Goal: Transaction & Acquisition: Purchase product/service

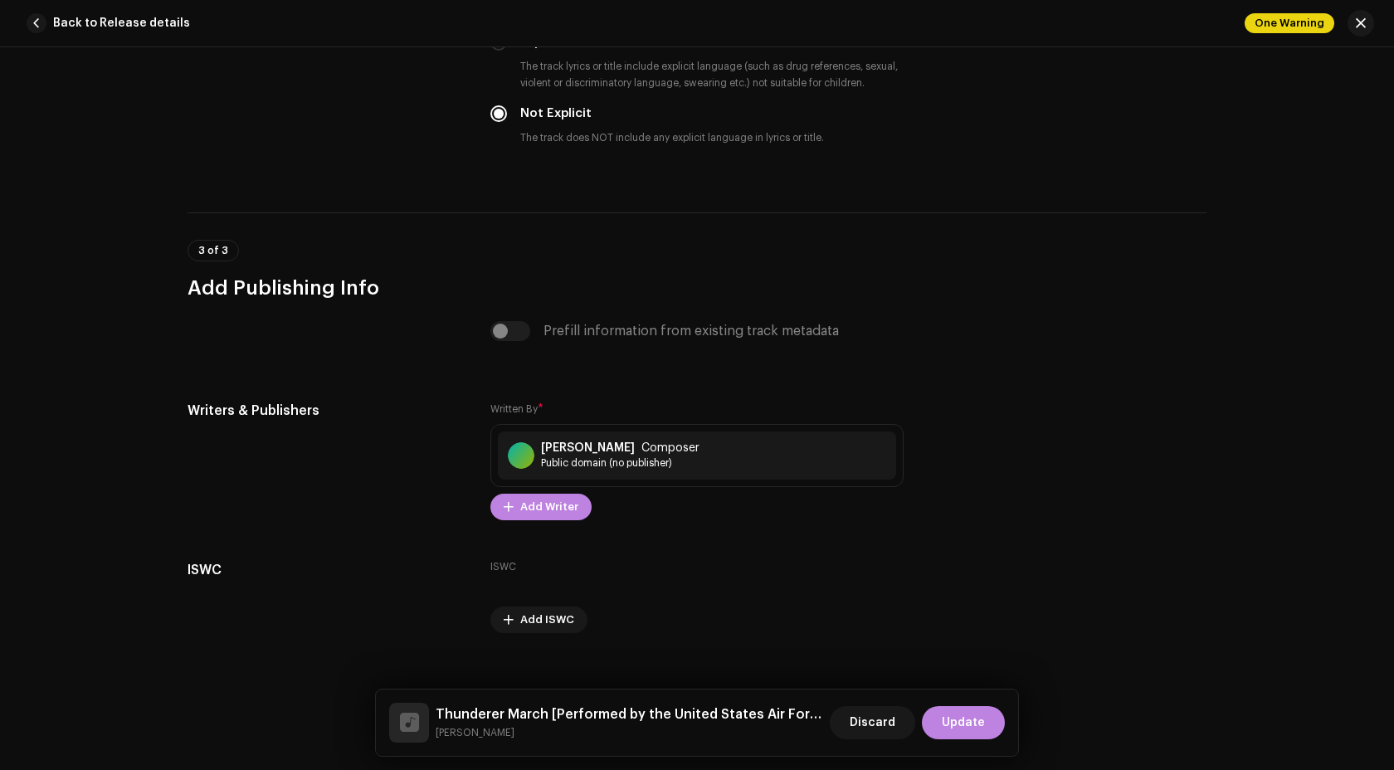
scroll to position [2935, 0]
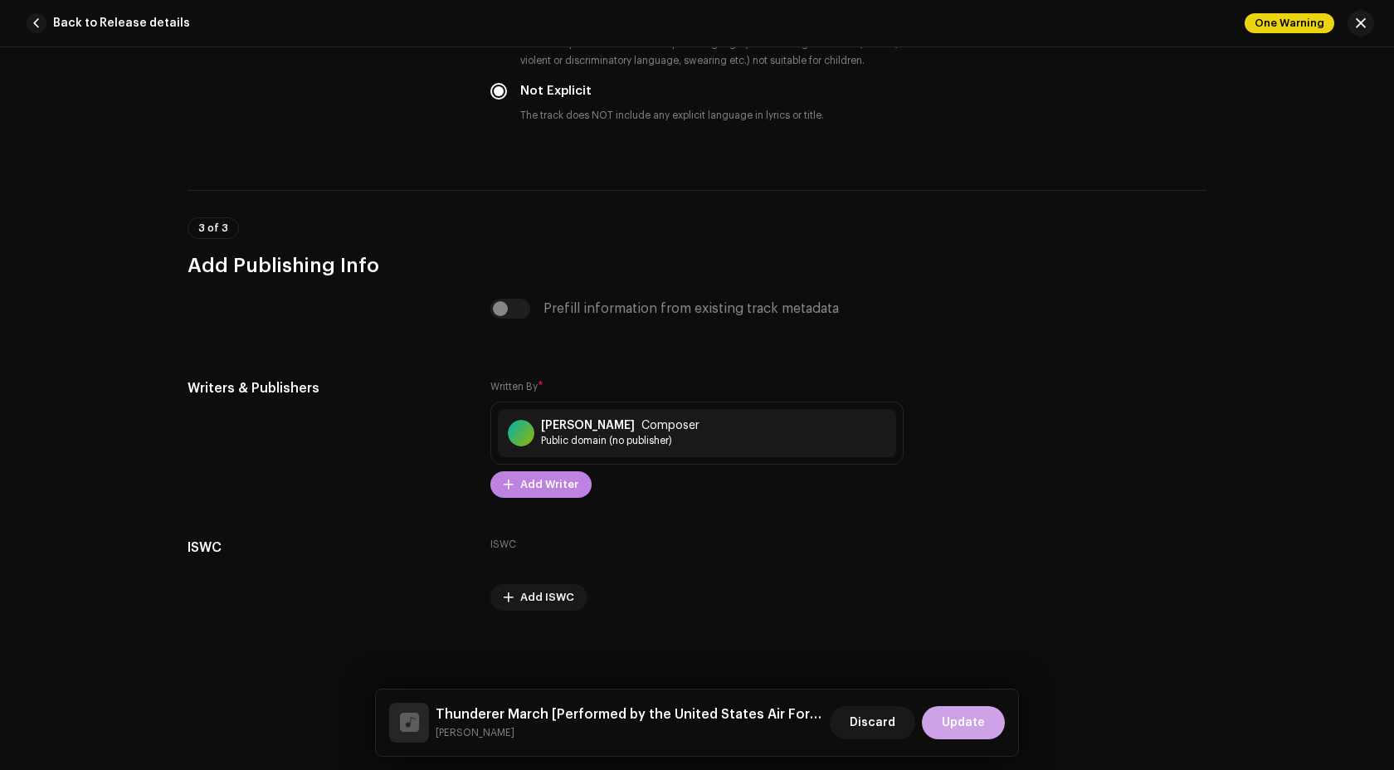
click at [946, 709] on span "Update" at bounding box center [962, 722] width 43 height 33
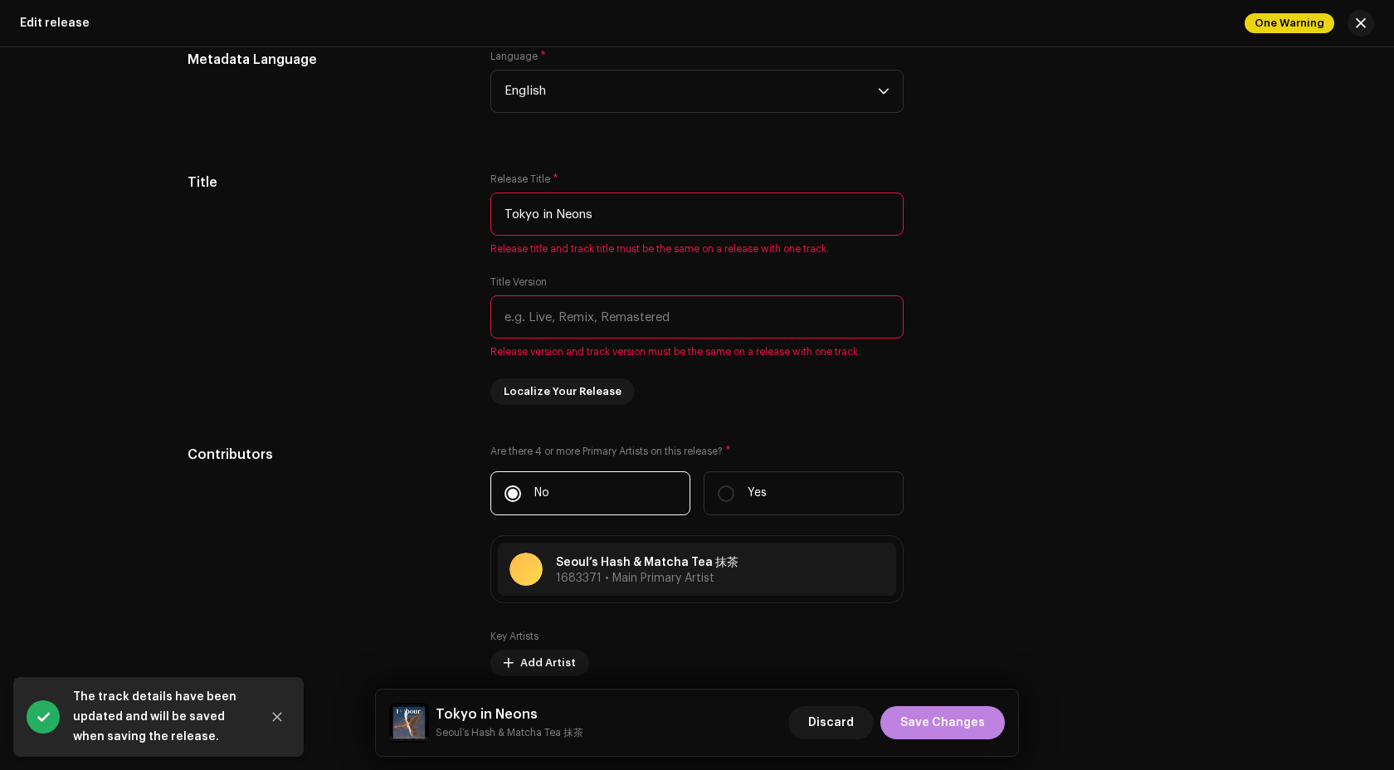
scroll to position [1050, 0]
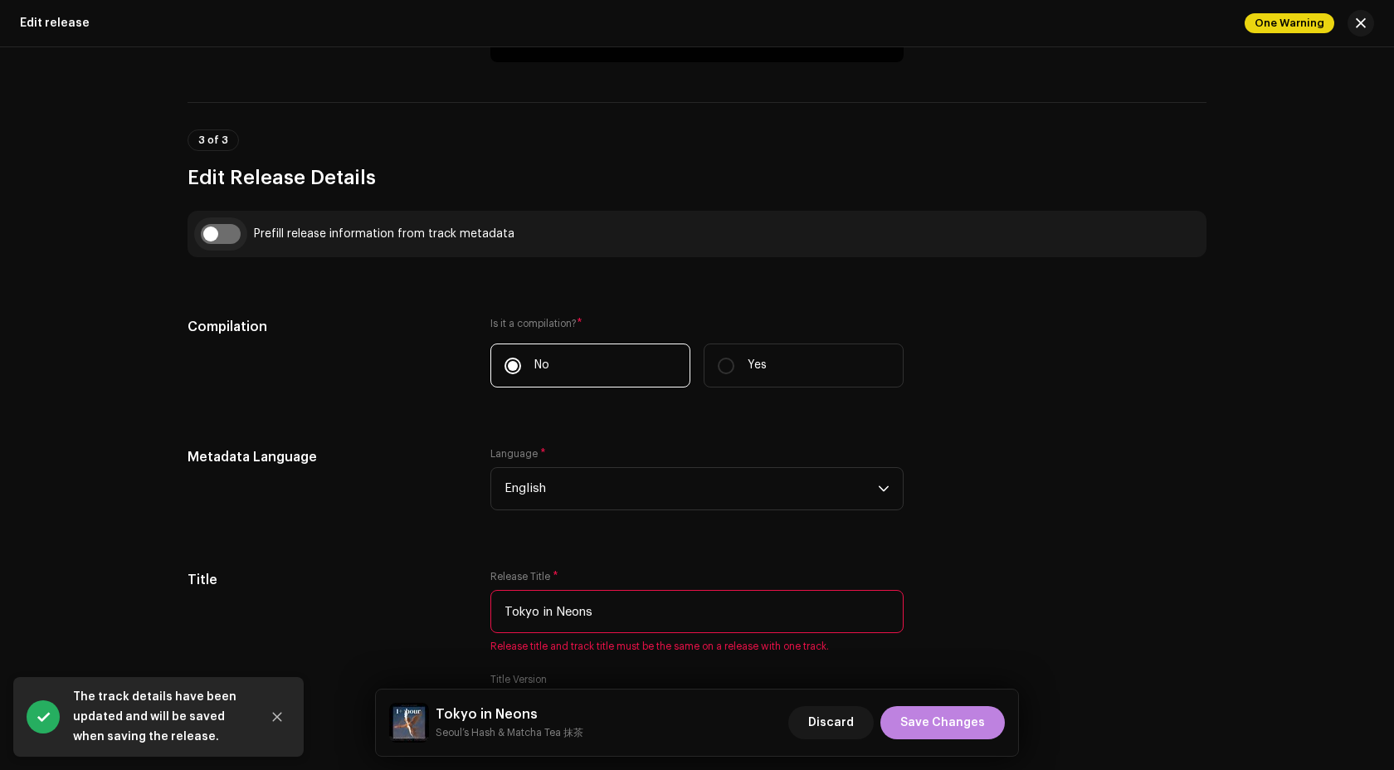
click at [229, 235] on input "checkbox" at bounding box center [221, 234] width 40 height 20
checkbox input "true"
type input "Thunderer March"
type input "Performed by the United States Air Force Band"
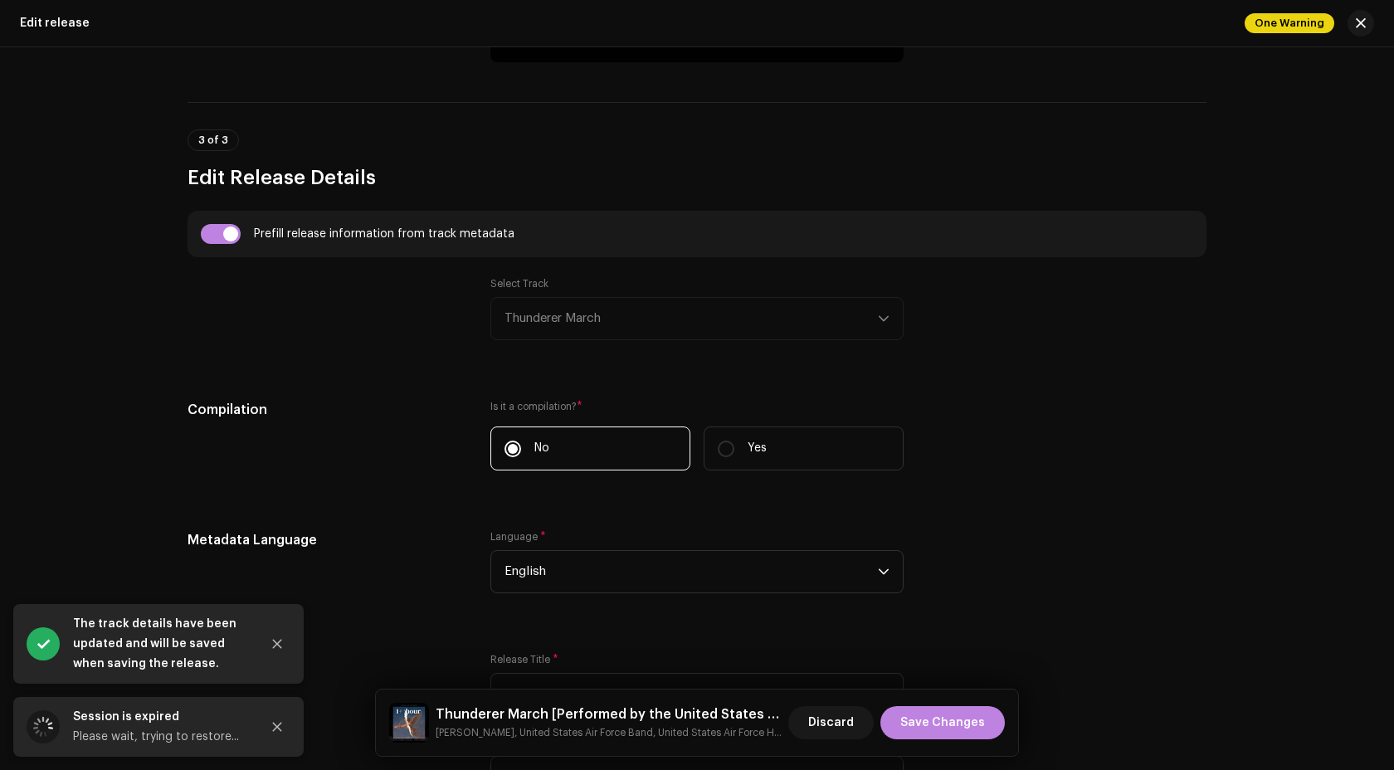
click at [558, 311] on div "Select Track Thunderer March" at bounding box center [696, 308] width 413 height 63
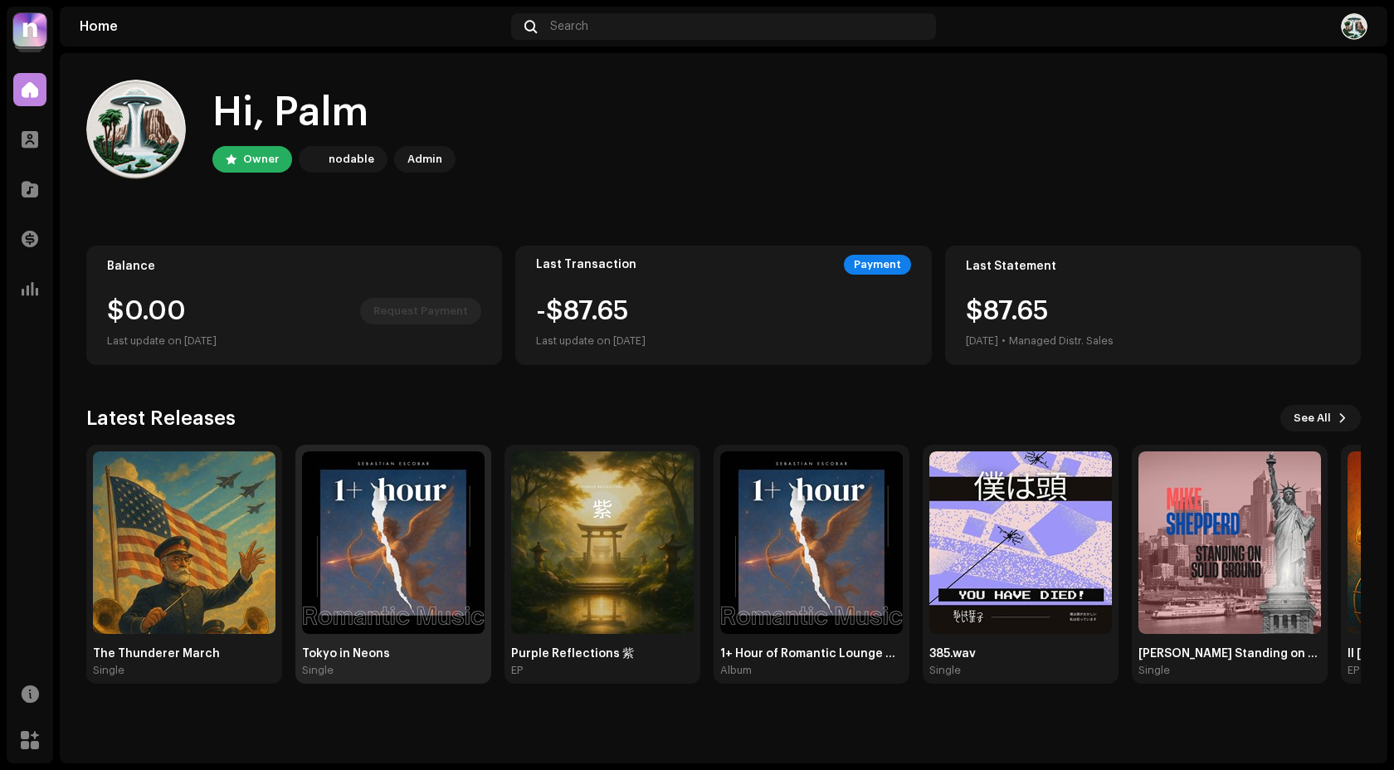
click at [374, 507] on img at bounding box center [393, 542] width 182 height 182
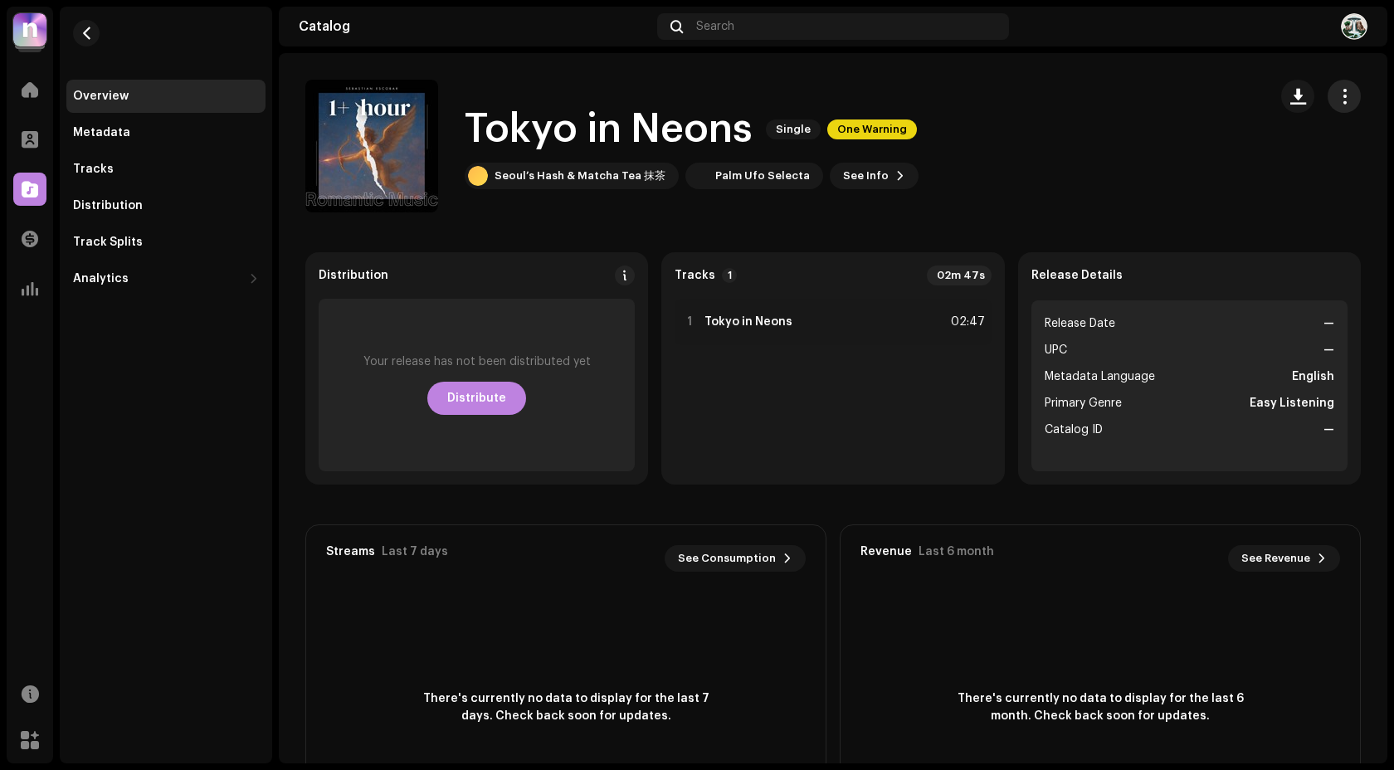
click at [1336, 103] on span "button" at bounding box center [1344, 96] width 16 height 13
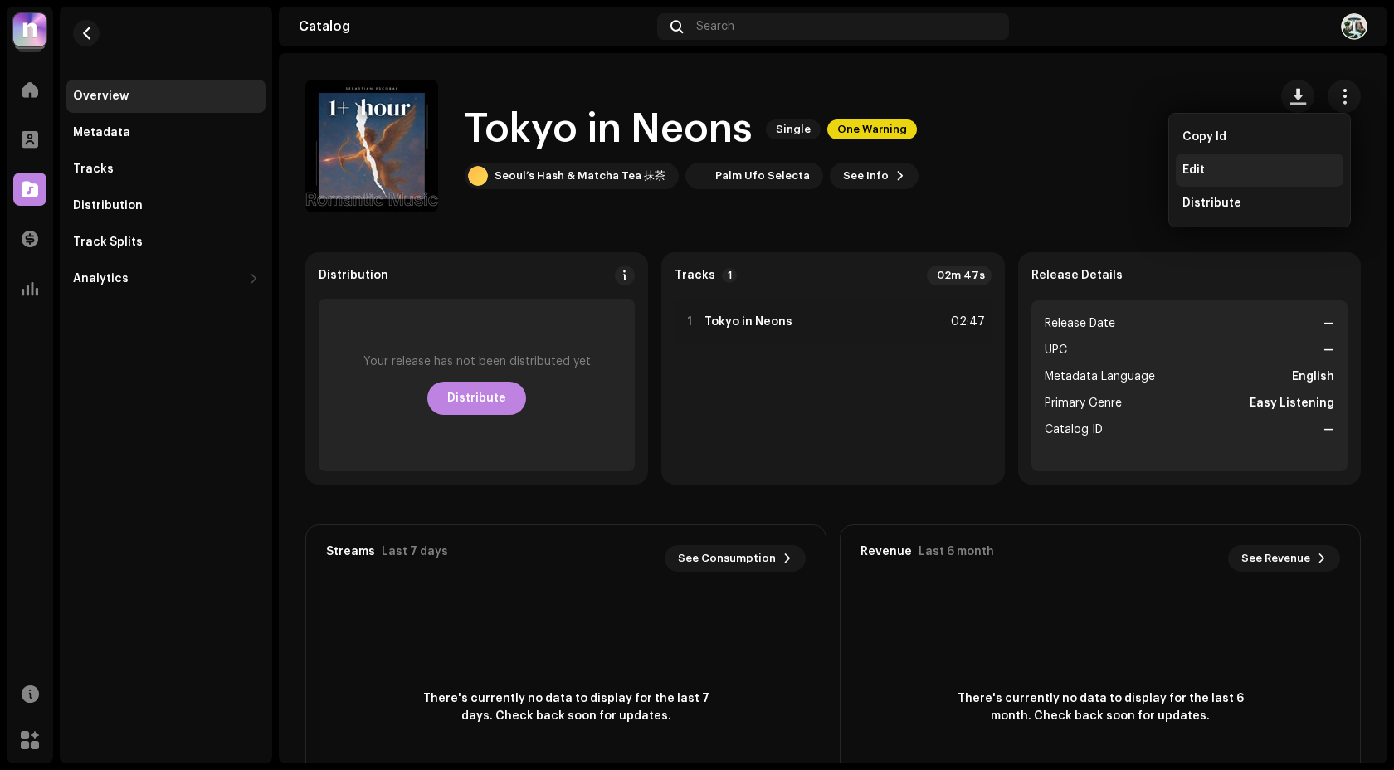
click at [1223, 175] on div "Edit" at bounding box center [1259, 169] width 154 height 13
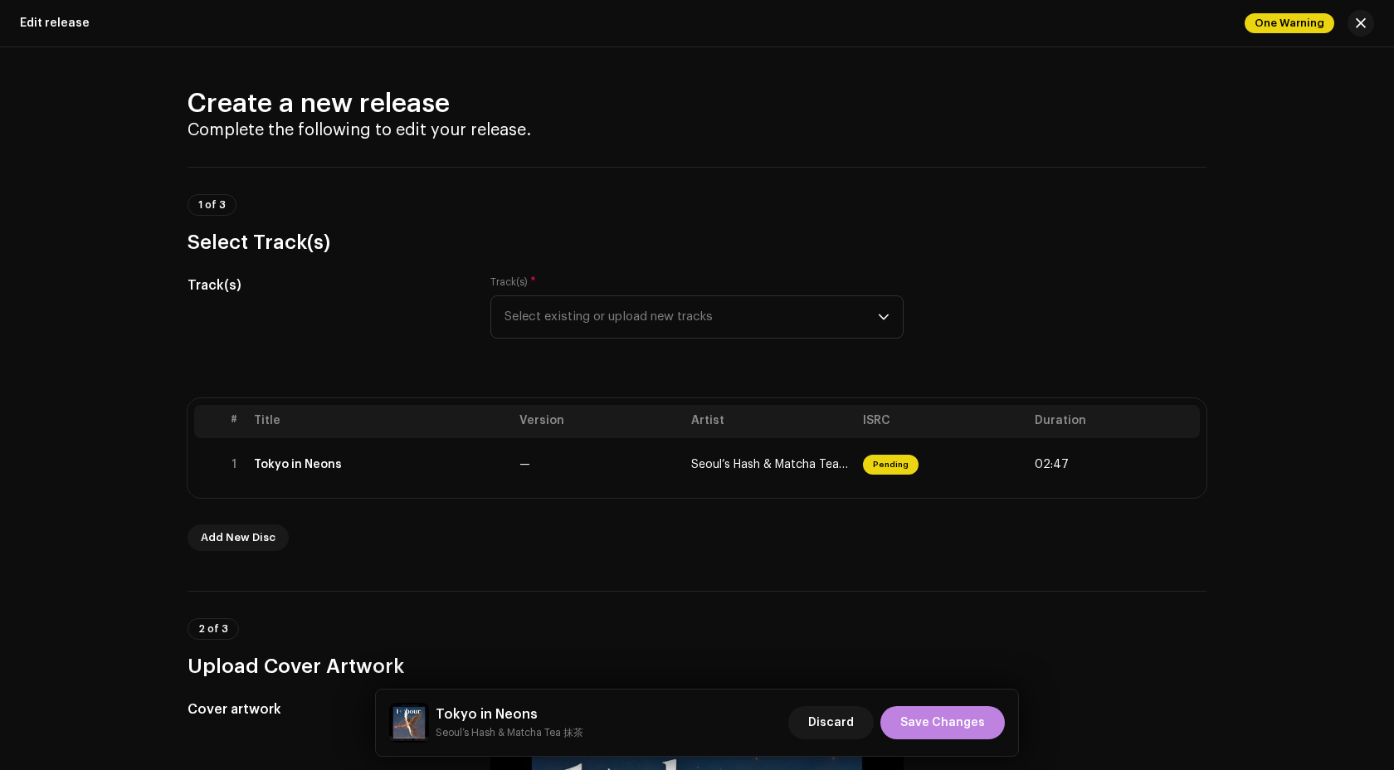
scroll to position [28, 0]
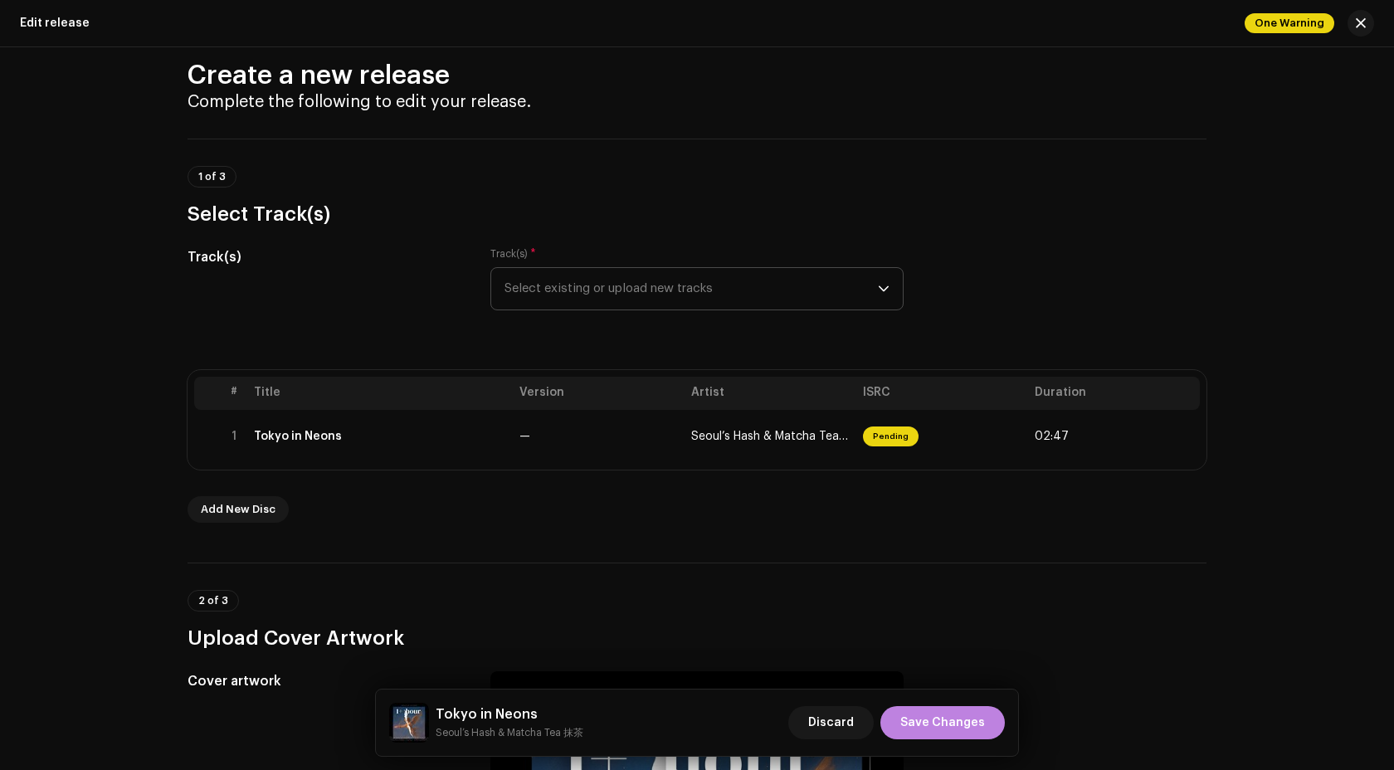
click at [661, 278] on span "Select existing or upload new tracks" at bounding box center [690, 288] width 373 height 41
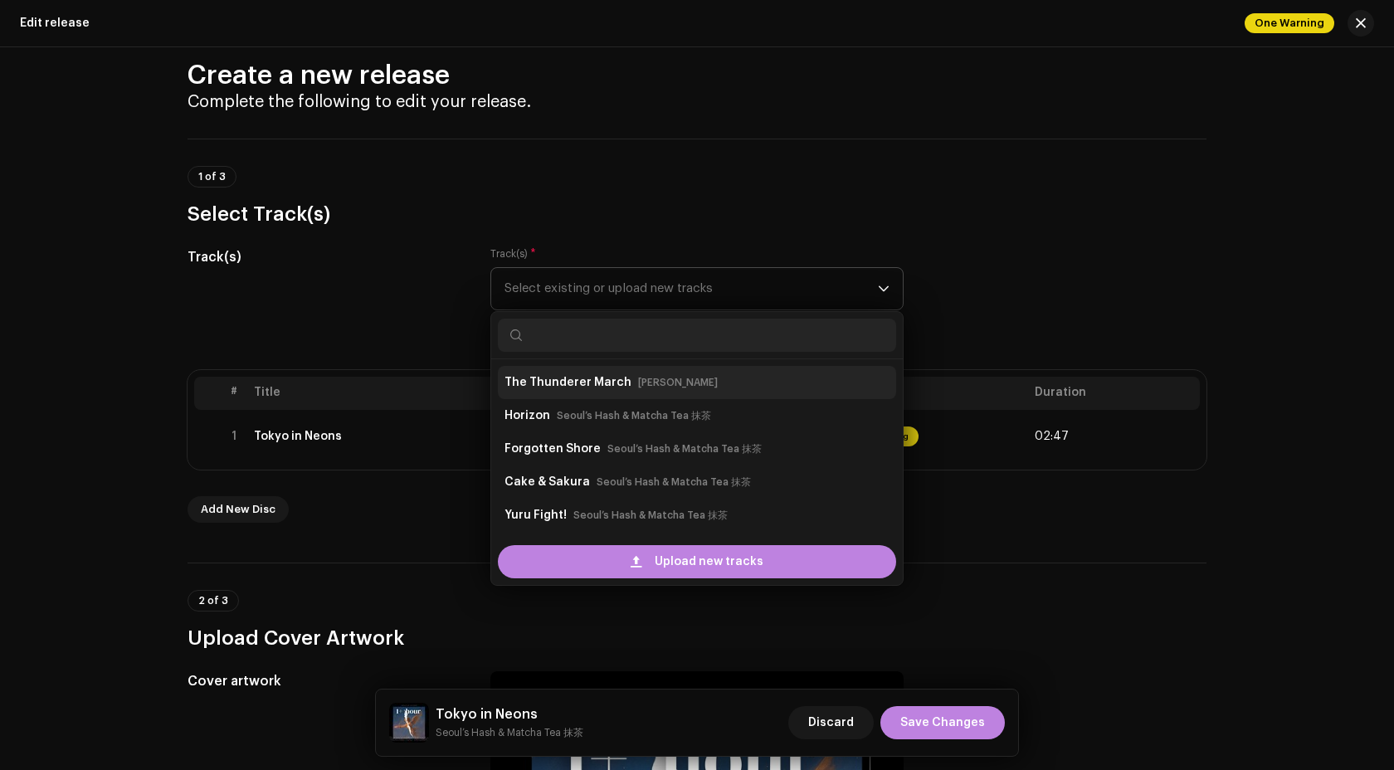
click at [595, 392] on strong "The Thunderer March" at bounding box center [567, 382] width 127 height 27
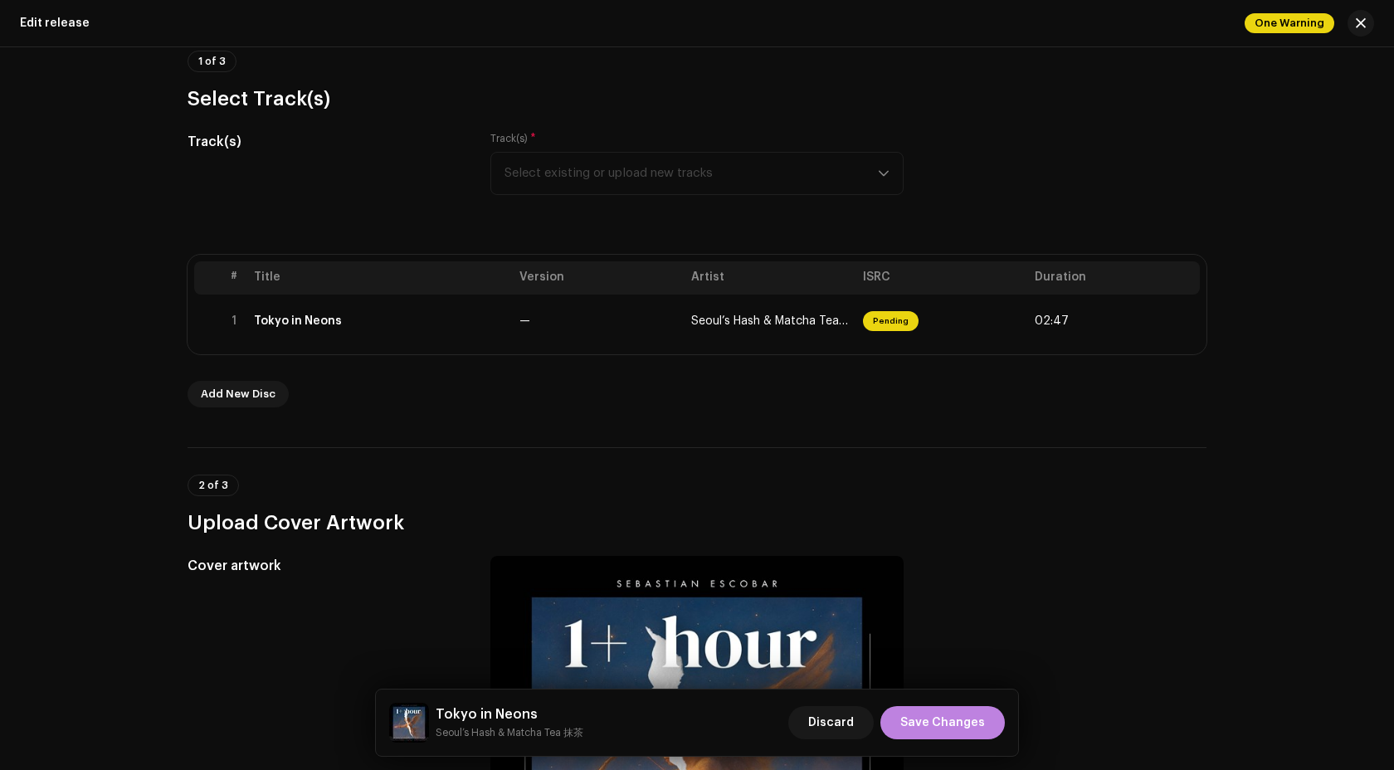
scroll to position [148, 0]
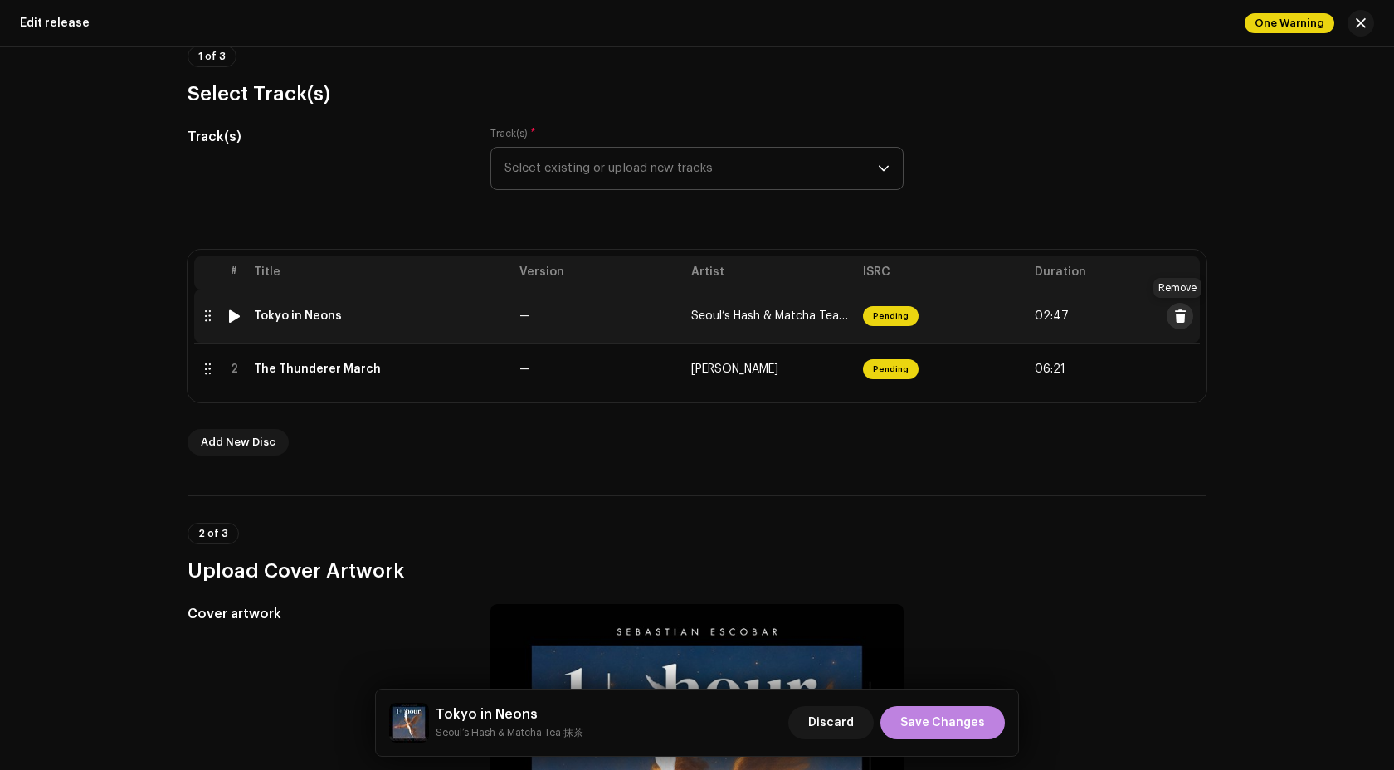
click at [1180, 318] on span at bounding box center [1180, 315] width 12 height 13
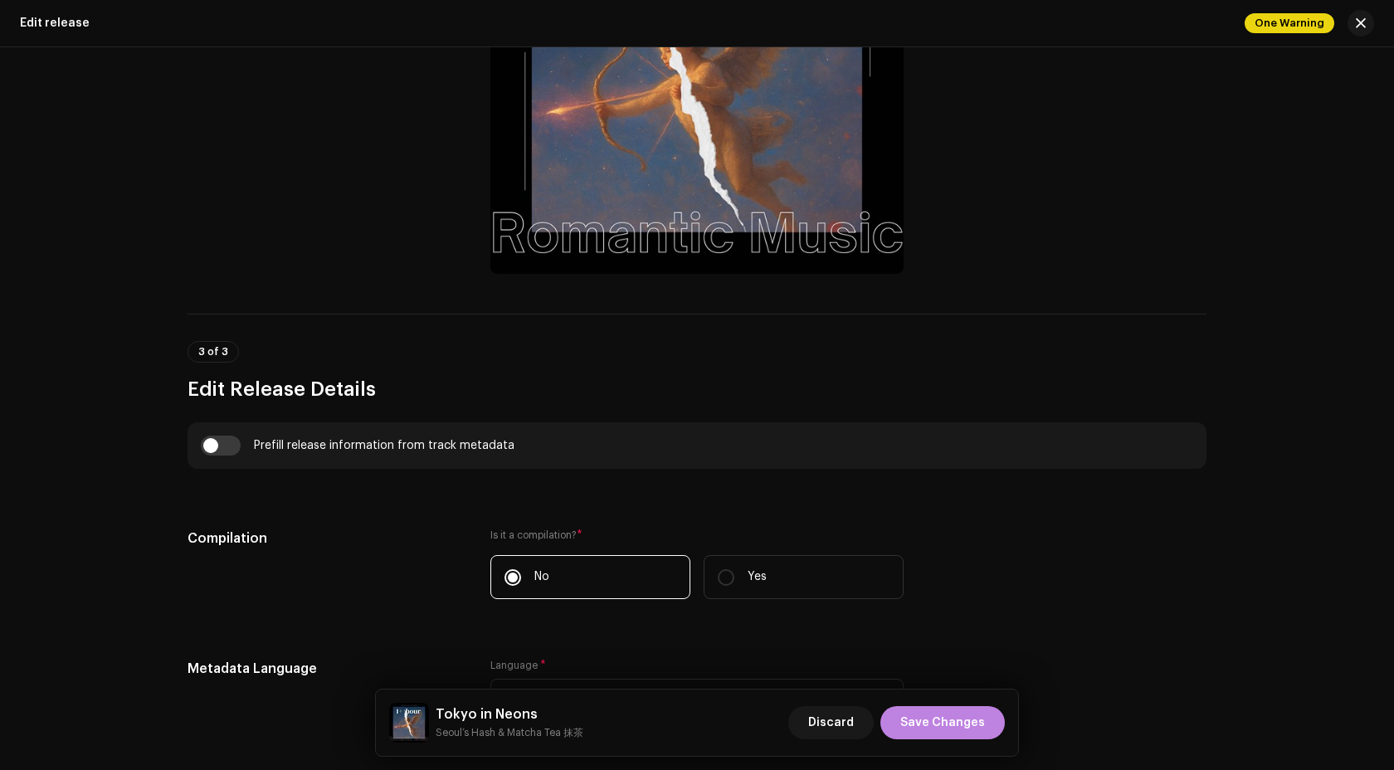
scroll to position [932, 0]
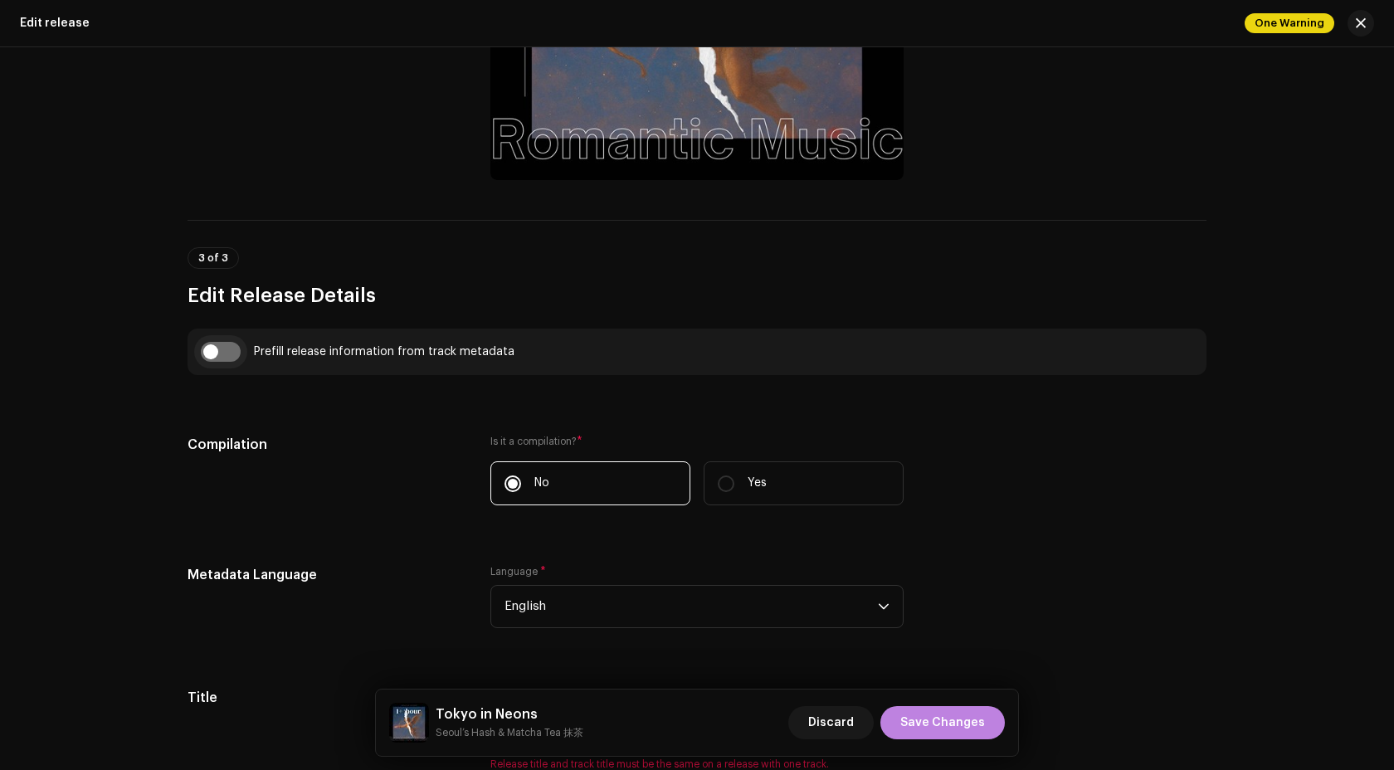
click at [220, 357] on input "checkbox" at bounding box center [221, 352] width 40 height 20
checkbox input "true"
type input "The Thunderer March"
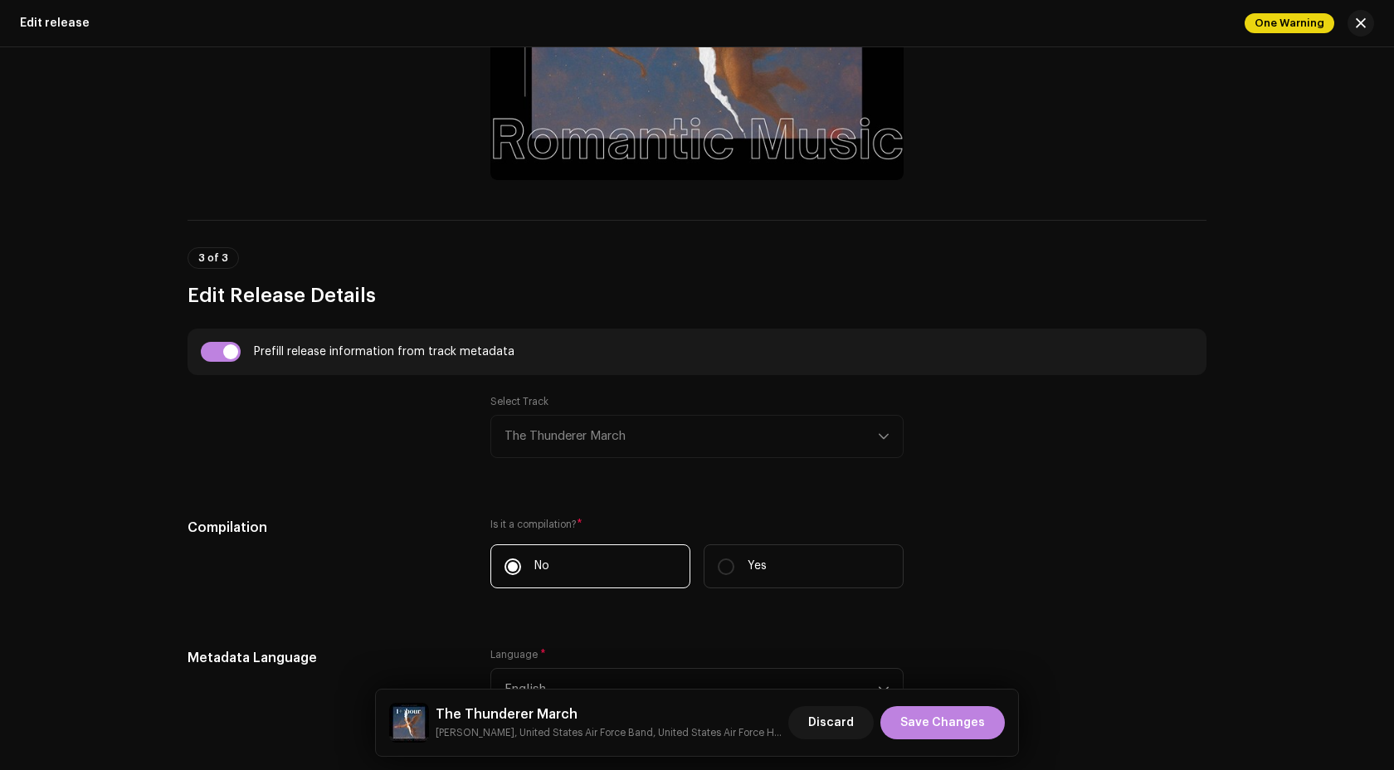
click at [569, 450] on div "Select Track The Thunderer March" at bounding box center [696, 426] width 413 height 63
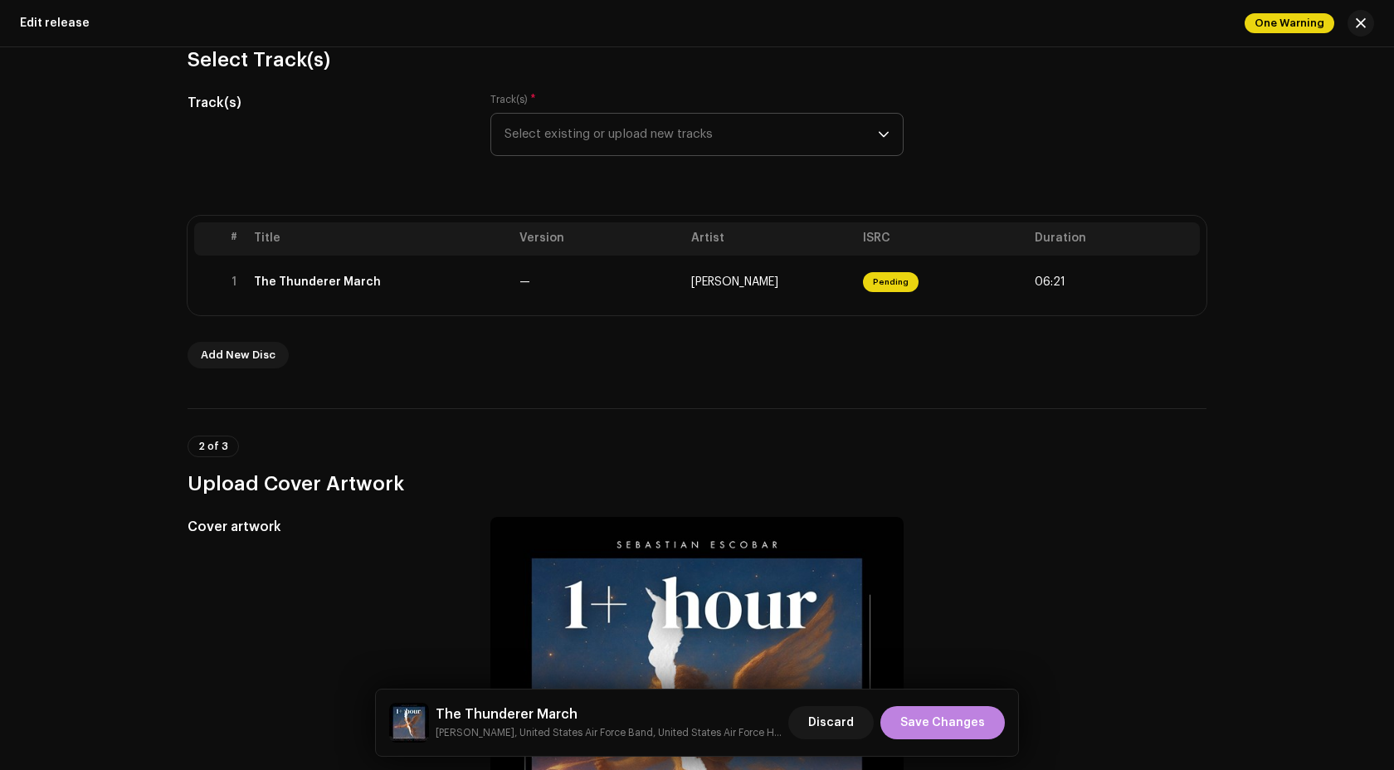
scroll to position [188, 0]
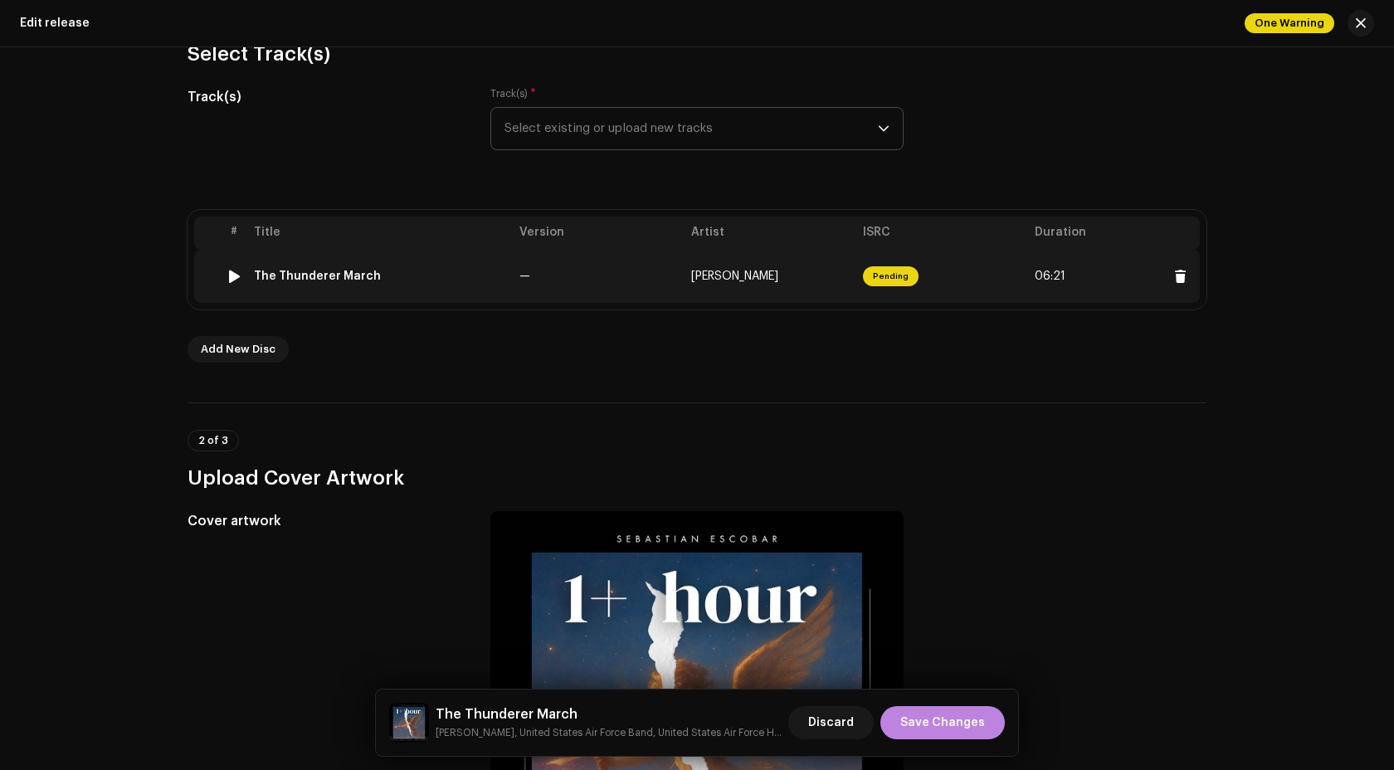
click at [446, 284] on td "The Thunderer March" at bounding box center [379, 276] width 265 height 53
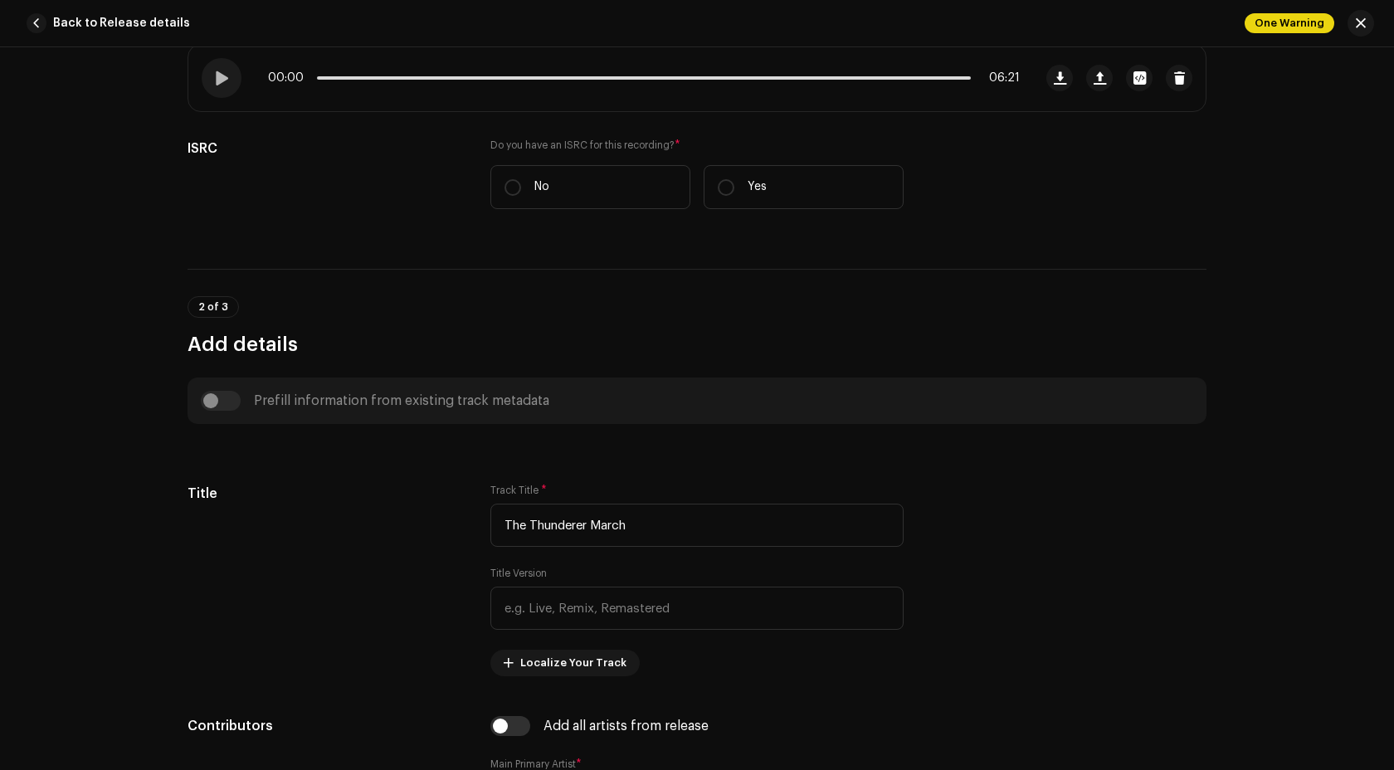
scroll to position [384, 0]
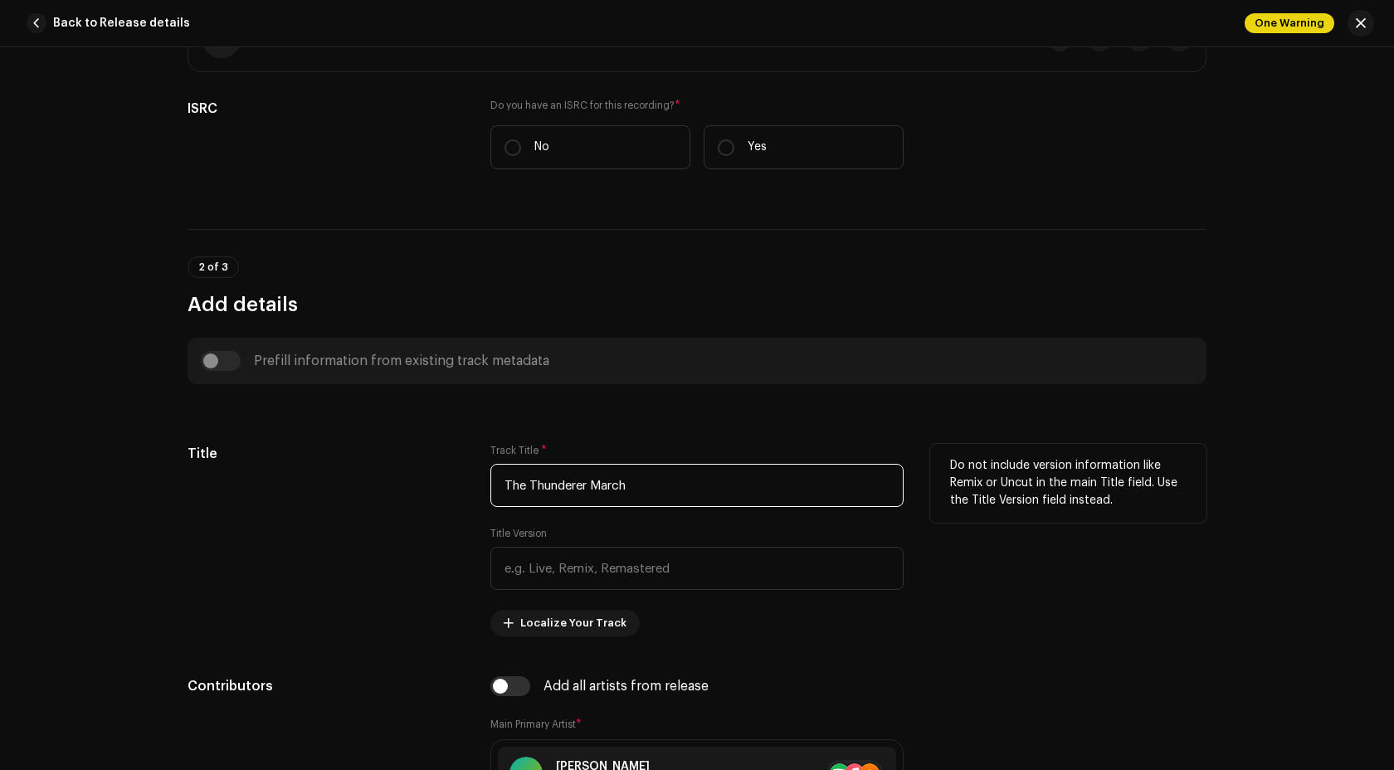
click at [610, 478] on input "The Thunderer March" at bounding box center [696, 485] width 413 height 43
click at [607, 487] on input "The Thunderer March" at bounding box center [696, 485] width 413 height 43
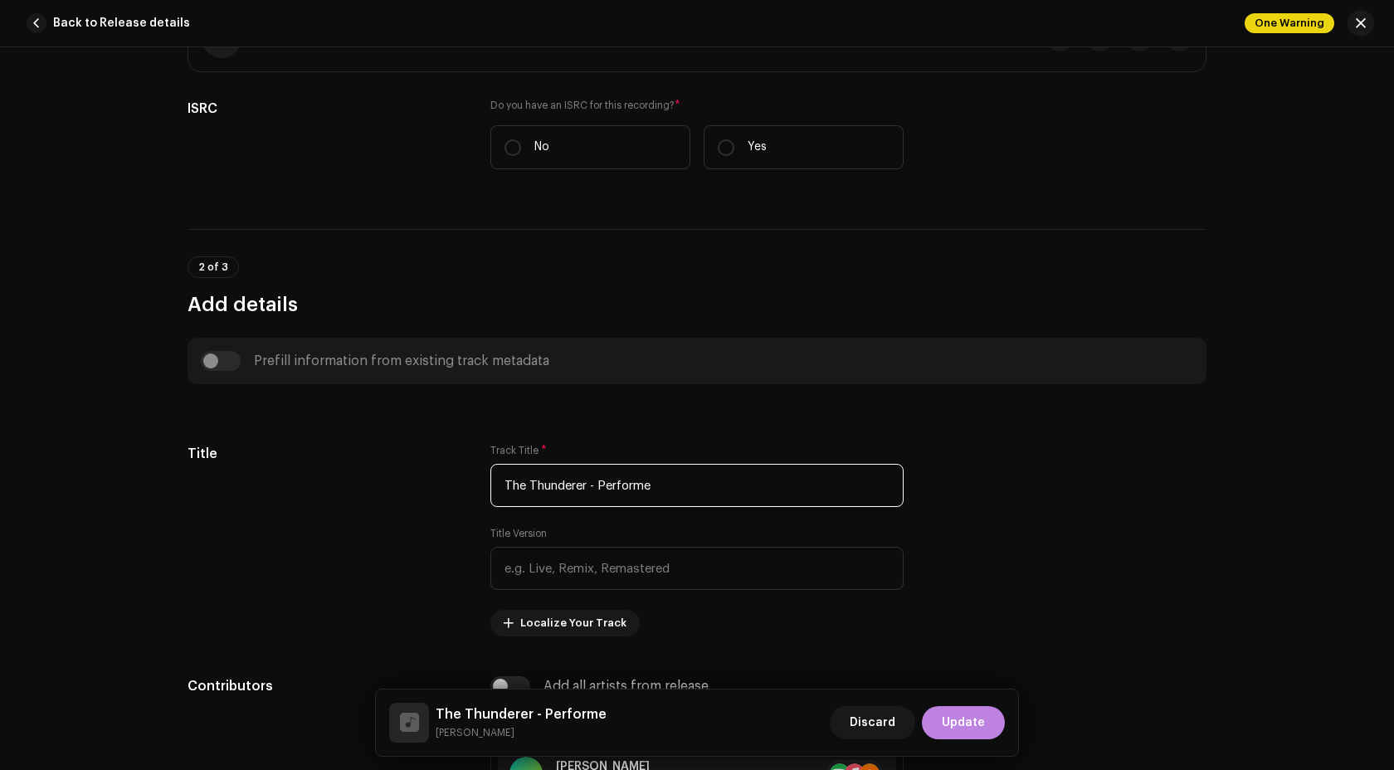
type input "The Thunderer - Performe"
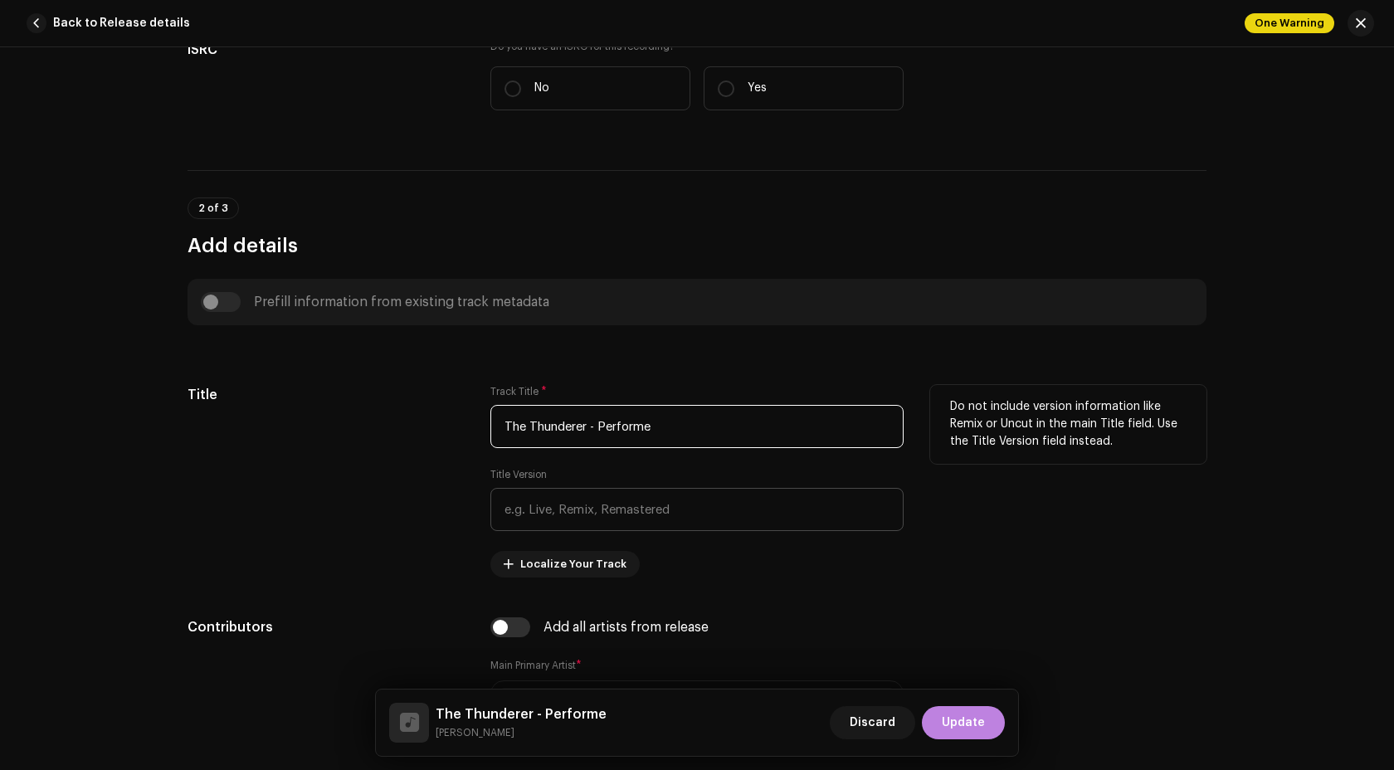
scroll to position [455, 0]
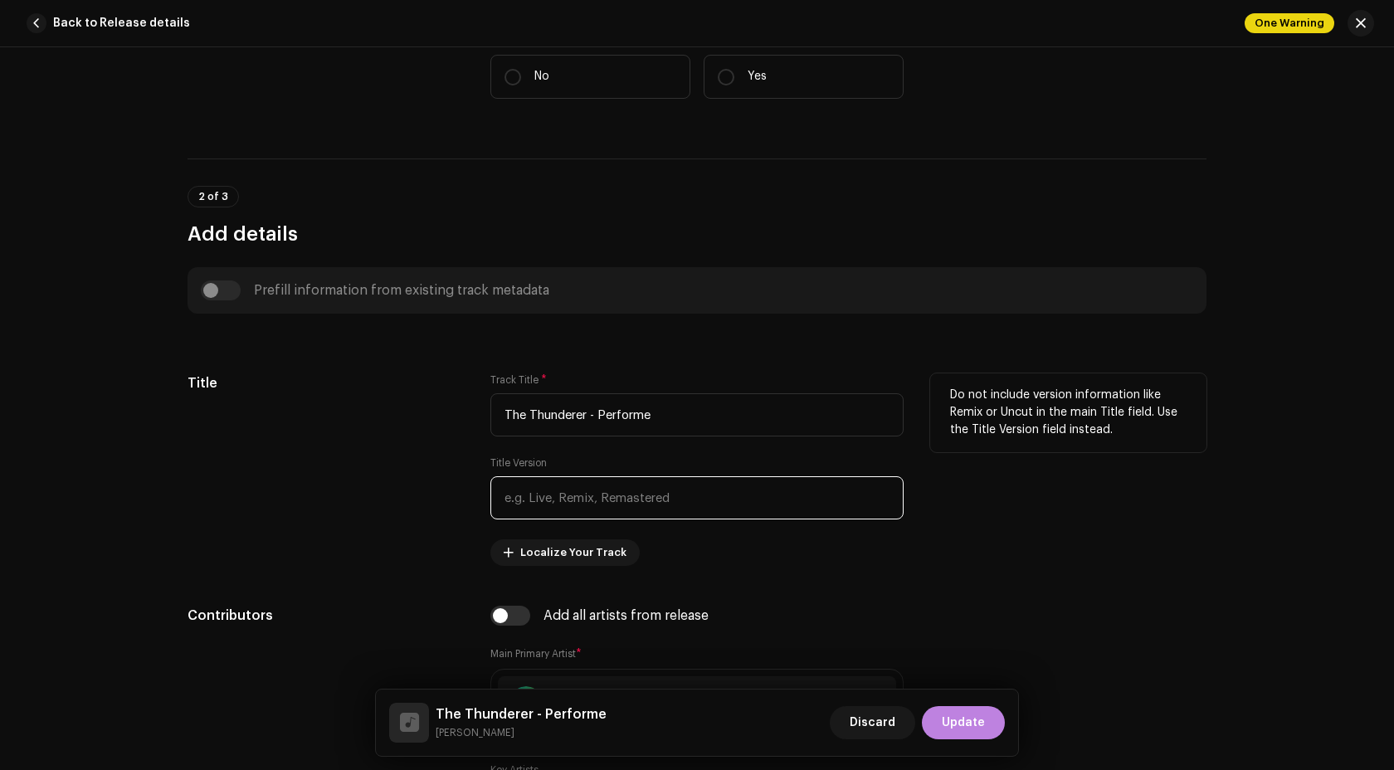
click at [594, 512] on input "text" at bounding box center [696, 497] width 413 height 43
paste input "Performed by the United States Air Force Band"
type input "Performed by the United States Air Force Band"
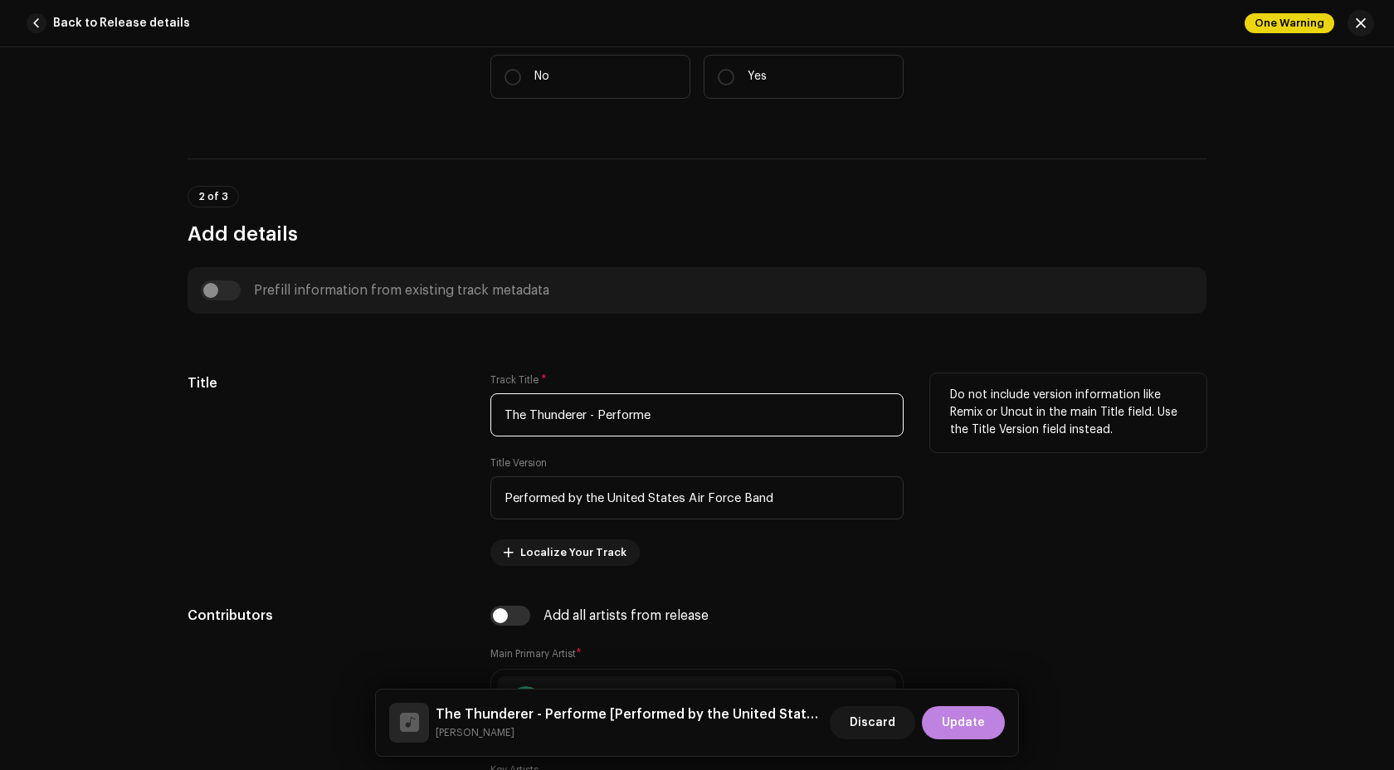
click at [634, 418] on input "The Thunderer - Performe" at bounding box center [696, 414] width 413 height 43
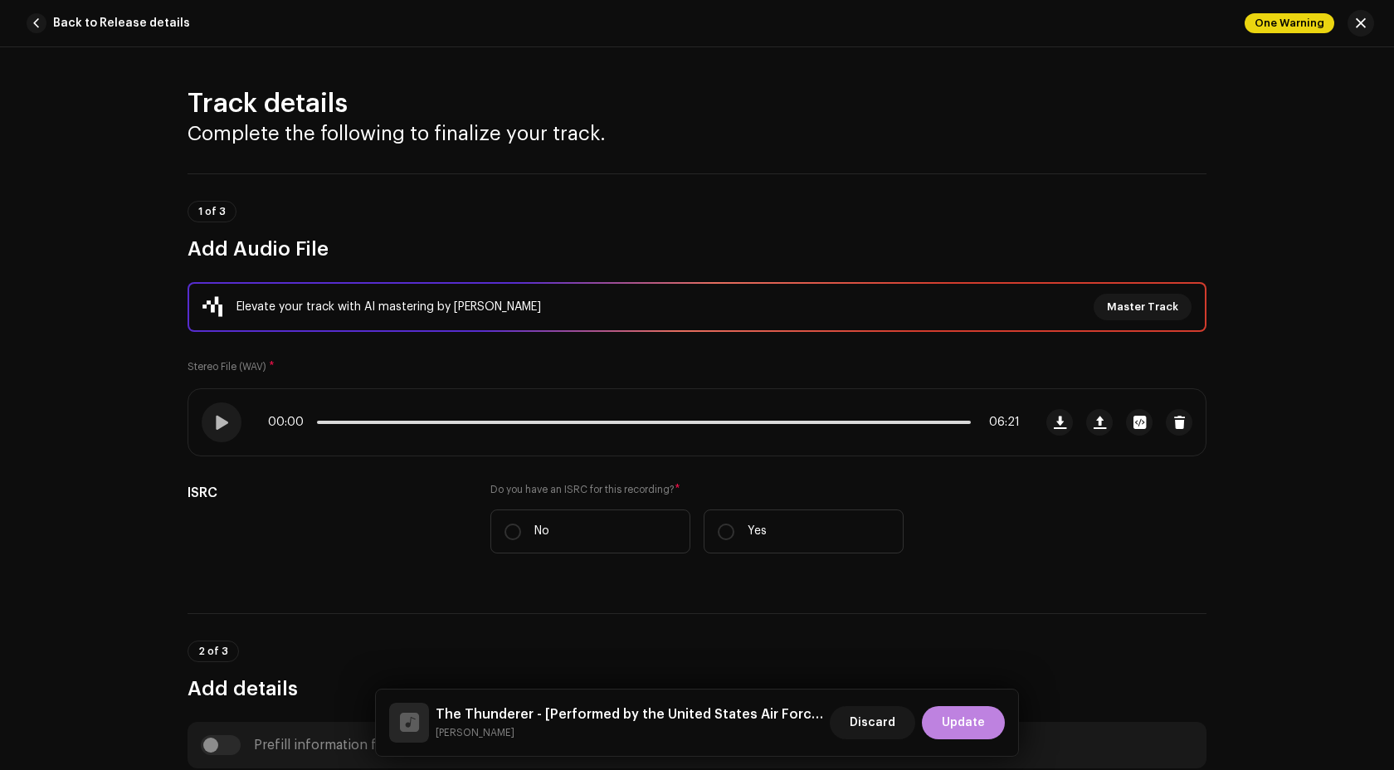
scroll to position [23, 0]
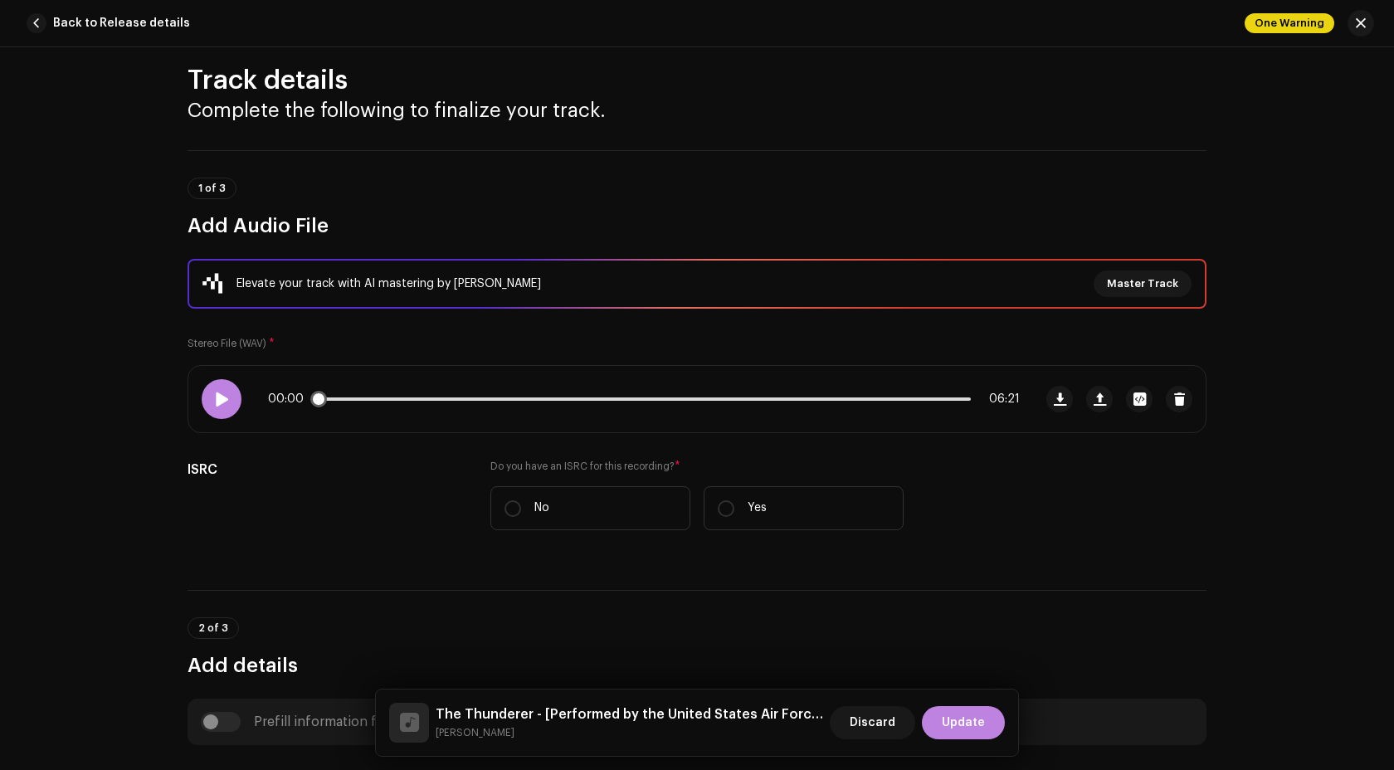
type input "The Thunderer -"
click at [226, 393] on div at bounding box center [222, 399] width 40 height 40
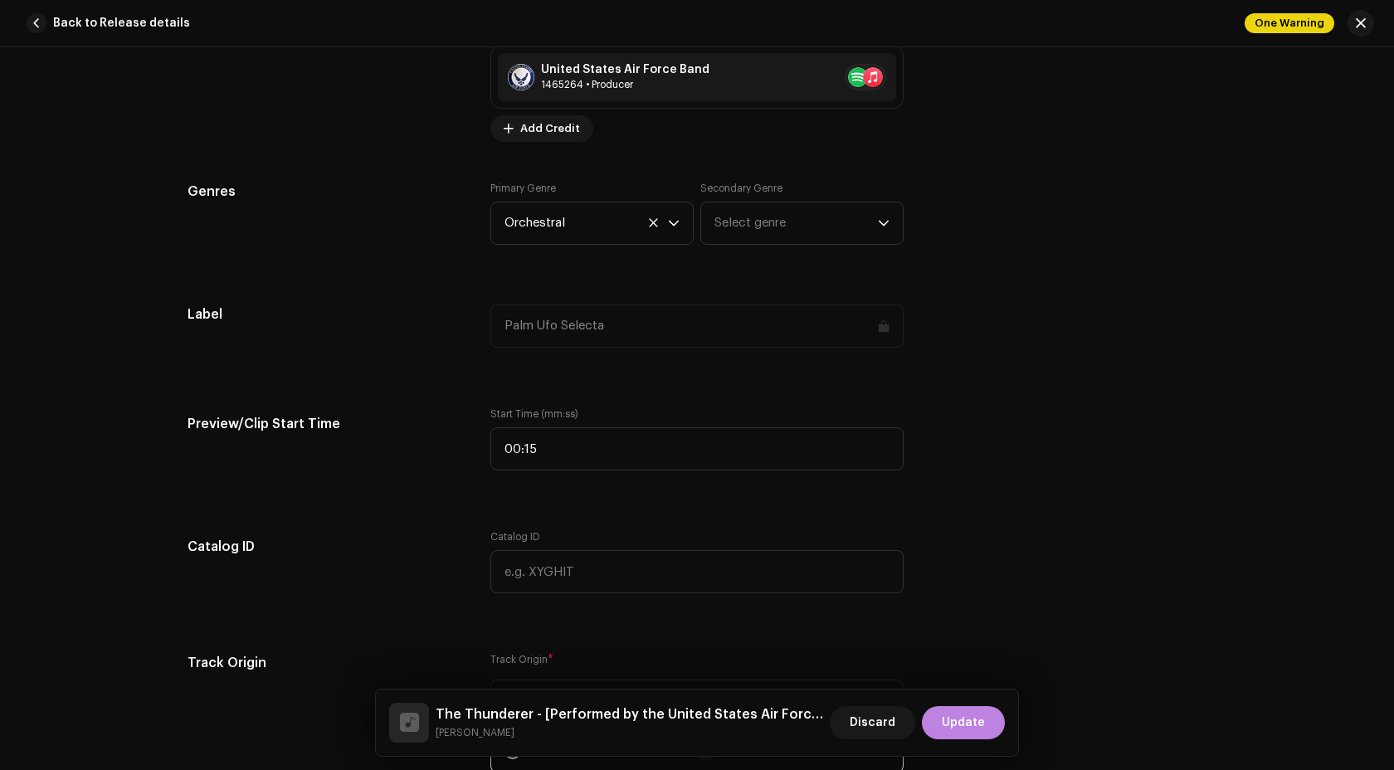
scroll to position [1467, 0]
click at [585, 221] on span "Orchestral" at bounding box center [585, 222] width 163 height 41
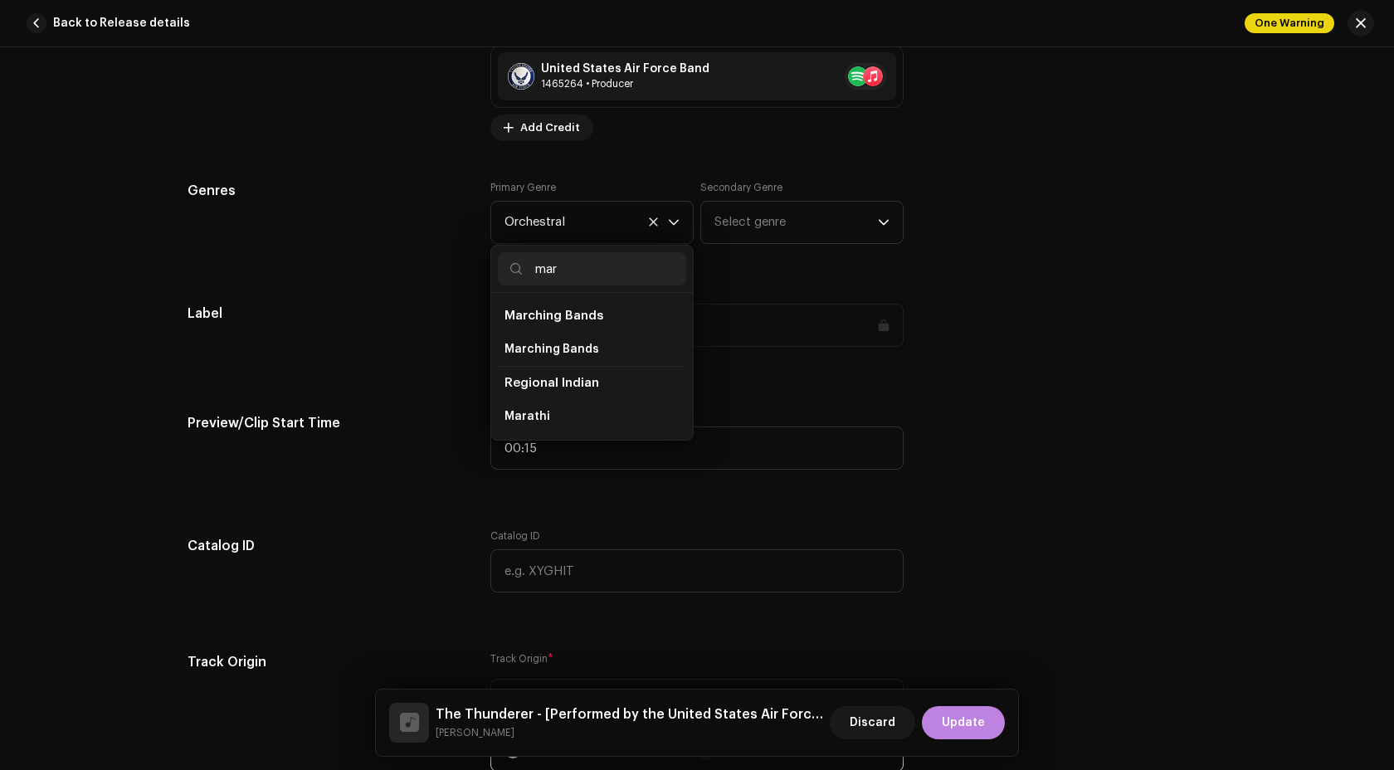
scroll to position [0, 0]
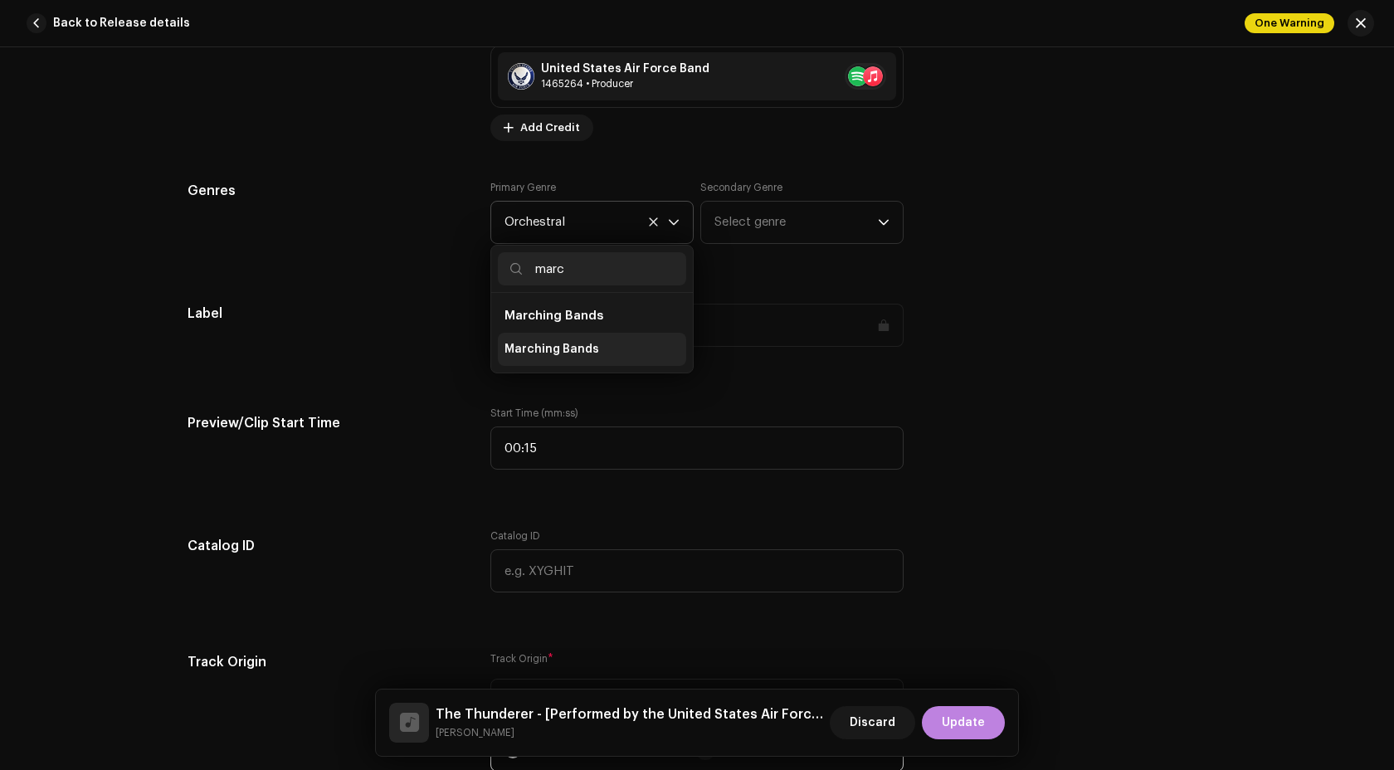
type input "marc"
click at [537, 351] on span "Marching Bands" at bounding box center [551, 349] width 95 height 17
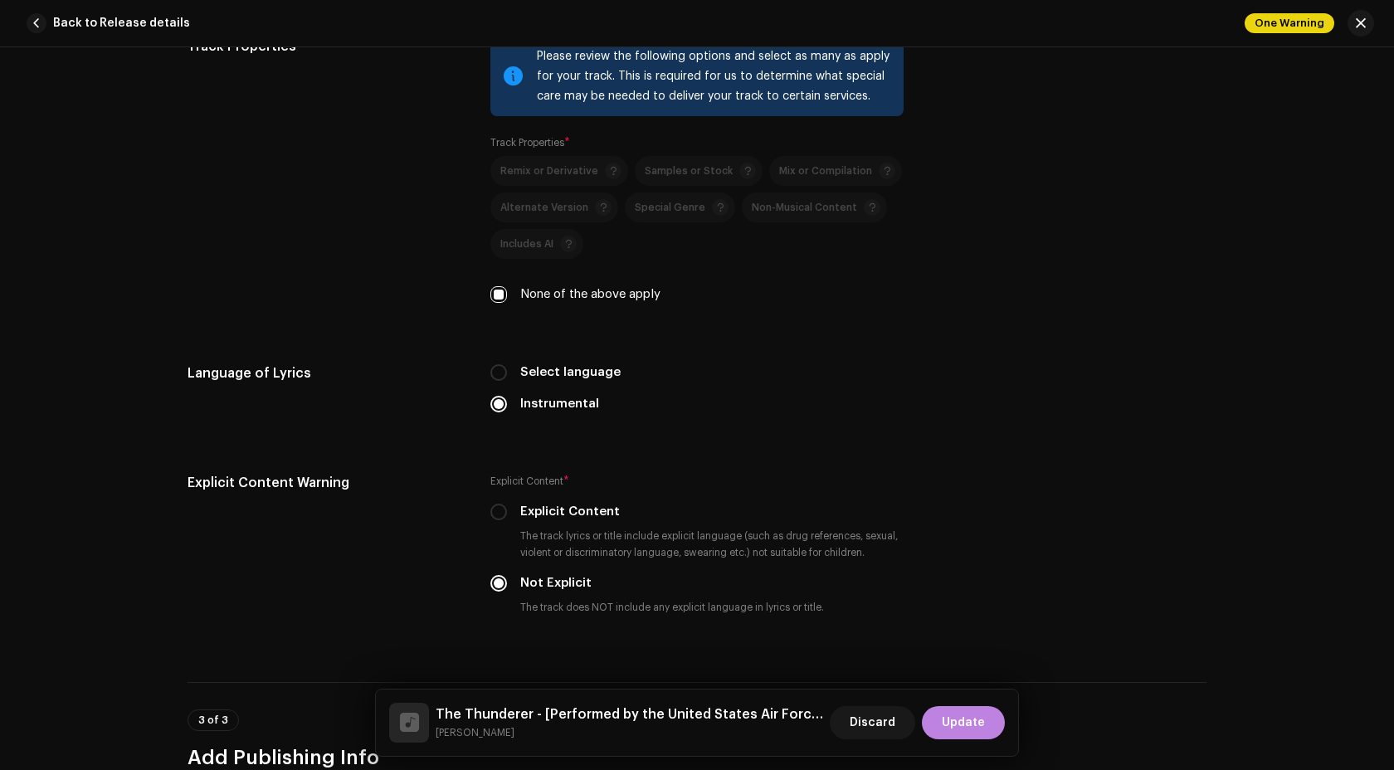
scroll to position [2935, 0]
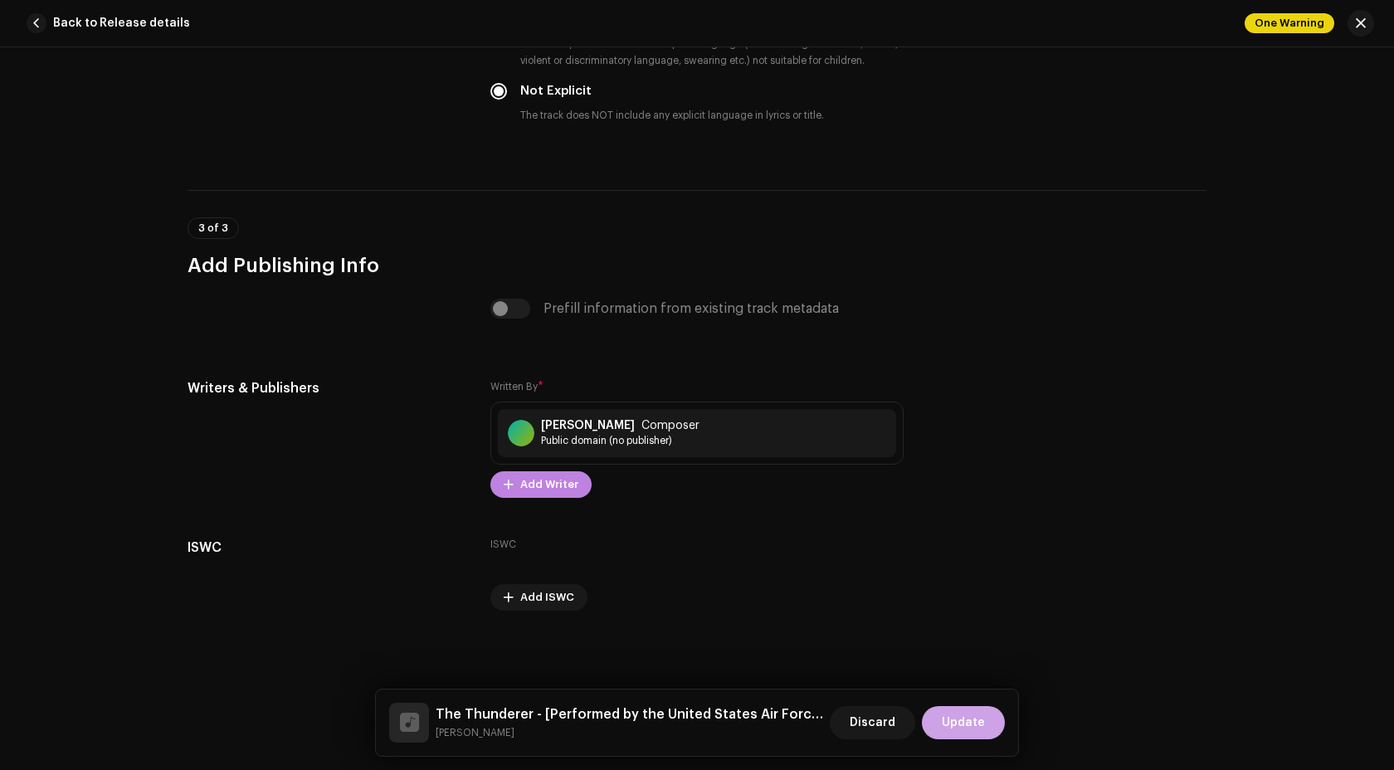
click at [974, 718] on span "Update" at bounding box center [962, 722] width 43 height 33
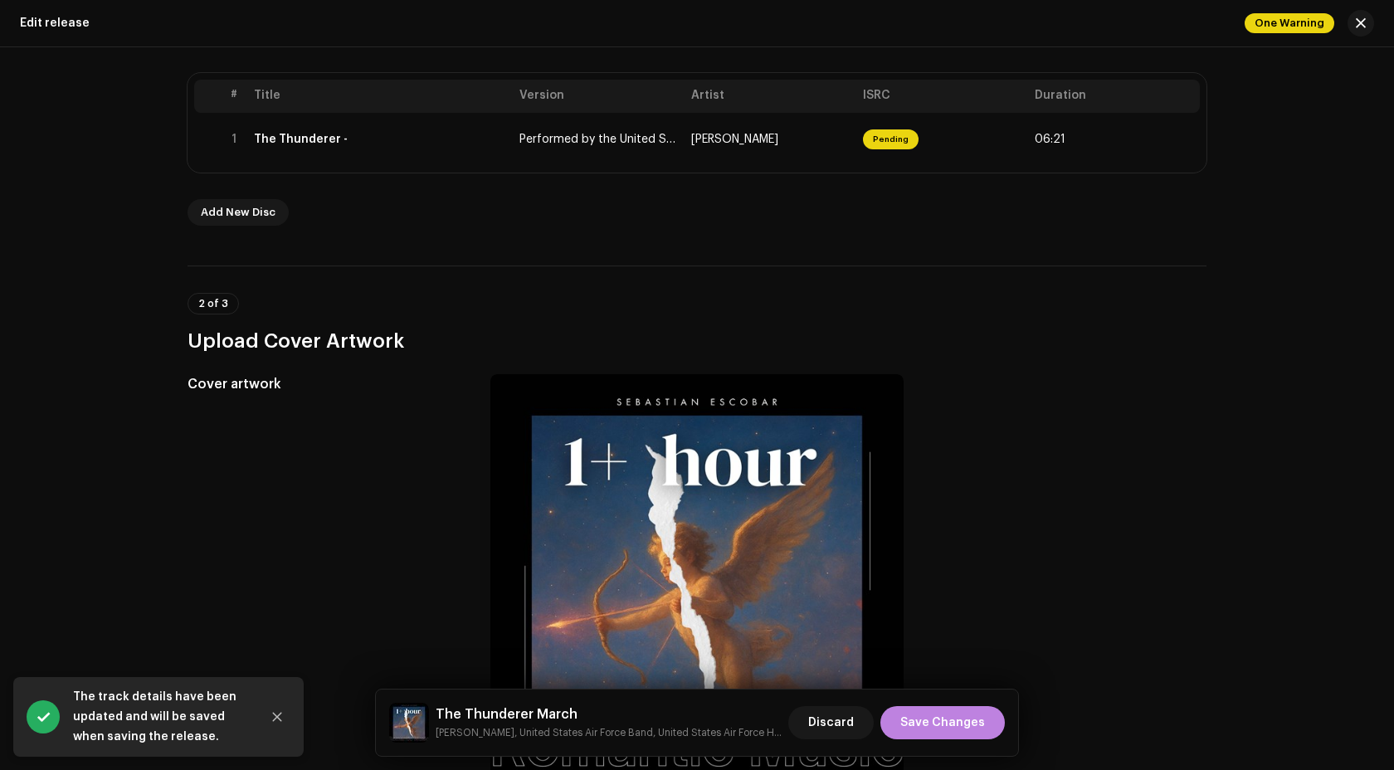
scroll to position [492, 0]
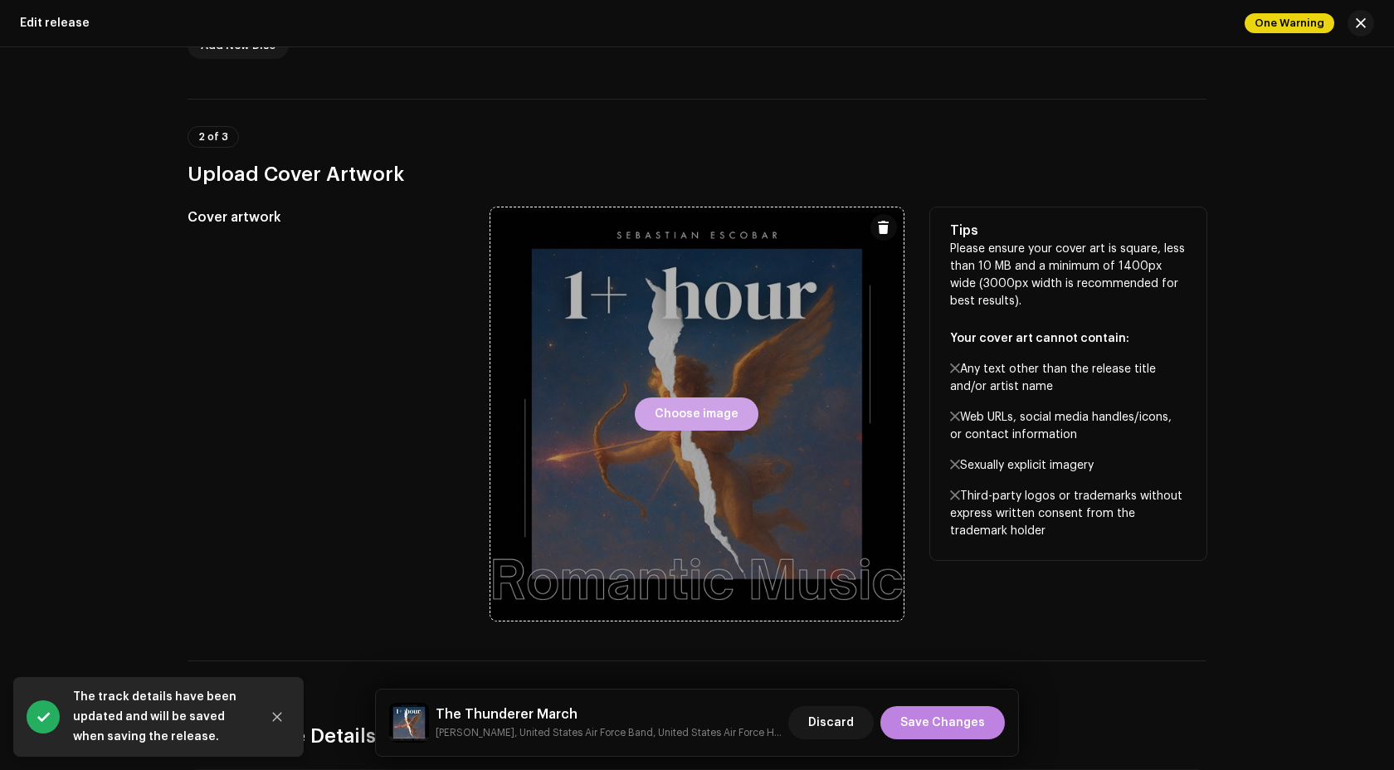
click at [685, 416] on span "Choose image" at bounding box center [696, 413] width 84 height 33
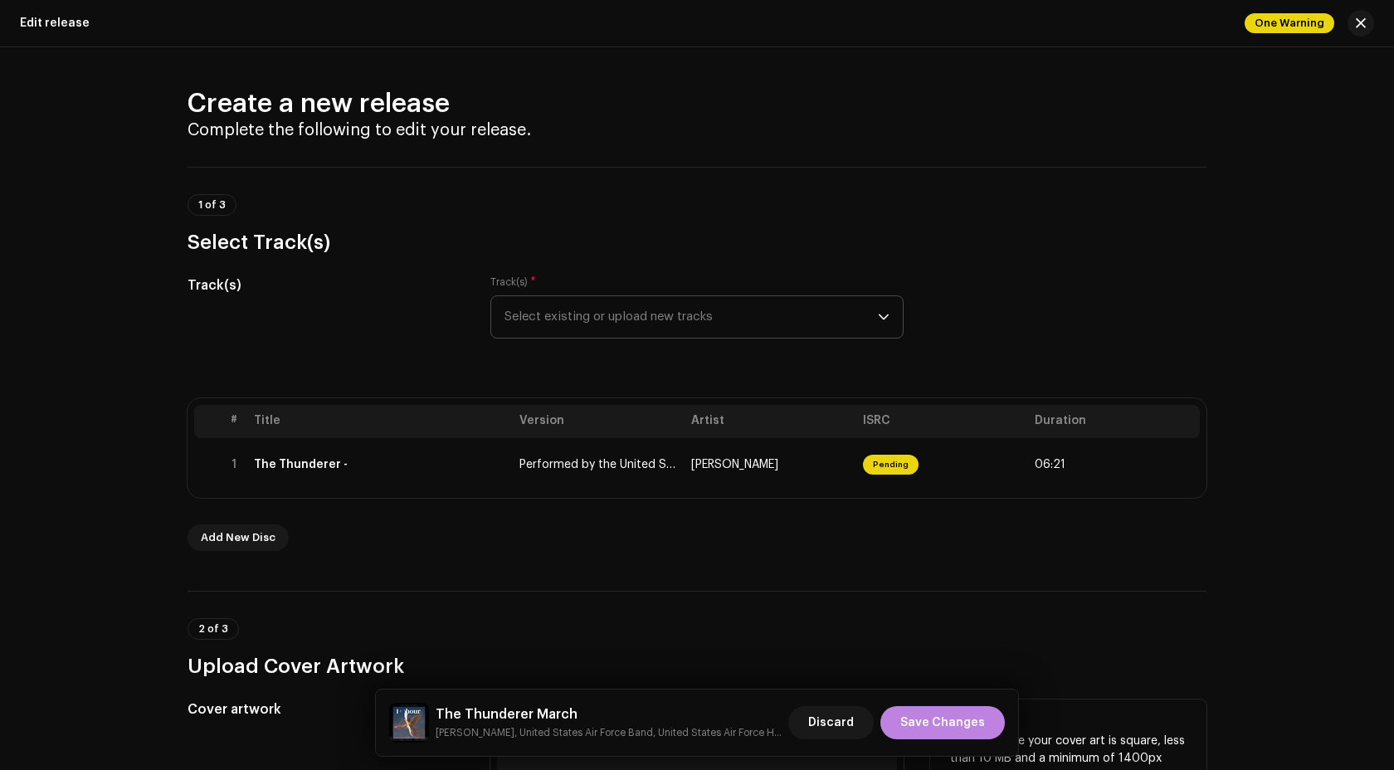
scroll to position [90, 0]
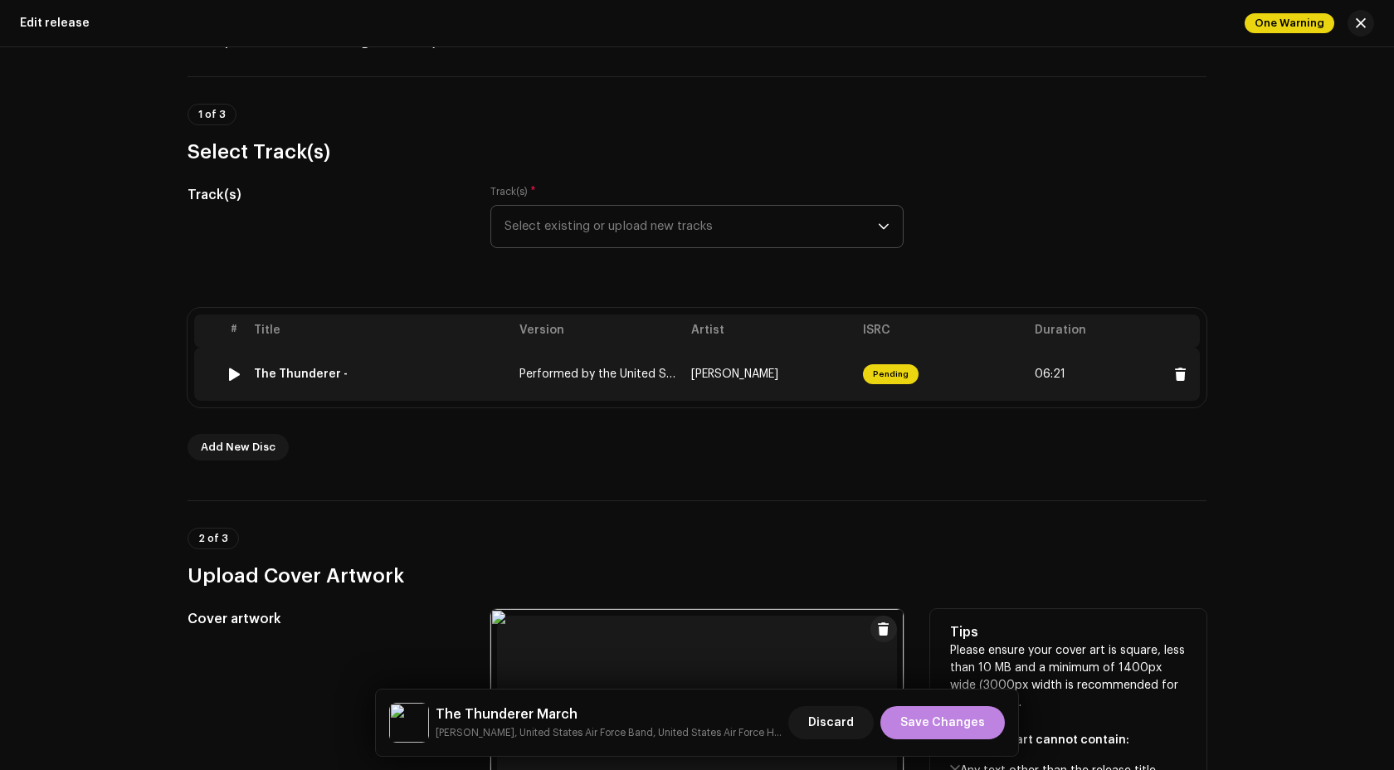
click at [387, 392] on td "The Thunderer -" at bounding box center [379, 374] width 265 height 53
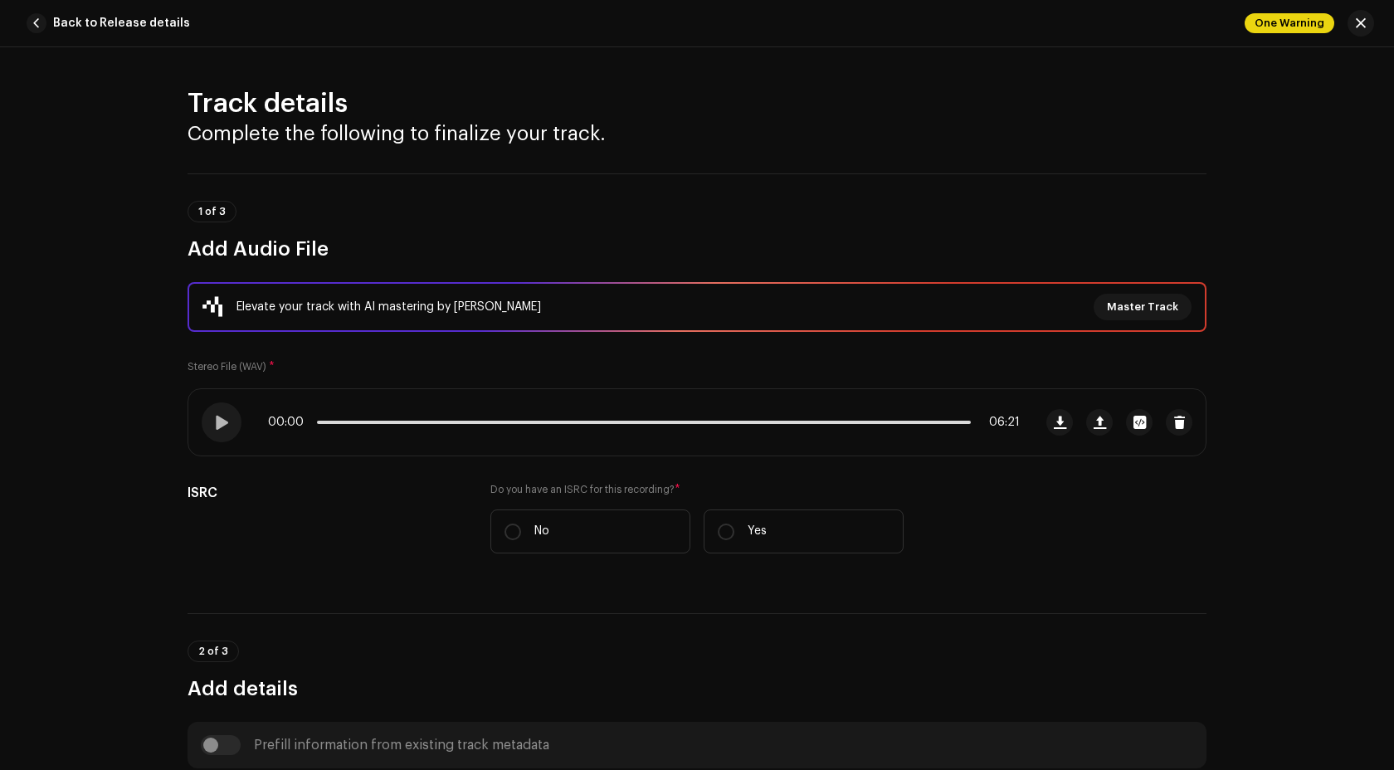
scroll to position [303, 0]
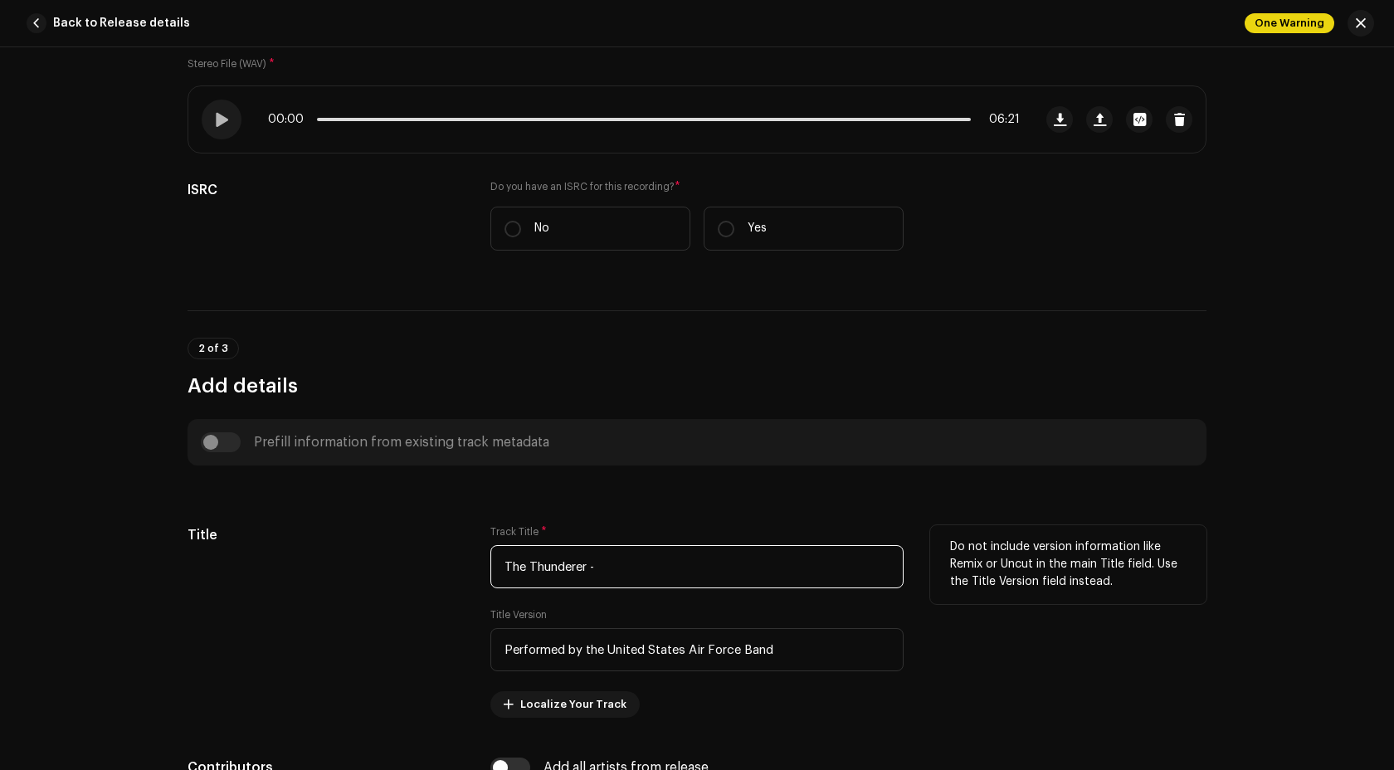
click at [598, 567] on input "The Thunderer -" at bounding box center [696, 566] width 413 height 43
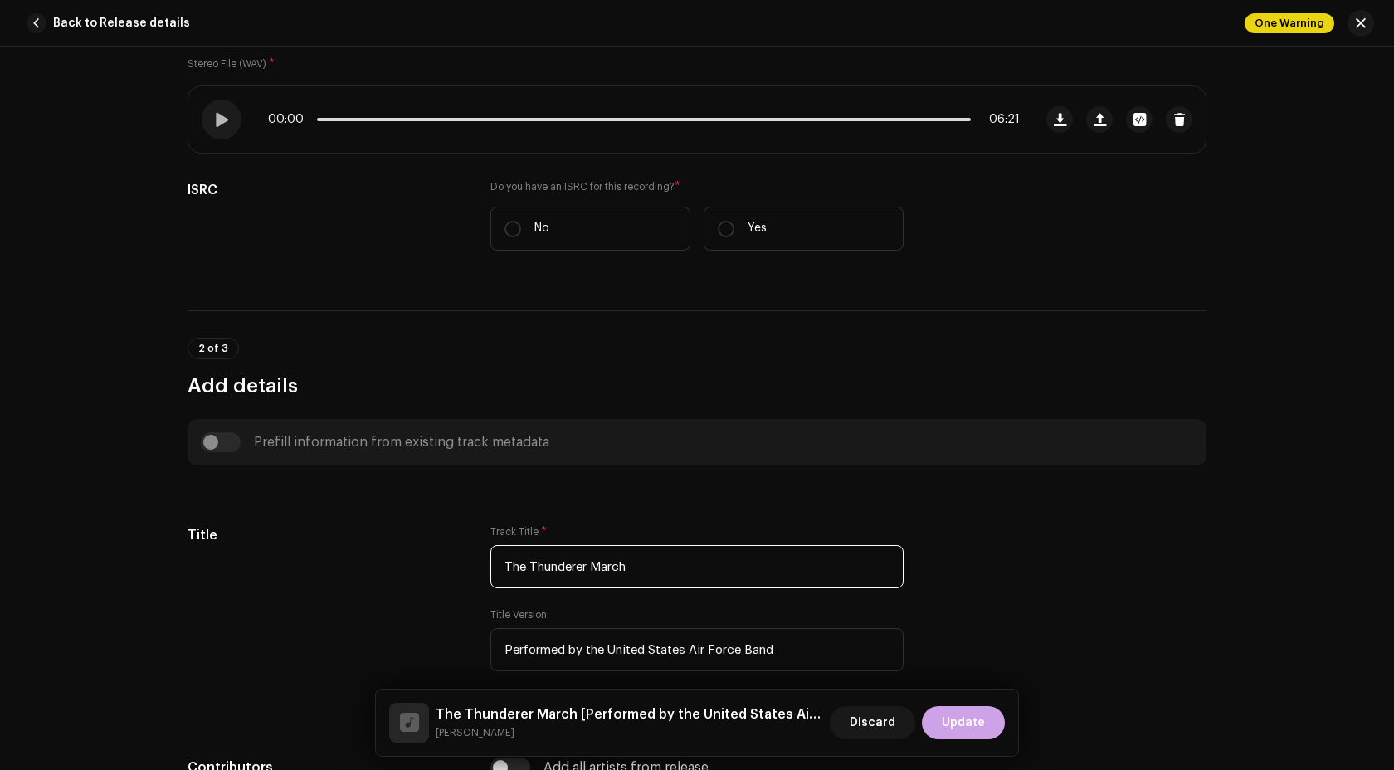
type input "The Thunderer March"
click at [978, 719] on span "Update" at bounding box center [962, 722] width 43 height 33
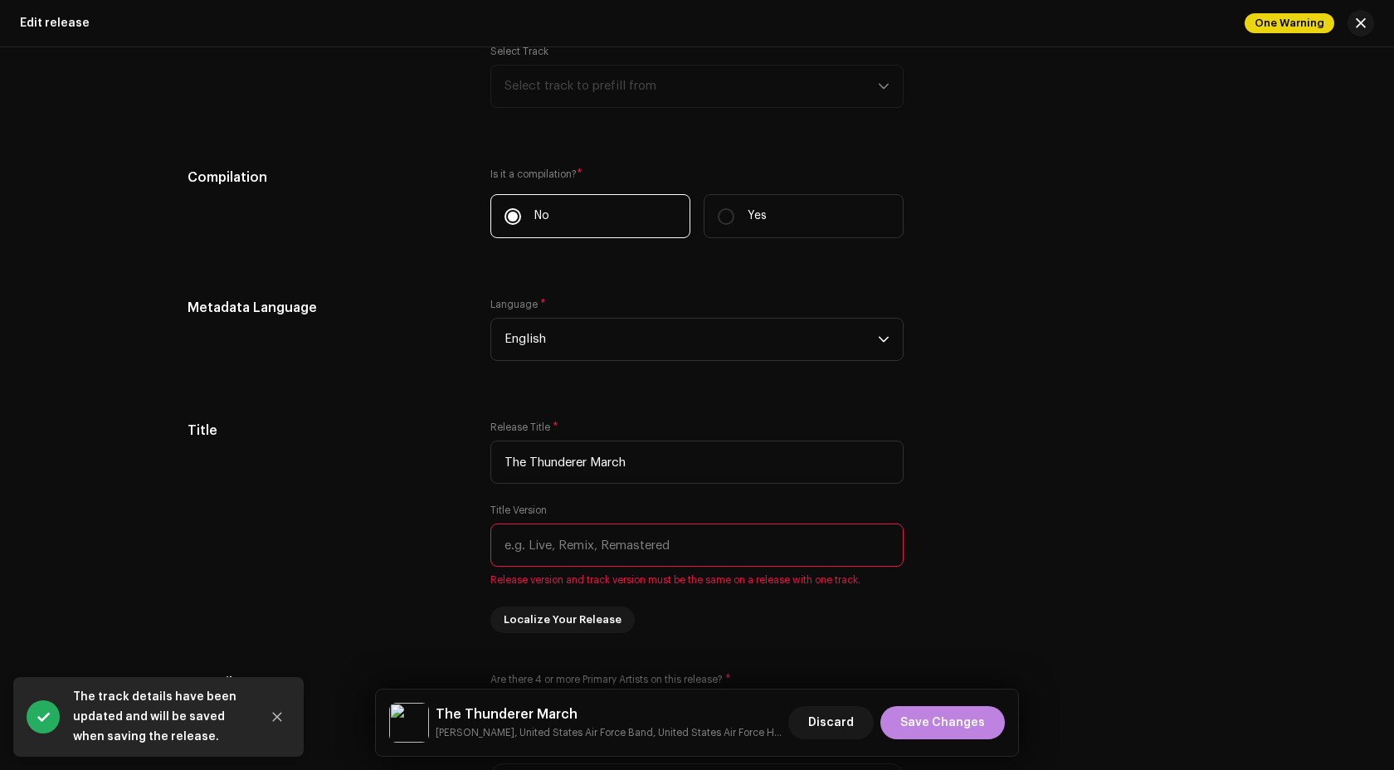
scroll to position [1240, 0]
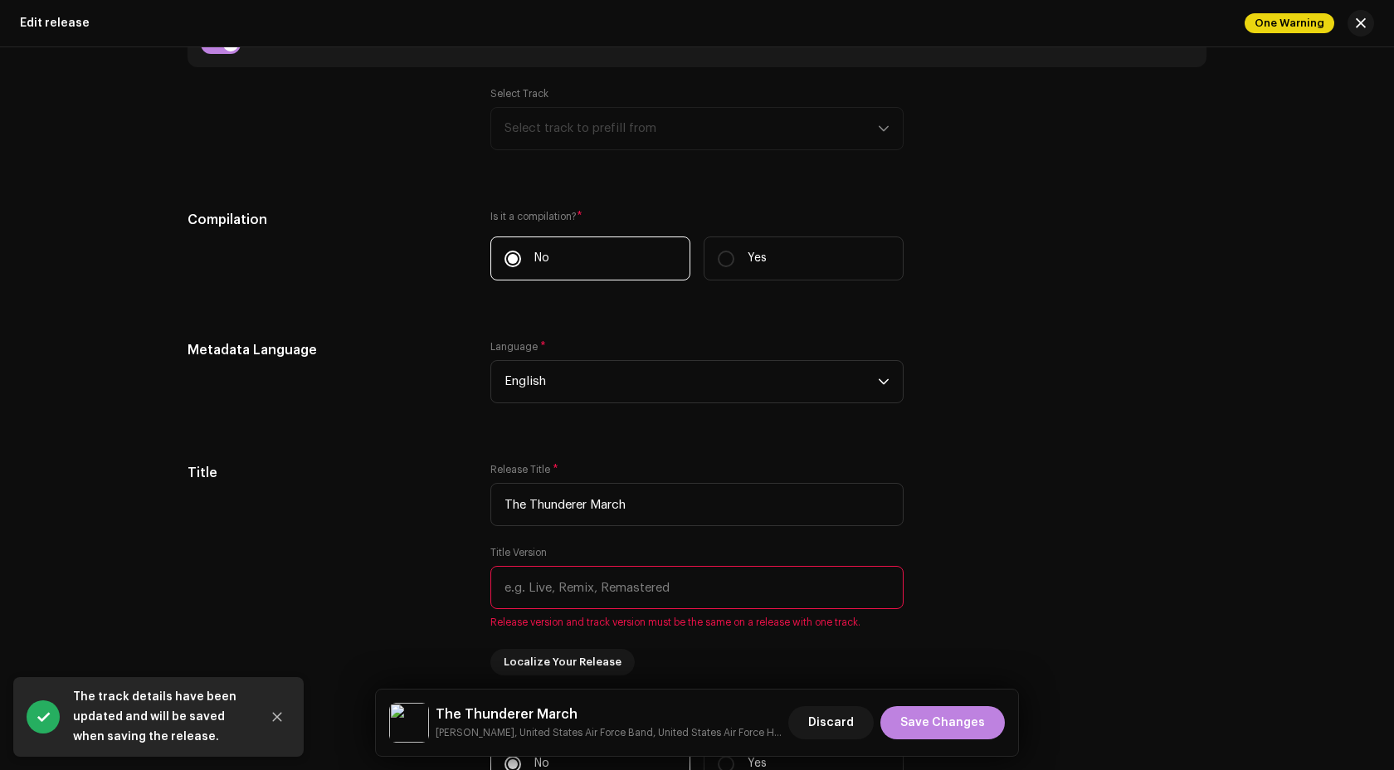
click at [224, 56] on div "Prefill release information from track metadata" at bounding box center [696, 44] width 1019 height 46
click at [225, 47] on input "checkbox" at bounding box center [221, 44] width 40 height 20
checkbox input "false"
type input "Tokyo in Neons"
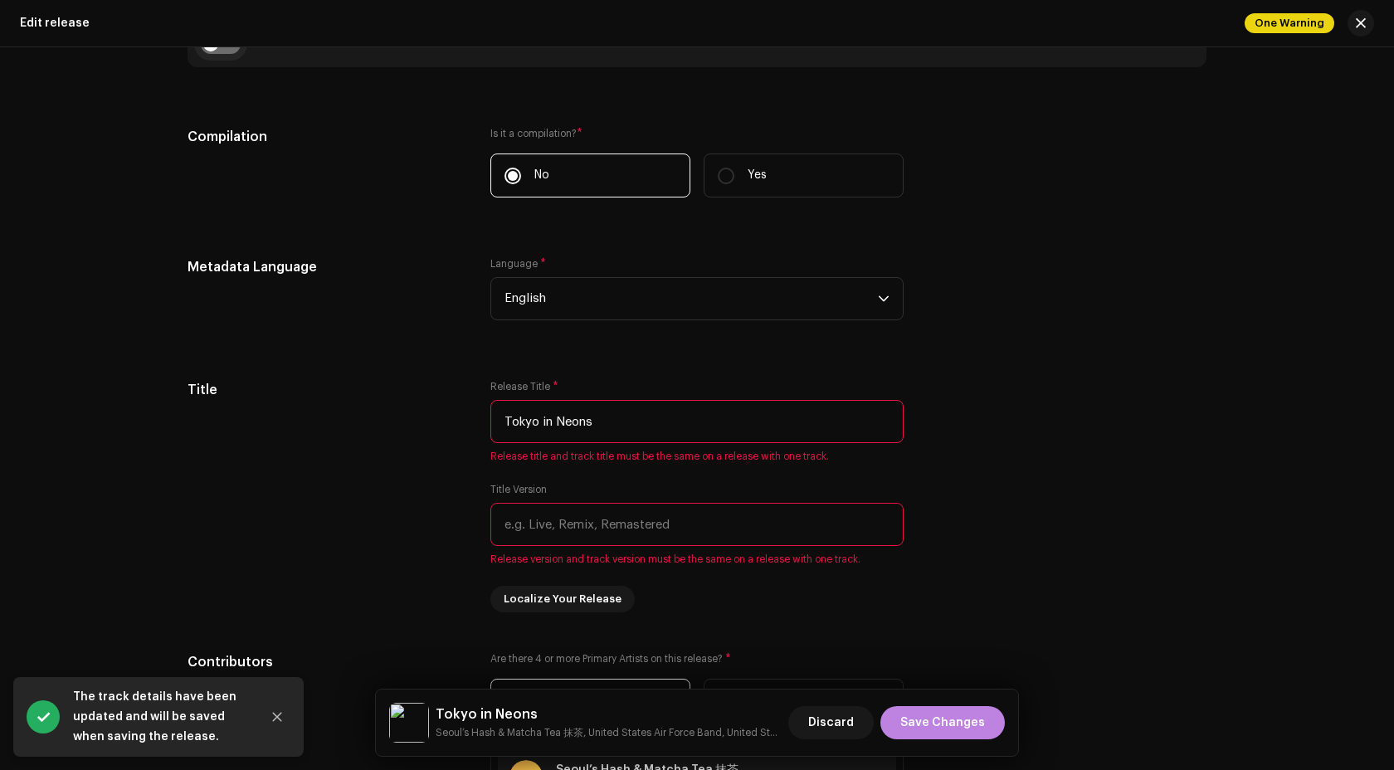
click at [225, 47] on input "checkbox" at bounding box center [221, 44] width 40 height 20
checkbox input "true"
type input "The Thunderer March"
type input "Performed by the United States Air Force Band"
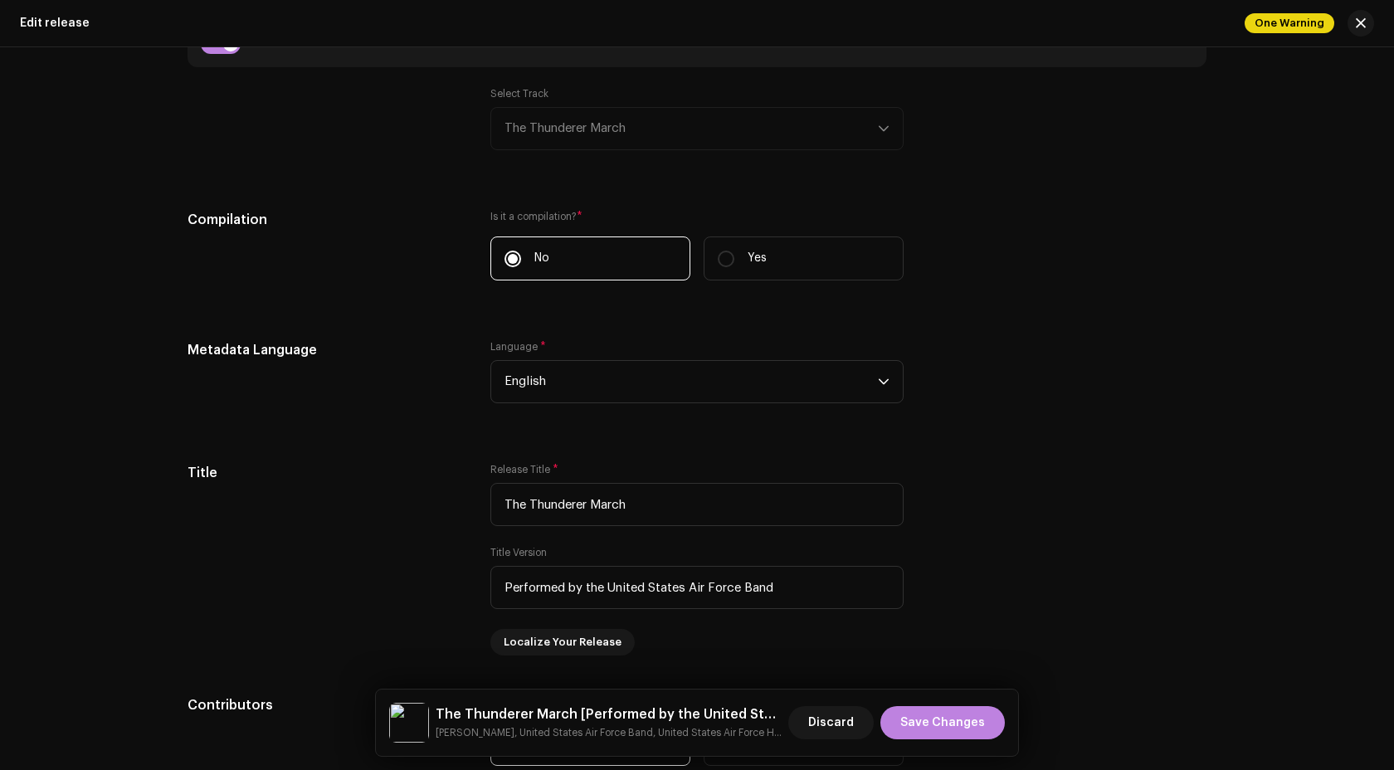
click at [644, 162] on div "Select Track The Thunderer March" at bounding box center [696, 128] width 413 height 83
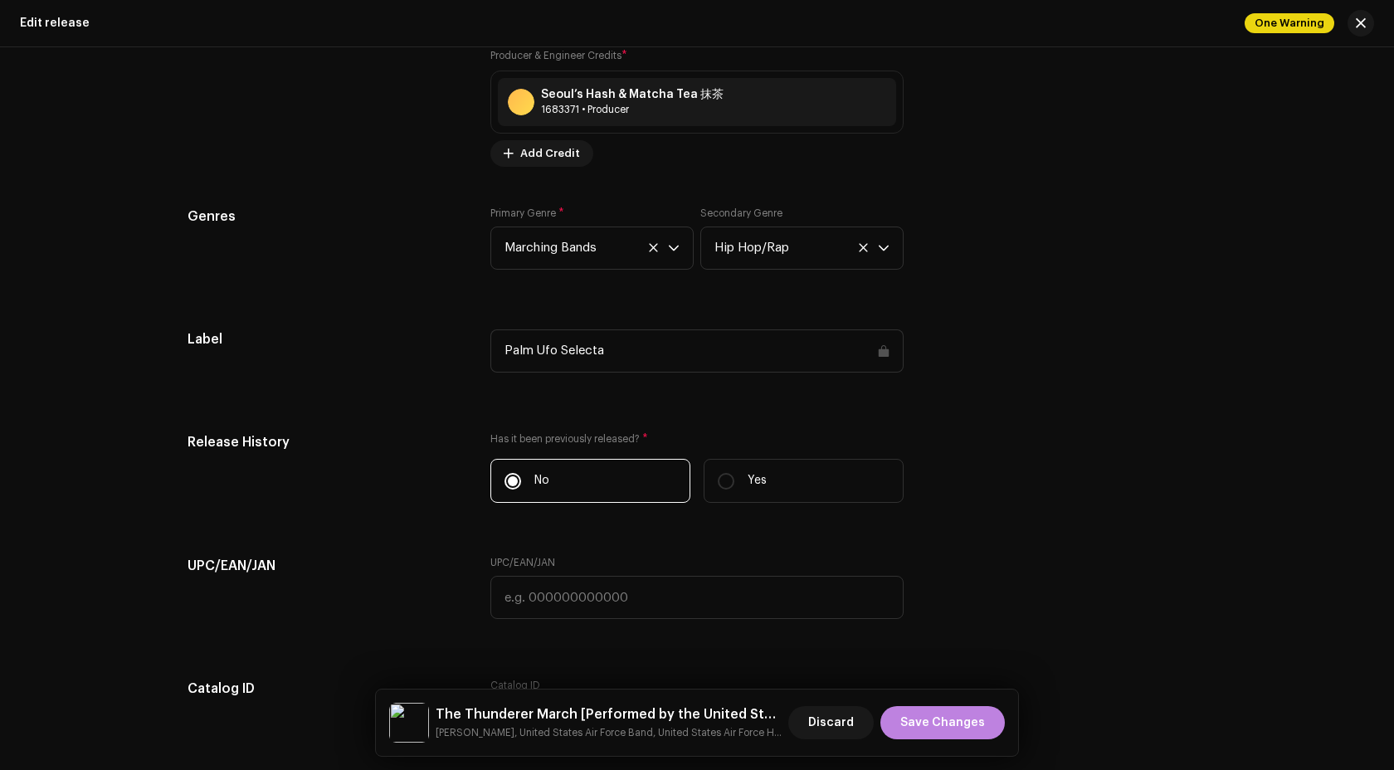
scroll to position [2705, 0]
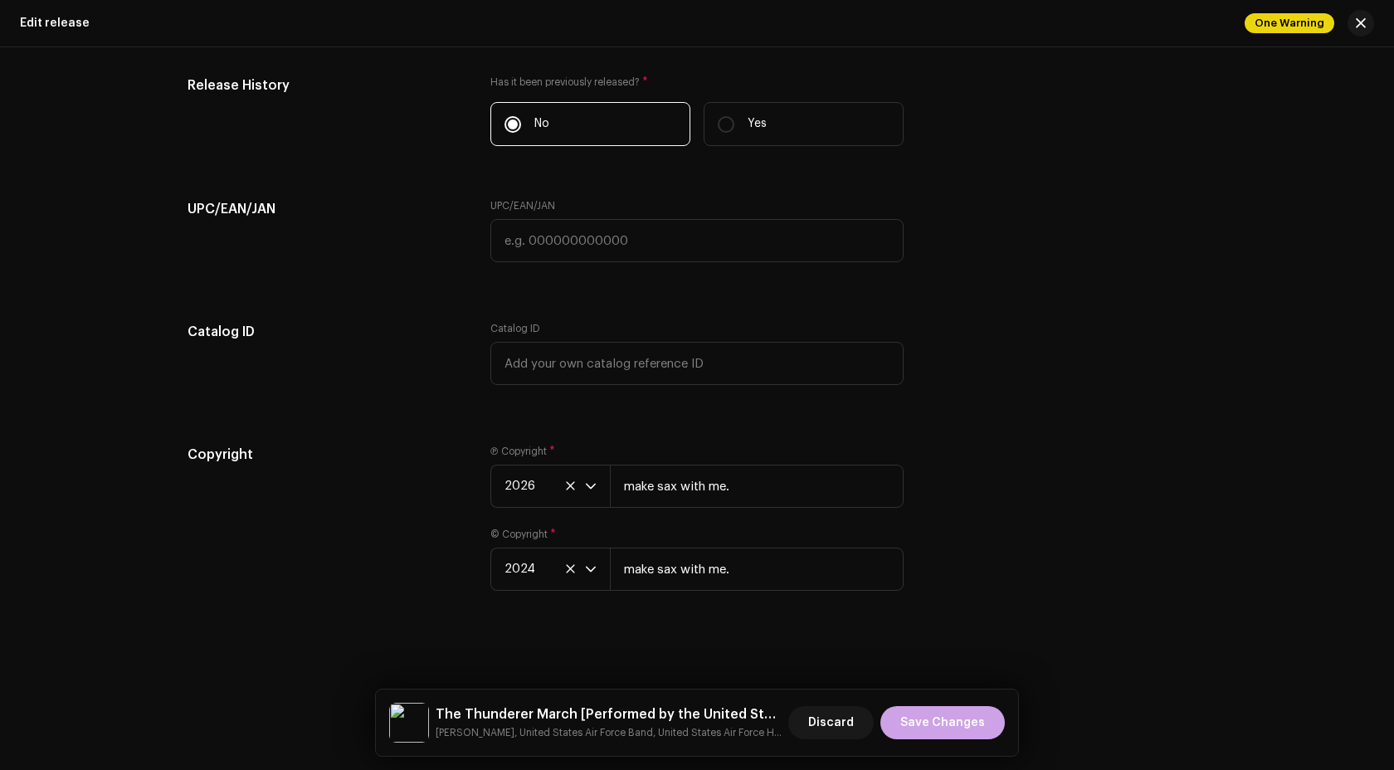
click at [941, 716] on span "Save Changes" at bounding box center [942, 722] width 85 height 33
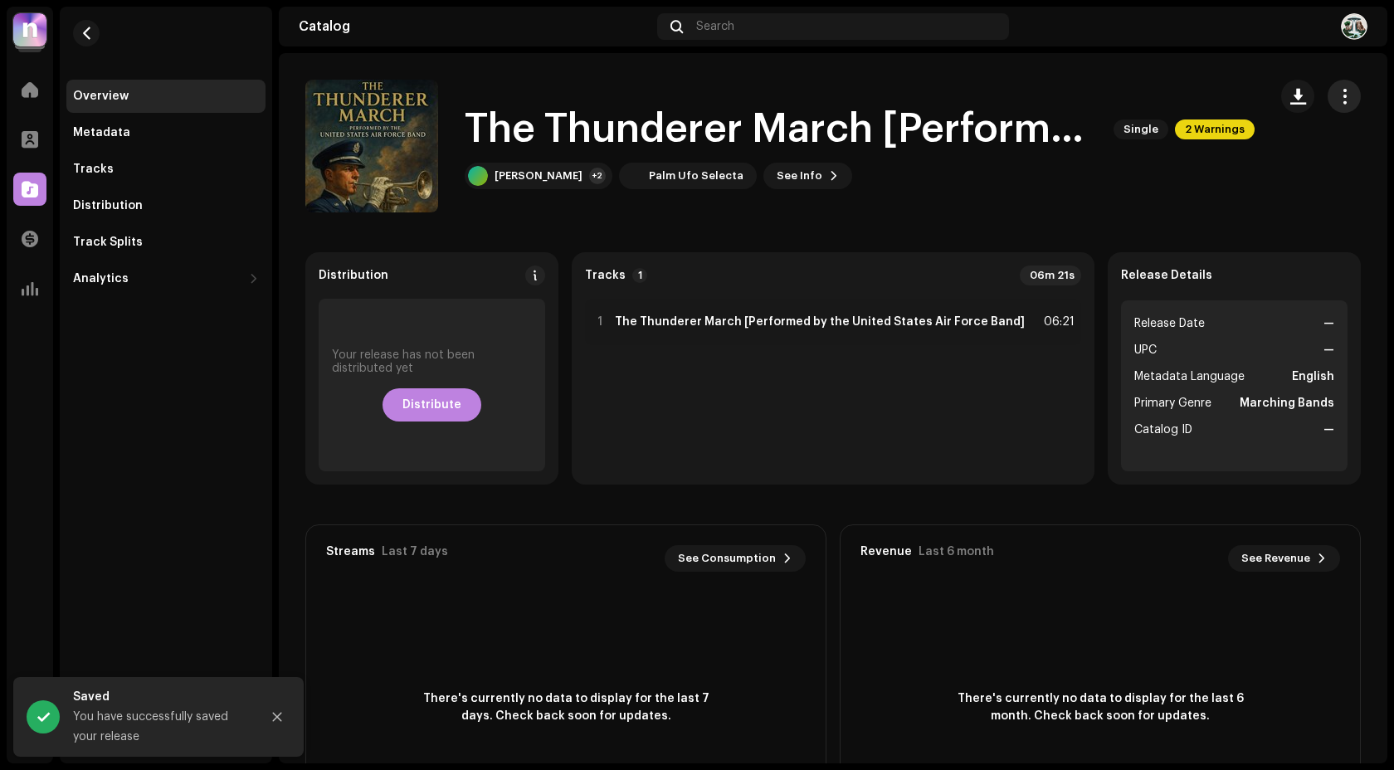
click at [1336, 80] on button "button" at bounding box center [1343, 96] width 33 height 33
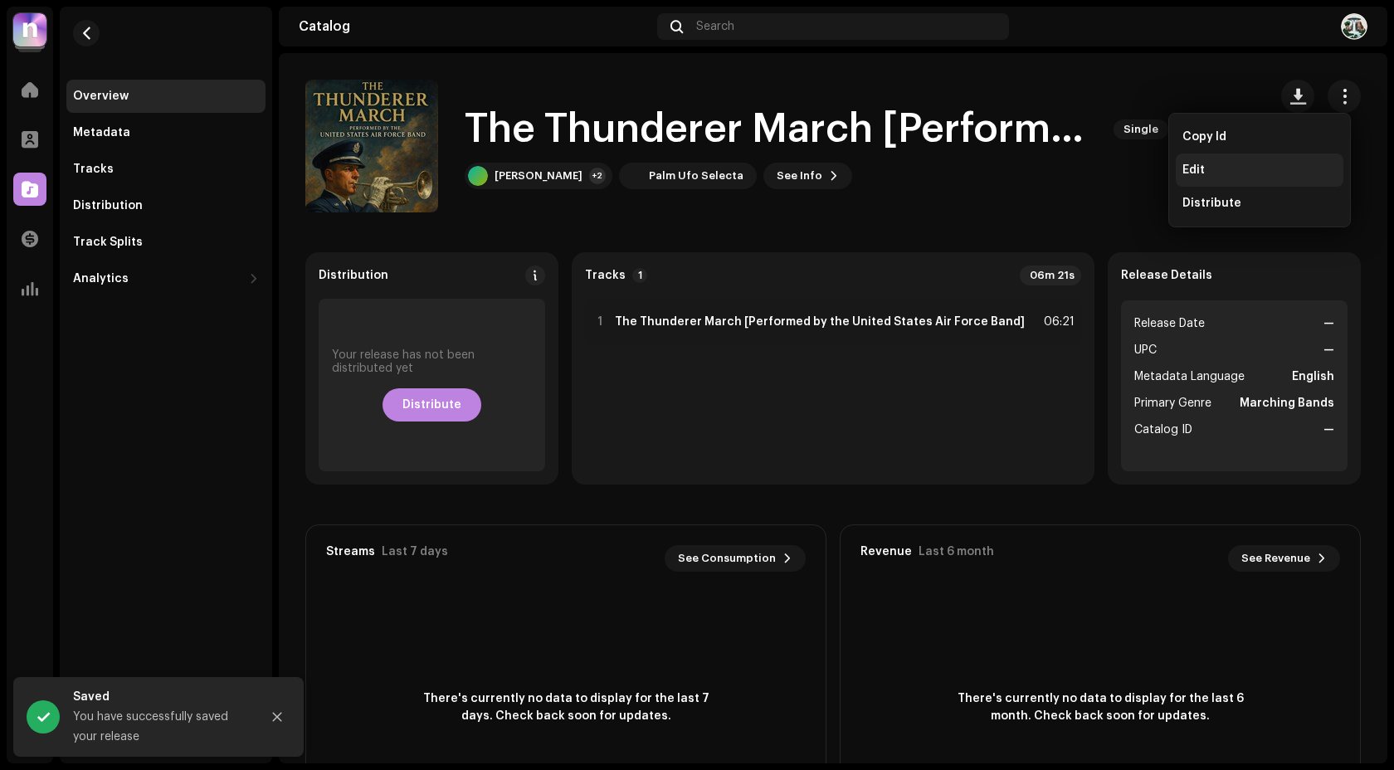
click at [1206, 172] on div "Edit" at bounding box center [1259, 169] width 154 height 13
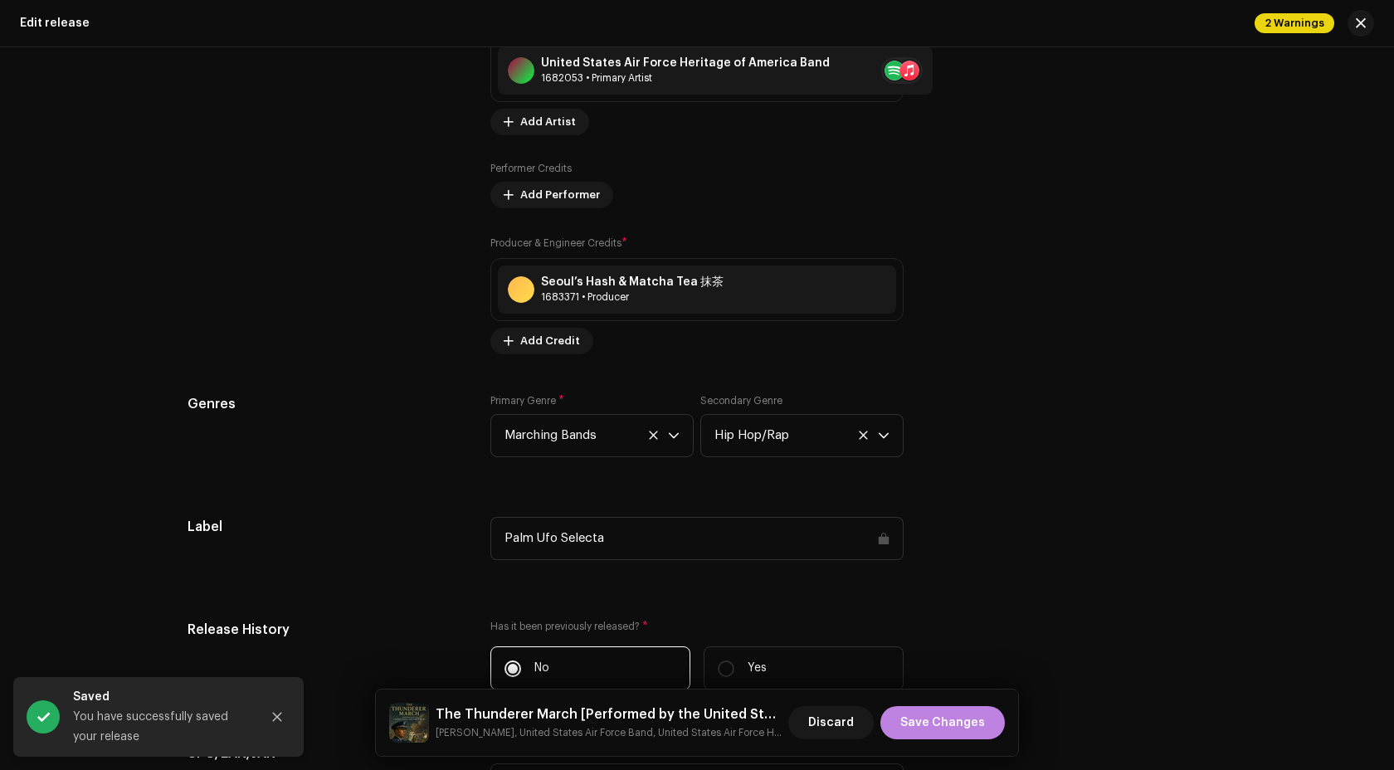
scroll to position [2622, 0]
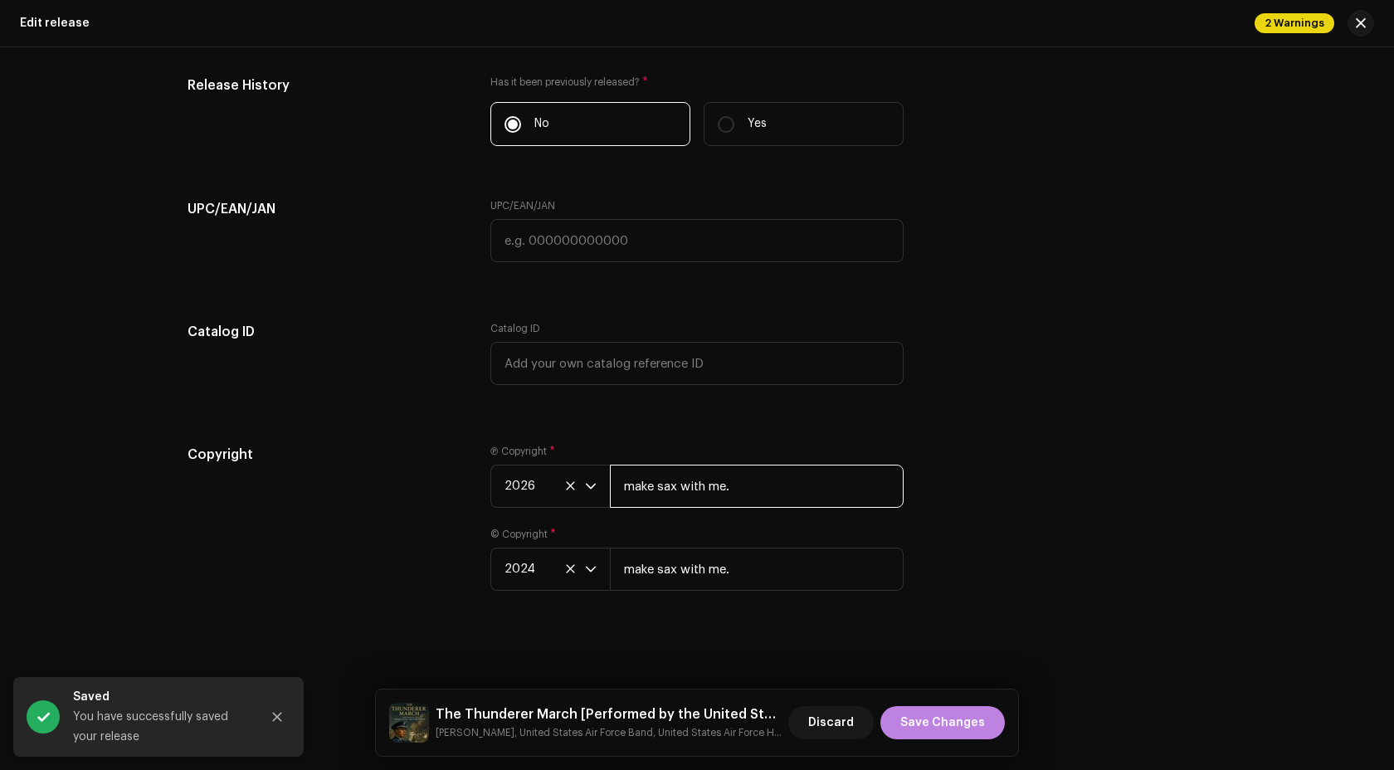
click at [698, 486] on input "make sax with me." at bounding box center [757, 486] width 294 height 43
type input "US Air Force Band Public Domain"
click at [707, 560] on input "make sax with me." at bounding box center [757, 568] width 294 height 43
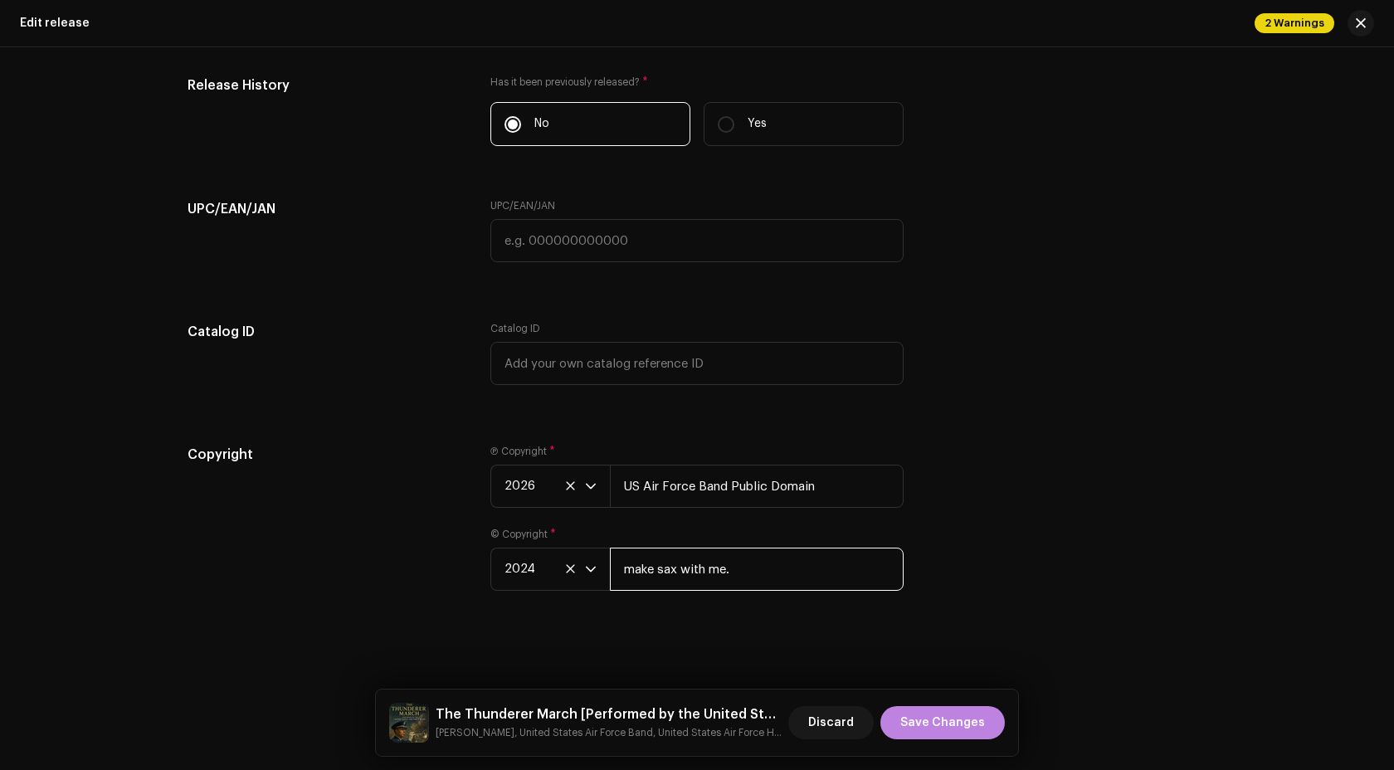
click at [707, 560] on input "make sax with me." at bounding box center [757, 568] width 294 height 43
type input "US Air Force Band Public Domain"
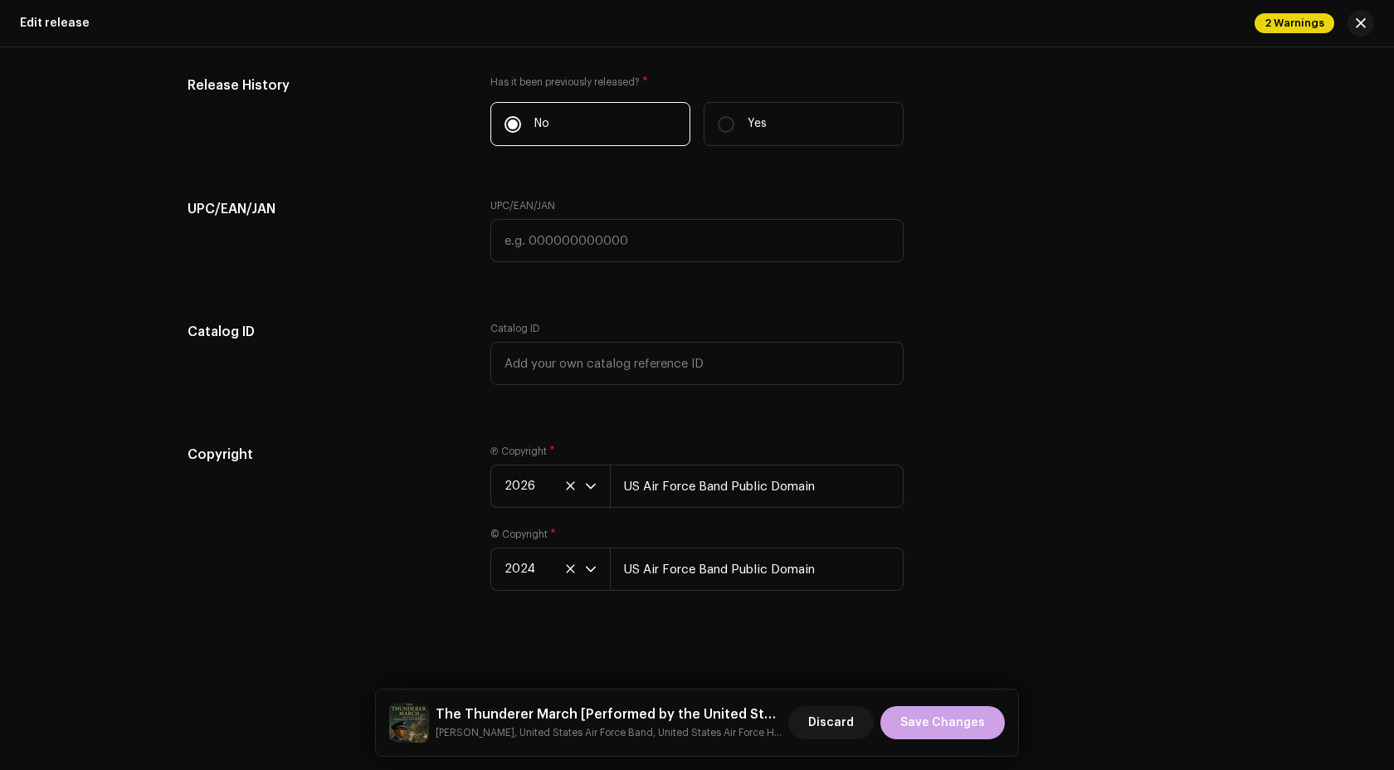
click at [939, 727] on span "Save Changes" at bounding box center [942, 722] width 85 height 33
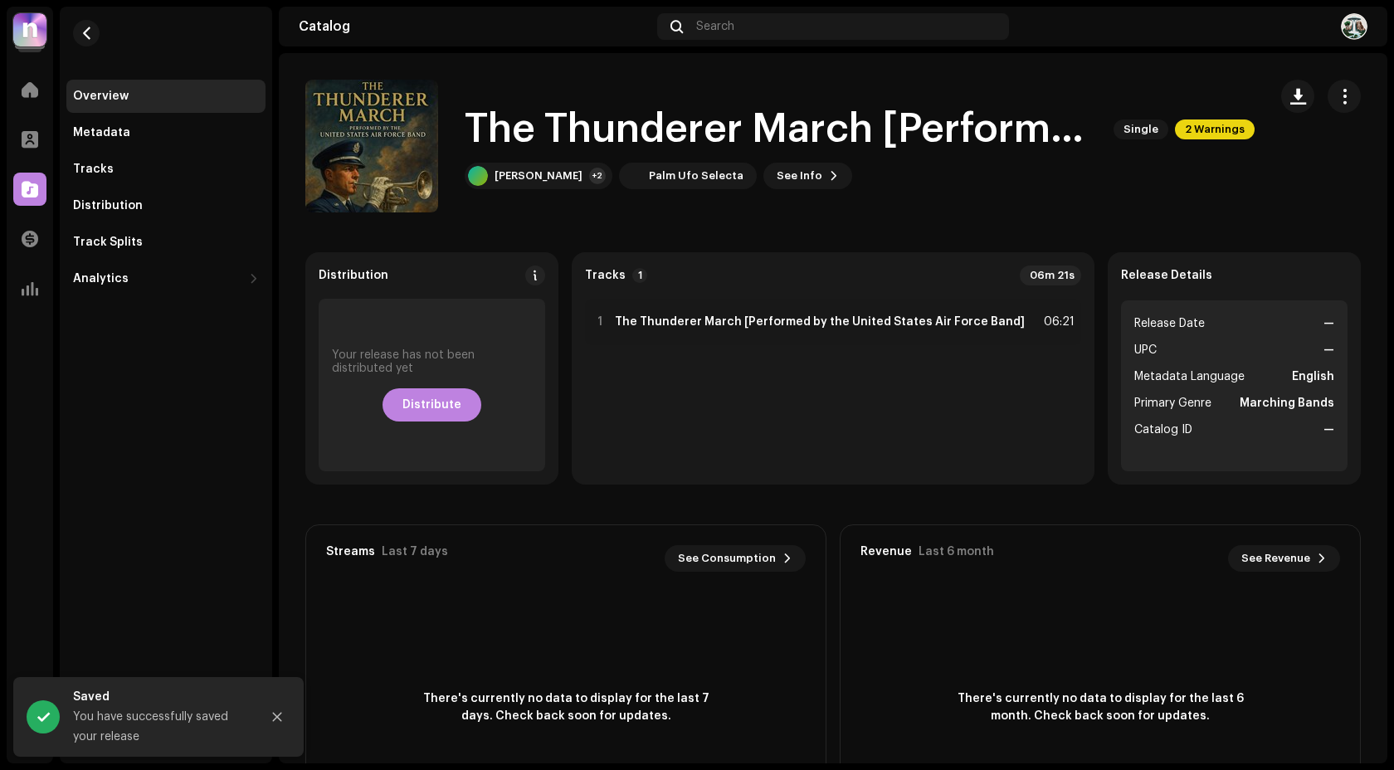
click at [131, 100] on div "Overview" at bounding box center [166, 96] width 186 height 13
click at [541, 172] on div "John Philip Sousa" at bounding box center [538, 175] width 88 height 13
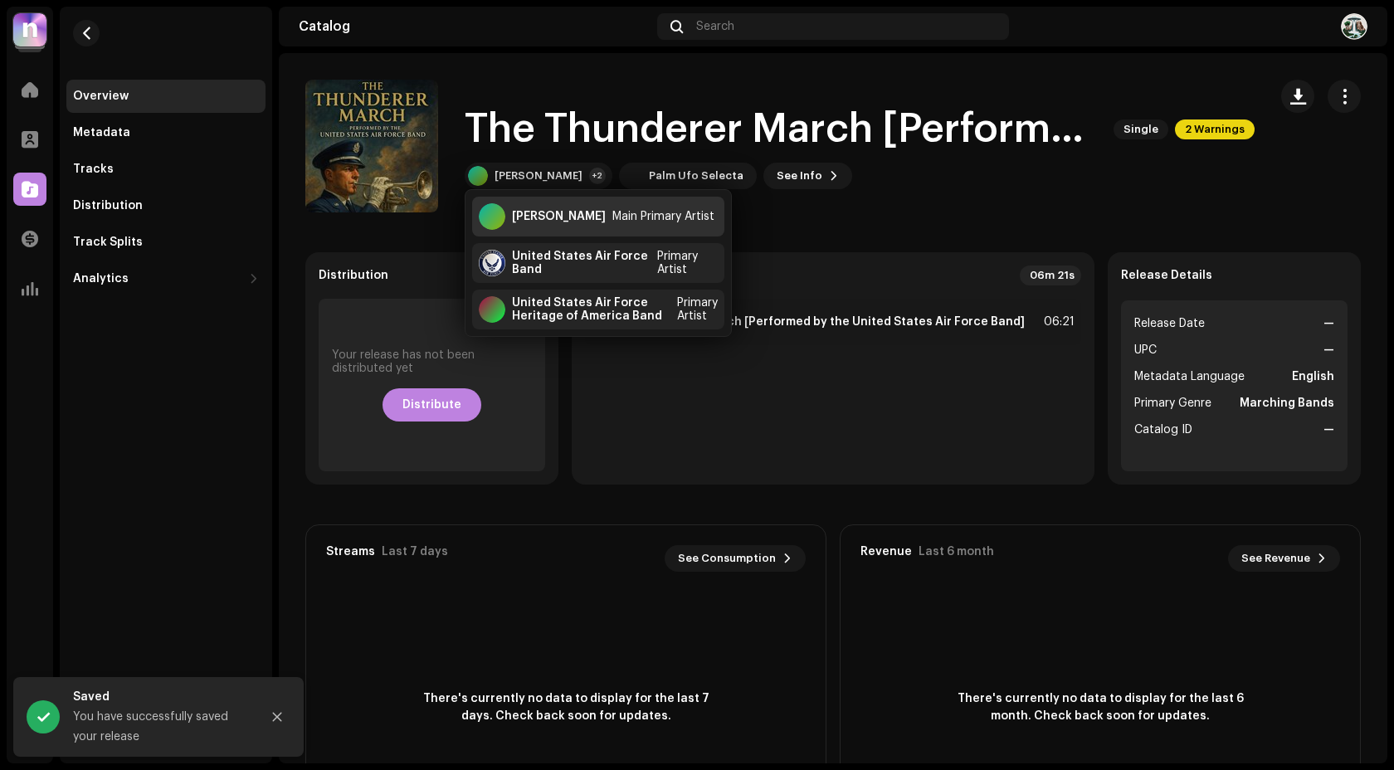
click at [550, 216] on div "John Philip Sousa" at bounding box center [559, 216] width 94 height 13
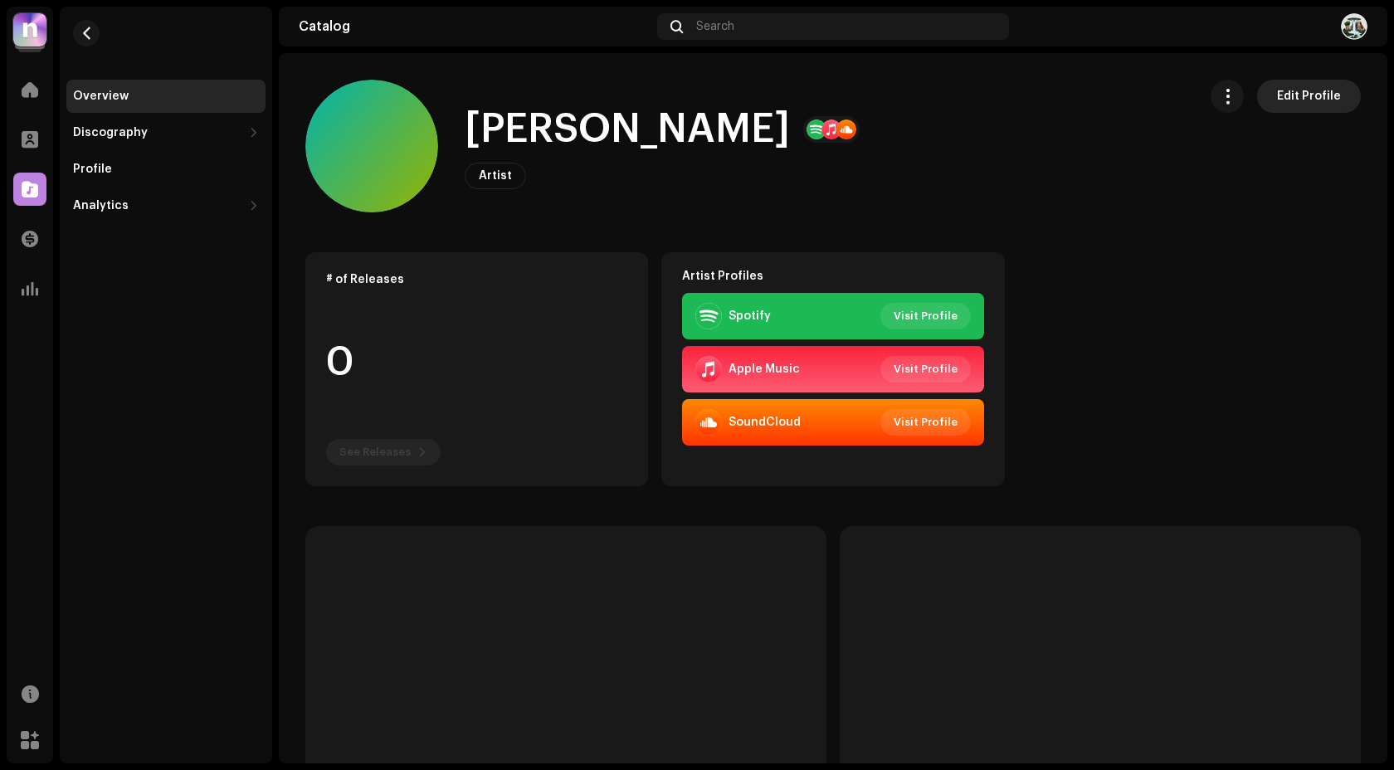
click at [1307, 92] on span "Edit Profile" at bounding box center [1309, 96] width 64 height 33
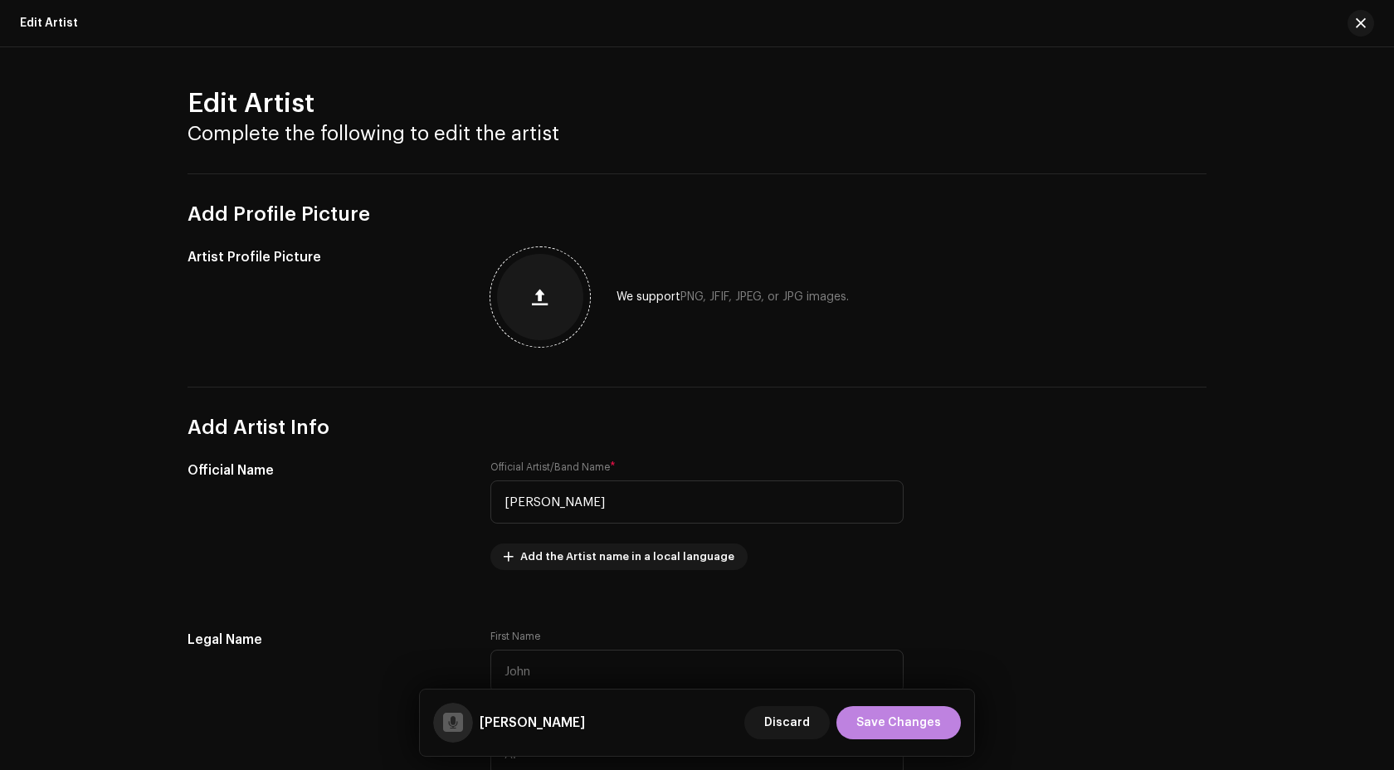
click at [537, 299] on span "button" at bounding box center [540, 296] width 16 height 13
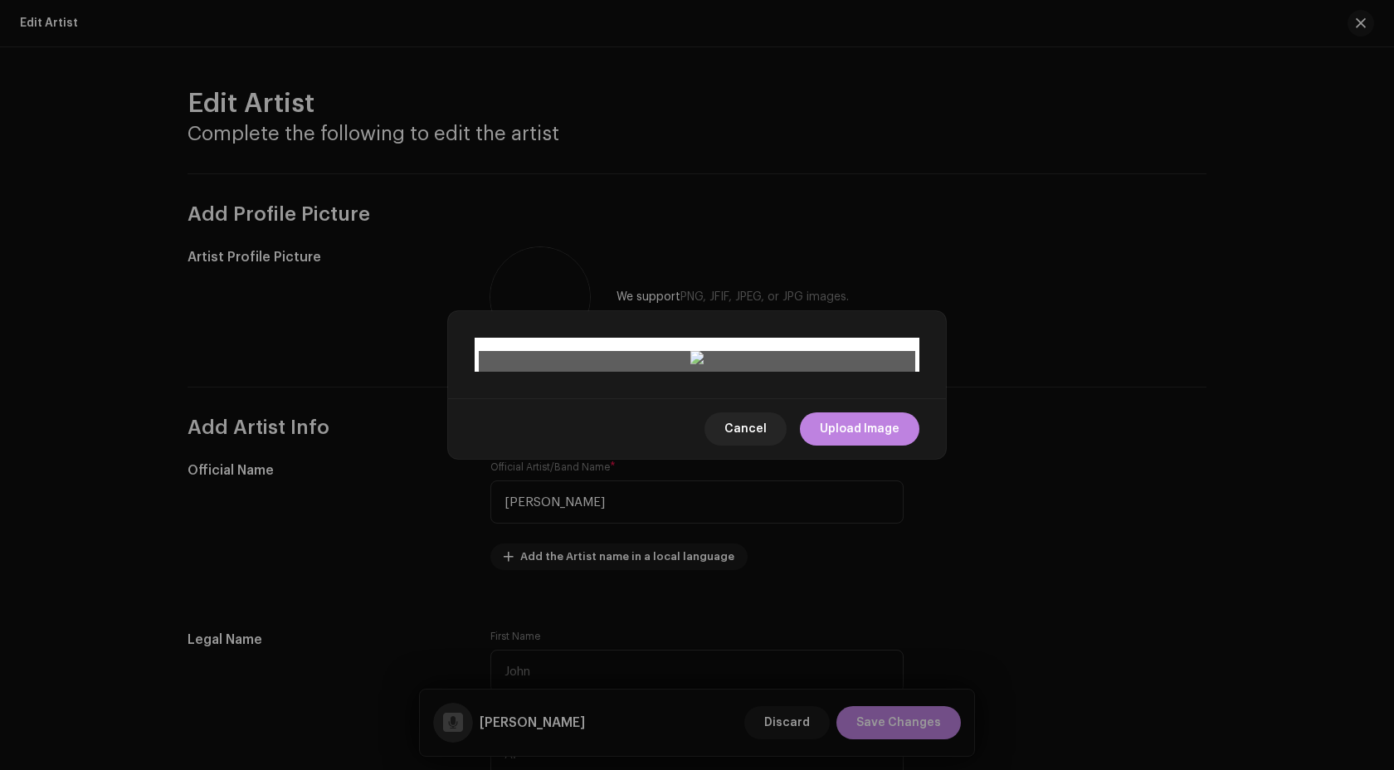
drag, startPoint x: 482, startPoint y: 138, endPoint x: 654, endPoint y: 323, distance: 252.4
click at [654, 519] on div at bounding box center [781, 653] width 268 height 268
drag, startPoint x: 912, startPoint y: 572, endPoint x: 766, endPoint y: 476, distance: 174.4
click at [766, 367] on div at bounding box center [697, 359] width 436 height 17
drag, startPoint x: 717, startPoint y: 394, endPoint x: 690, endPoint y: 422, distance: 38.7
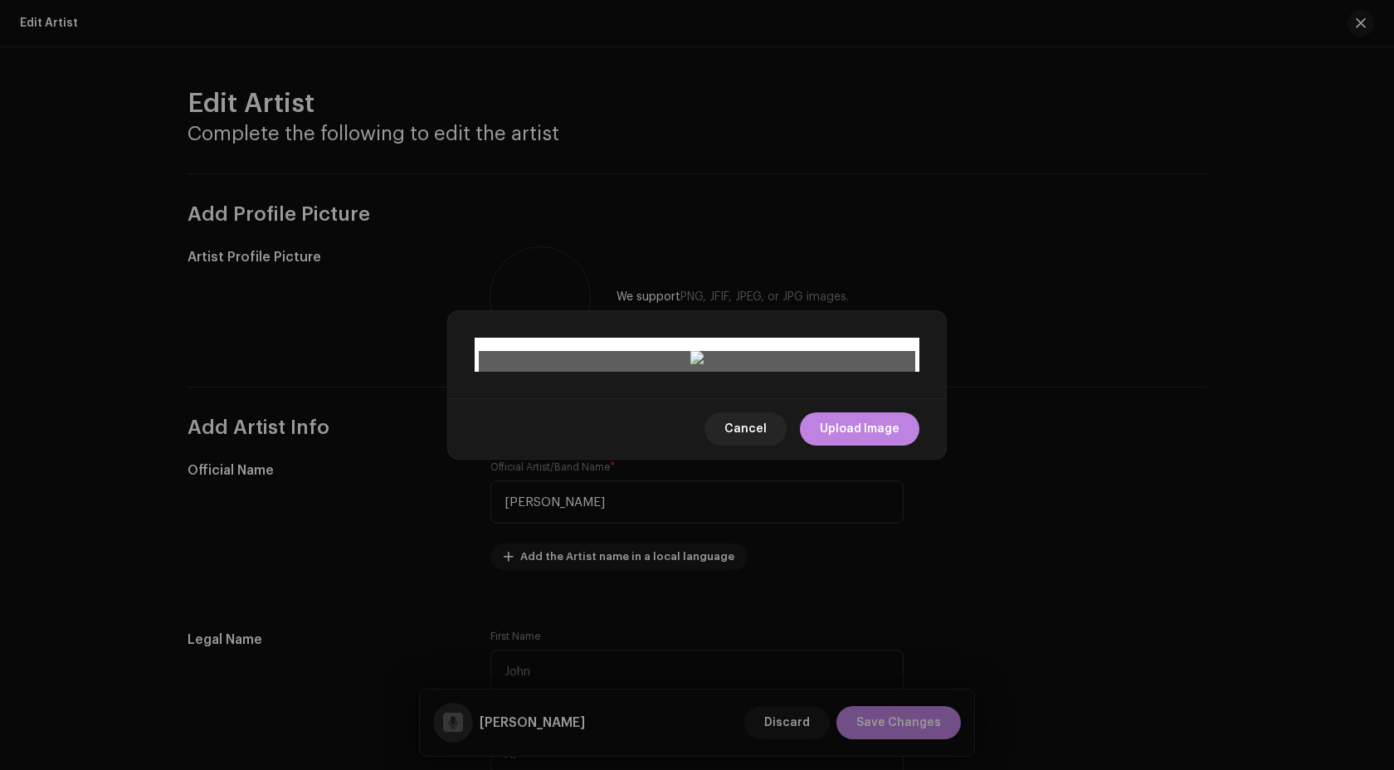
click at [690, 551] on div at bounding box center [683, 610] width 119 height 119
click at [859, 445] on span "Upload Image" at bounding box center [860, 428] width 80 height 33
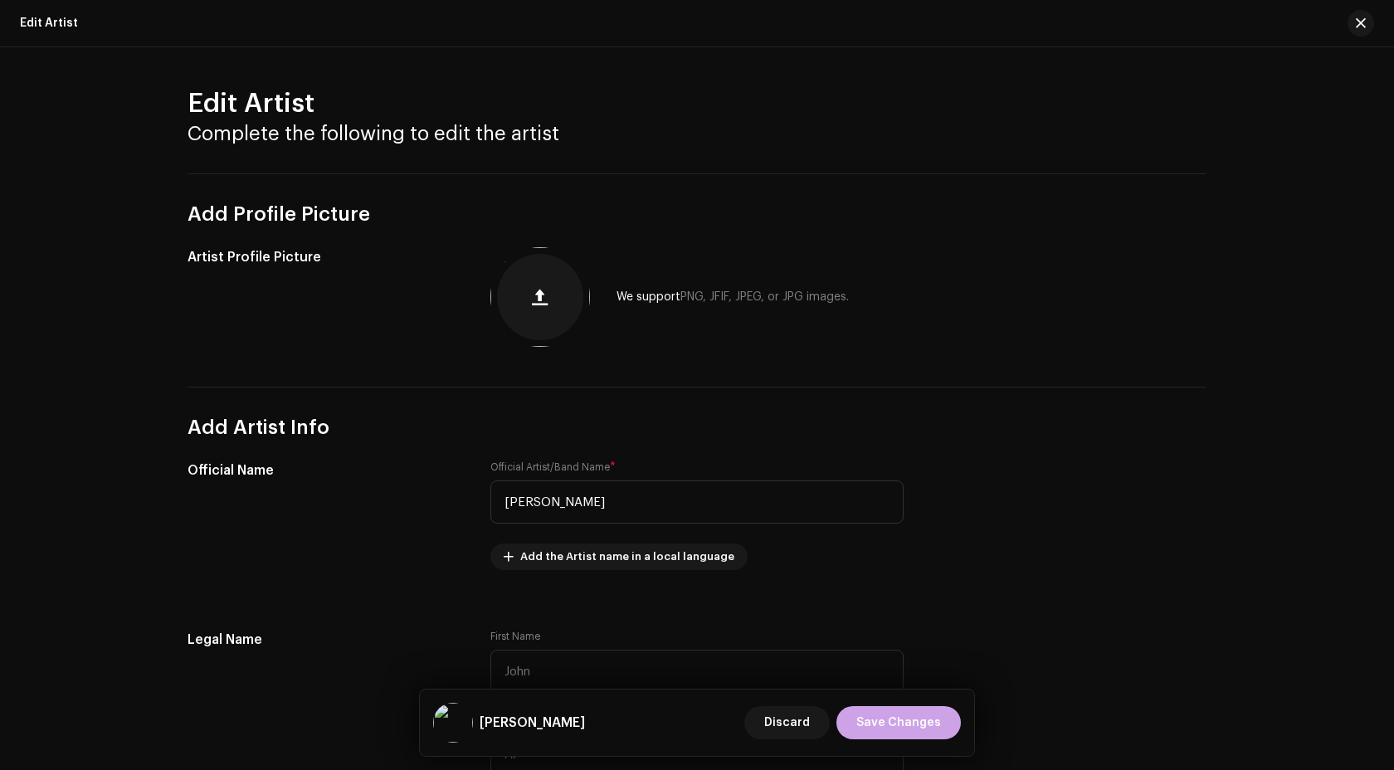
click at [913, 729] on span "Save Changes" at bounding box center [898, 722] width 85 height 33
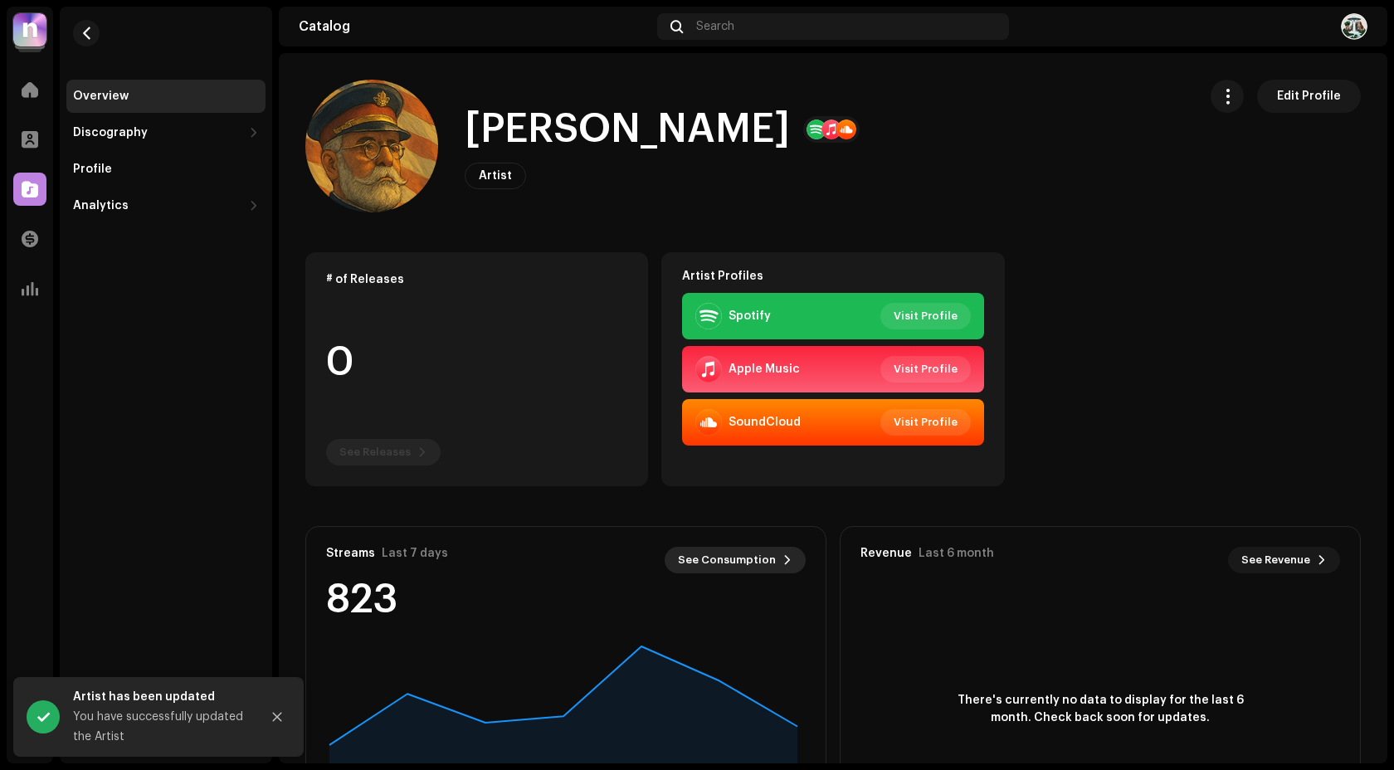
click at [762, 558] on span "See Consumption" at bounding box center [727, 559] width 98 height 33
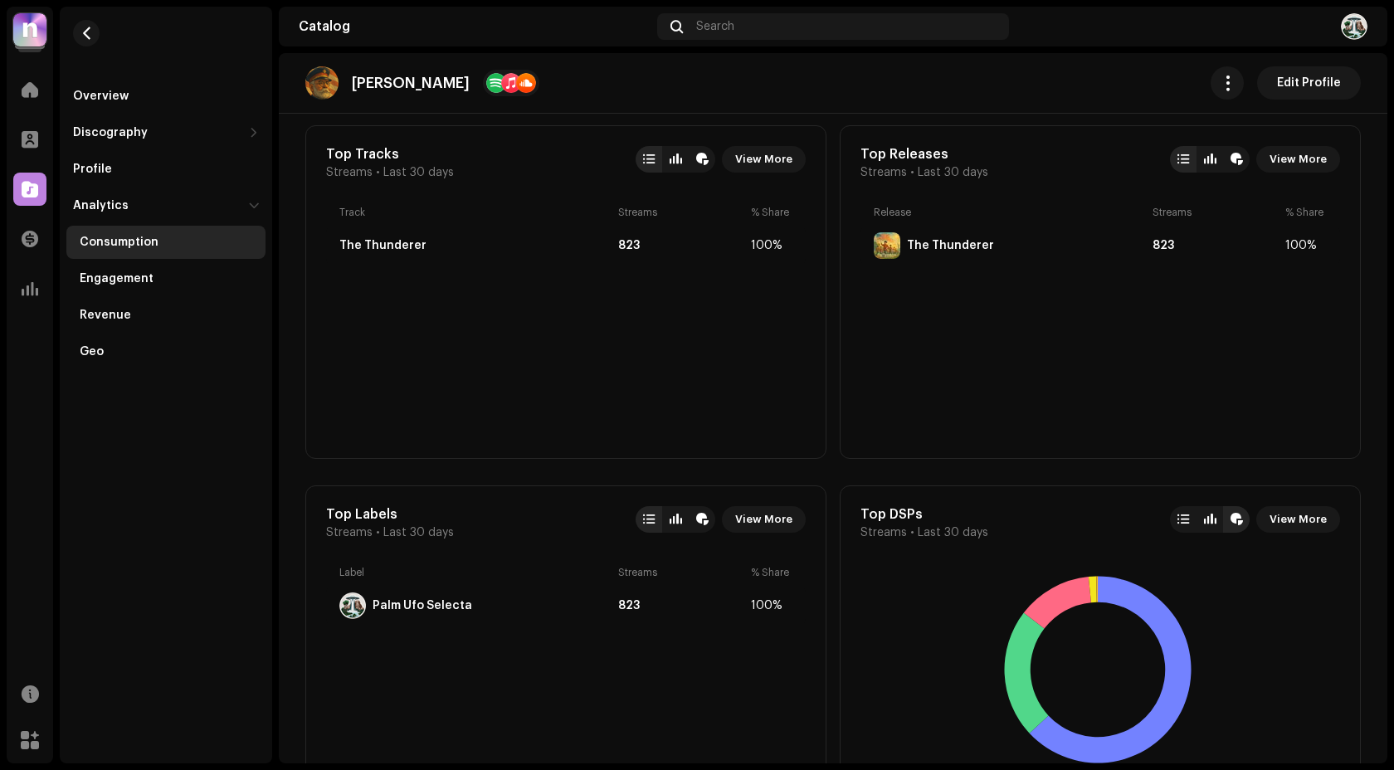
scroll to position [670, 0]
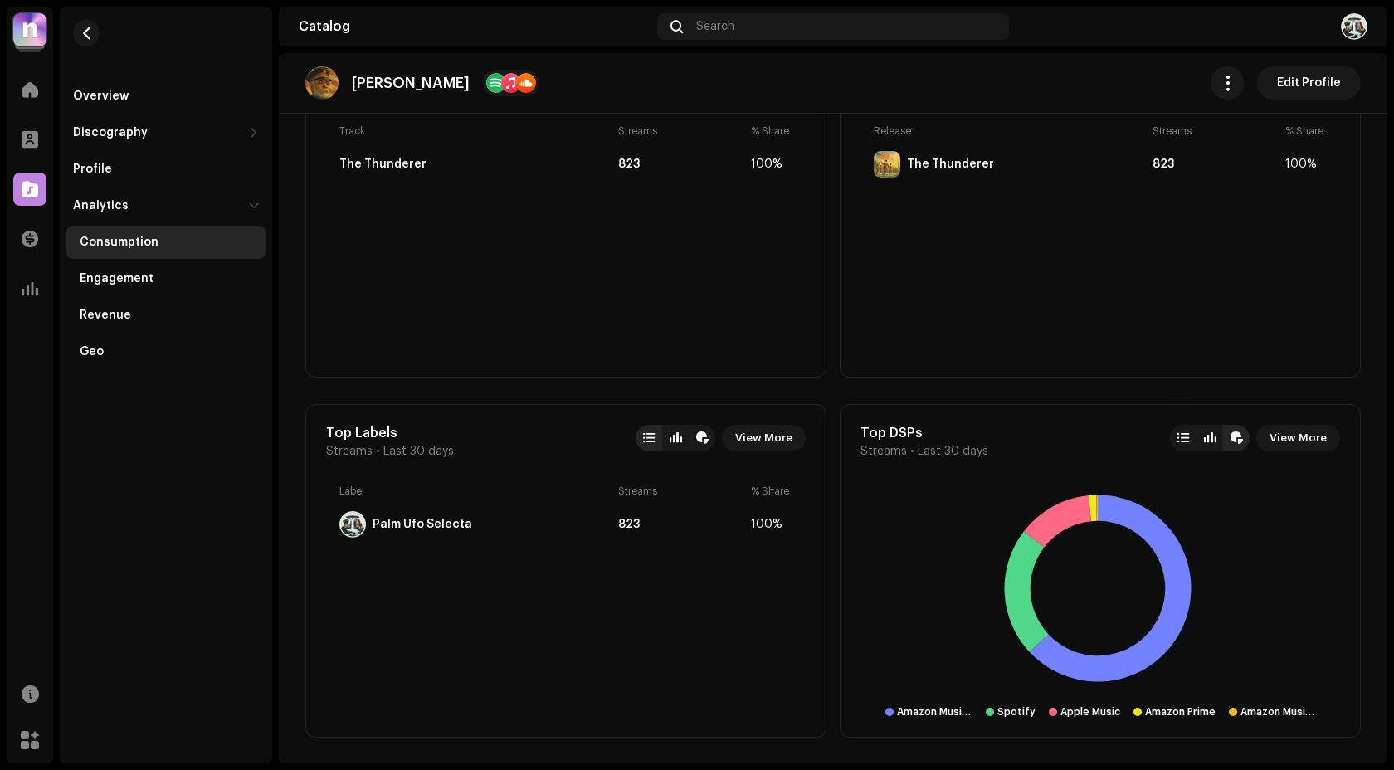
click at [1178, 445] on div at bounding box center [1183, 438] width 27 height 27
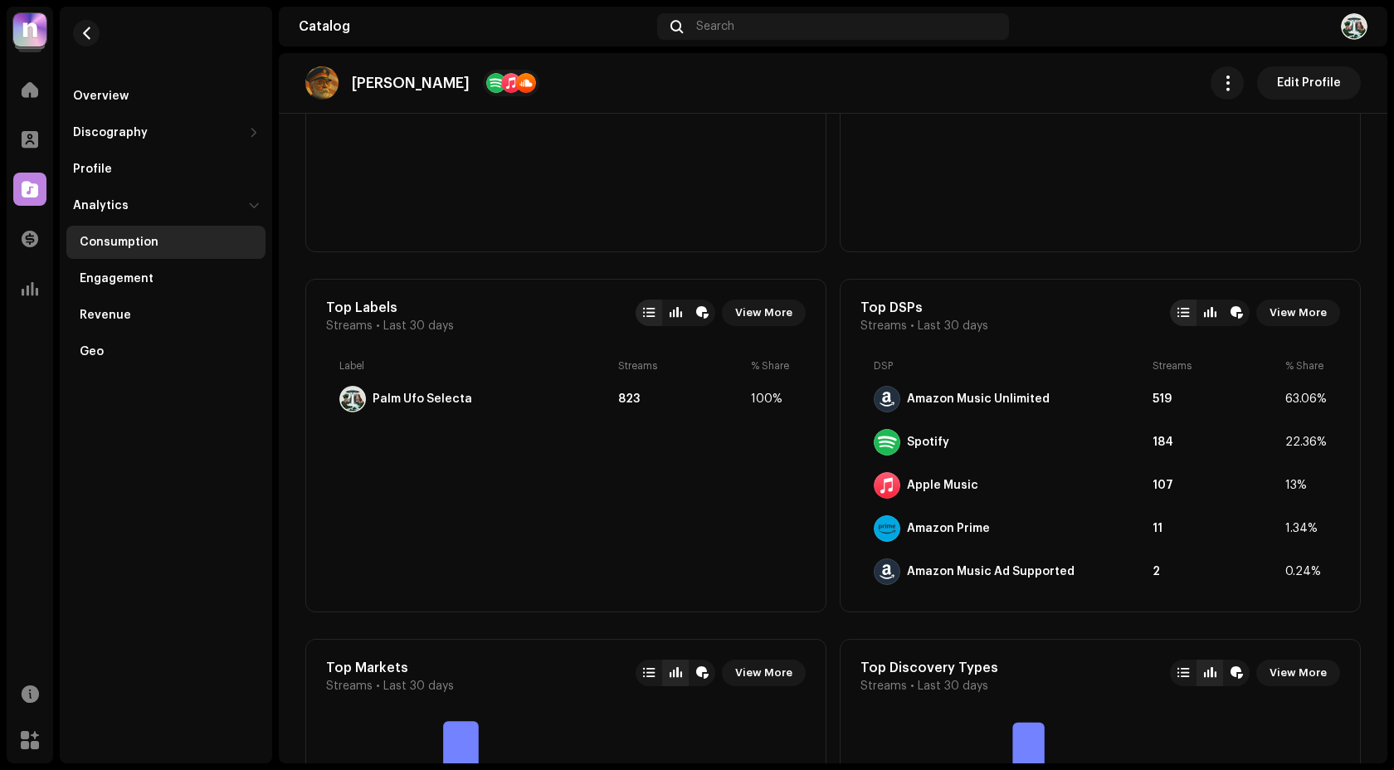
scroll to position [804, 0]
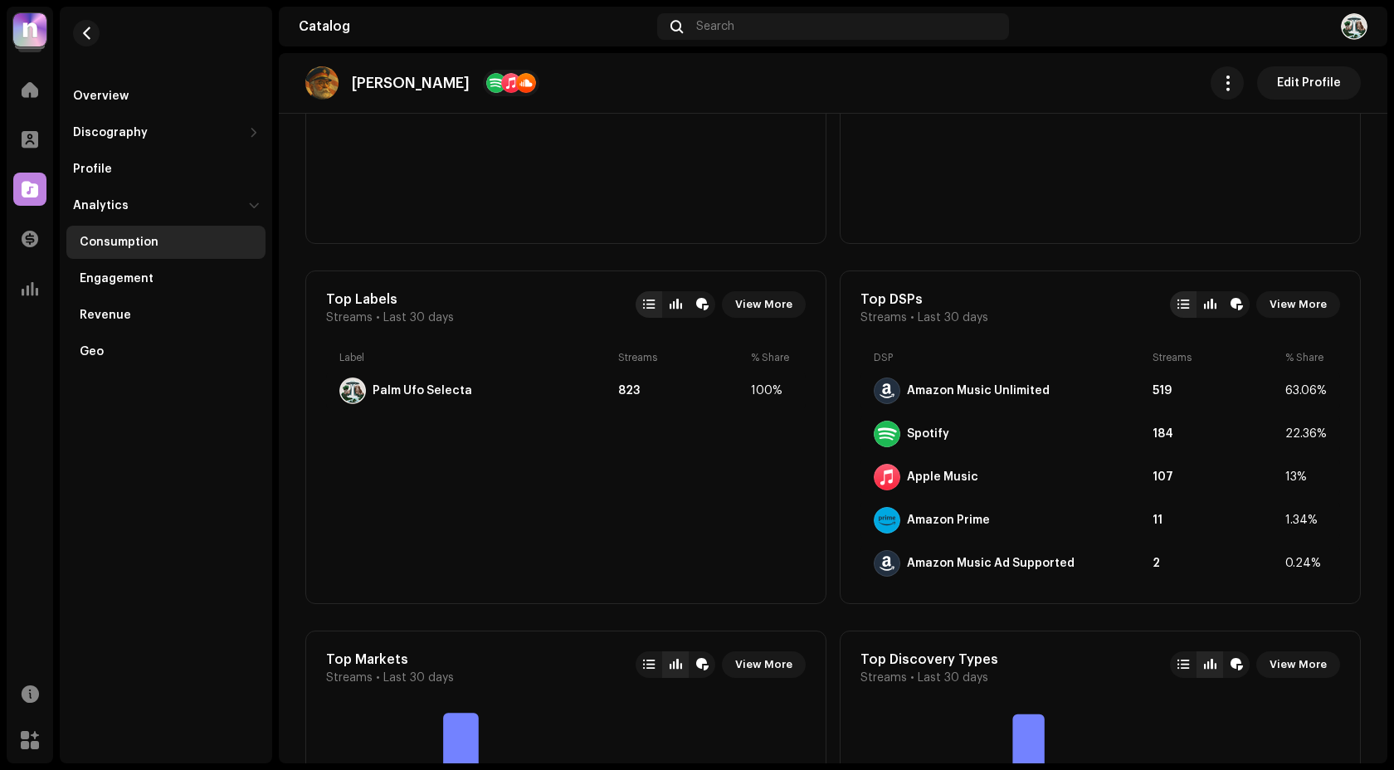
click at [640, 309] on div at bounding box center [648, 304] width 27 height 27
click at [649, 671] on div at bounding box center [648, 664] width 27 height 27
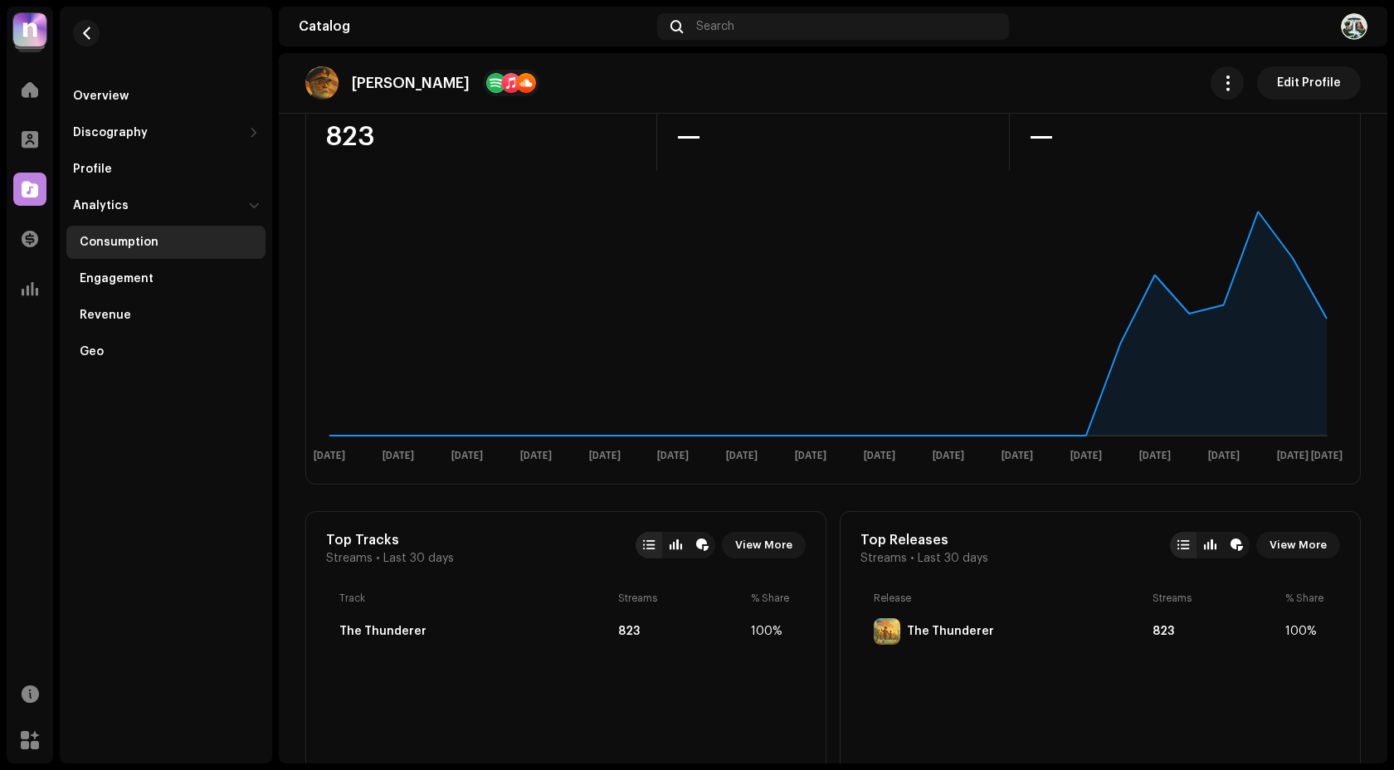
scroll to position [0, 0]
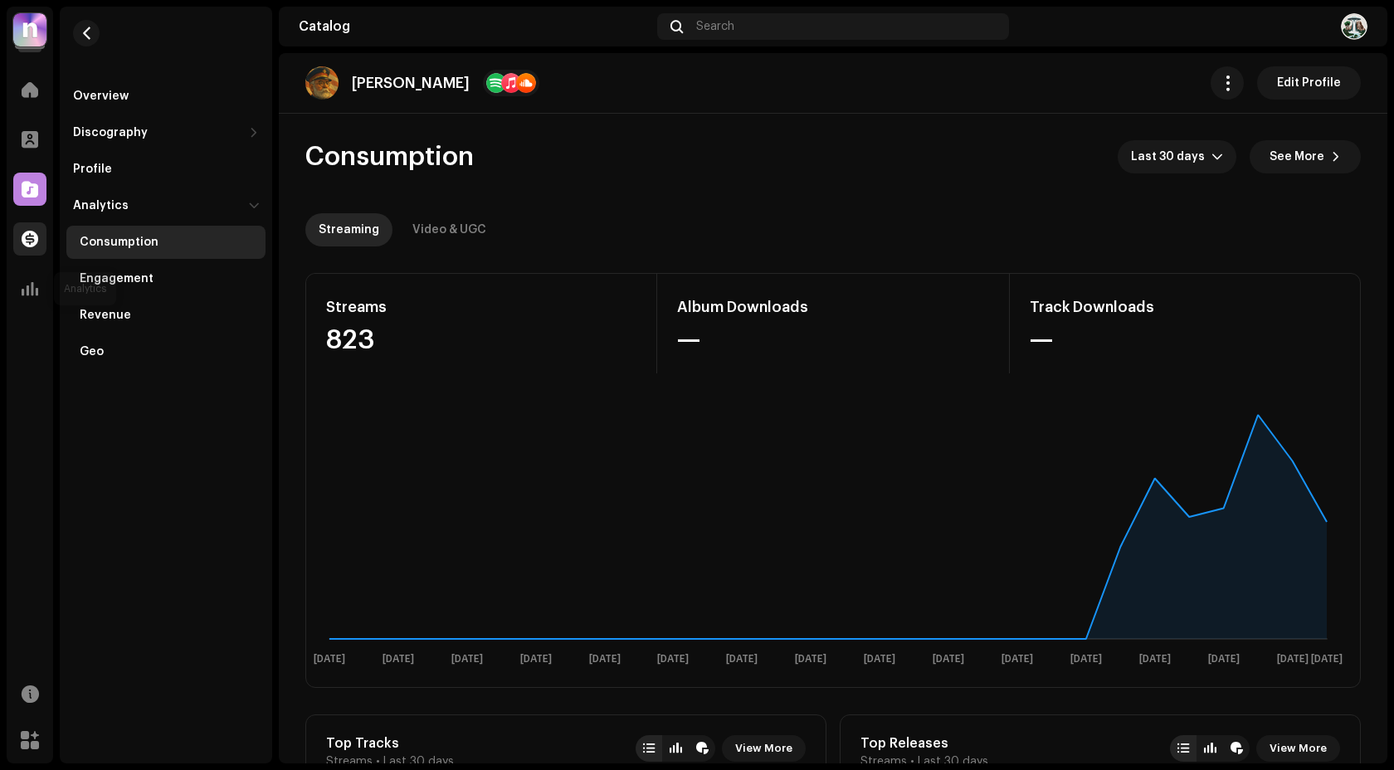
click at [24, 248] on div at bounding box center [29, 238] width 33 height 33
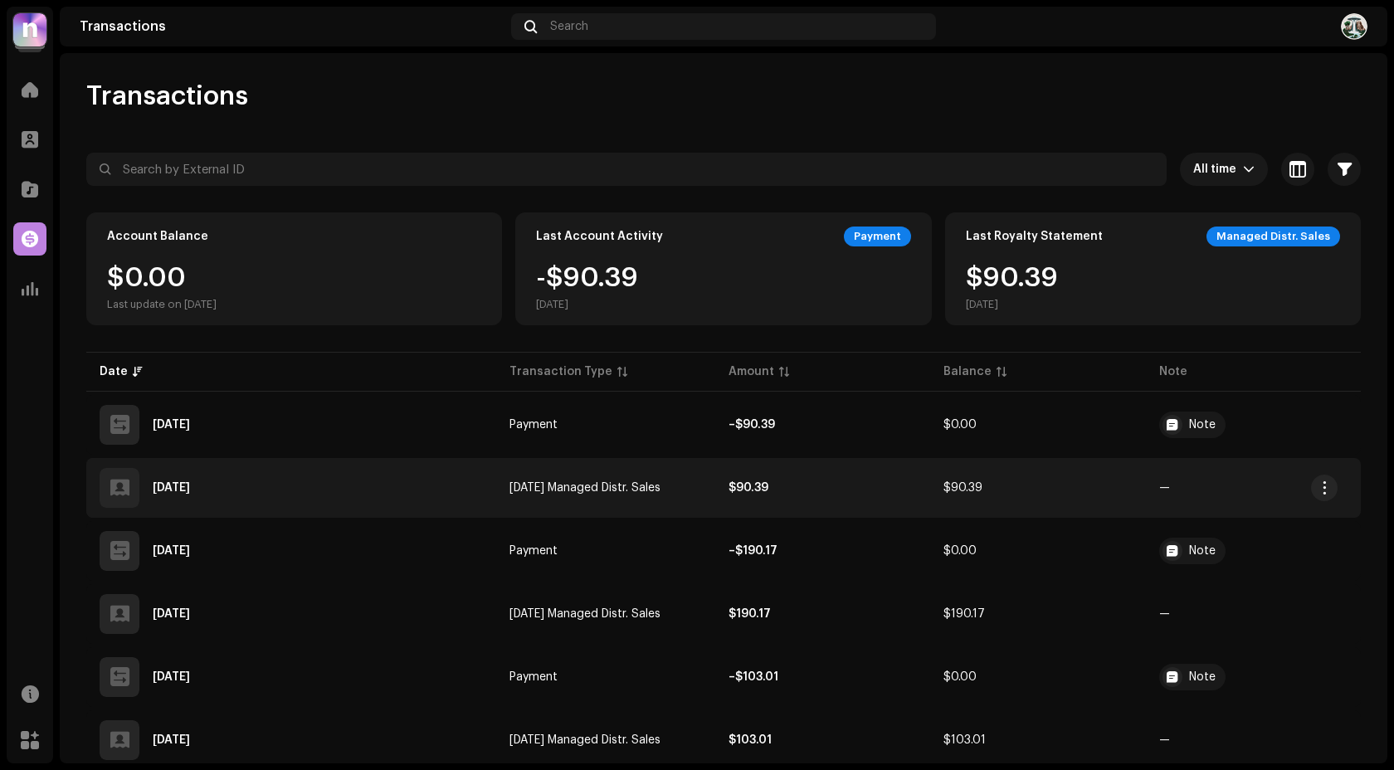
click at [715, 501] on td "Sep 2025 Managed Distr. Sales" at bounding box center [605, 488] width 219 height 60
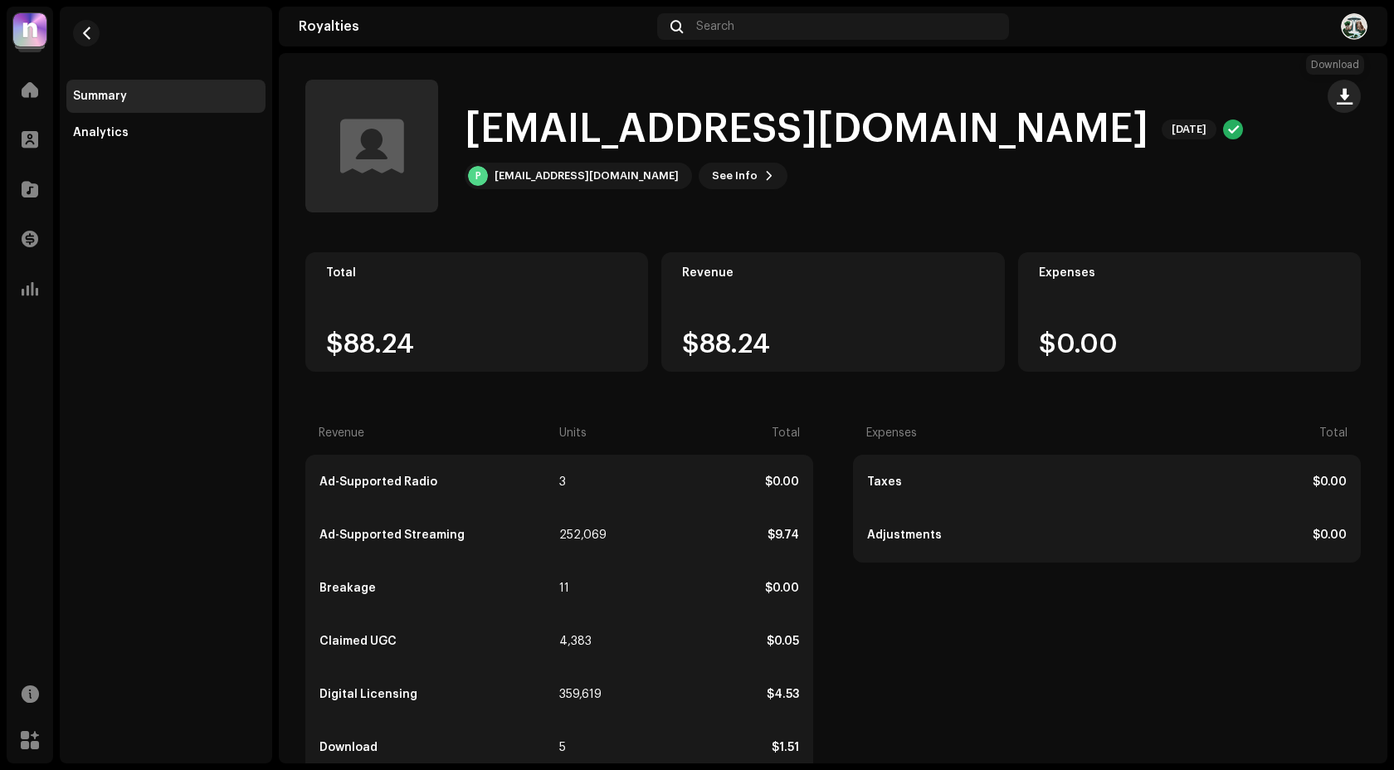
click at [1336, 90] on span "button" at bounding box center [1344, 96] width 16 height 13
click at [1266, 168] on span "Download details" at bounding box center [1232, 169] width 101 height 13
click at [34, 92] on span at bounding box center [30, 89] width 17 height 13
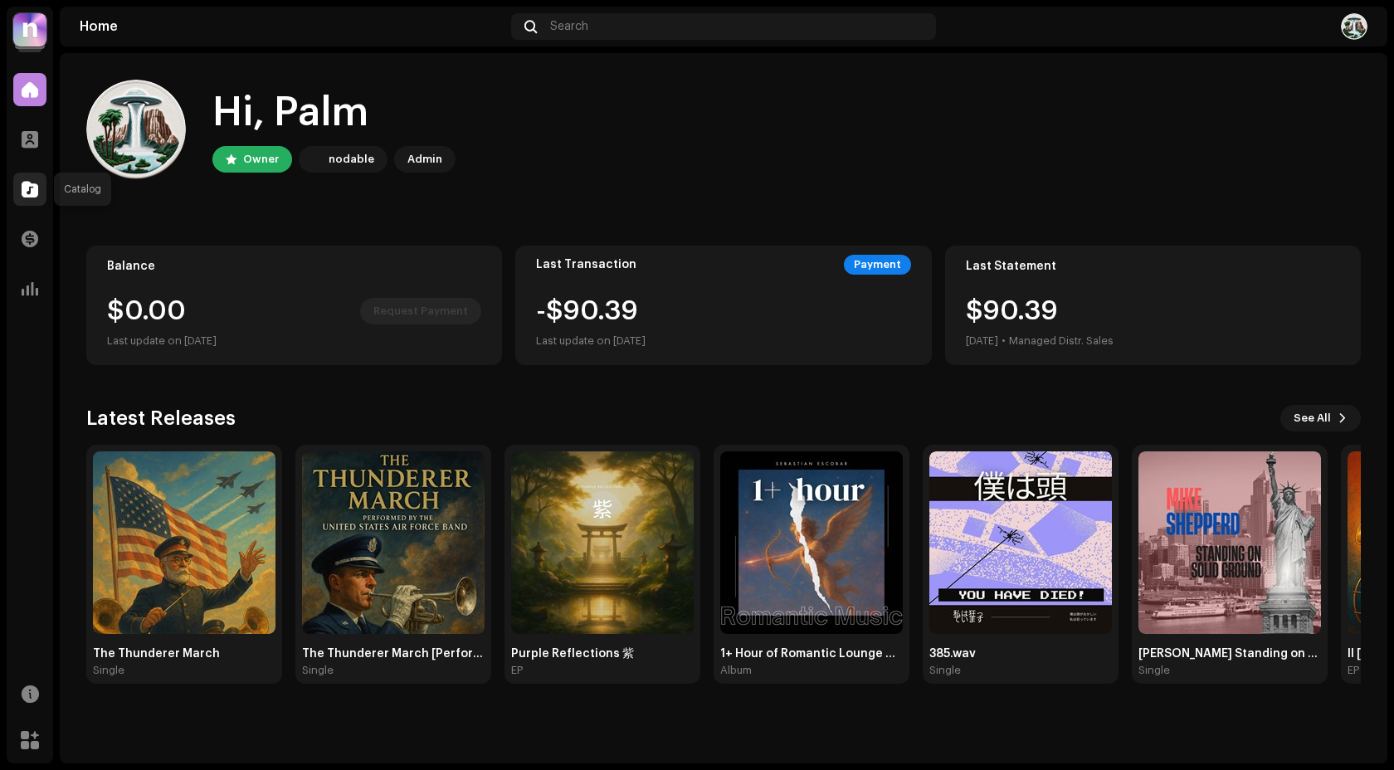
click at [45, 193] on div at bounding box center [29, 189] width 33 height 33
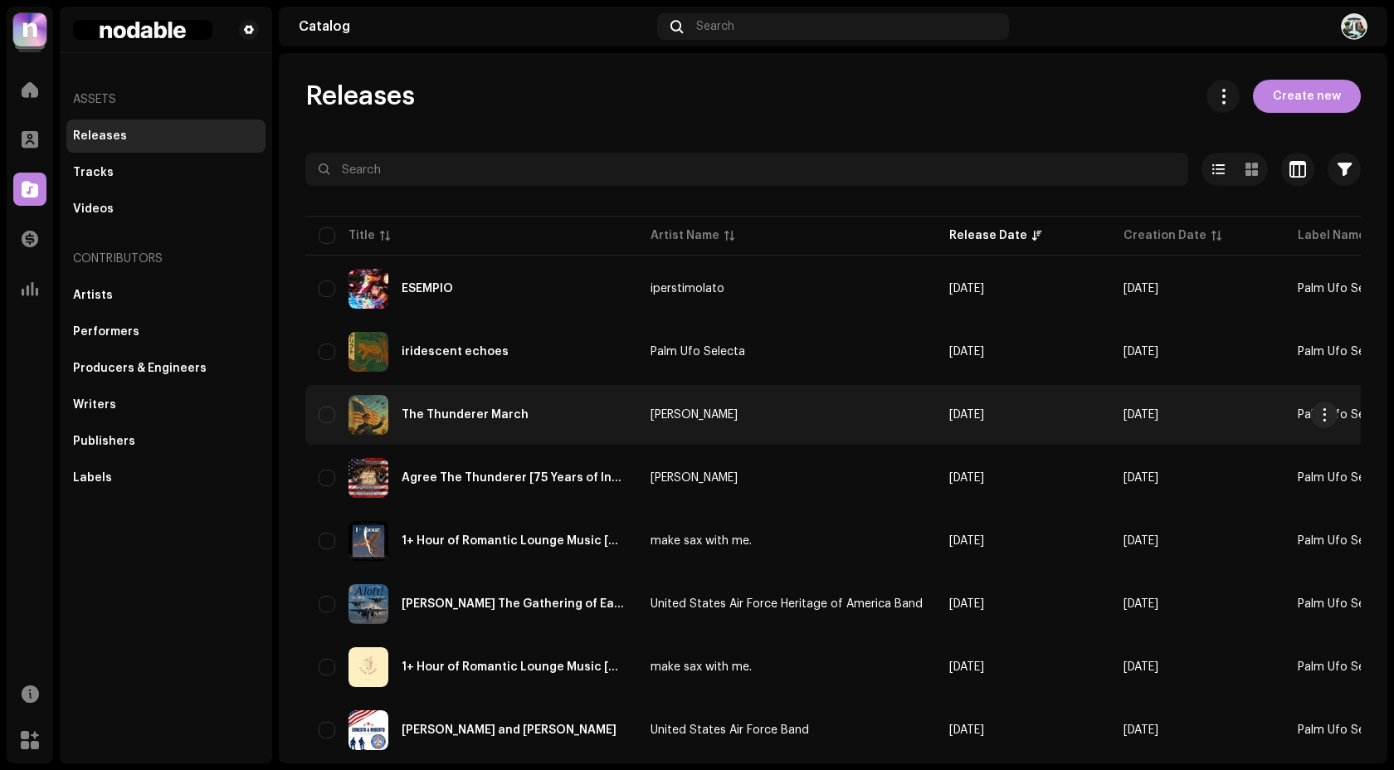
click at [600, 433] on div "The Thunderer March" at bounding box center [471, 415] width 305 height 40
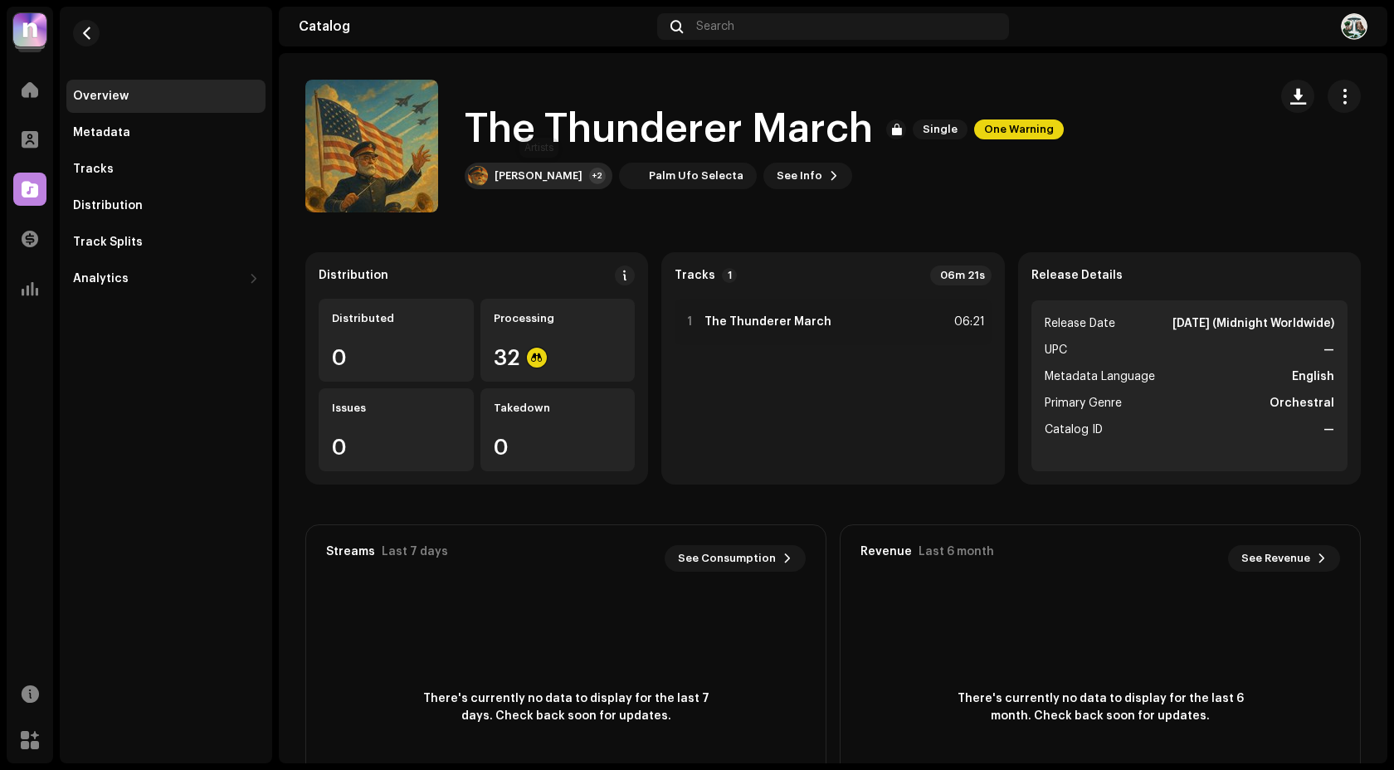
click at [570, 171] on div "John Philip Sousa" at bounding box center [538, 175] width 88 height 13
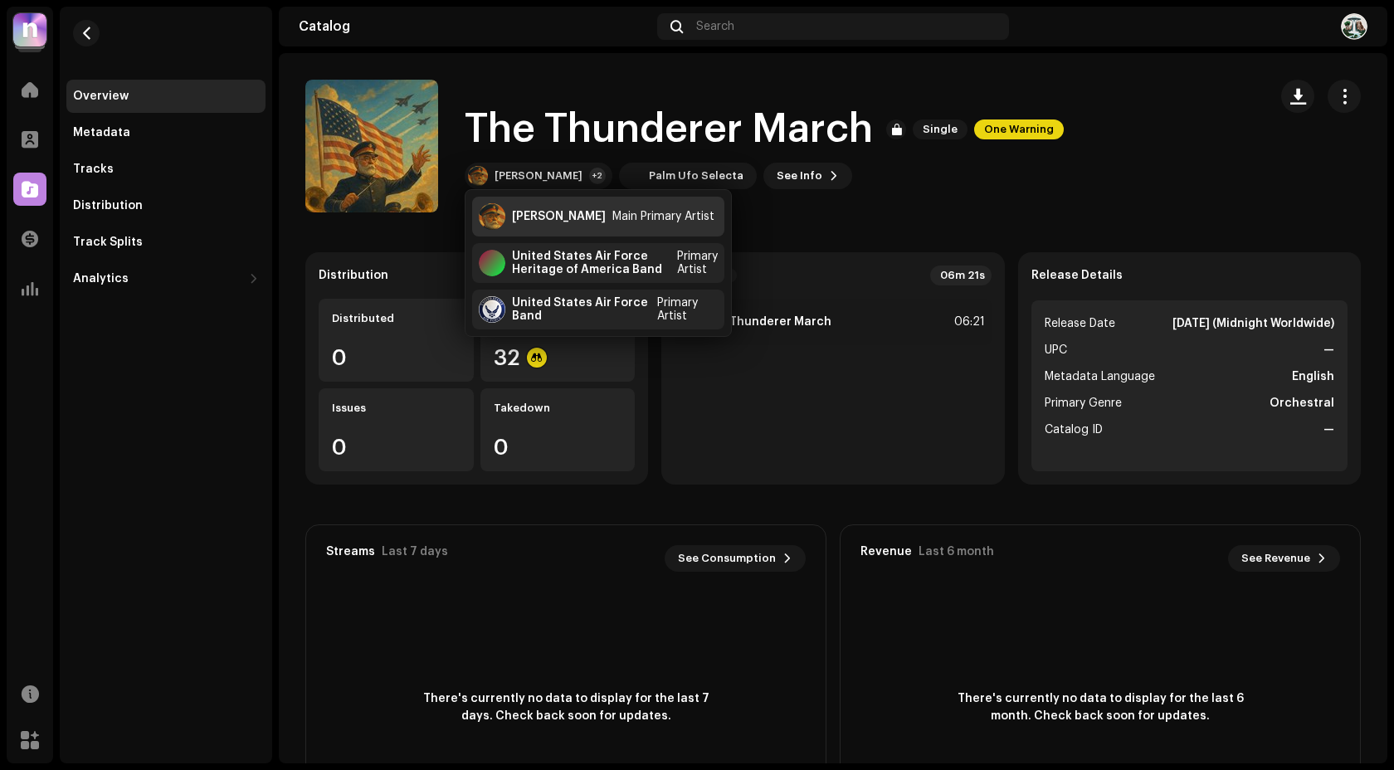
click at [572, 210] on div "John Philip Sousa" at bounding box center [559, 216] width 94 height 13
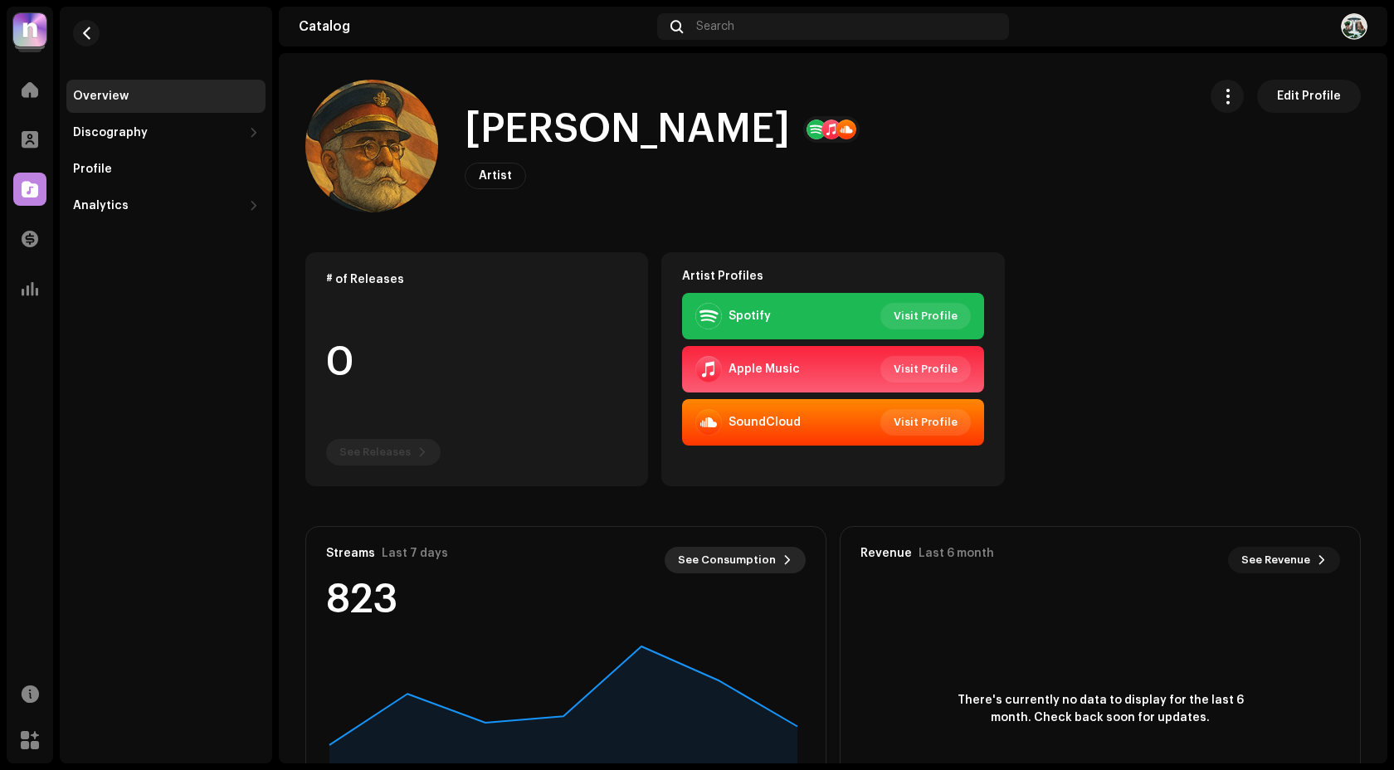
click at [752, 567] on span "See Consumption" at bounding box center [727, 559] width 98 height 33
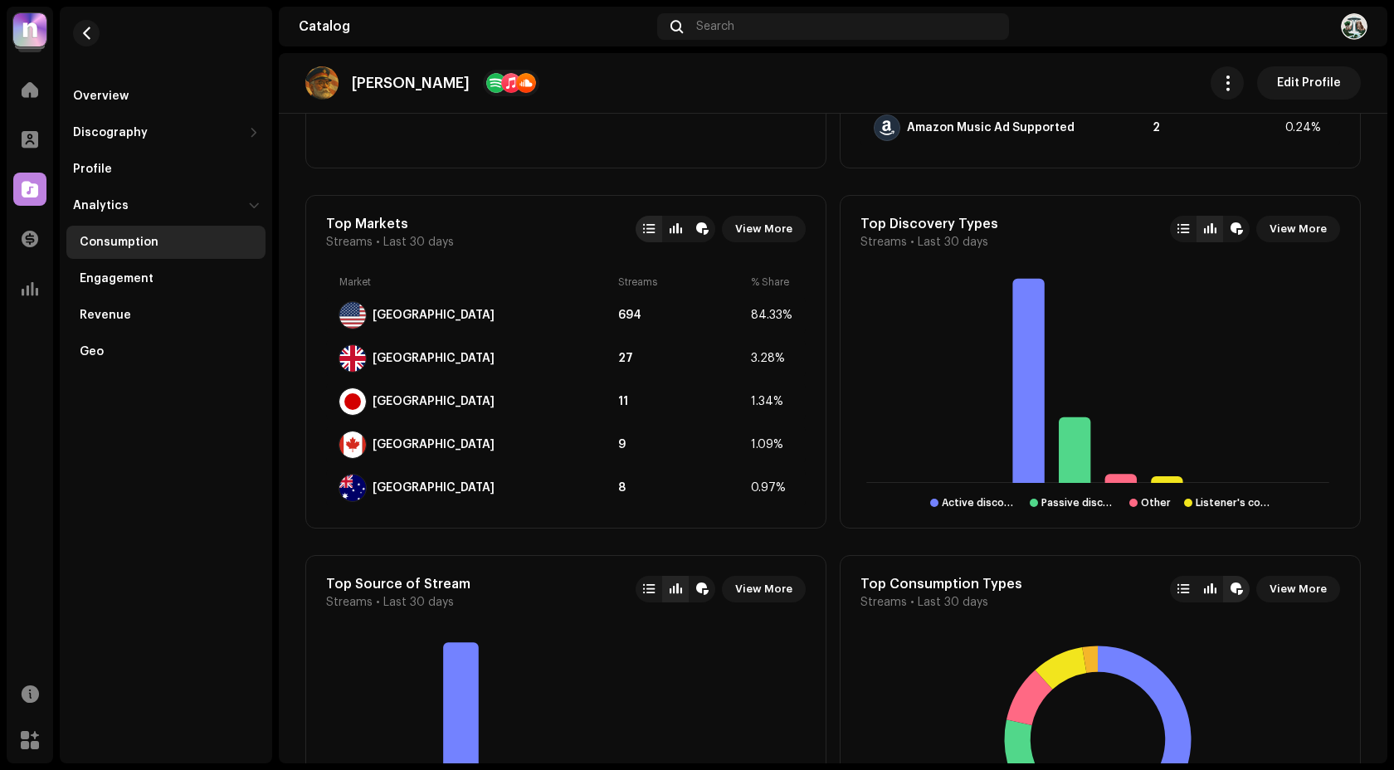
scroll to position [1238, 0]
click at [750, 226] on span "View More" at bounding box center [763, 229] width 57 height 33
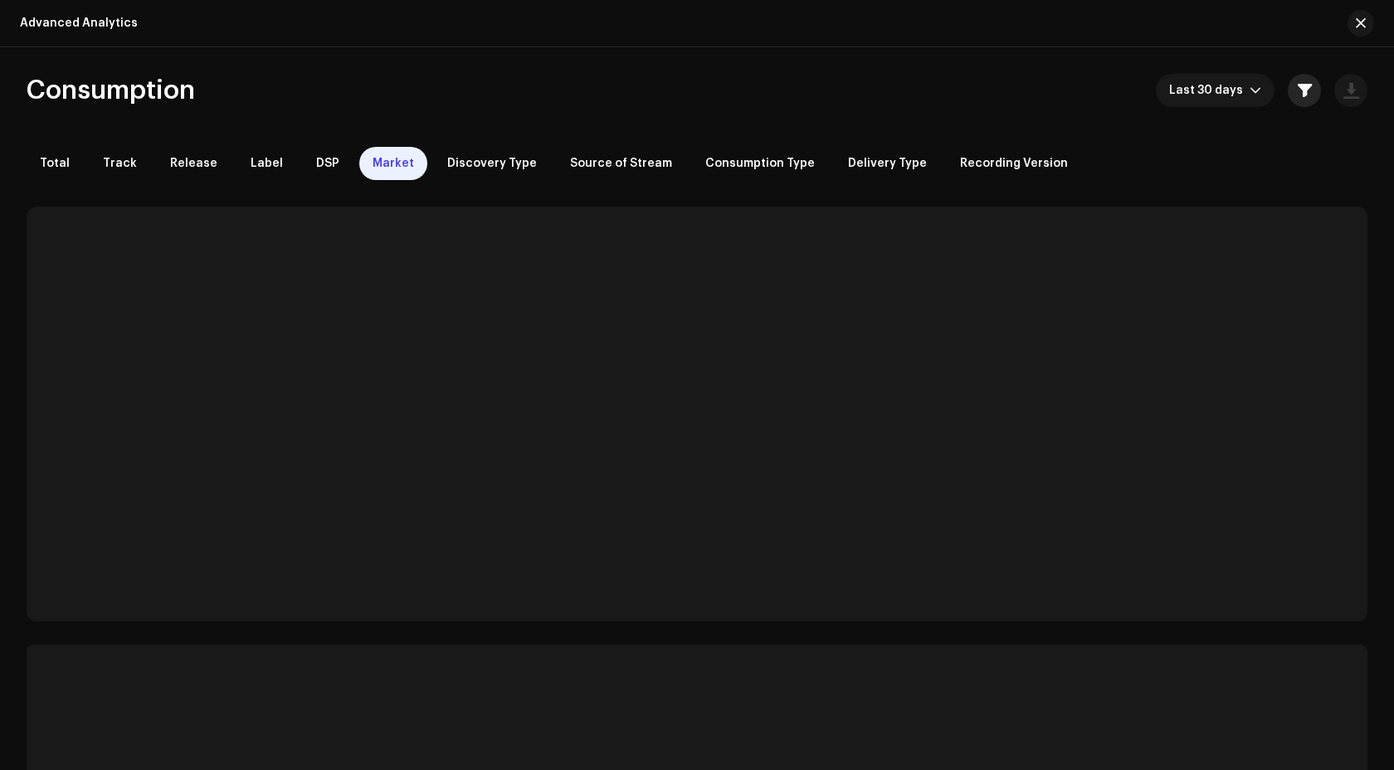
click at [1302, 95] on span "button" at bounding box center [1304, 90] width 14 height 13
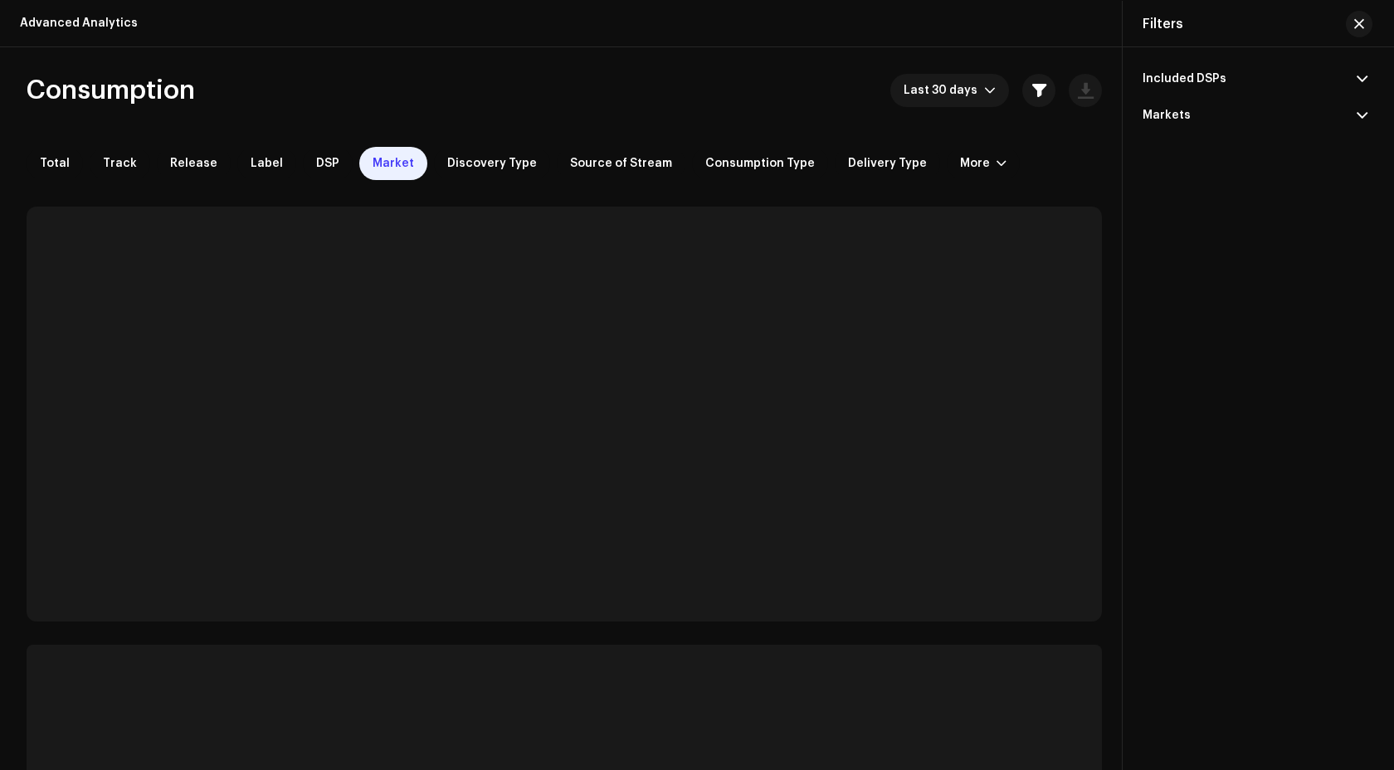
click at [1253, 69] on p-accordion-header "Included DSPs" at bounding box center [1254, 79] width 225 height 36
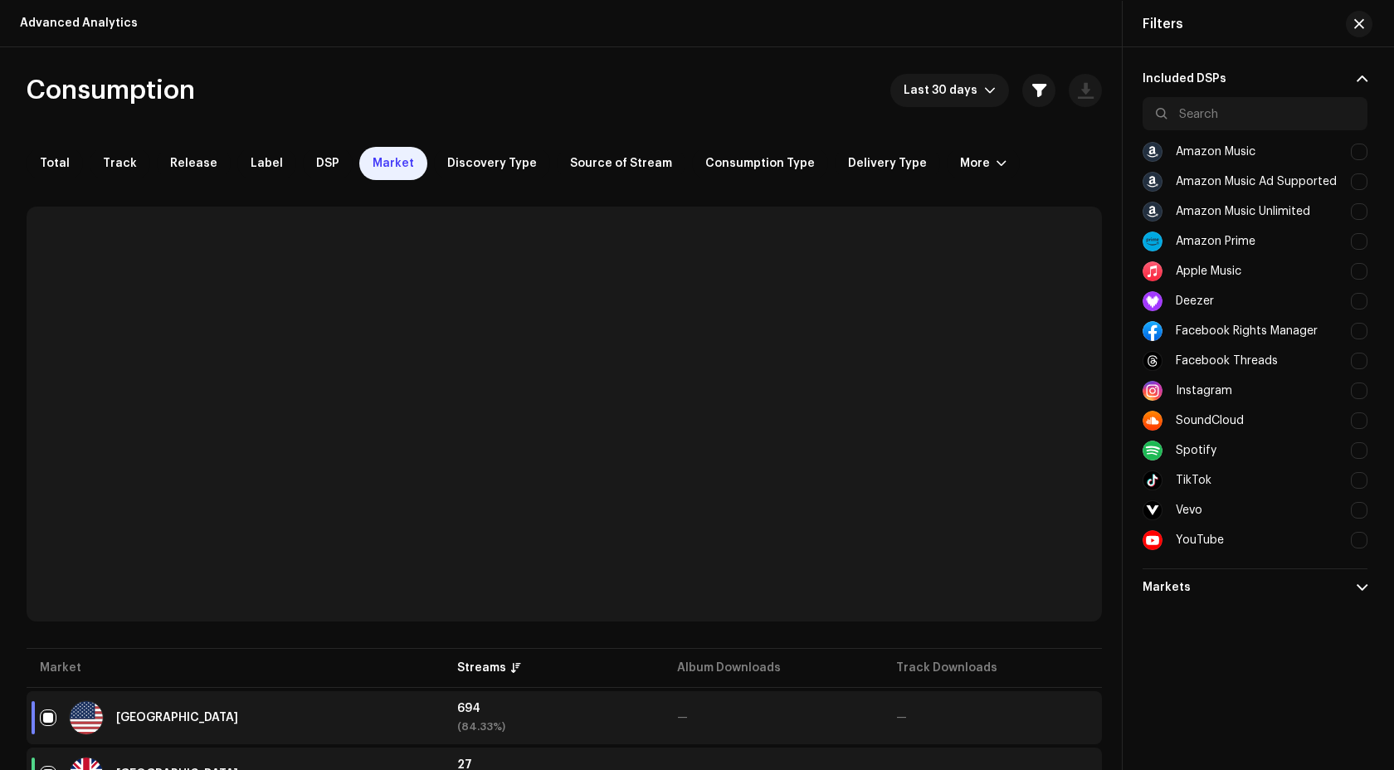
click at [1356, 212] on div at bounding box center [1358, 211] width 17 height 17
checkbox input "true"
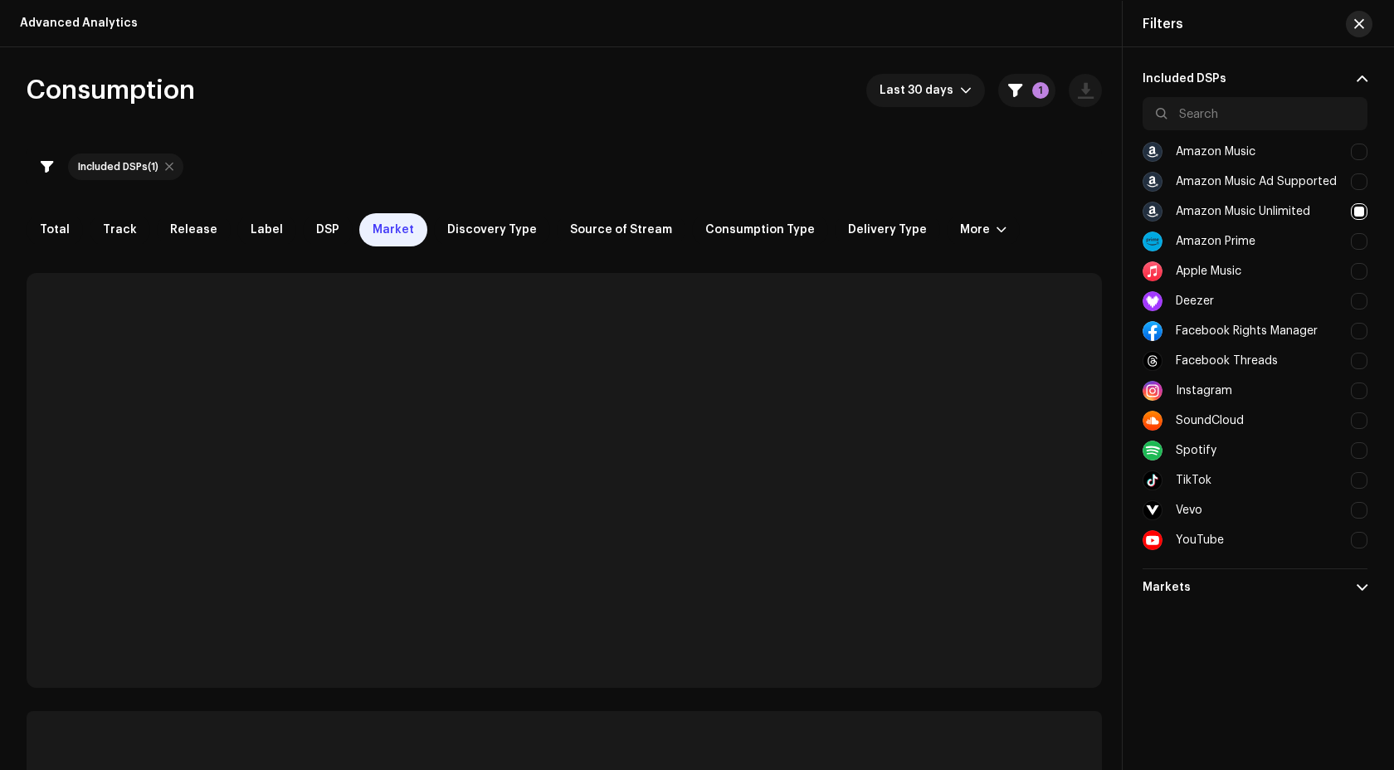
click at [1361, 28] on span "button" at bounding box center [1359, 23] width 10 height 13
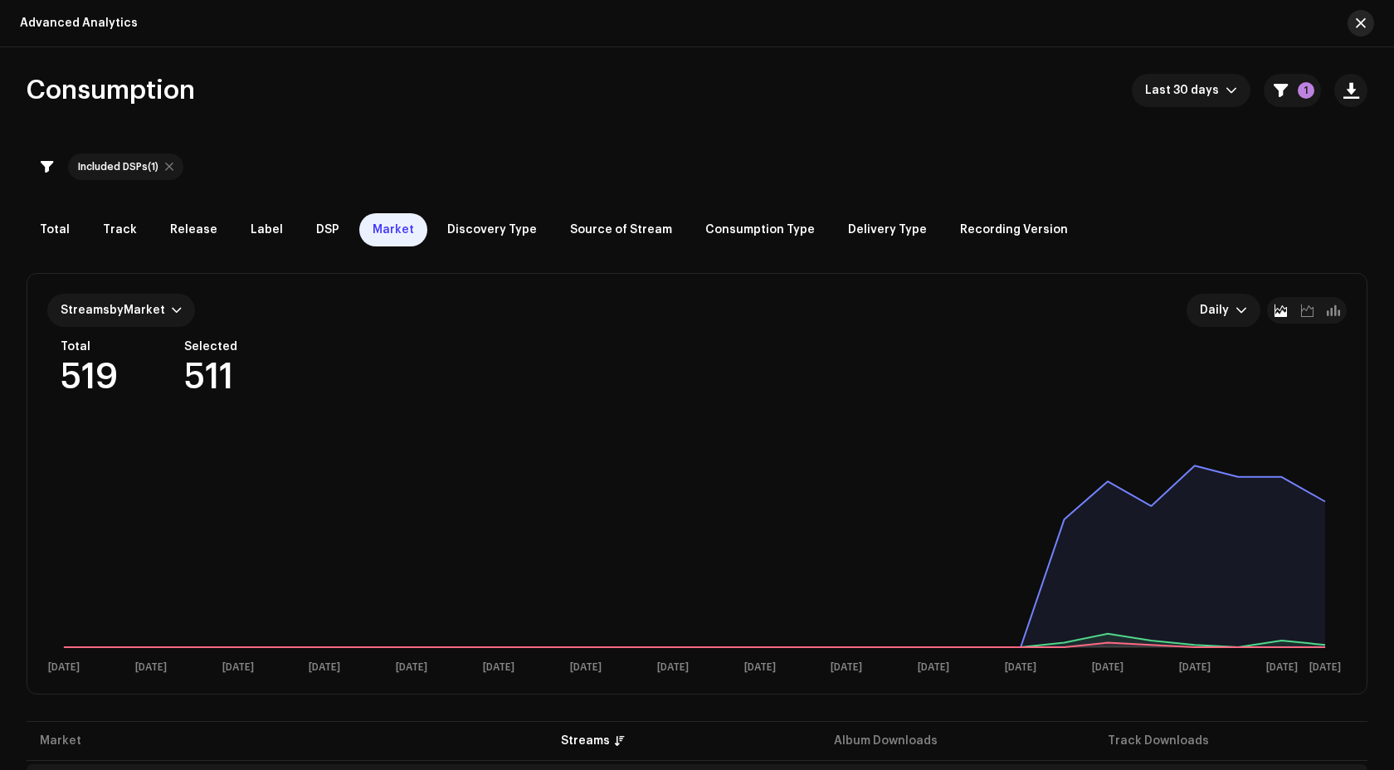
click at [1363, 21] on span "button" at bounding box center [1360, 23] width 10 height 13
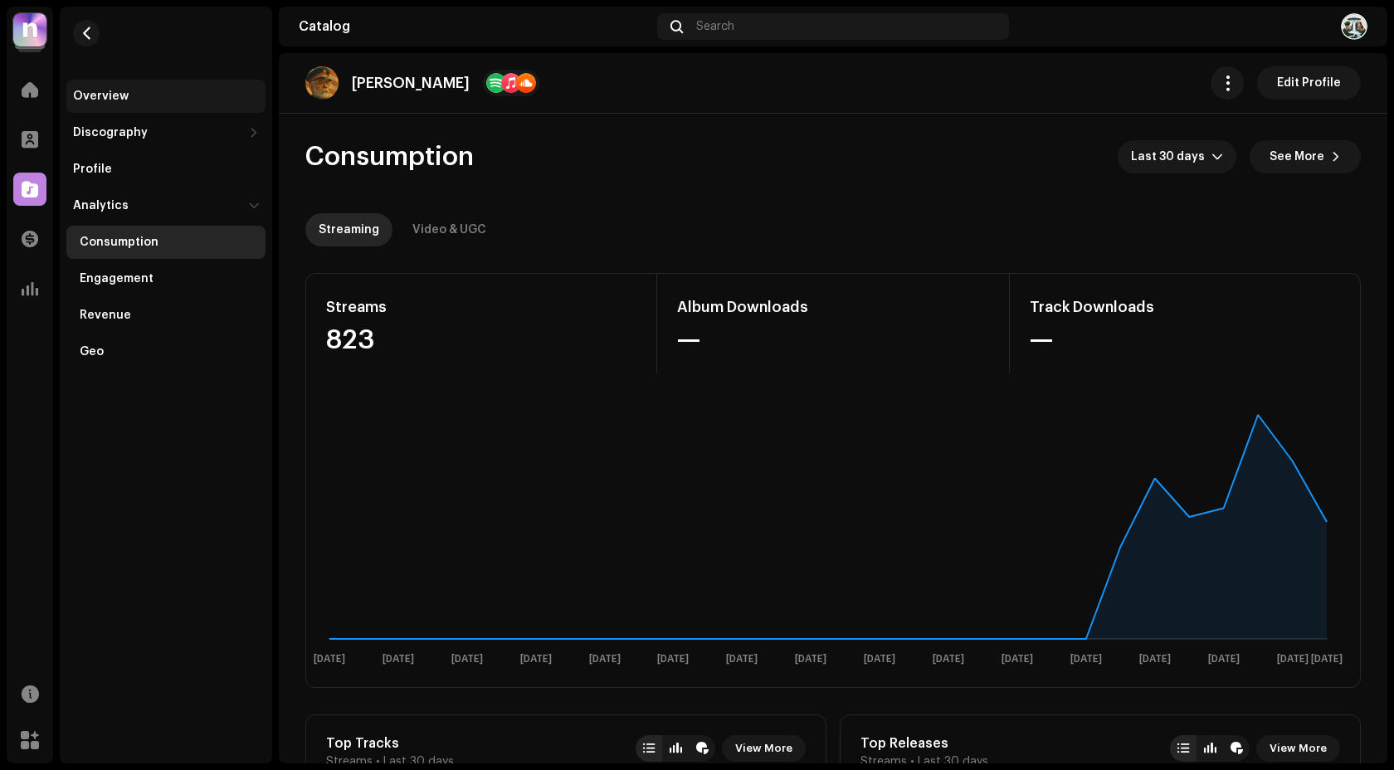
click at [110, 92] on div "Overview" at bounding box center [101, 96] width 56 height 13
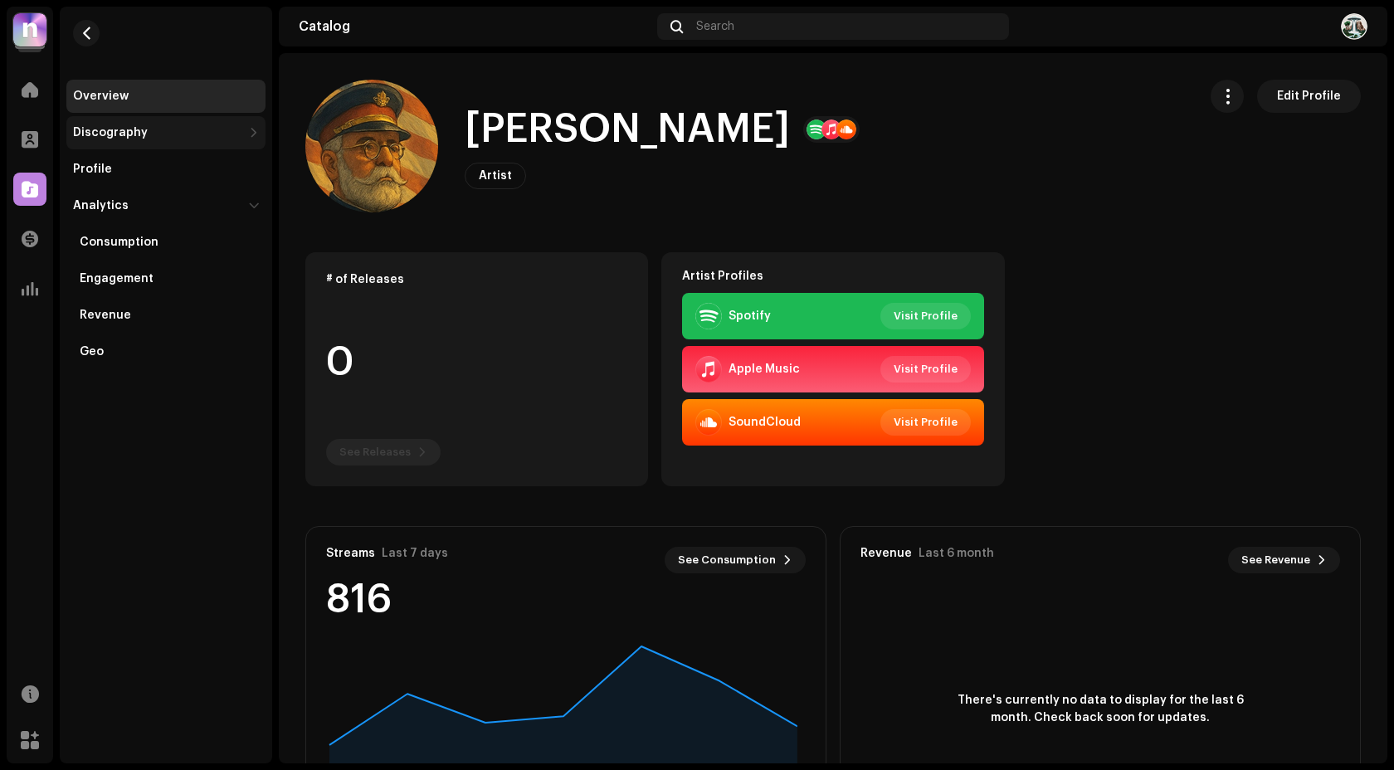
click at [177, 140] on div "Discography" at bounding box center [165, 132] width 199 height 33
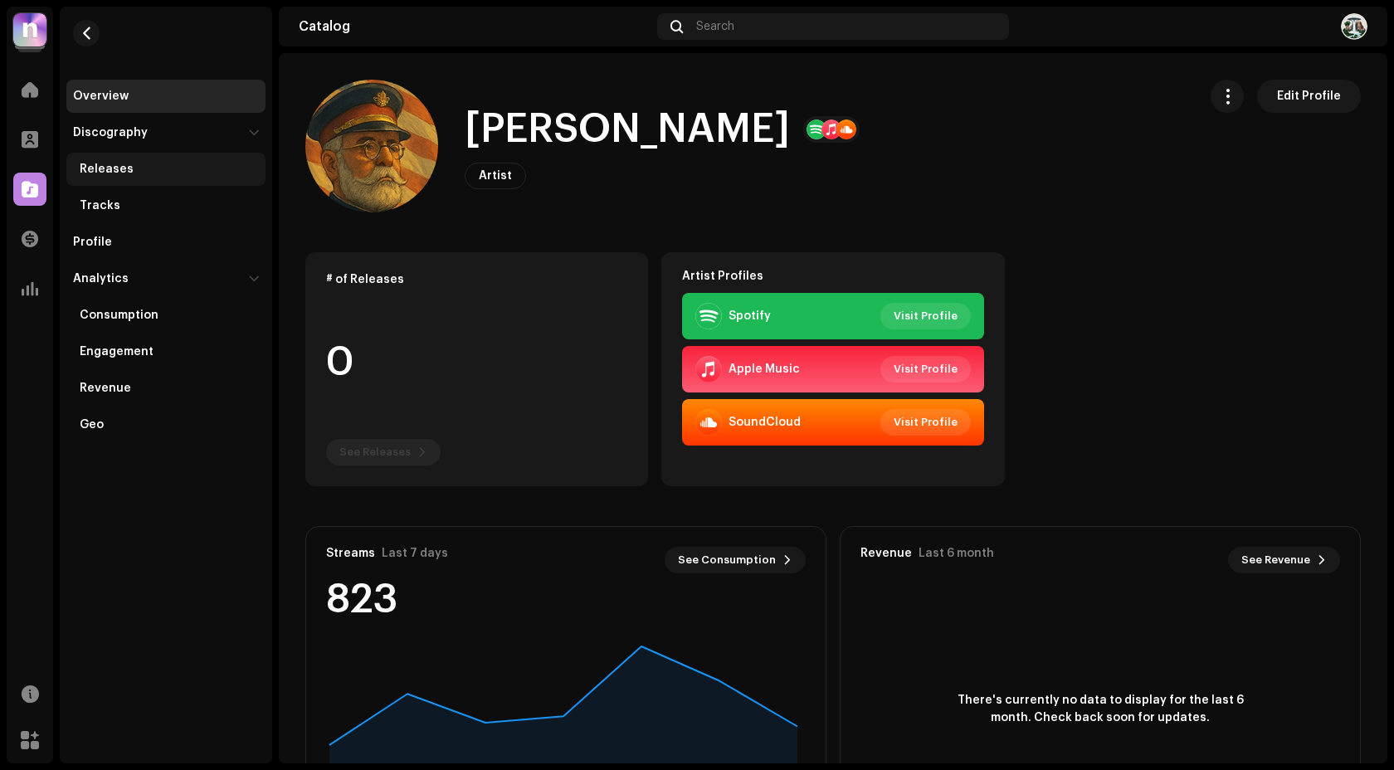
click at [126, 174] on div "Releases" at bounding box center [107, 169] width 54 height 13
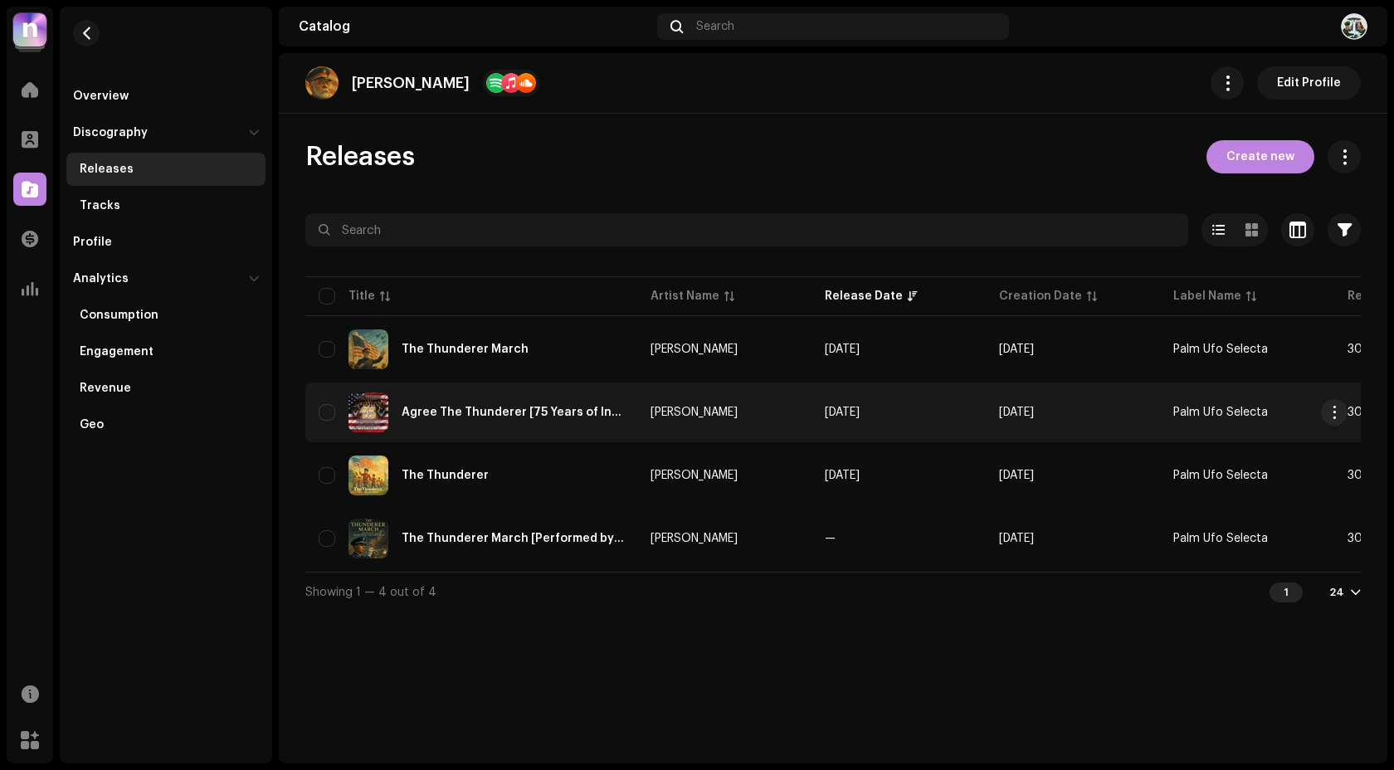
click at [629, 423] on td "Agree The Thunderer [75 Years of Inspiring Excellence]" at bounding box center [471, 412] width 332 height 60
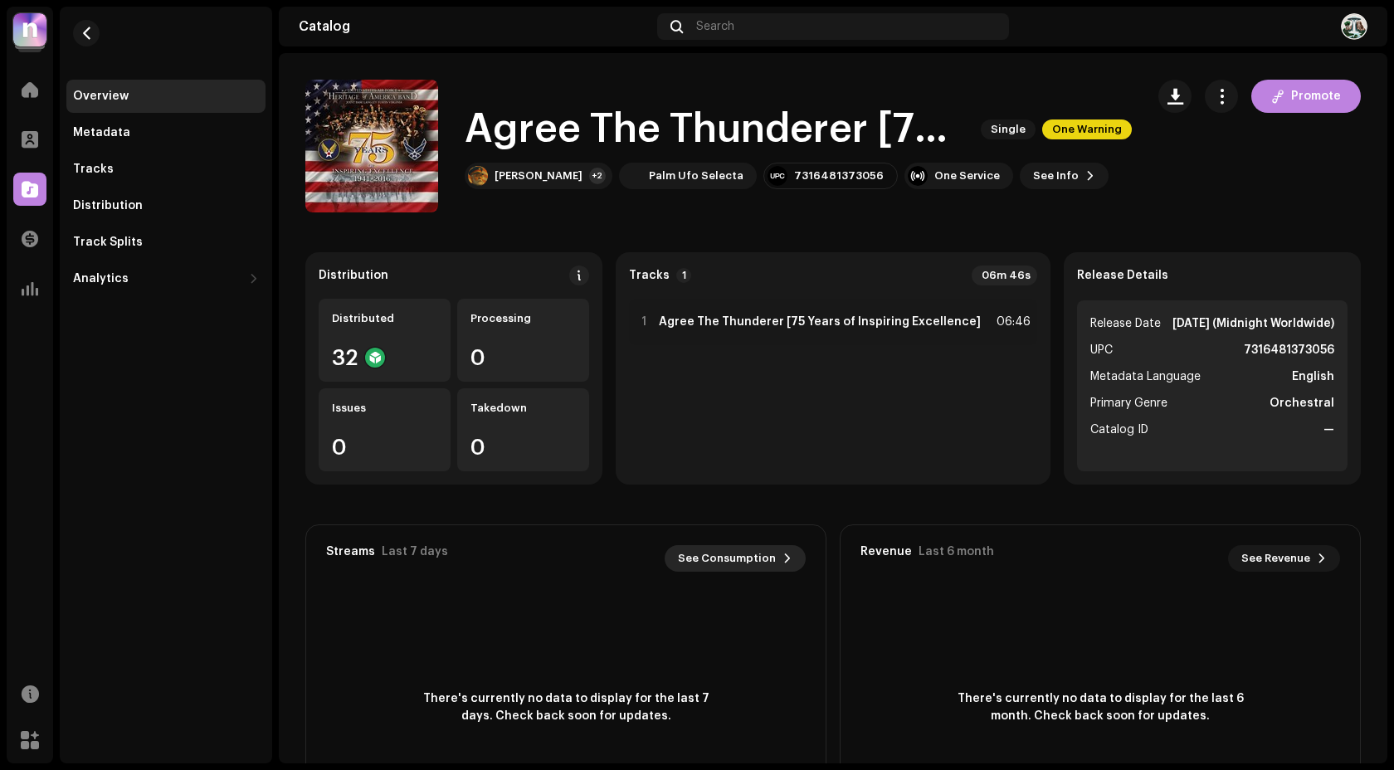
click at [761, 556] on span "See Consumption" at bounding box center [727, 558] width 98 height 33
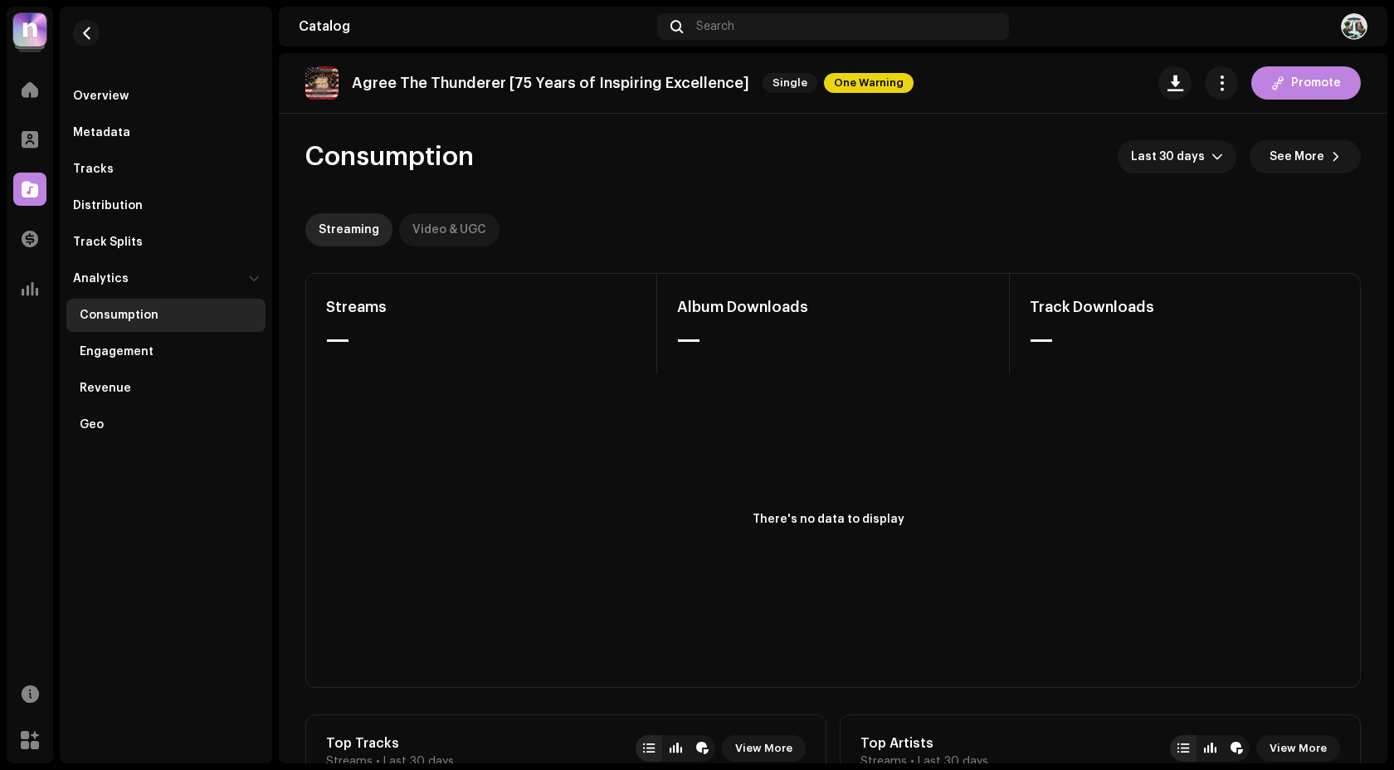
click at [442, 231] on div "Video & UGC" at bounding box center [449, 229] width 74 height 33
click at [358, 234] on div "Streaming" at bounding box center [349, 229] width 61 height 33
click at [163, 95] on div "Overview" at bounding box center [166, 96] width 186 height 13
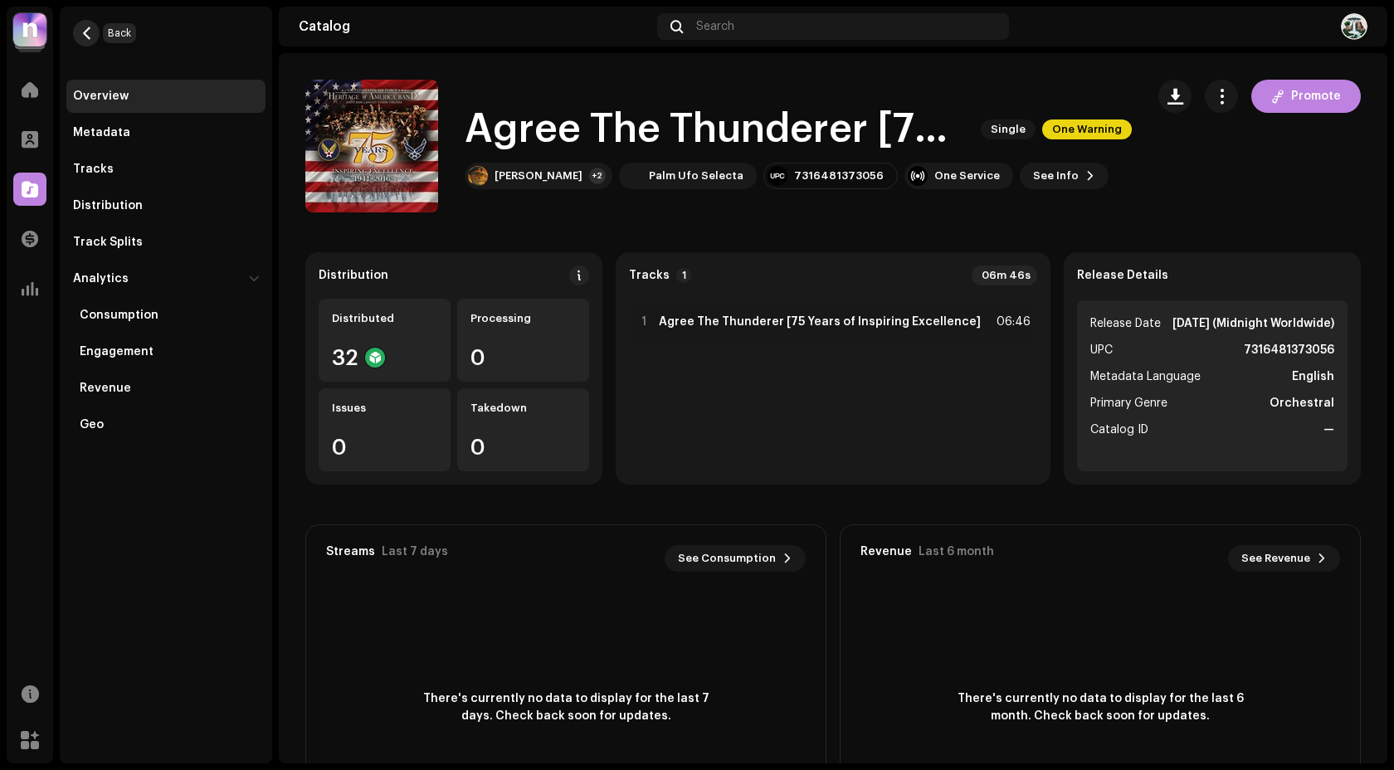
click at [85, 36] on span "button" at bounding box center [86, 33] width 12 height 13
click at [33, 95] on span at bounding box center [30, 89] width 17 height 13
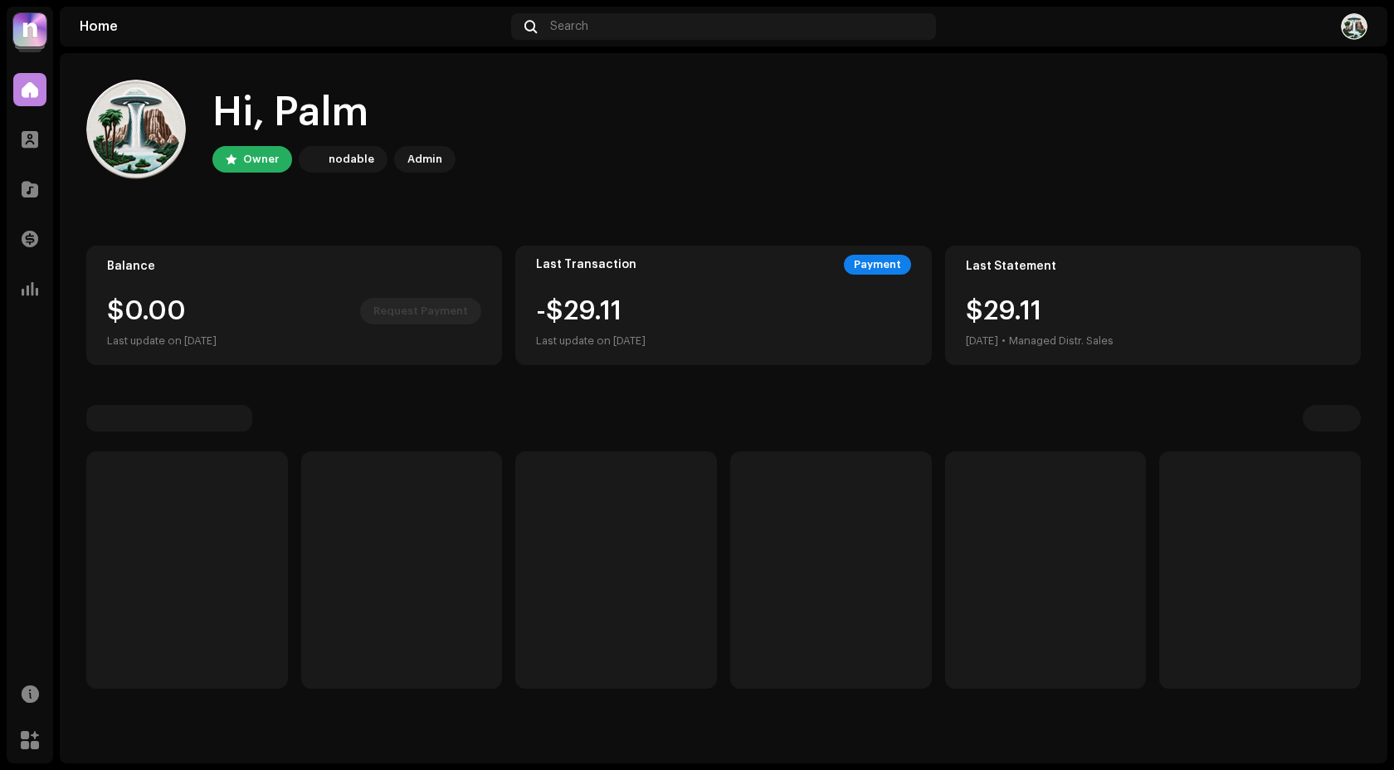
click at [33, 95] on span at bounding box center [30, 89] width 17 height 13
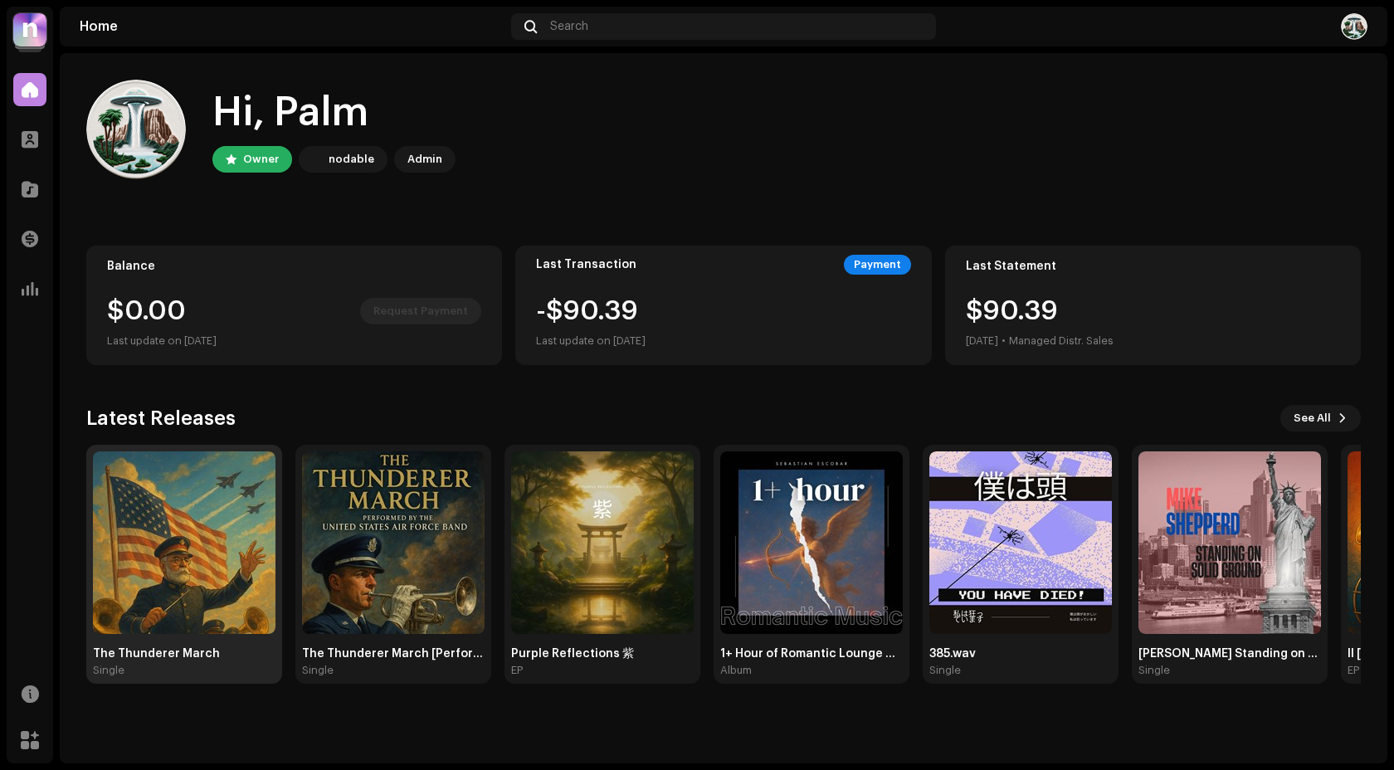
click at [200, 570] on img at bounding box center [184, 542] width 182 height 182
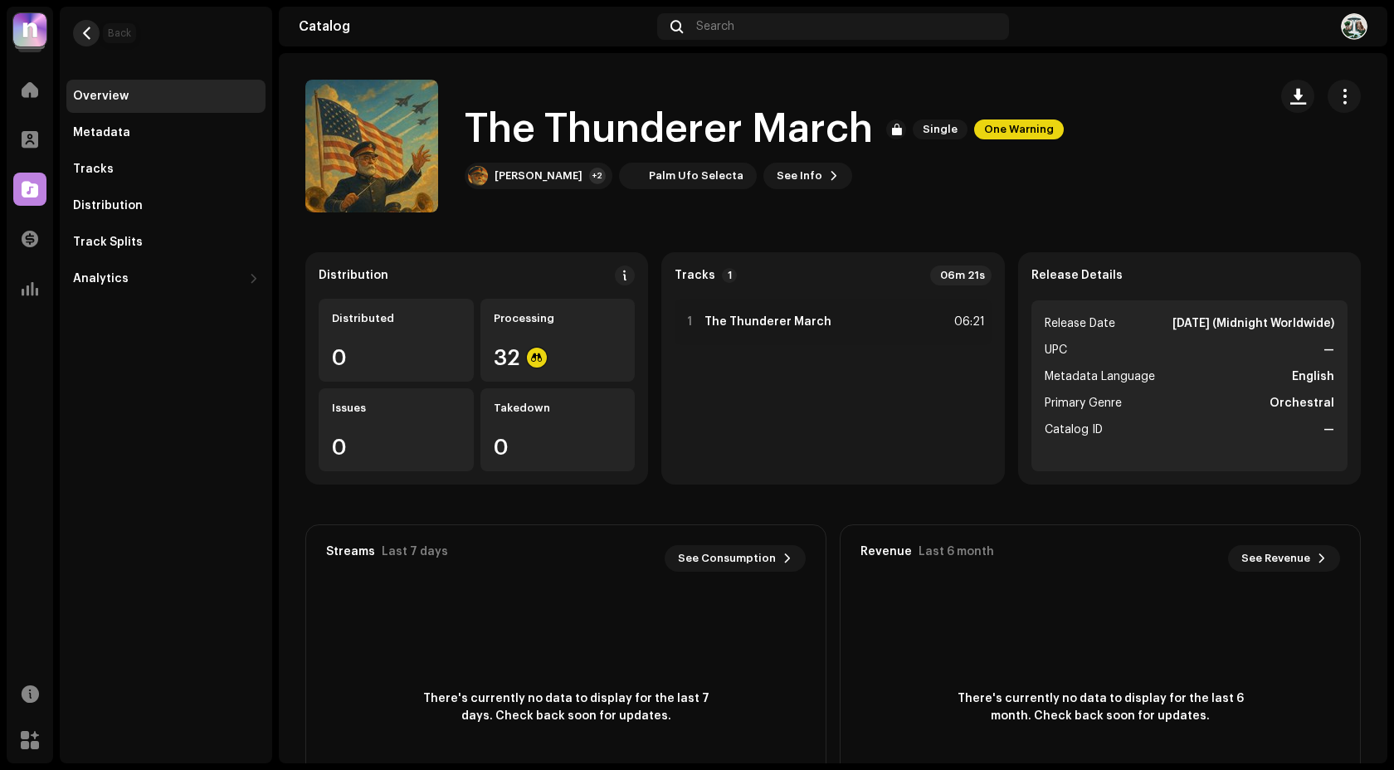
click at [84, 27] on span "button" at bounding box center [86, 33] width 12 height 13
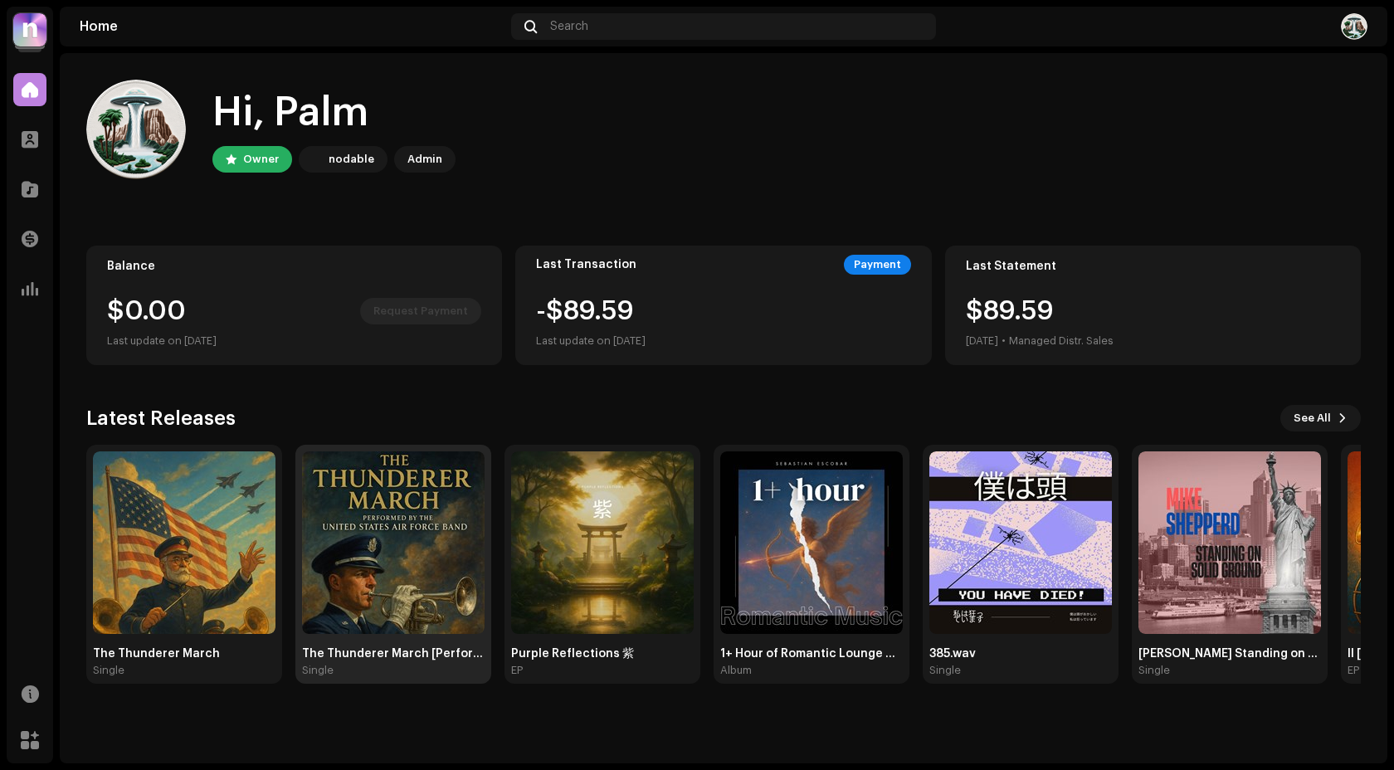
click at [363, 572] on img at bounding box center [393, 542] width 182 height 182
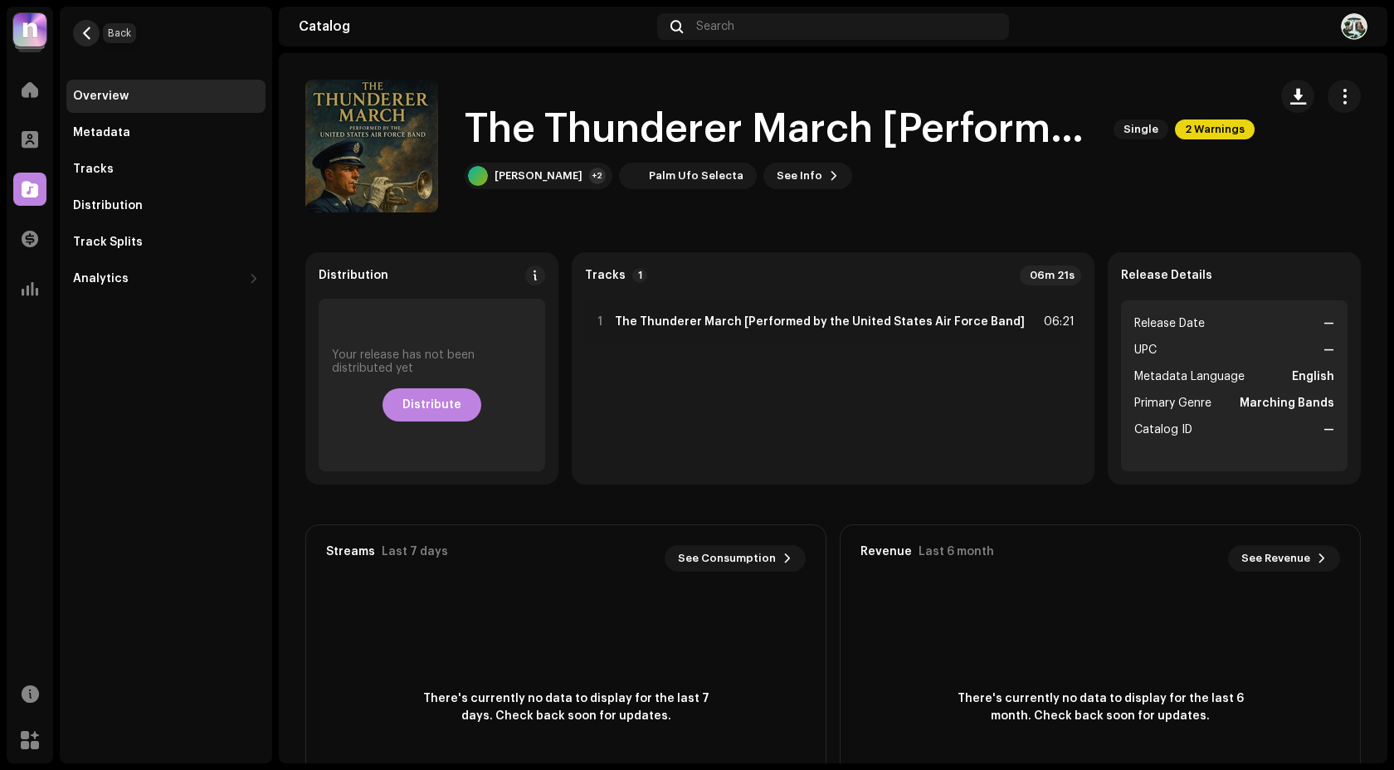
click at [91, 33] on span "button" at bounding box center [86, 33] width 12 height 13
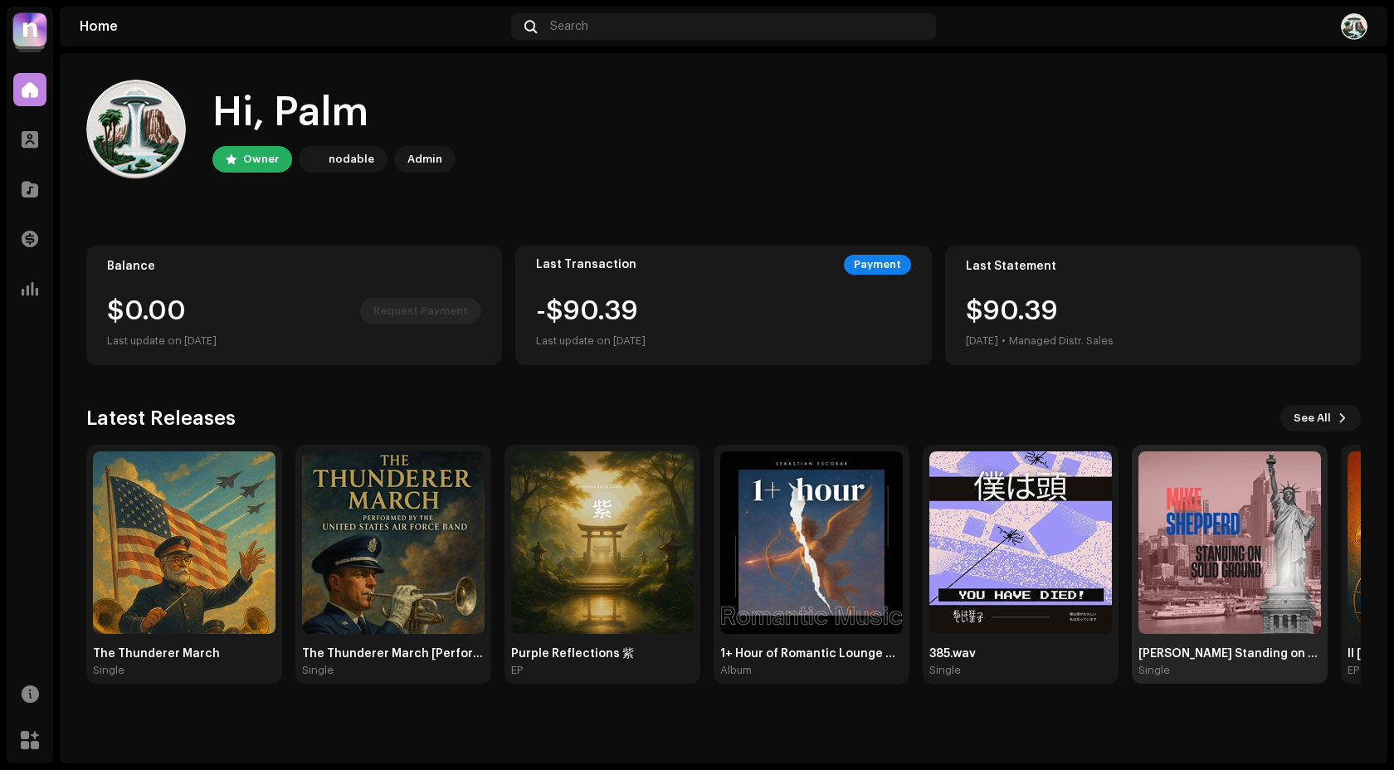
click at [1194, 606] on img at bounding box center [1229, 542] width 182 height 182
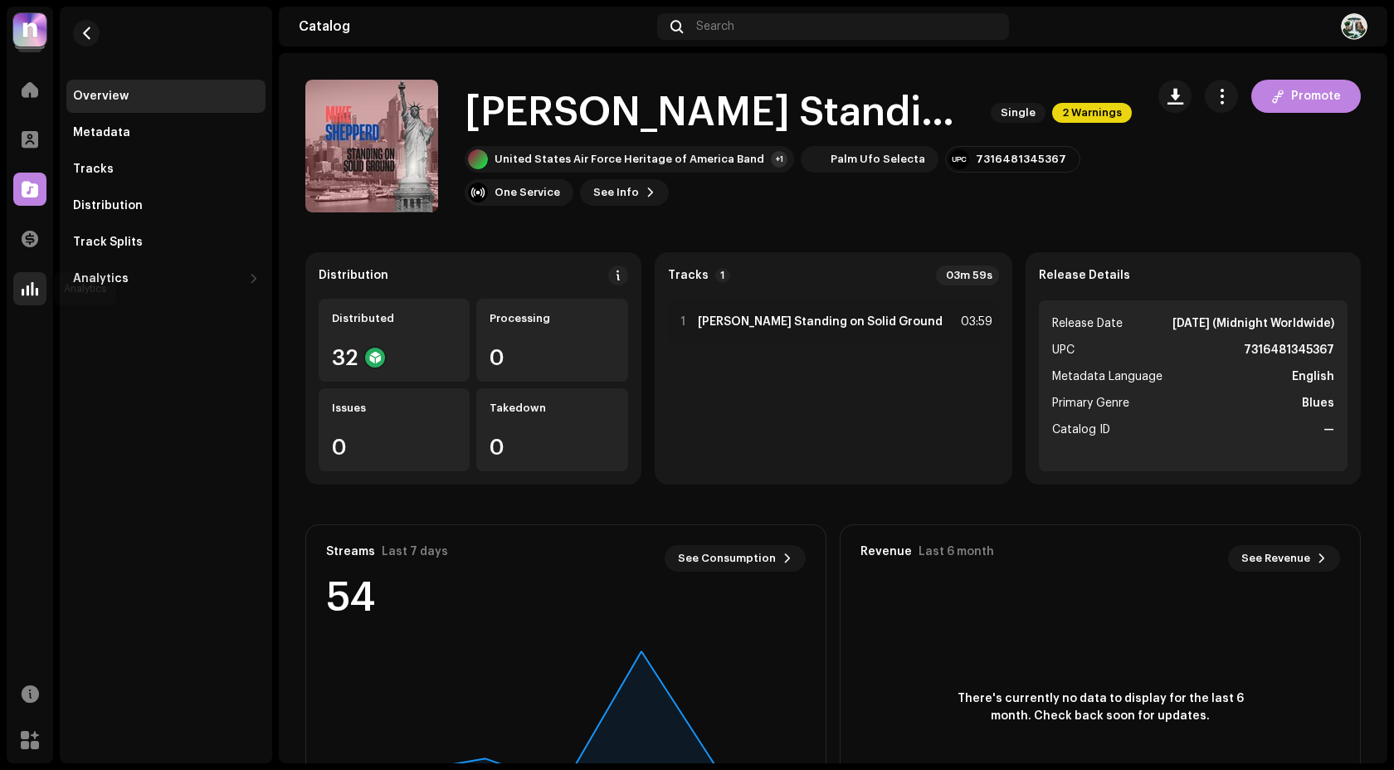
click at [28, 293] on span at bounding box center [30, 288] width 17 height 13
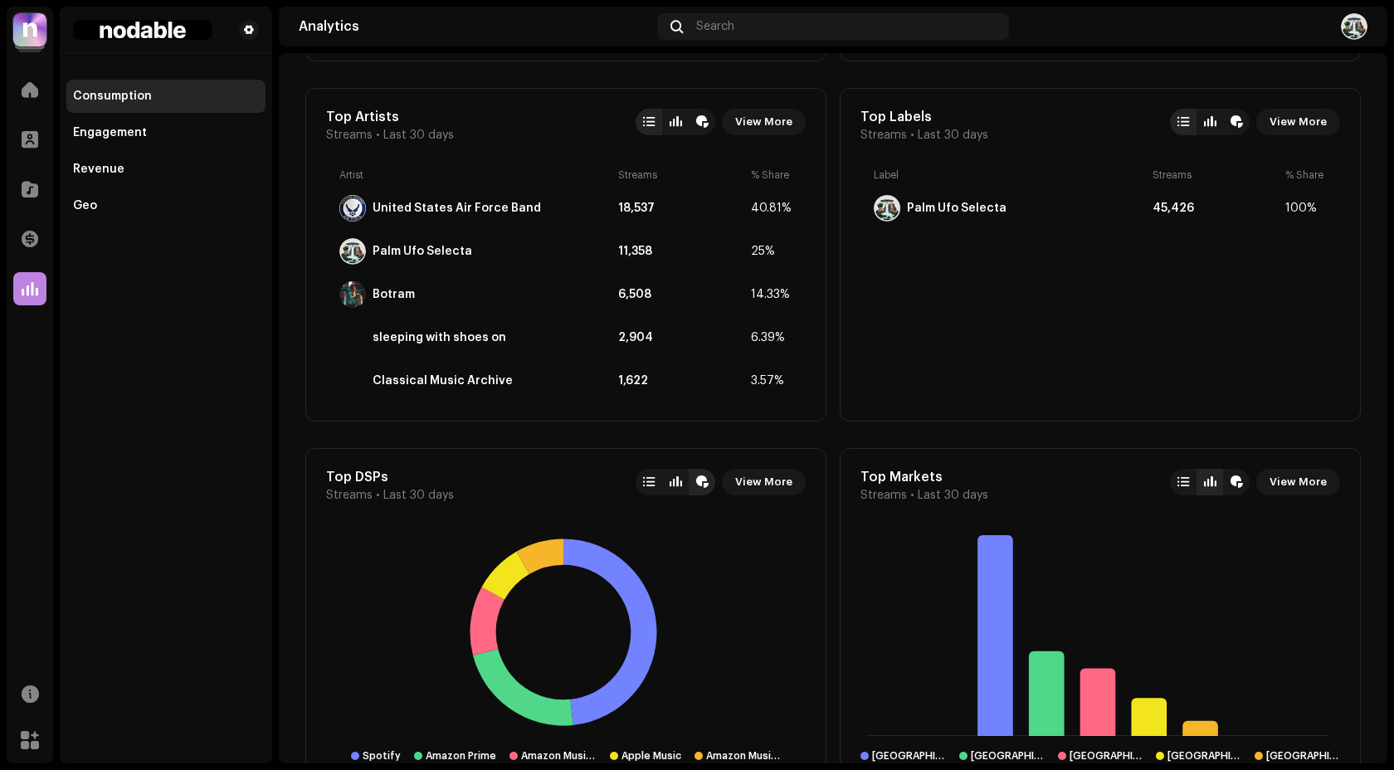
scroll to position [943, 0]
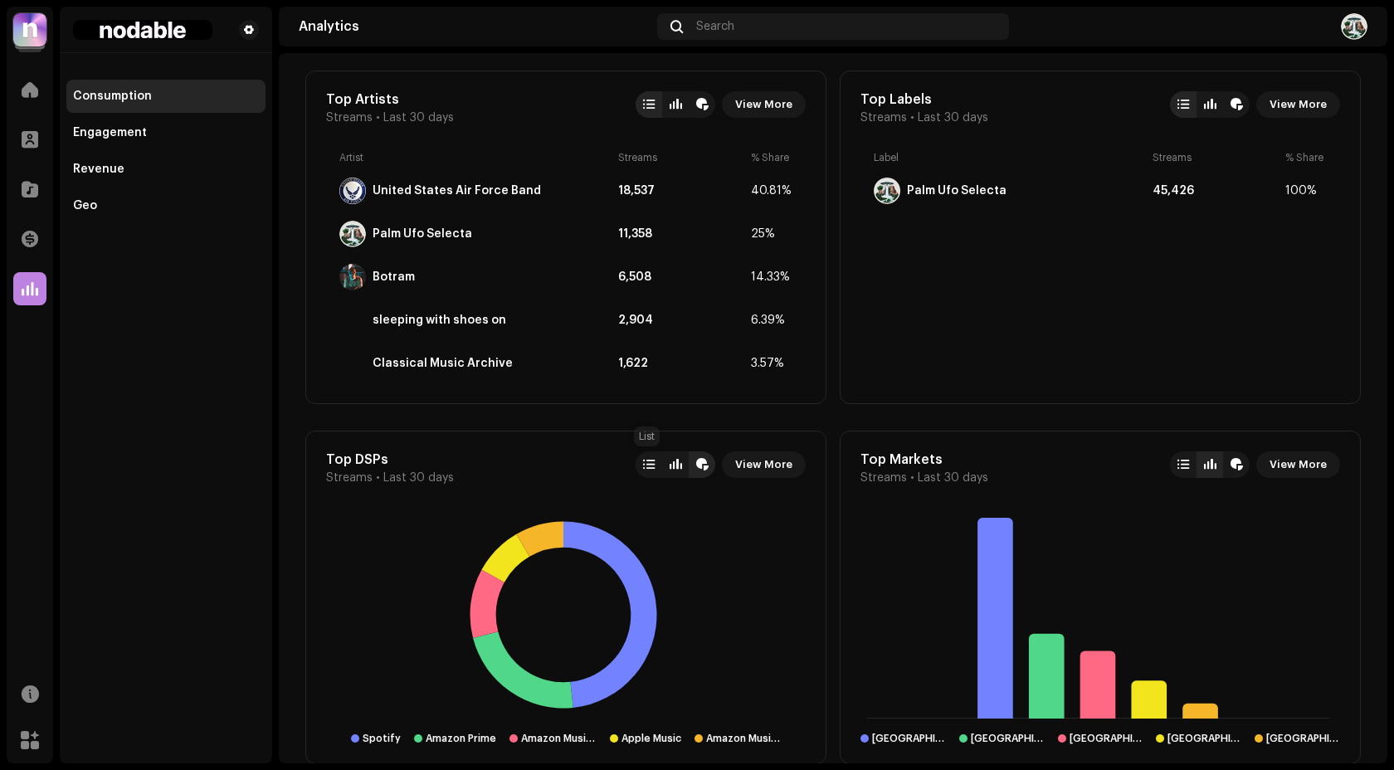
click at [648, 469] on div at bounding box center [649, 464] width 12 height 13
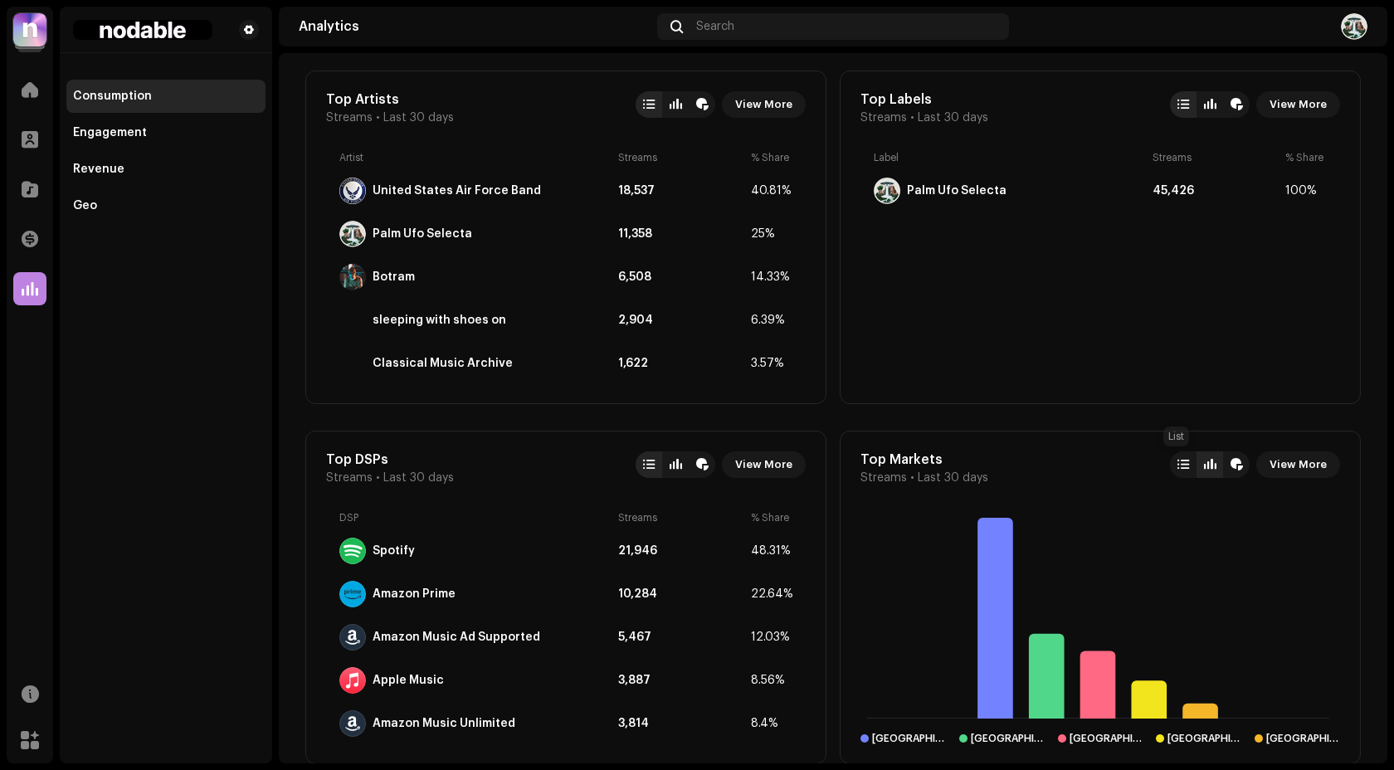
click at [1178, 465] on div at bounding box center [1183, 464] width 12 height 13
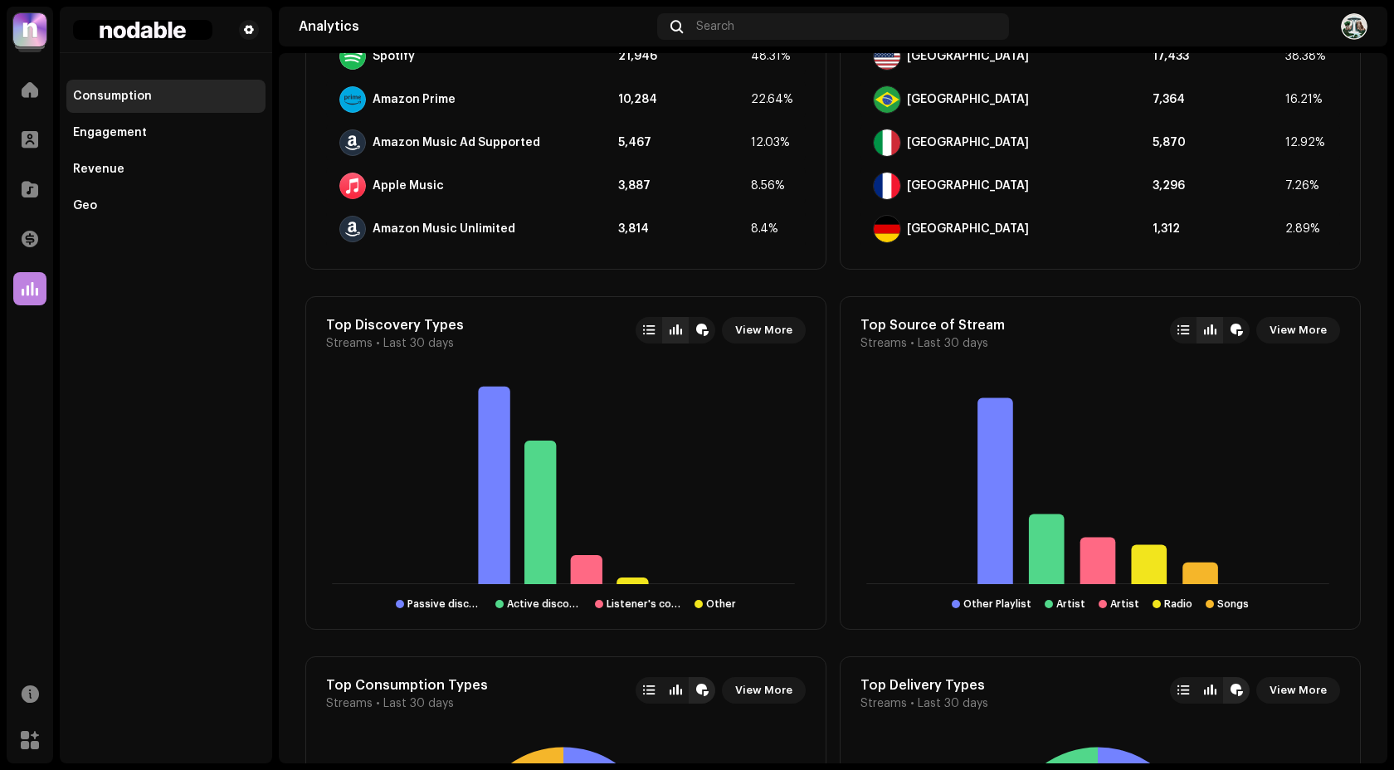
scroll to position [1477, 0]
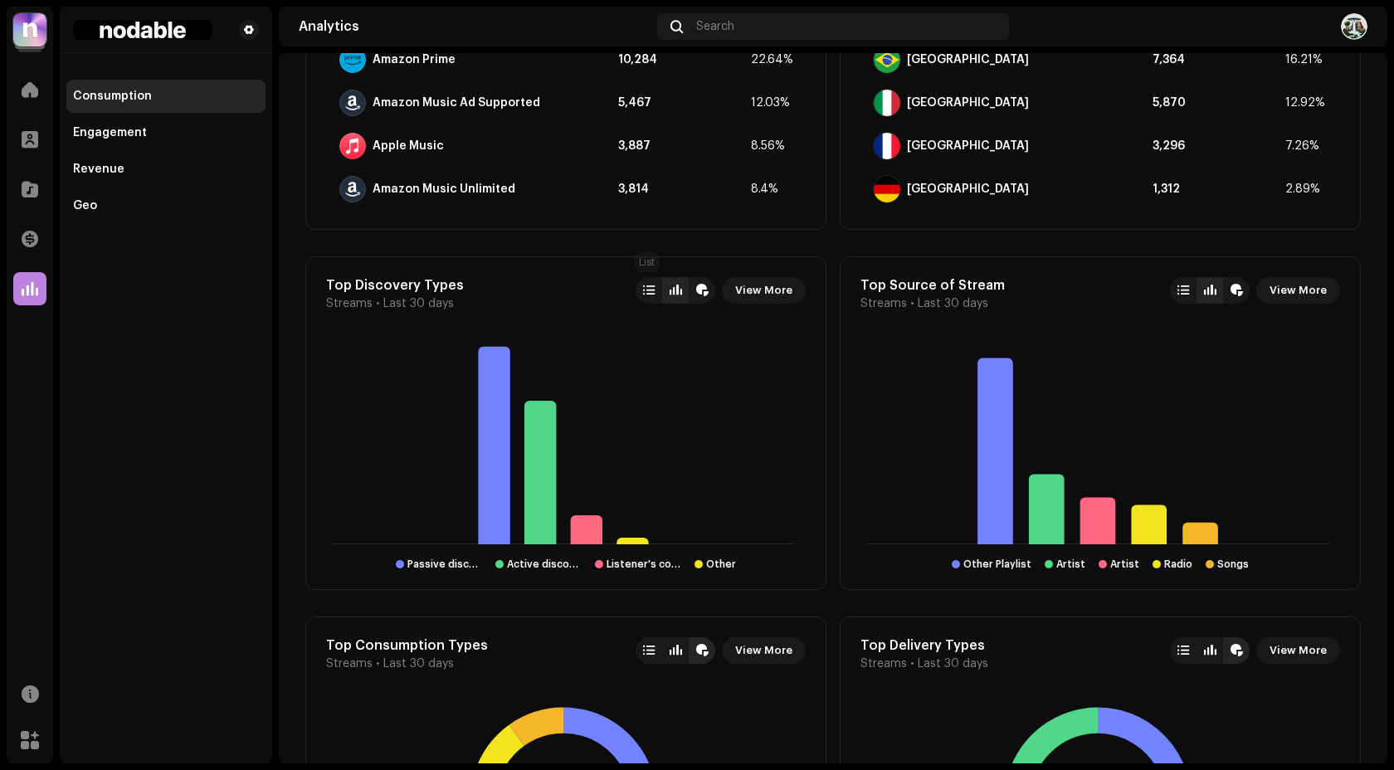
click at [643, 290] on div at bounding box center [649, 290] width 12 height 13
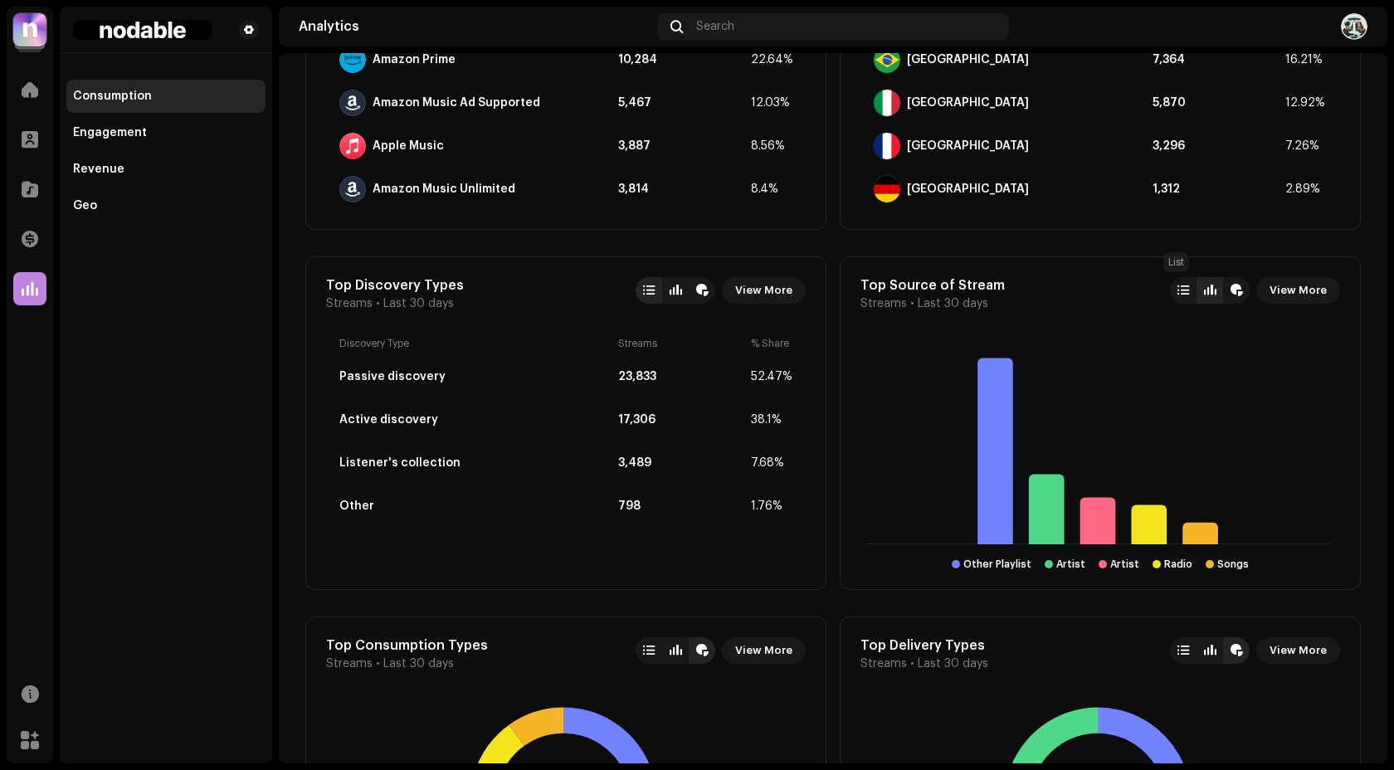
click at [1177, 290] on div at bounding box center [1183, 290] width 12 height 13
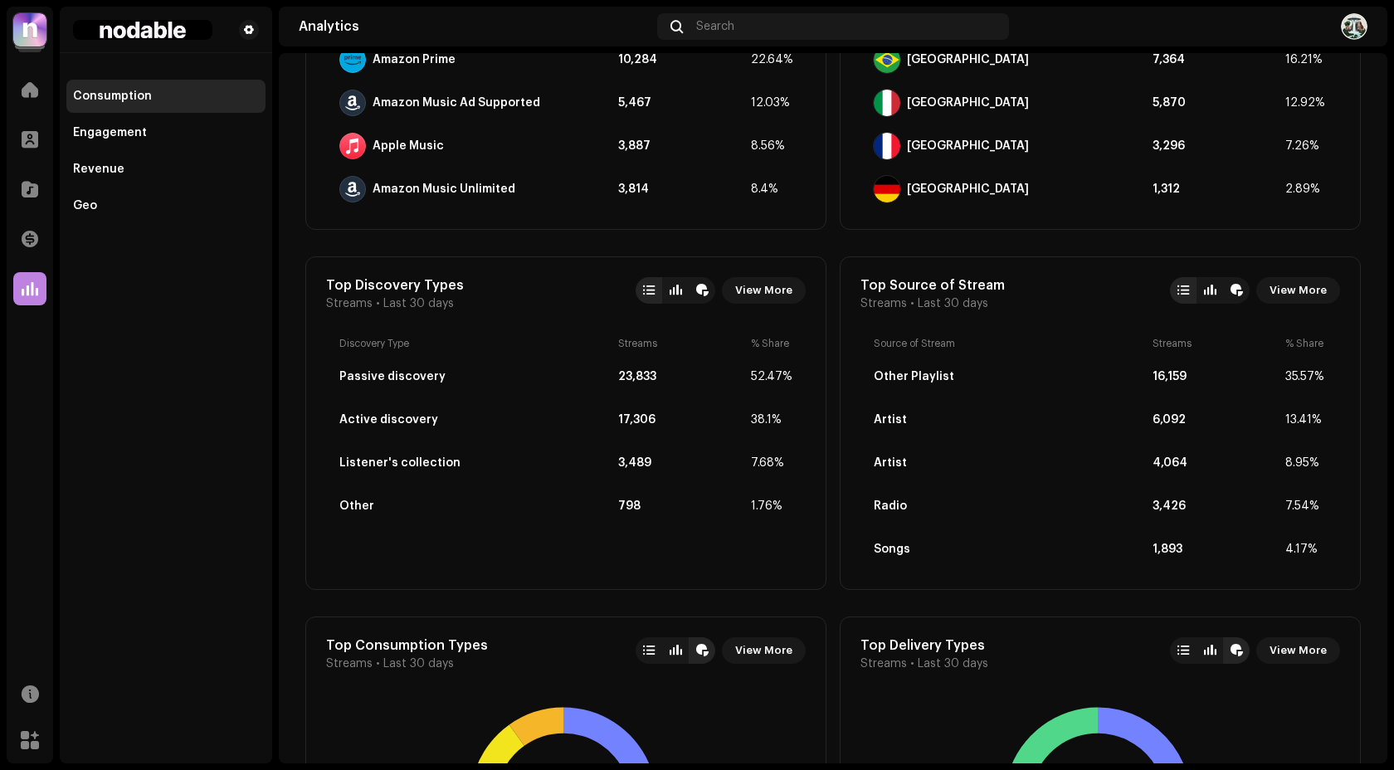
scroll to position [1901, 0]
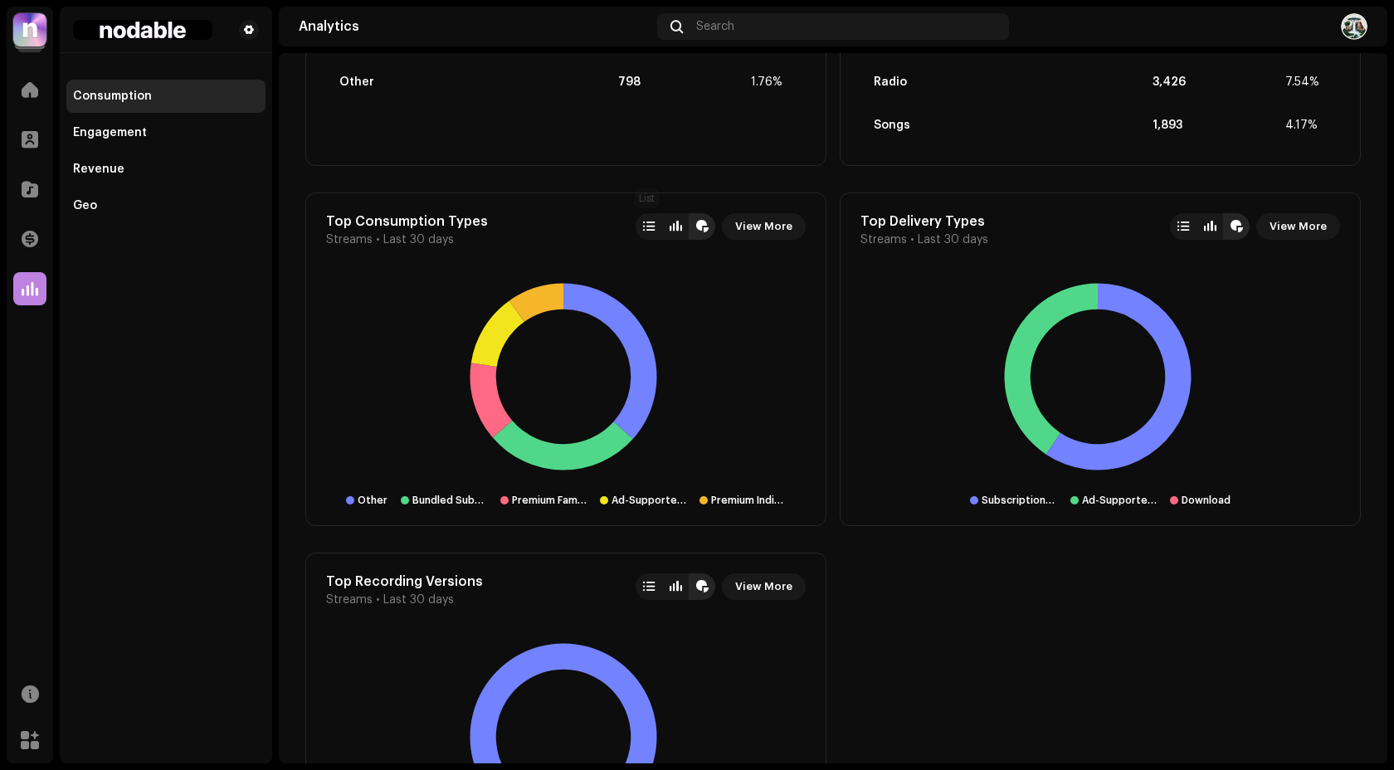
click at [648, 224] on div at bounding box center [649, 226] width 12 height 13
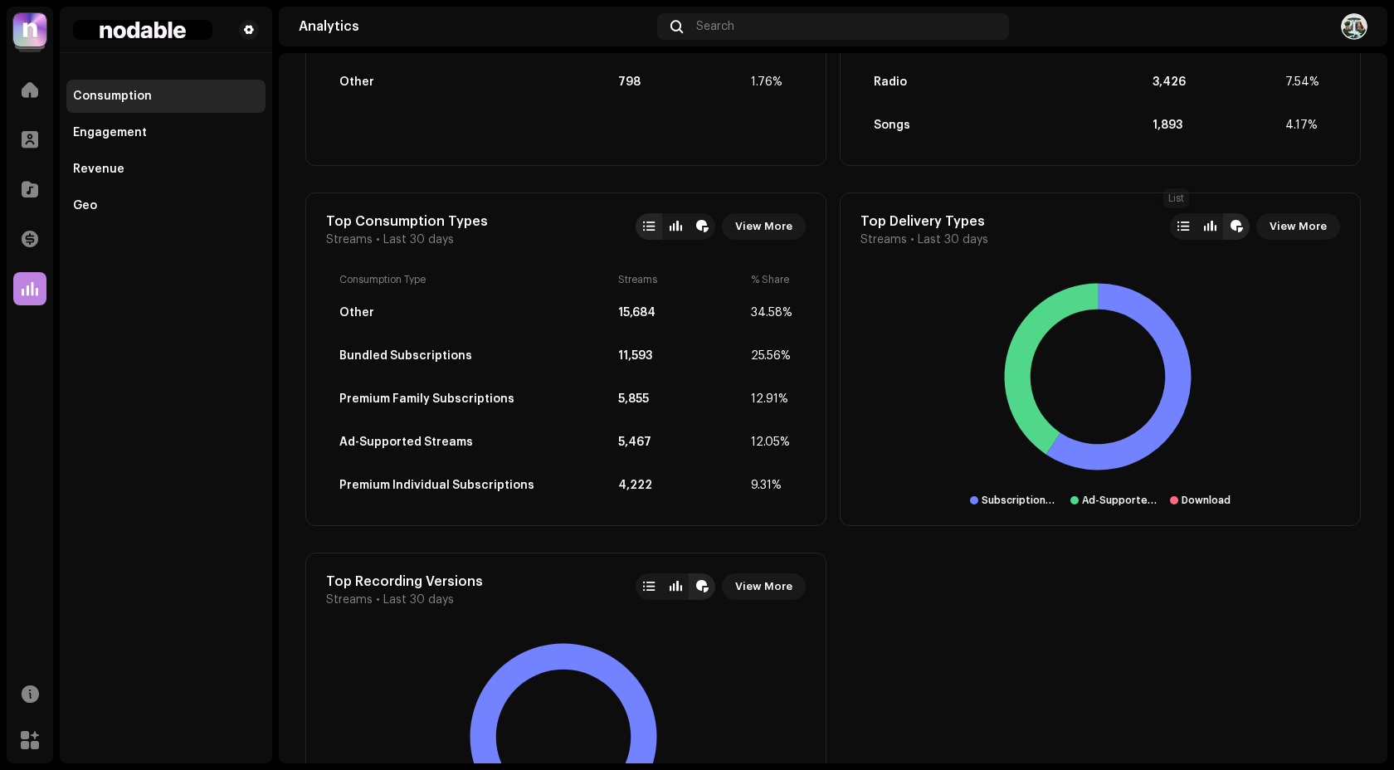
click at [1180, 231] on div at bounding box center [1183, 226] width 12 height 13
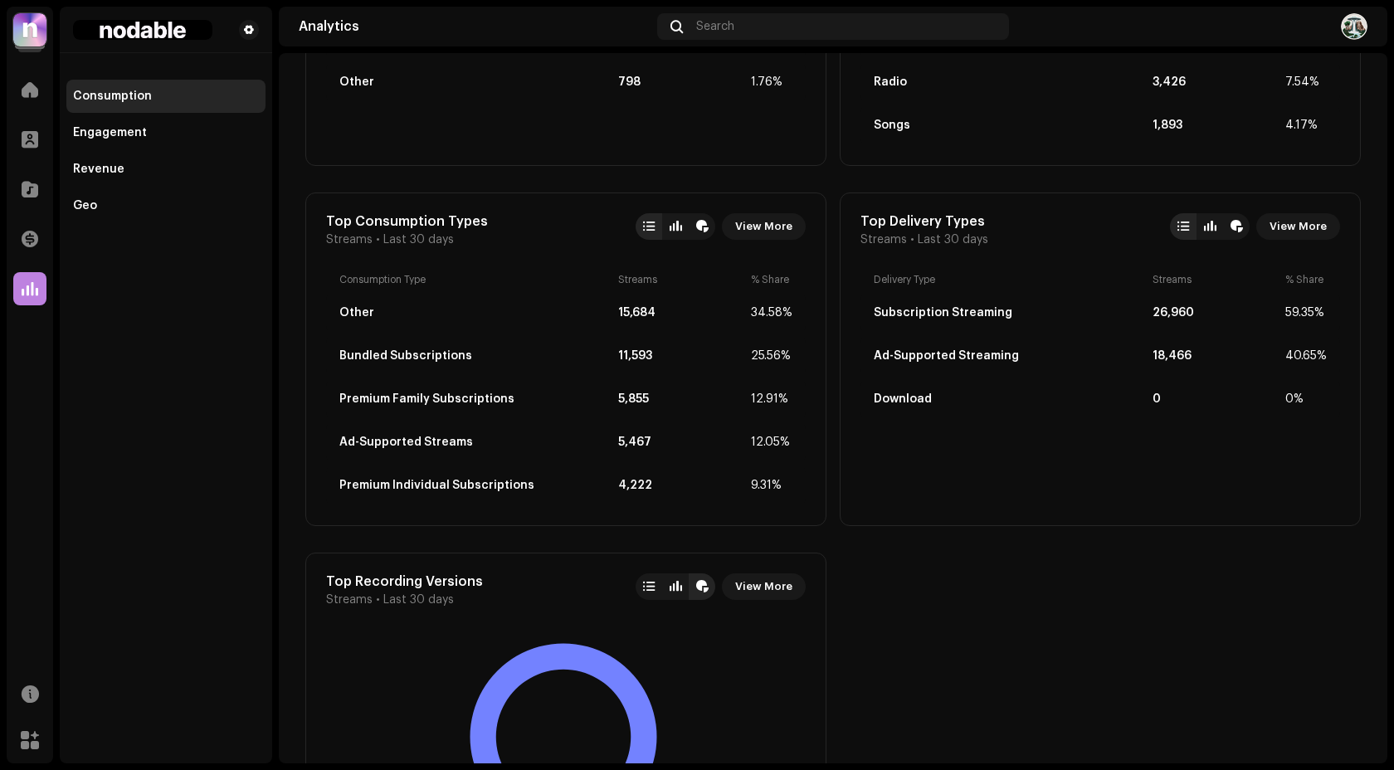
scroll to position [2050, 0]
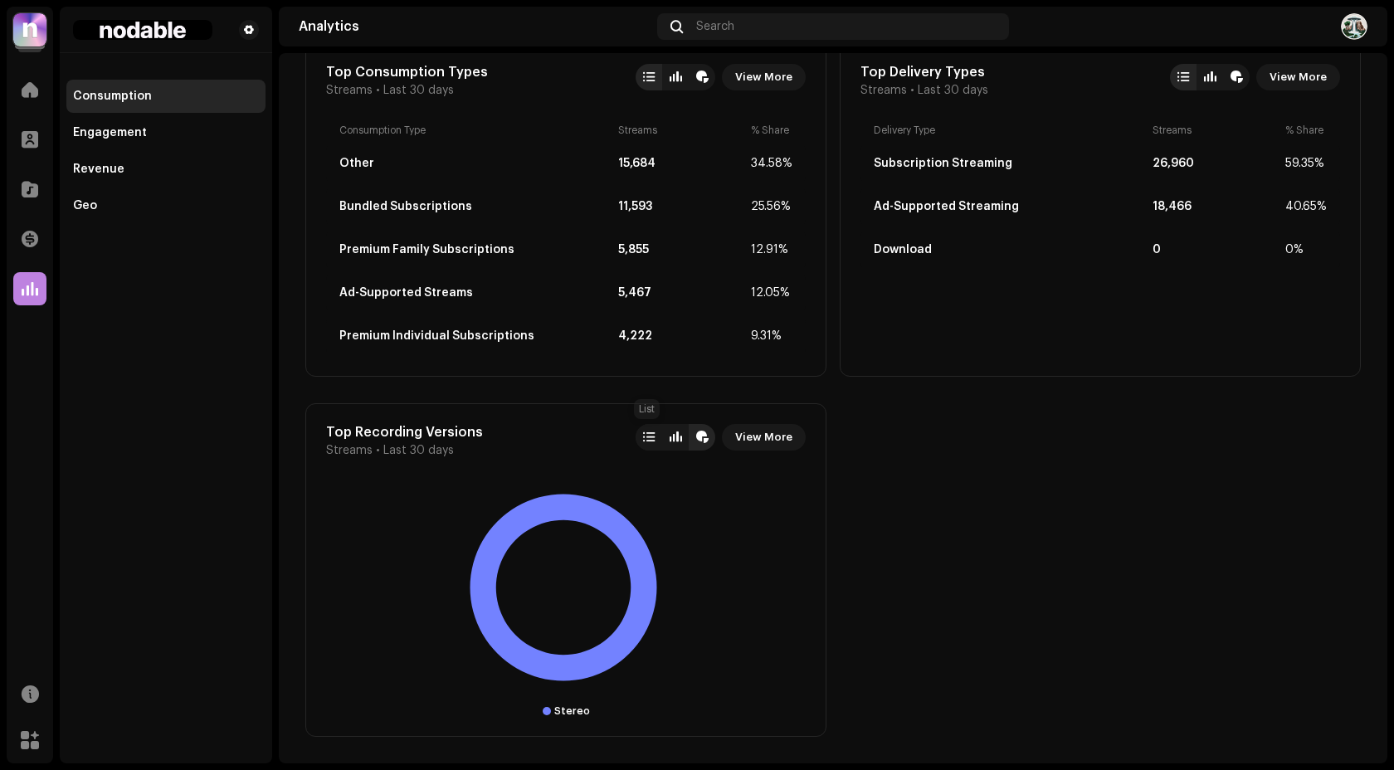
click at [649, 445] on div at bounding box center [648, 437] width 27 height 27
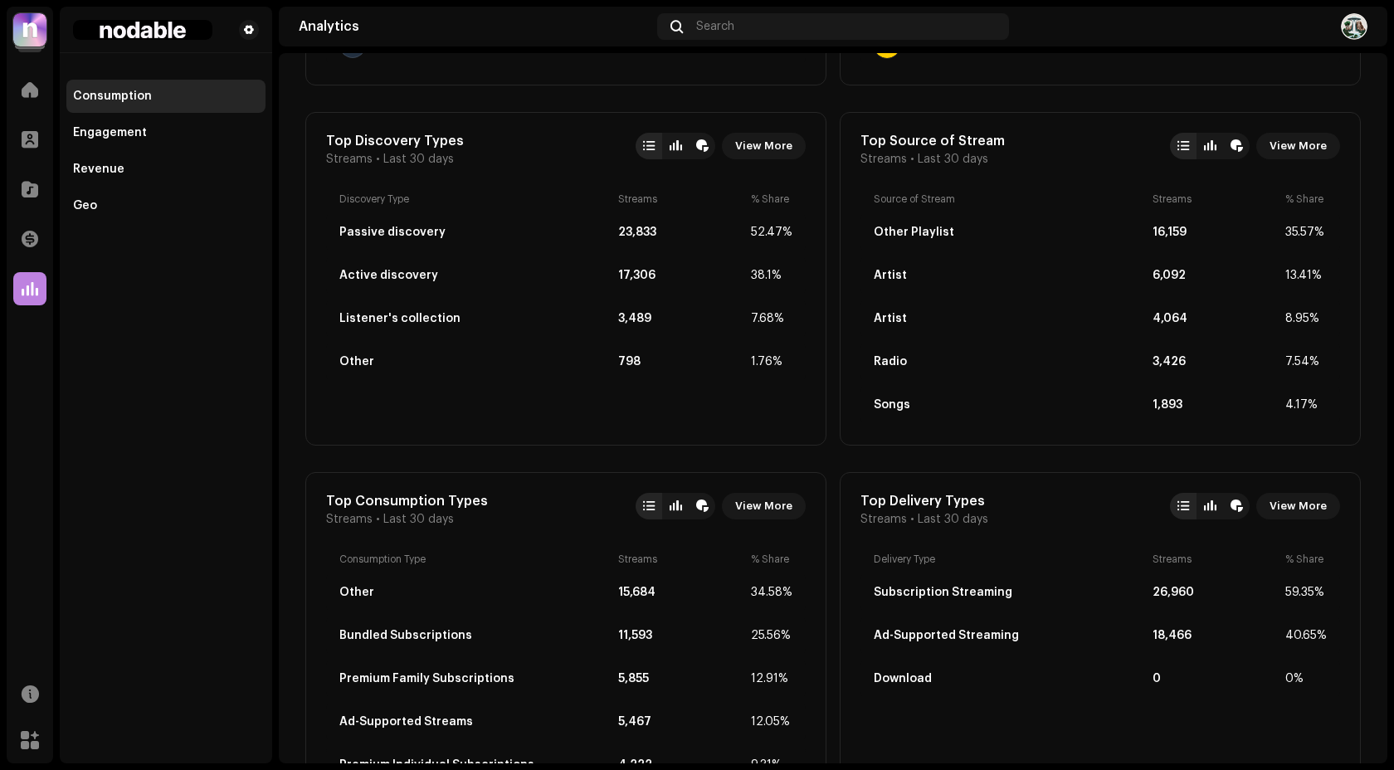
scroll to position [1602, 0]
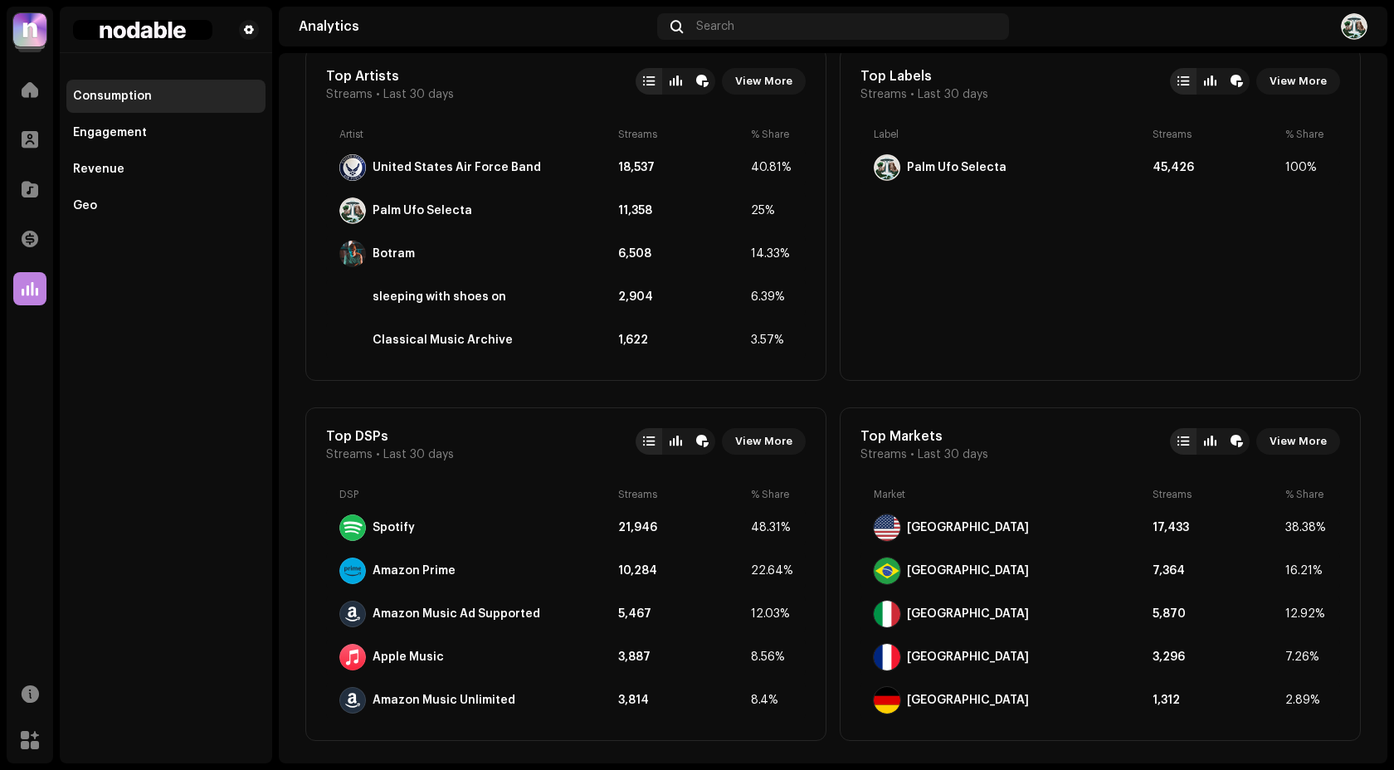
scroll to position [928, 0]
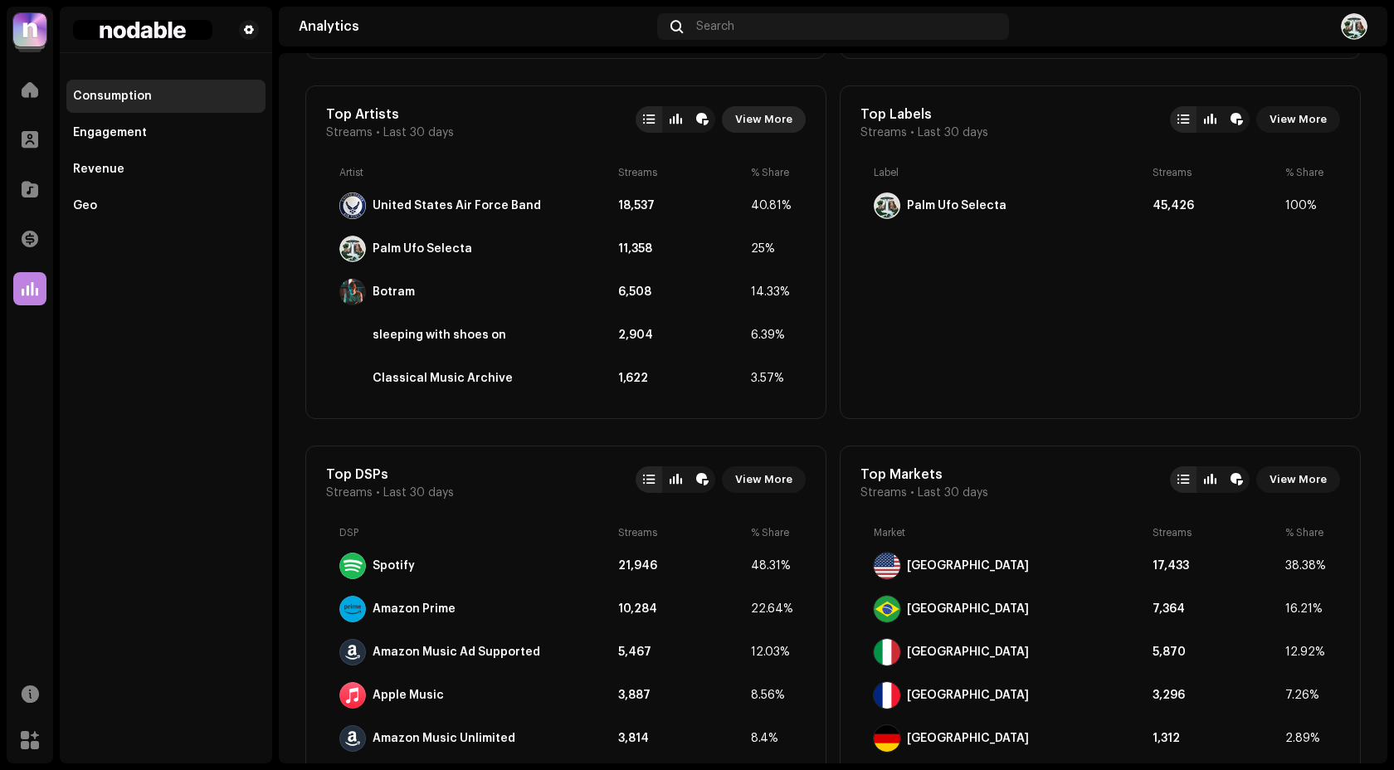
click at [781, 122] on span "View More" at bounding box center [763, 119] width 57 height 33
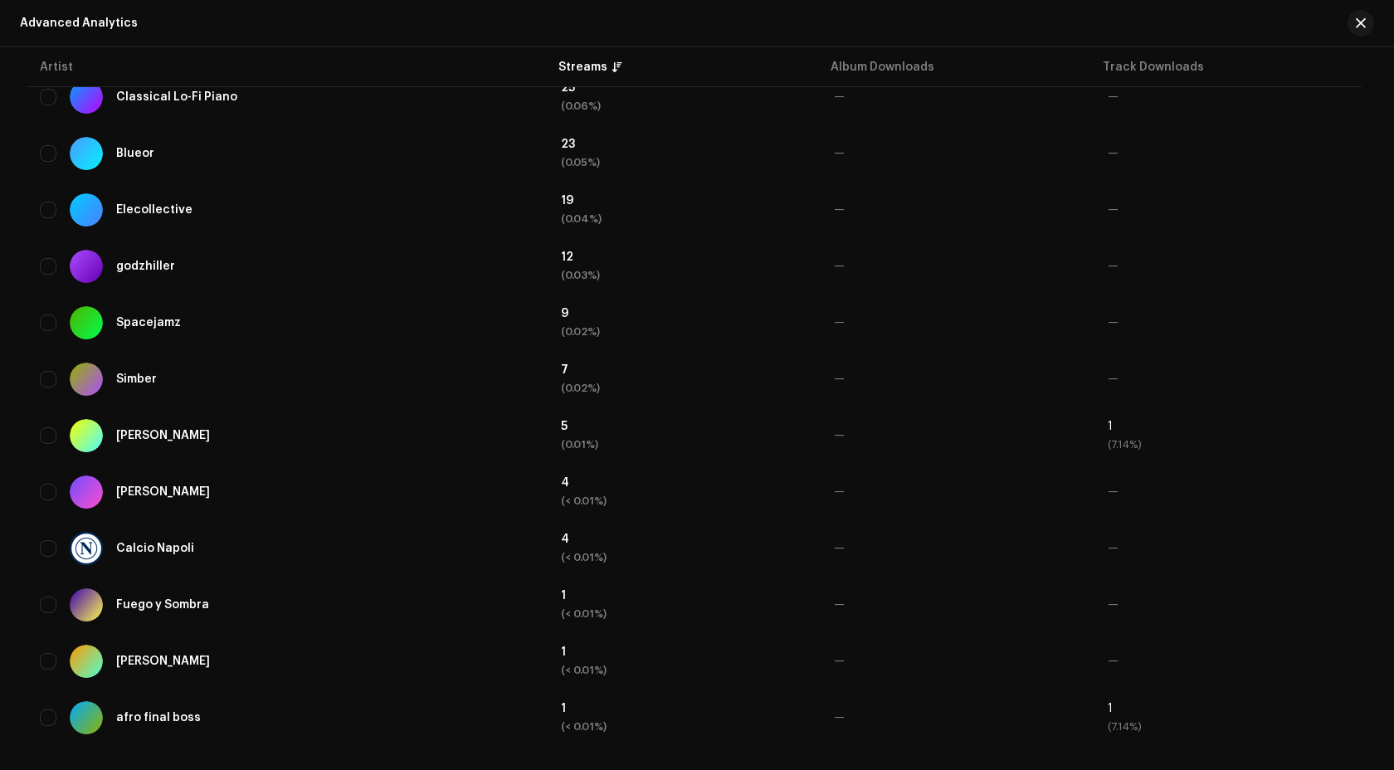
scroll to position [1707, 0]
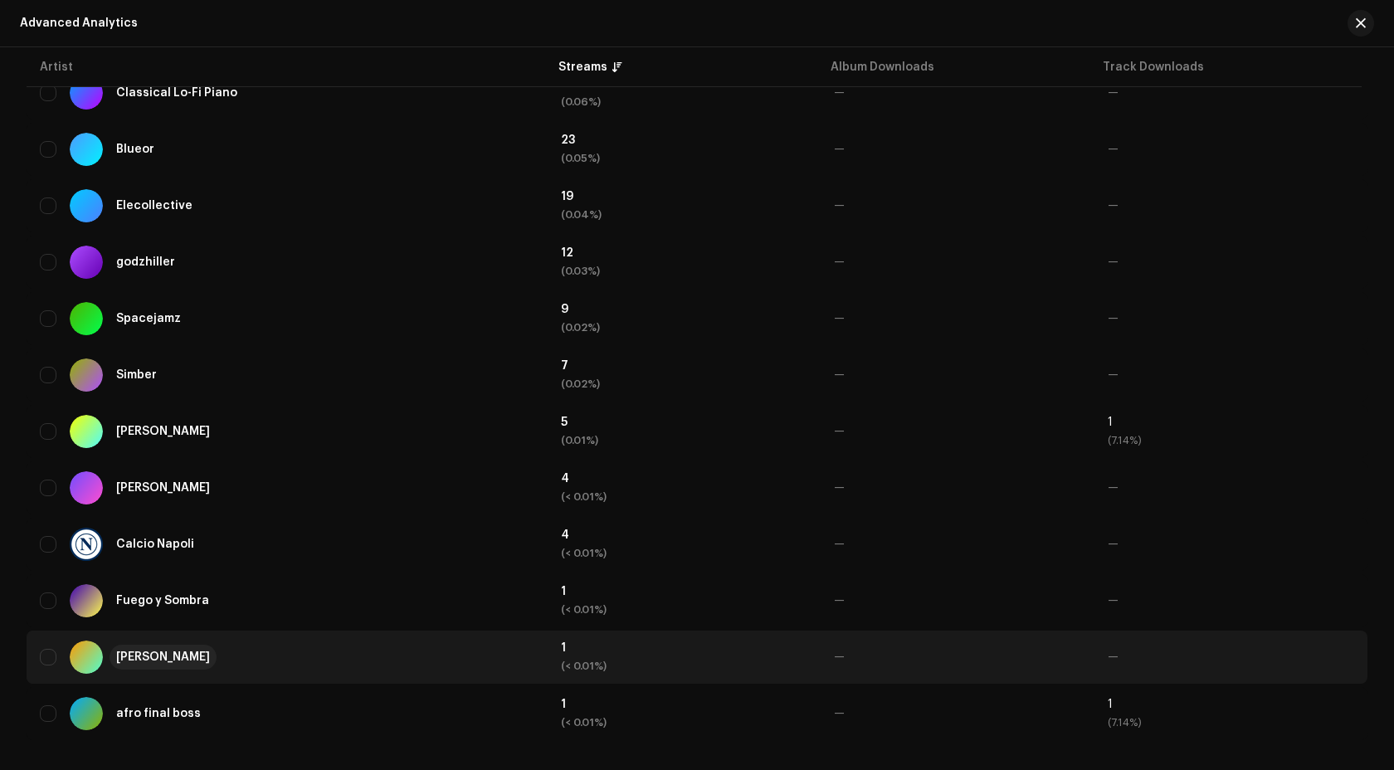
click at [179, 654] on div "CUSANO REGNA" at bounding box center [163, 657] width 94 height 12
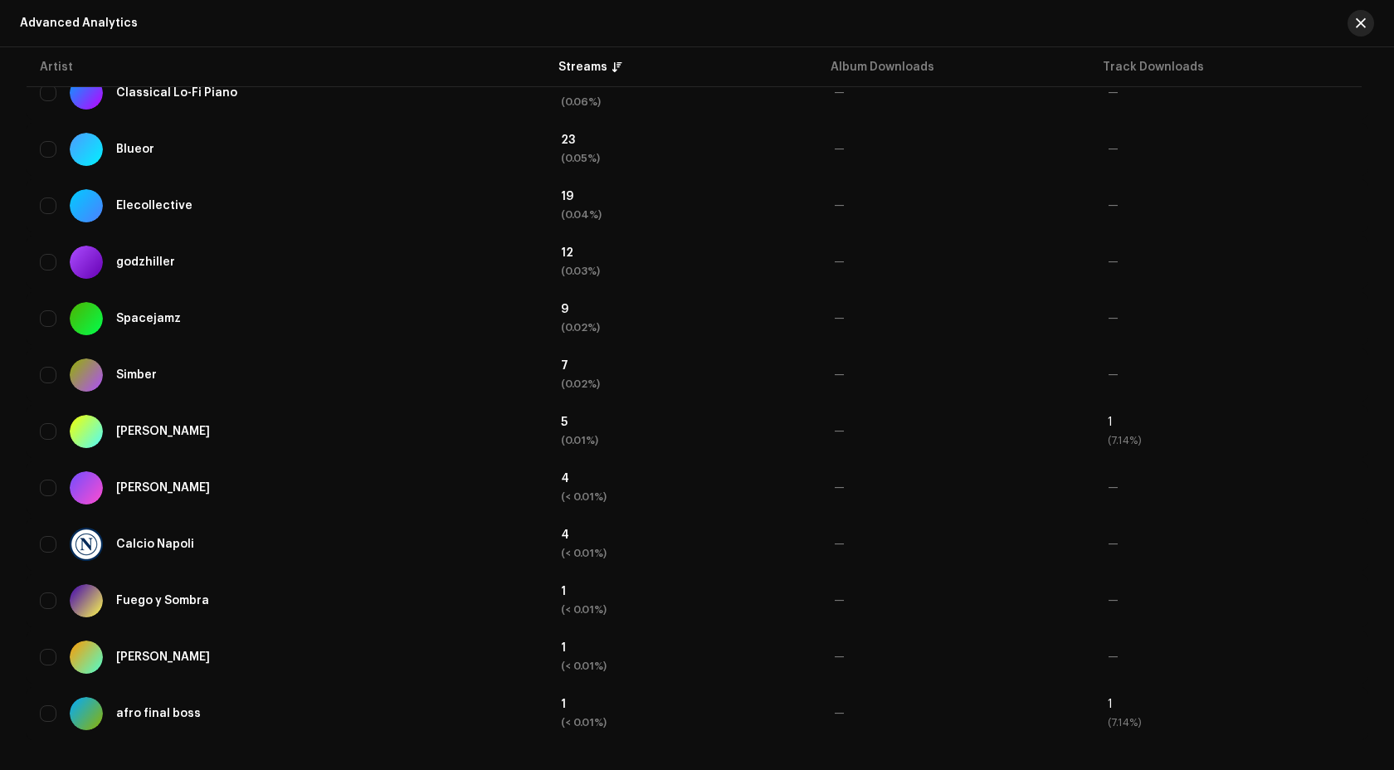
click at [1360, 32] on button "button" at bounding box center [1360, 23] width 27 height 27
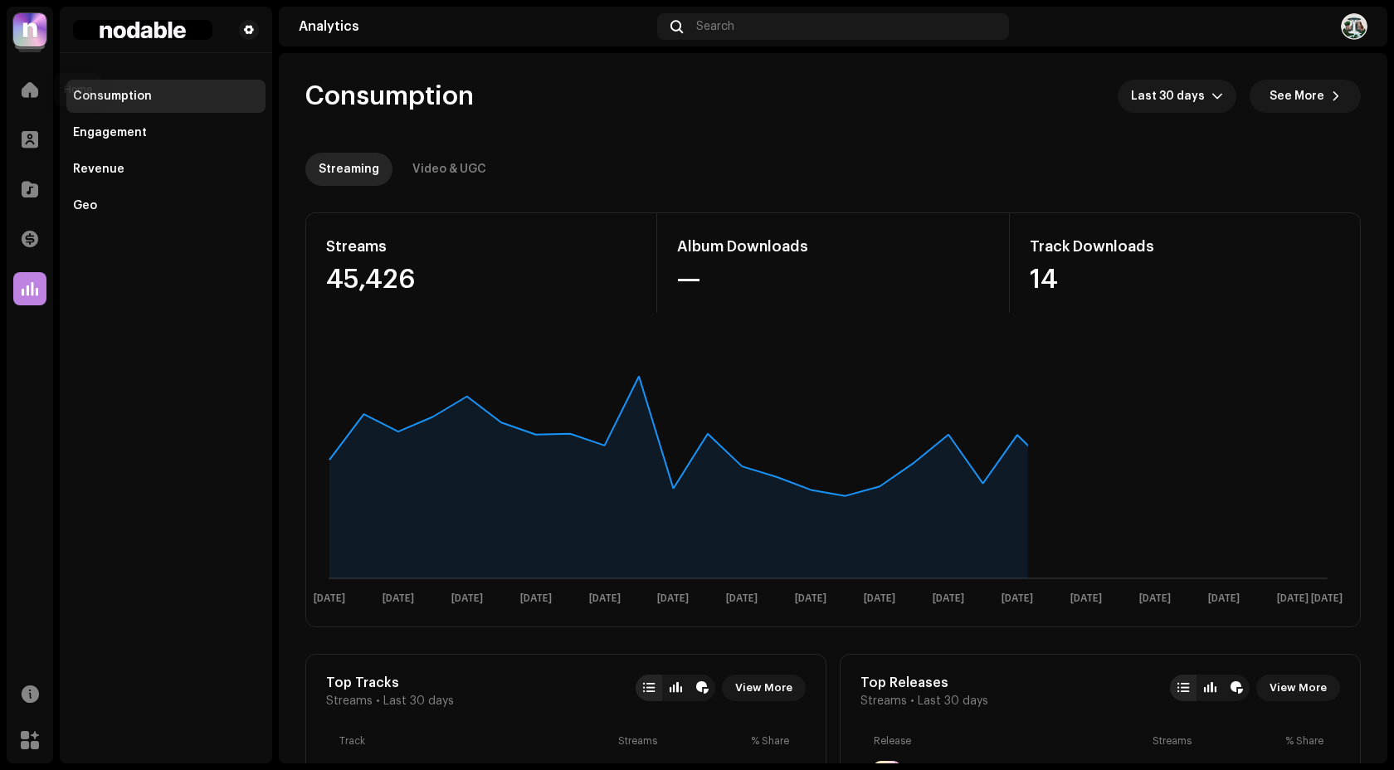
click at [9, 74] on div "Home" at bounding box center [30, 89] width 46 height 46
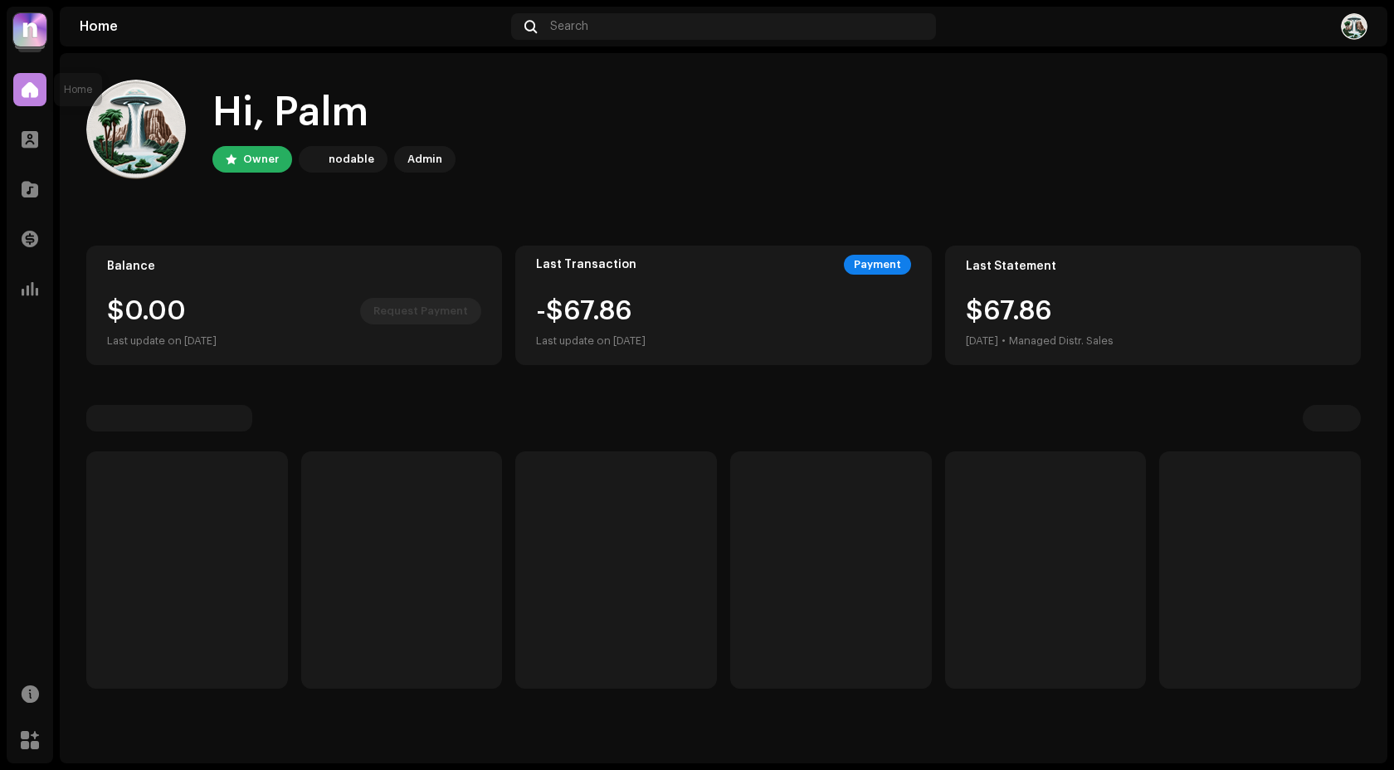
drag, startPoint x: 13, startPoint y: 83, endPoint x: 1335, endPoint y: 255, distance: 1332.5
click at [172, 83] on div "Palm Ufo Home Profile Catalog Transactions Analytics Resources Marketplace Home…" at bounding box center [697, 385] width 1394 height 770
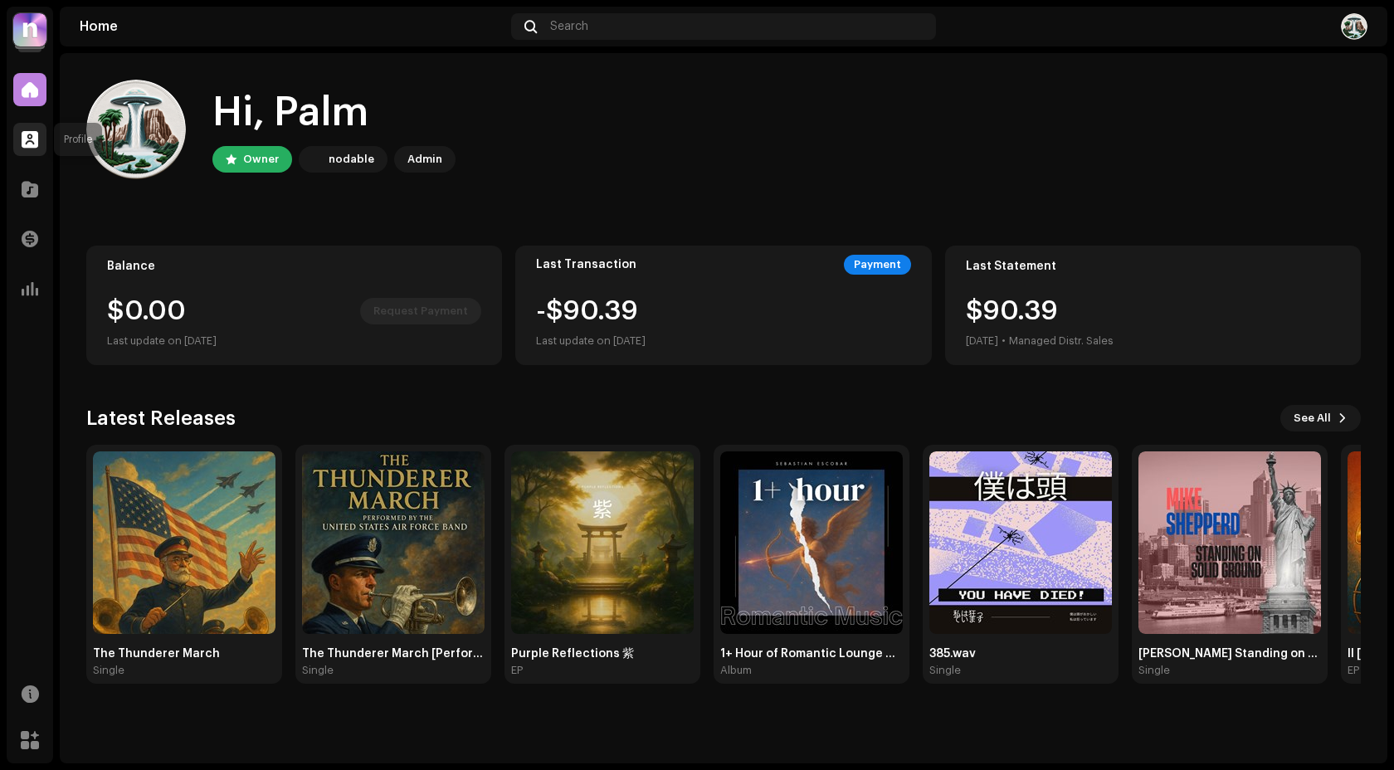
click at [28, 146] on span at bounding box center [30, 139] width 17 height 13
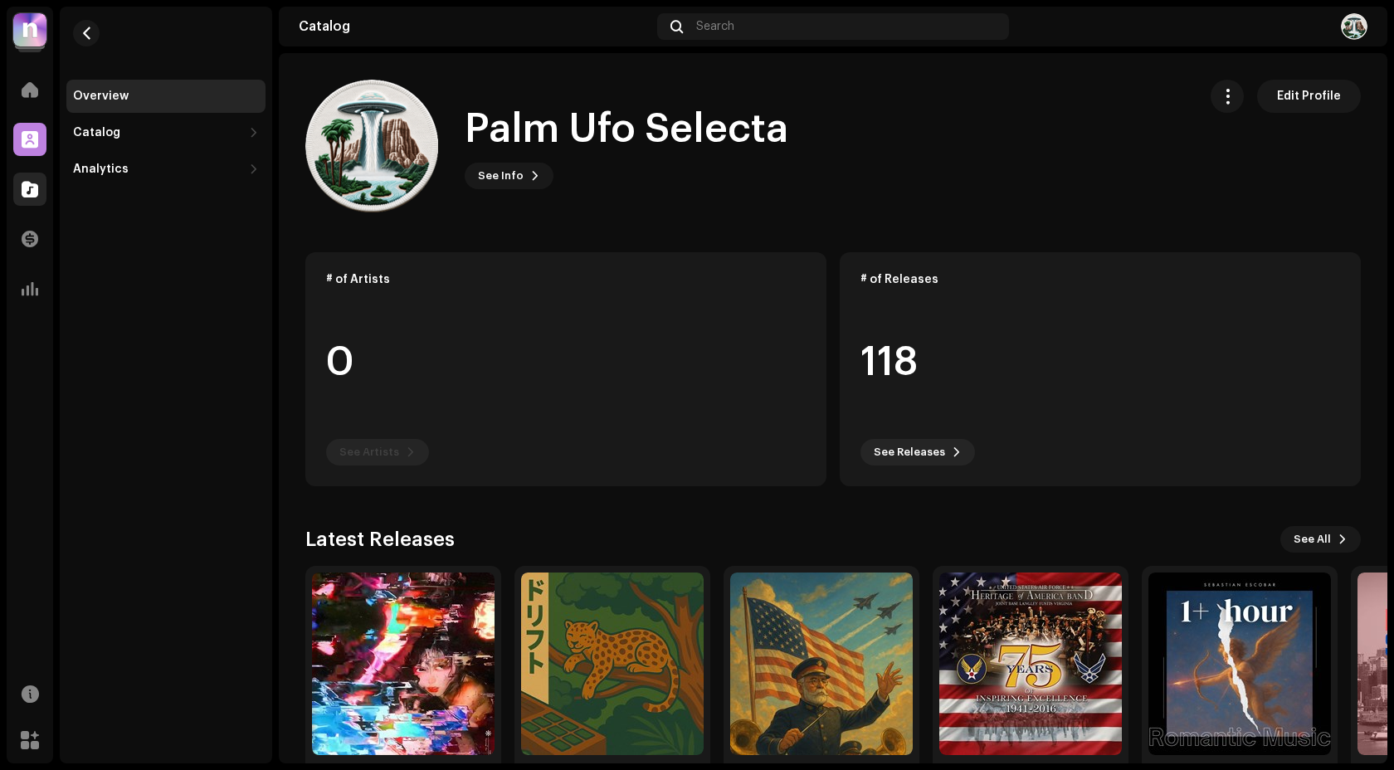
click at [32, 187] on span at bounding box center [30, 188] width 17 height 13
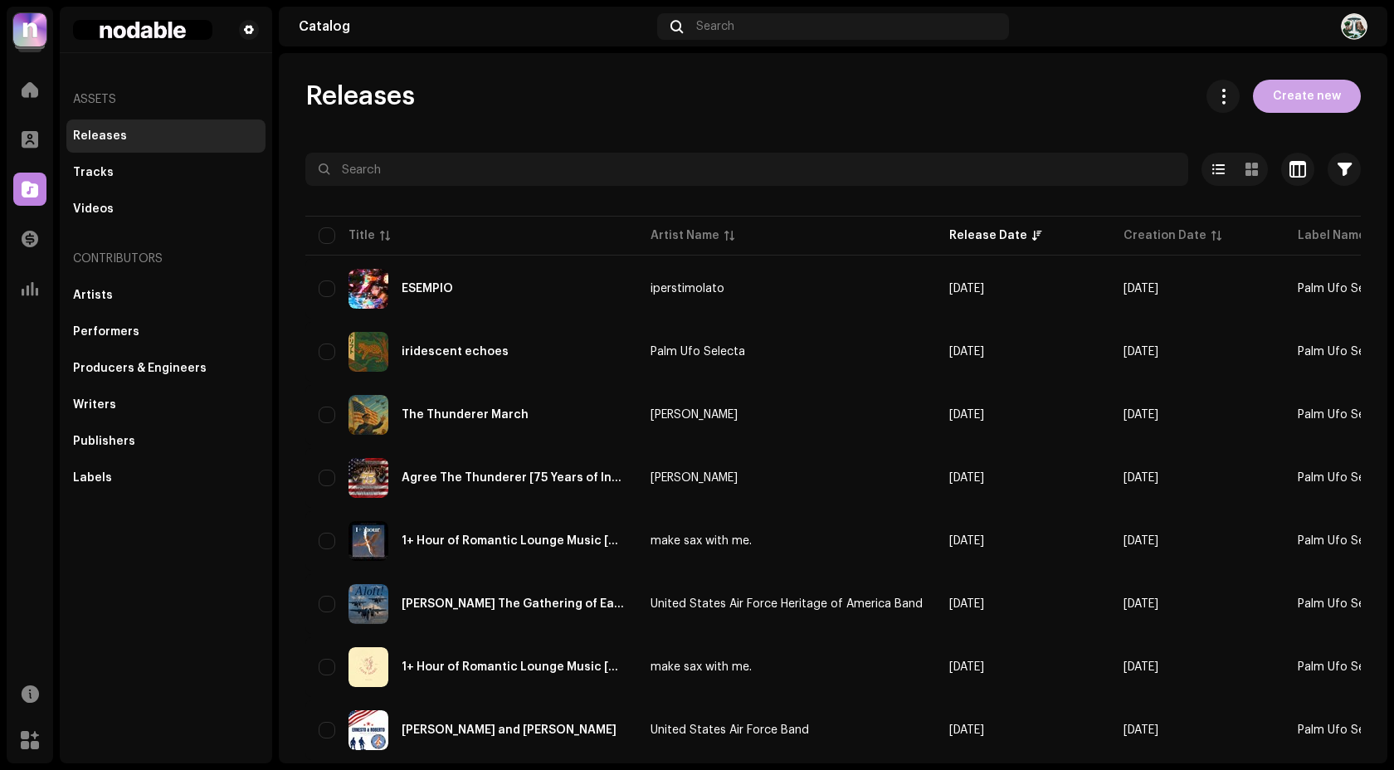
click at [1296, 95] on span "Create new" at bounding box center [1306, 96] width 68 height 33
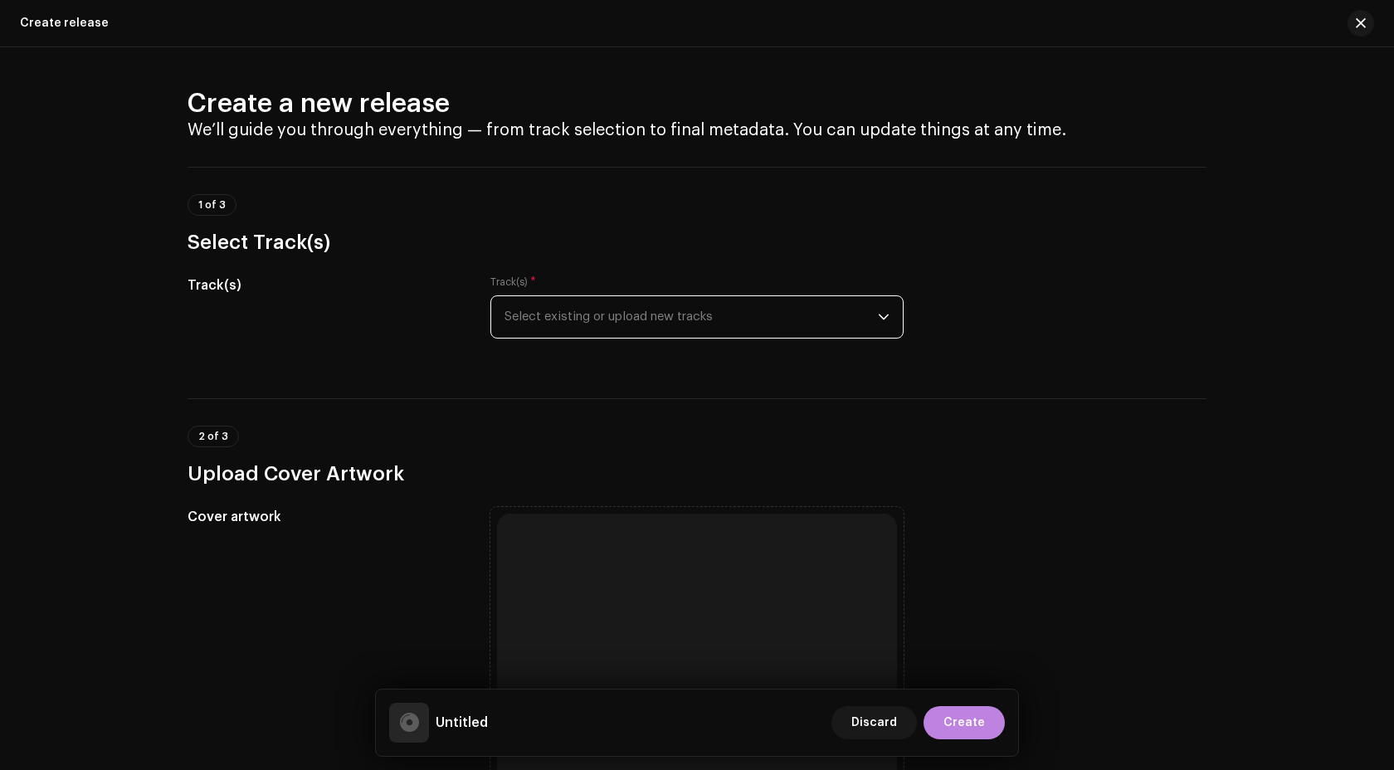
click at [562, 303] on span "Select existing or upload new tracks" at bounding box center [690, 316] width 373 height 41
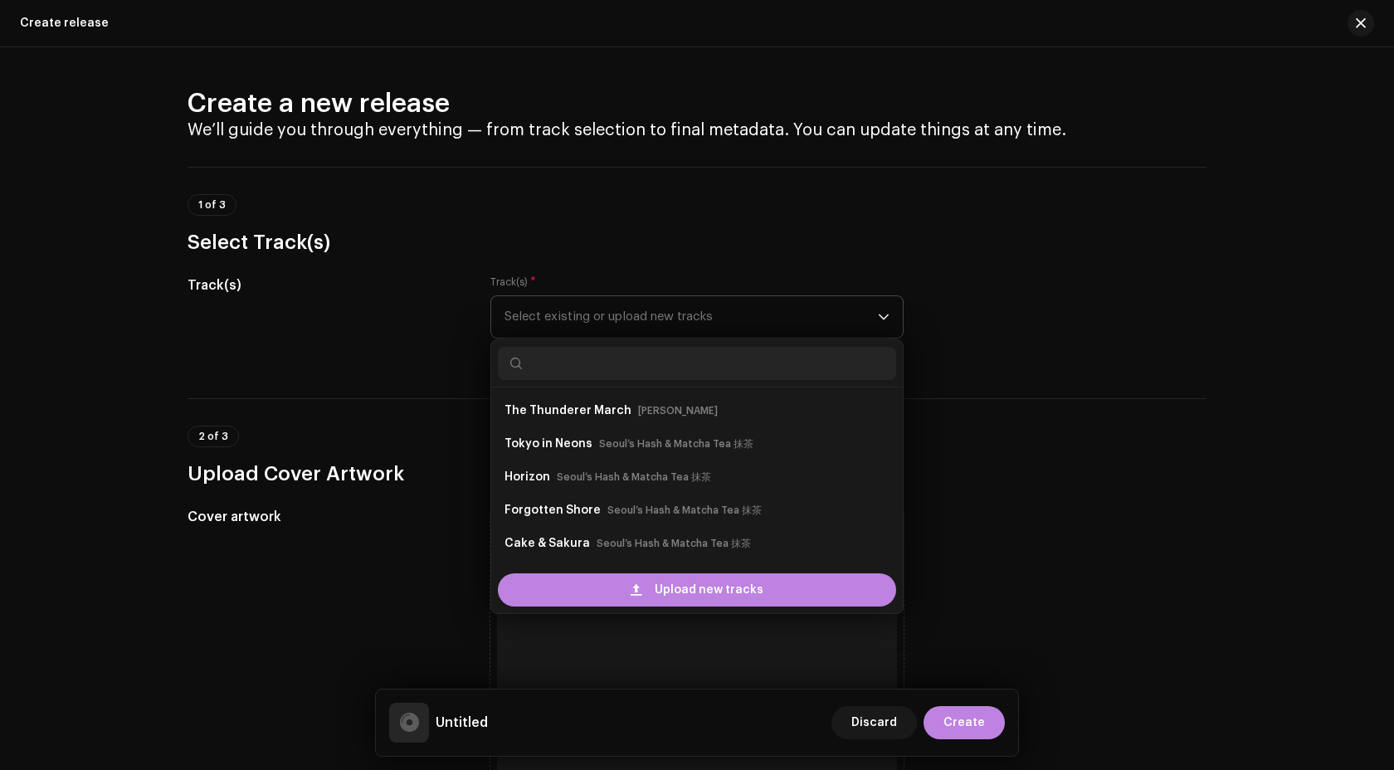
scroll to position [27, 0]
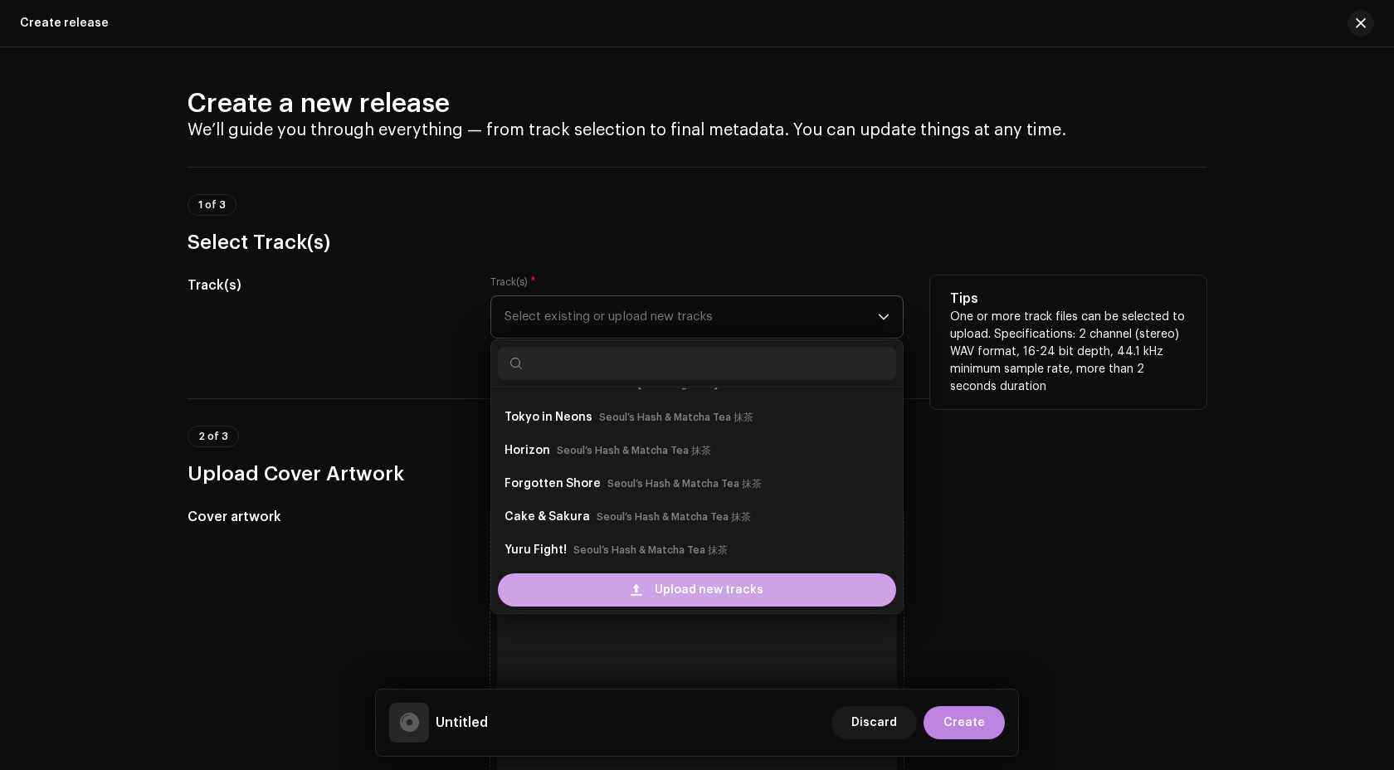
click at [643, 600] on div "Upload new tracks" at bounding box center [697, 589] width 398 height 33
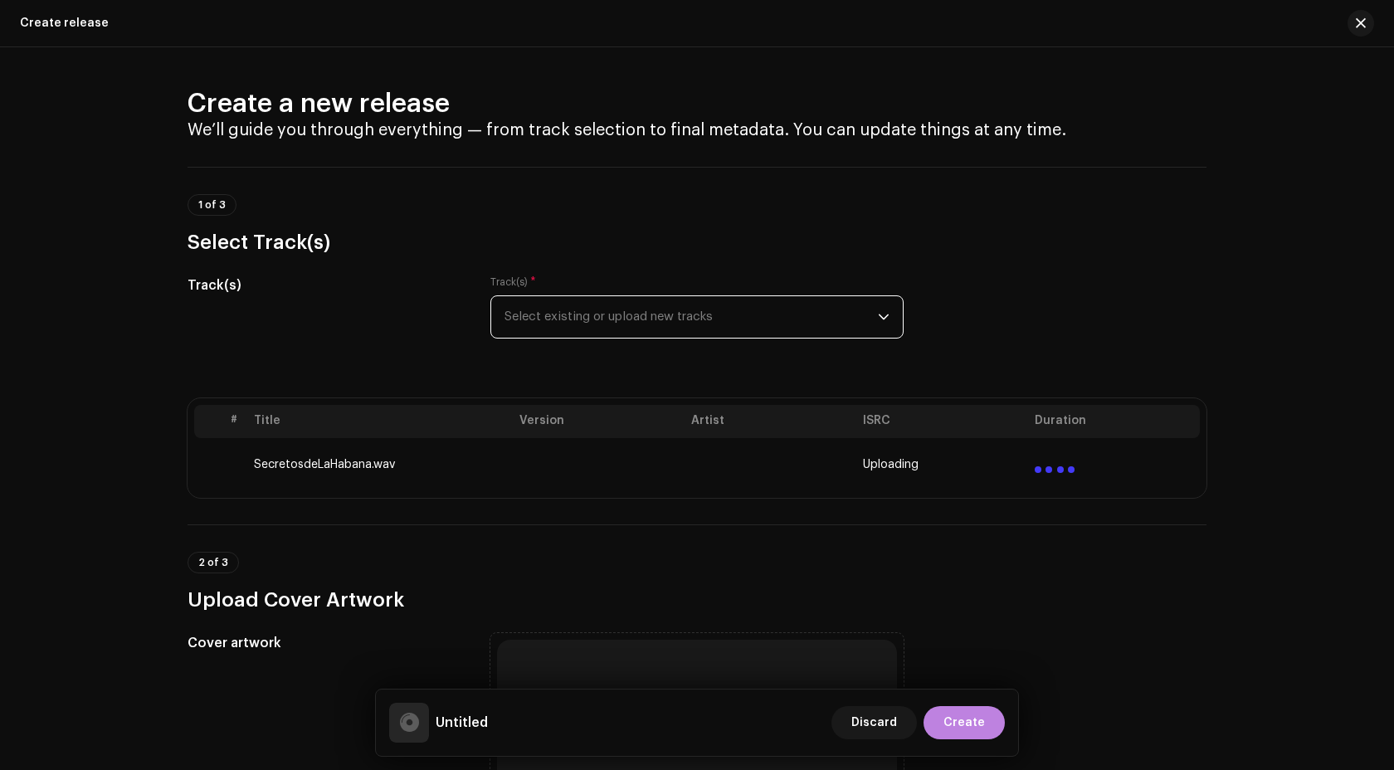
click at [699, 313] on span "Select existing or upload new tracks" at bounding box center [690, 316] width 373 height 41
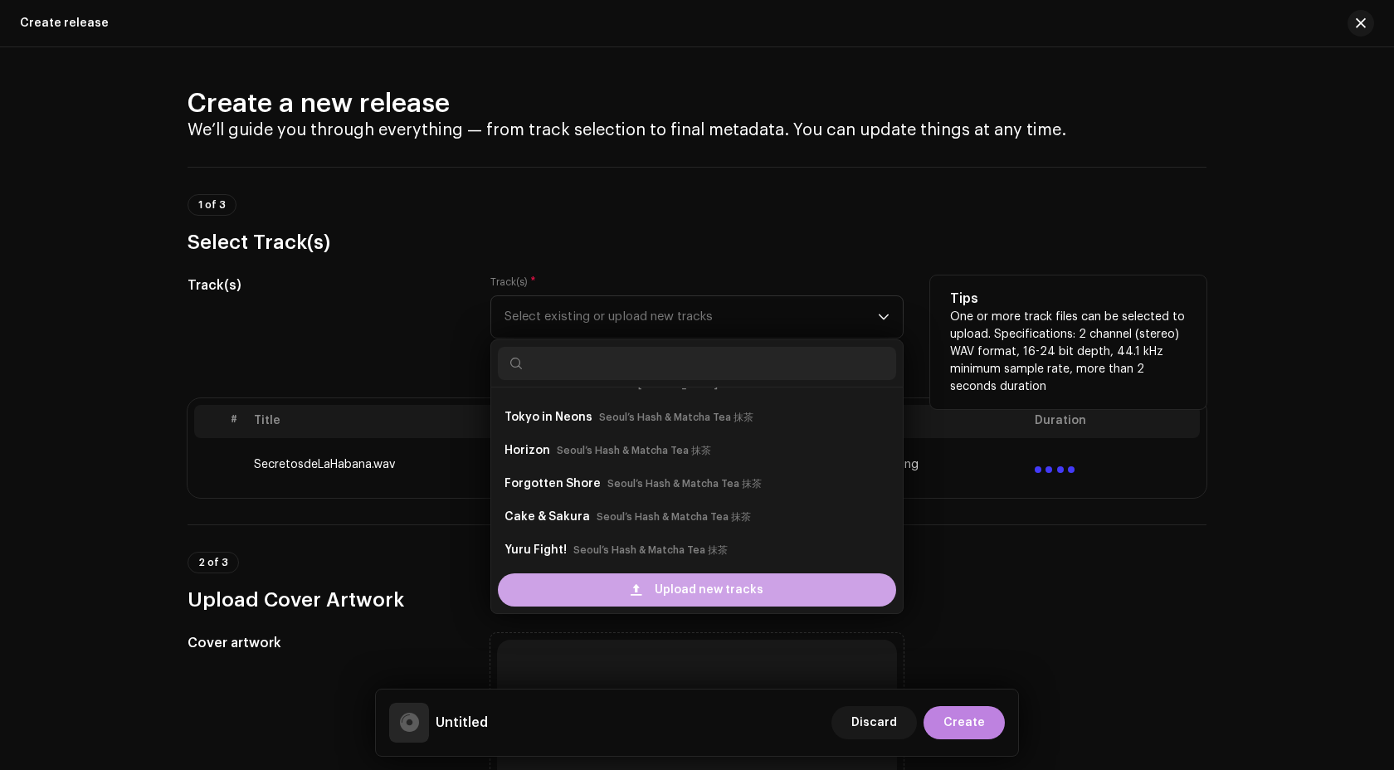
click at [656, 583] on span "Upload new tracks" at bounding box center [708, 589] width 109 height 33
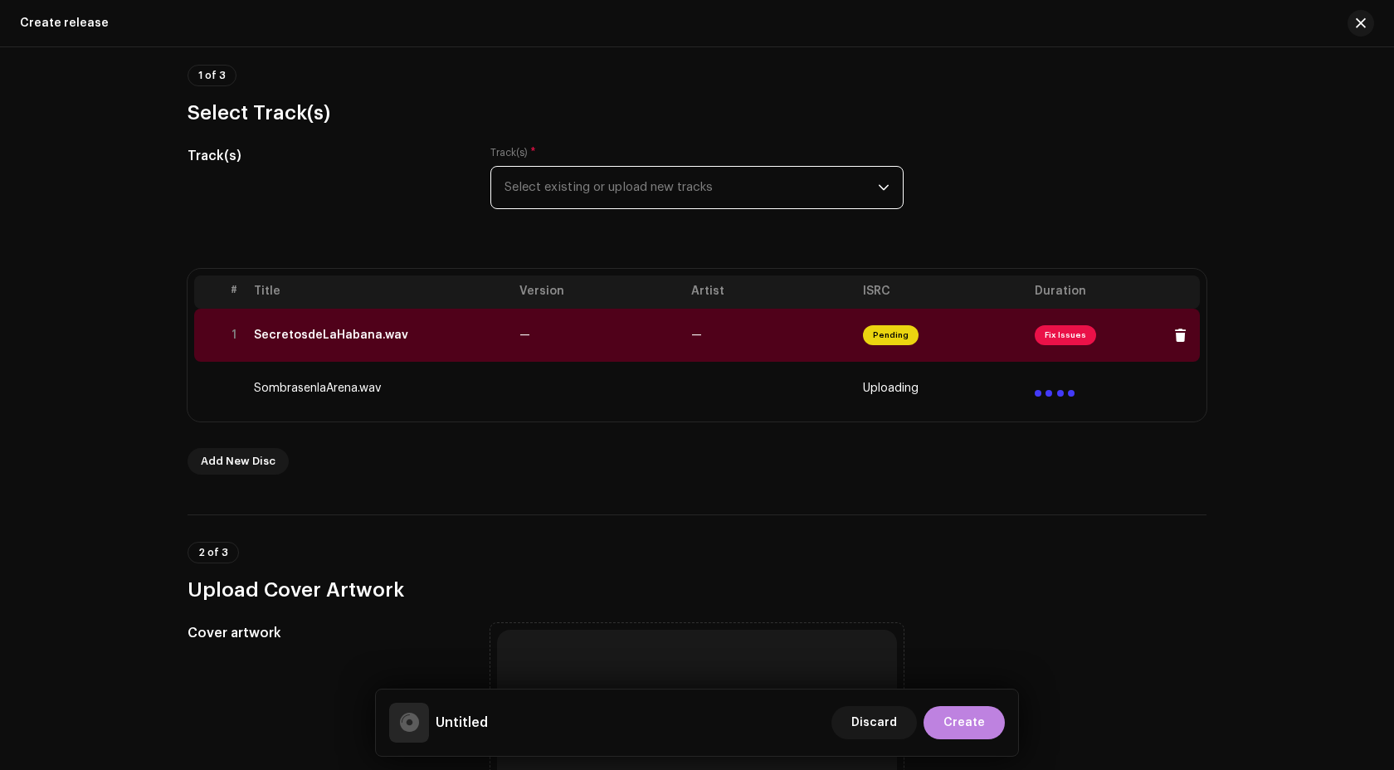
scroll to position [154, 0]
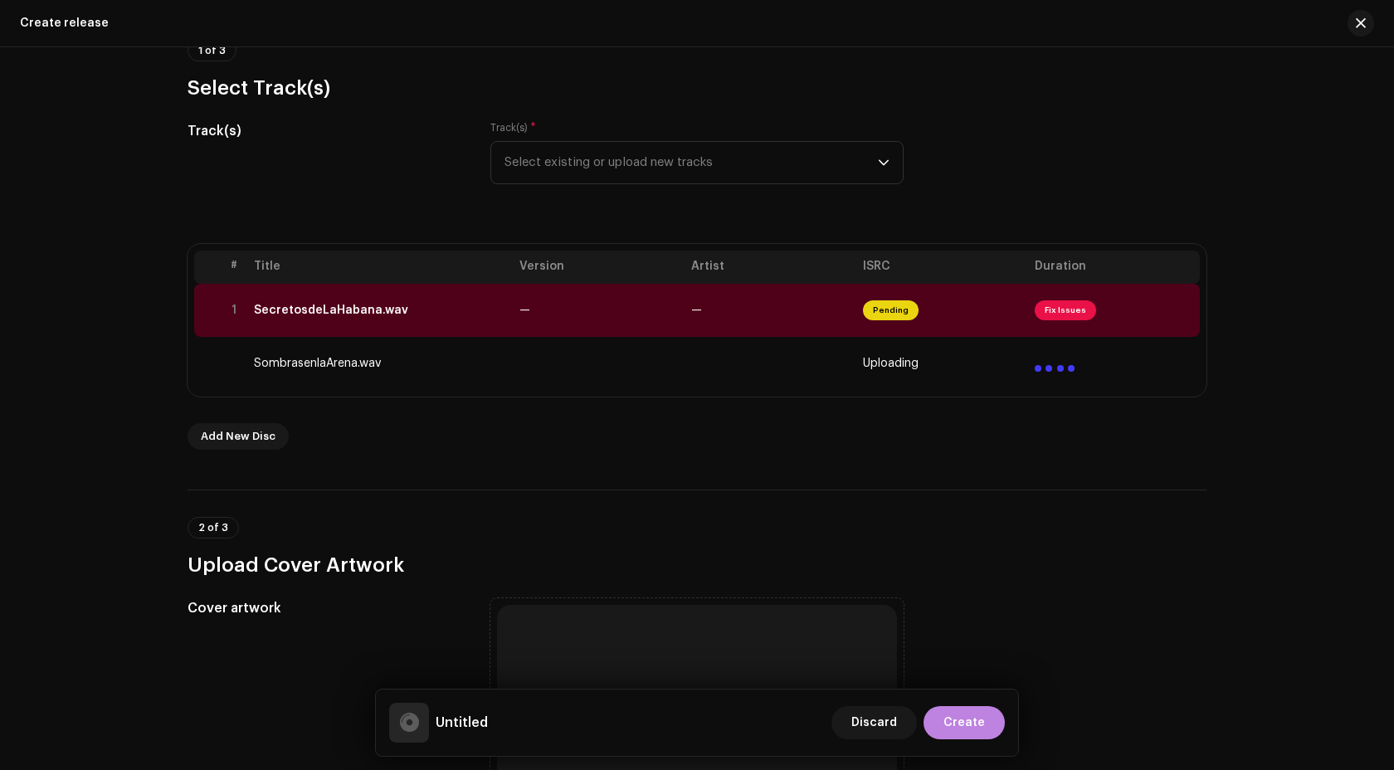
click at [634, 137] on div "Track(s) * Select existing or upload new tracks" at bounding box center [696, 152] width 413 height 63
click at [634, 148] on span "Select existing or upload new tracks" at bounding box center [690, 162] width 373 height 41
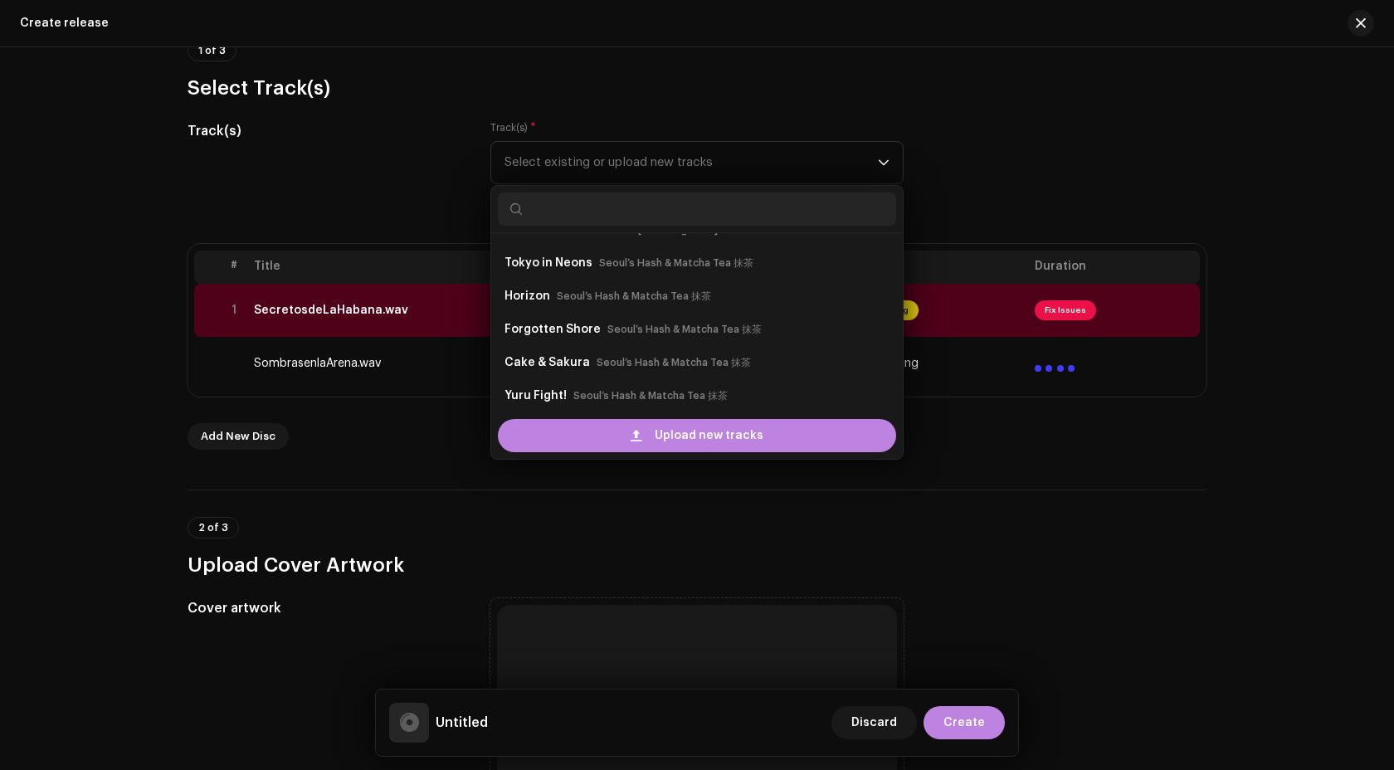
scroll to position [7, 0]
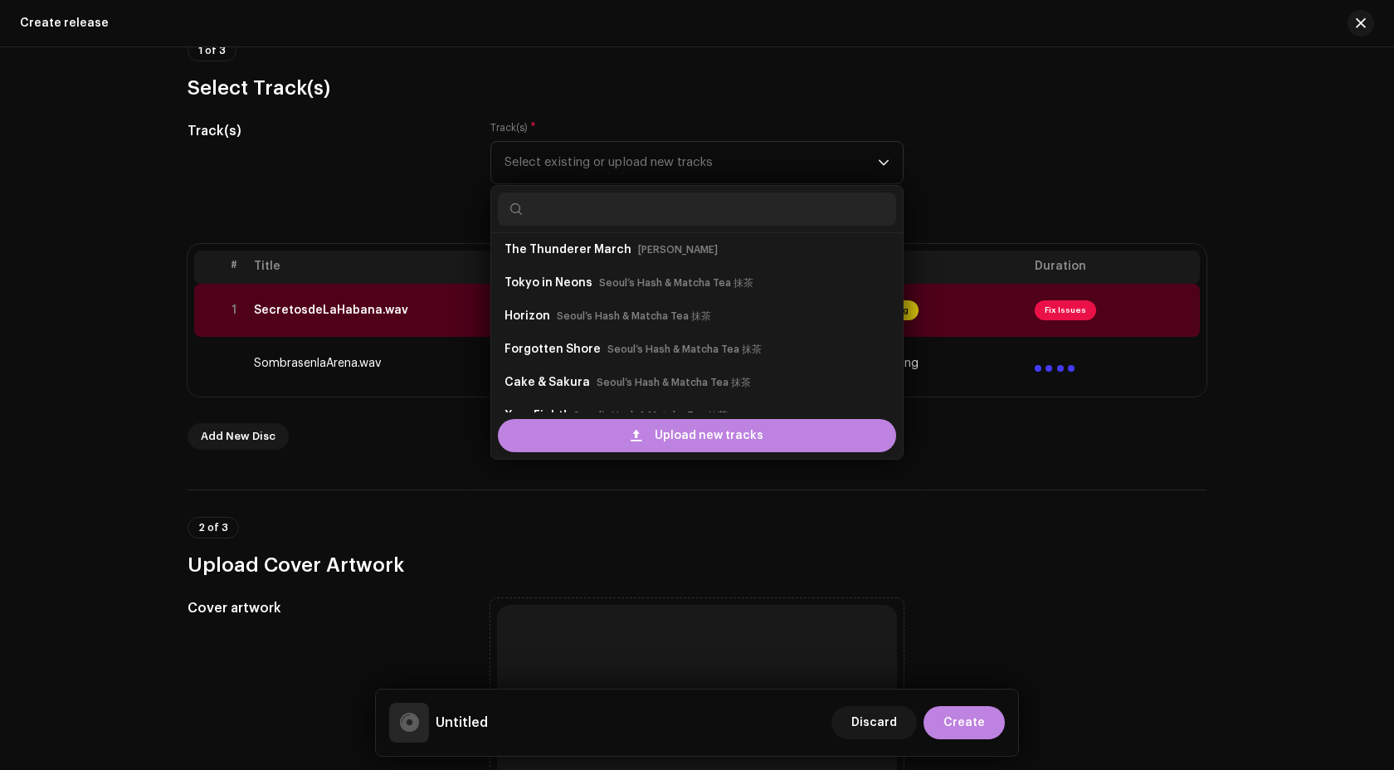
click at [596, 216] on input "text" at bounding box center [697, 208] width 398 height 33
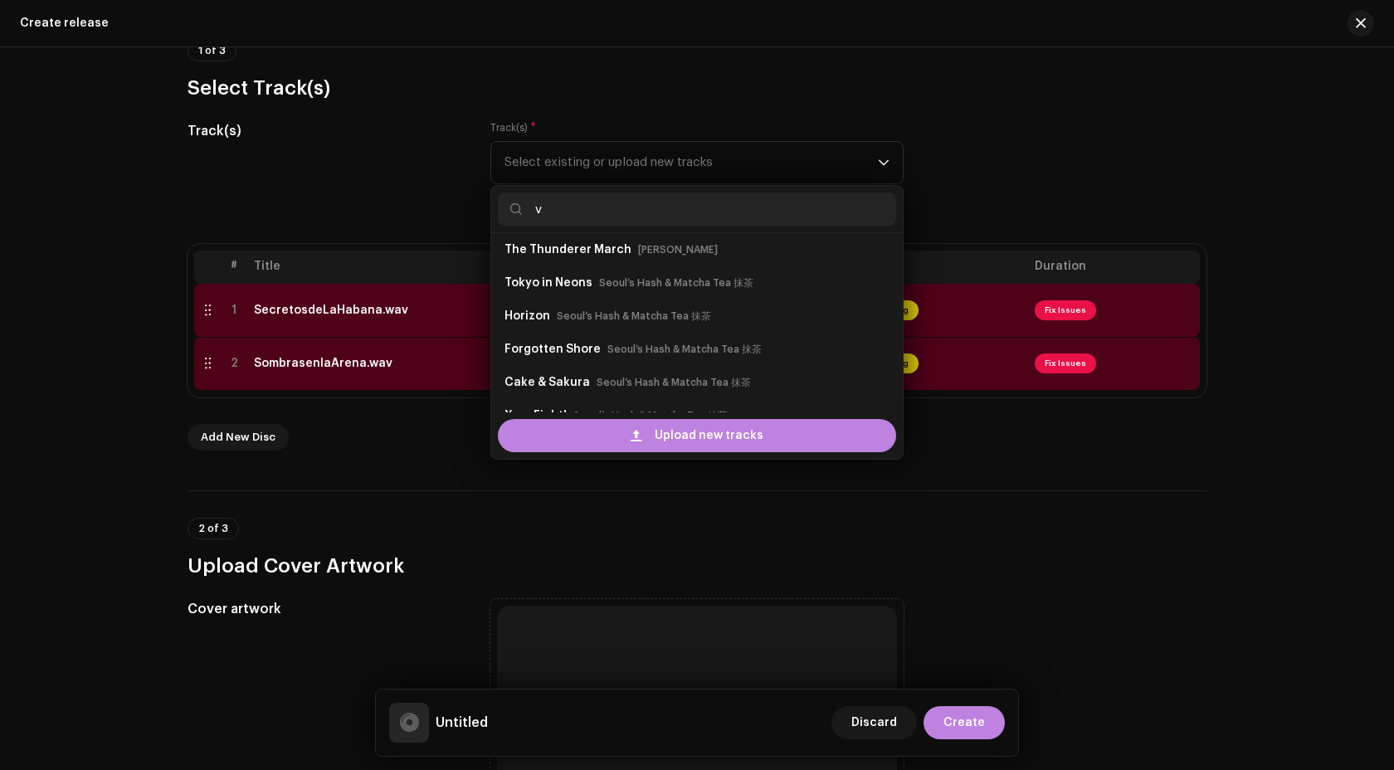
scroll to position [0, 0]
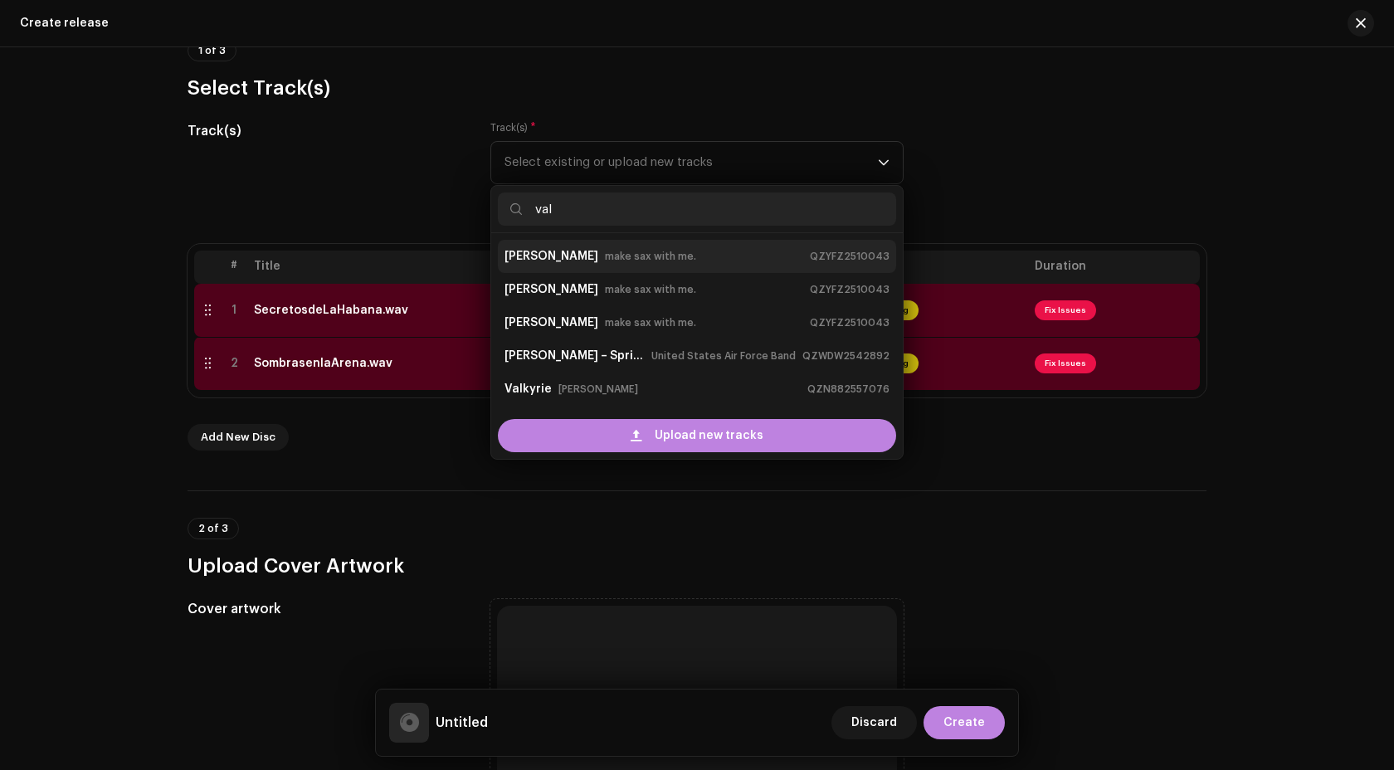
type input "val"
click at [608, 251] on small "make sax with me." at bounding box center [650, 256] width 91 height 17
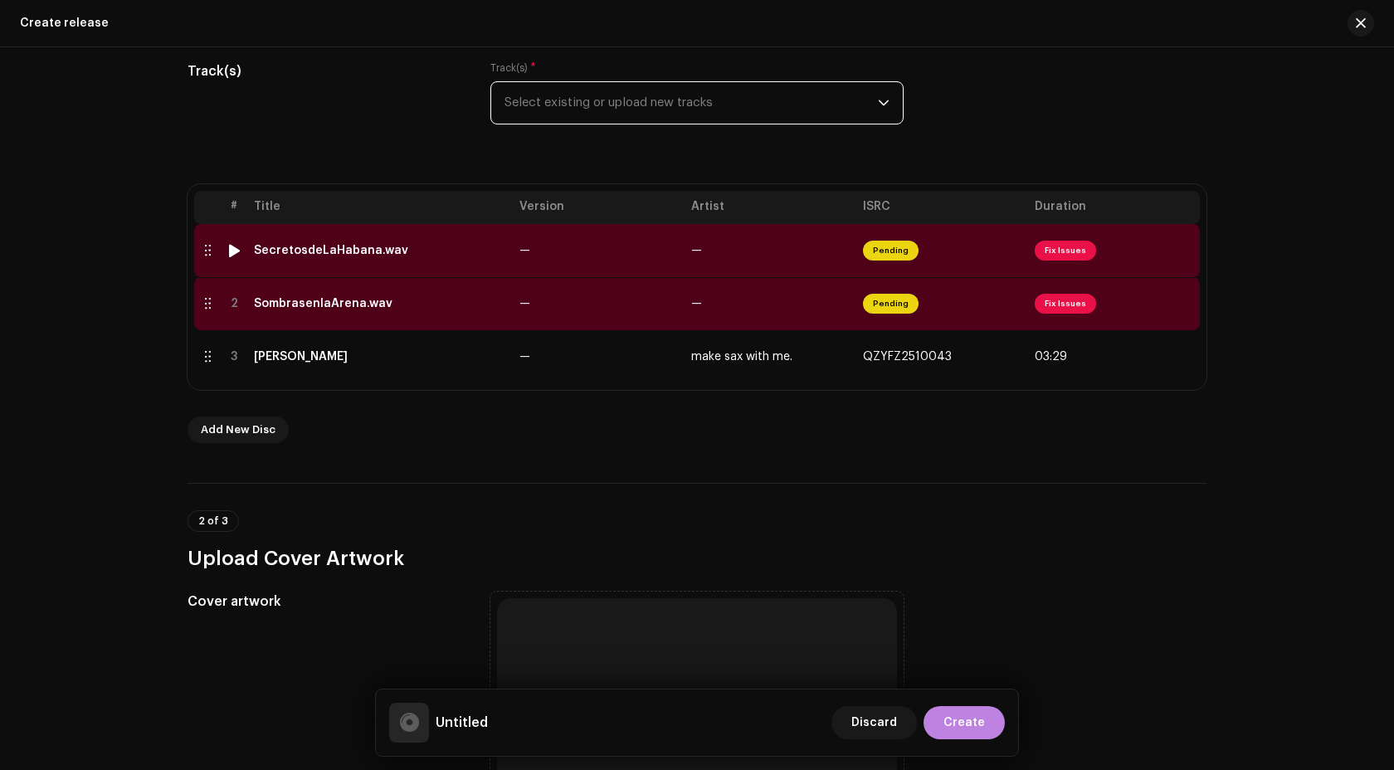
scroll to position [219, 0]
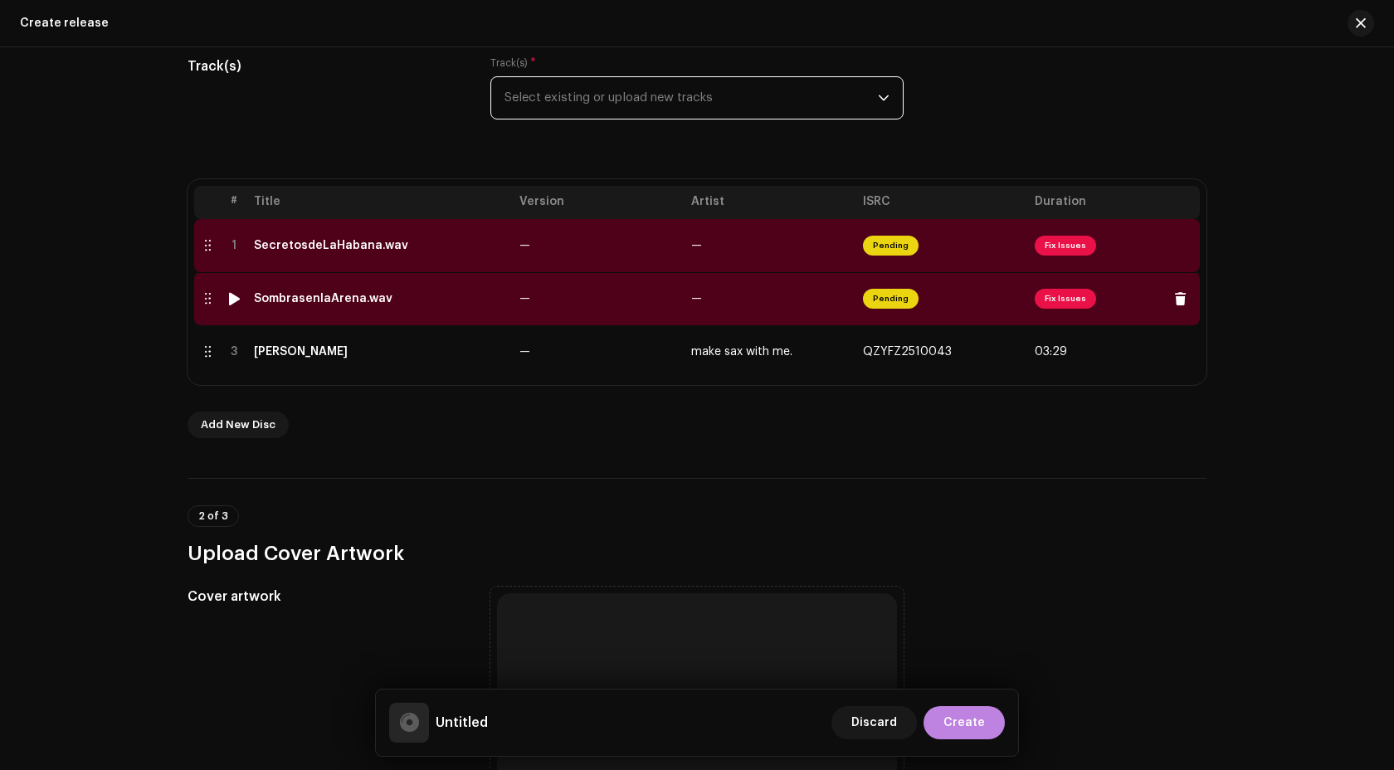
click at [598, 311] on td "—" at bounding box center [599, 298] width 172 height 53
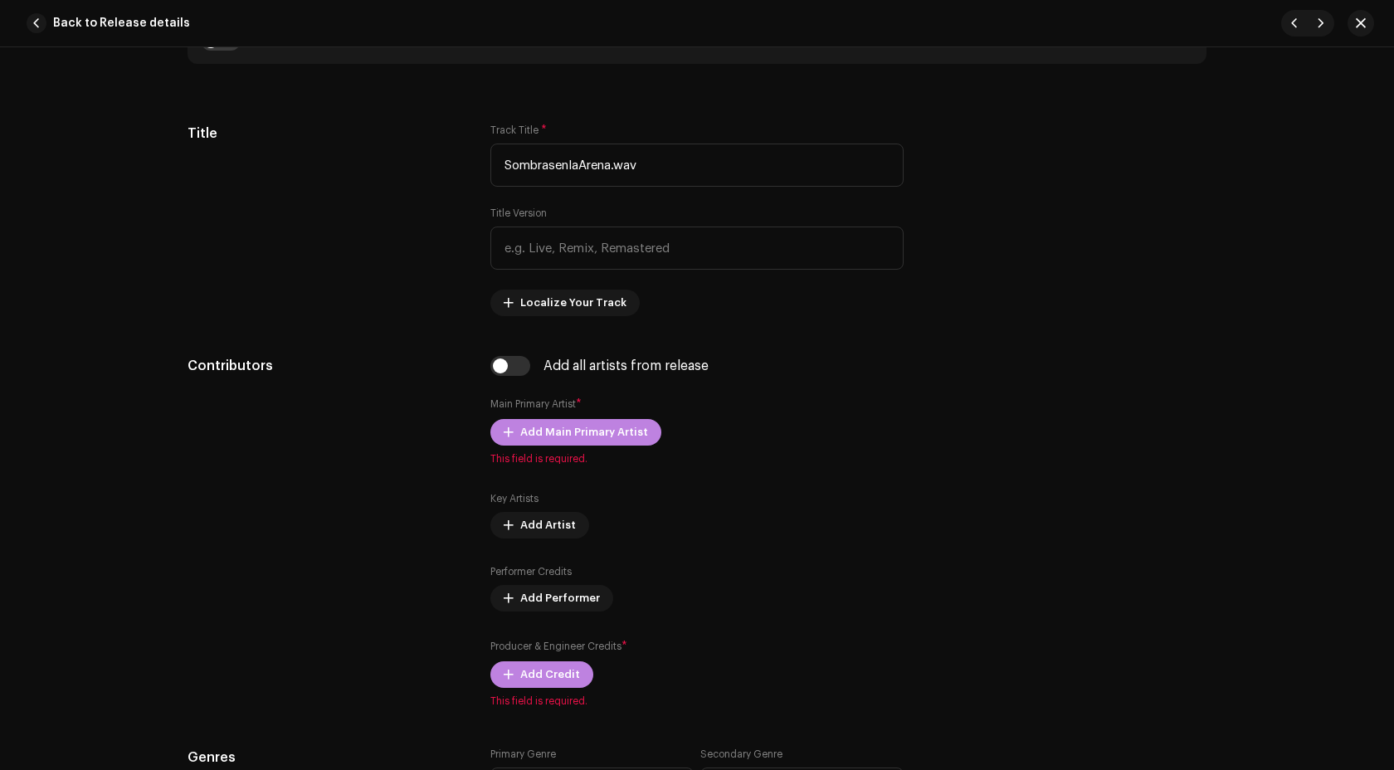
scroll to position [519, 0]
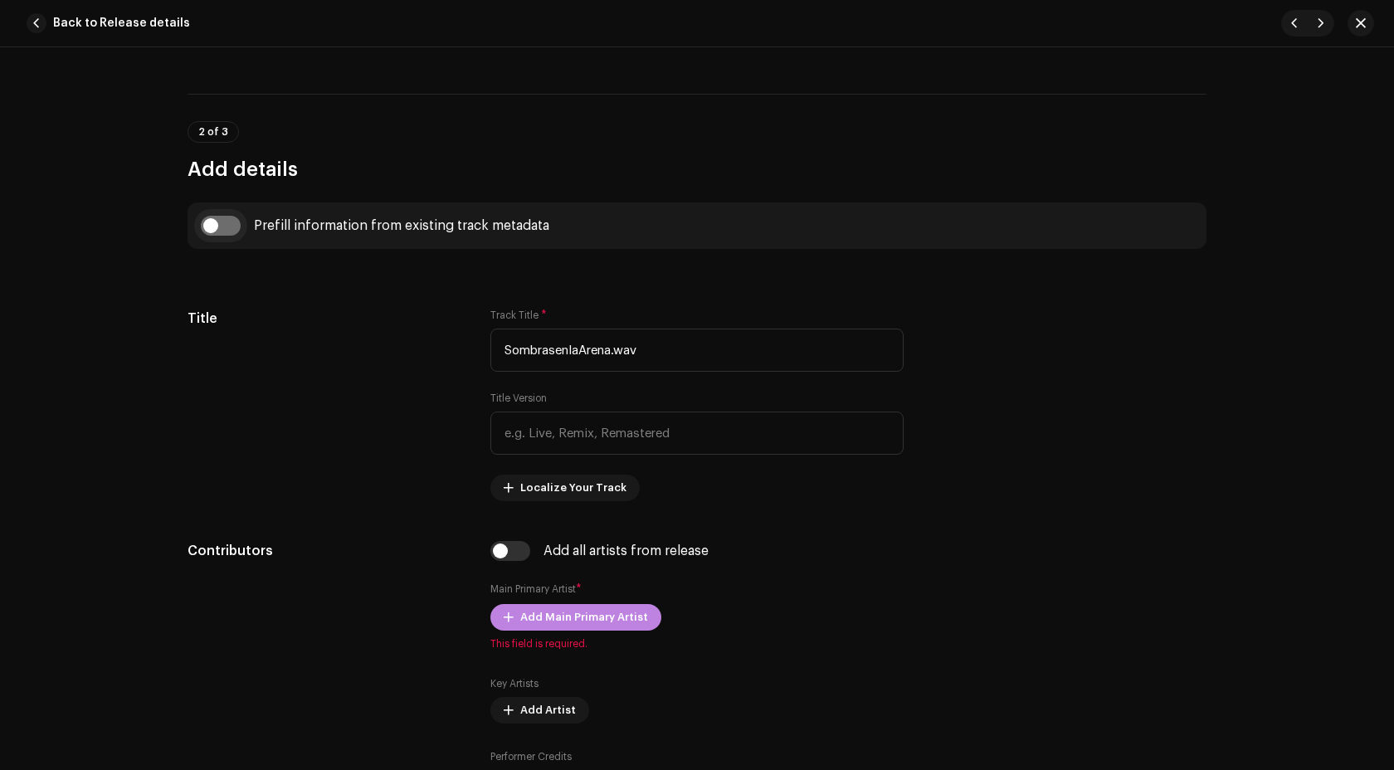
click at [229, 216] on input "checkbox" at bounding box center [221, 226] width 40 height 20
checkbox input "true"
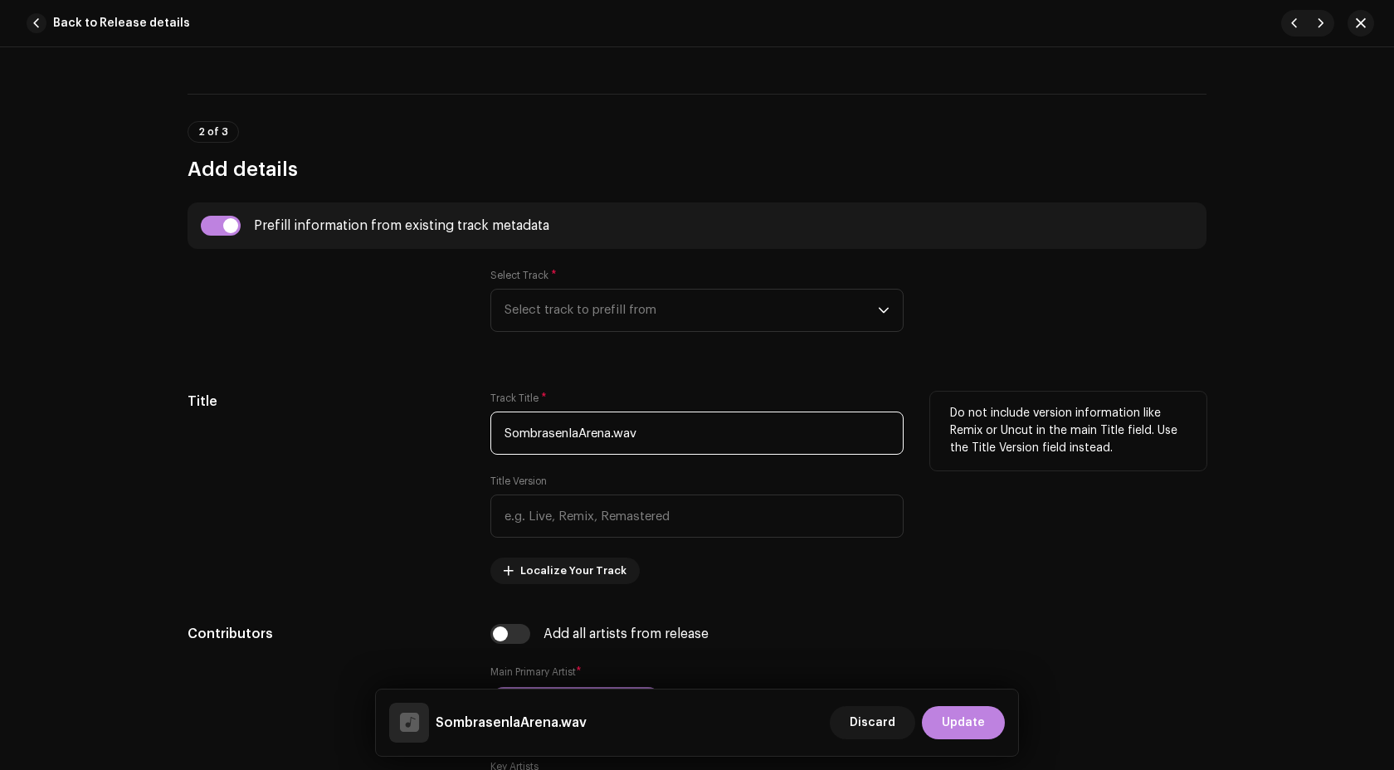
drag, startPoint x: 547, startPoint y: 434, endPoint x: 641, endPoint y: 432, distance: 93.7
click at [641, 432] on input "SombrasenlaArena.wav" at bounding box center [696, 432] width 413 height 43
click at [575, 432] on input "SombrasenlaArena.wav" at bounding box center [696, 432] width 413 height 43
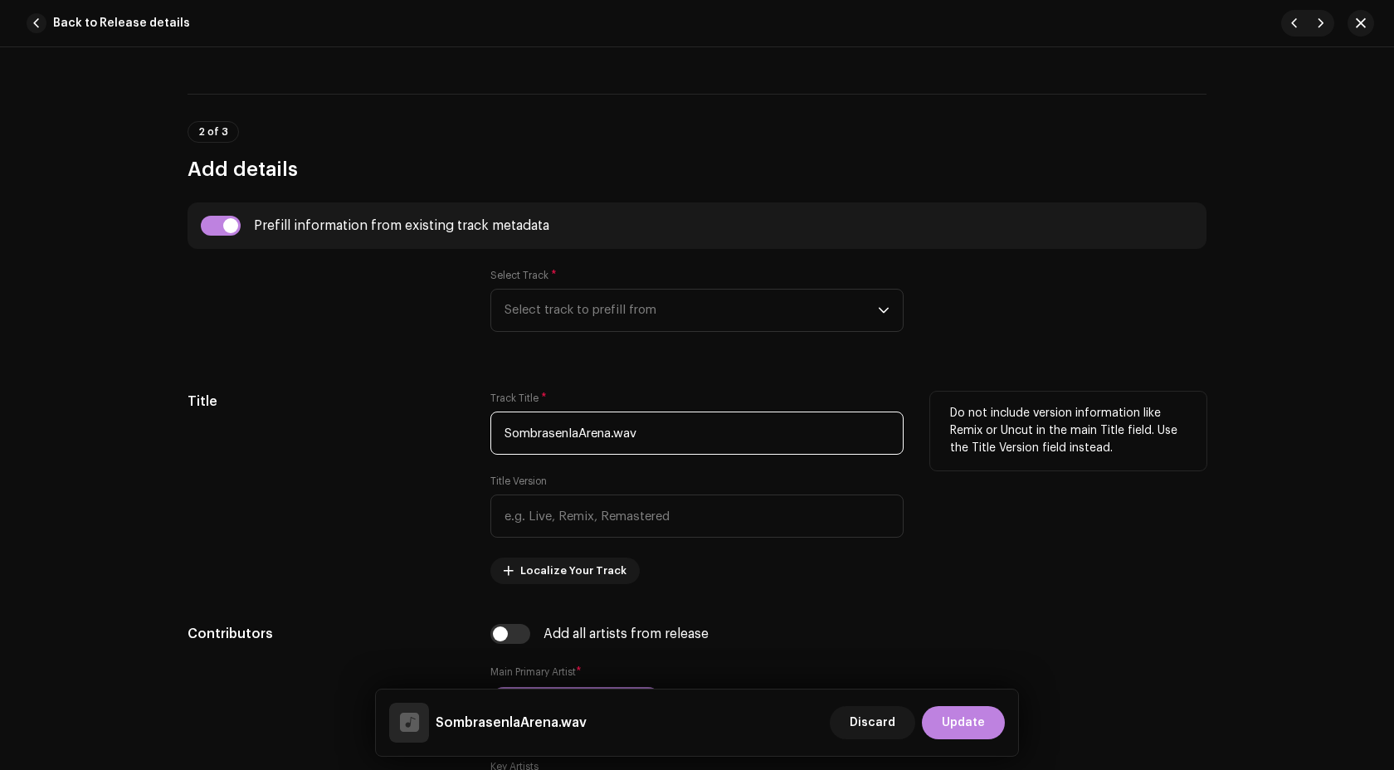
click at [562, 432] on input "SombrasenlaArena.wav" at bounding box center [696, 432] width 413 height 43
click at [560, 432] on input "SombrasenlaArena.wav" at bounding box center [696, 432] width 413 height 43
click at [579, 438] on input "En lArena.wav" at bounding box center [696, 432] width 413 height 43
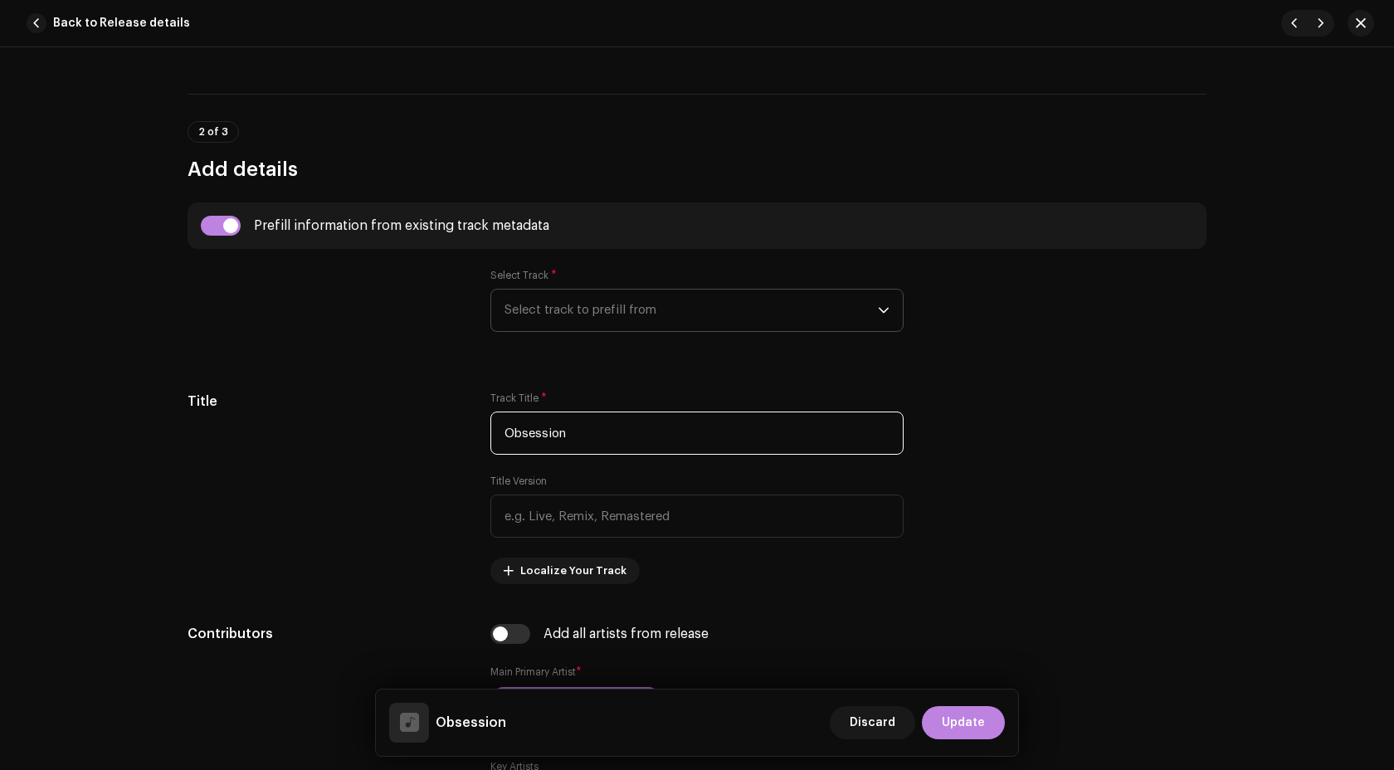
type input "Obsession"
click at [552, 313] on span "Select track to prefill from" at bounding box center [690, 309] width 373 height 41
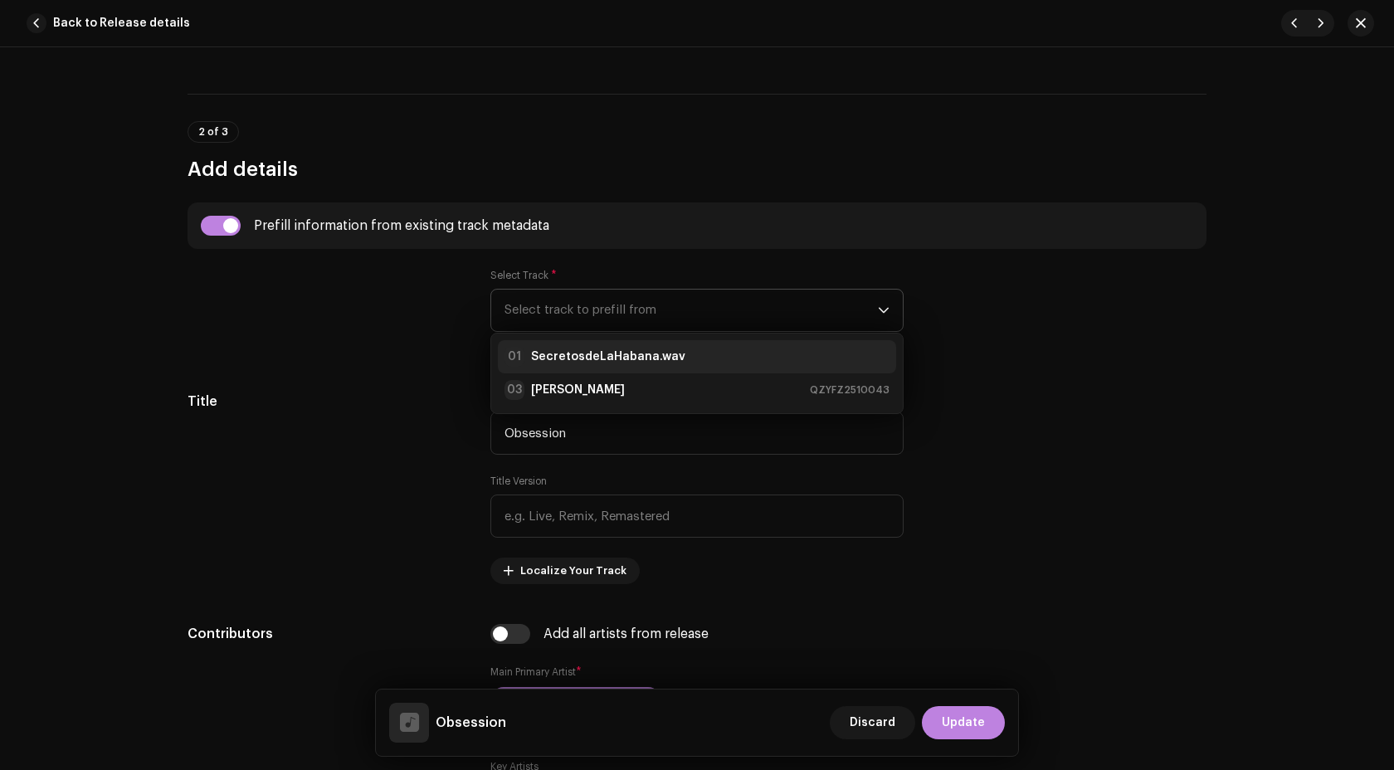
click at [591, 370] on li "01 SecretosdeLaHabana.wav" at bounding box center [697, 356] width 398 height 33
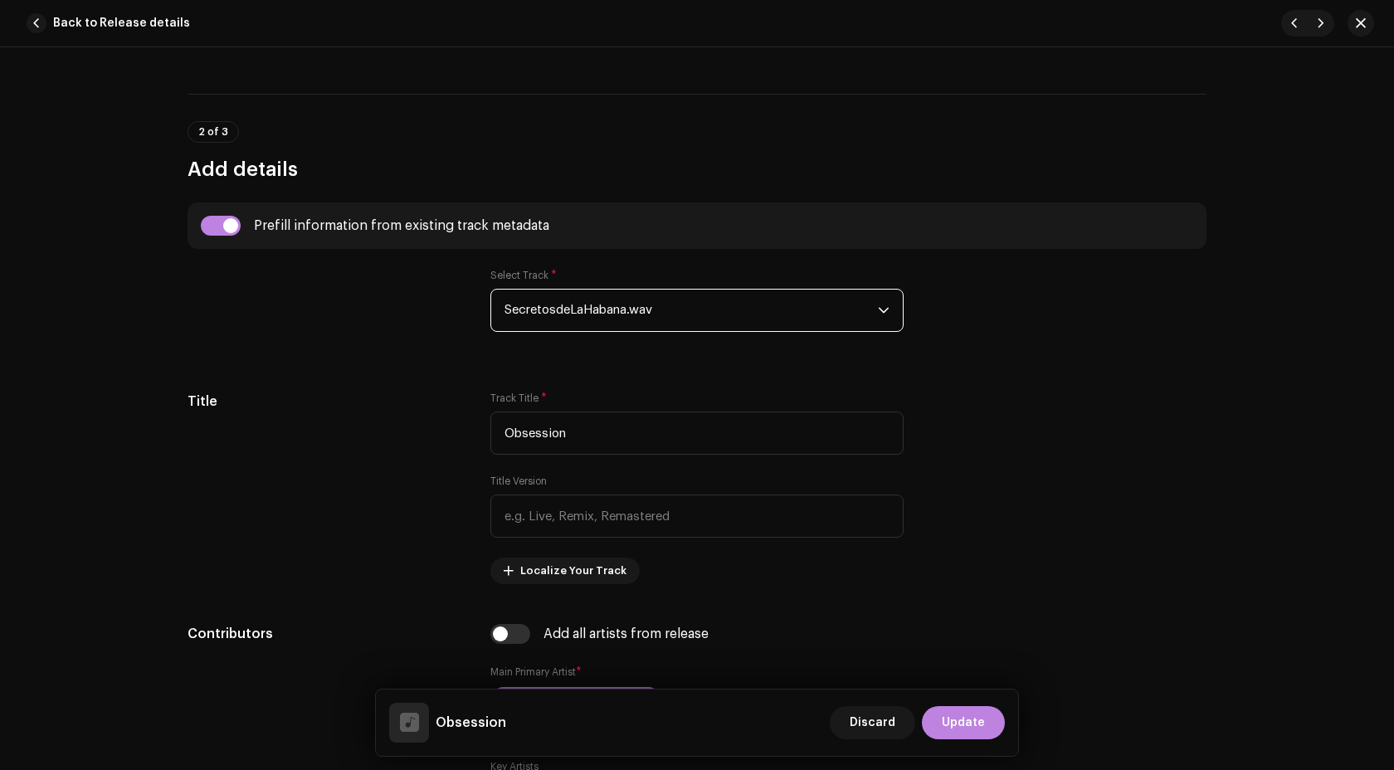
click at [582, 307] on span "SecretosdeLaHabana.wav" at bounding box center [690, 309] width 373 height 41
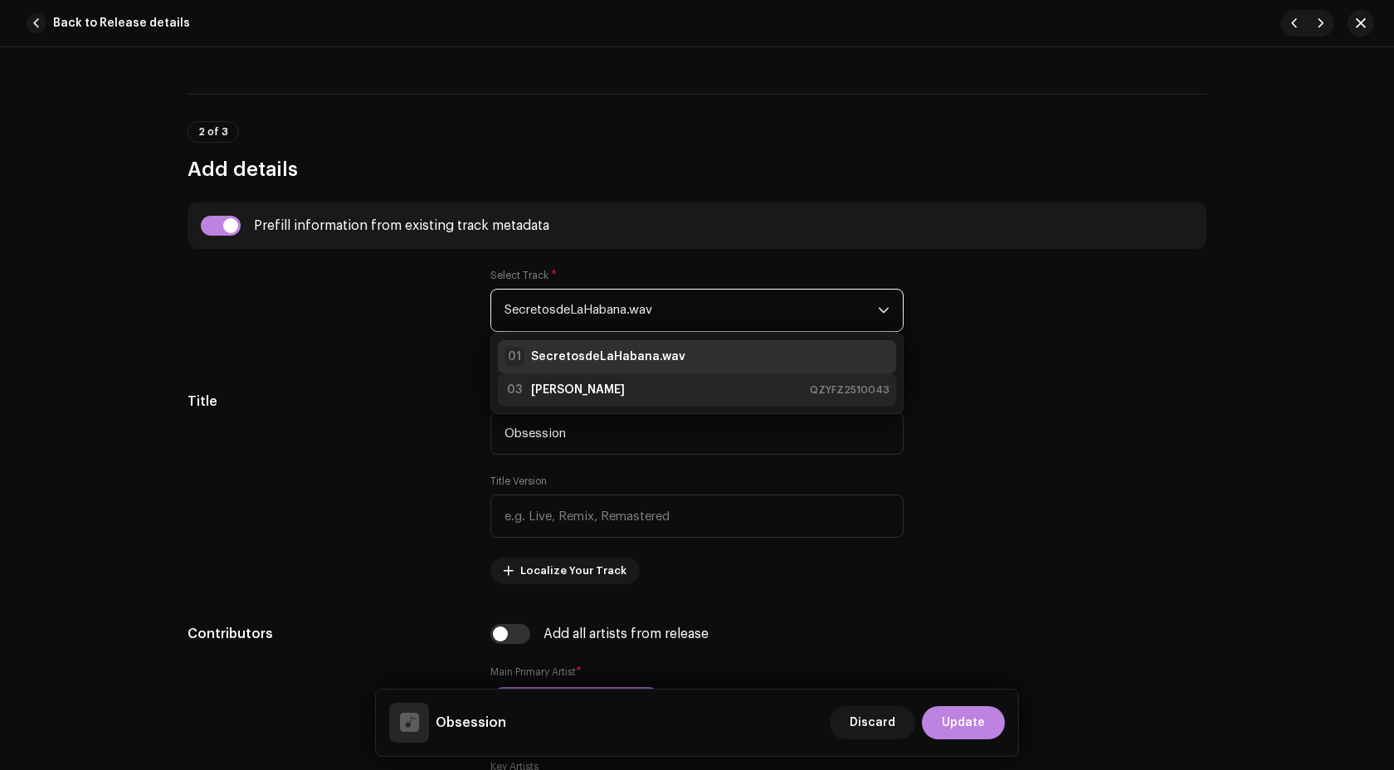
click at [584, 389] on div "03 valeria QZYFZ2510043" at bounding box center [696, 390] width 385 height 20
type input "00:15"
radio input "true"
type input "Palm Ufo Selecta"
checkbox input "true"
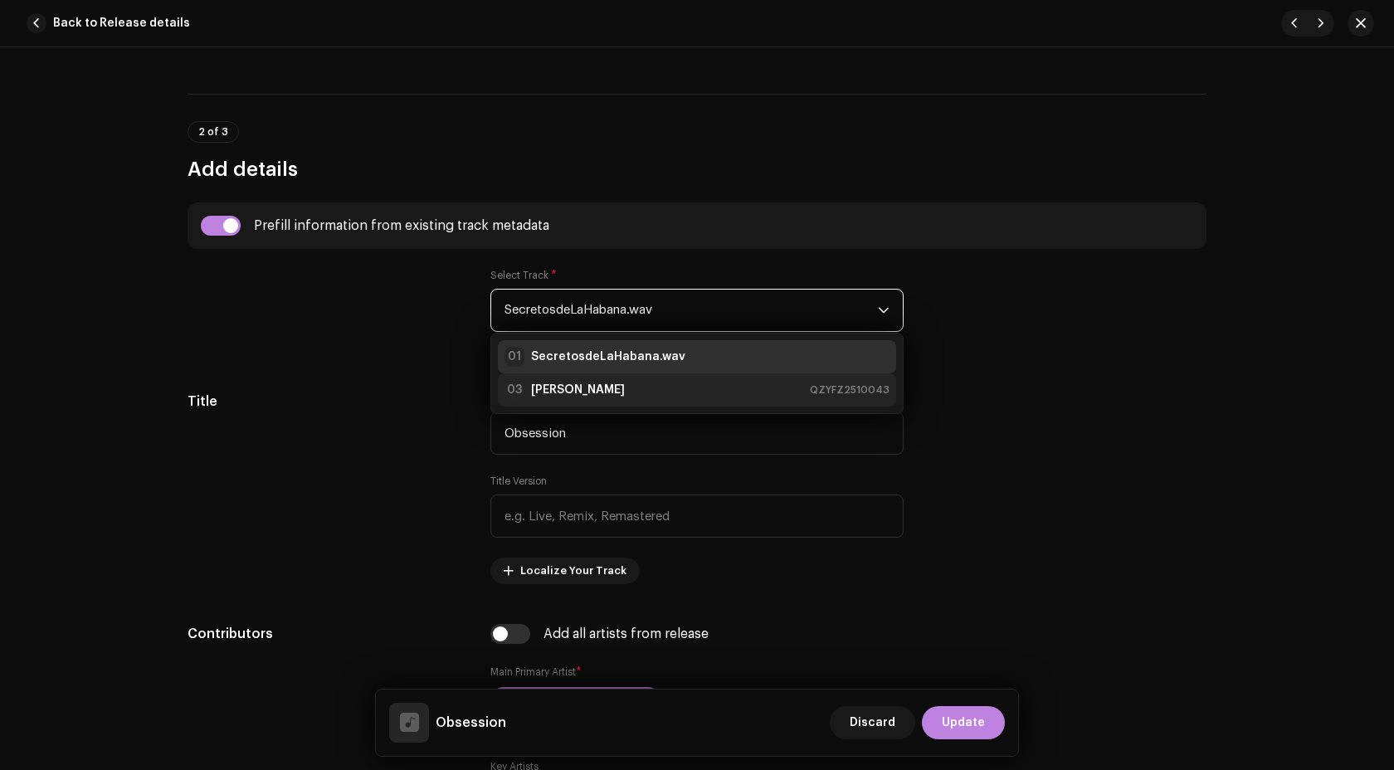
radio input "false"
radio input "true"
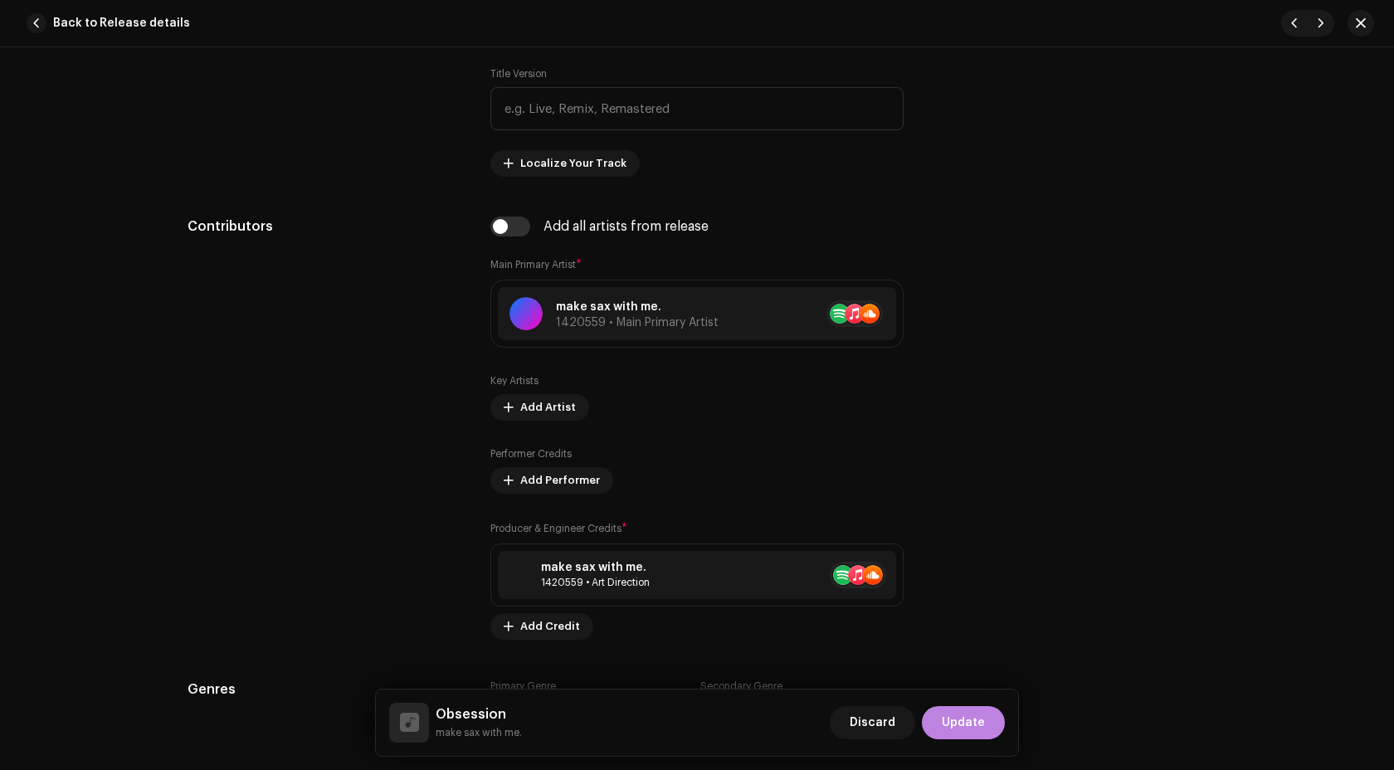
scroll to position [932, 0]
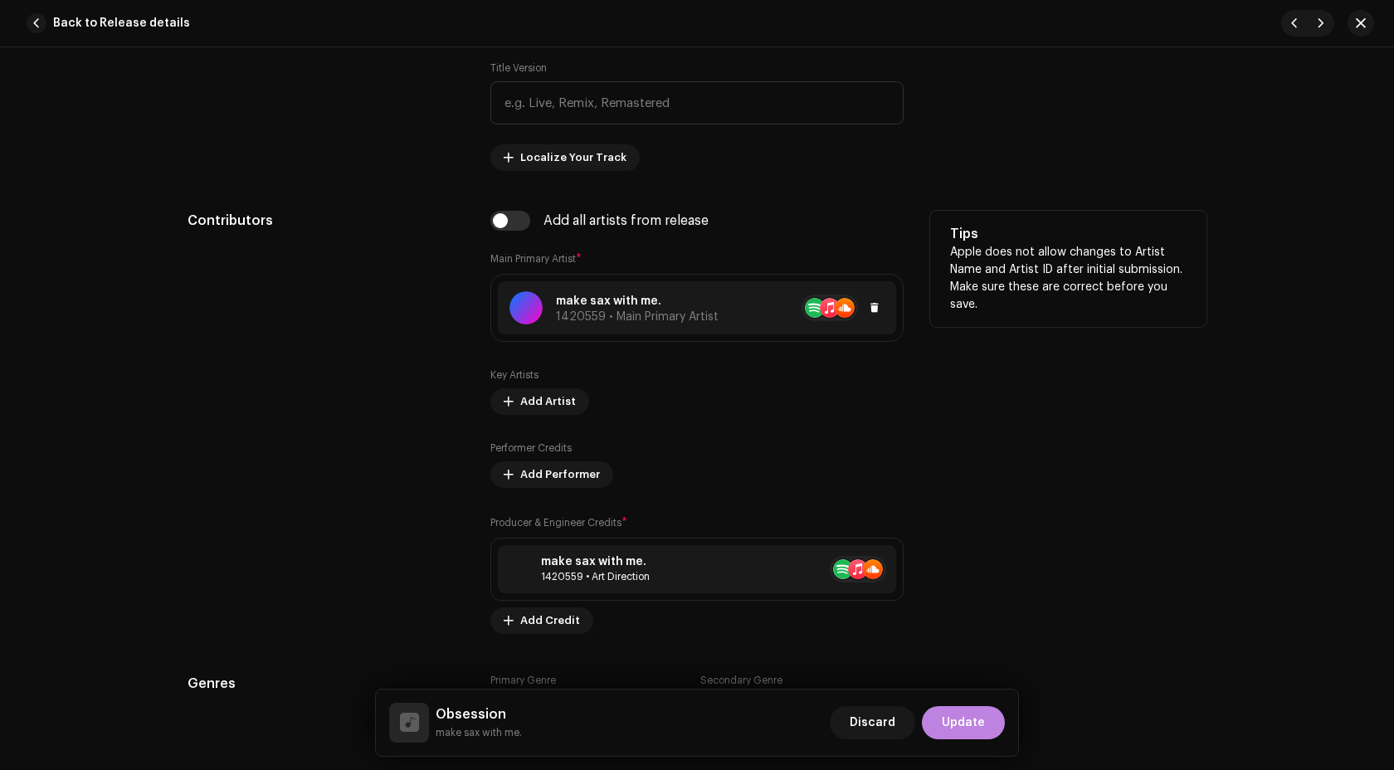
click at [601, 323] on span "1420559 • Main Primary Artist" at bounding box center [637, 317] width 163 height 12
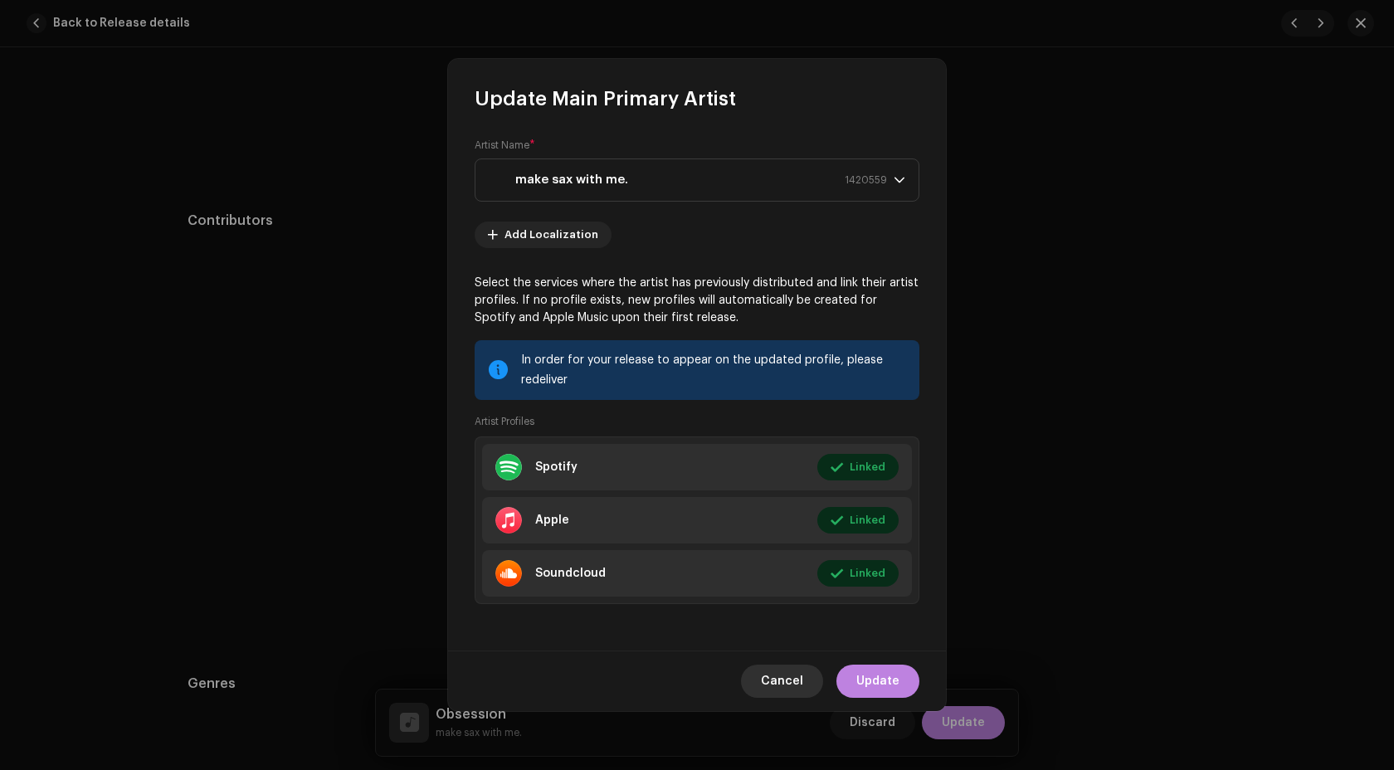
click at [782, 689] on span "Cancel" at bounding box center [782, 680] width 42 height 33
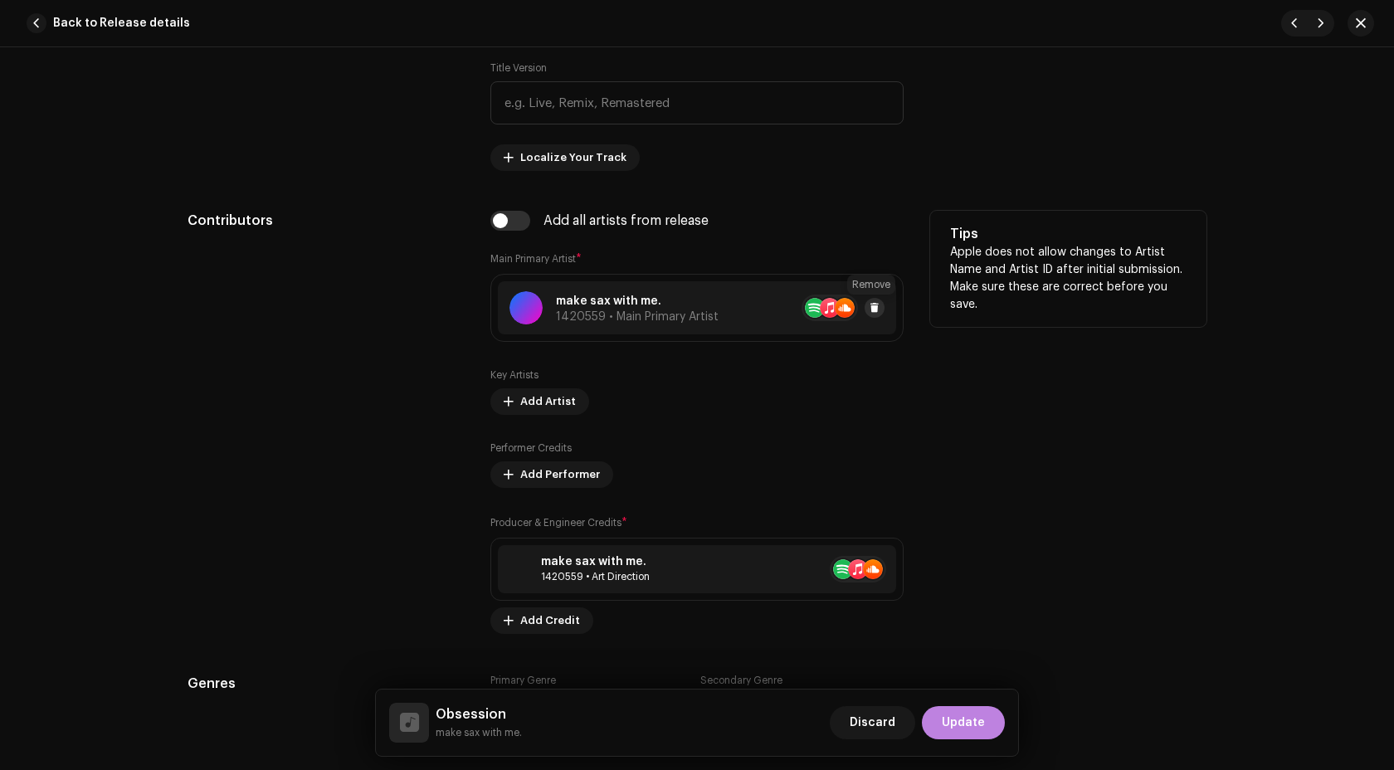
click at [870, 309] on span at bounding box center [874, 307] width 10 height 13
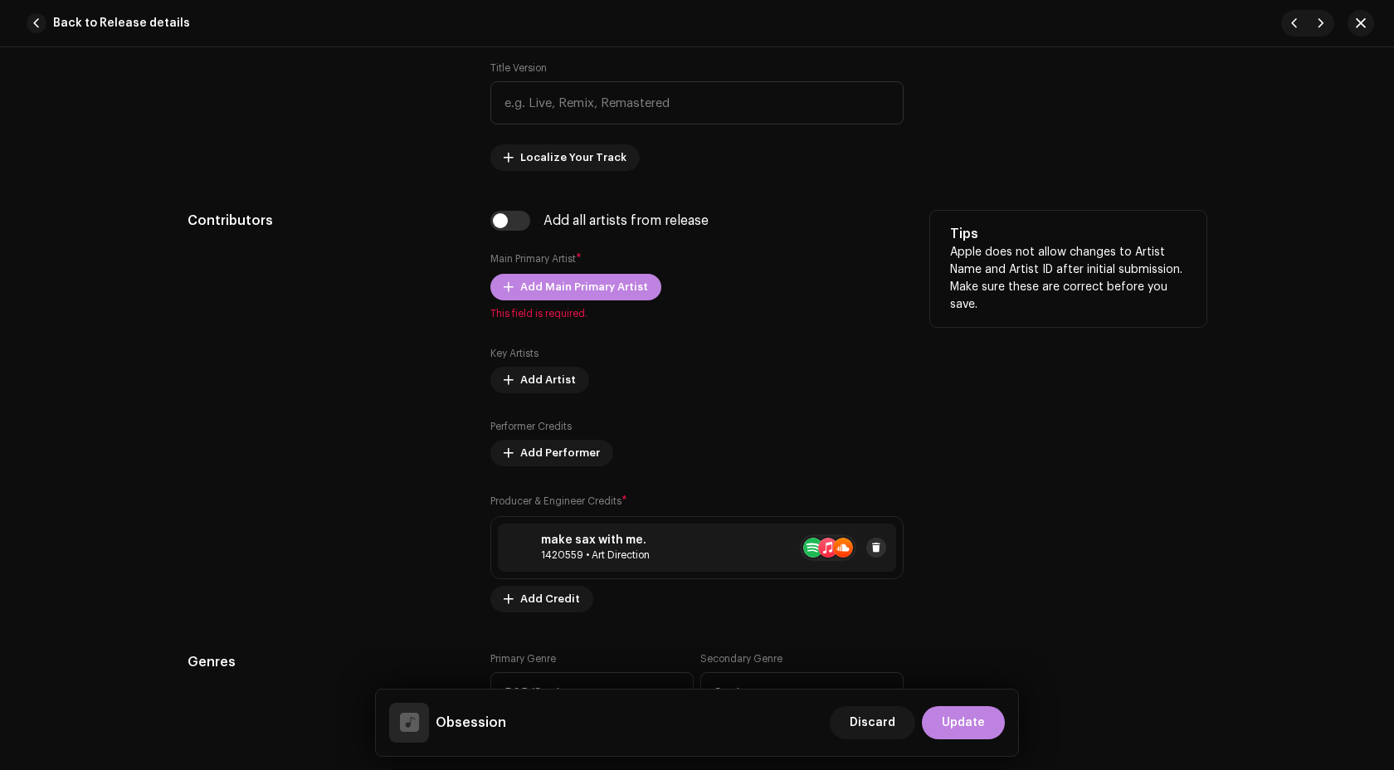
click at [877, 546] on button at bounding box center [876, 547] width 20 height 20
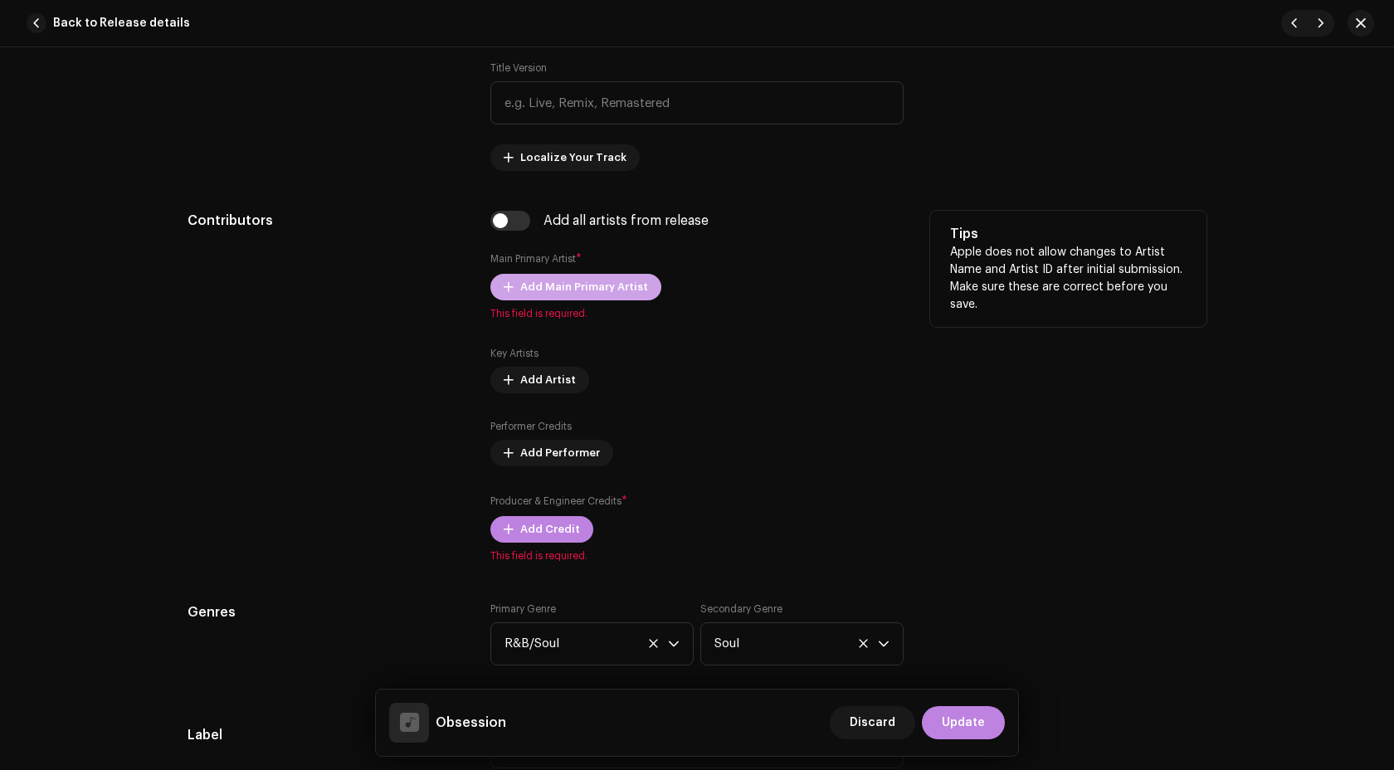
click at [591, 295] on span "Add Main Primary Artist" at bounding box center [584, 286] width 128 height 33
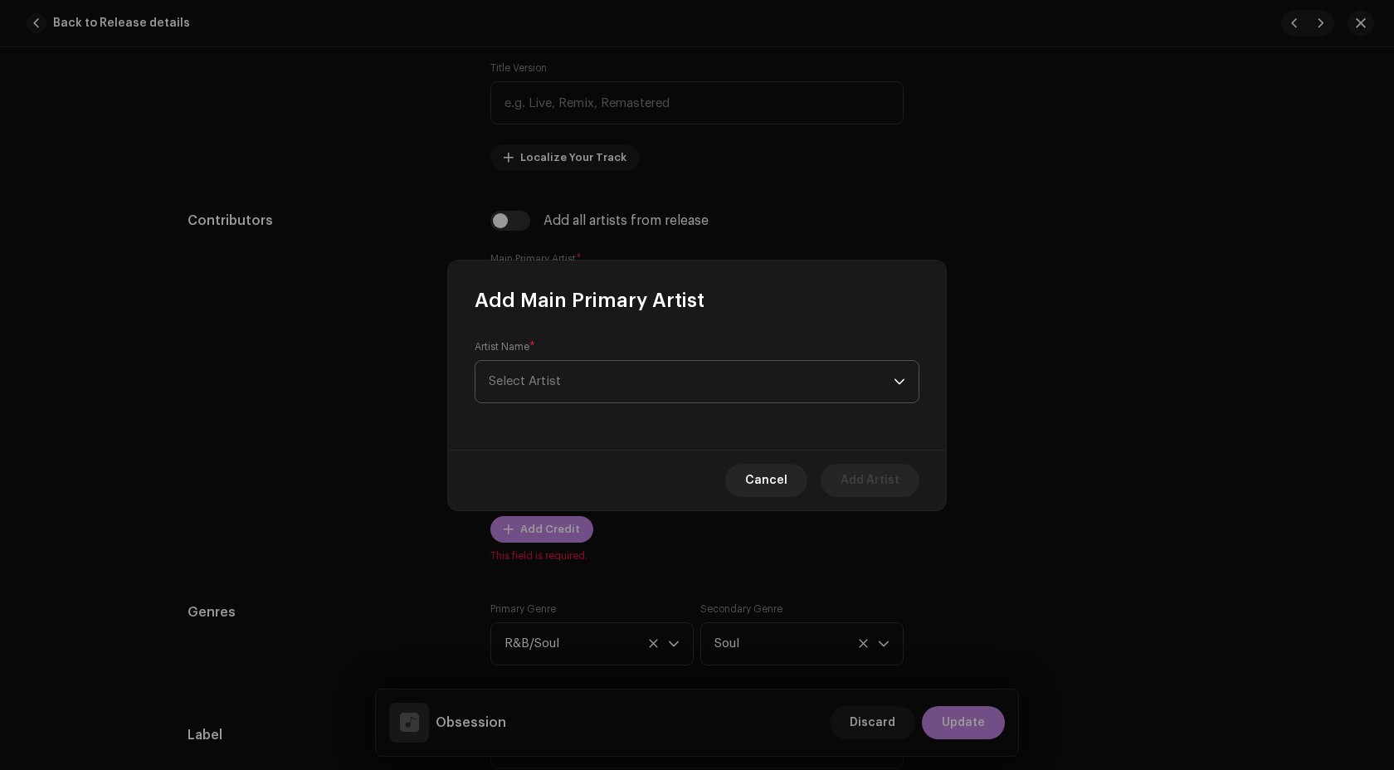
click at [654, 373] on span "Select Artist" at bounding box center [691, 381] width 405 height 41
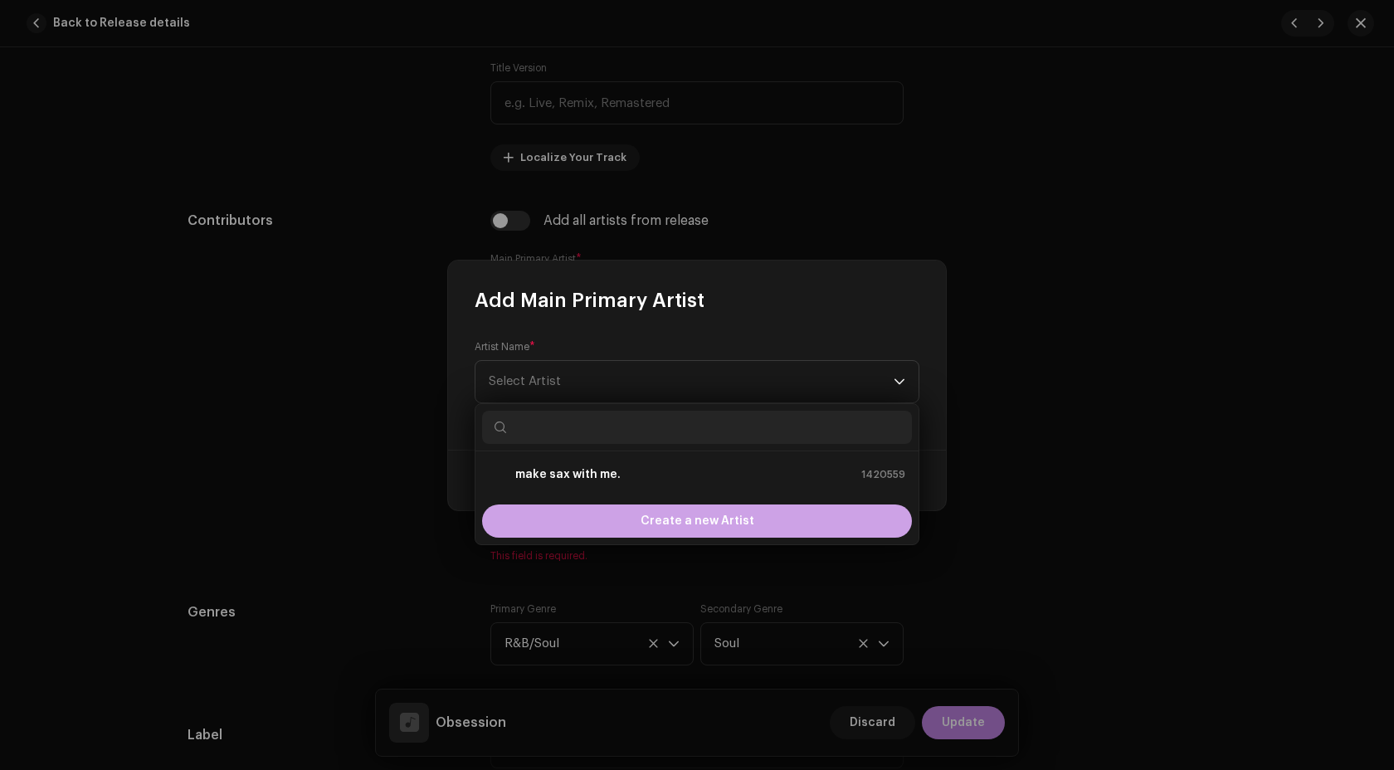
click at [694, 527] on span "Create a new Artist" at bounding box center [697, 520] width 114 height 33
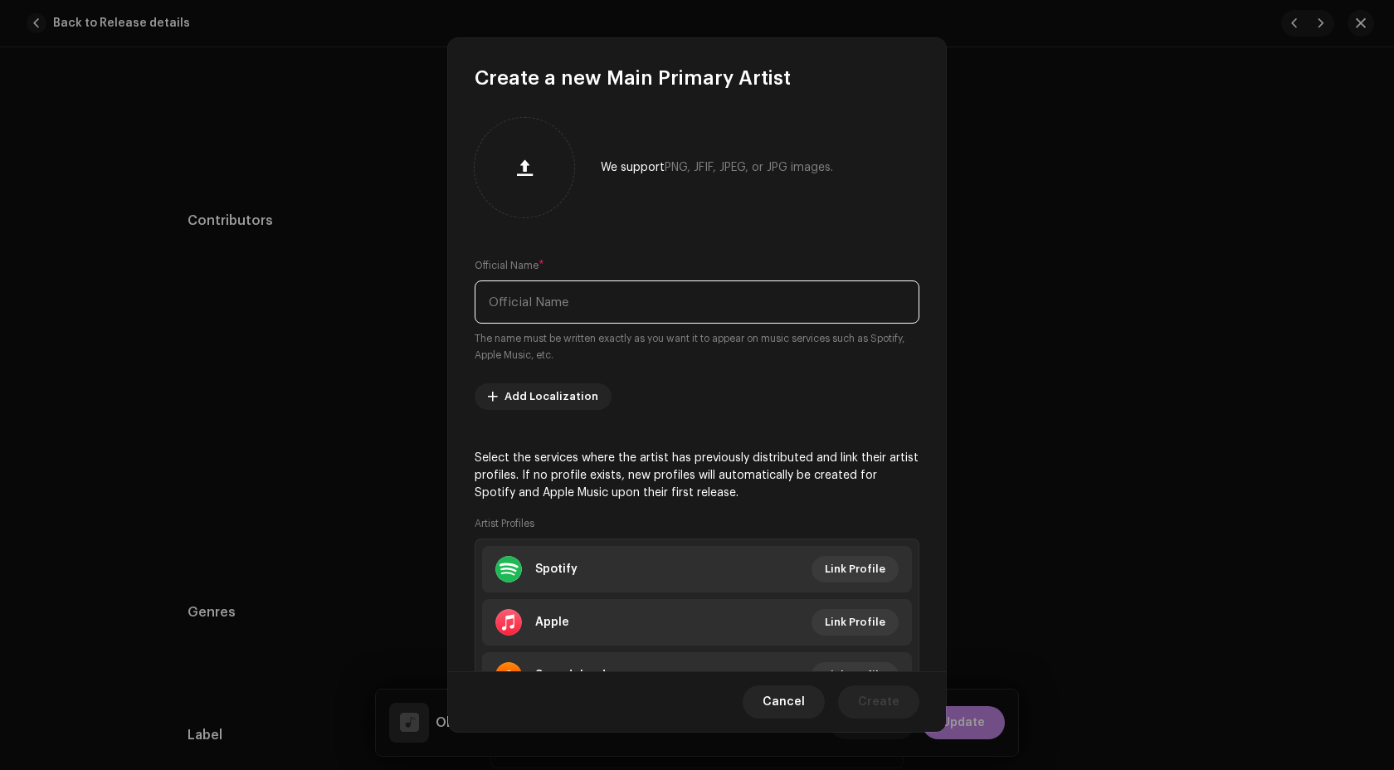
click at [646, 294] on input "text" at bounding box center [696, 301] width 445 height 43
click at [490, 302] on input "Bachata" at bounding box center [696, 301] width 445 height 43
click at [608, 302] on input "Bachata" at bounding box center [696, 301] width 445 height 43
click at [489, 299] on input "Bachata" at bounding box center [696, 301] width 445 height 43
click at [566, 299] on input "Bachata" at bounding box center [696, 301] width 445 height 43
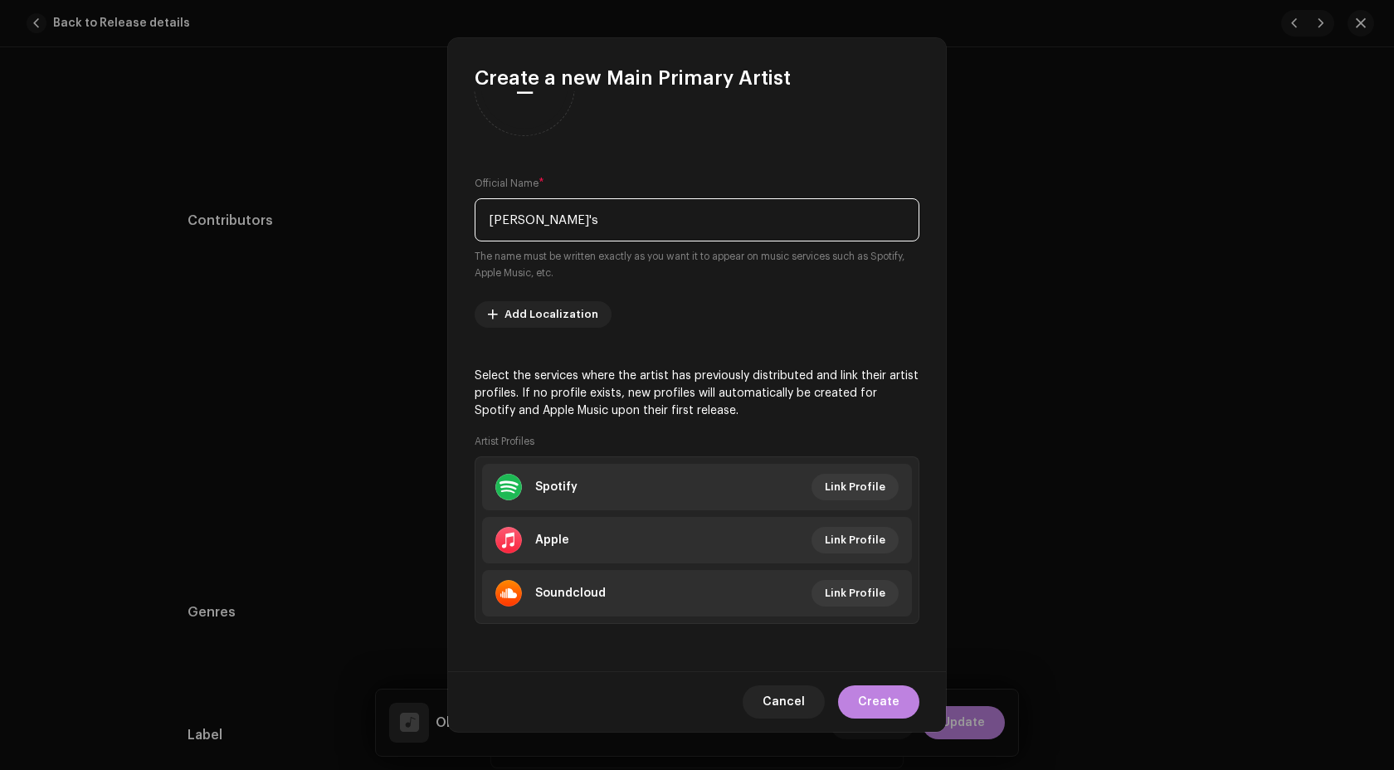
scroll to position [0, 0]
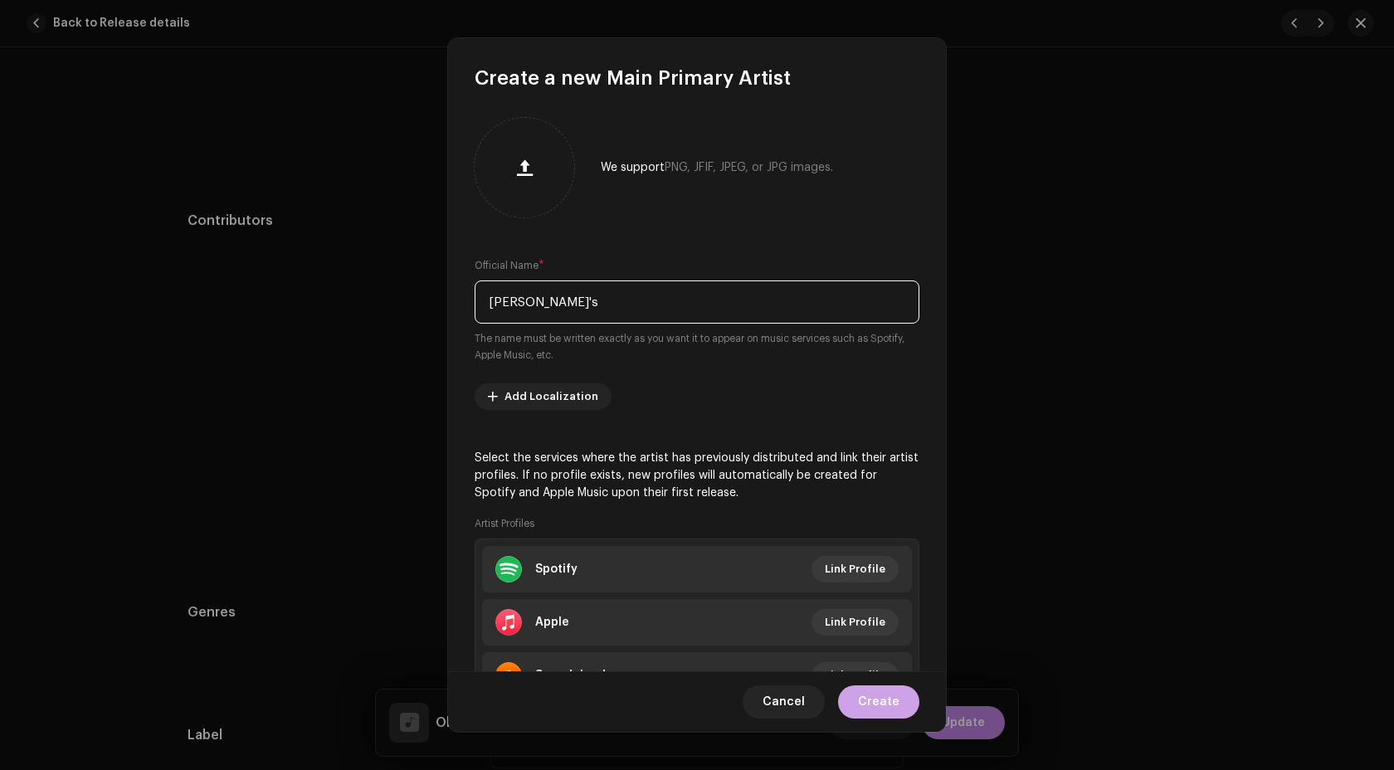
type input "Bachata's"
click at [891, 701] on span "Create" at bounding box center [878, 701] width 41 height 33
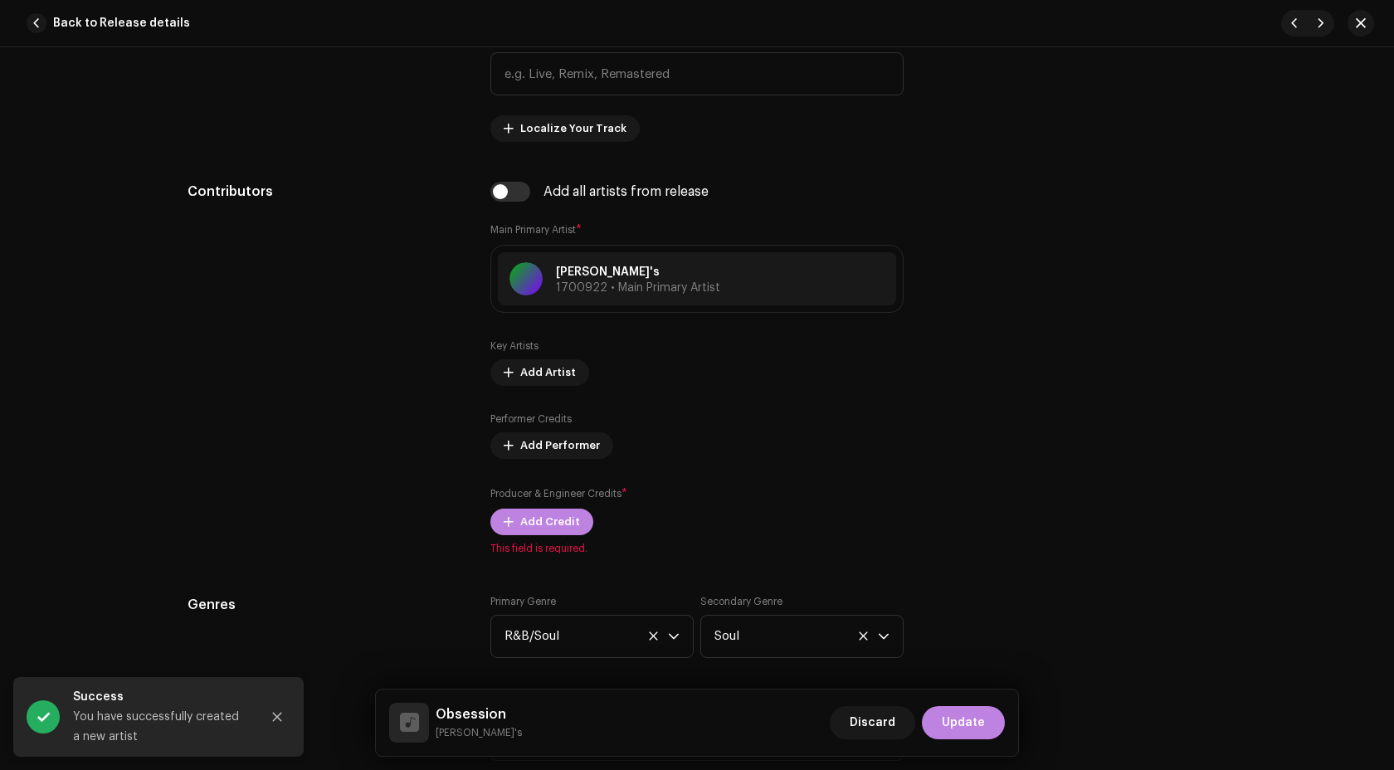
scroll to position [990, 0]
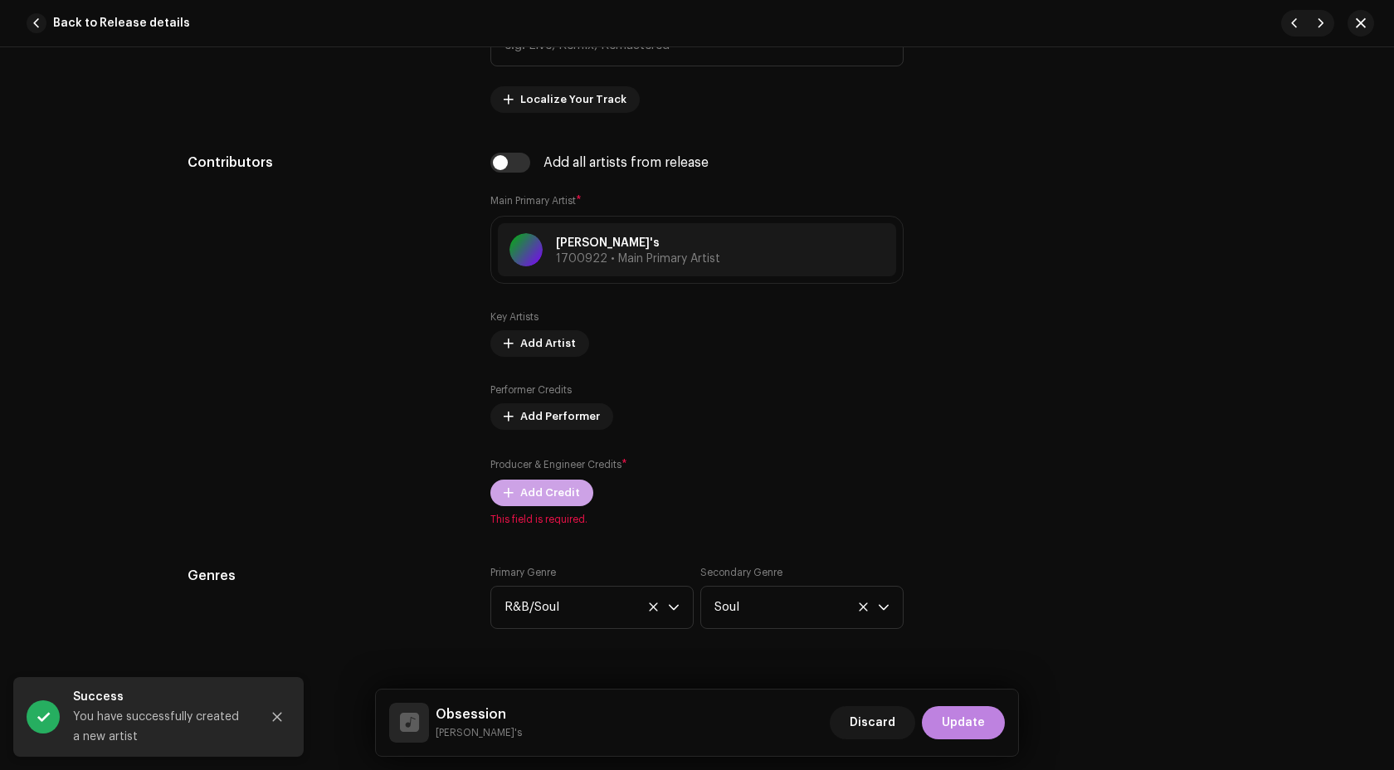
click at [548, 490] on span "Add Credit" at bounding box center [550, 492] width 60 height 33
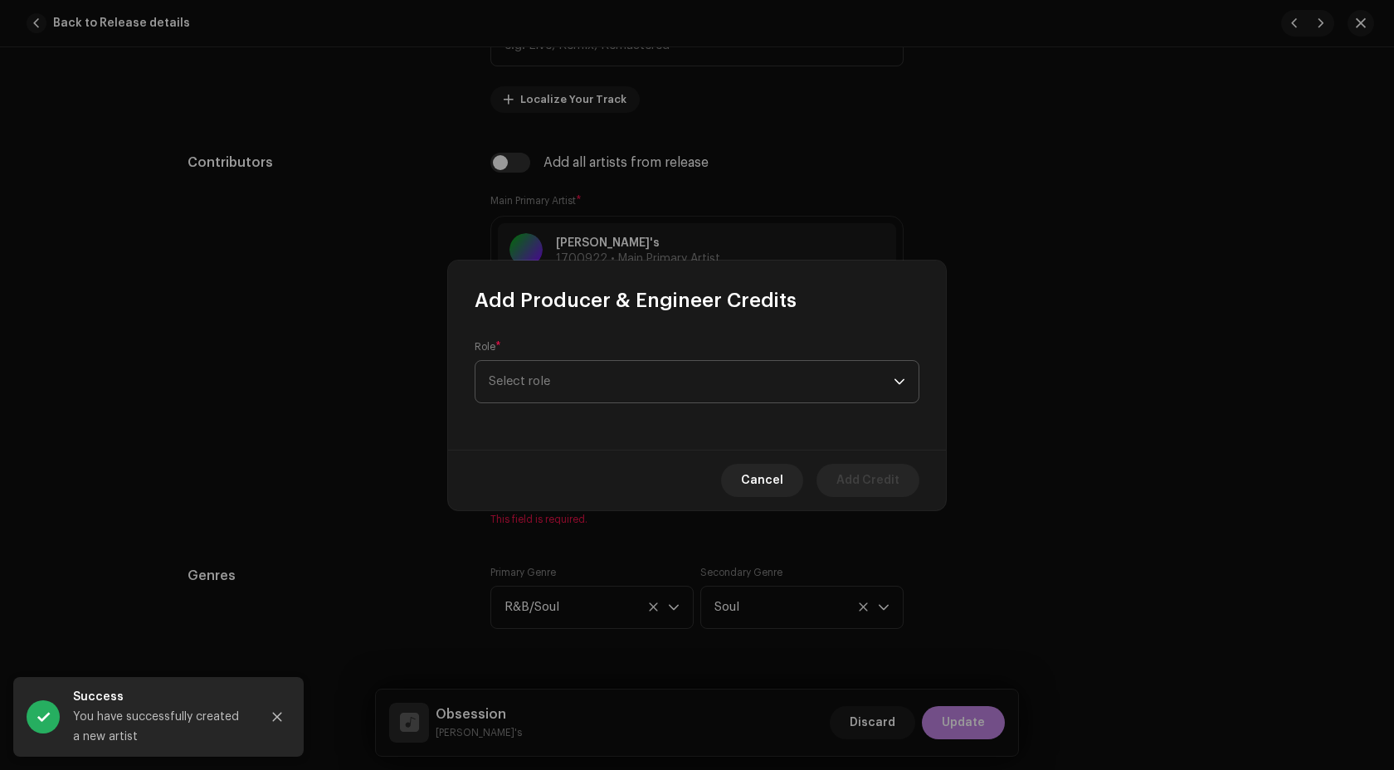
click at [580, 392] on span "Select role" at bounding box center [691, 381] width 405 height 41
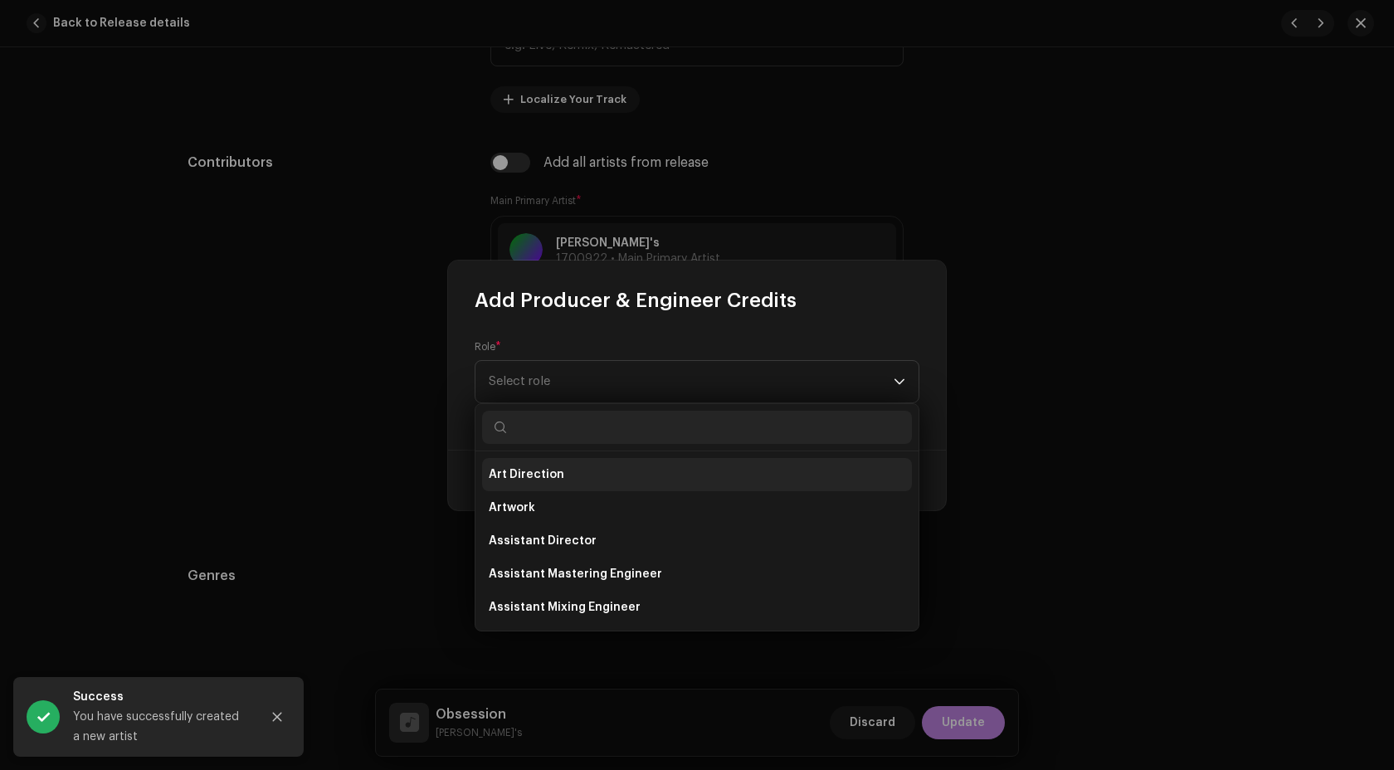
click at [550, 479] on span "Art Direction" at bounding box center [526, 474] width 75 height 17
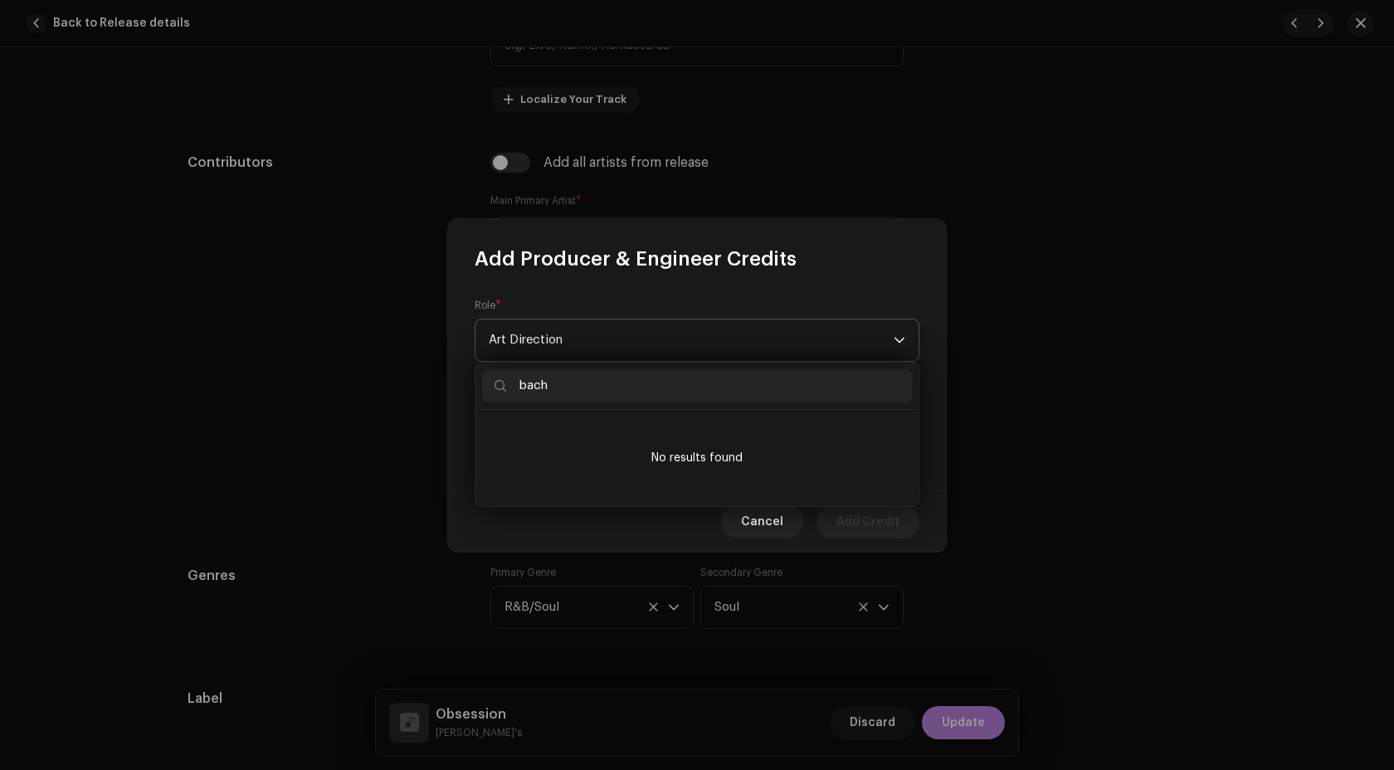
type input "bach"
click at [630, 353] on span "Art Direction" at bounding box center [691, 339] width 405 height 41
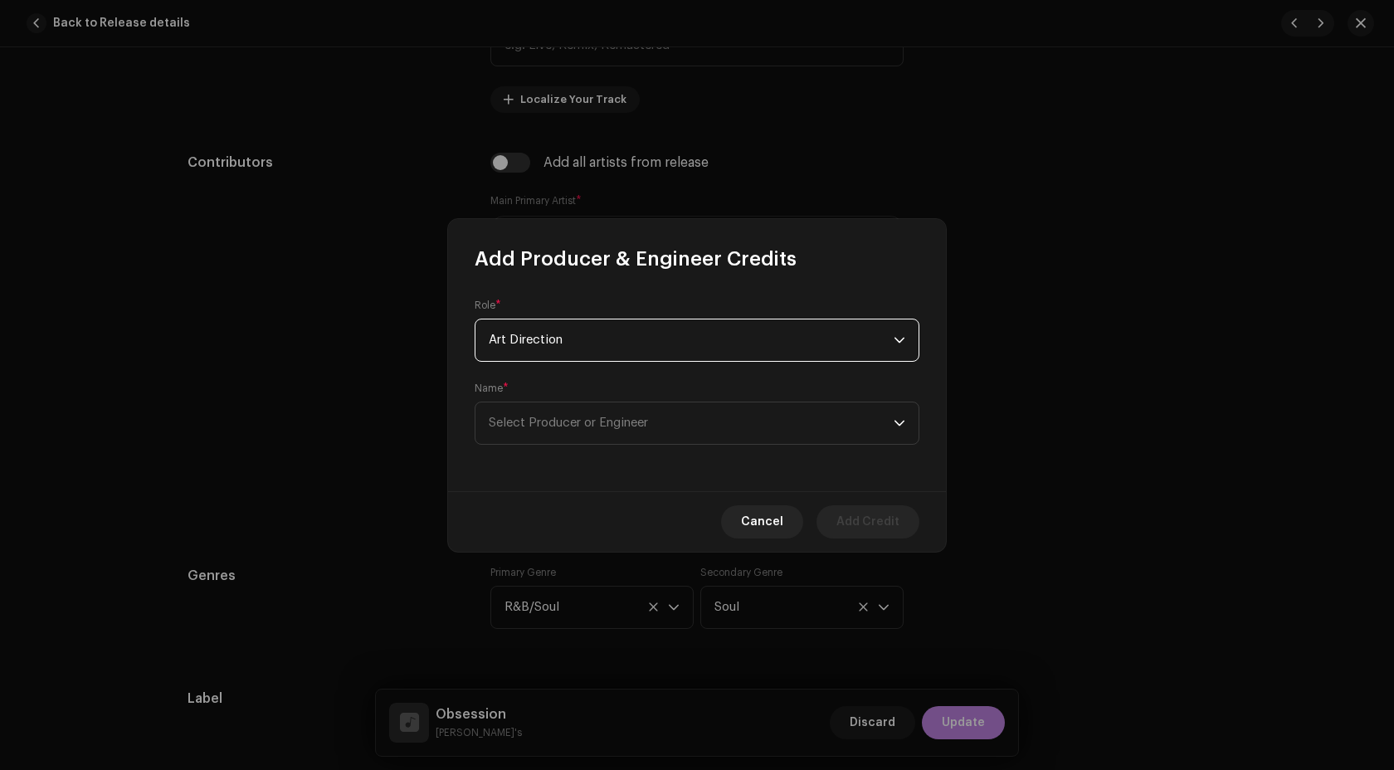
click at [630, 353] on span "Art Direction" at bounding box center [691, 339] width 405 height 41
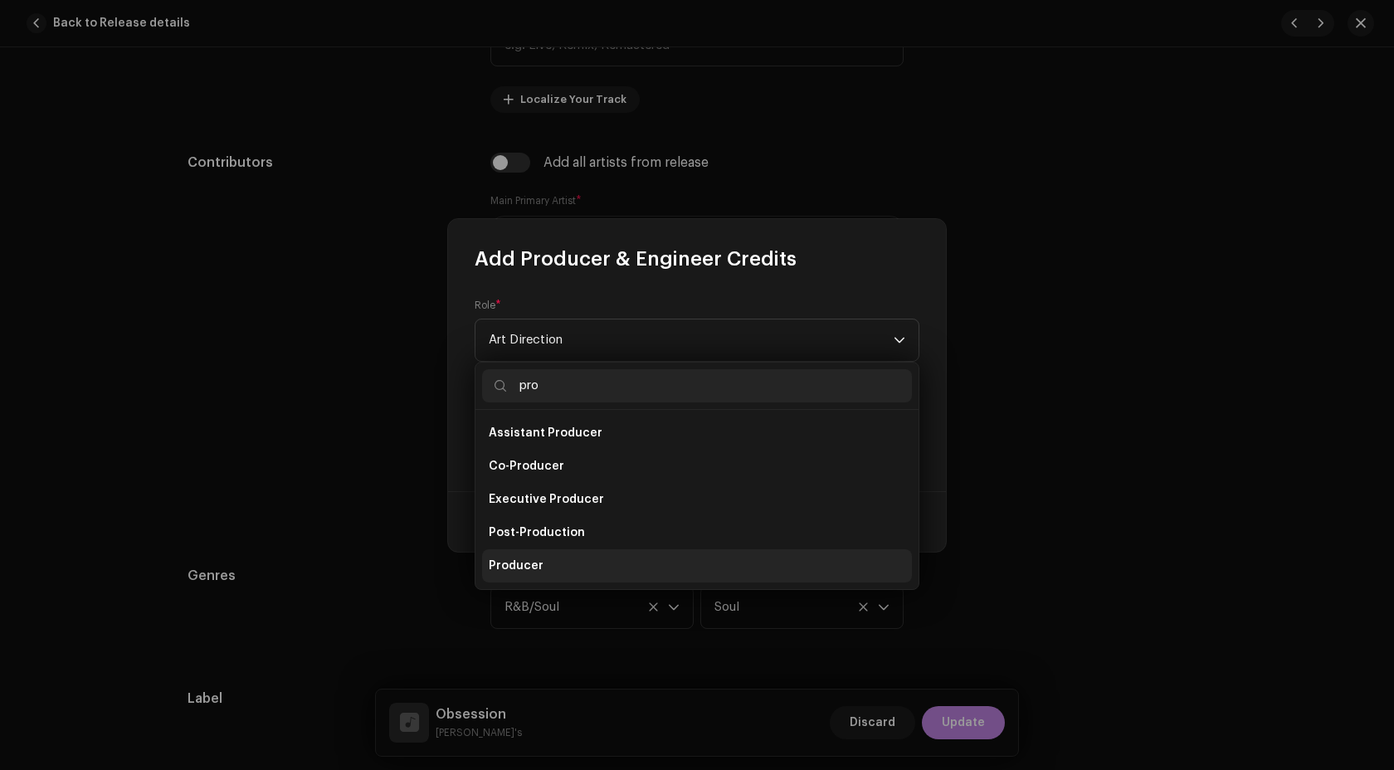
type input "pro"
click at [567, 566] on li "Producer" at bounding box center [697, 565] width 430 height 33
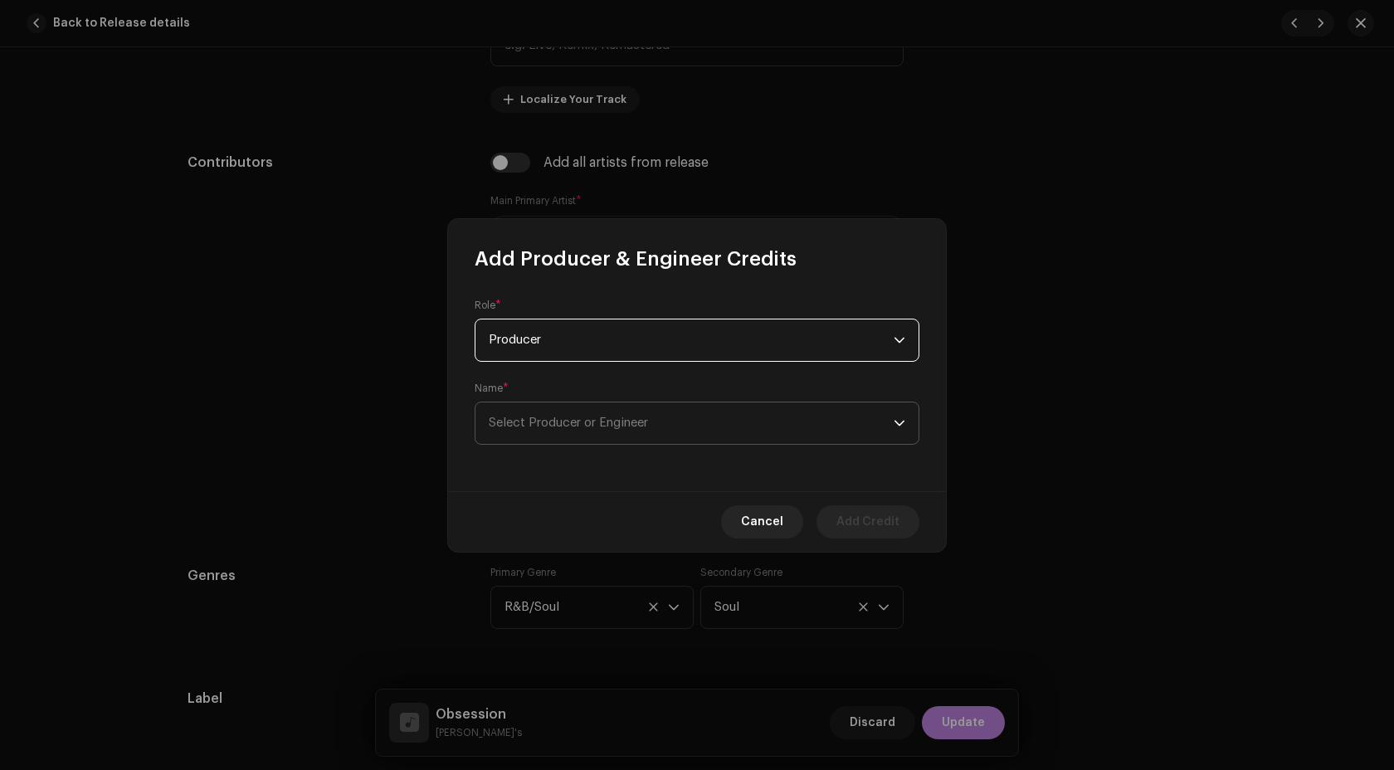
click at [573, 416] on span "Select Producer or Engineer" at bounding box center [568, 422] width 159 height 12
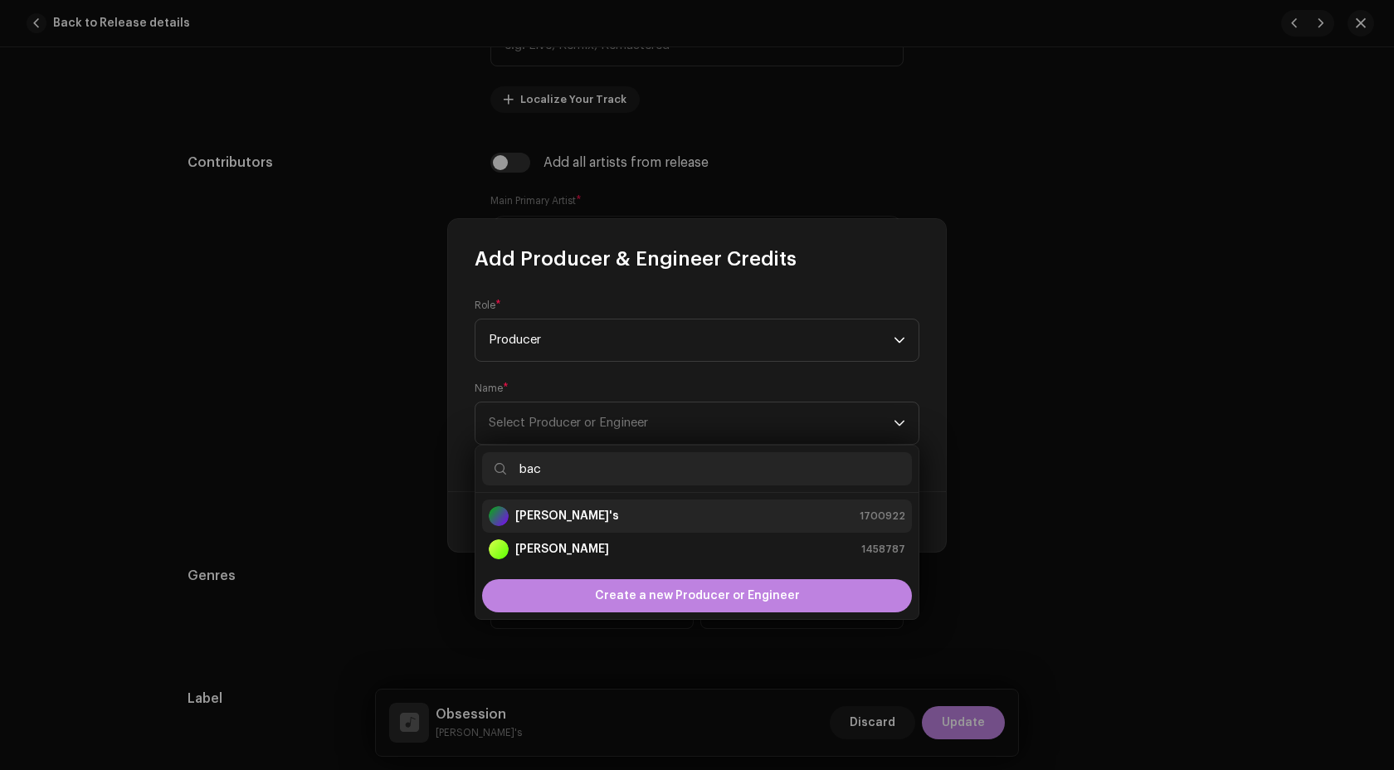
type input "bac"
click at [591, 518] on div "Bachata's 1700922" at bounding box center [697, 516] width 416 height 20
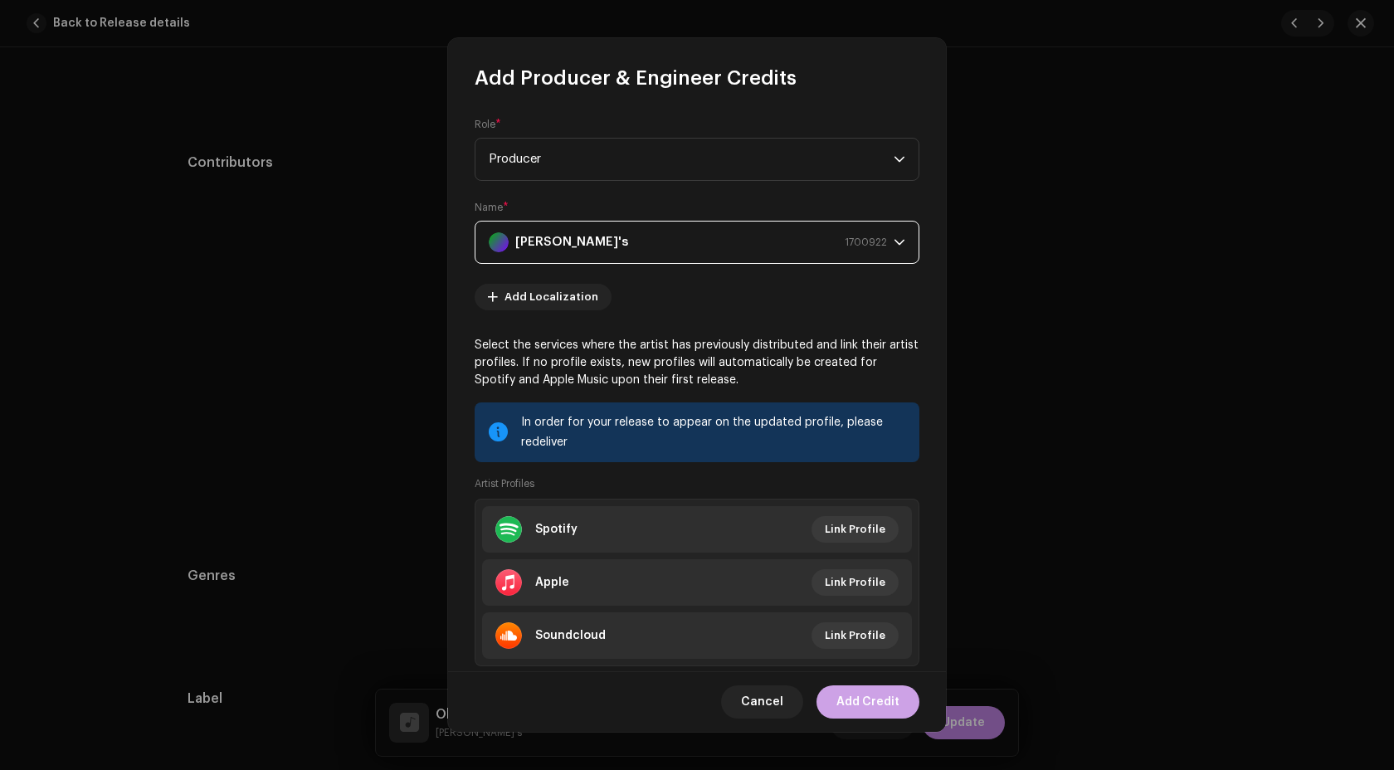
click at [883, 693] on span "Add Credit" at bounding box center [867, 701] width 63 height 33
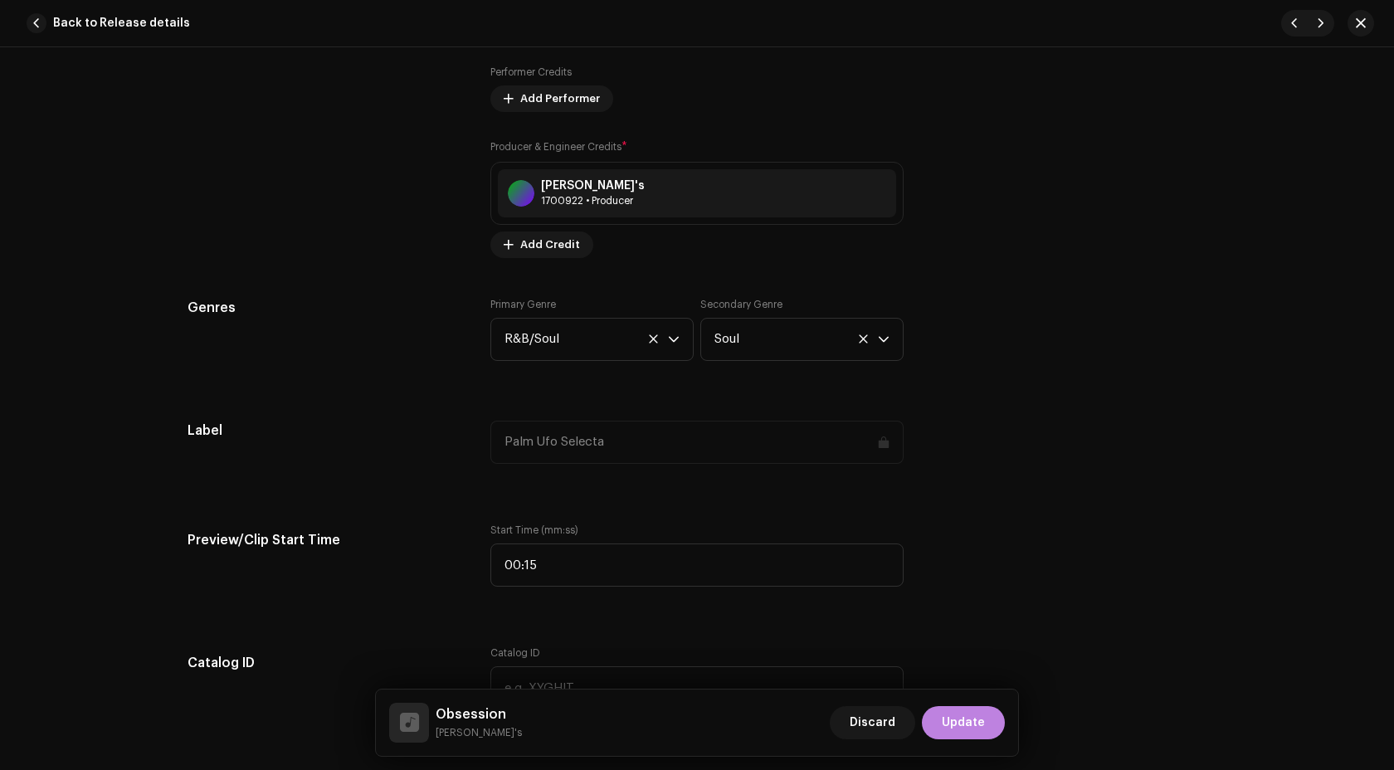
scroll to position [1403, 0]
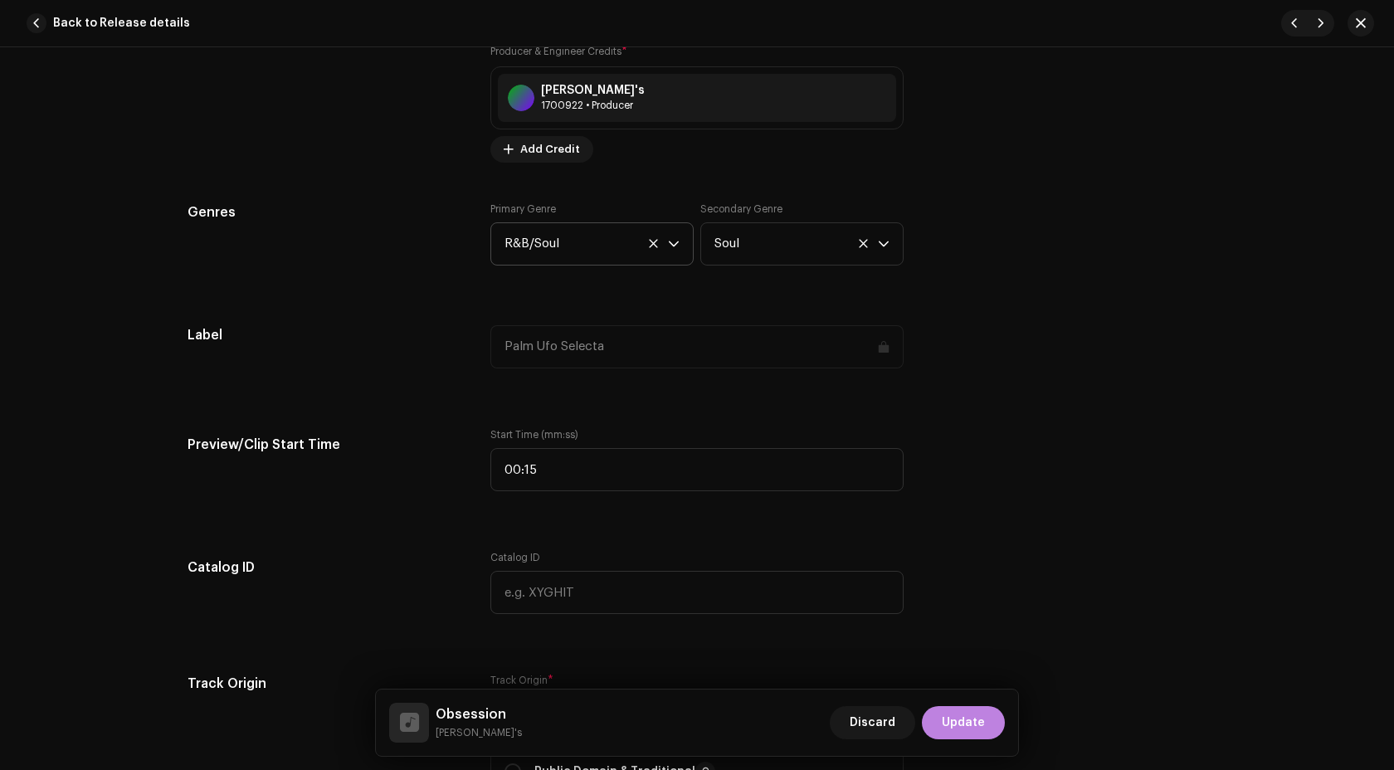
click at [593, 258] on span "R&B/Soul" at bounding box center [585, 243] width 163 height 41
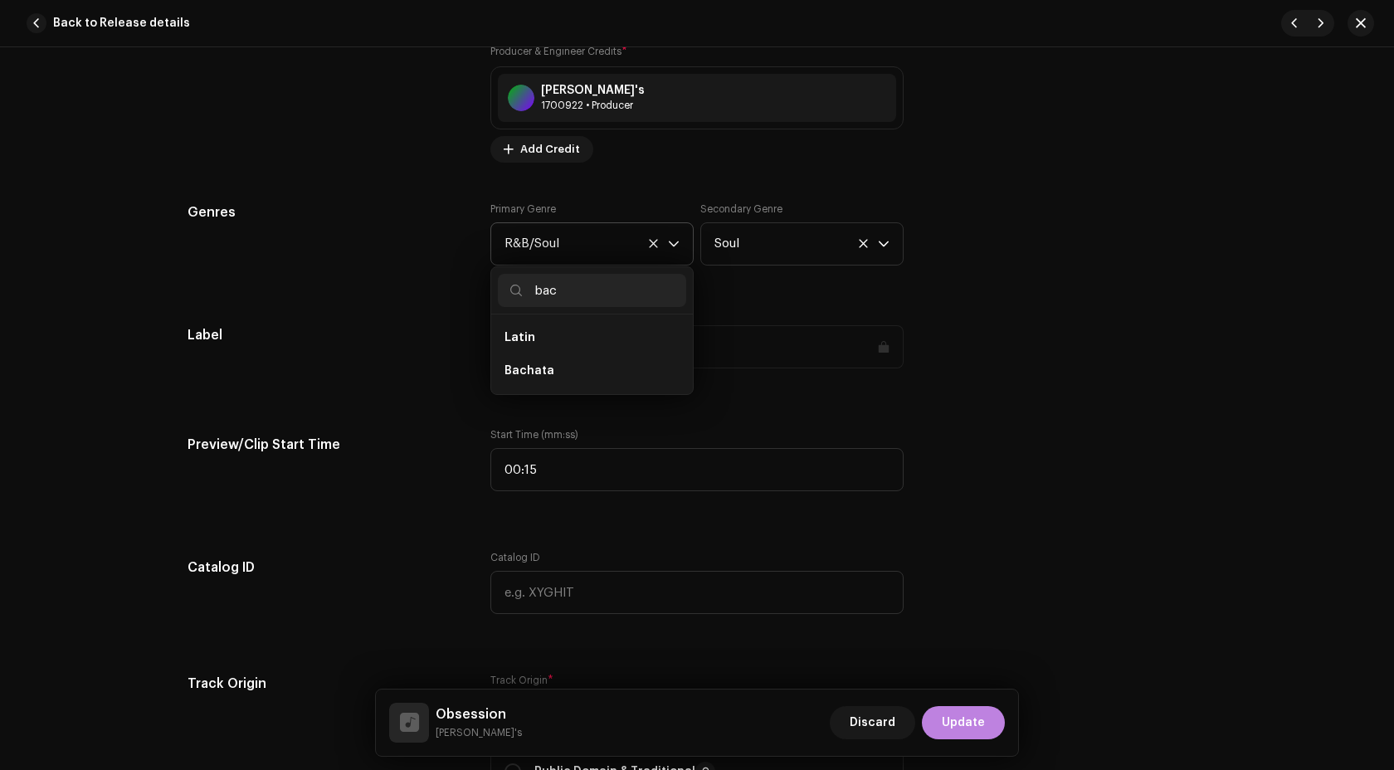
scroll to position [0, 0]
type input "bac"
click at [560, 369] on li "Bachata" at bounding box center [592, 370] width 188 height 33
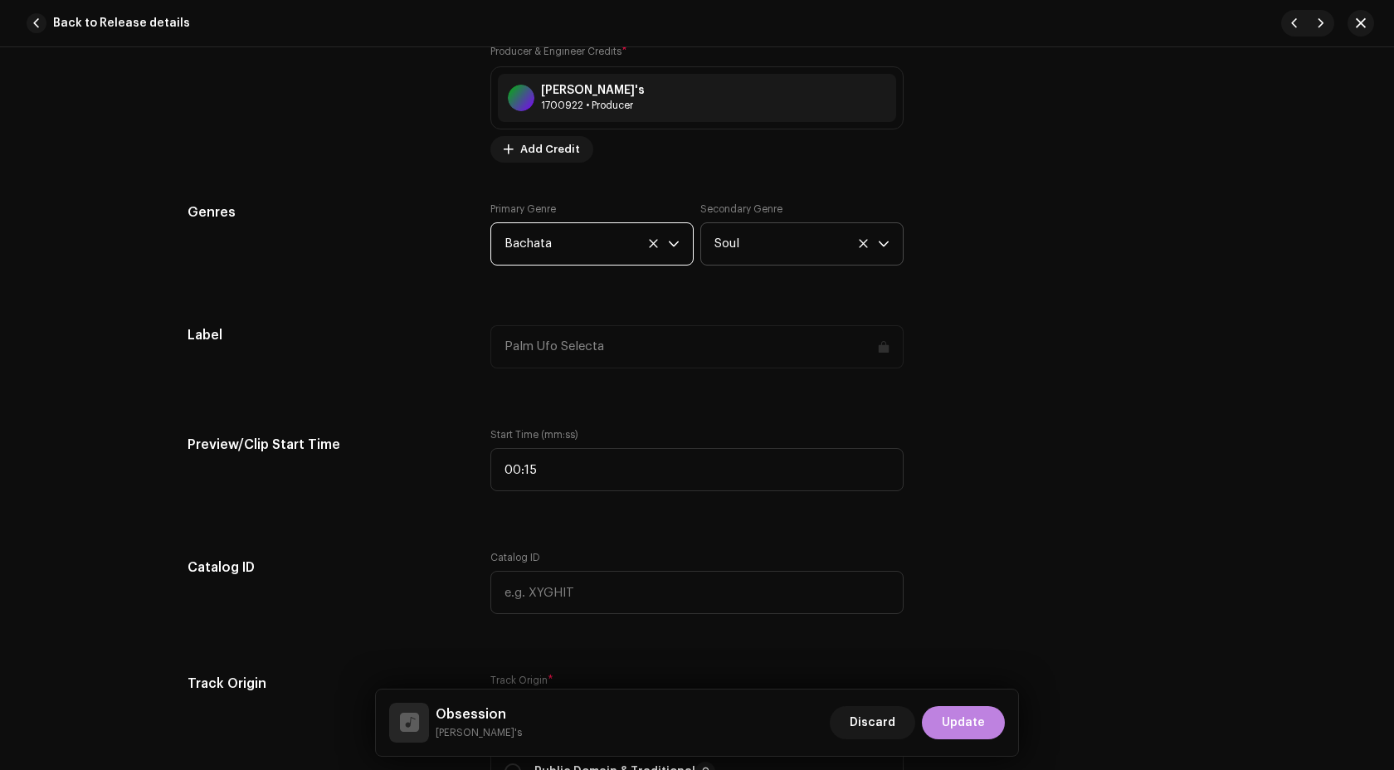
click at [858, 249] on icon at bounding box center [863, 243] width 11 height 11
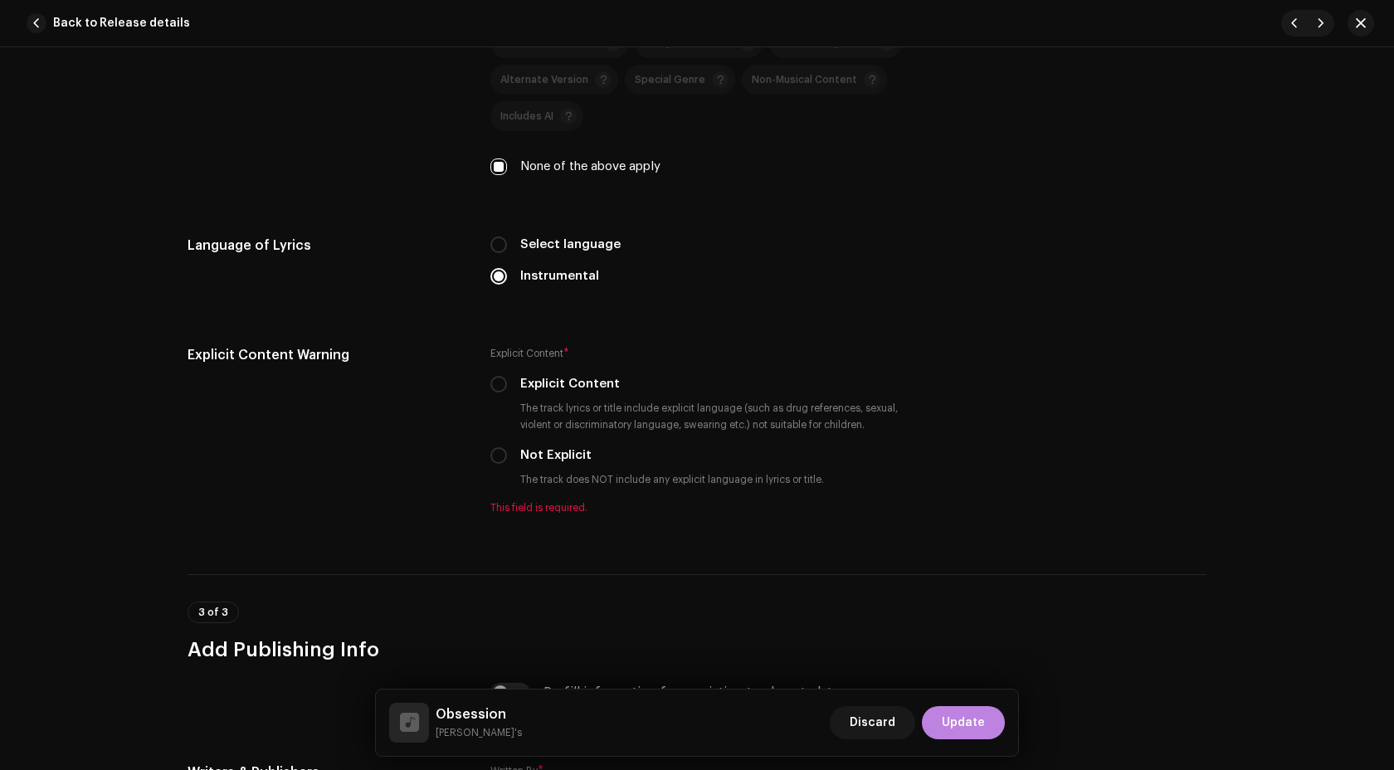
scroll to position [2620, 0]
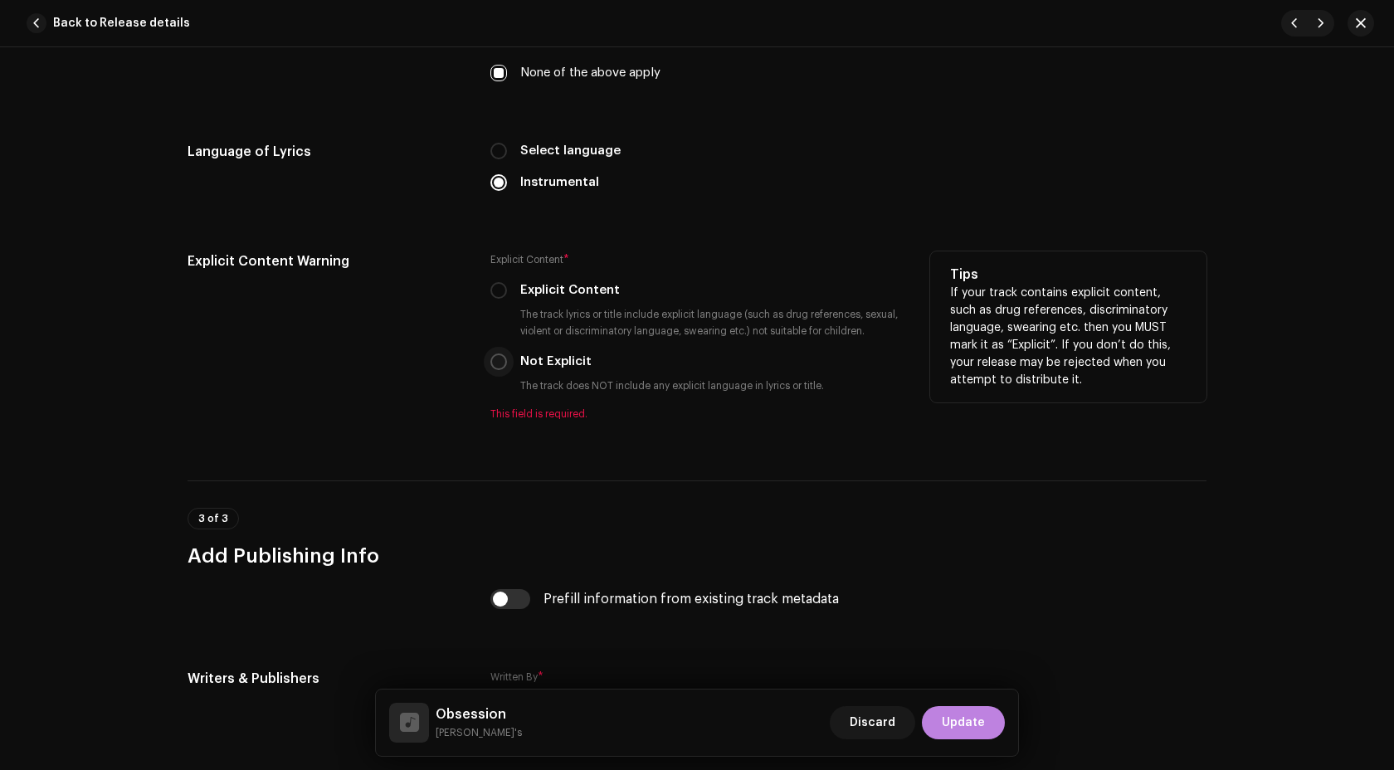
click at [500, 365] on input "Not Explicit" at bounding box center [498, 361] width 17 height 17
radio input "true"
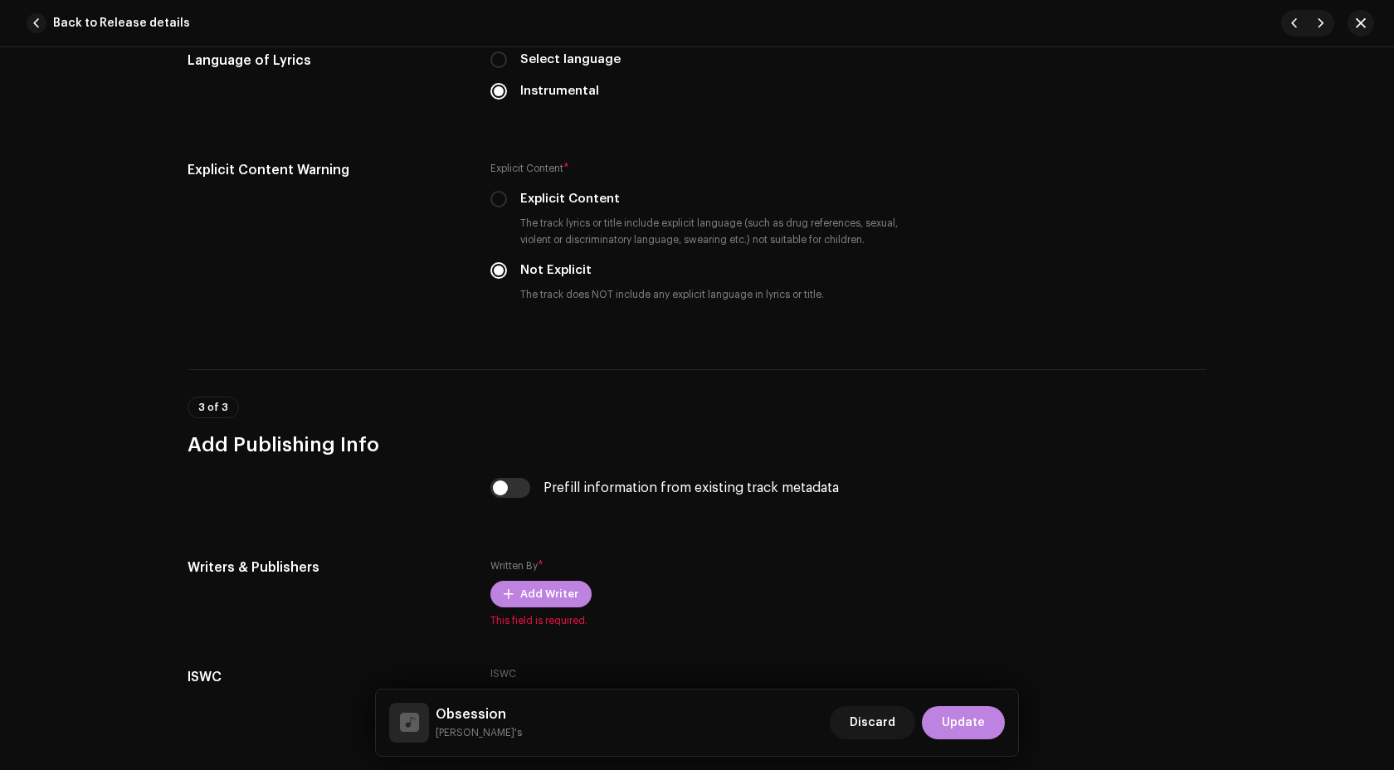
scroll to position [2751, 0]
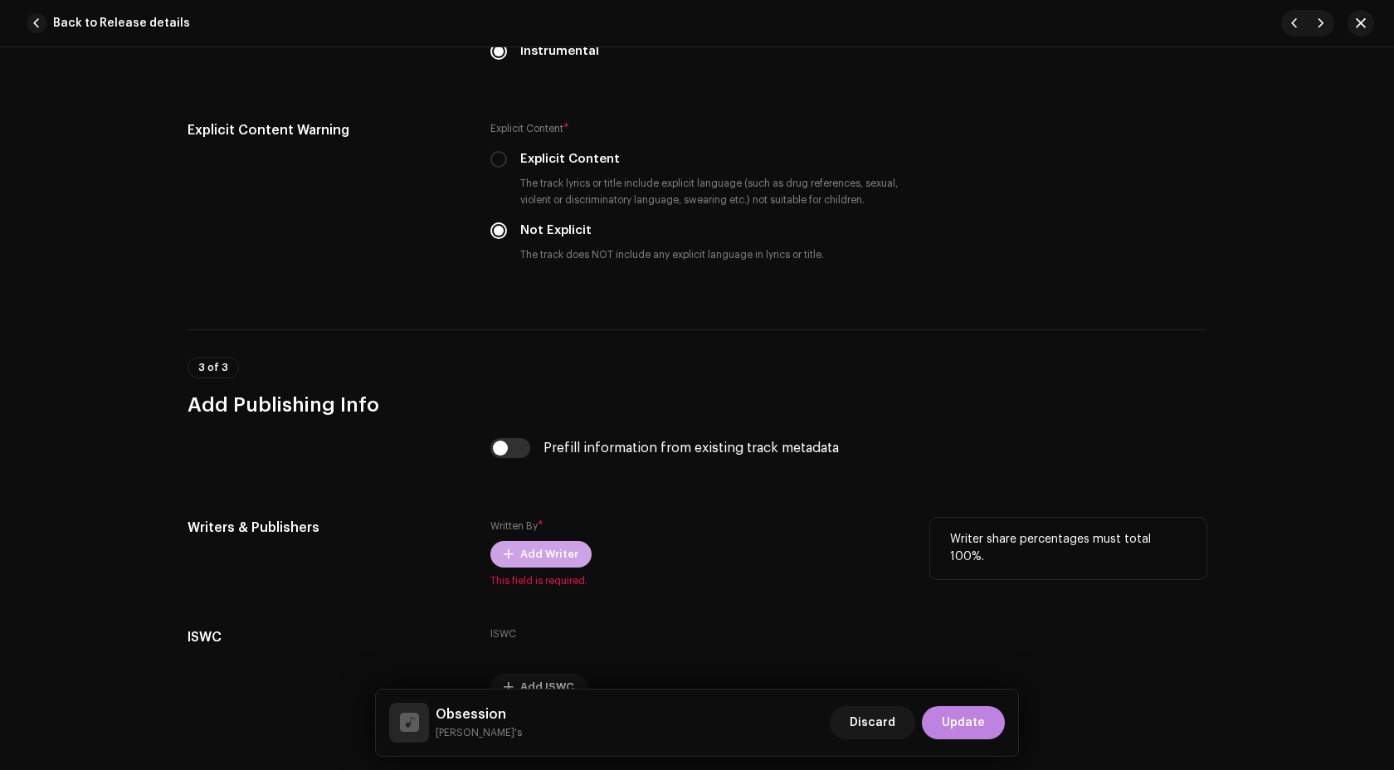
click at [524, 550] on span "Add Writer" at bounding box center [549, 553] width 58 height 33
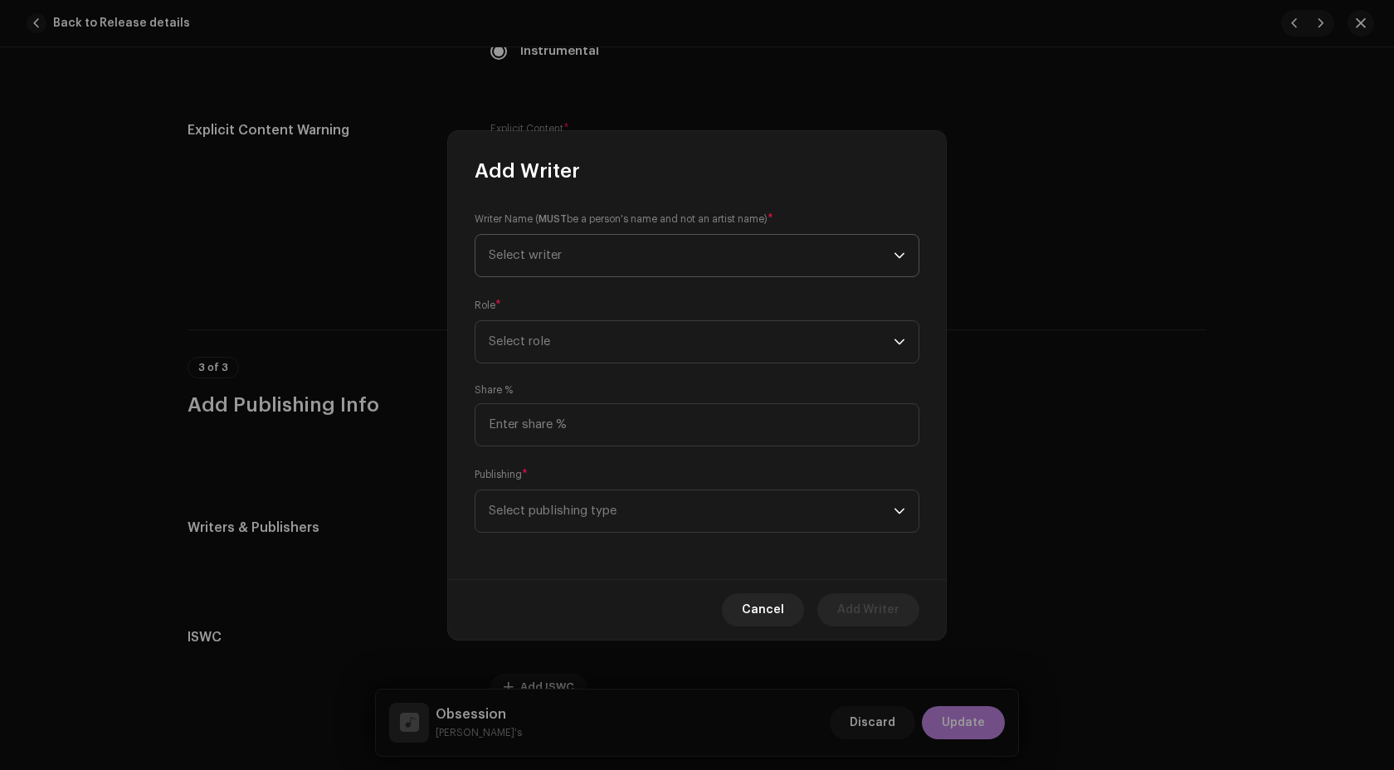
click at [605, 241] on span "Select writer" at bounding box center [691, 255] width 405 height 41
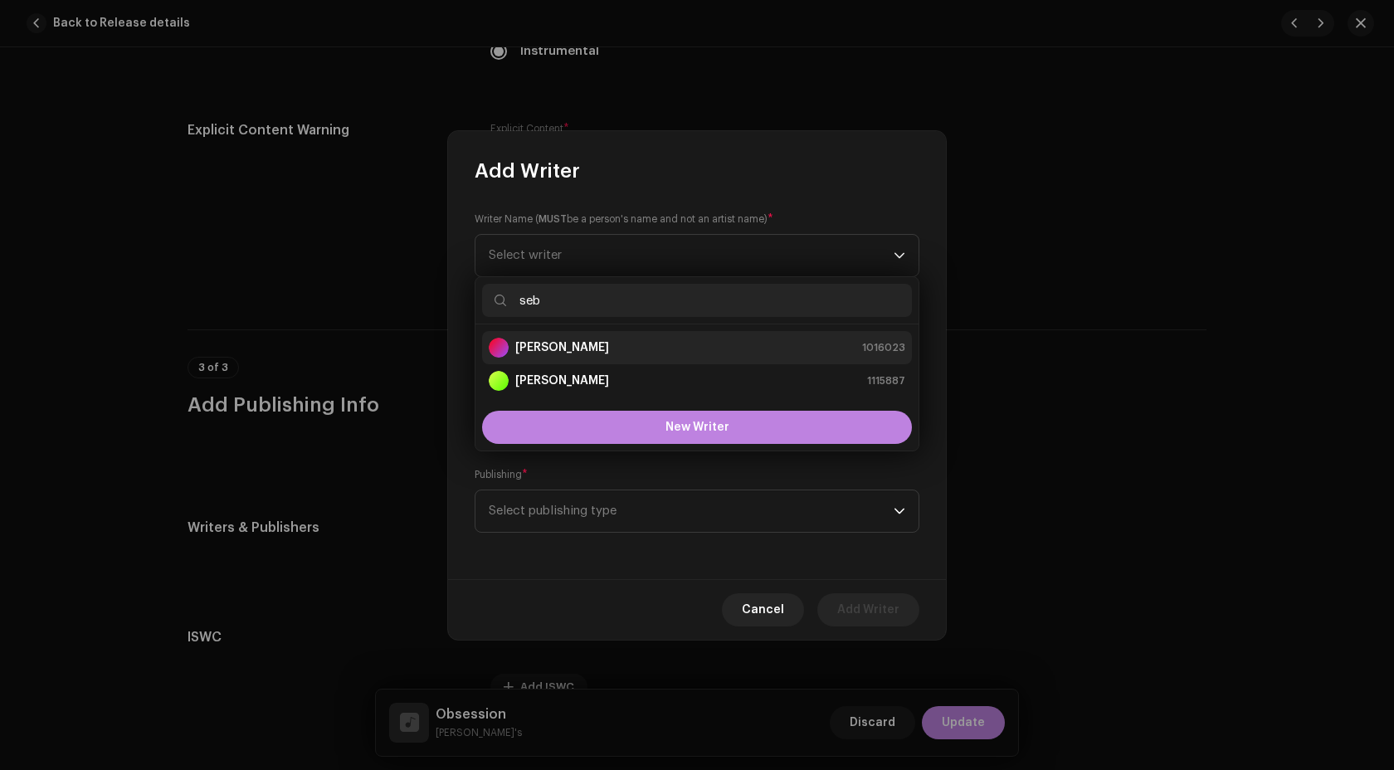
type input "seb"
click at [601, 351] on strong "Sebastián Escobar" at bounding box center [562, 347] width 94 height 17
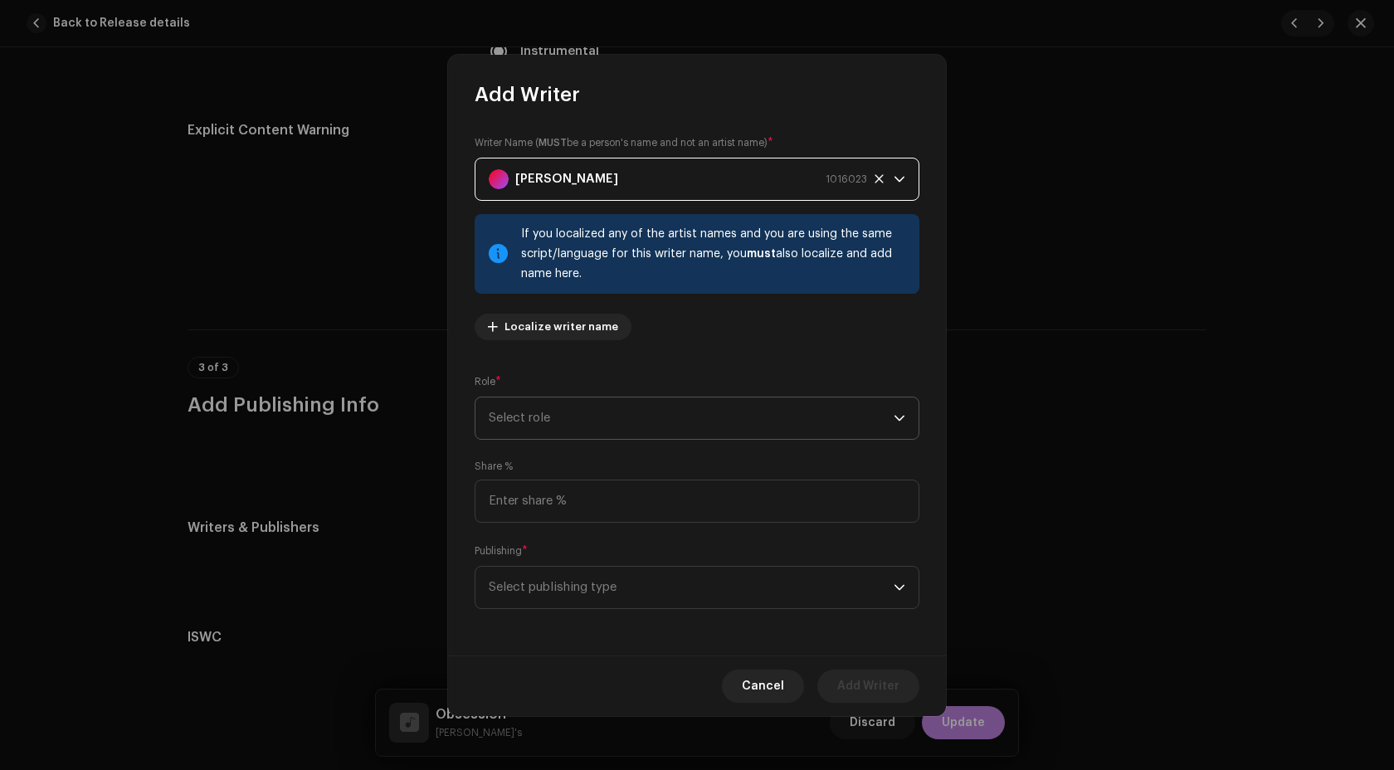
click at [562, 408] on span "Select role" at bounding box center [691, 417] width 405 height 41
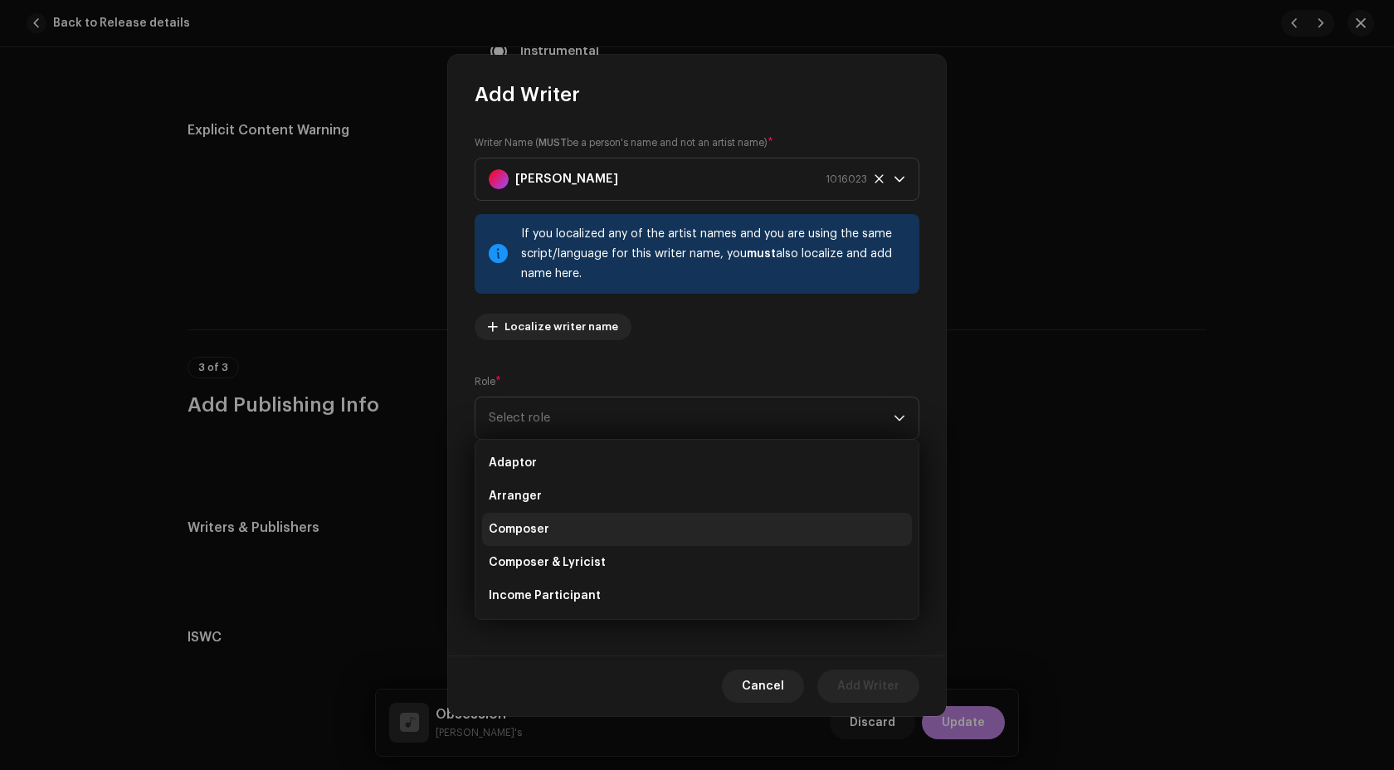
click at [552, 535] on li "Composer" at bounding box center [697, 529] width 430 height 33
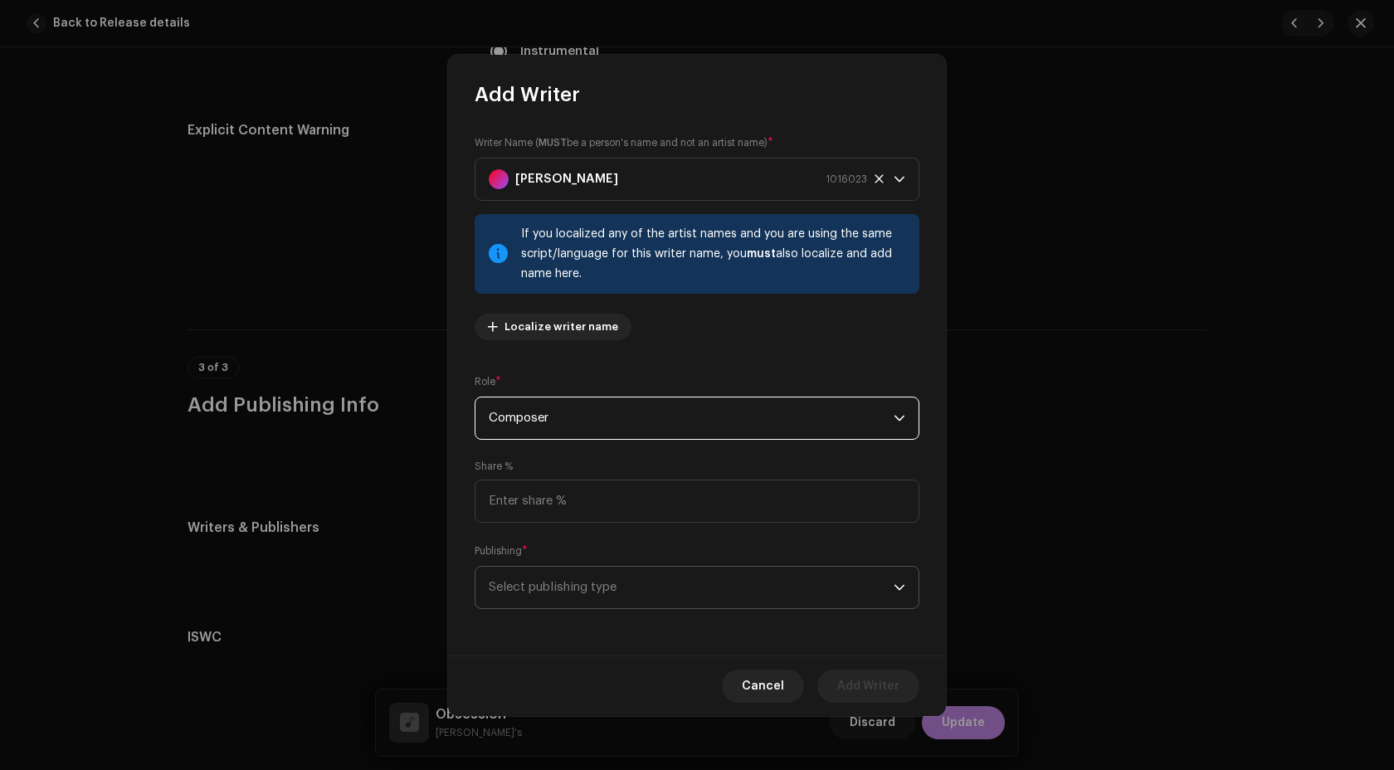
click at [581, 588] on span "Select publishing type" at bounding box center [691, 587] width 405 height 41
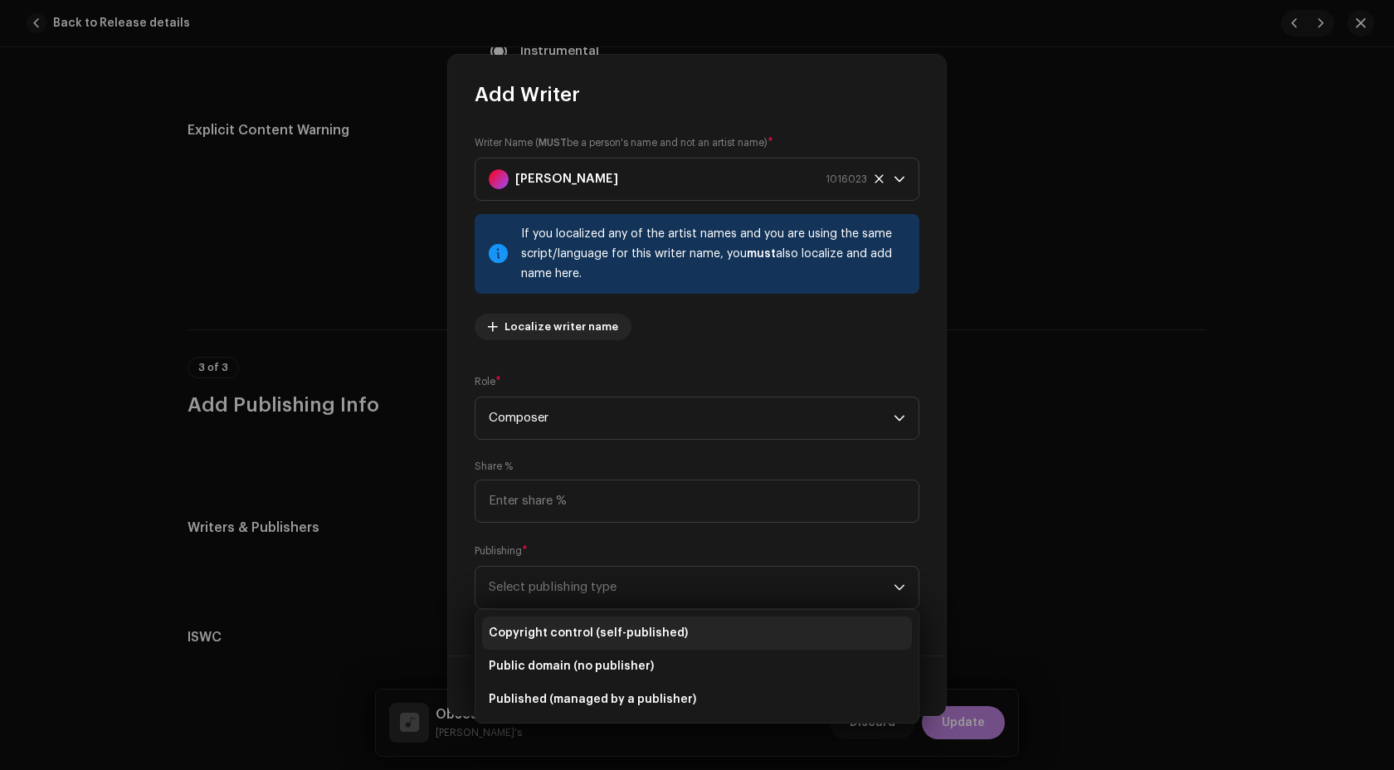
click at [599, 640] on span "Copyright control (self-published)" at bounding box center [588, 633] width 199 height 17
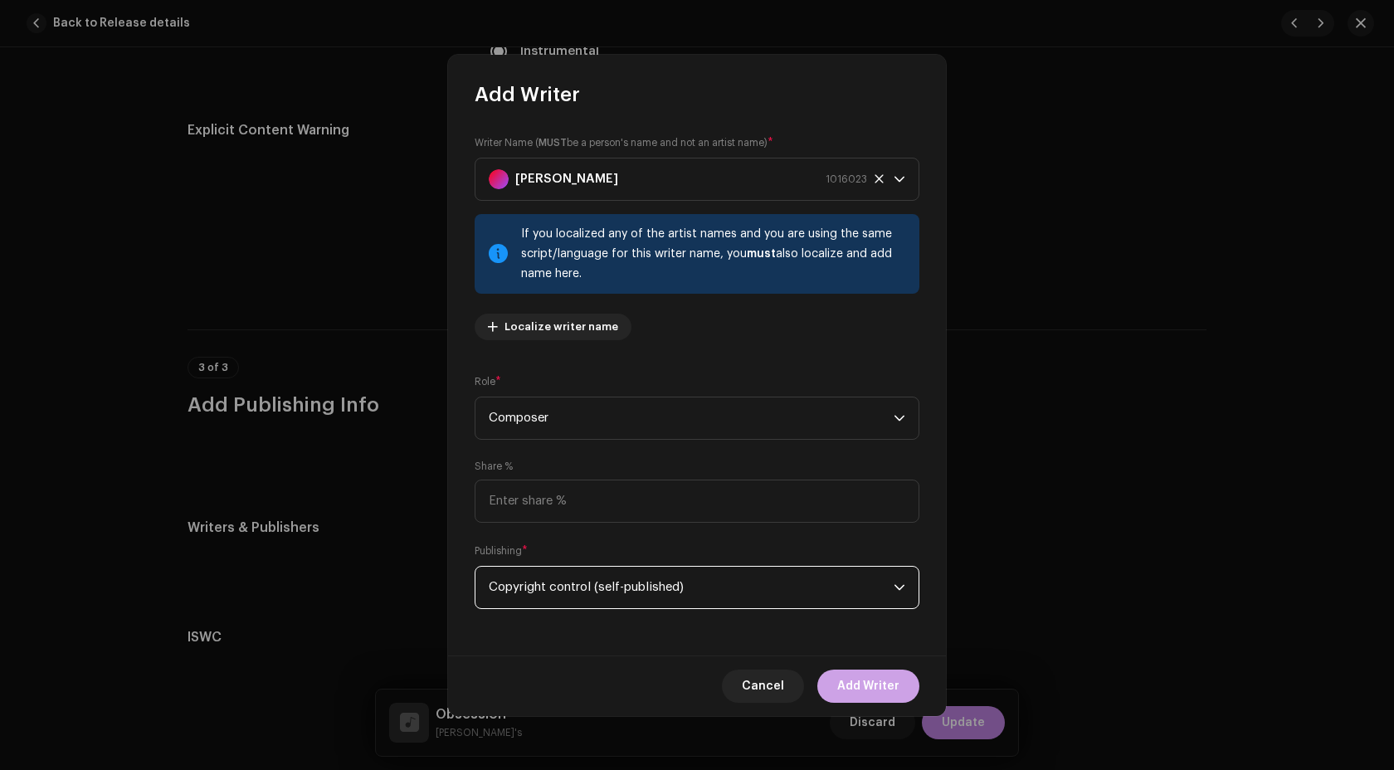
click at [907, 693] on button "Add Writer" at bounding box center [868, 685] width 102 height 33
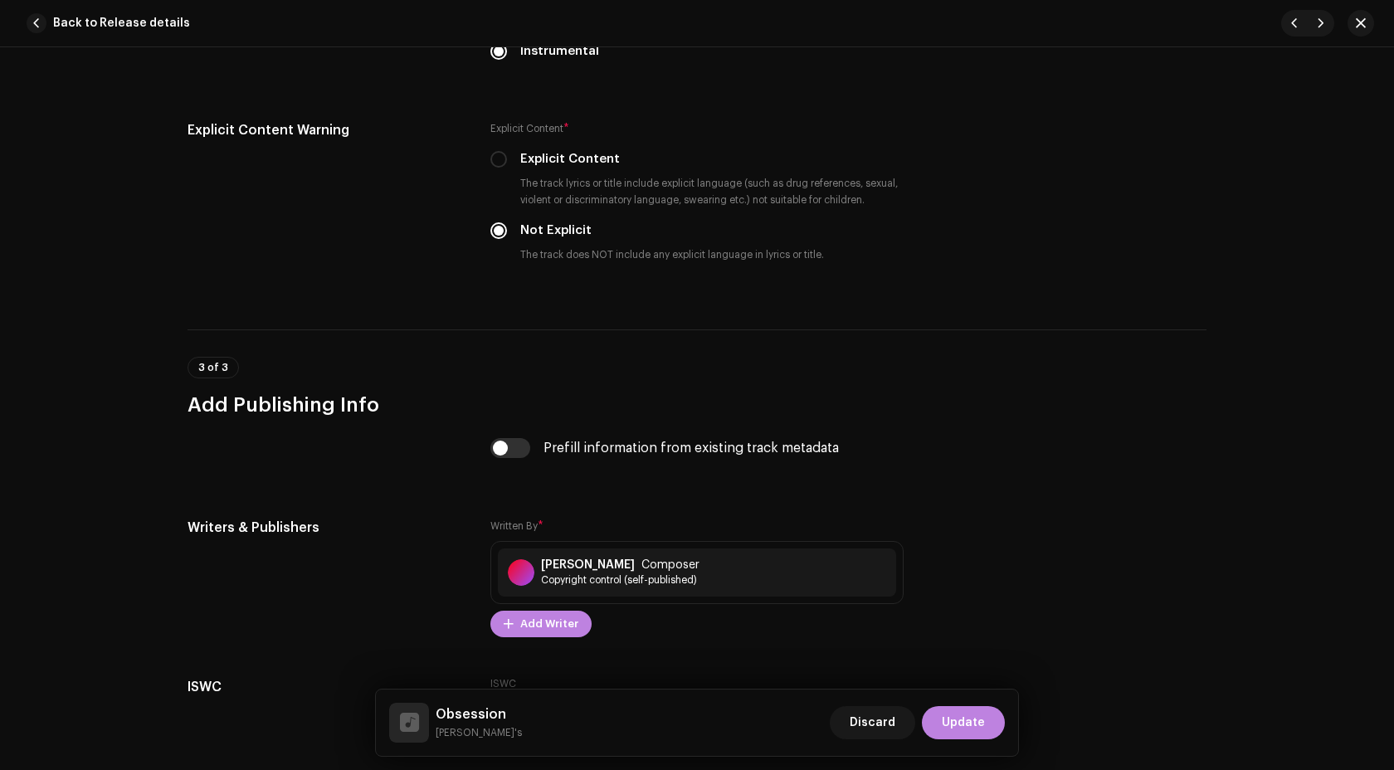
click at [972, 719] on span "Update" at bounding box center [962, 722] width 43 height 33
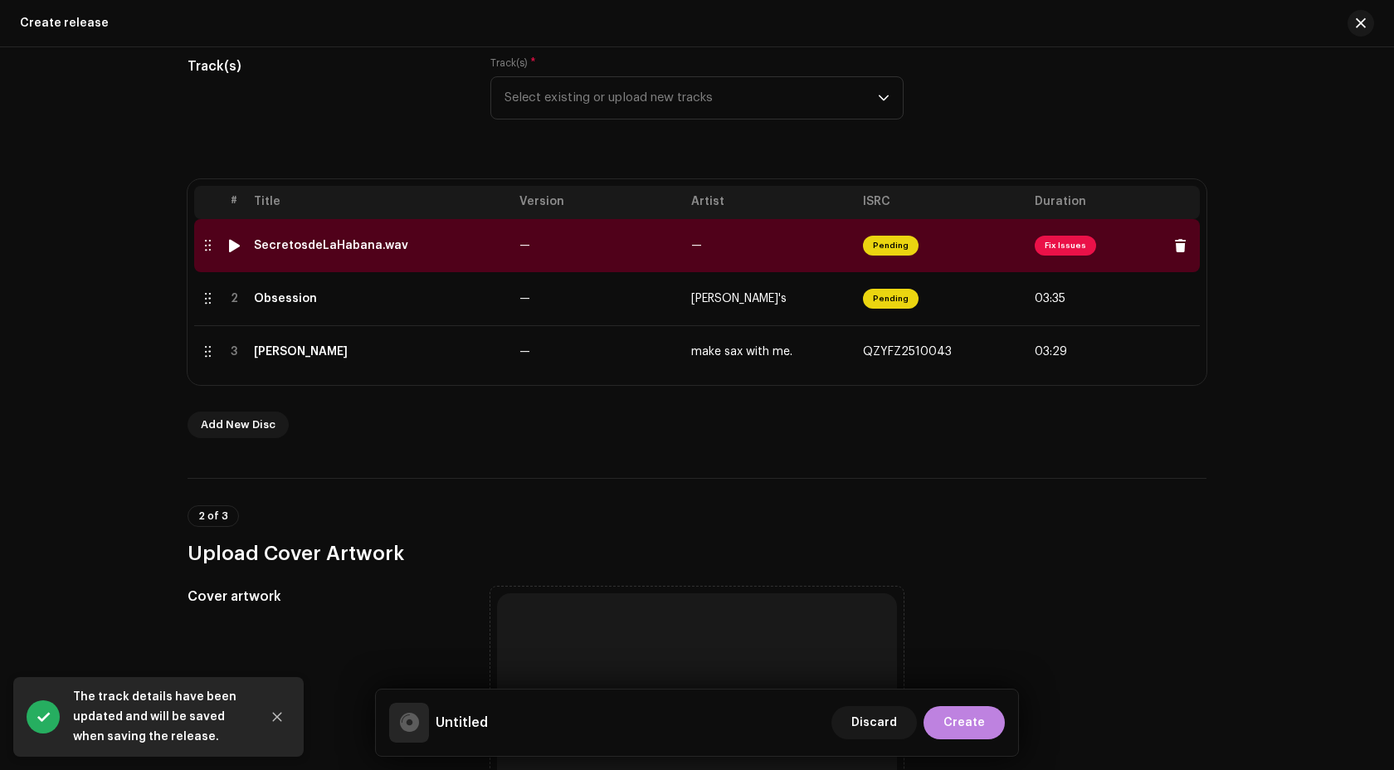
click at [730, 249] on td "—" at bounding box center [770, 245] width 172 height 53
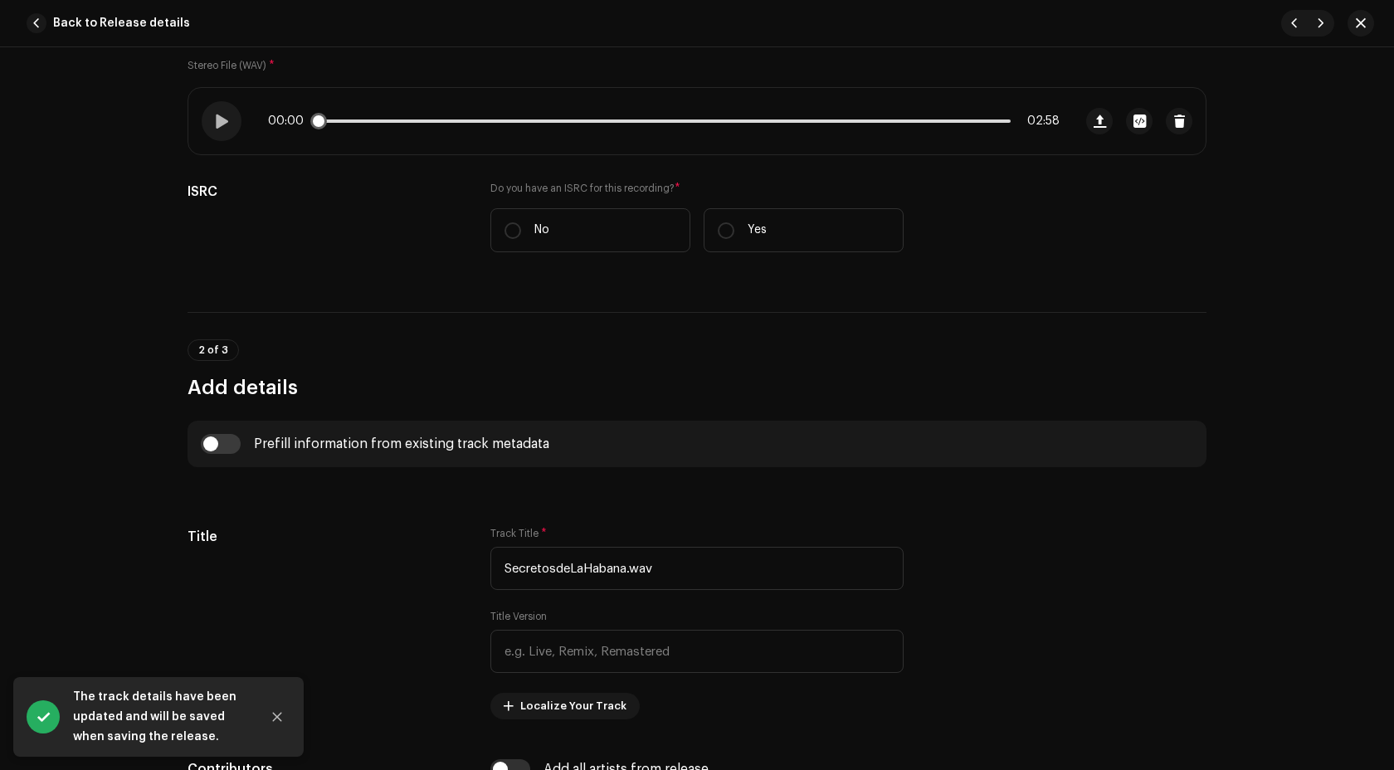
scroll to position [315, 0]
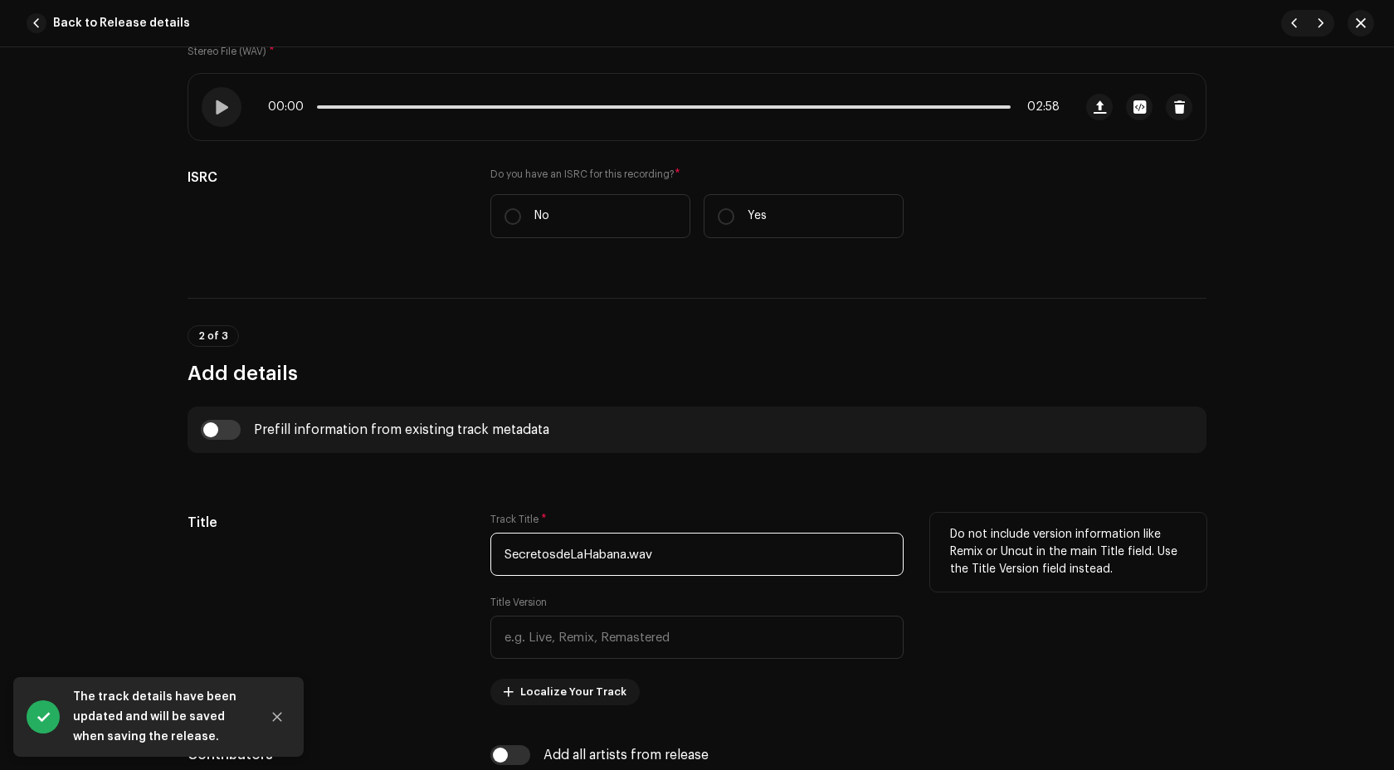
click at [553, 552] on input "SecretosdeLaHabana.wav" at bounding box center [696, 554] width 413 height 43
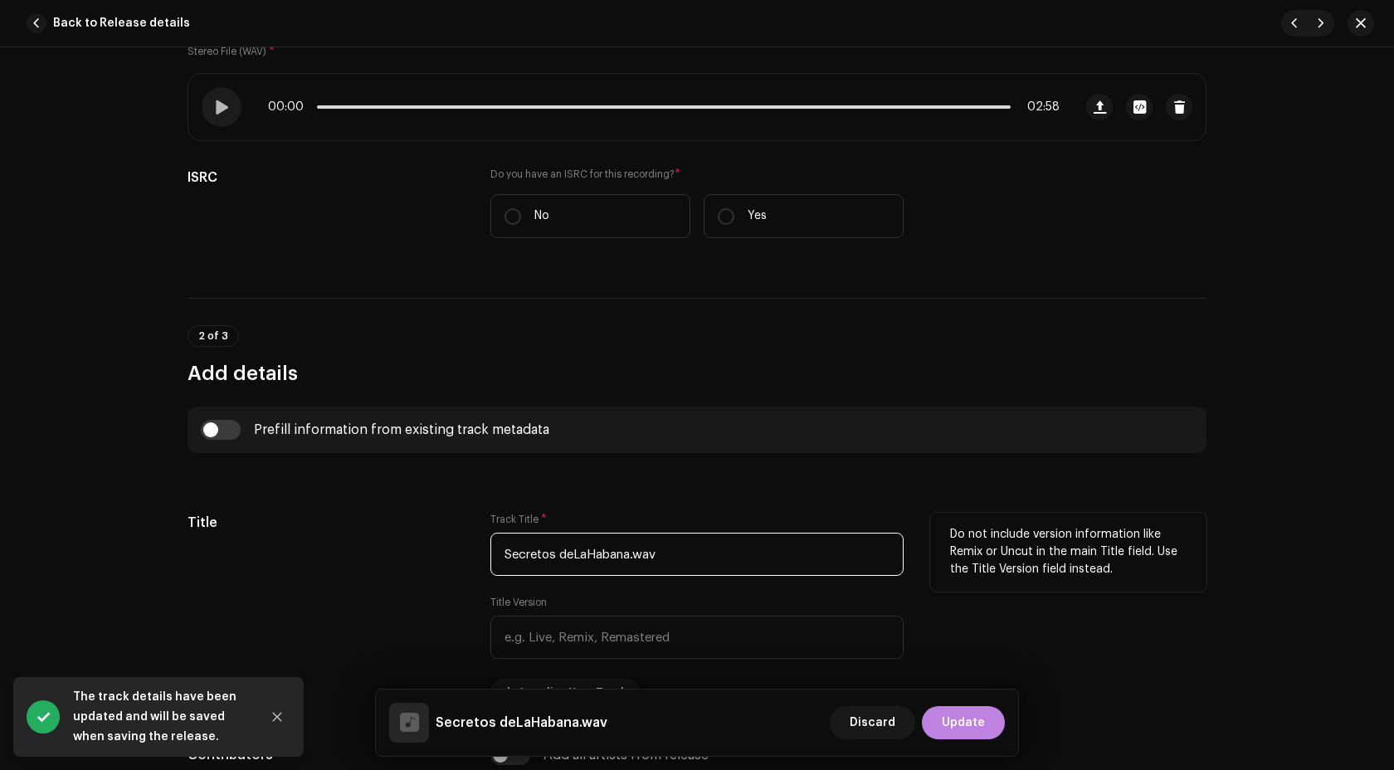
click at [572, 556] on input "Secretos deLaHabana.wav" at bounding box center [696, 554] width 413 height 43
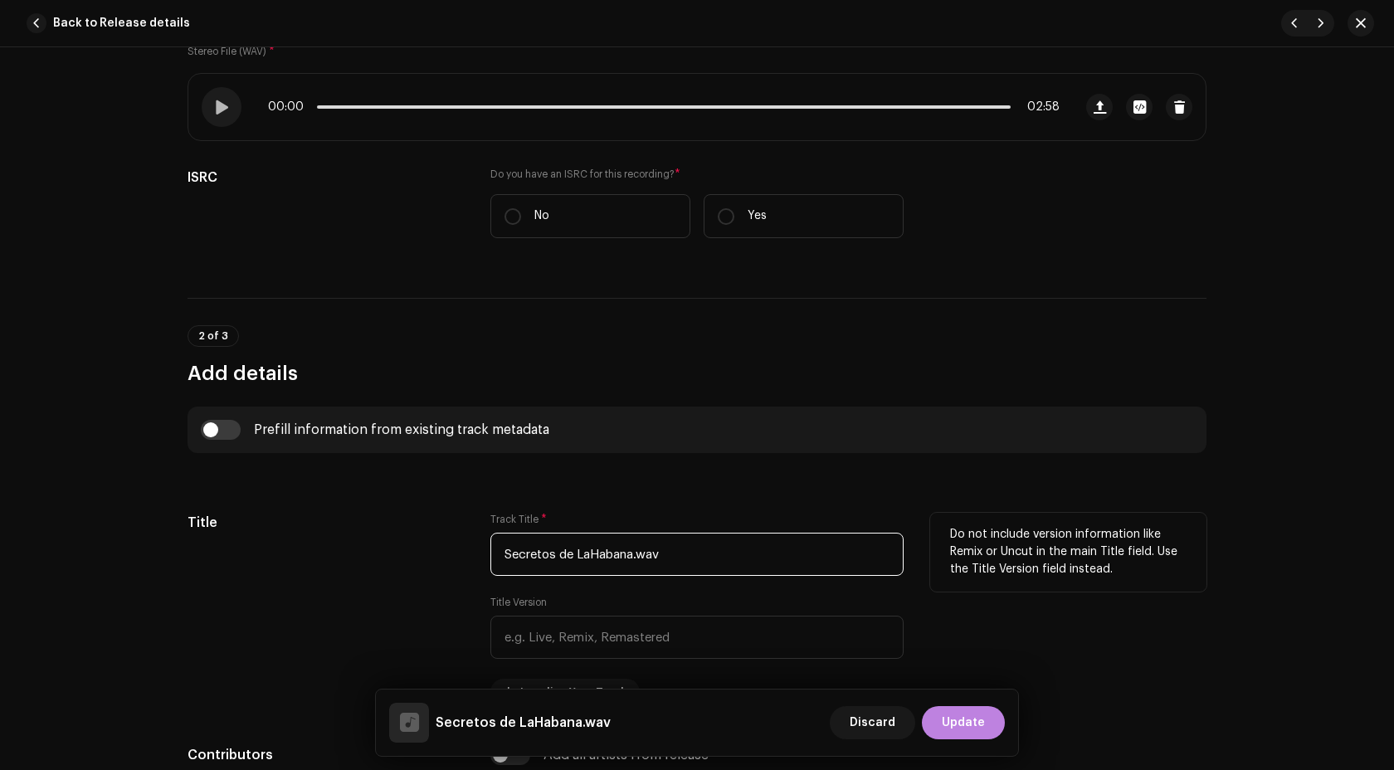
click at [585, 552] on input "Secretos de LaHabana.wav" at bounding box center [696, 554] width 413 height 43
click at [647, 552] on input "Secretos de La Habana.wav" at bounding box center [696, 554] width 413 height 43
click at [562, 554] on input "Secretos de La Habana" at bounding box center [696, 554] width 413 height 43
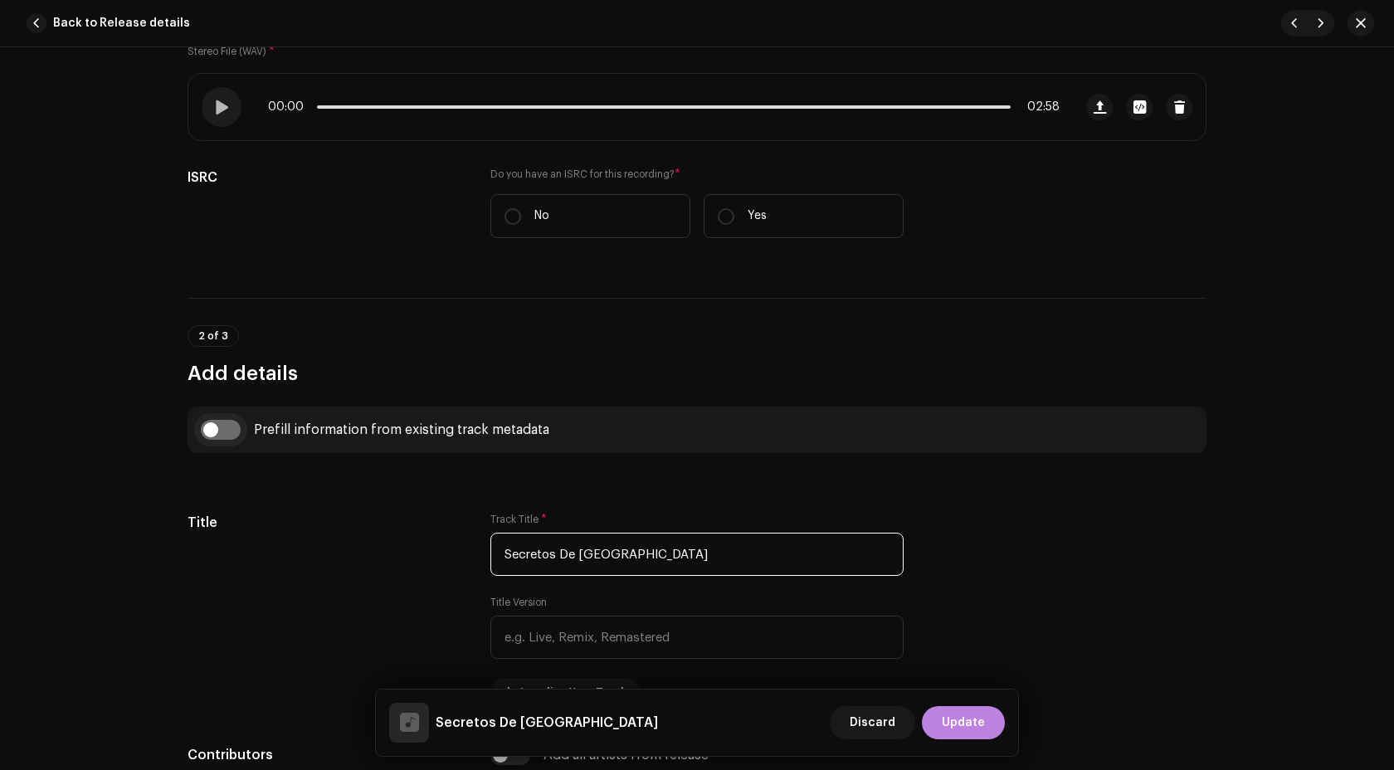
type input "Secretos De La Habana"
click at [228, 435] on input "checkbox" at bounding box center [221, 430] width 40 height 20
checkbox input "true"
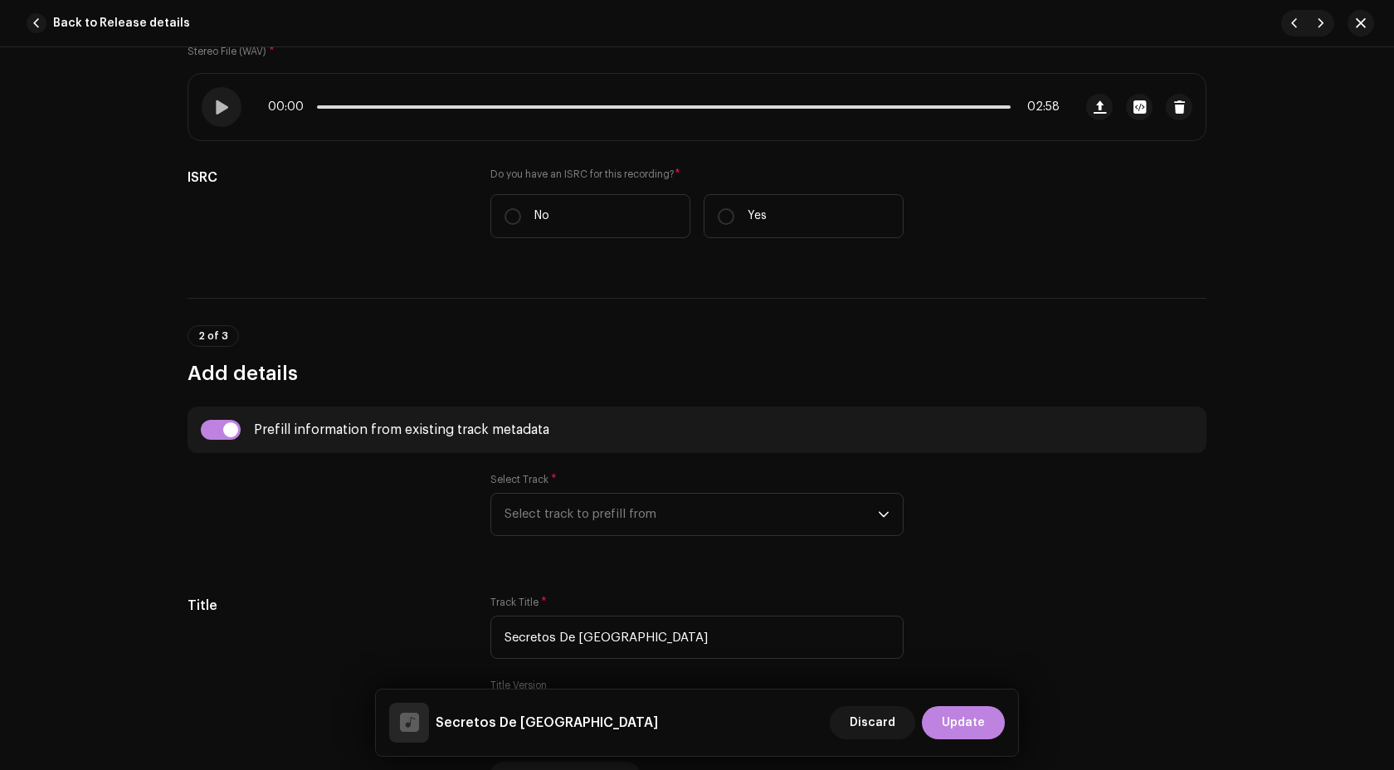
click at [577, 484] on div "Select Track * Select track to prefill from" at bounding box center [696, 504] width 413 height 63
click at [582, 509] on span "Select track to prefill from" at bounding box center [690, 514] width 373 height 41
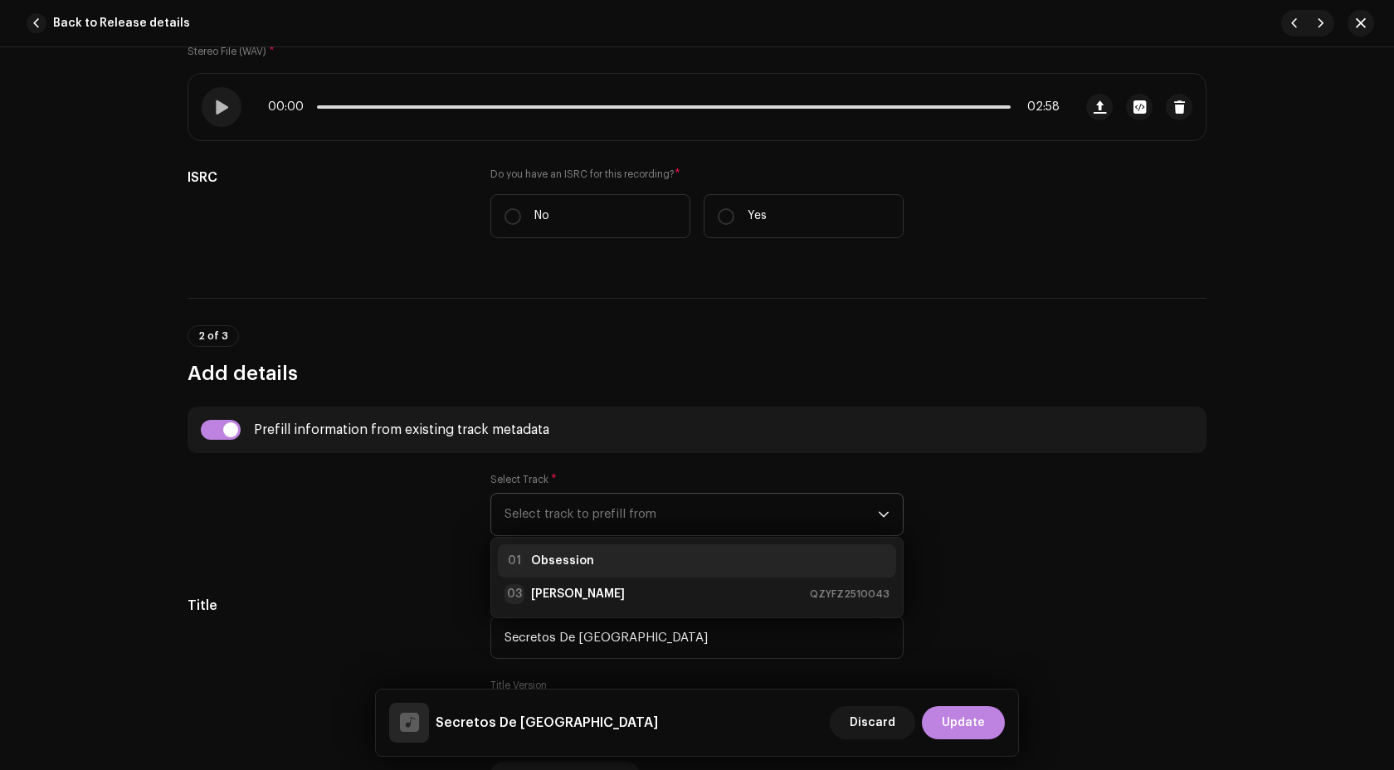
click at [611, 563] on div "01 Obsession" at bounding box center [696, 561] width 385 height 20
type input "00:15"
radio input "true"
type input "Palm Ufo Selecta"
checkbox input "true"
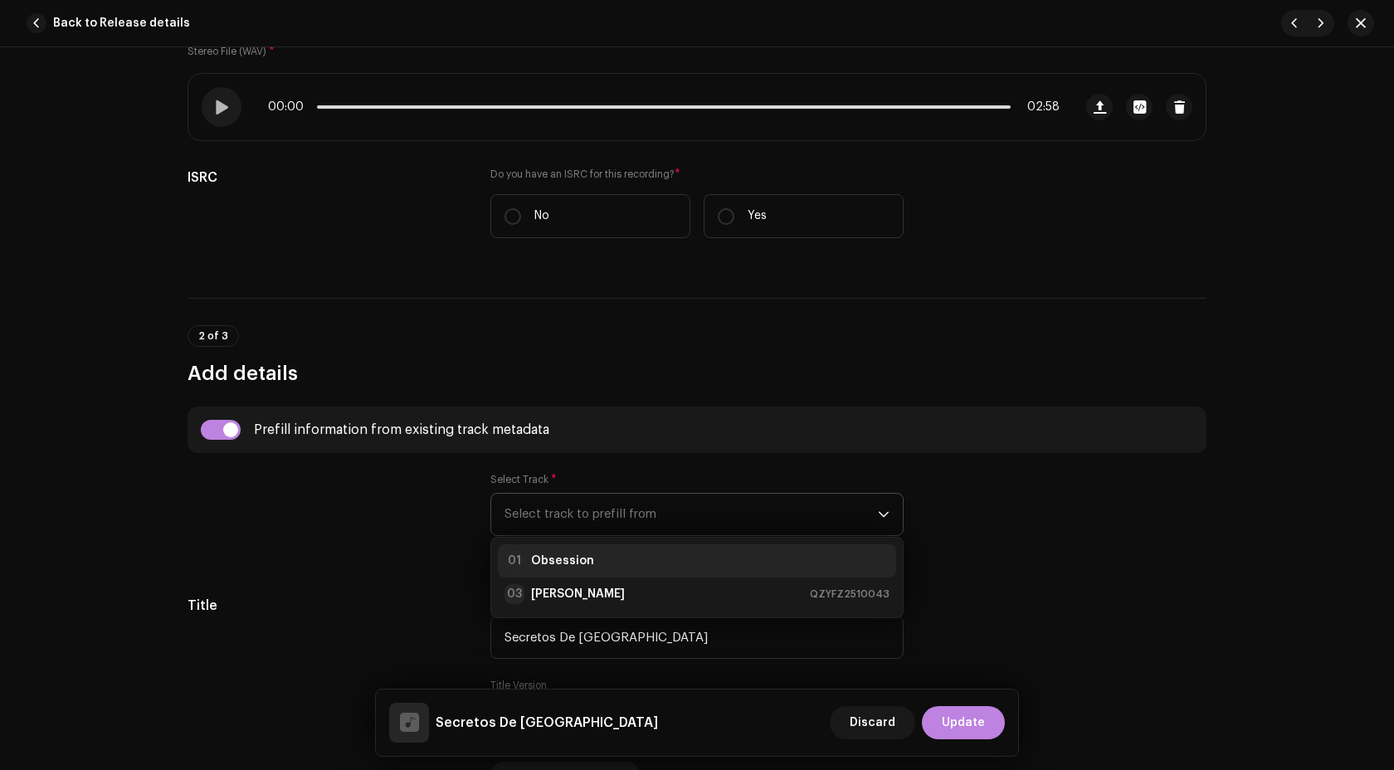
radio input "false"
radio input "true"
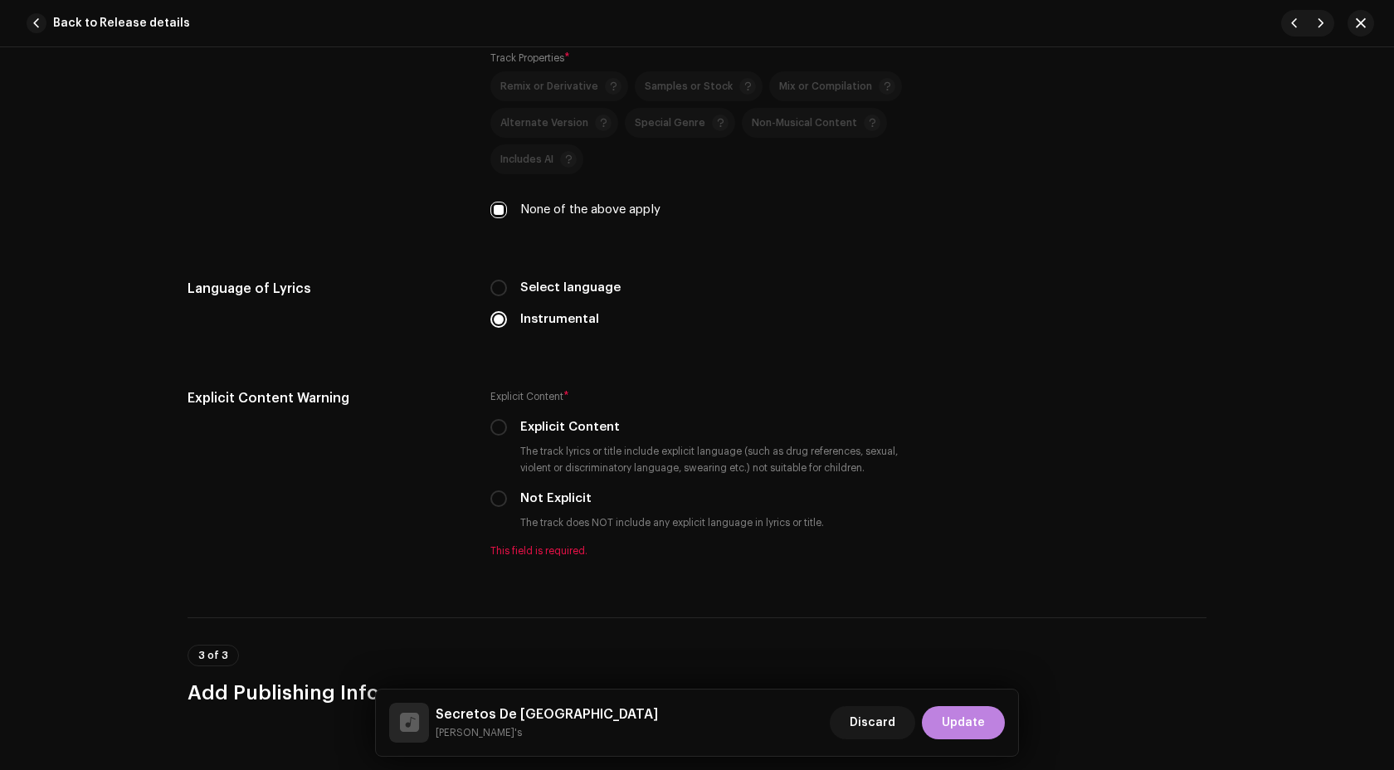
scroll to position [2864, 0]
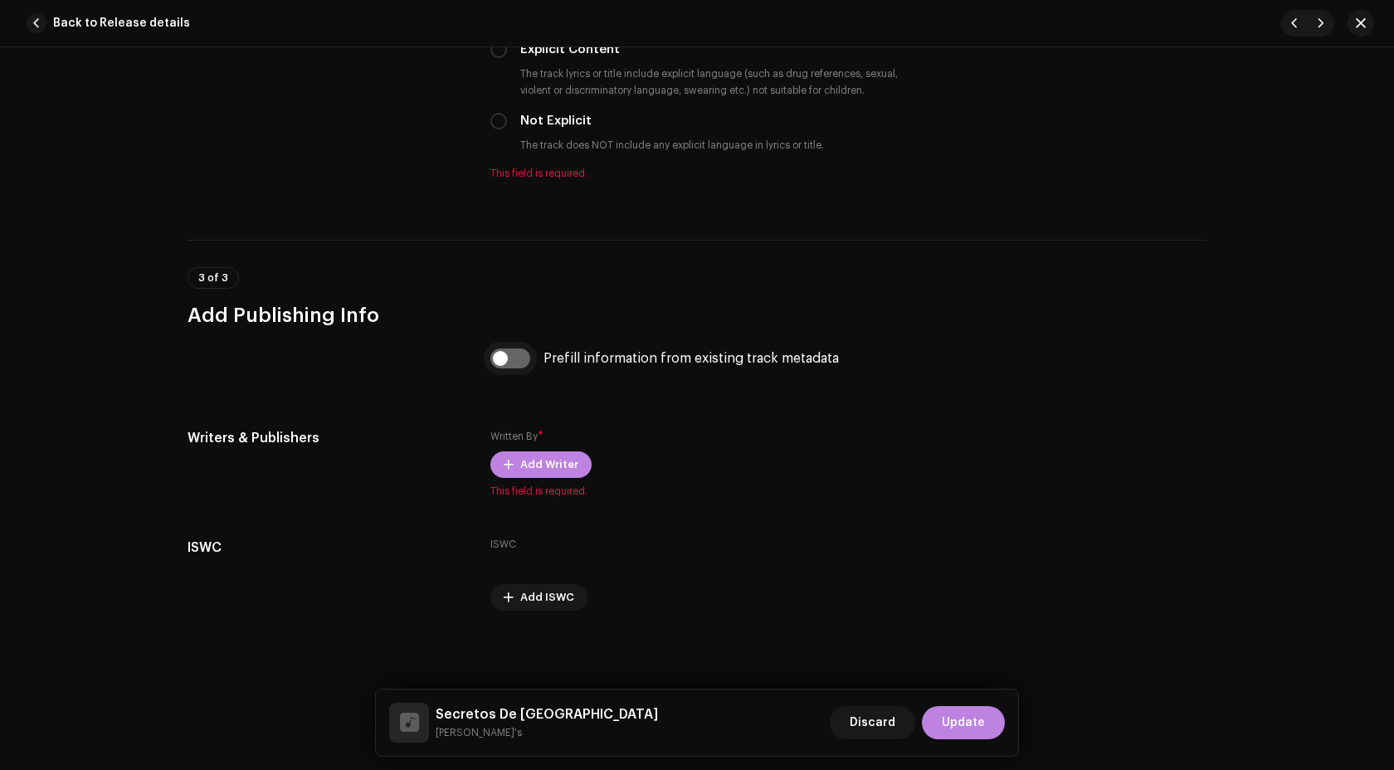
click at [501, 355] on input "checkbox" at bounding box center [510, 358] width 40 height 20
checkbox input "true"
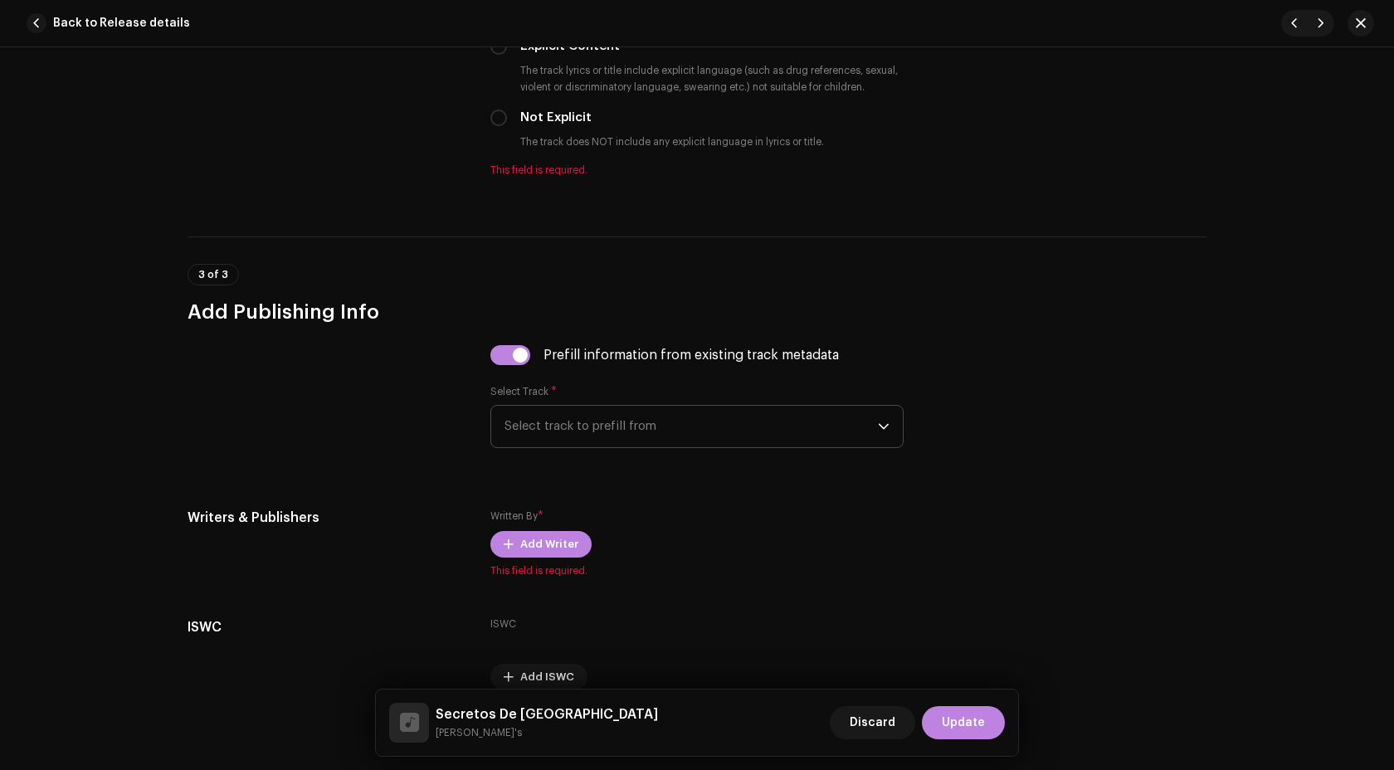
click at [553, 425] on span "Select track to prefill from" at bounding box center [690, 426] width 373 height 41
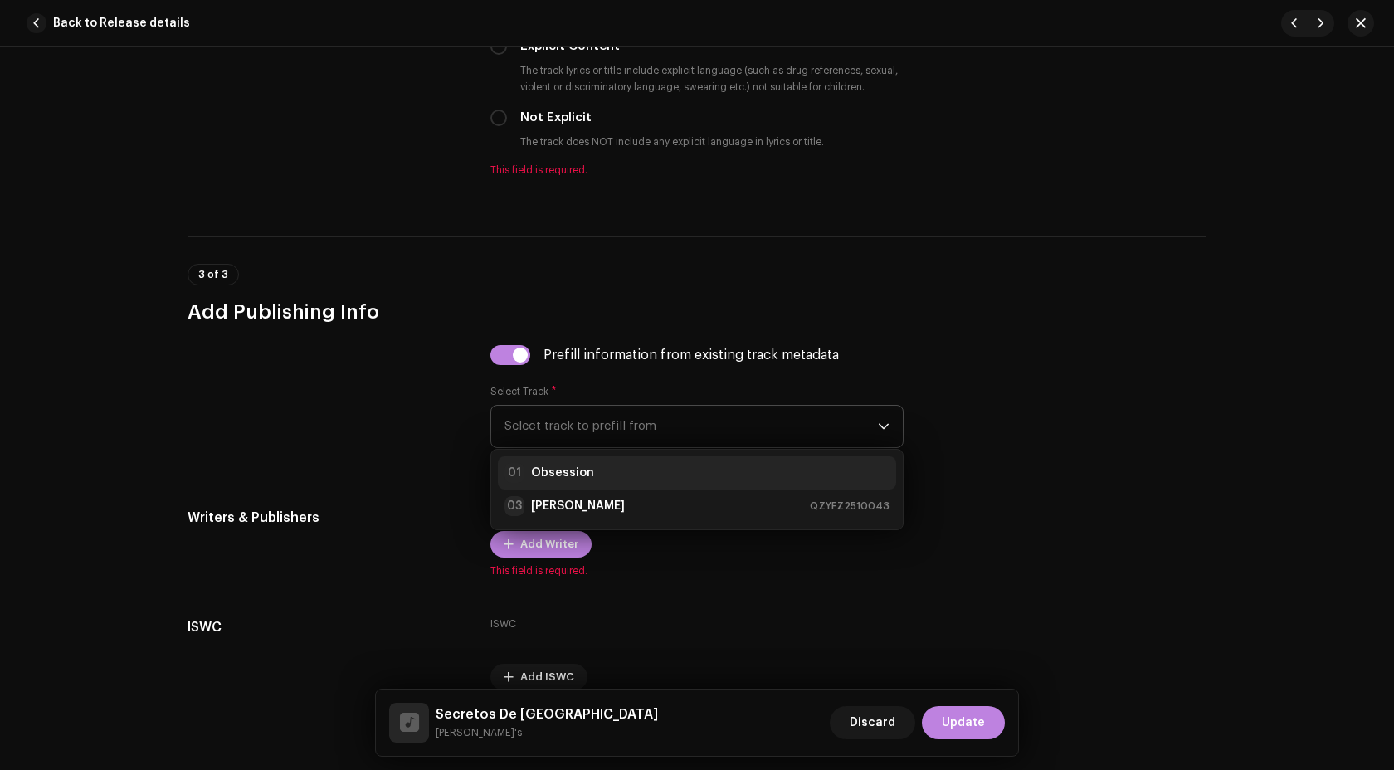
click at [586, 475] on div "01 Obsession" at bounding box center [696, 473] width 385 height 20
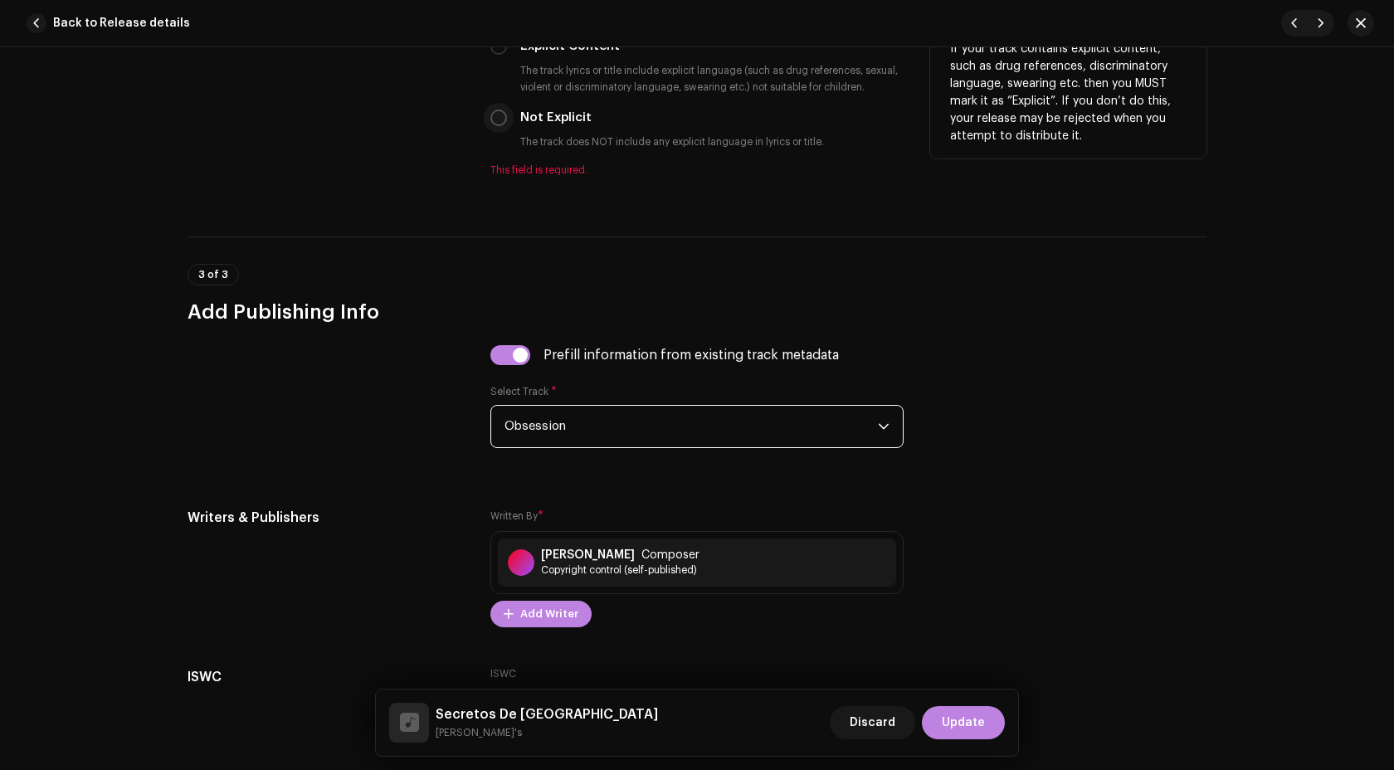
click at [497, 122] on input "Not Explicit" at bounding box center [498, 117] width 17 height 17
radio input "true"
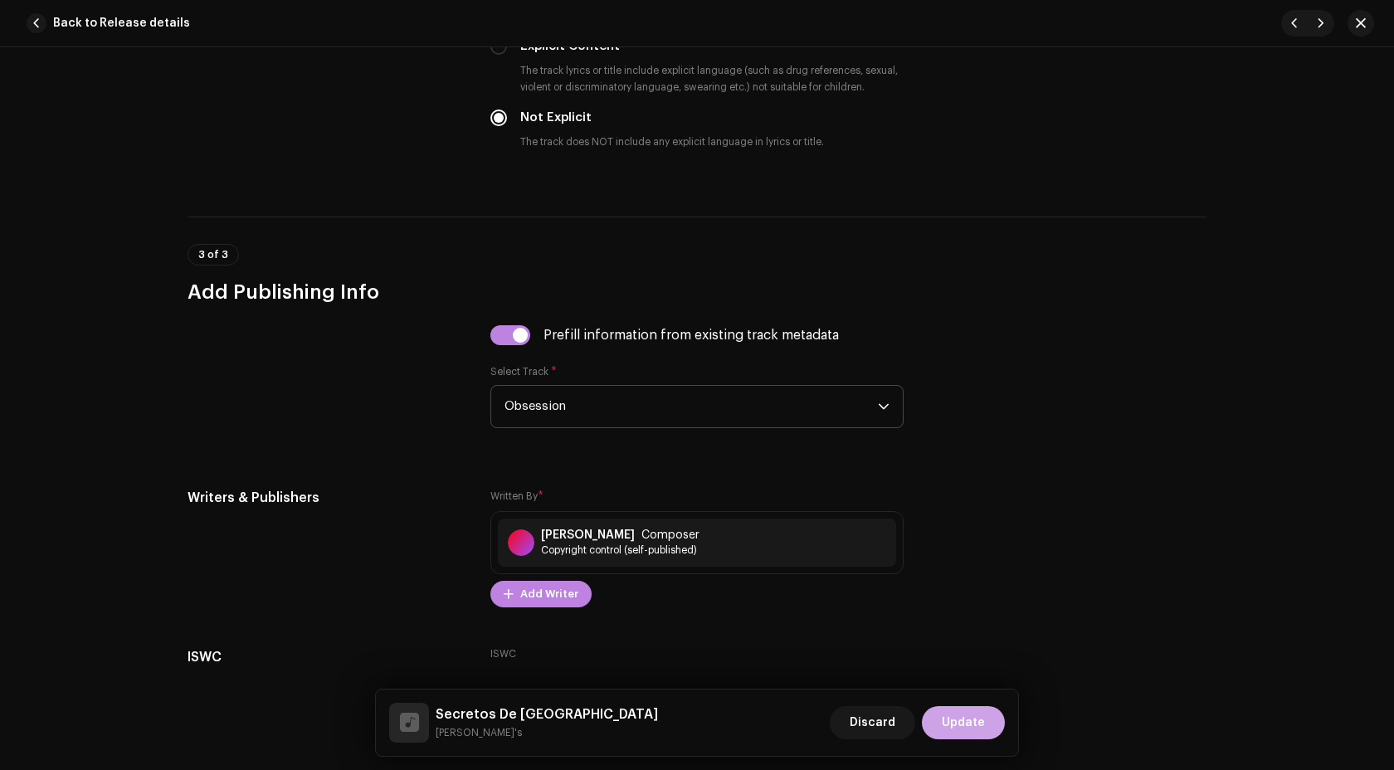
click at [988, 719] on button "Update" at bounding box center [963, 722] width 83 height 33
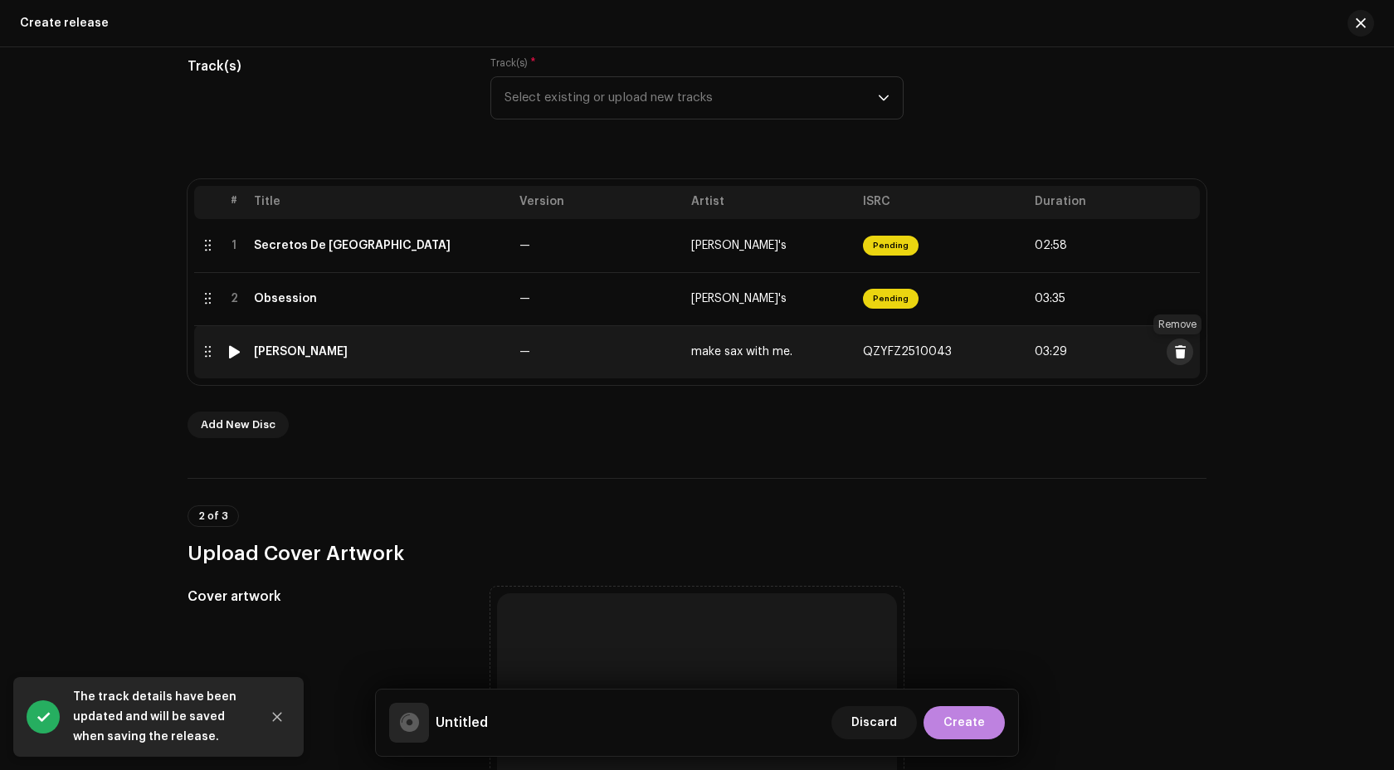
click at [1174, 357] on span at bounding box center [1180, 351] width 12 height 13
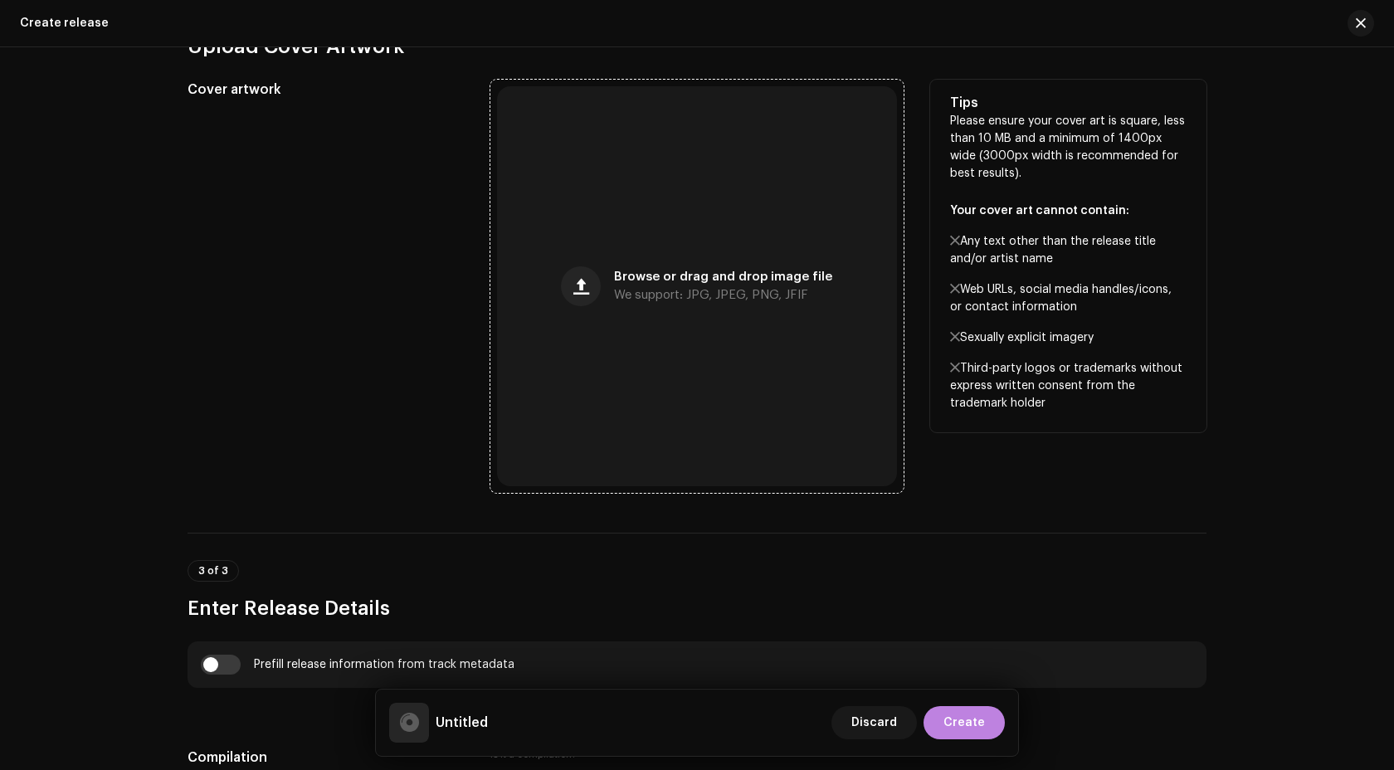
scroll to position [1097, 0]
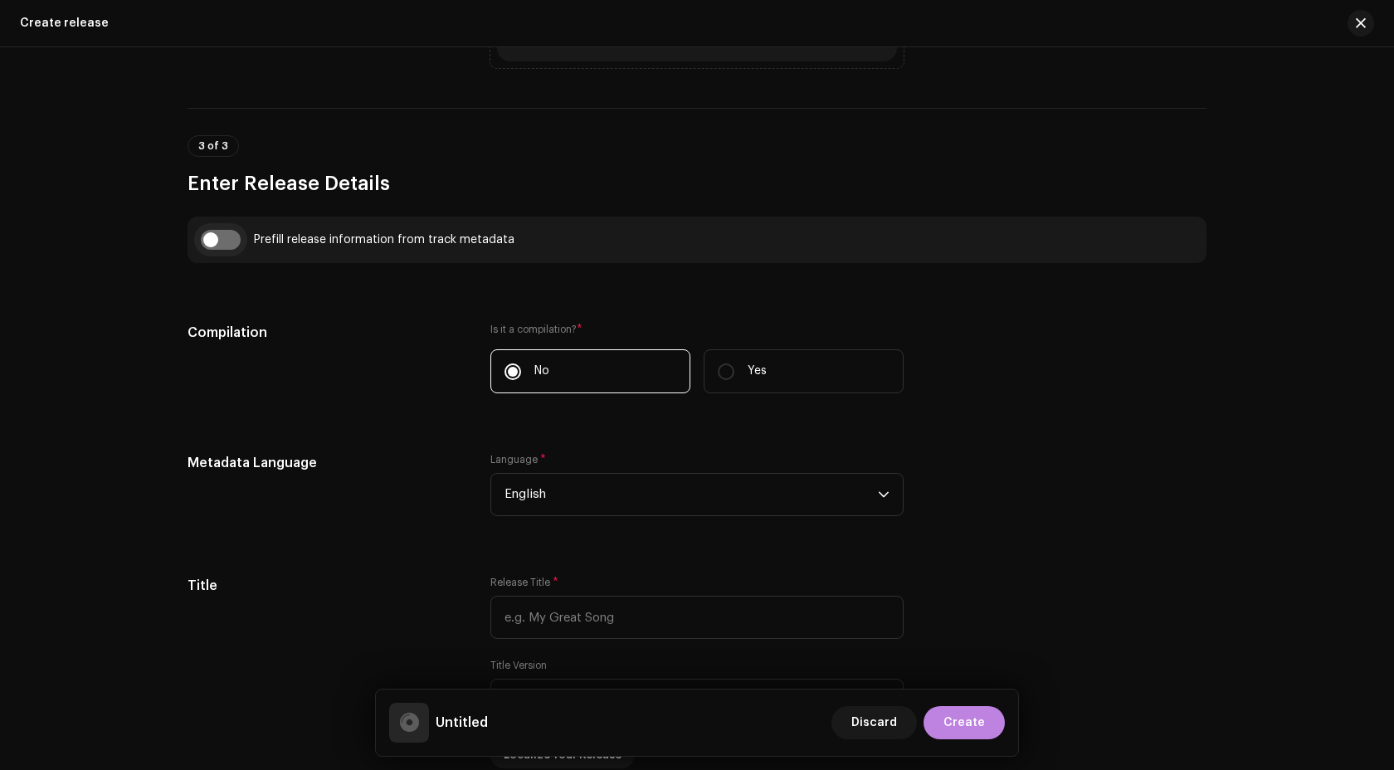
click at [215, 249] on input "checkbox" at bounding box center [221, 240] width 40 height 20
checkbox input "true"
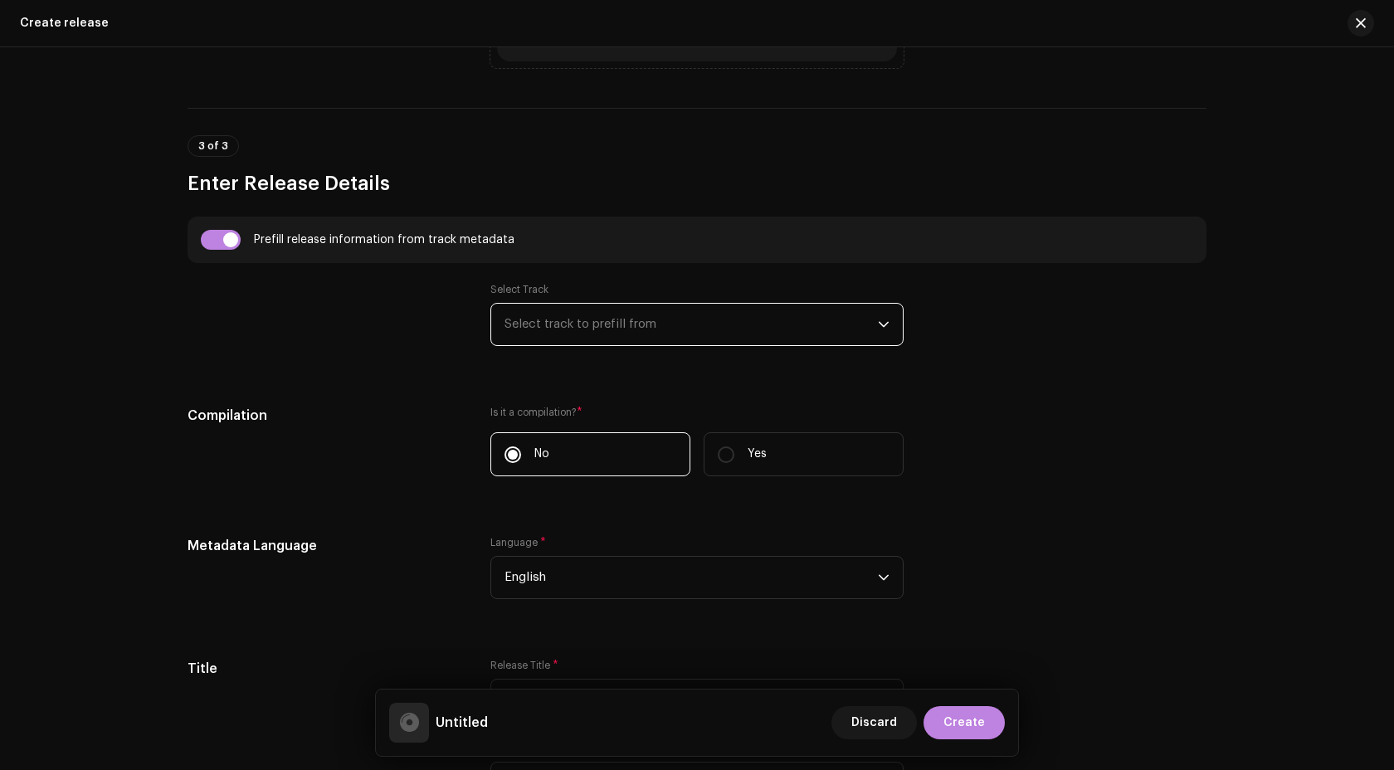
click at [552, 314] on span "Select track to prefill from" at bounding box center [690, 324] width 373 height 41
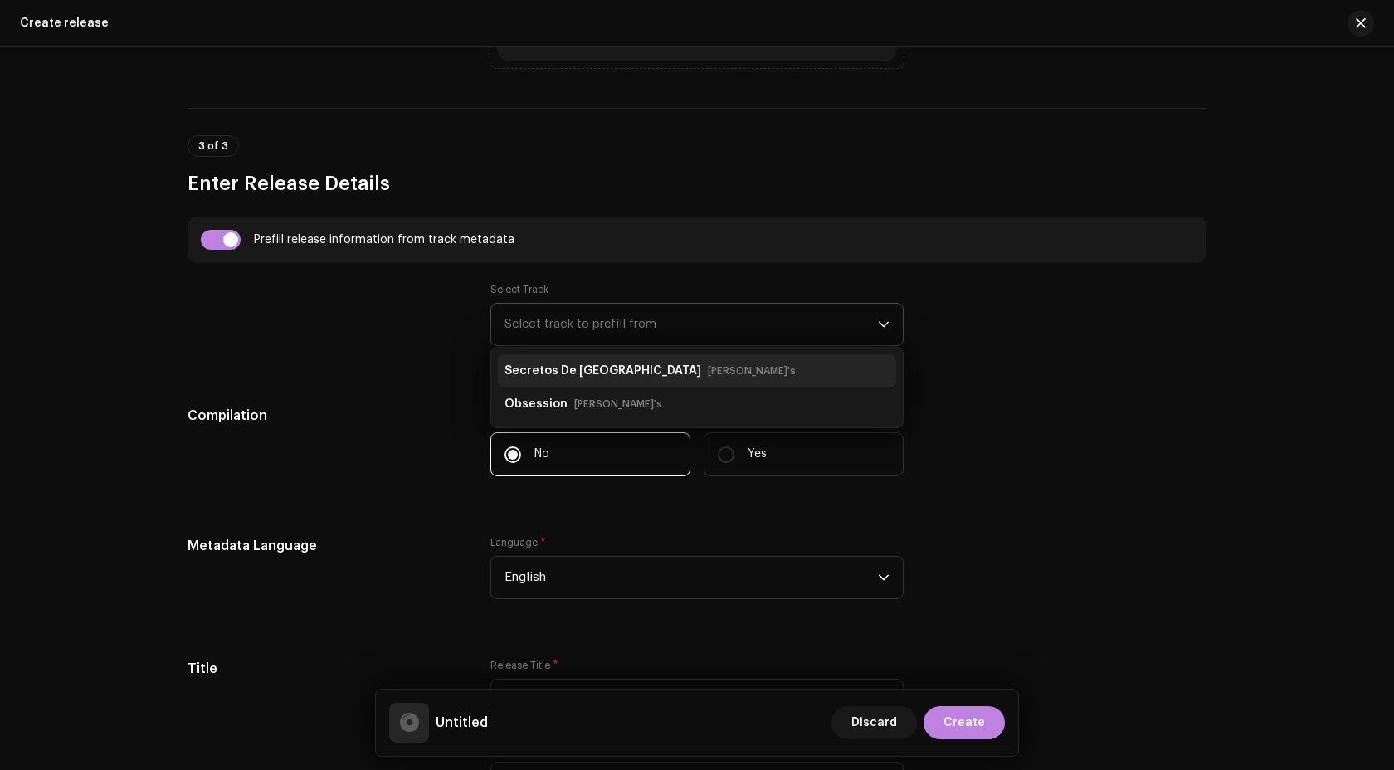
click at [576, 367] on strong "Secretos De La Habana" at bounding box center [602, 371] width 197 height 27
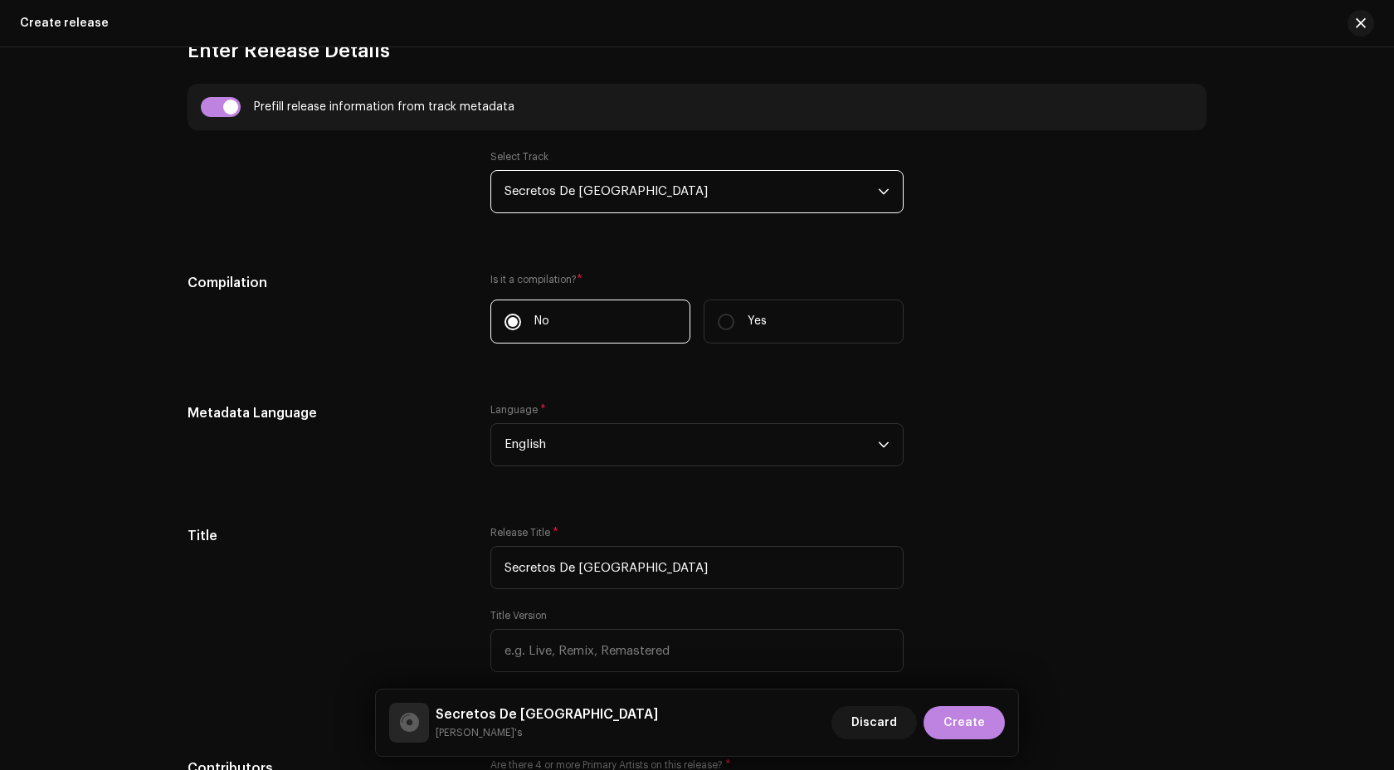
scroll to position [1273, 0]
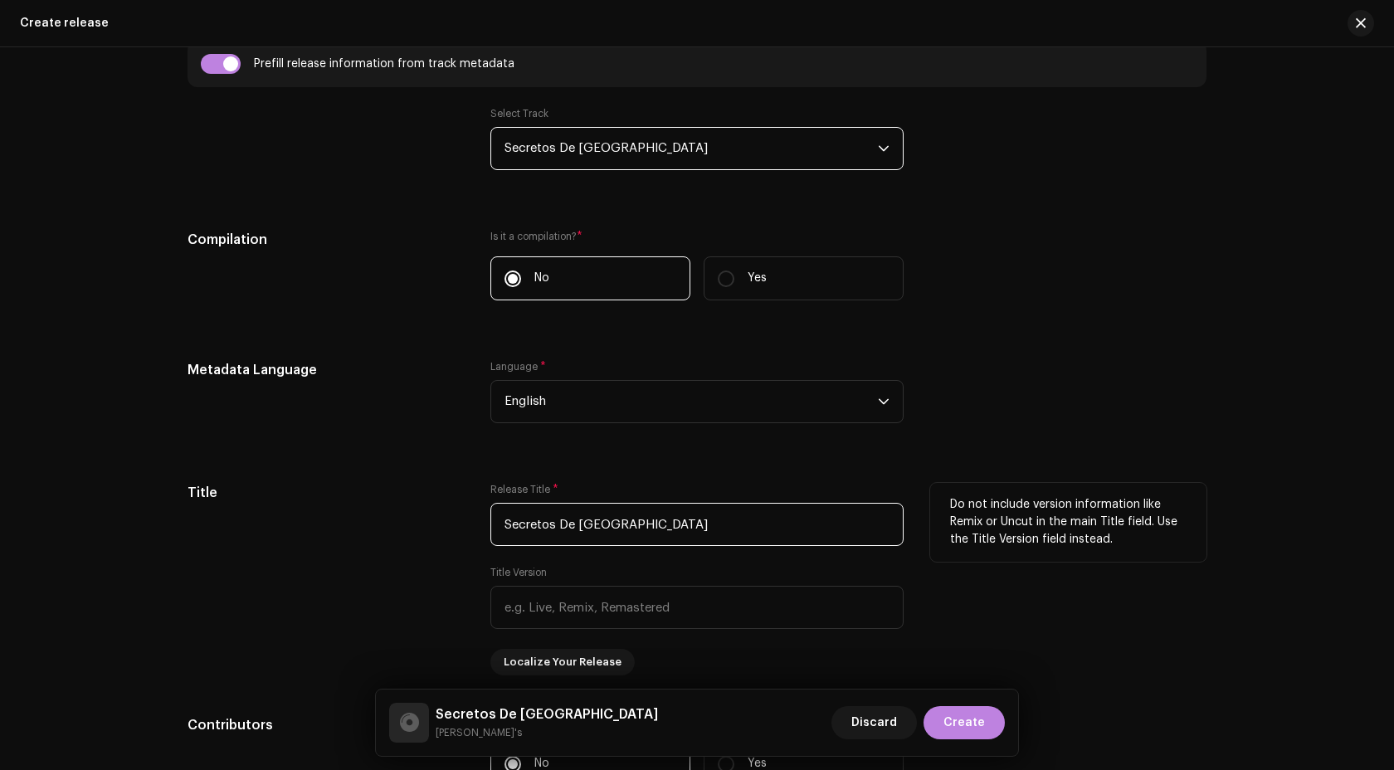
click at [580, 529] on input "Secretos De La Habana" at bounding box center [696, 524] width 413 height 43
click at [559, 528] on input "Secretos De Habana" at bounding box center [696, 524] width 413 height 43
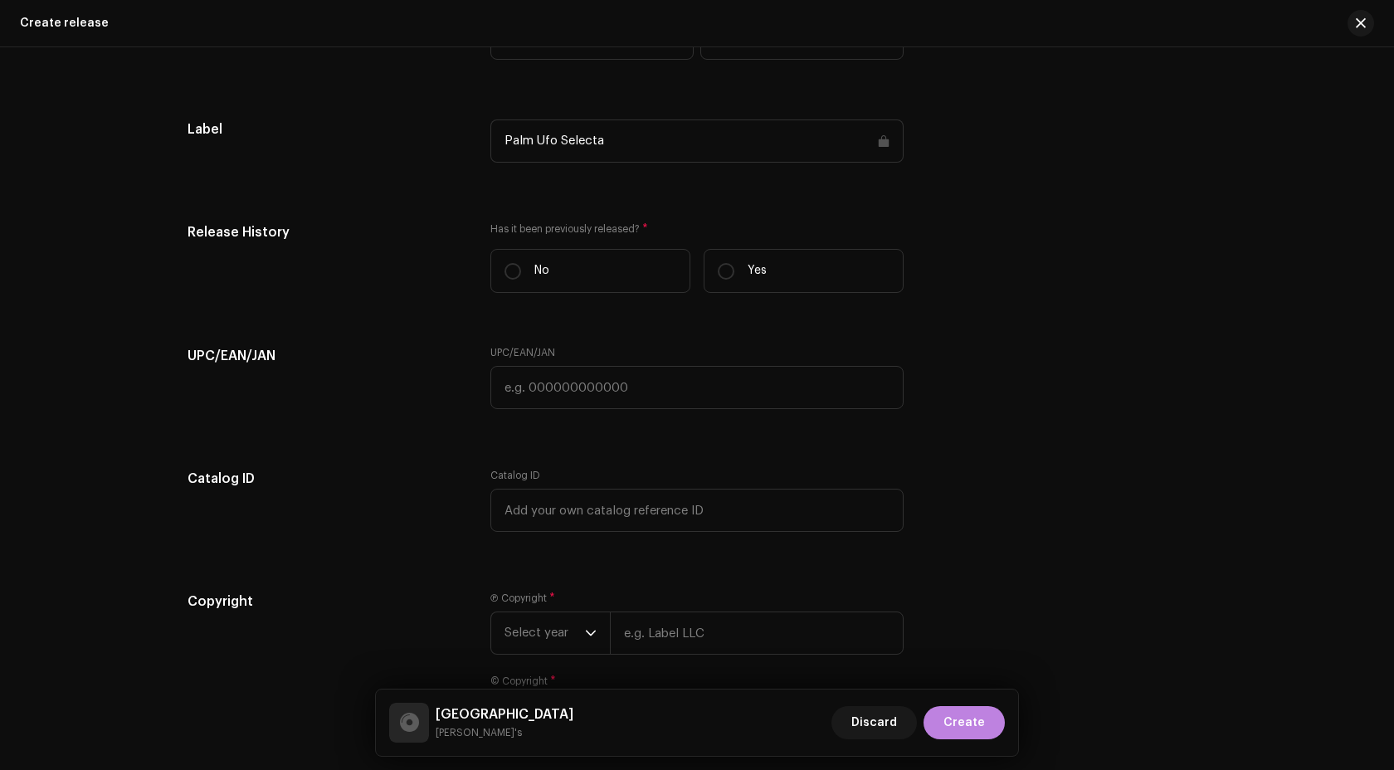
scroll to position [2634, 0]
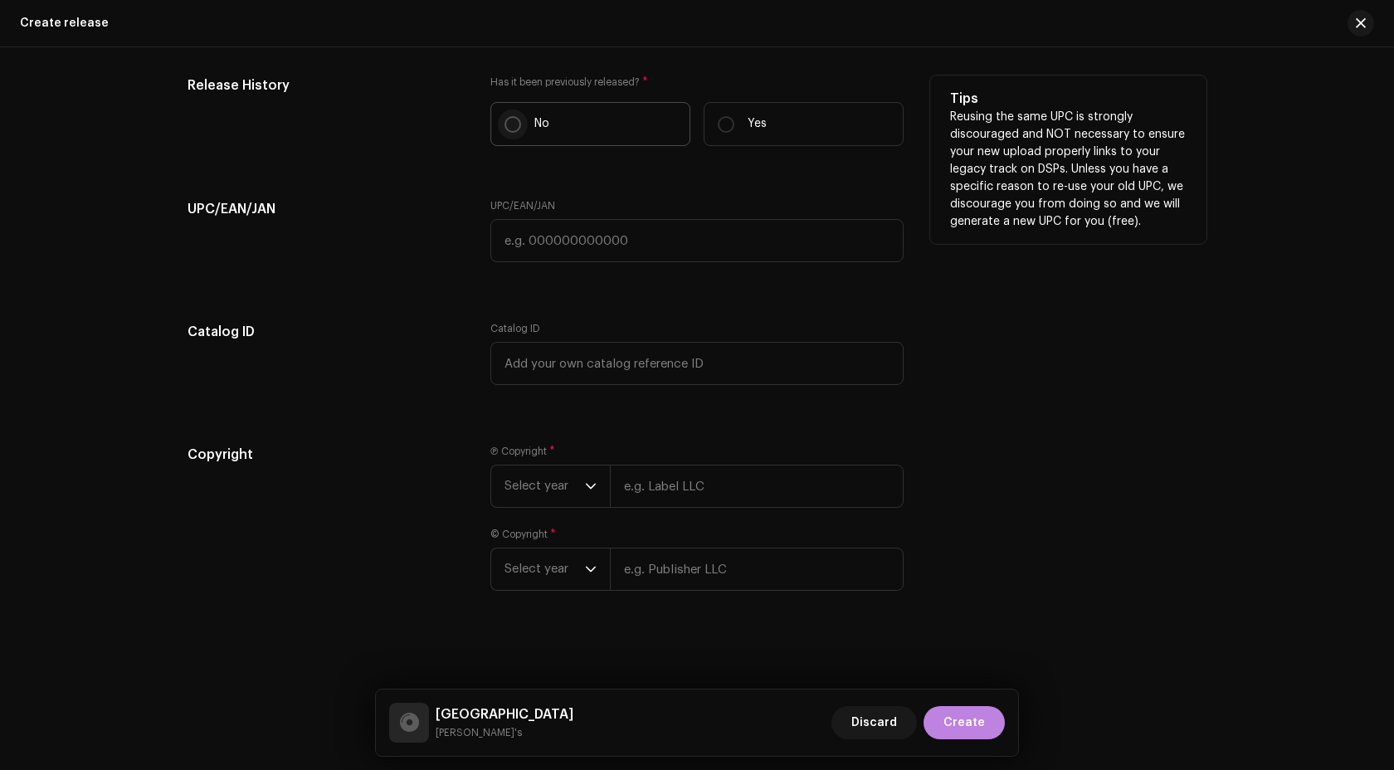
type input "[GEOGRAPHIC_DATA]"
click at [508, 122] on input "No" at bounding box center [512, 124] width 17 height 17
radio input "true"
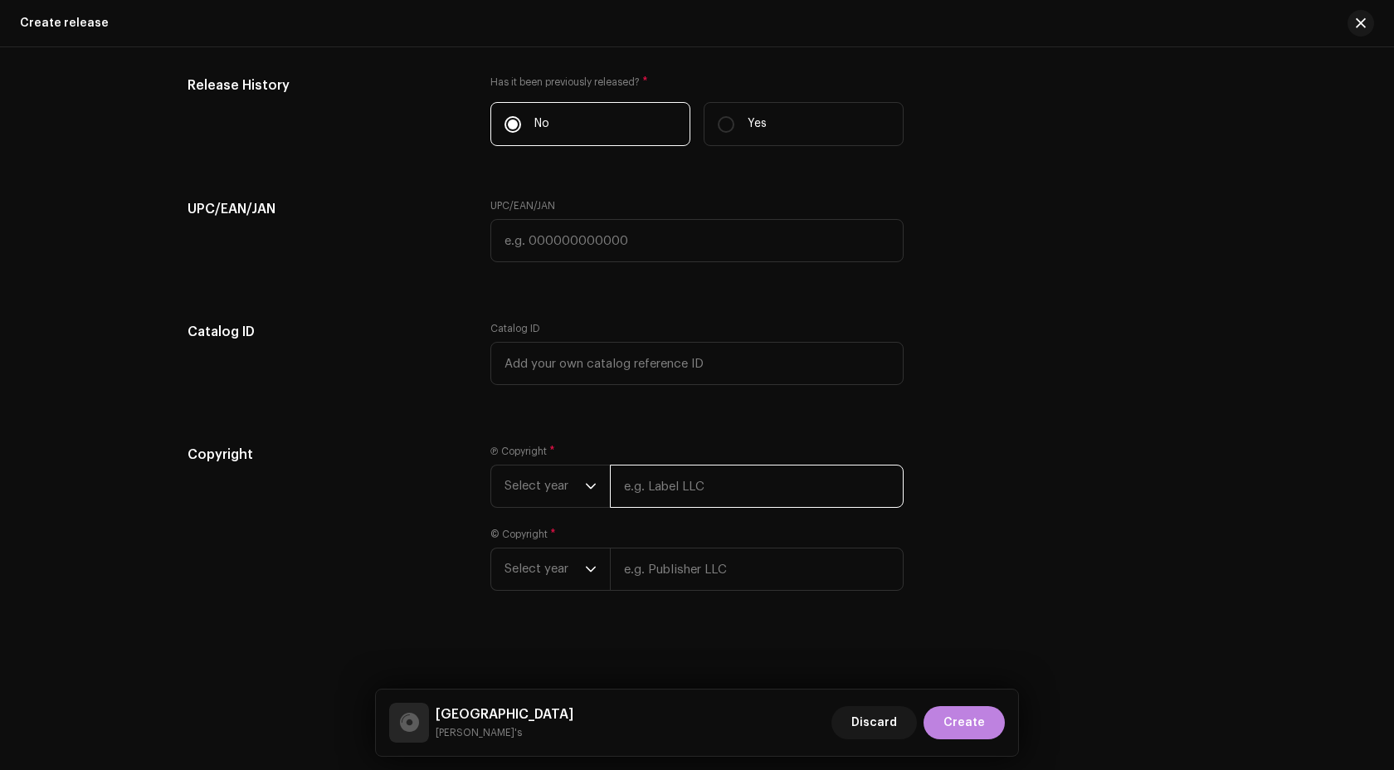
click at [660, 483] on input "text" at bounding box center [757, 486] width 294 height 43
type input "make sax with me."
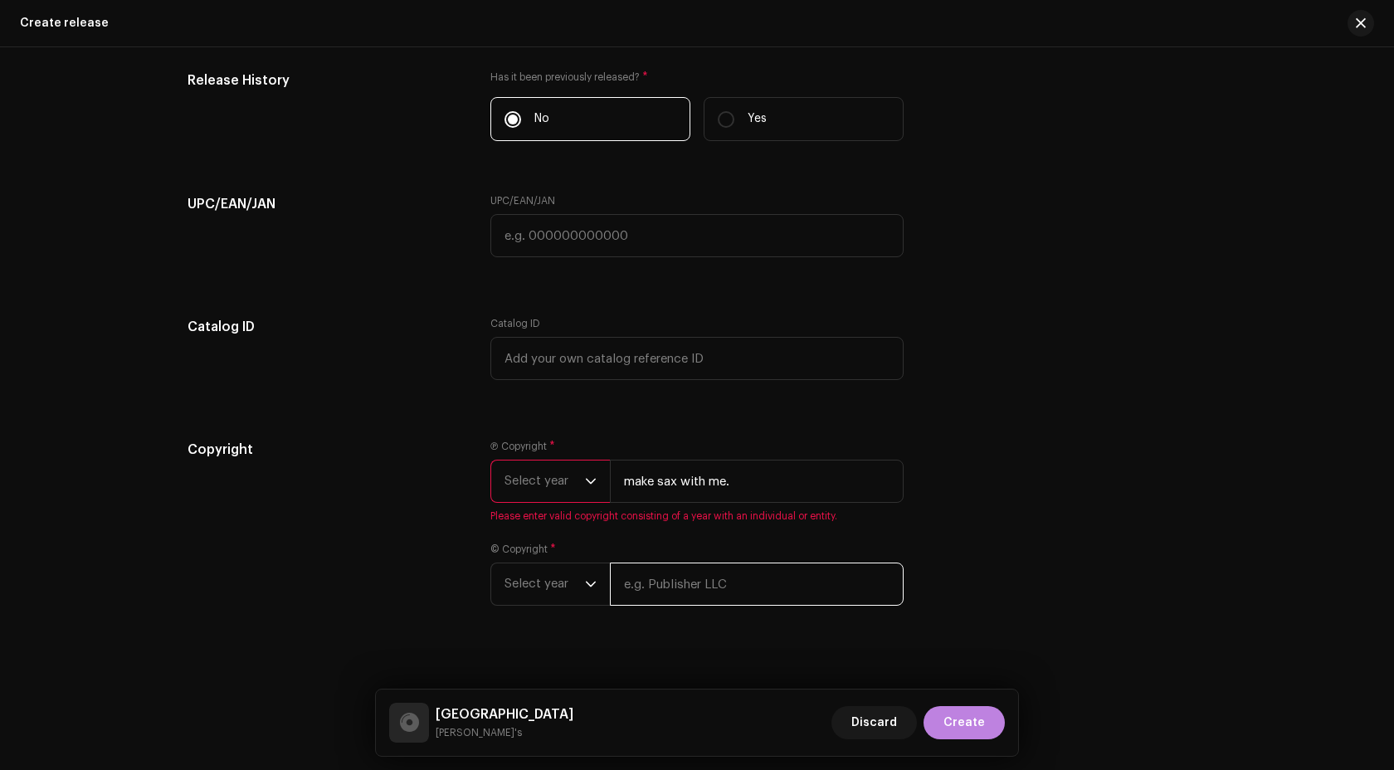
click at [694, 567] on input "text" at bounding box center [757, 583] width 294 height 43
type input "make sax with me."
click at [535, 477] on span "Select year" at bounding box center [544, 480] width 80 height 41
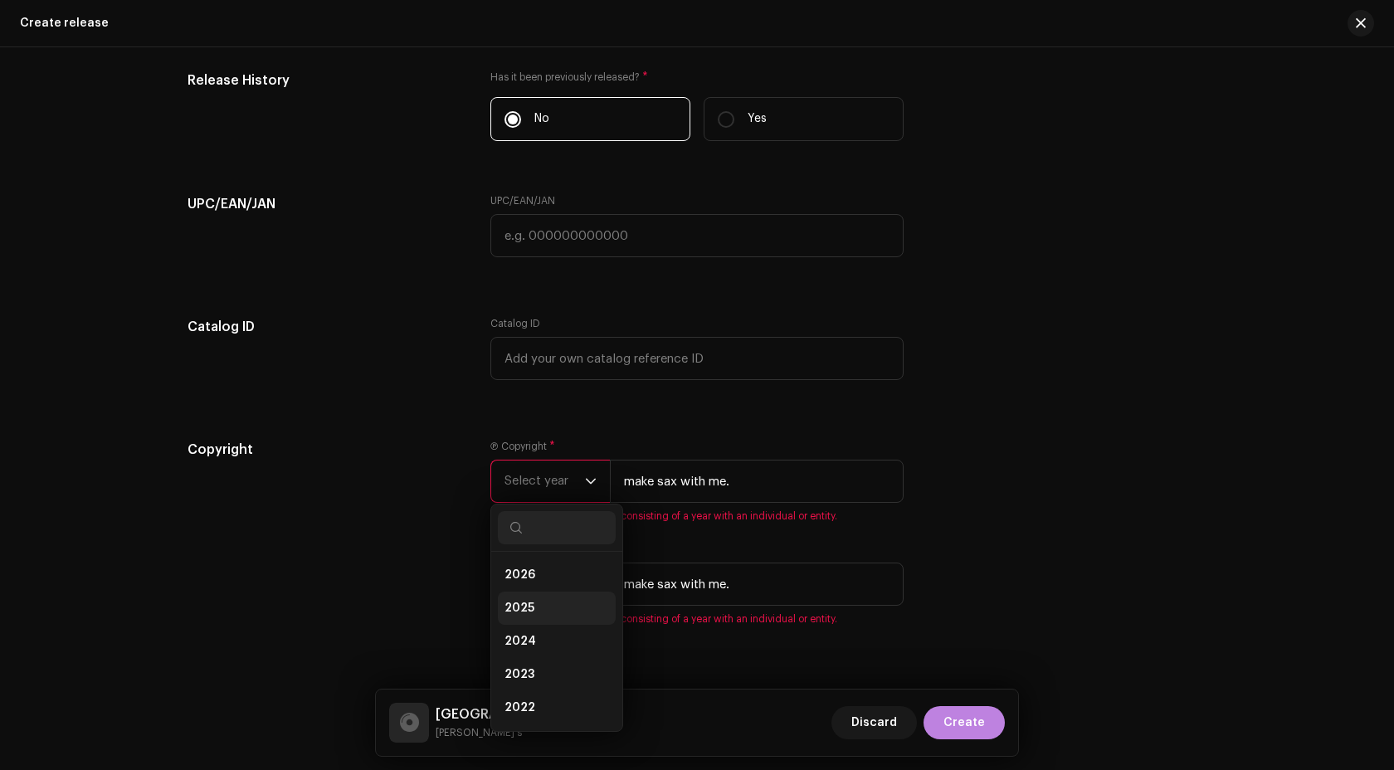
click at [547, 601] on li "2025" at bounding box center [557, 607] width 118 height 33
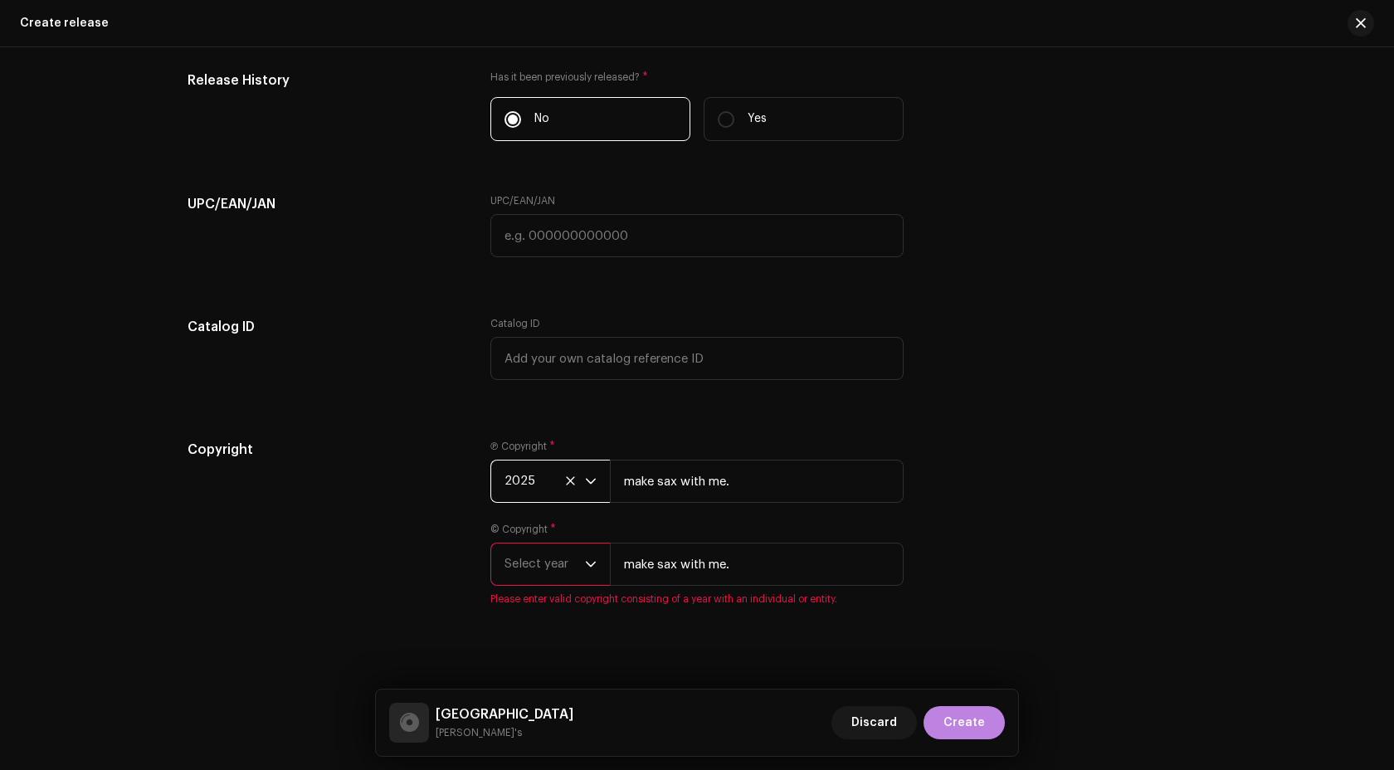
click at [572, 571] on span "Select year" at bounding box center [544, 563] width 80 height 41
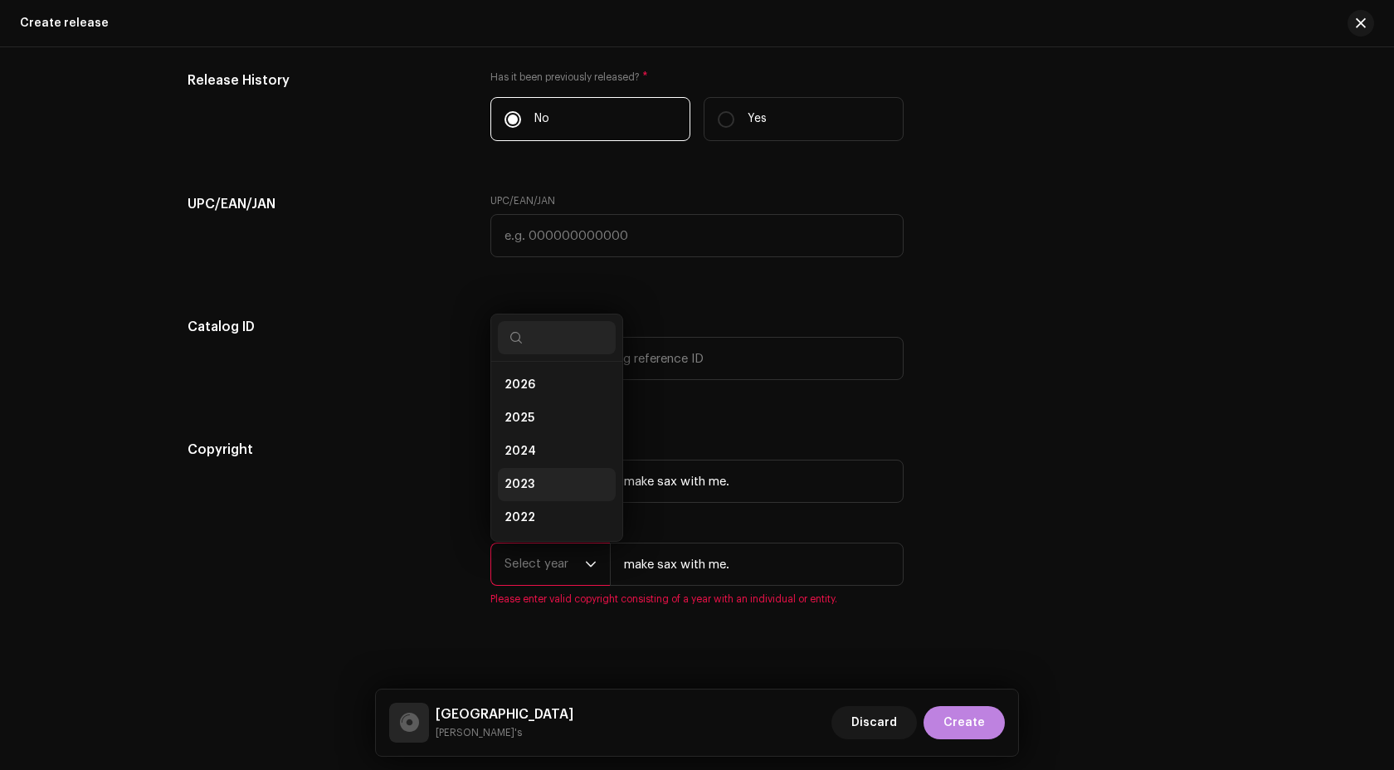
scroll to position [27, 0]
click at [526, 396] on span "2025" at bounding box center [519, 391] width 30 height 17
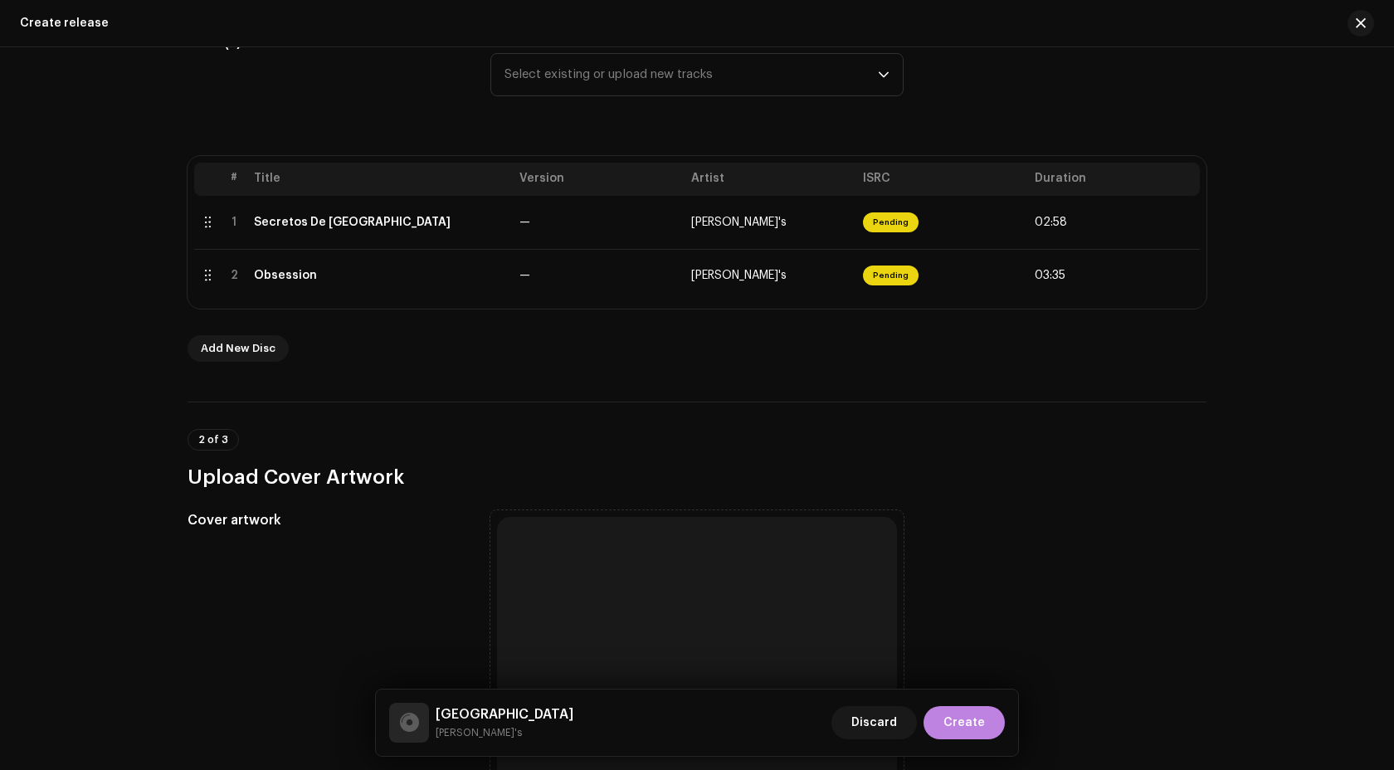
scroll to position [674, 0]
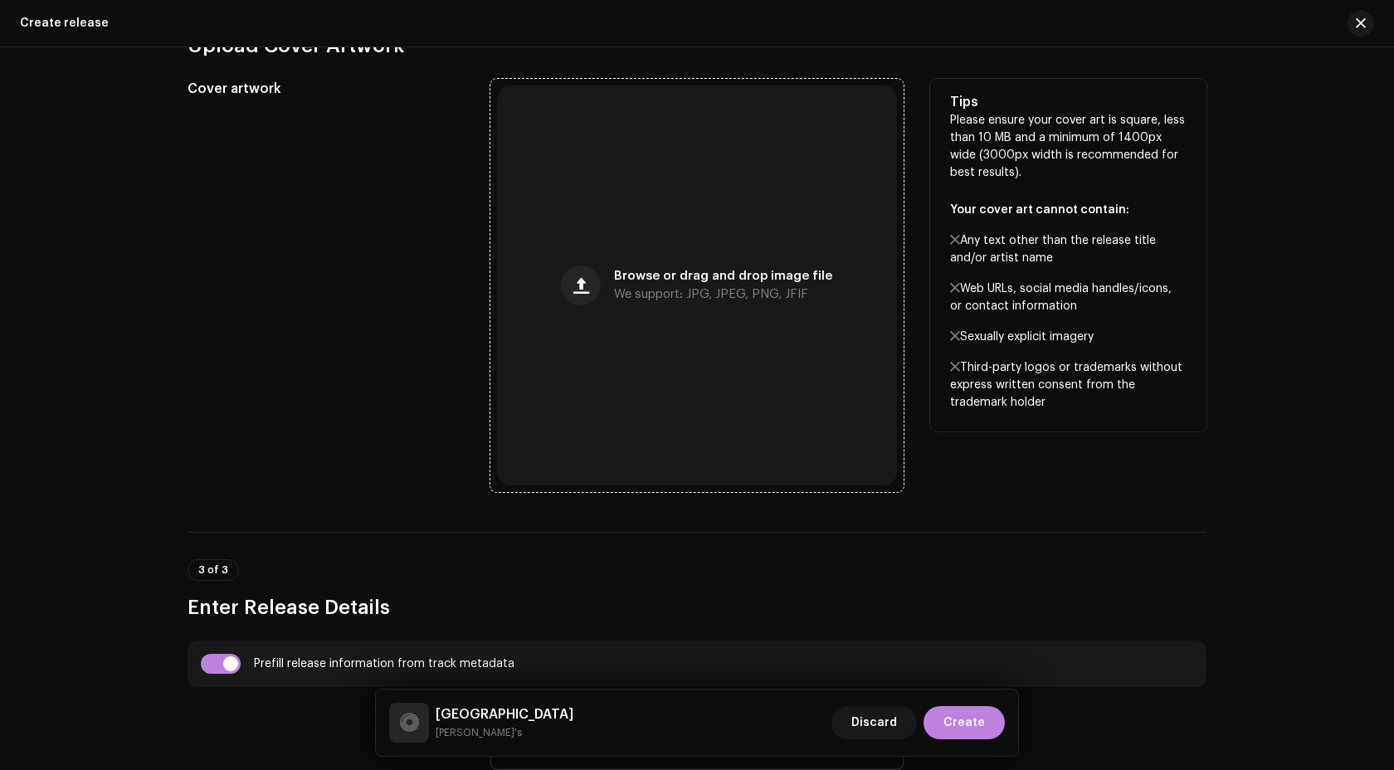
click at [630, 403] on div "Browse or drag and drop image file We support: JPG, JPEG, PNG, JFIF" at bounding box center [697, 285] width 400 height 400
click at [761, 391] on div "Browse or drag and drop image file We support: JPG, JPEG, PNG, JFIF" at bounding box center [697, 285] width 400 height 400
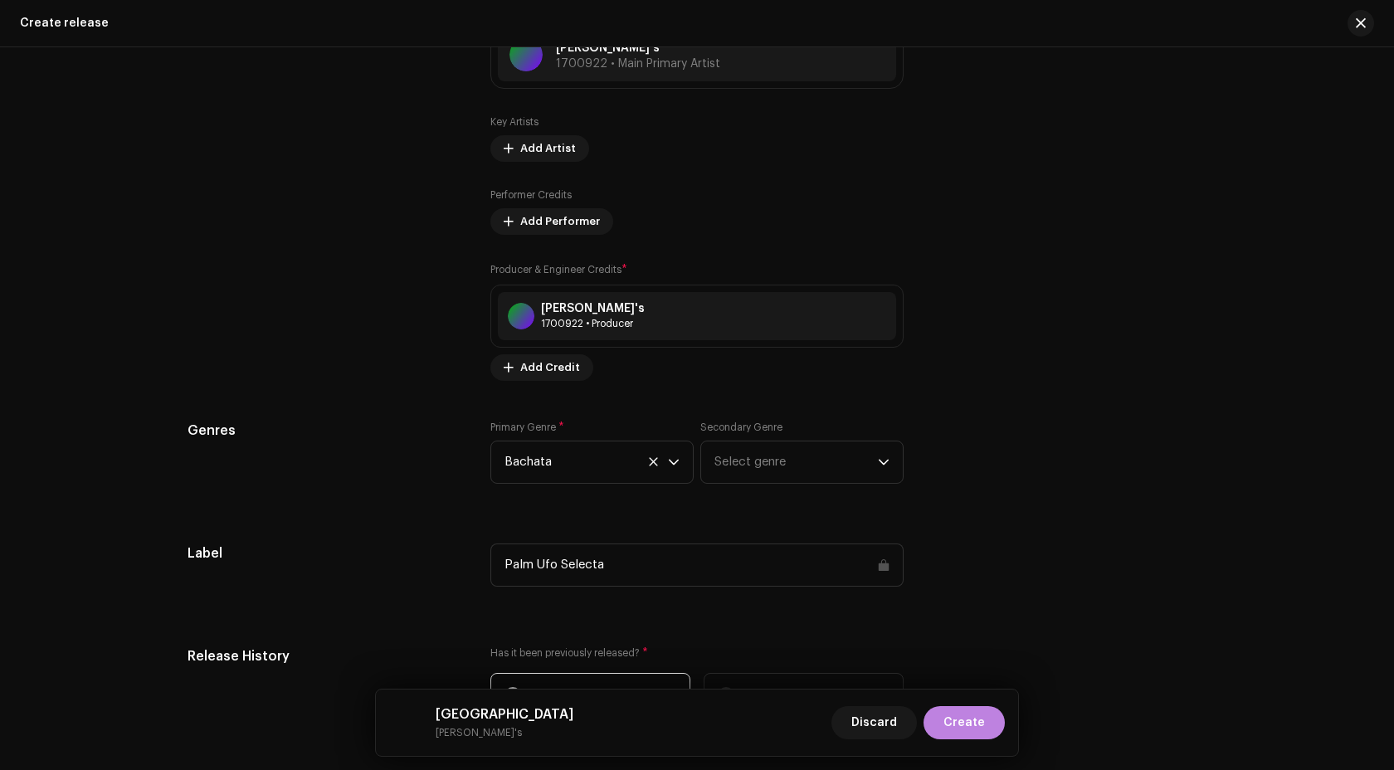
scroll to position [2384, 0]
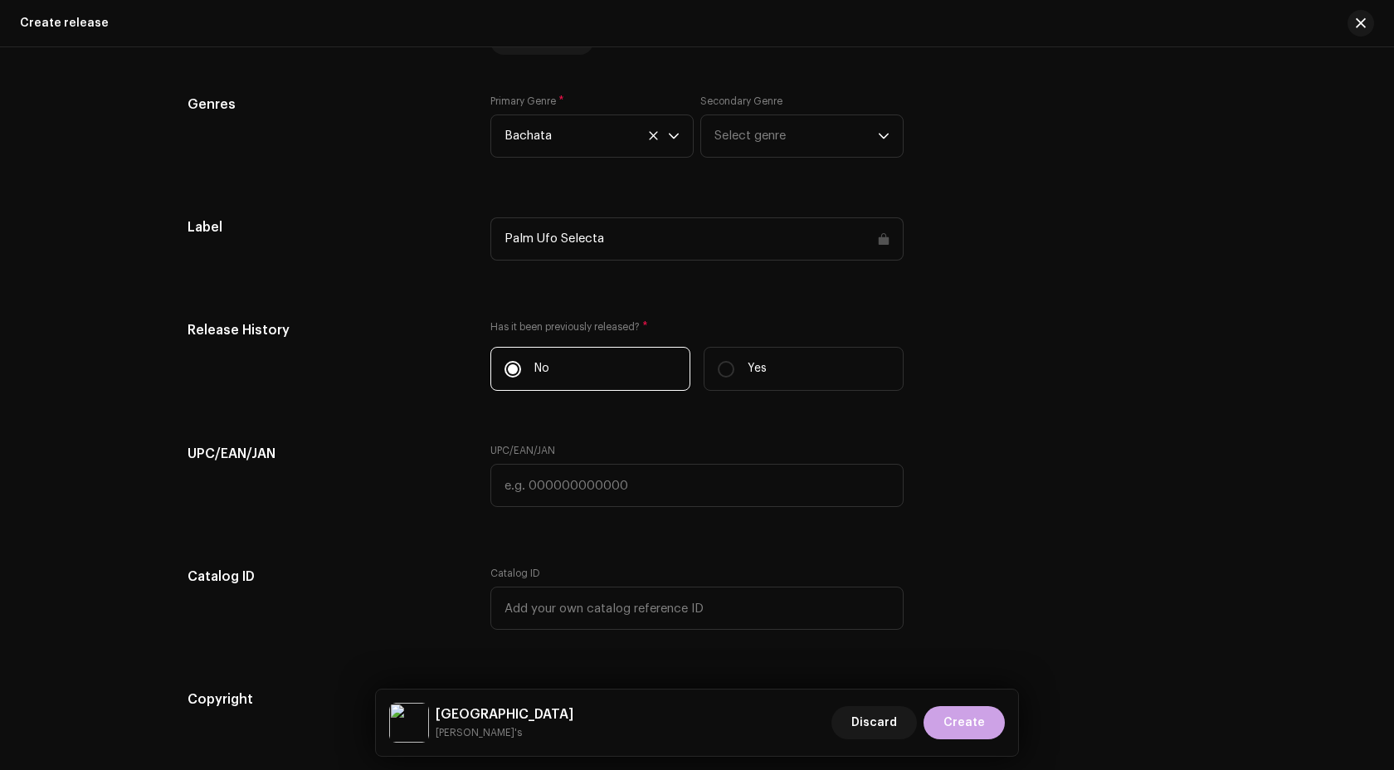
click at [979, 722] on span "Create" at bounding box center [963, 722] width 41 height 33
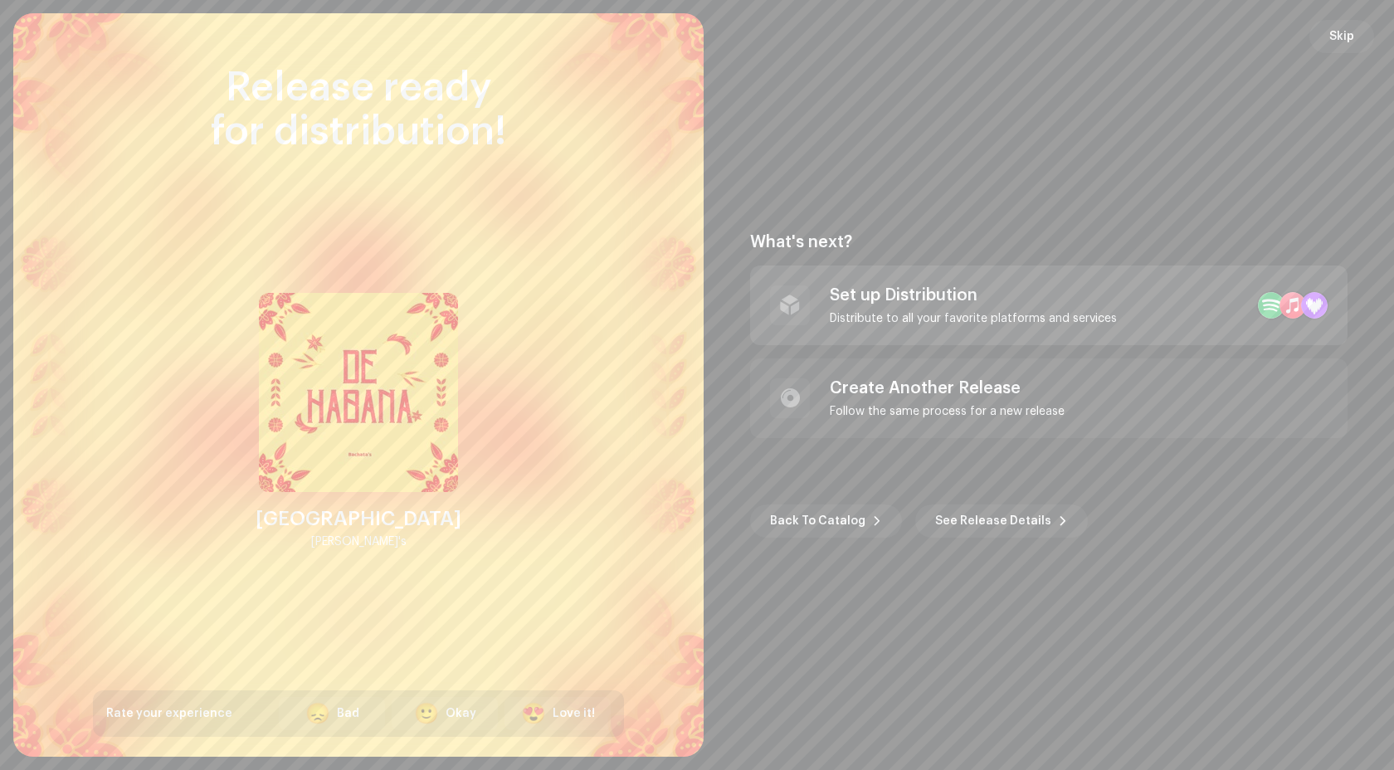
click at [1034, 281] on div "Set up Distribution Distribute to all your favorite platforms and services" at bounding box center [1048, 305] width 597 height 80
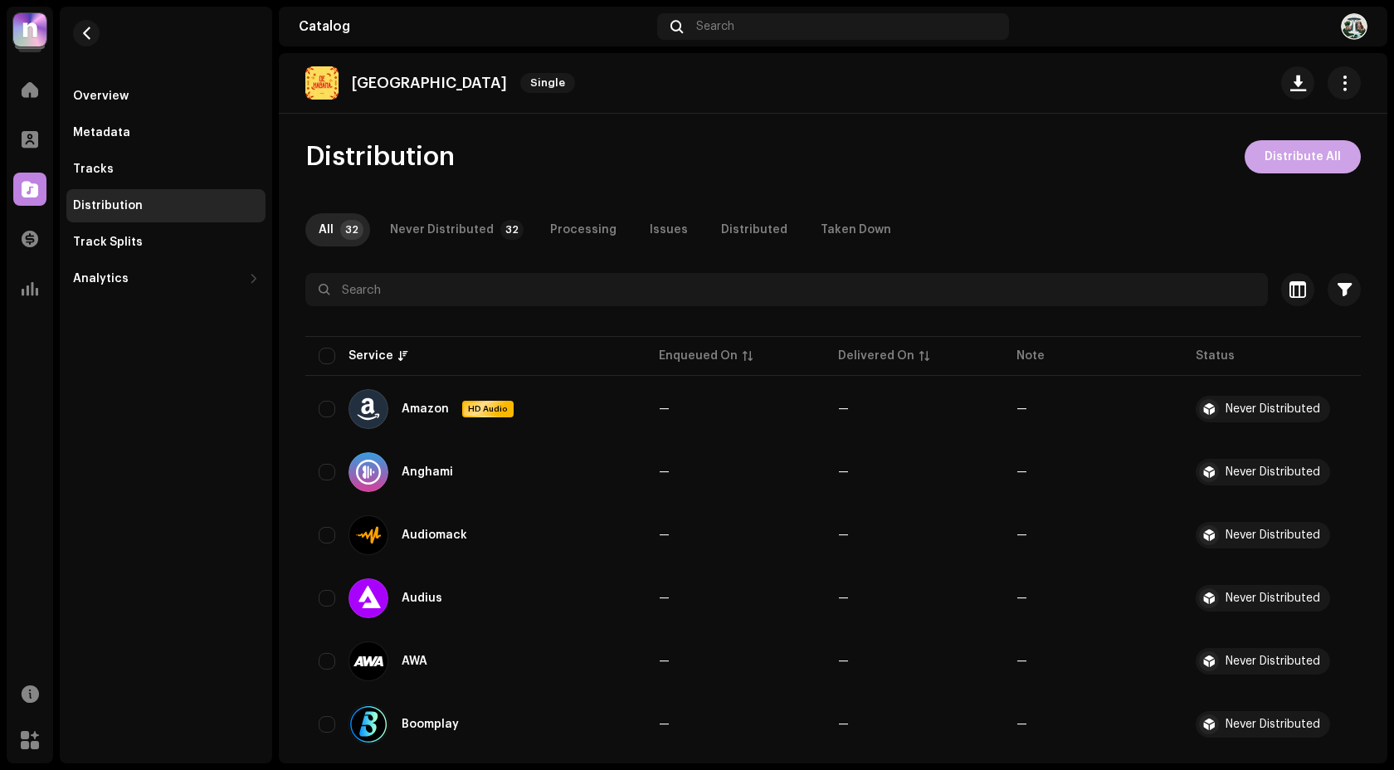
click at [1315, 158] on span "Distribute All" at bounding box center [1302, 156] width 76 height 33
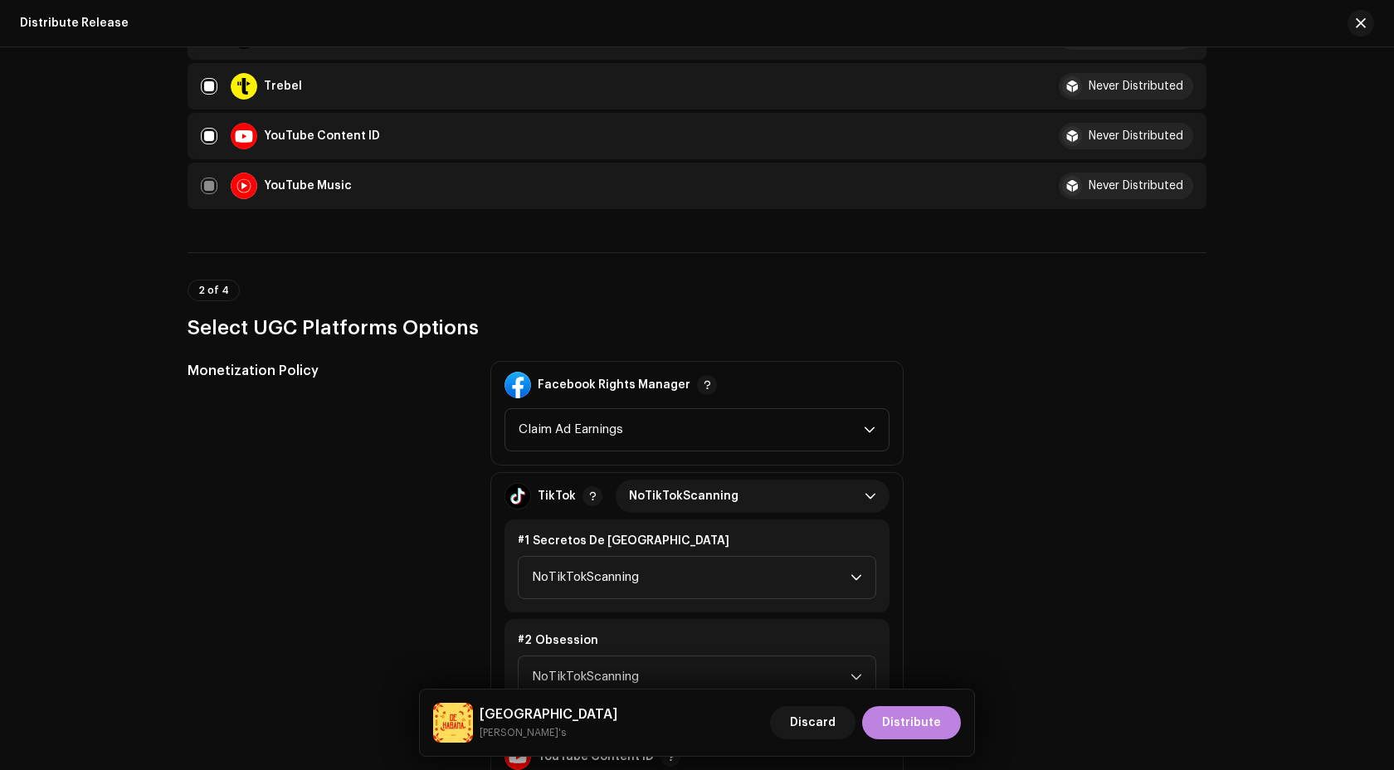
scroll to position [2125, 0]
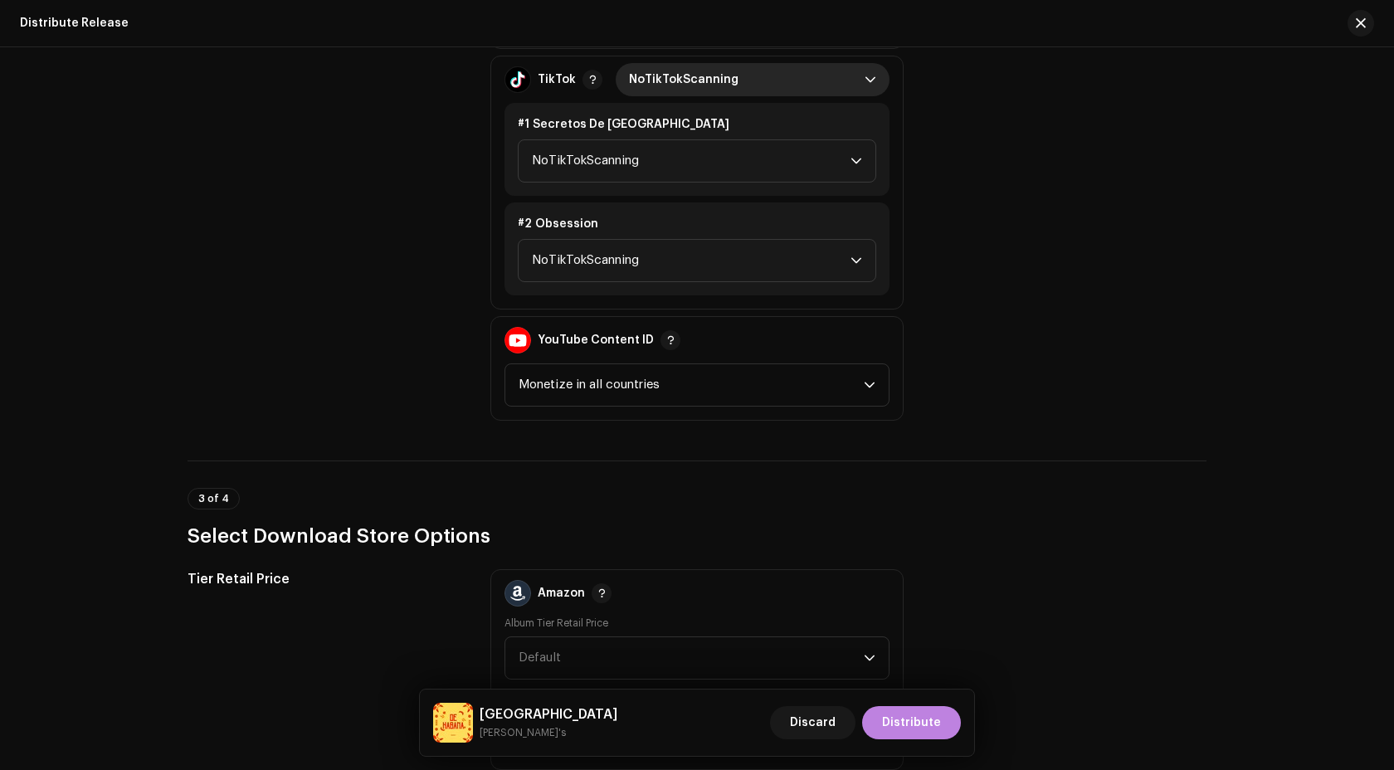
click at [726, 84] on span "NoTikTokScanning" at bounding box center [747, 79] width 236 height 33
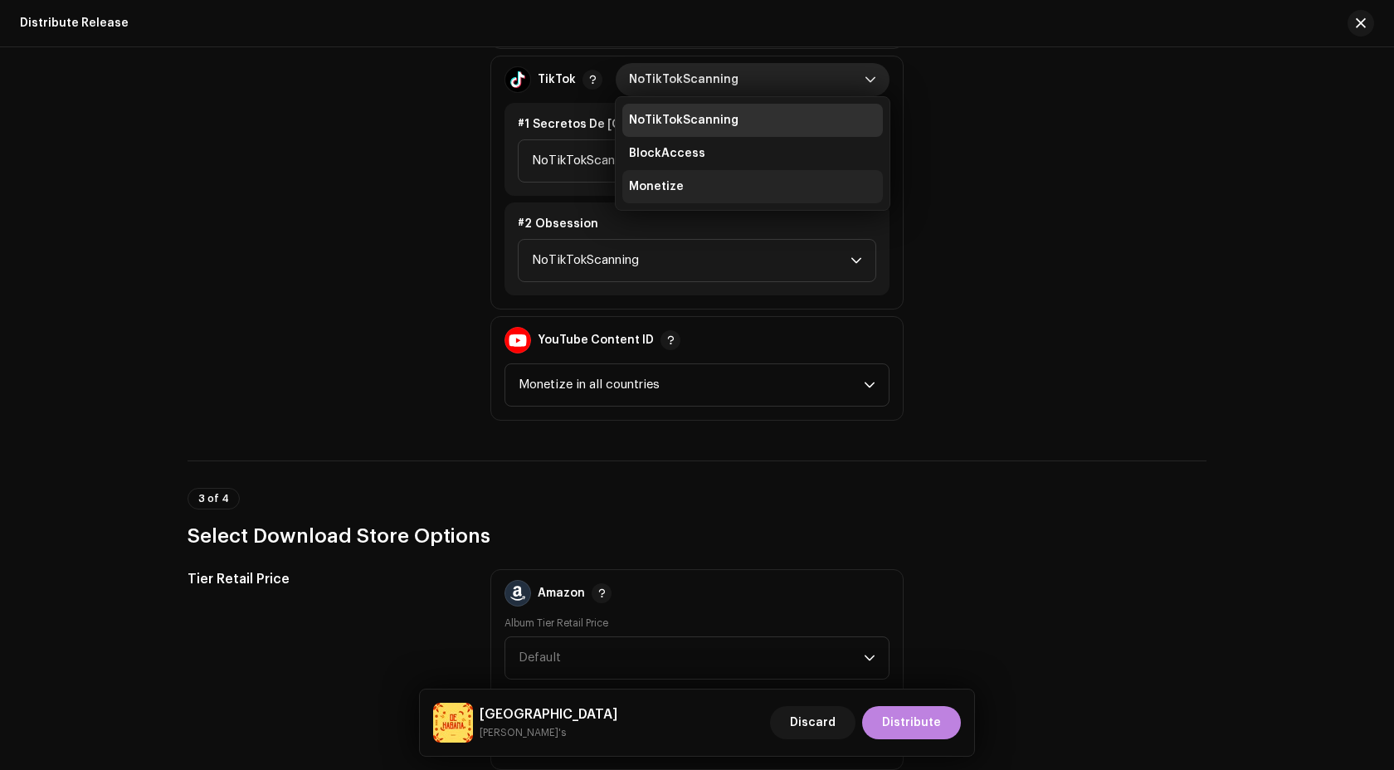
click at [727, 184] on li "Monetize" at bounding box center [752, 186] width 260 height 33
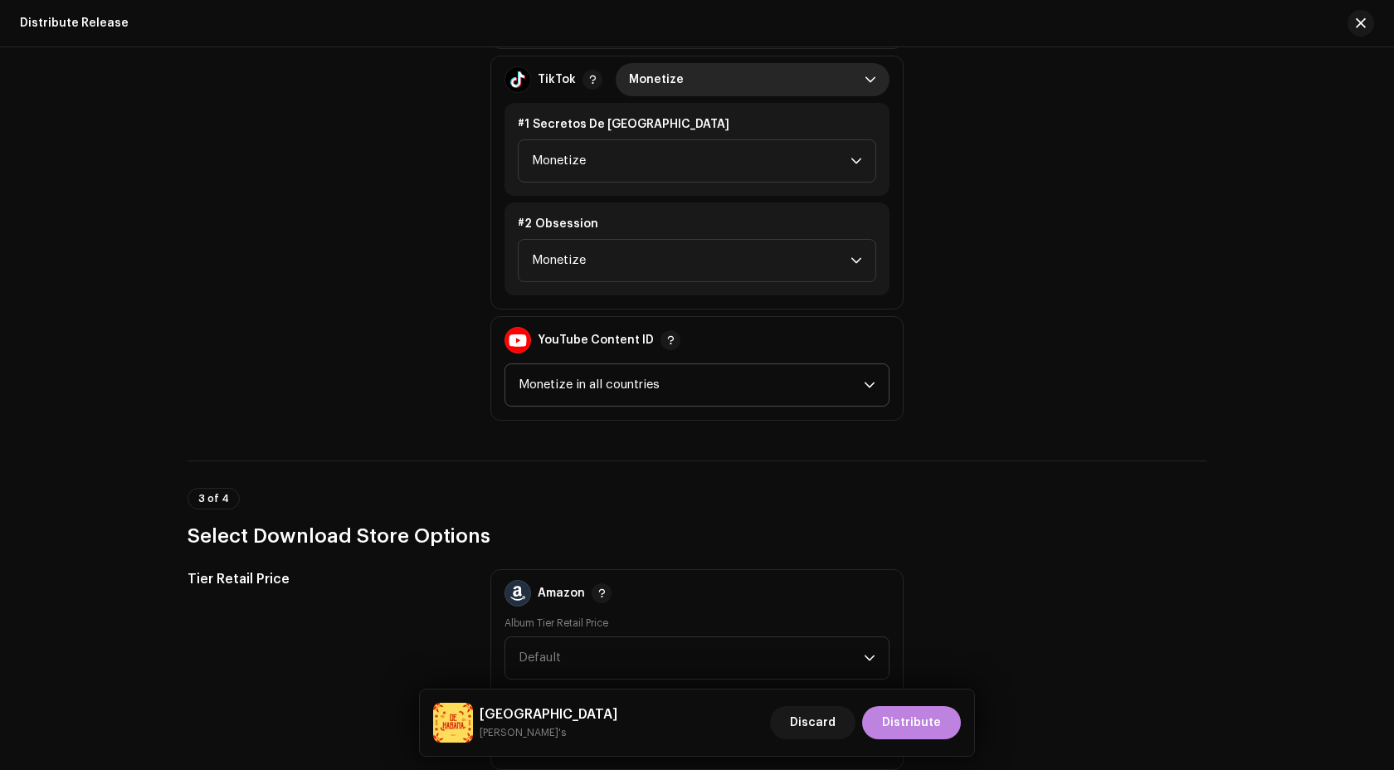
scroll to position [2918, 0]
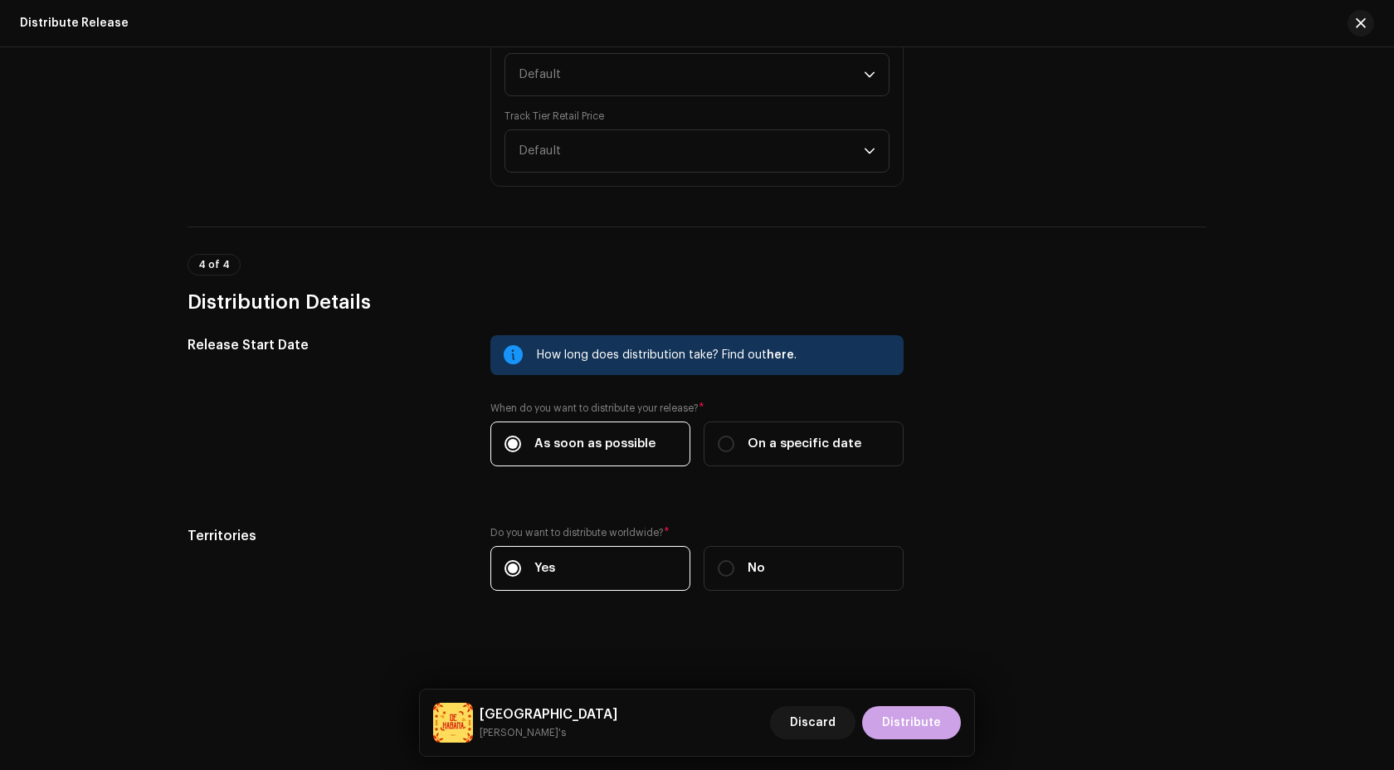
click at [925, 725] on span "Distribute" at bounding box center [911, 722] width 59 height 33
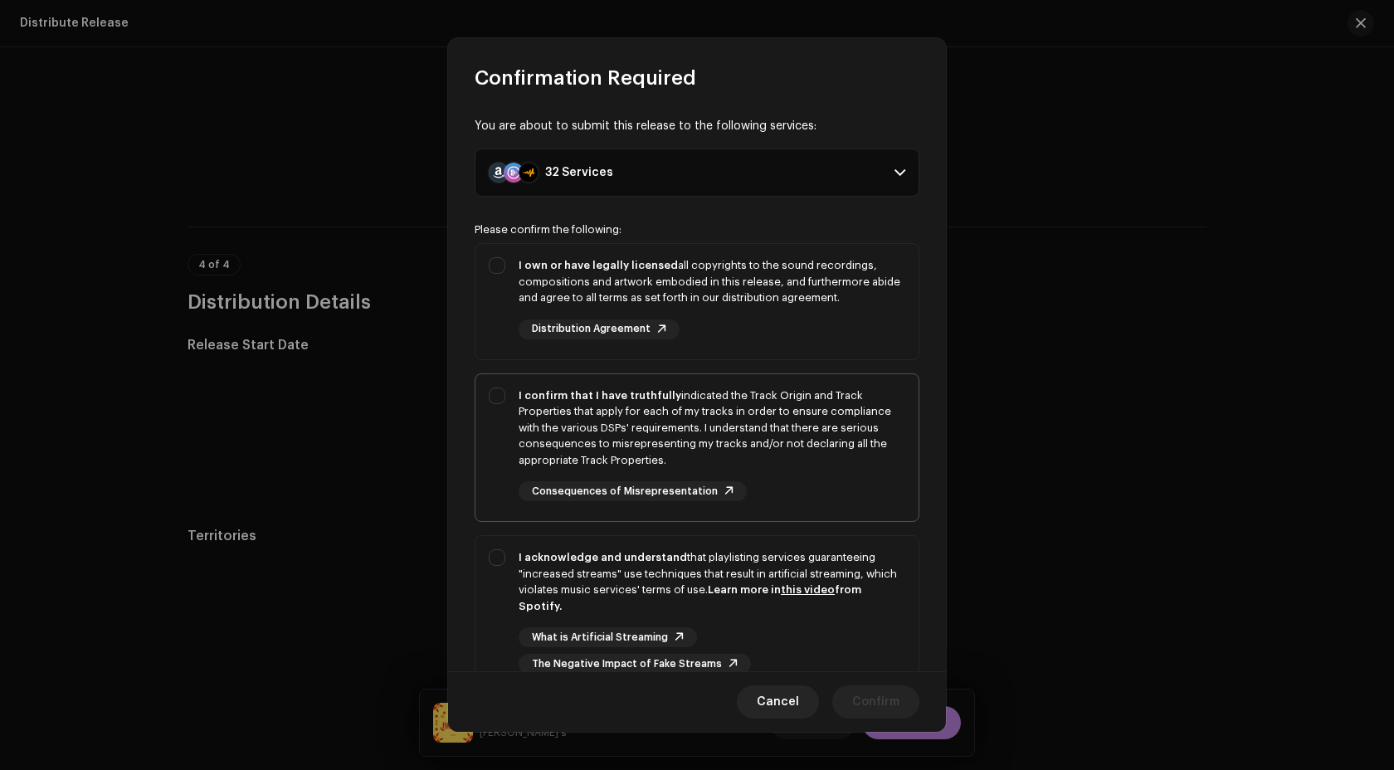
click at [819, 410] on div "I confirm that I have truthfully indicated the Track Origin and Track Propertie…" at bounding box center [711, 427] width 387 height 81
checkbox input "true"
click at [809, 245] on div "I own or have legally licensed all copyrights to the sound recordings, composit…" at bounding box center [696, 298] width 443 height 109
checkbox input "true"
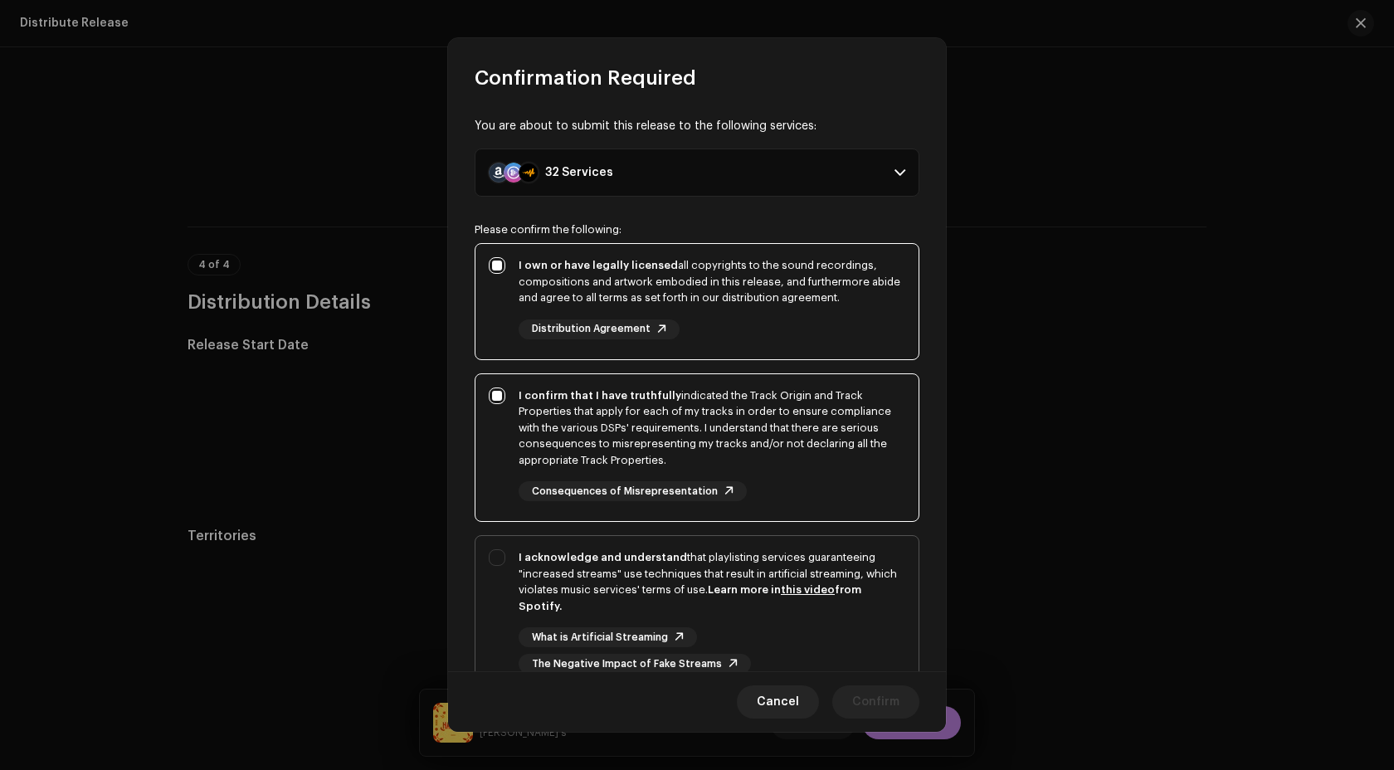
click at [809, 635] on div "What is Artificial Streaming The Negative Impact of Fake Streams" at bounding box center [711, 650] width 387 height 46
checkbox input "true"
click at [883, 696] on span "Confirm" at bounding box center [875, 701] width 47 height 33
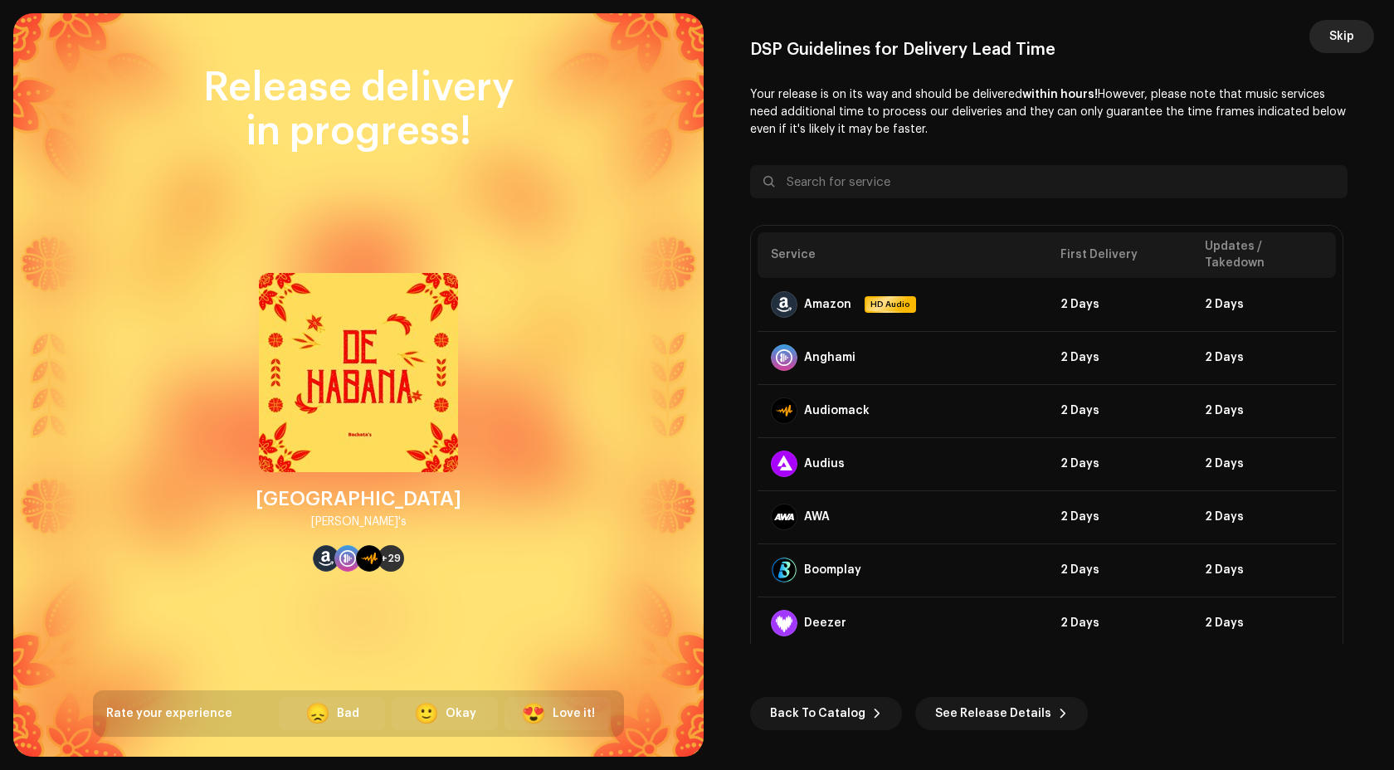
click at [1328, 35] on button "Skip" at bounding box center [1341, 36] width 65 height 33
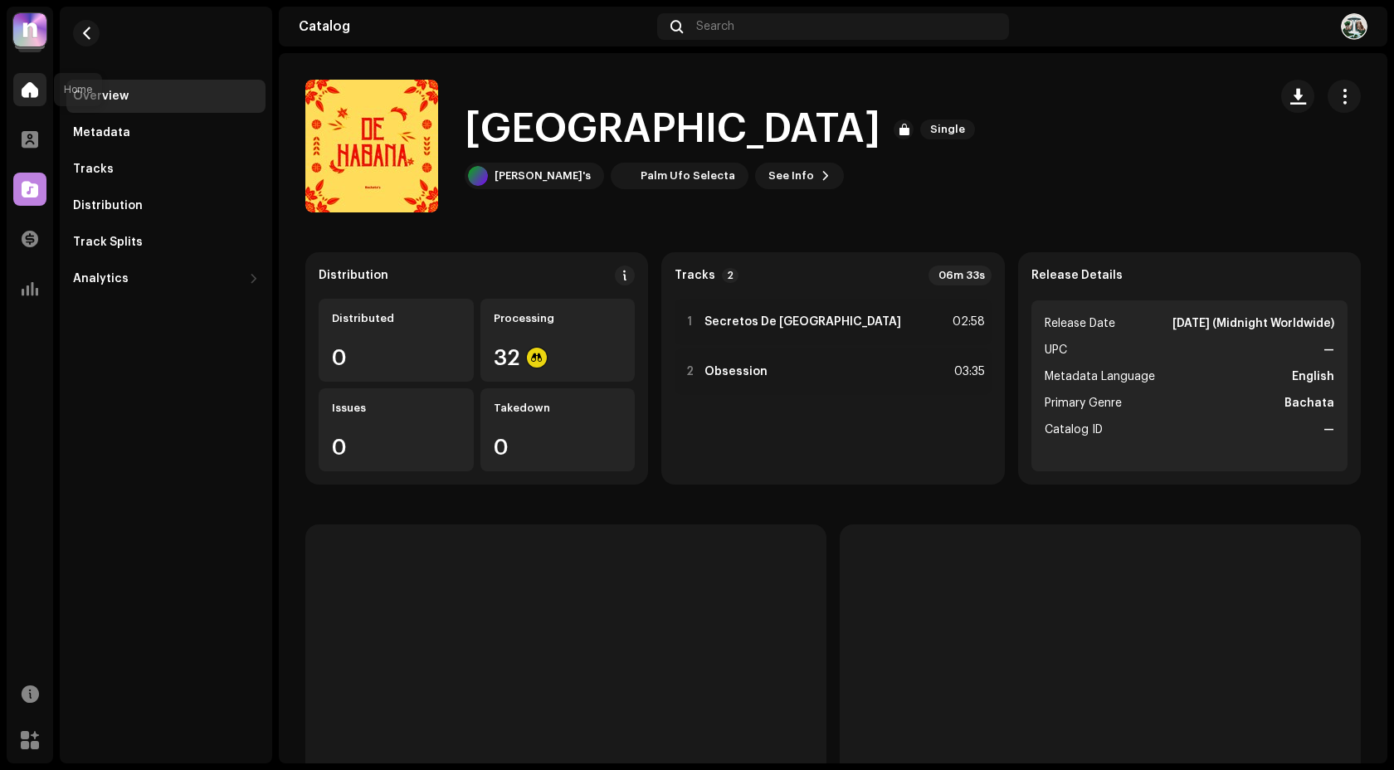
click at [22, 86] on span at bounding box center [30, 89] width 17 height 13
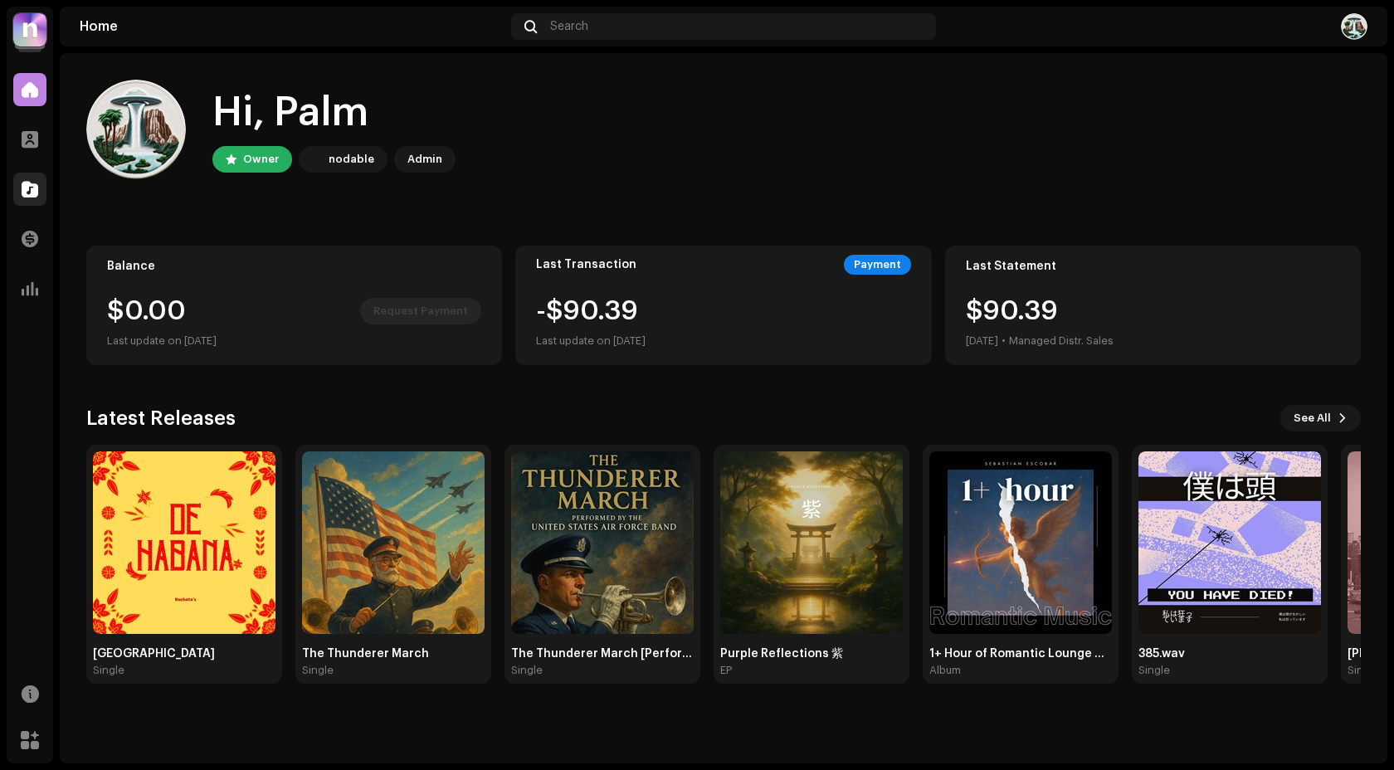
click at [29, 186] on span at bounding box center [30, 188] width 17 height 13
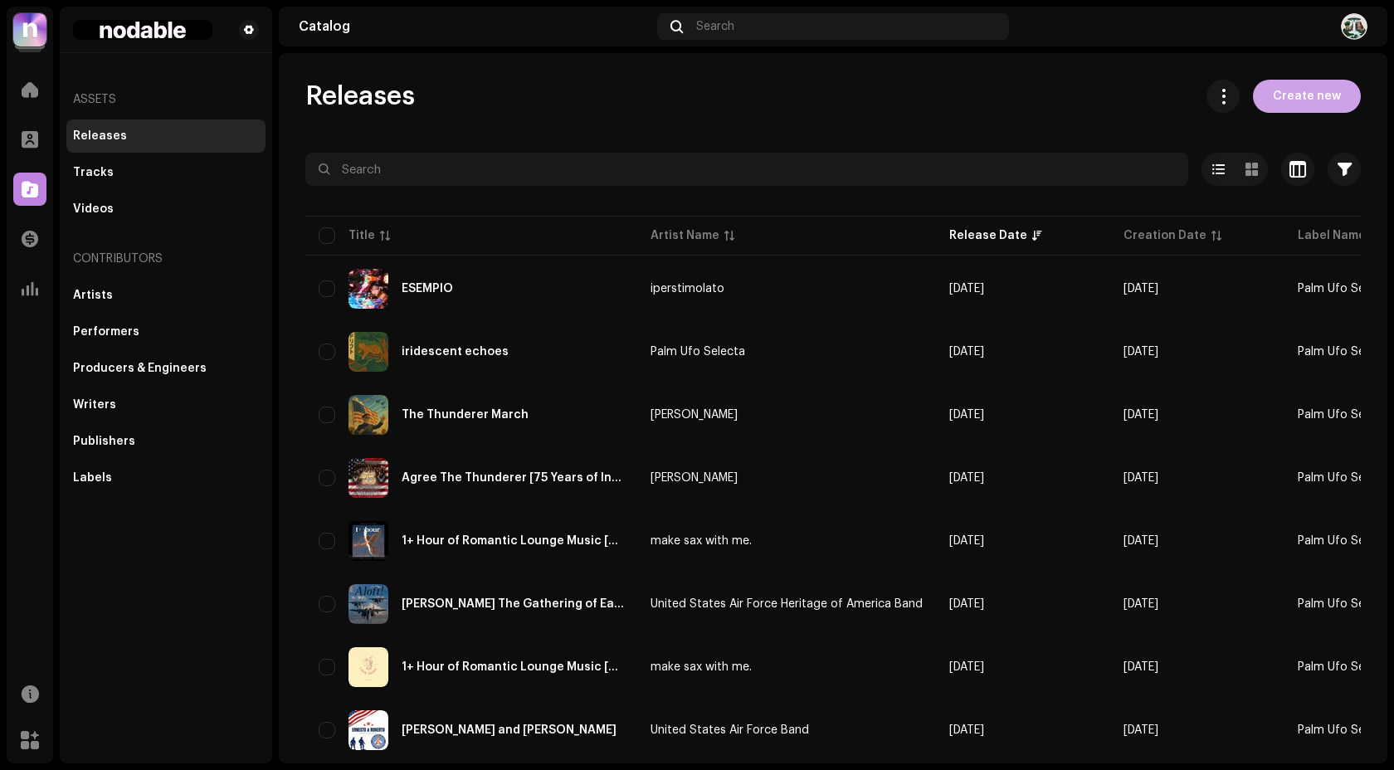
click at [1278, 90] on span "Create new" at bounding box center [1306, 96] width 68 height 33
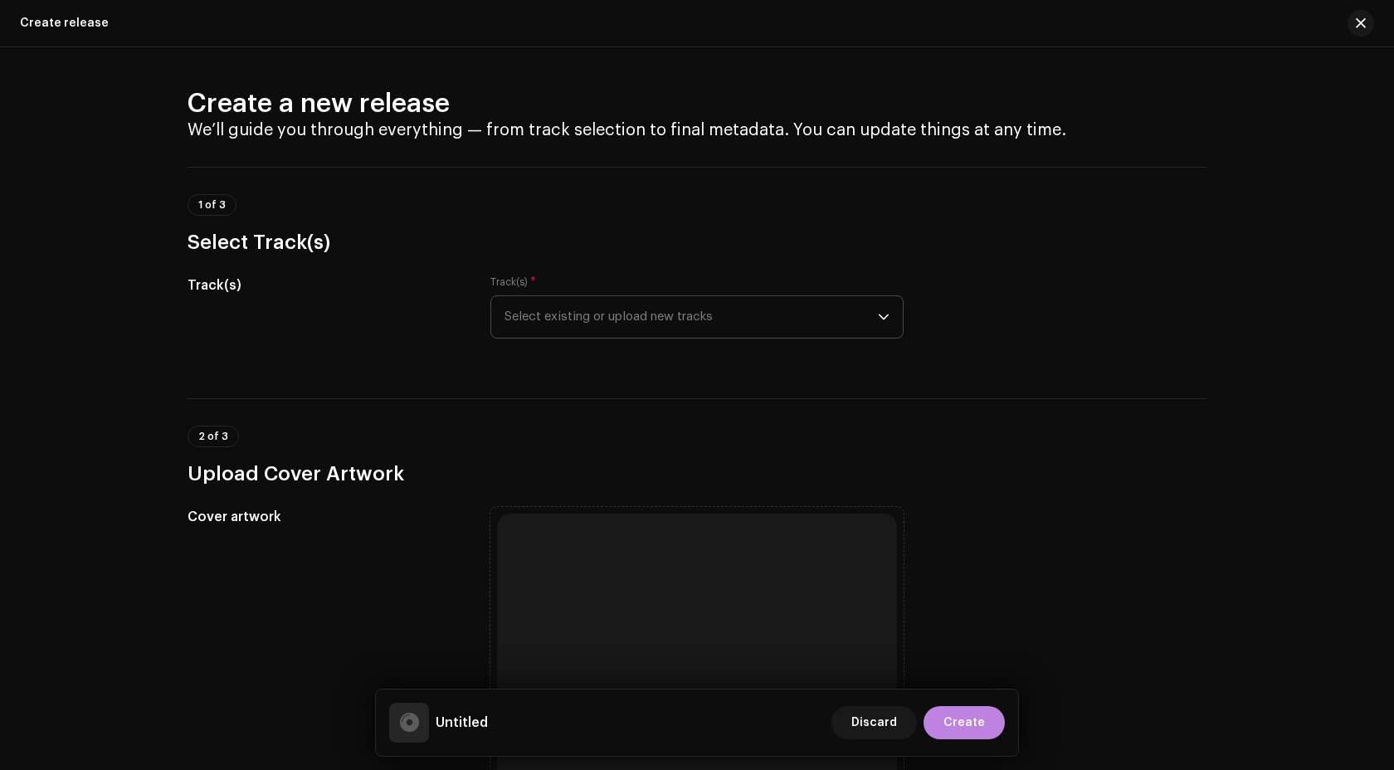
click at [640, 317] on span "Select existing or upload new tracks" at bounding box center [690, 316] width 373 height 41
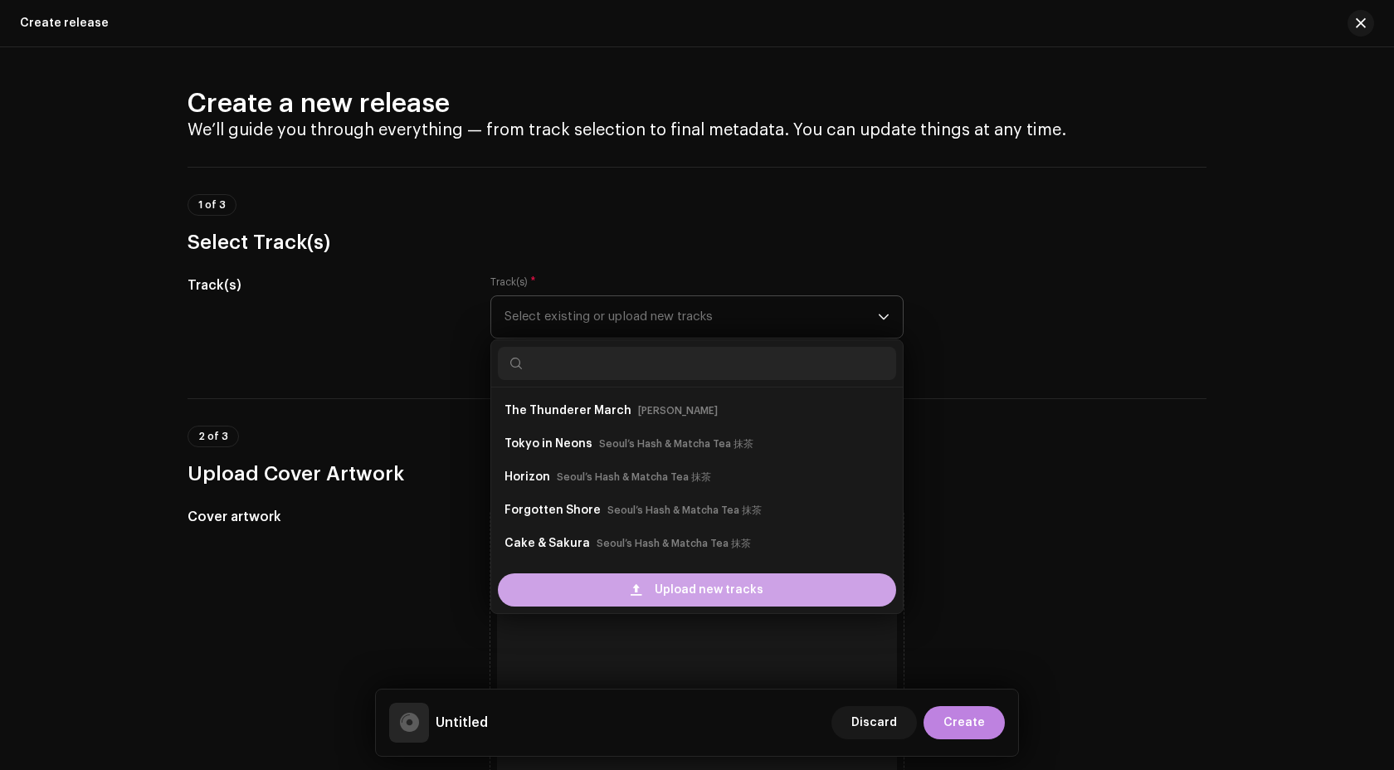
scroll to position [27, 0]
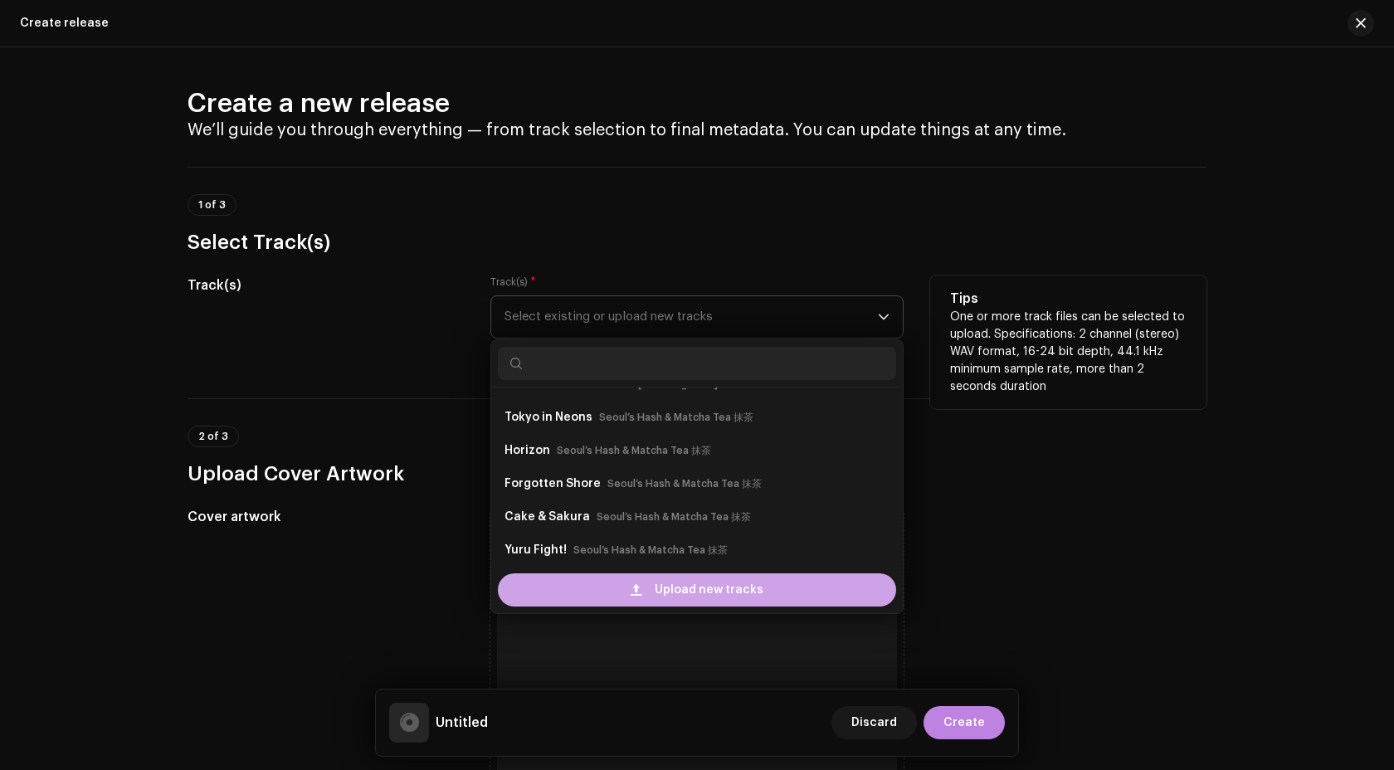
click at [605, 599] on div "Upload new tracks" at bounding box center [697, 589] width 398 height 33
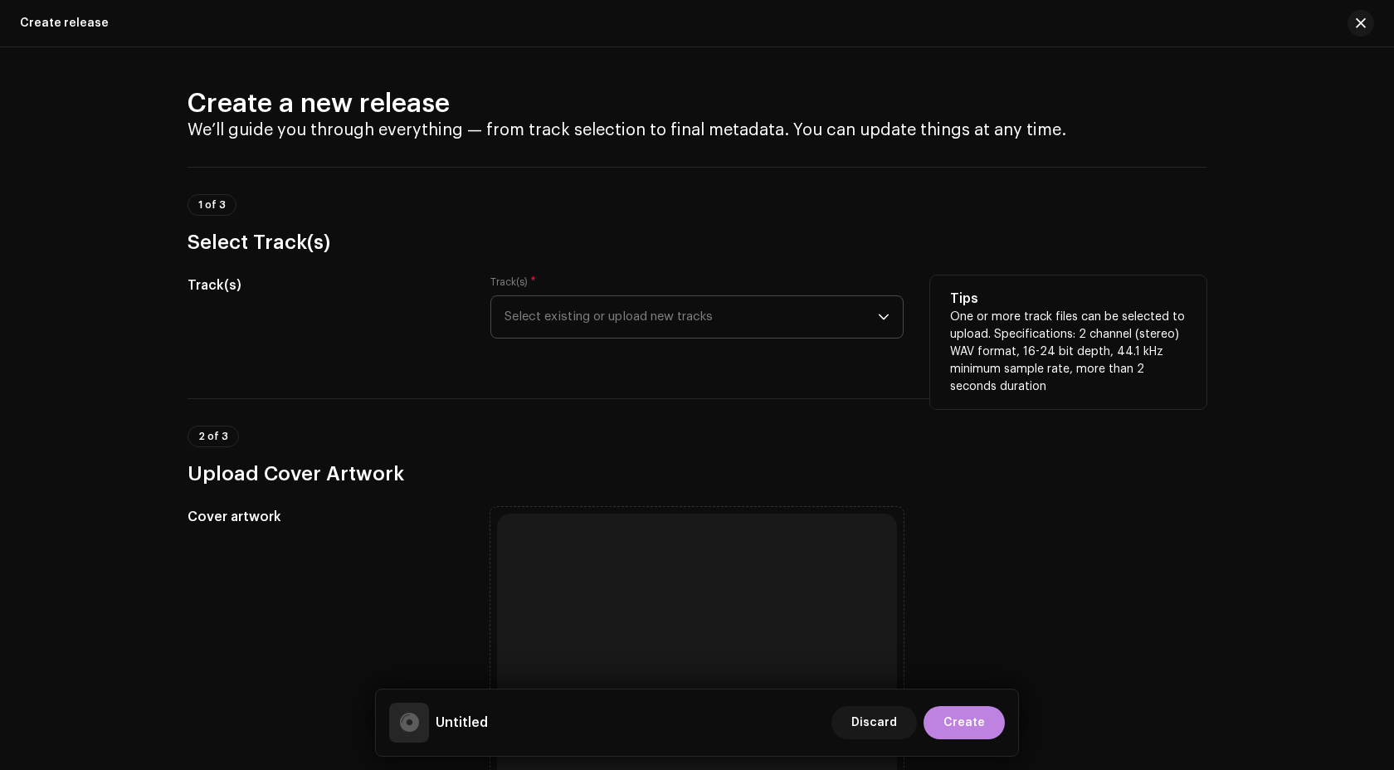
click at [576, 339] on div "Track(s) * Select existing or upload new tracks" at bounding box center [696, 316] width 413 height 83
click at [605, 320] on span "Select existing or upload new tracks" at bounding box center [690, 316] width 373 height 41
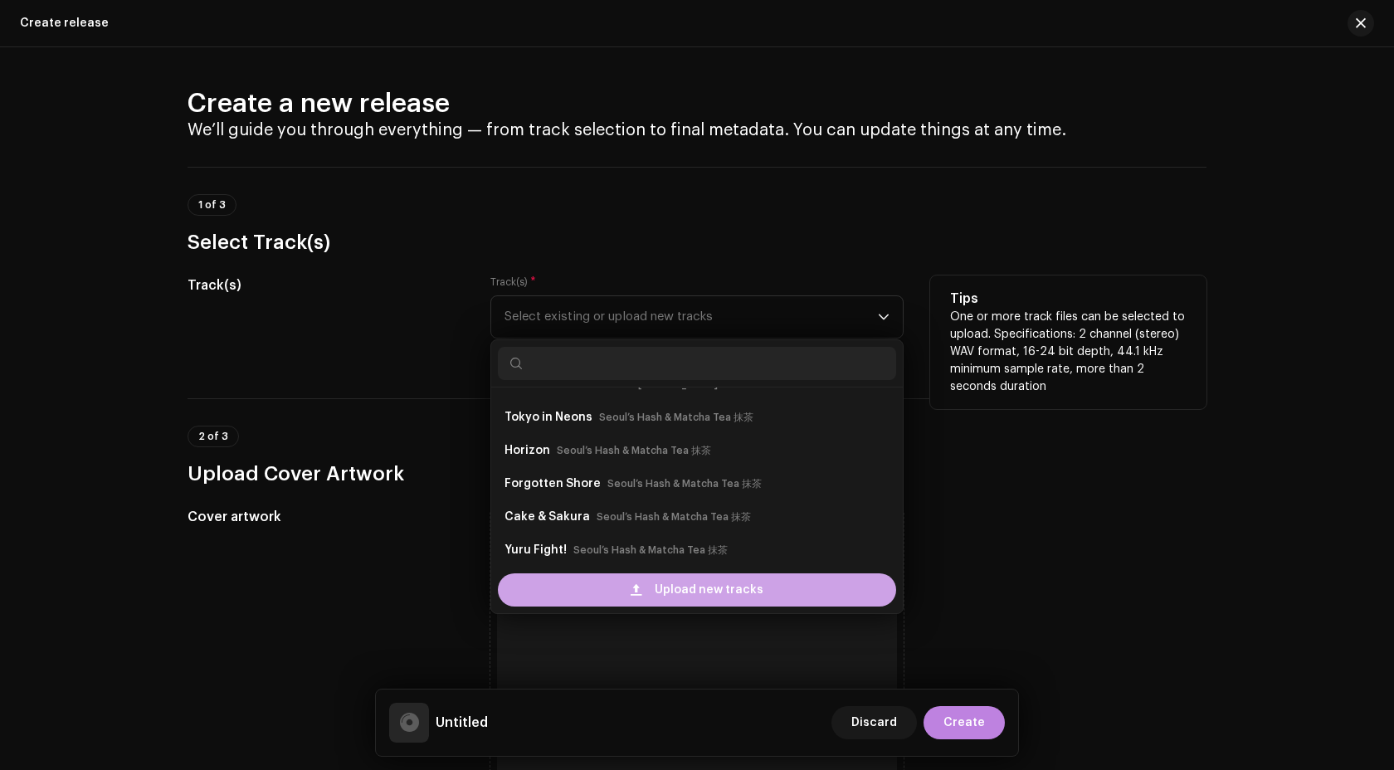
click at [613, 586] on div "Upload new tracks" at bounding box center [697, 589] width 398 height 33
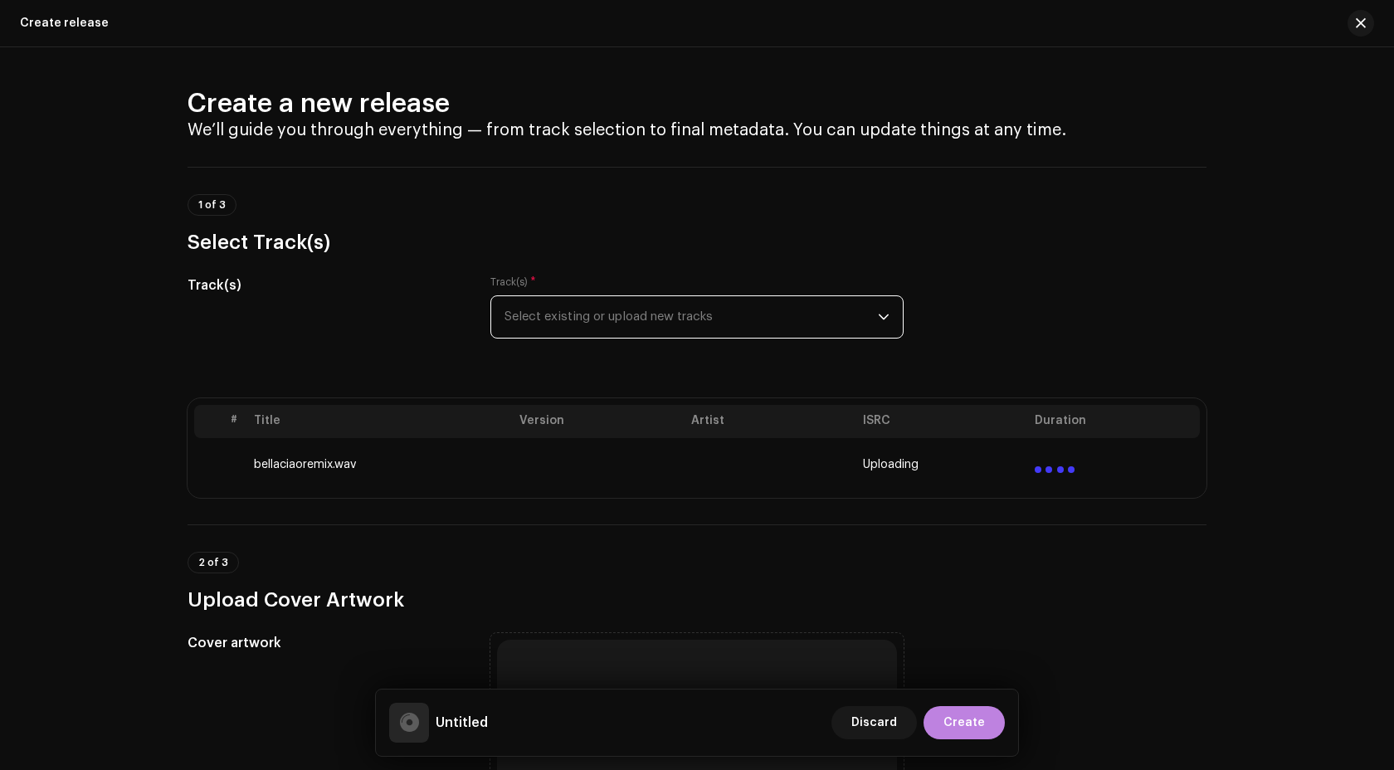
click at [581, 311] on span "Select existing or upload new tracks" at bounding box center [690, 316] width 373 height 41
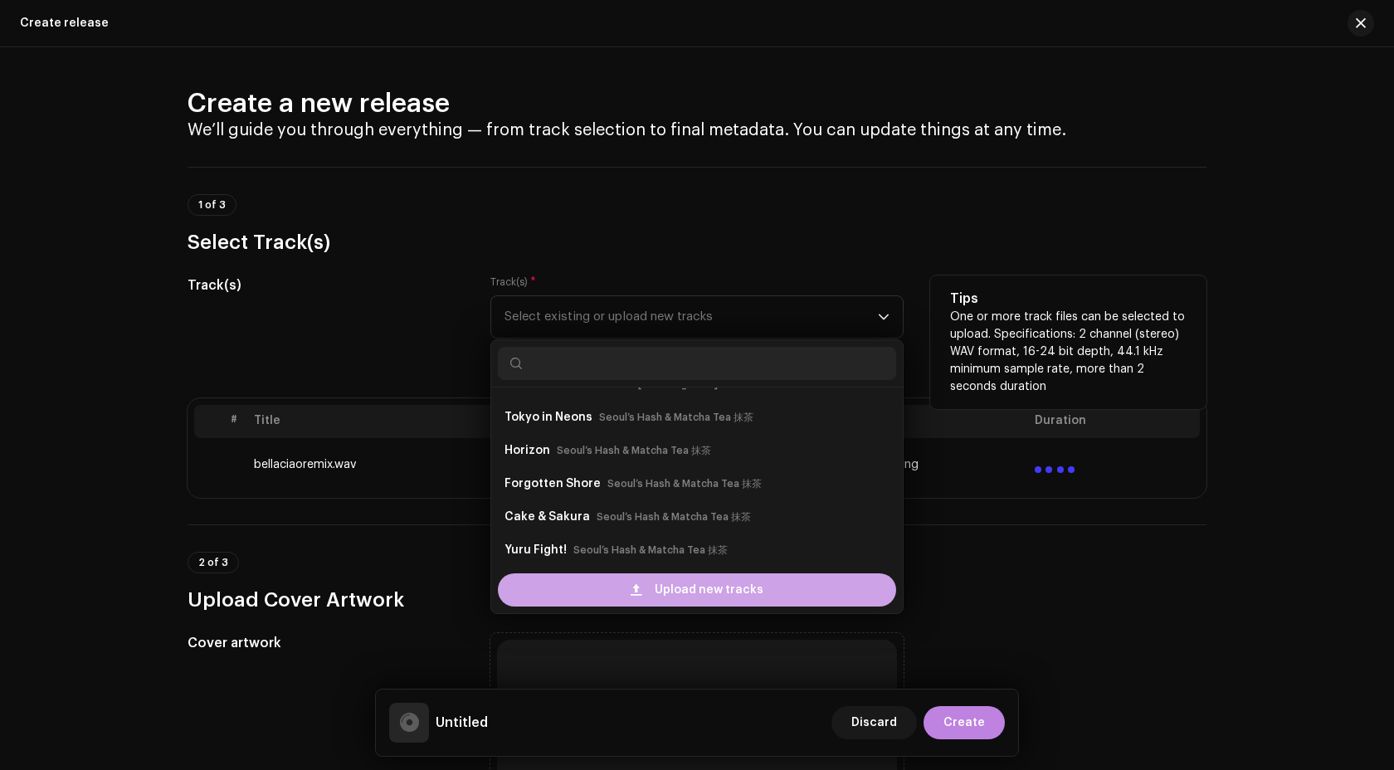
click at [595, 586] on div "Upload new tracks" at bounding box center [697, 589] width 398 height 33
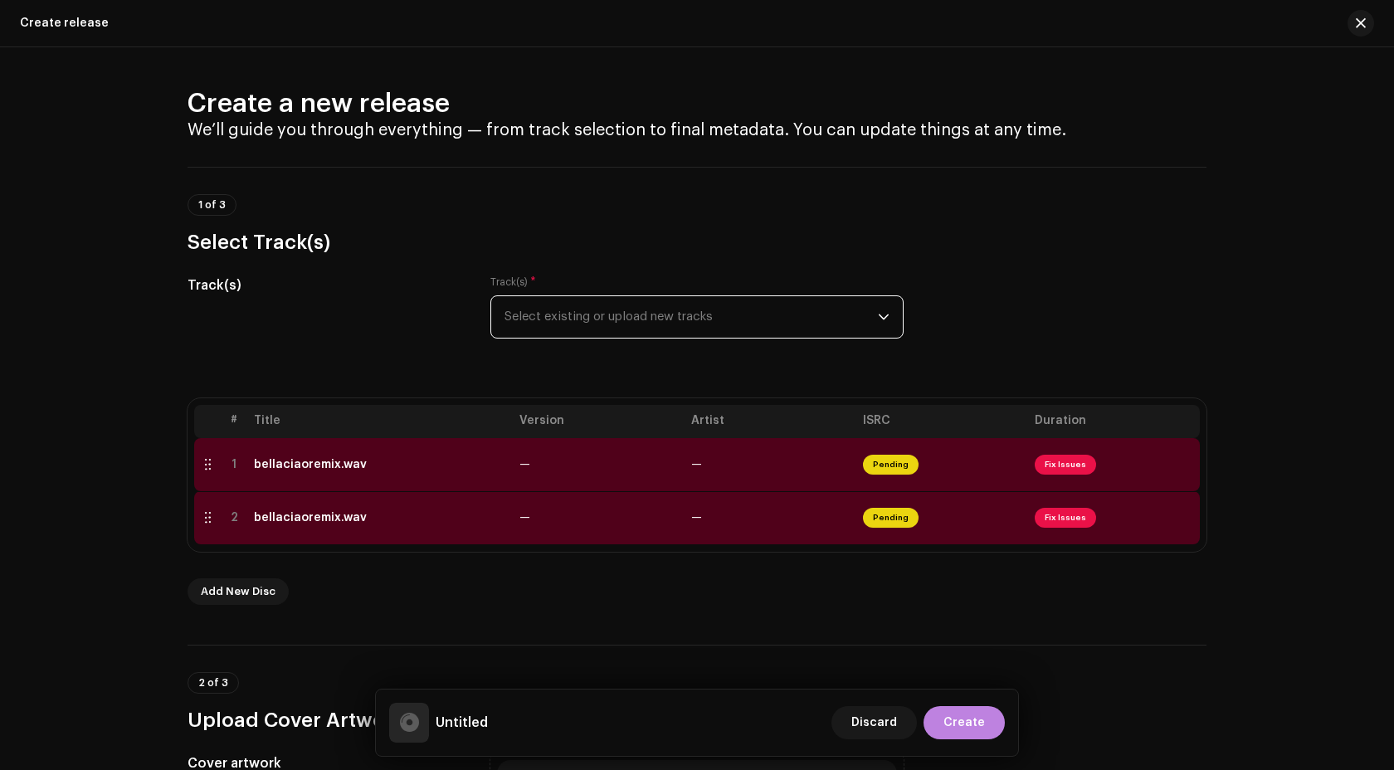
scroll to position [62, 0]
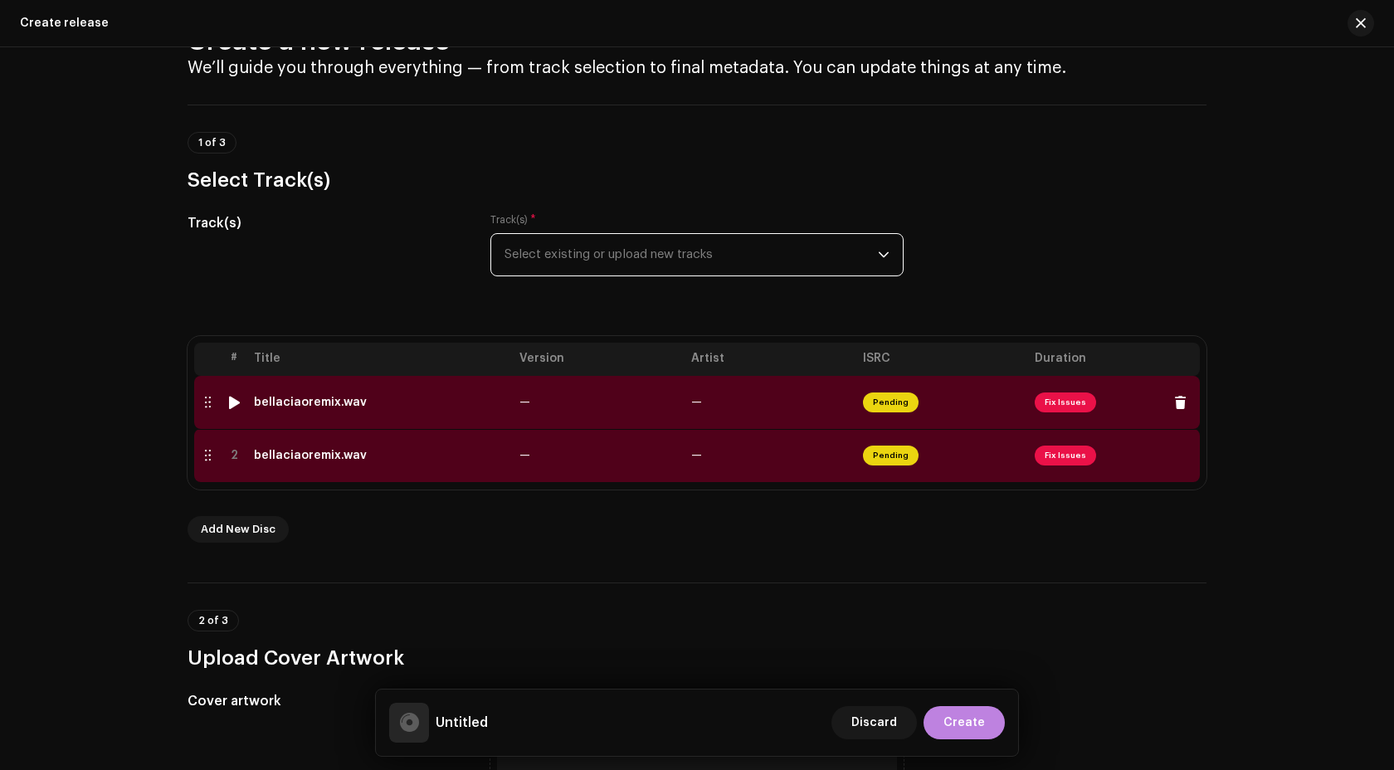
click at [410, 405] on div "bellaciaoremix.wav" at bounding box center [380, 402] width 252 height 13
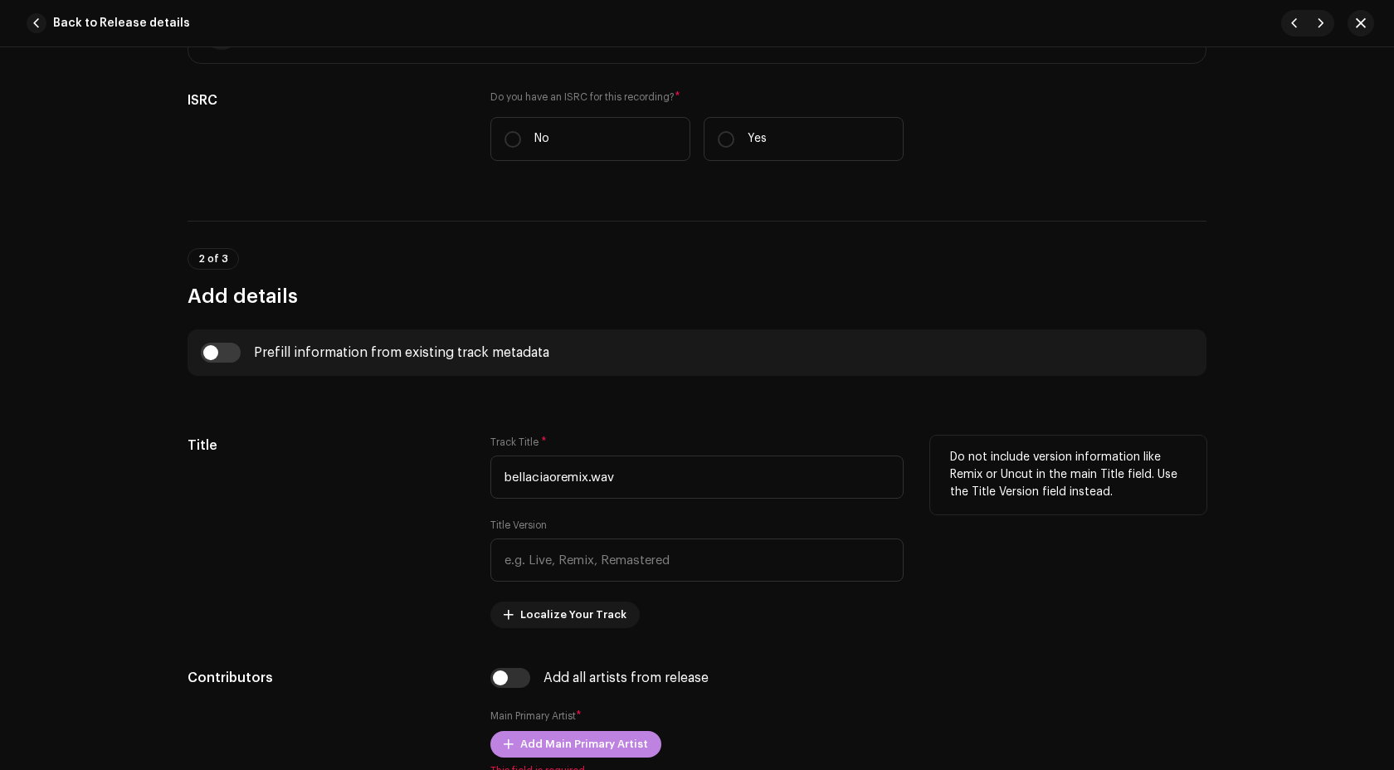
scroll to position [401, 0]
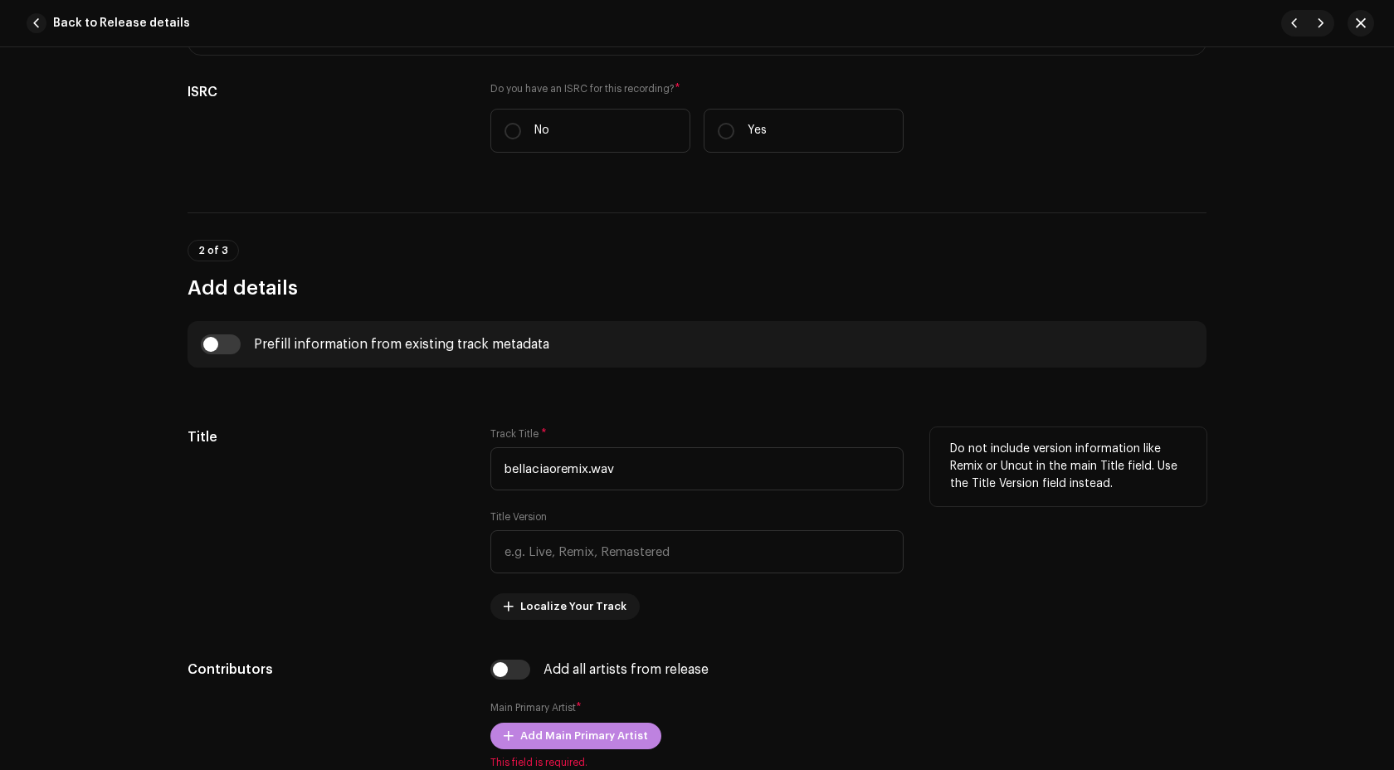
click at [549, 494] on div "Track Title * bellaciaoremix.wav Title Version Localize Your Track" at bounding box center [696, 523] width 413 height 192
click at [570, 460] on input "bellaciaoremix.wav" at bounding box center [696, 468] width 413 height 43
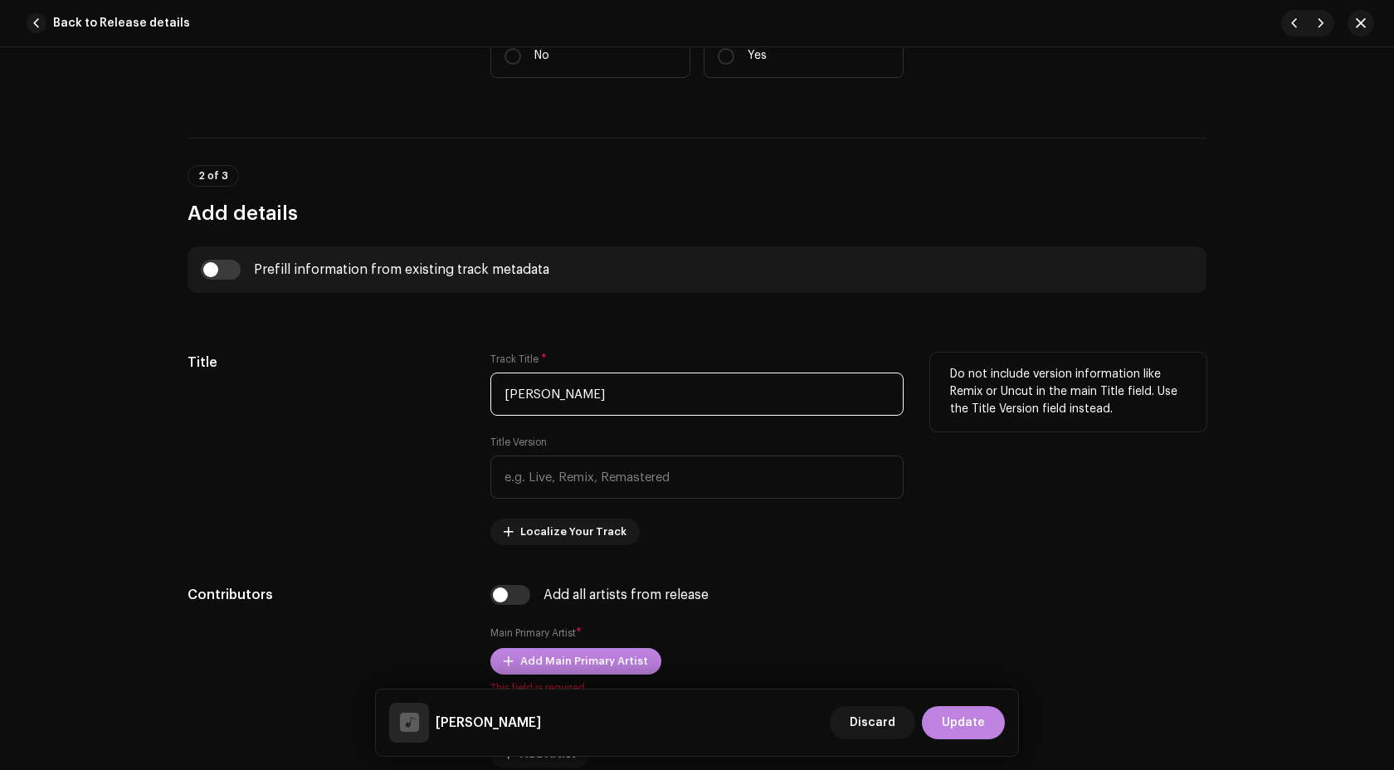
scroll to position [507, 0]
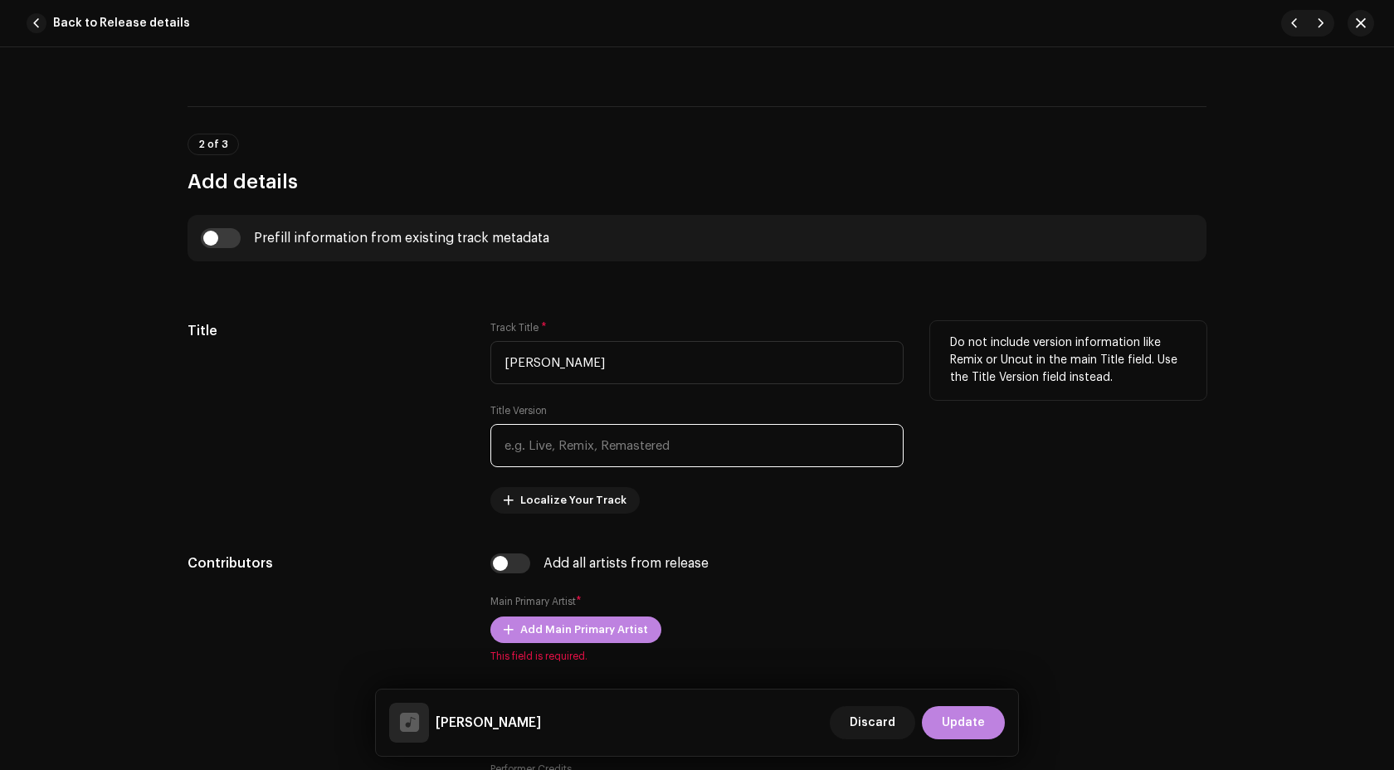
type input "Bella Ciao"
click at [562, 448] on input "text" at bounding box center [696, 445] width 413 height 43
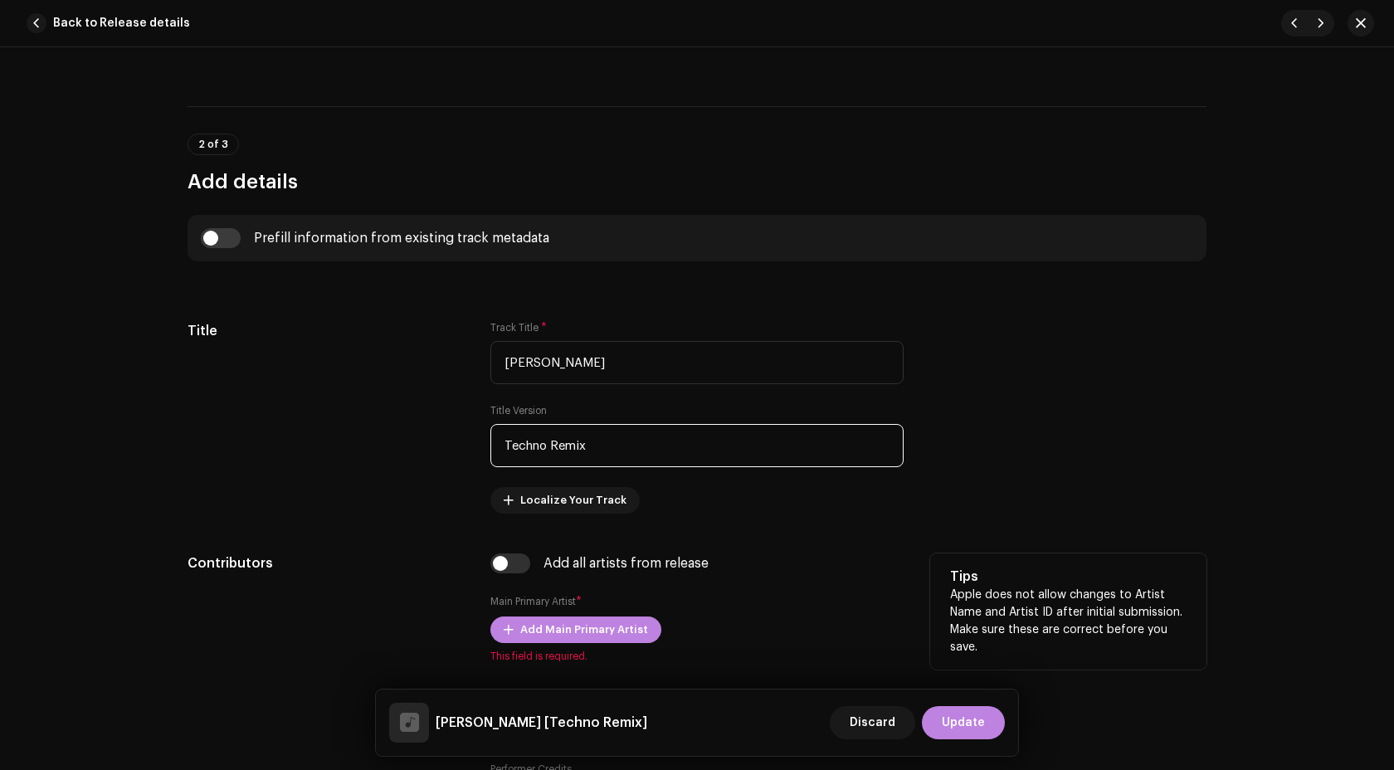
scroll to position [654, 0]
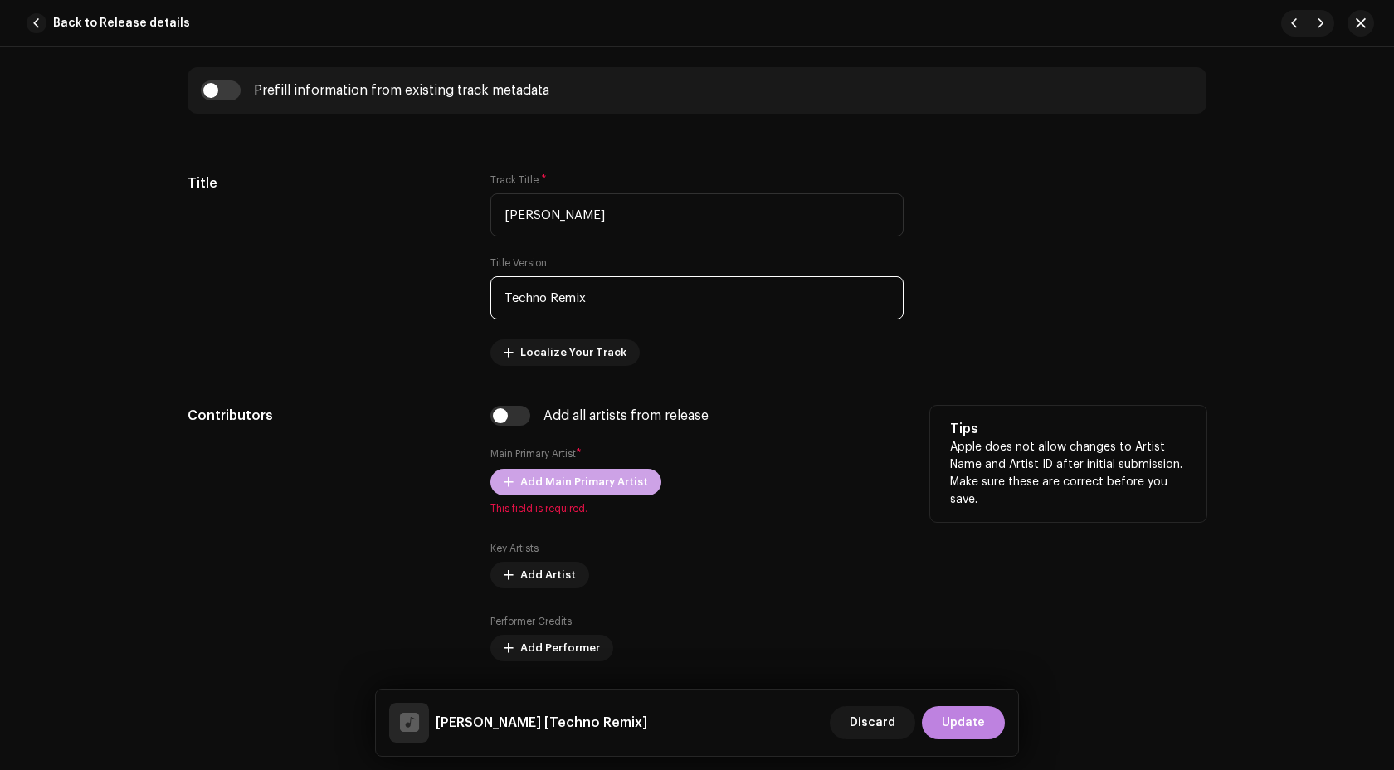
type input "Techno Remix"
click at [562, 480] on span "Add Main Primary Artist" at bounding box center [584, 481] width 128 height 33
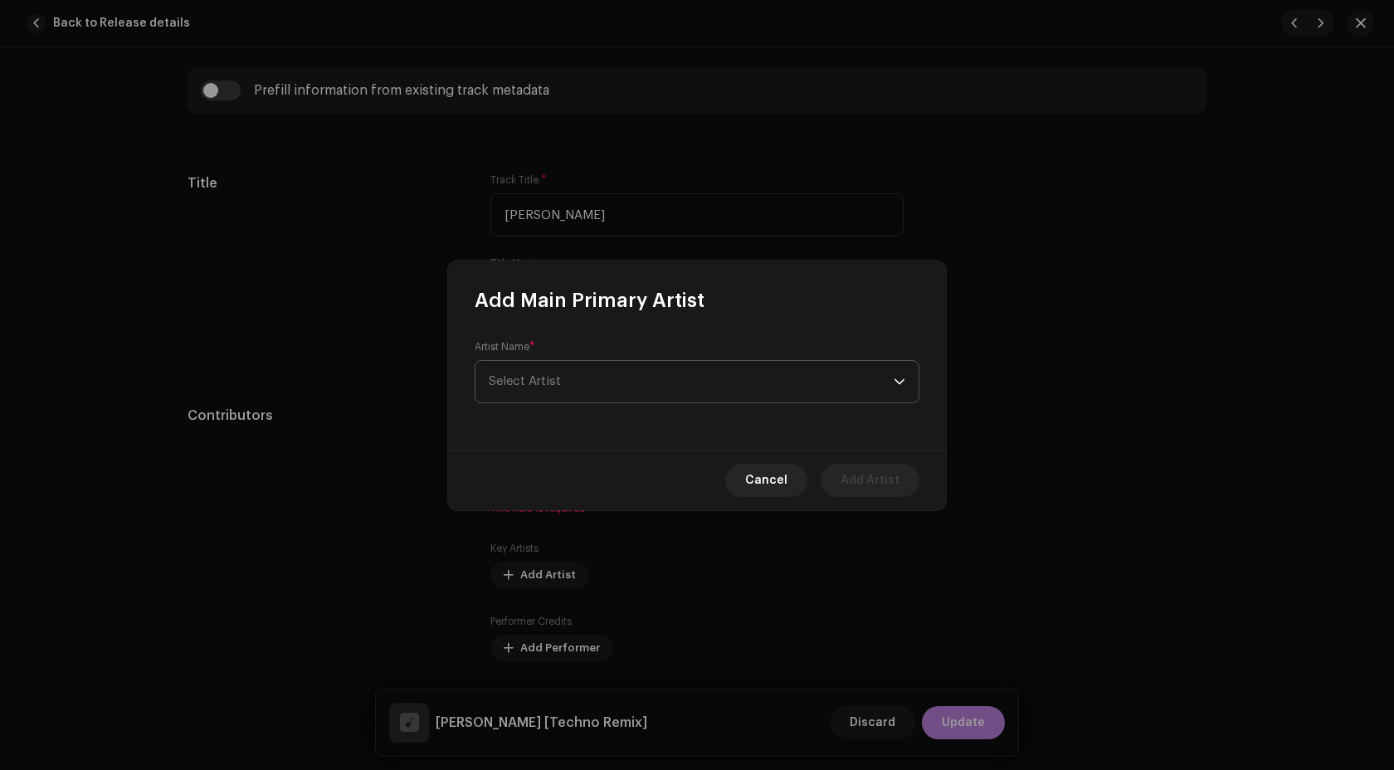
click at [605, 374] on span "Select Artist" at bounding box center [691, 381] width 405 height 41
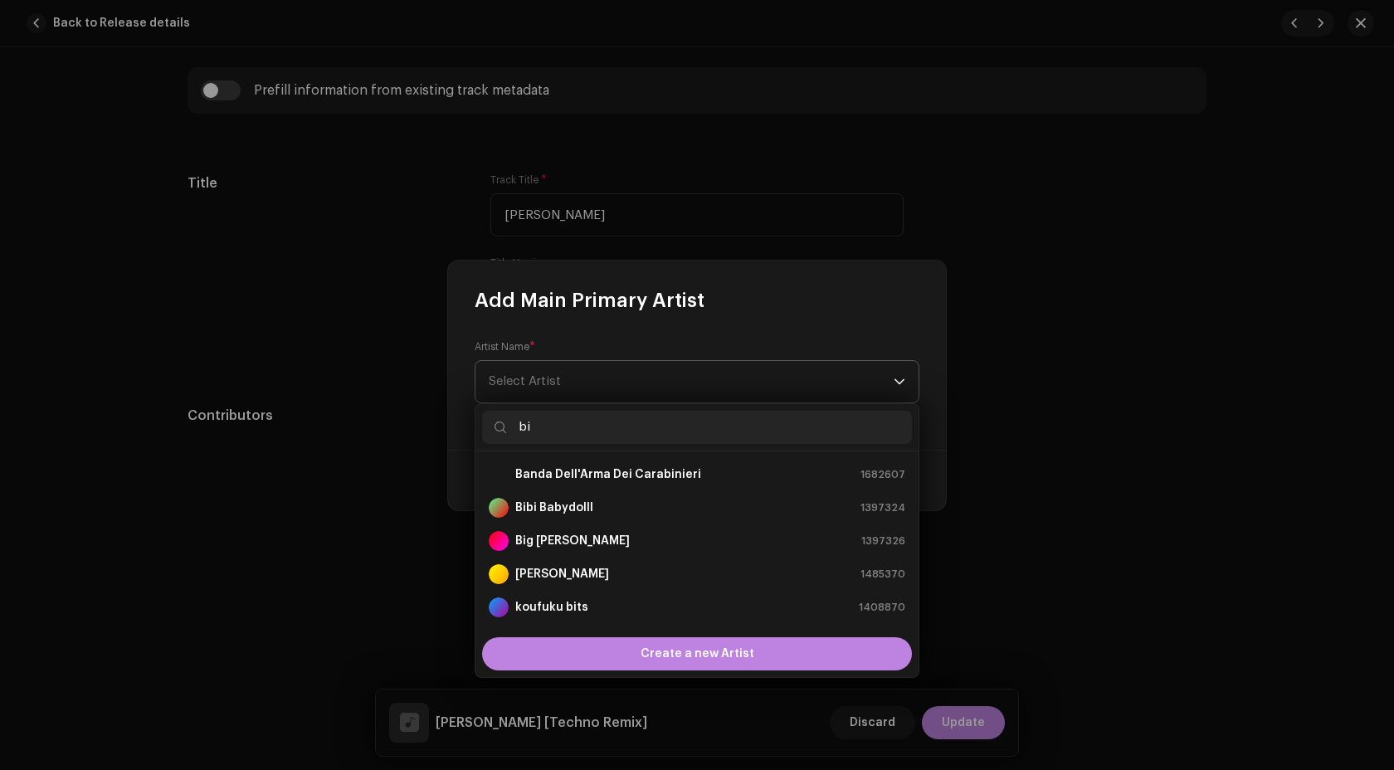
type input "b"
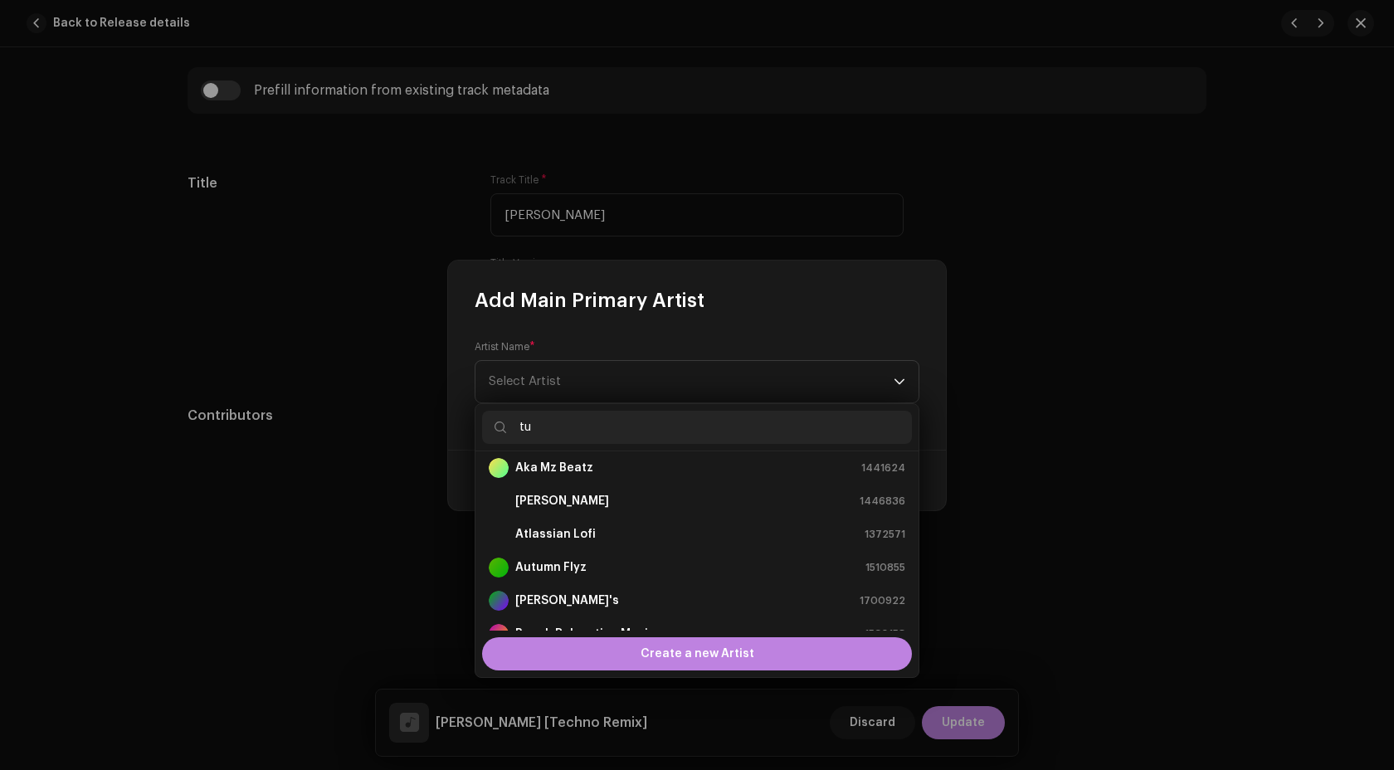
scroll to position [0, 0]
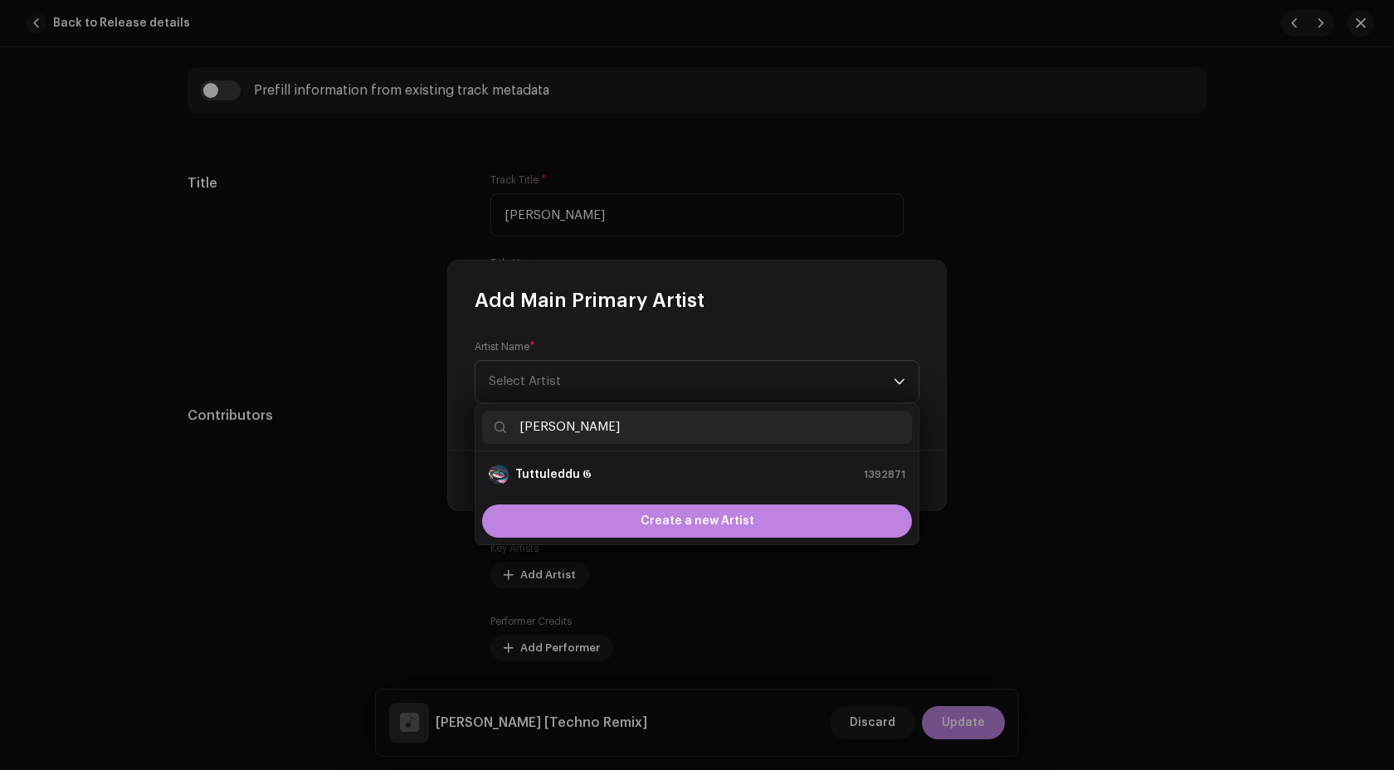
type input "tutt"
click at [583, 468] on strong "Tuttuleddu 𝕲" at bounding box center [553, 474] width 76 height 17
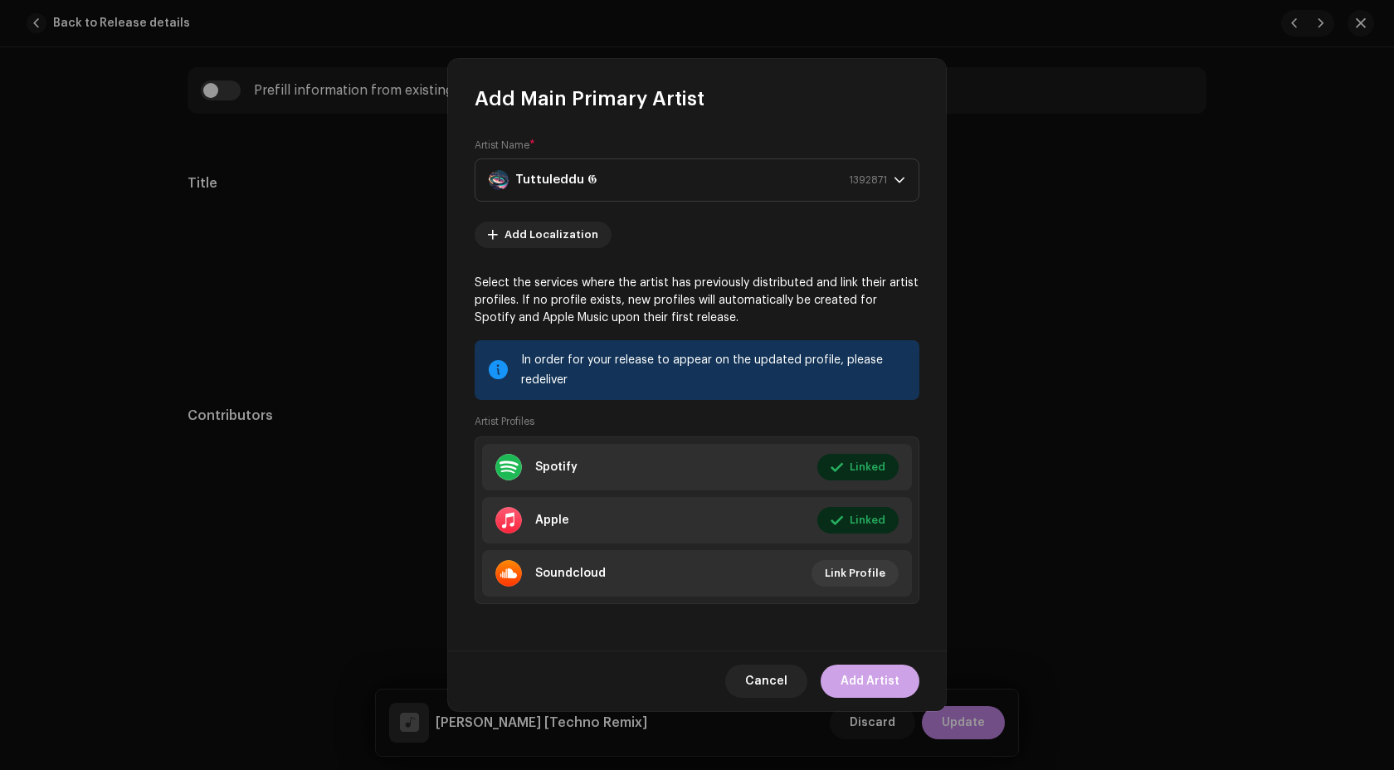
click at [875, 674] on span "Add Artist" at bounding box center [869, 680] width 59 height 33
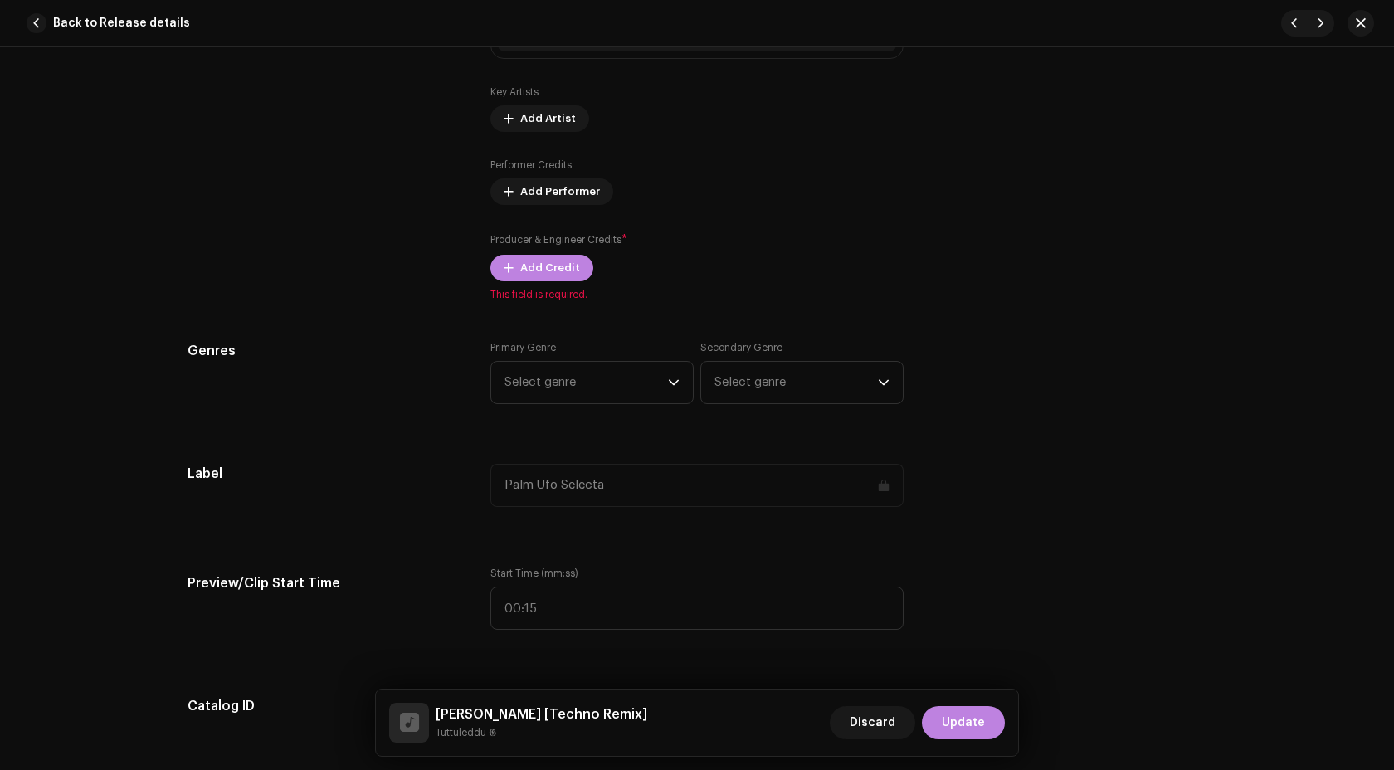
scroll to position [1136, 0]
click at [528, 278] on div "Add all artists from release Main Primary Artist * Tuttuleddu 𝕲 1392871 • Main …" at bounding box center [696, 110] width 413 height 373
click at [552, 266] on span "Add Credit" at bounding box center [550, 263] width 60 height 33
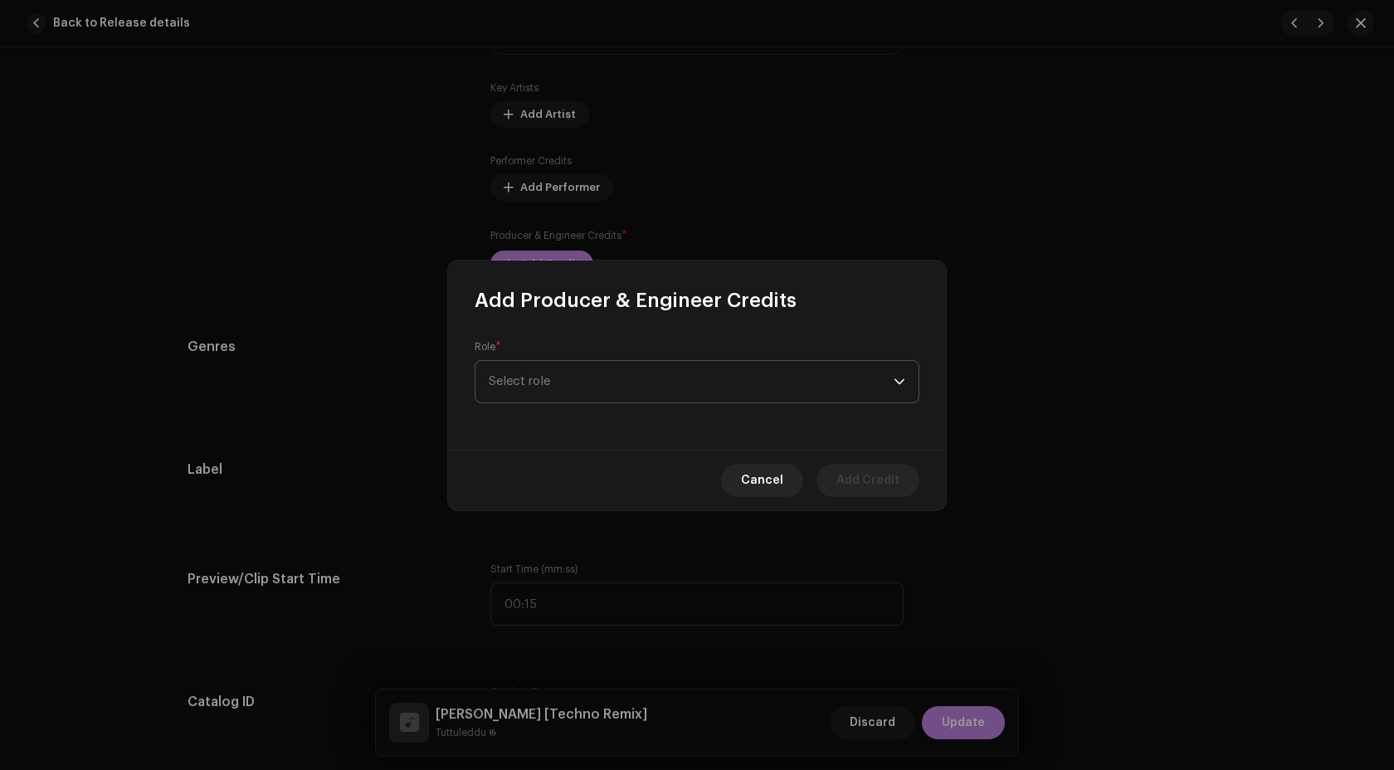
click at [622, 369] on span "Select role" at bounding box center [691, 381] width 405 height 41
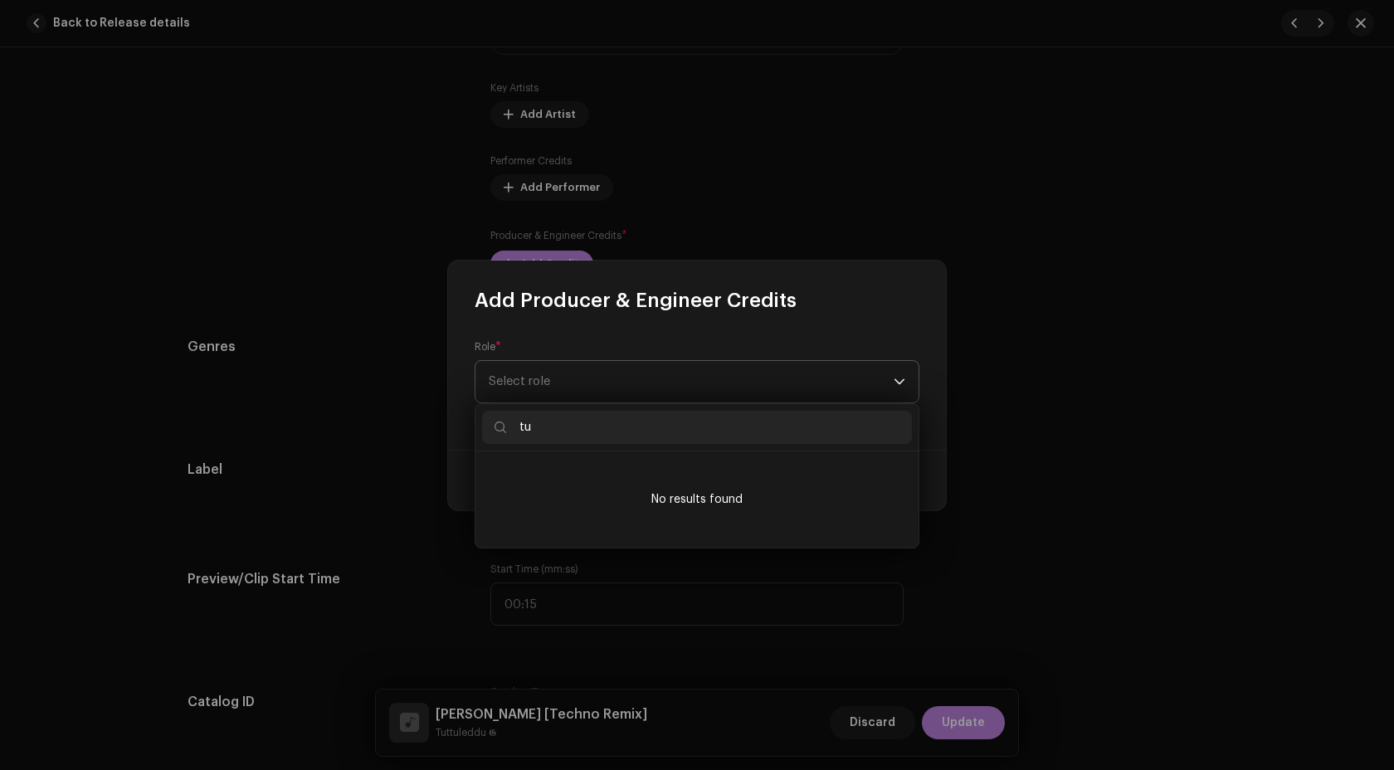
type input "t"
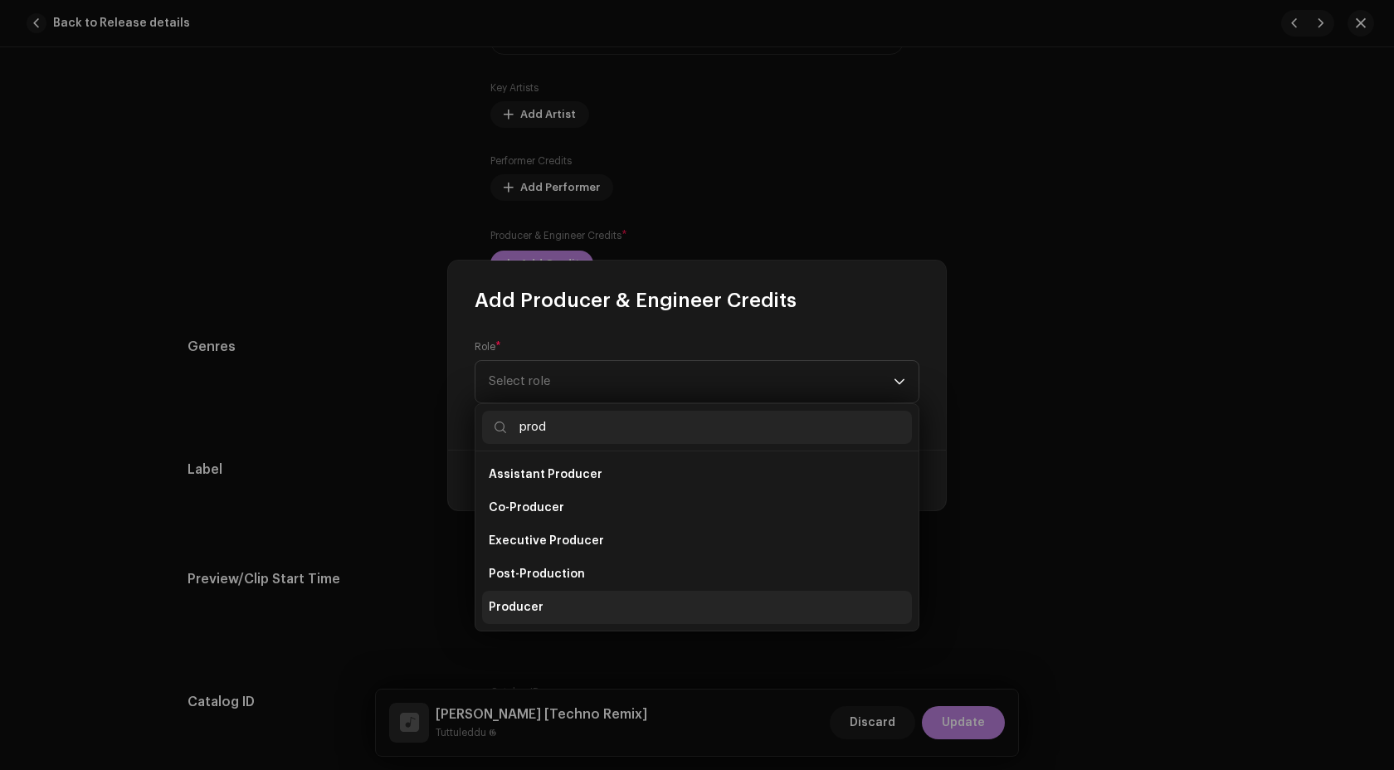
type input "prod"
click at [526, 600] on span "Producer" at bounding box center [516, 607] width 55 height 17
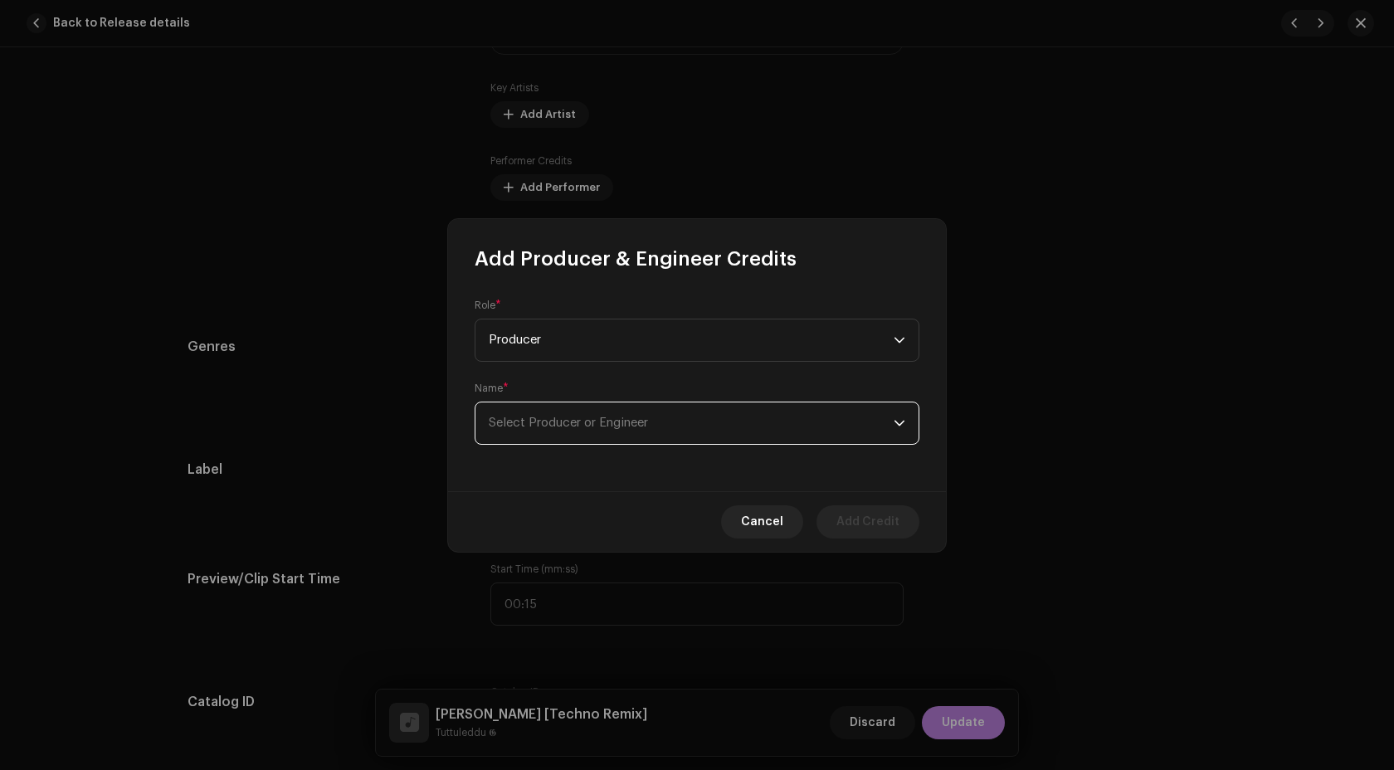
click at [575, 428] on span "Select Producer or Engineer" at bounding box center [568, 422] width 159 height 12
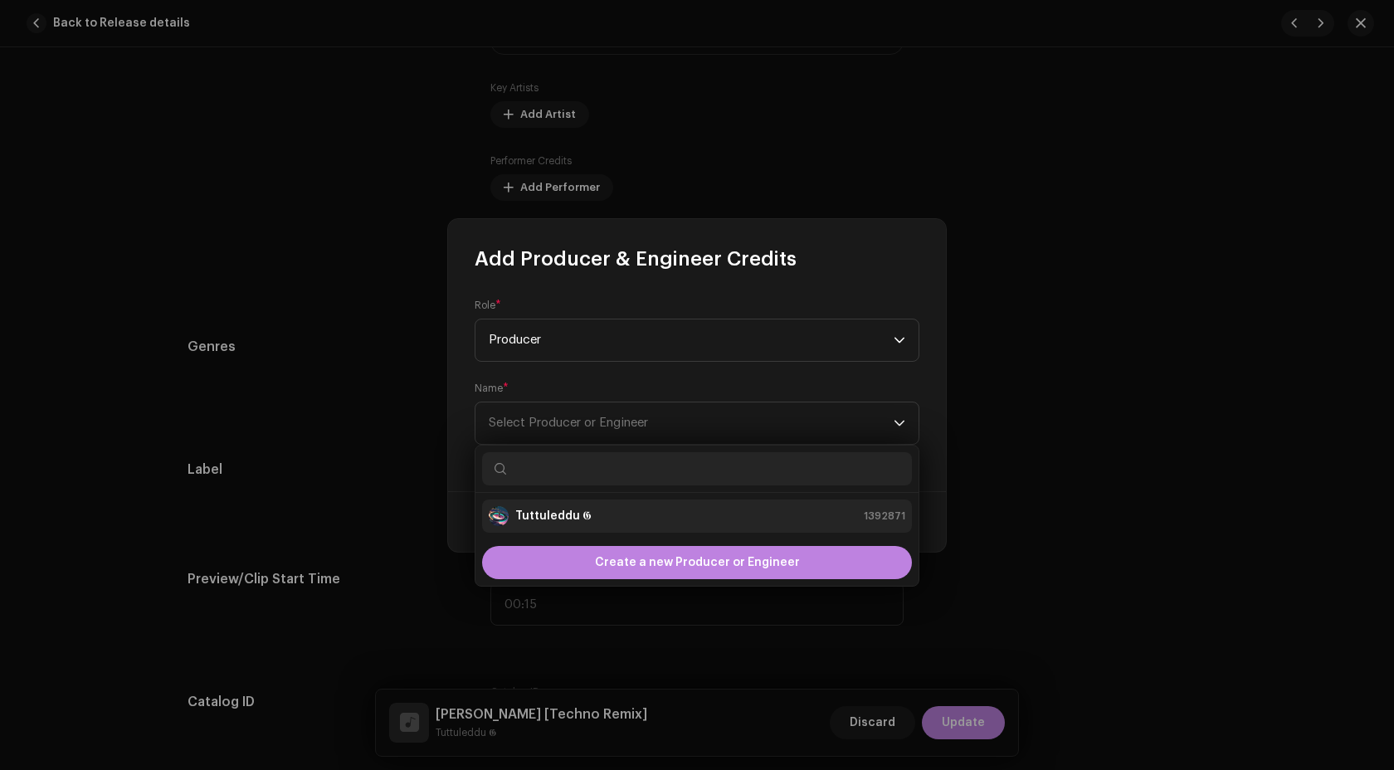
click at [592, 520] on div "Tuttuleddu 𝕲 1392871" at bounding box center [697, 516] width 416 height 20
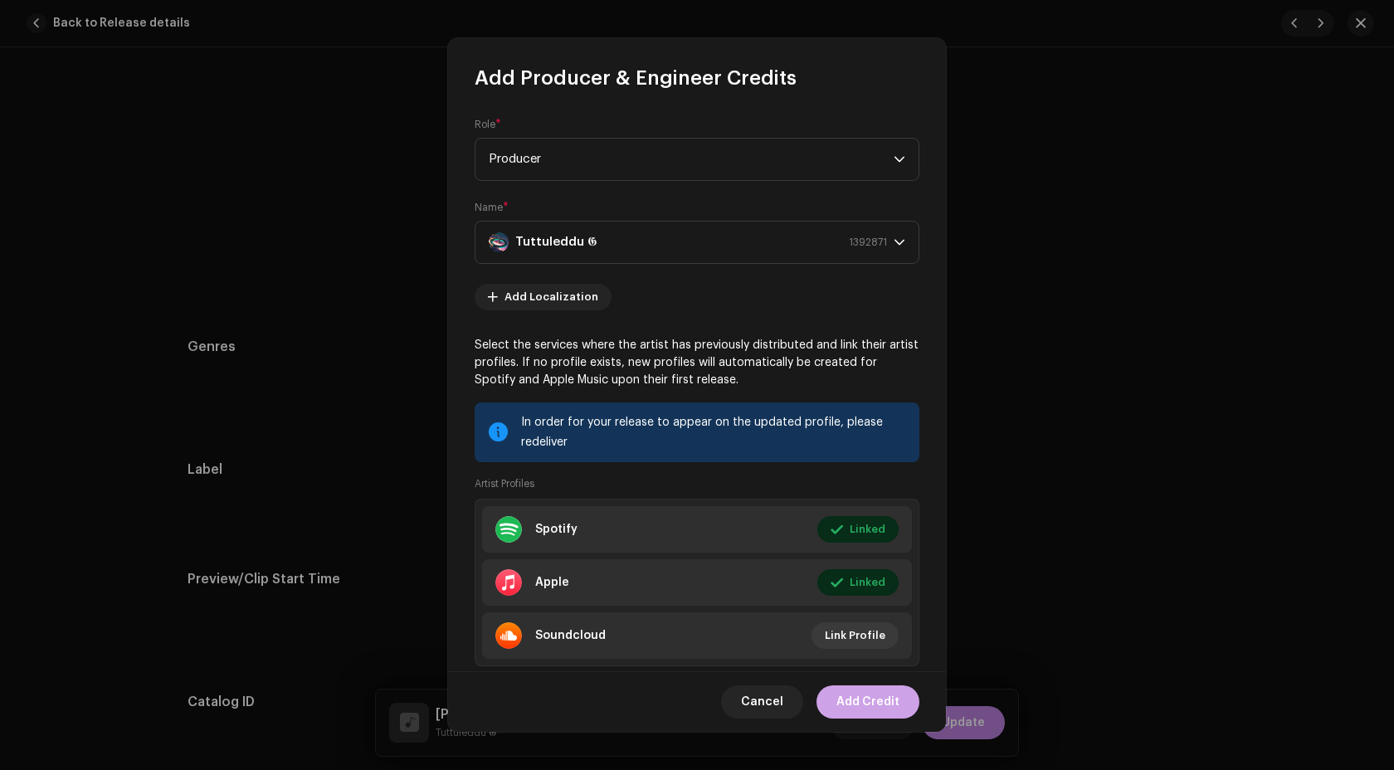
click at [878, 695] on span "Add Credit" at bounding box center [867, 701] width 63 height 33
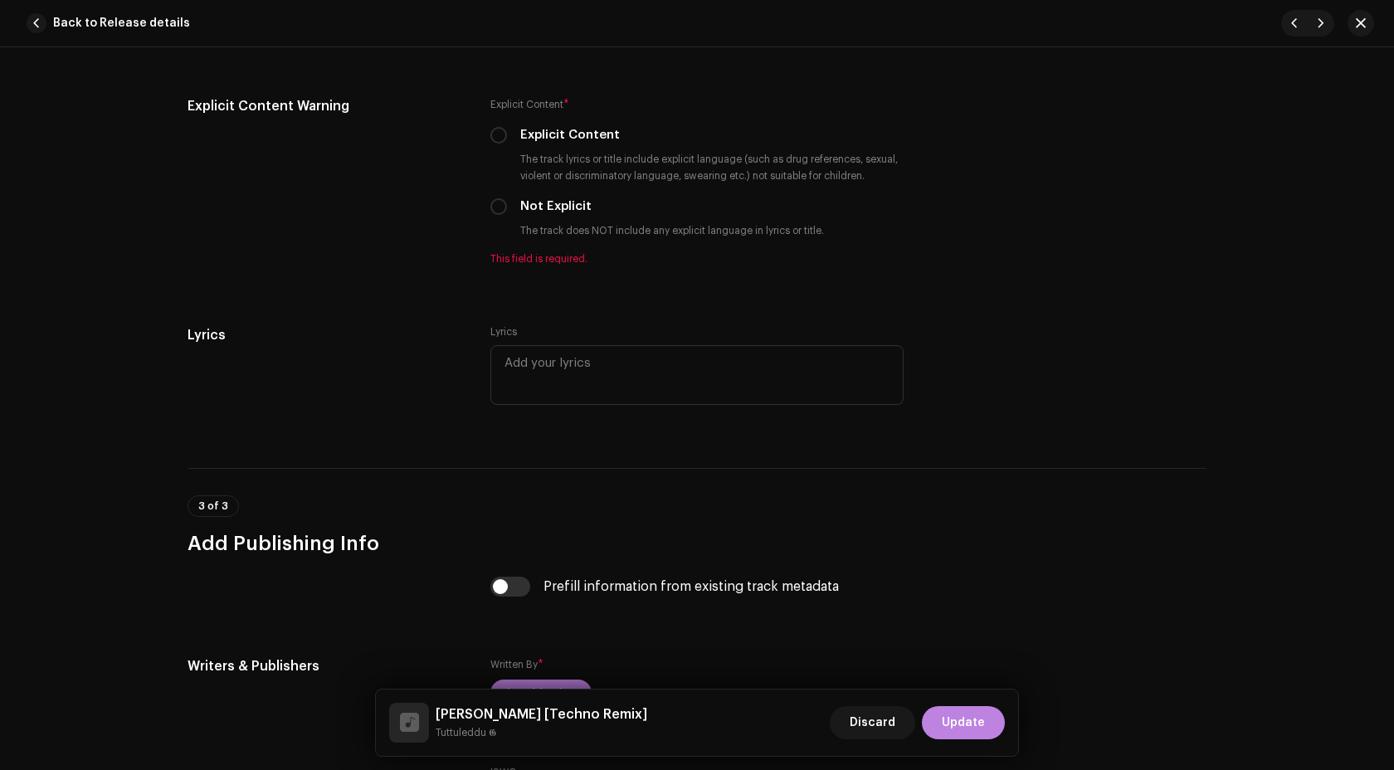
scroll to position [2598, 0]
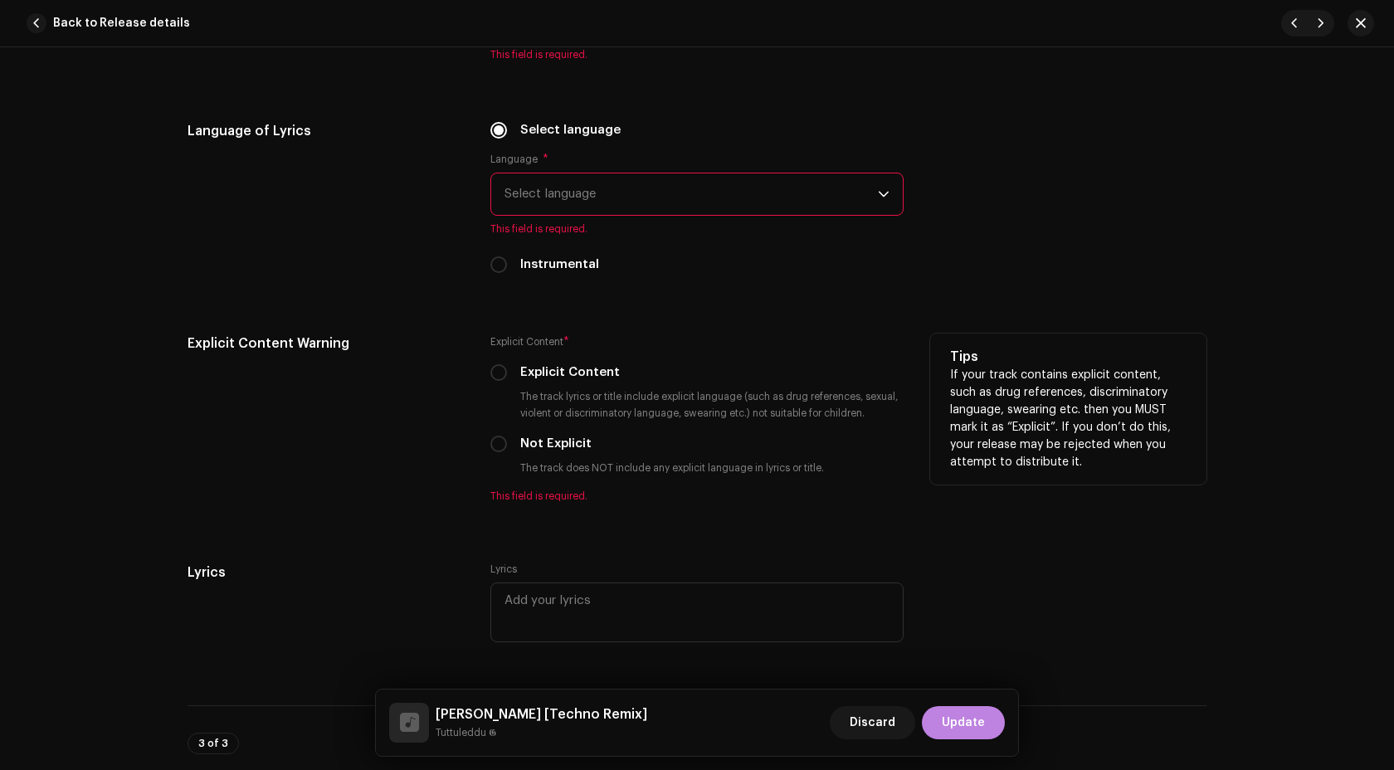
click at [492, 456] on div "Explicit Content * Explicit Content The track lyrics or title include explicit …" at bounding box center [696, 417] width 413 height 169
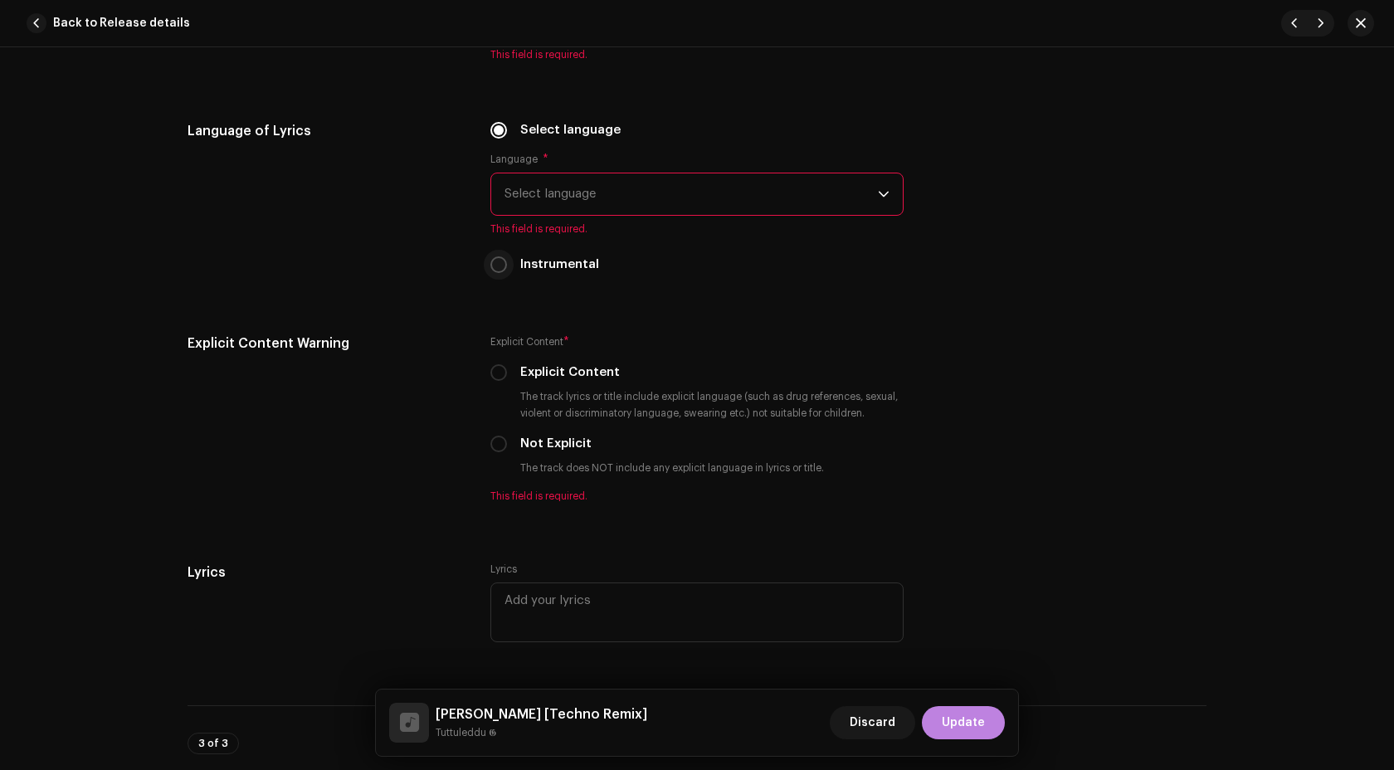
click at [497, 273] on input "Instrumental" at bounding box center [498, 264] width 17 height 17
radio input "true"
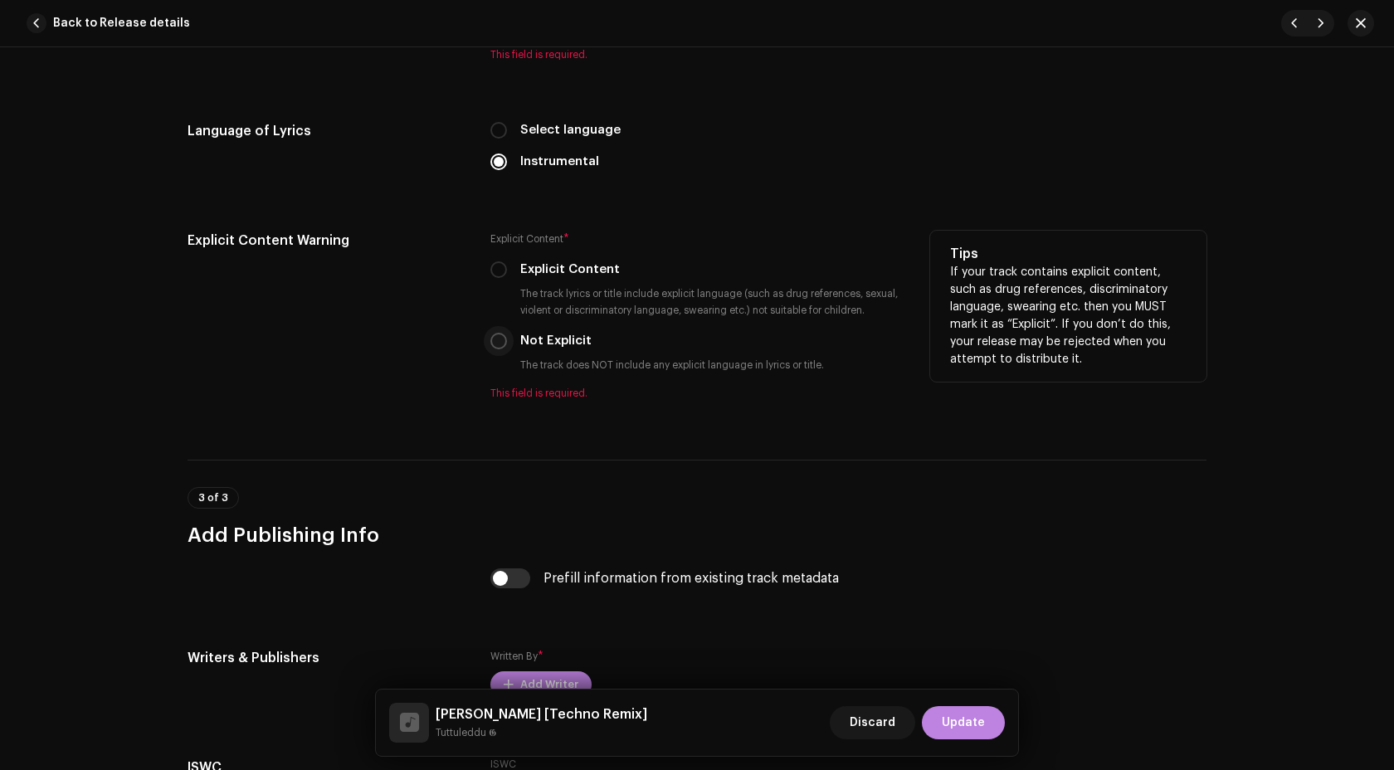
click at [497, 342] on input "Not Explicit" at bounding box center [498, 341] width 17 height 17
radio input "true"
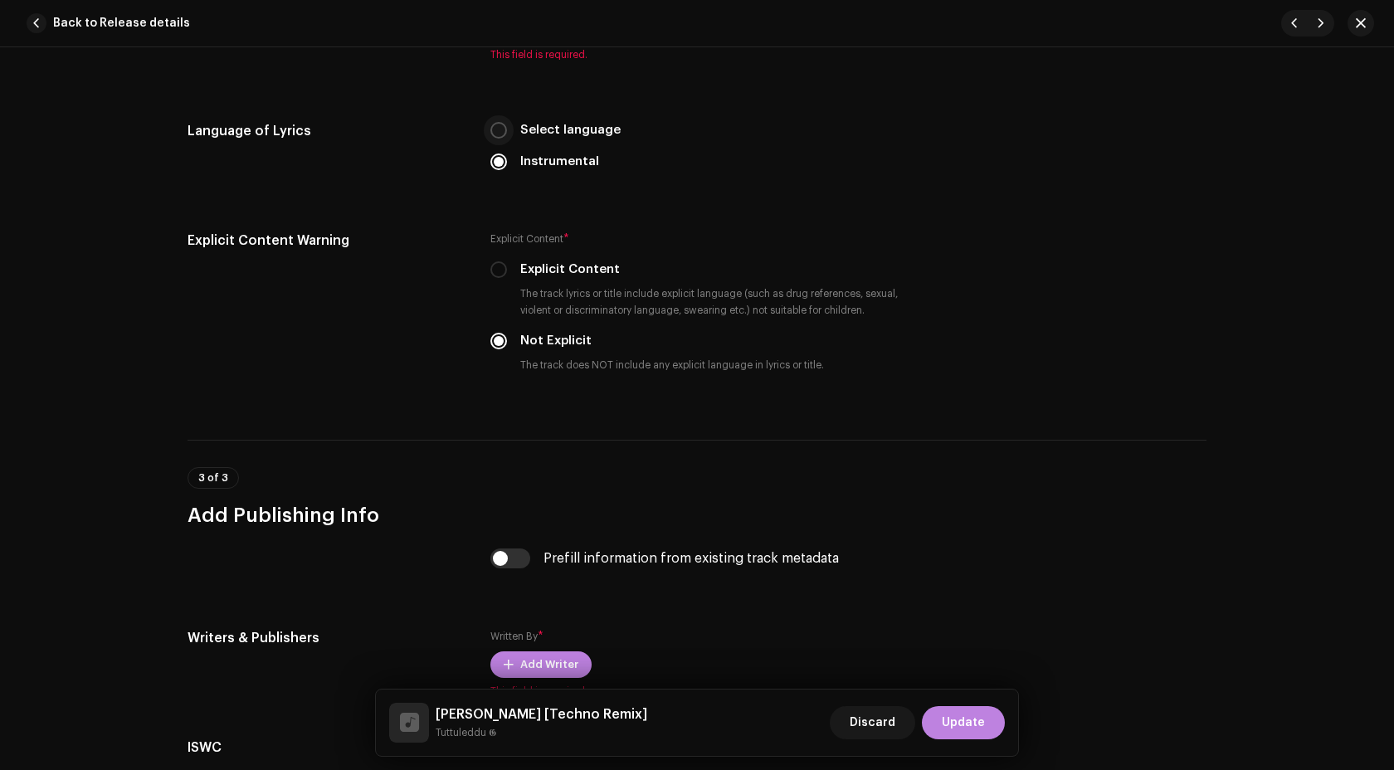
click at [499, 129] on input "Select language" at bounding box center [498, 130] width 17 height 17
radio input "true"
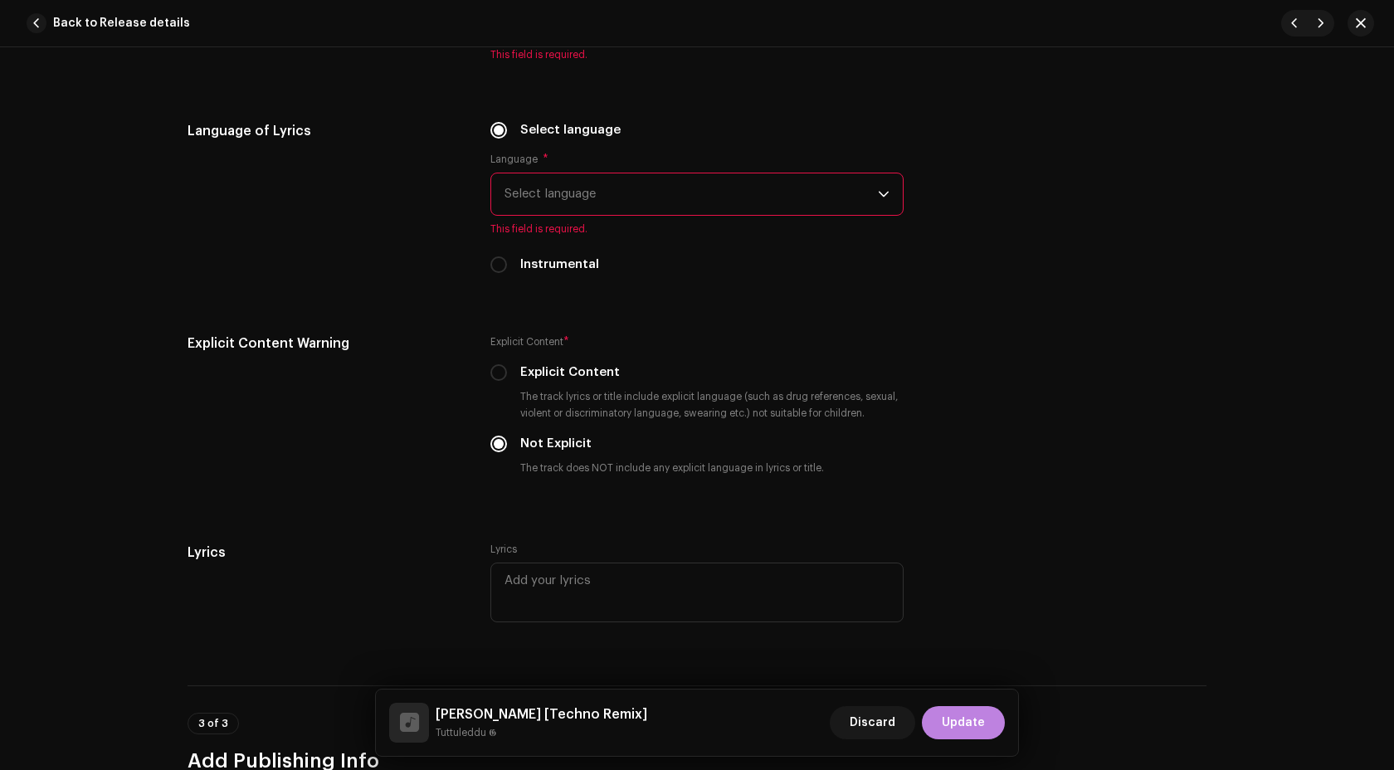
click at [549, 199] on span "Select language" at bounding box center [690, 193] width 373 height 41
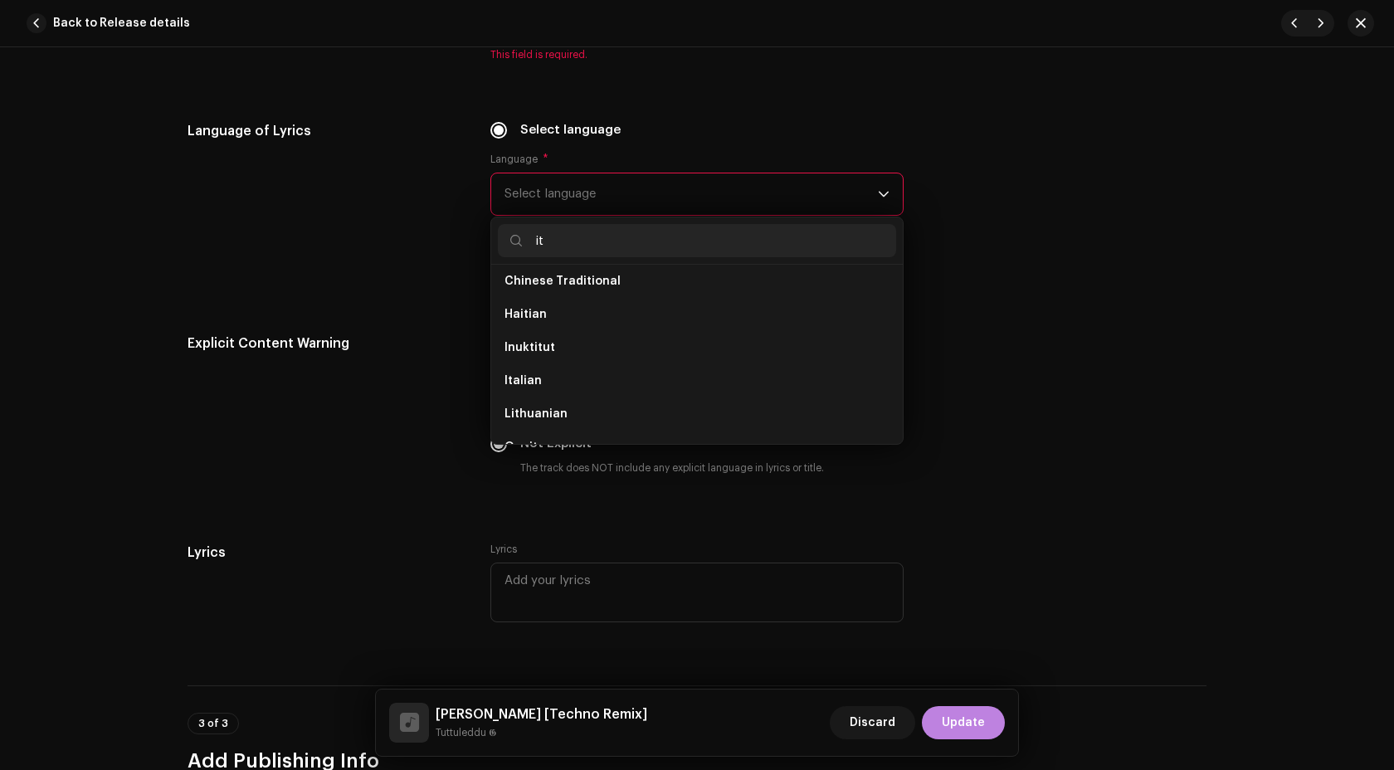
scroll to position [0, 0]
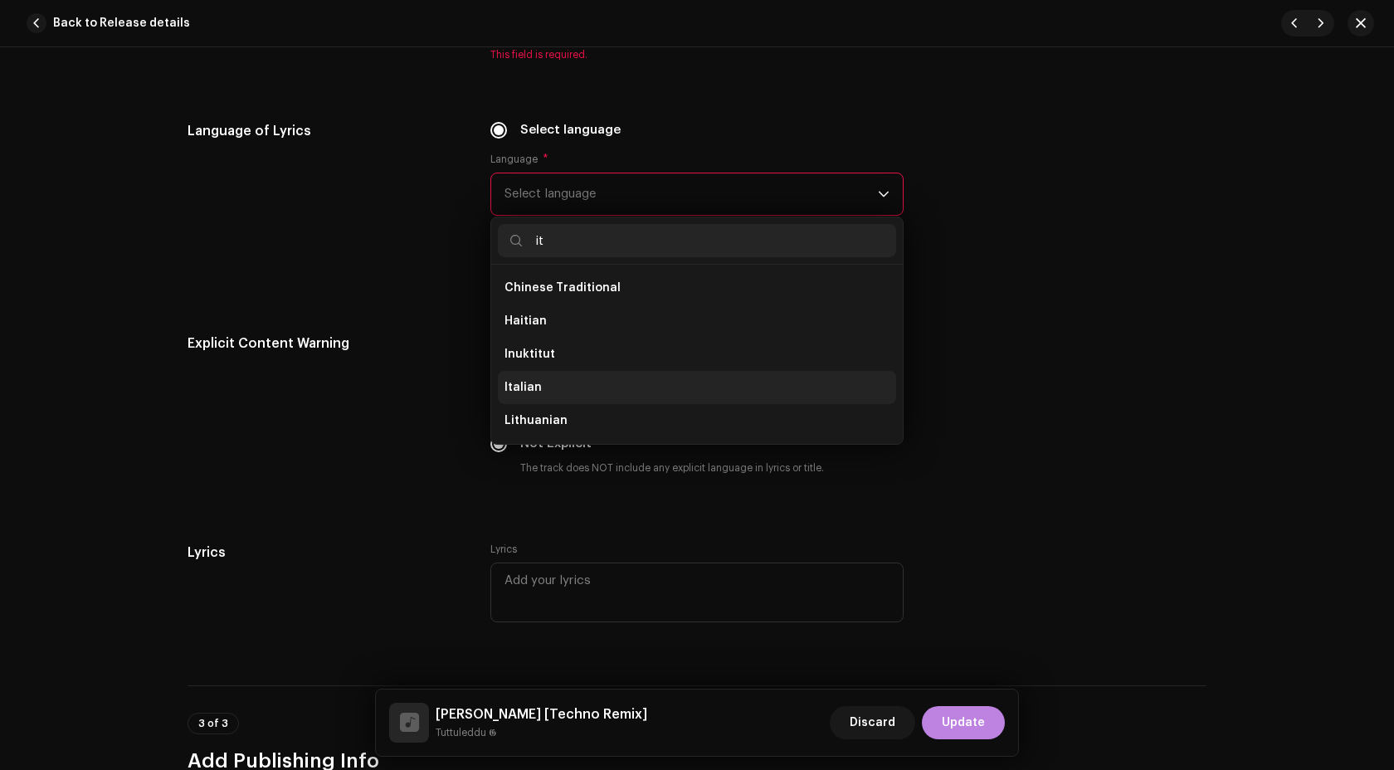
type input "it"
click at [548, 380] on li "Italian" at bounding box center [697, 387] width 398 height 33
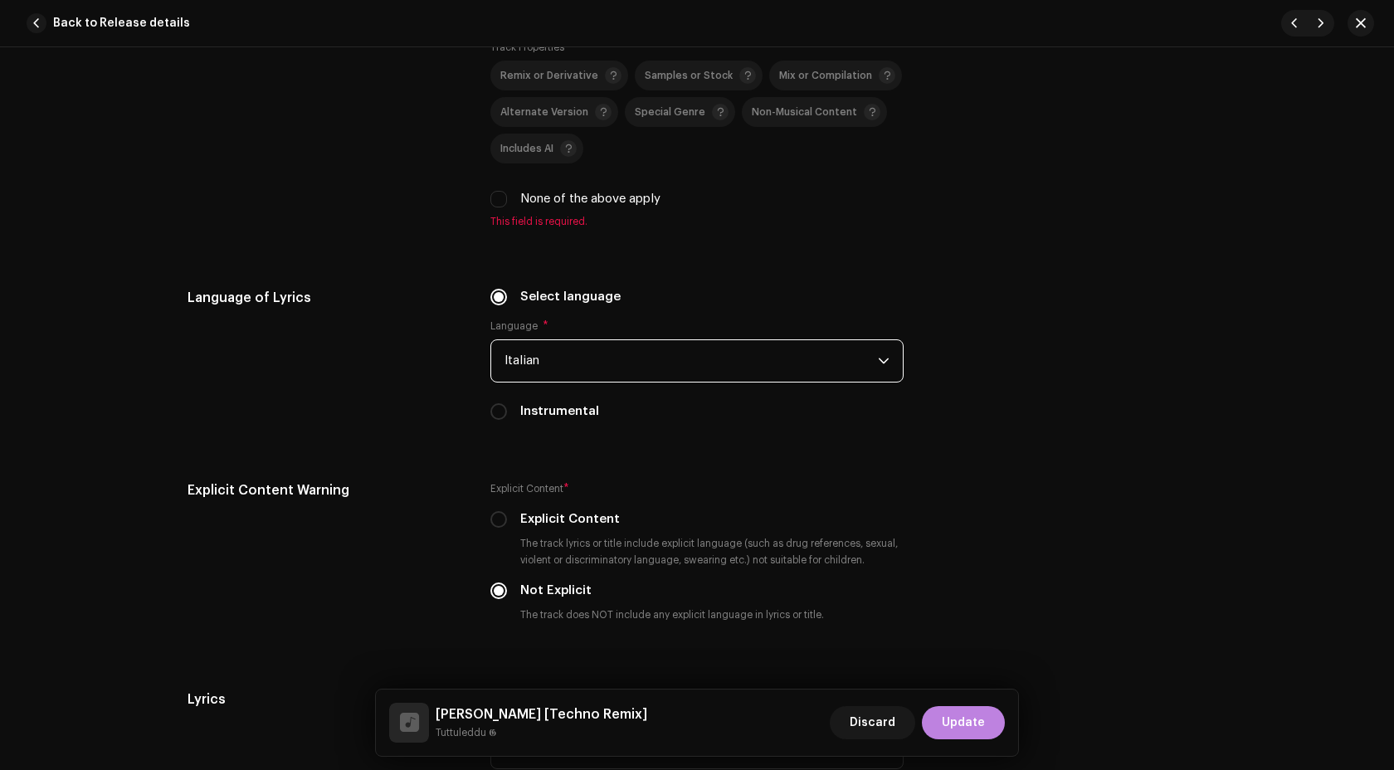
scroll to position [2429, 0]
click at [498, 209] on input "None of the above apply" at bounding box center [498, 201] width 17 height 17
checkbox input "true"
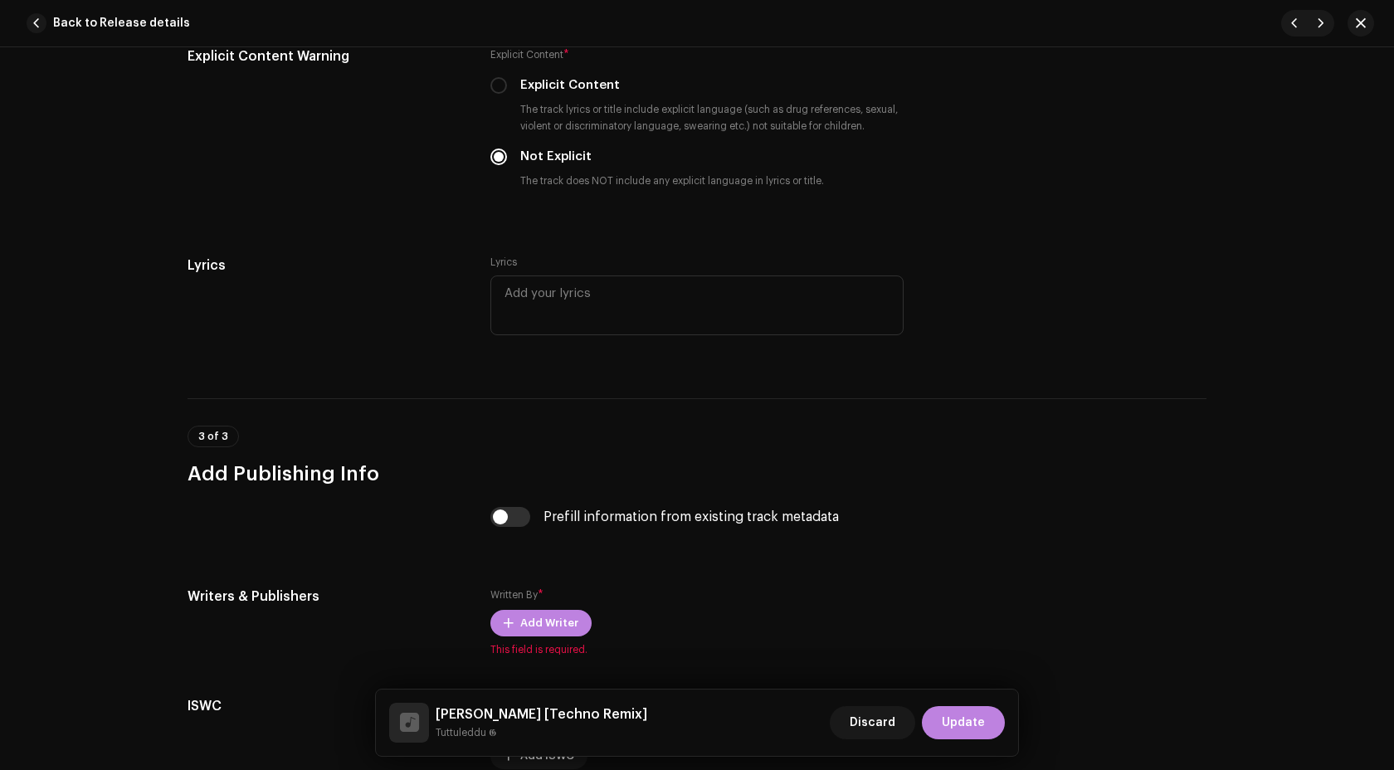
scroll to position [3007, 0]
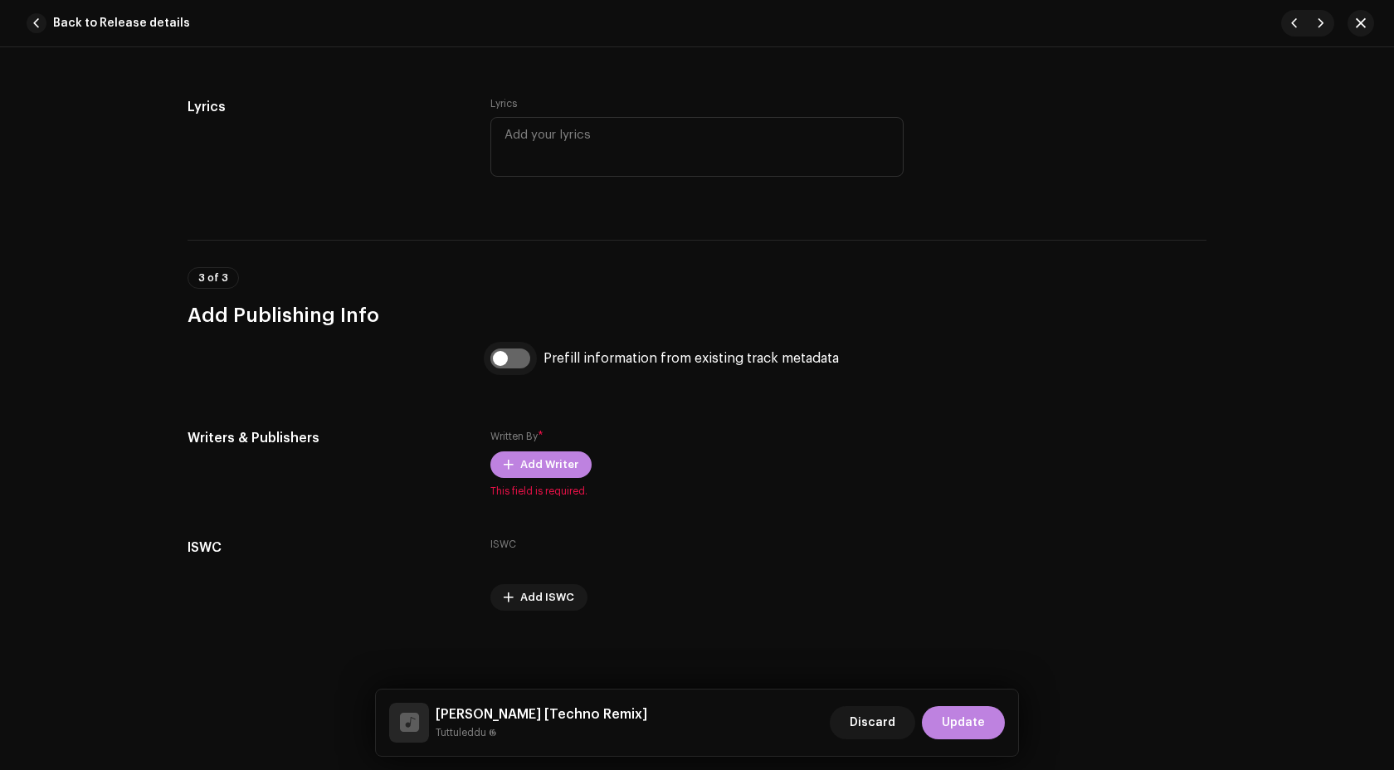
click at [510, 362] on input "checkbox" at bounding box center [510, 358] width 40 height 20
checkbox input "true"
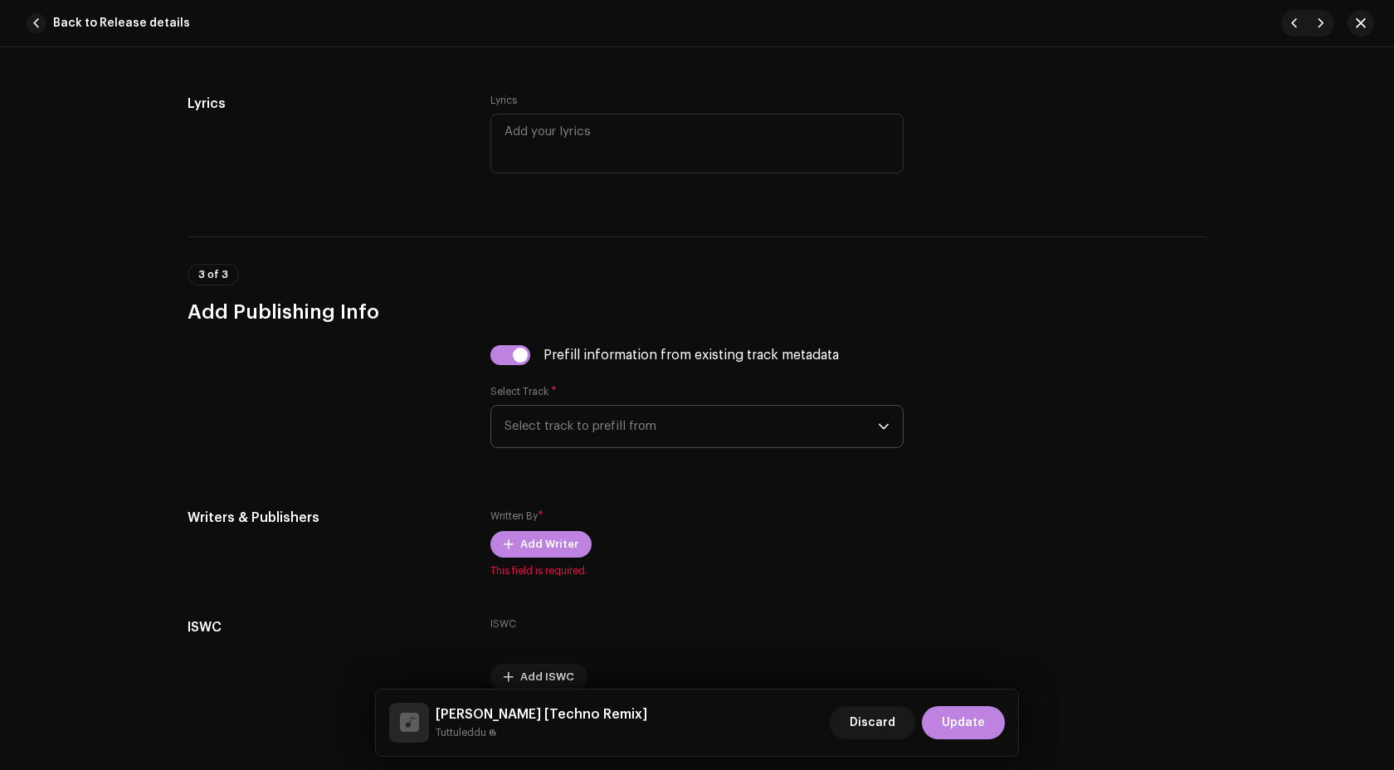
click at [590, 409] on span "Select track to prefill from" at bounding box center [690, 426] width 373 height 41
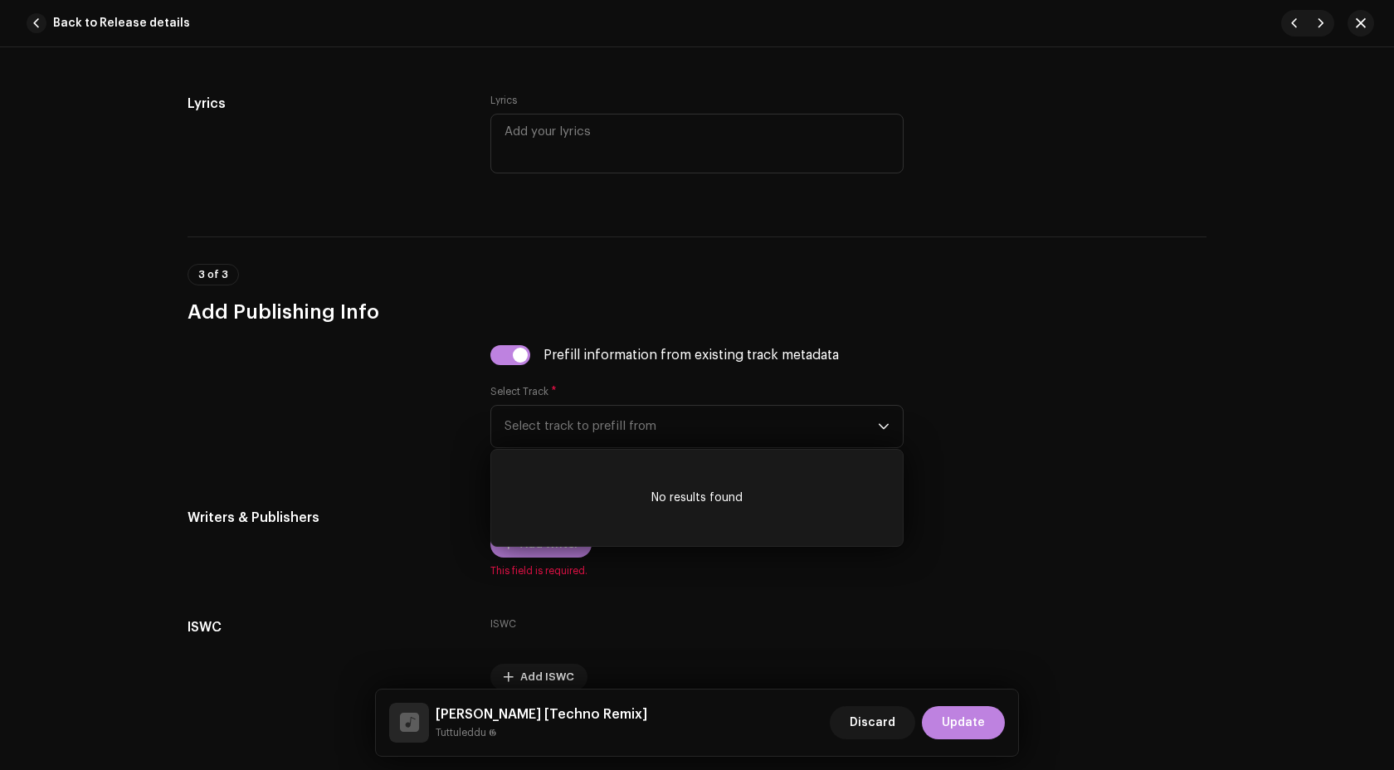
click at [439, 424] on div at bounding box center [325, 406] width 276 height 123
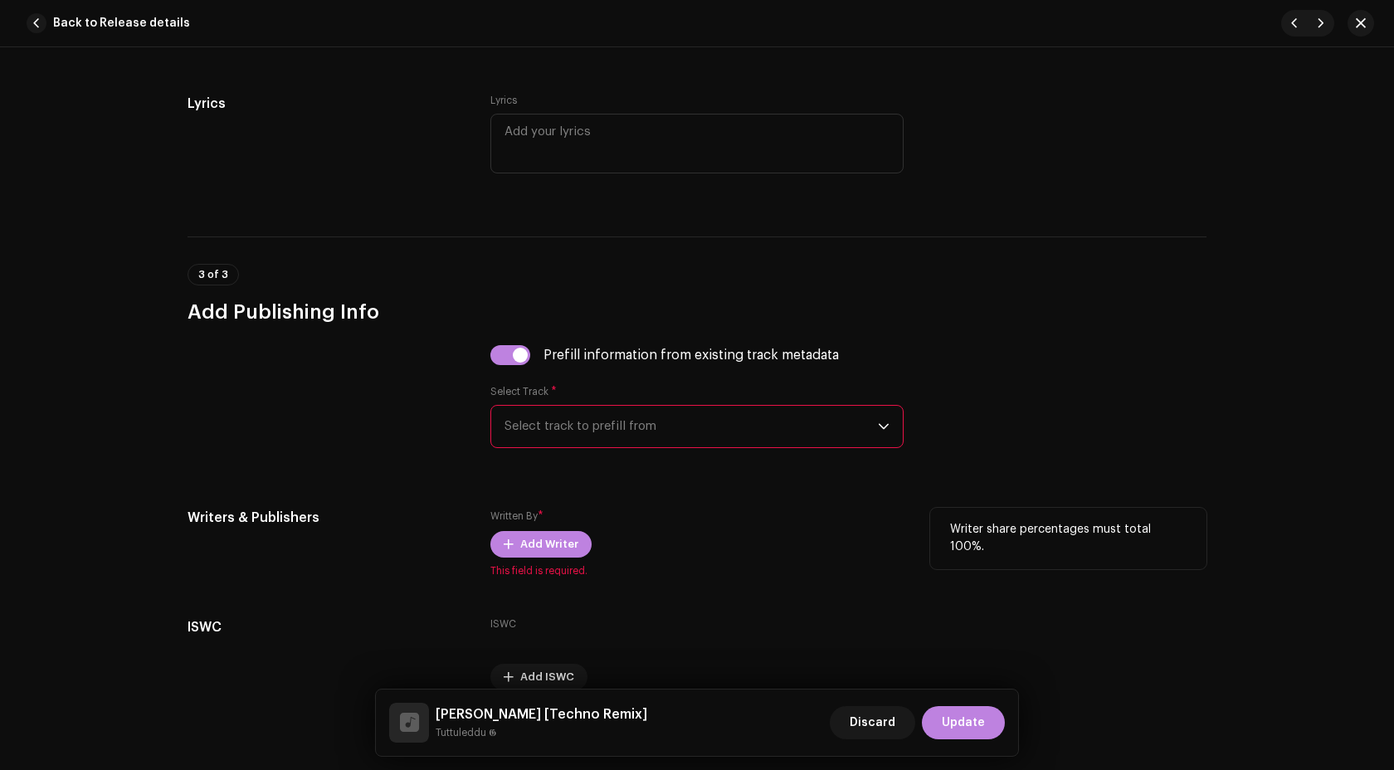
click at [541, 524] on label "Written By *" at bounding box center [516, 516] width 53 height 17
click at [541, 540] on span "Add Writer" at bounding box center [549, 544] width 58 height 33
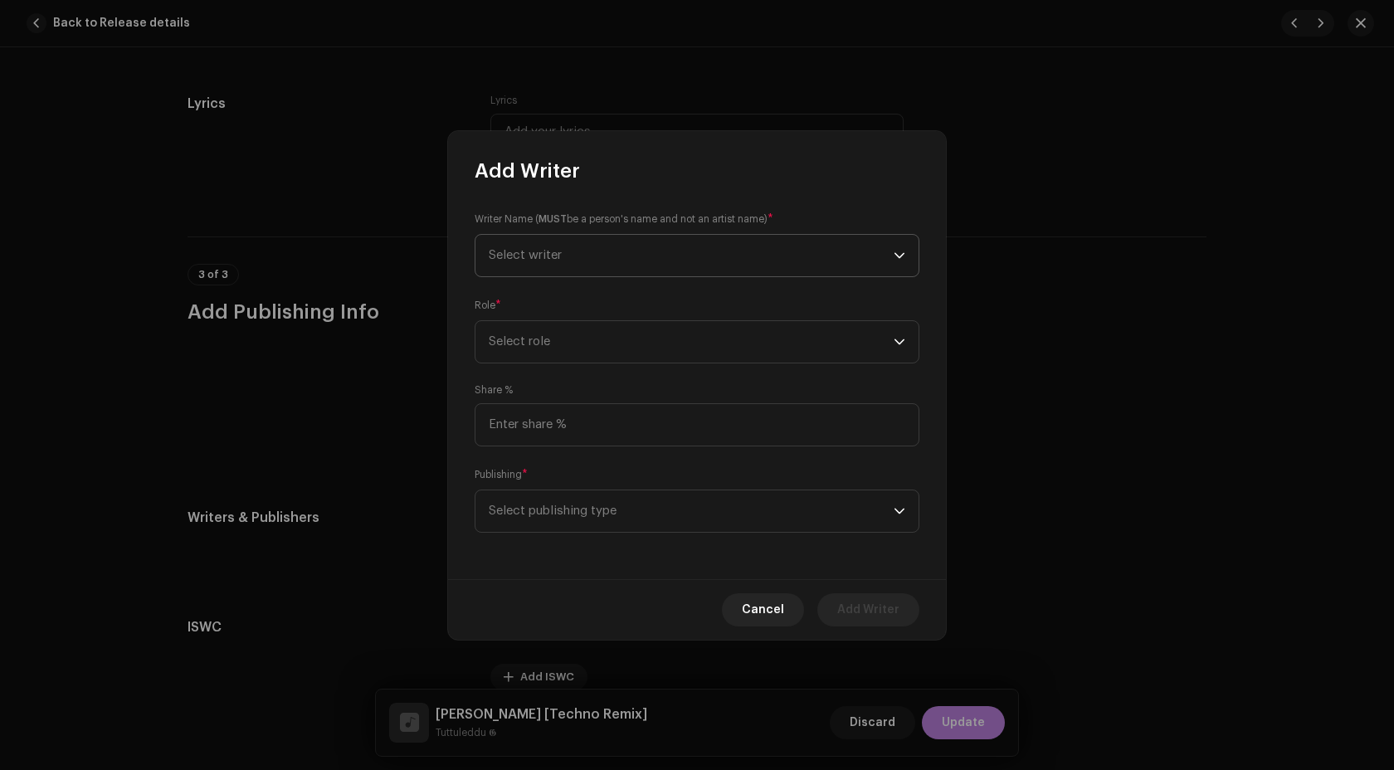
click at [556, 261] on span "Select writer" at bounding box center [691, 255] width 405 height 41
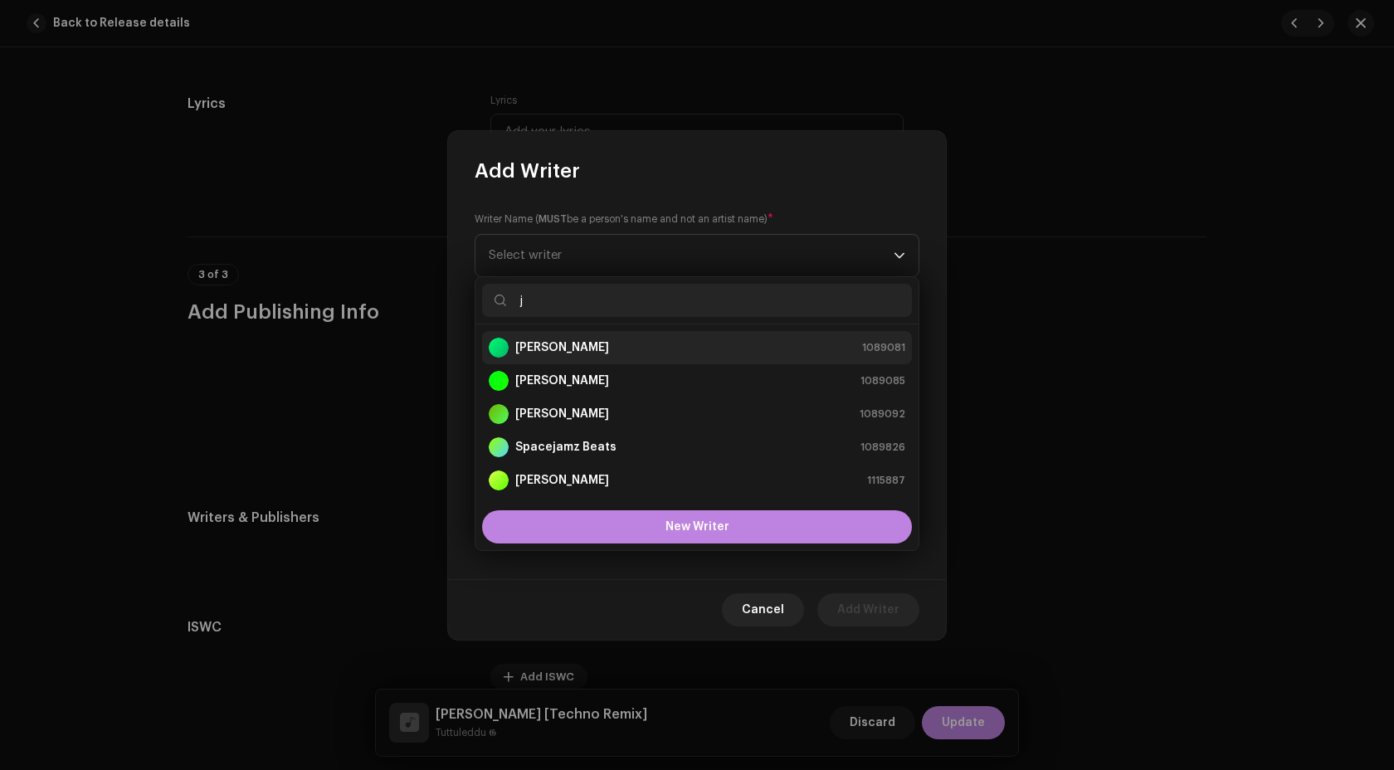
type input "j"
click at [597, 355] on div "Joel Tomanelli 1089081" at bounding box center [697, 348] width 416 height 20
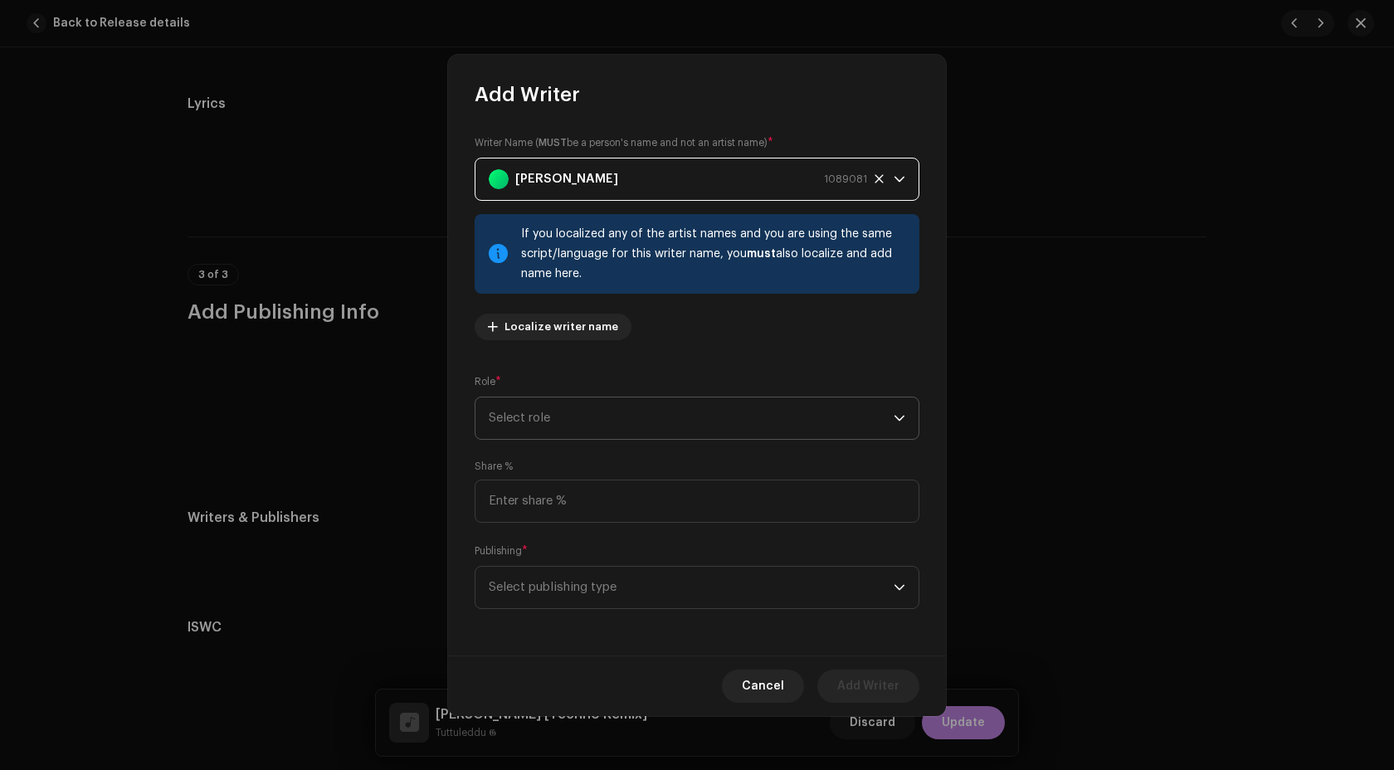
click at [608, 436] on span "Select role" at bounding box center [691, 417] width 405 height 41
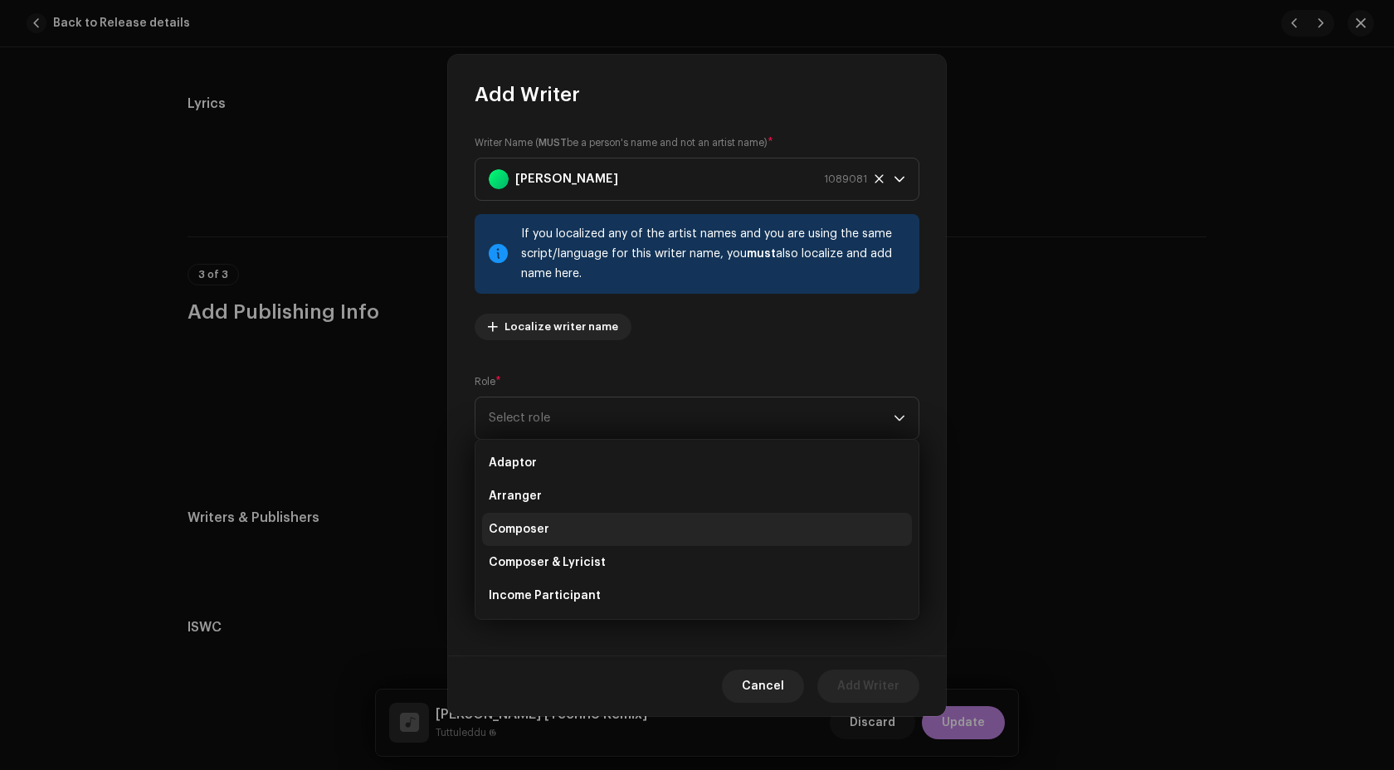
click at [572, 521] on li "Composer" at bounding box center [697, 529] width 430 height 33
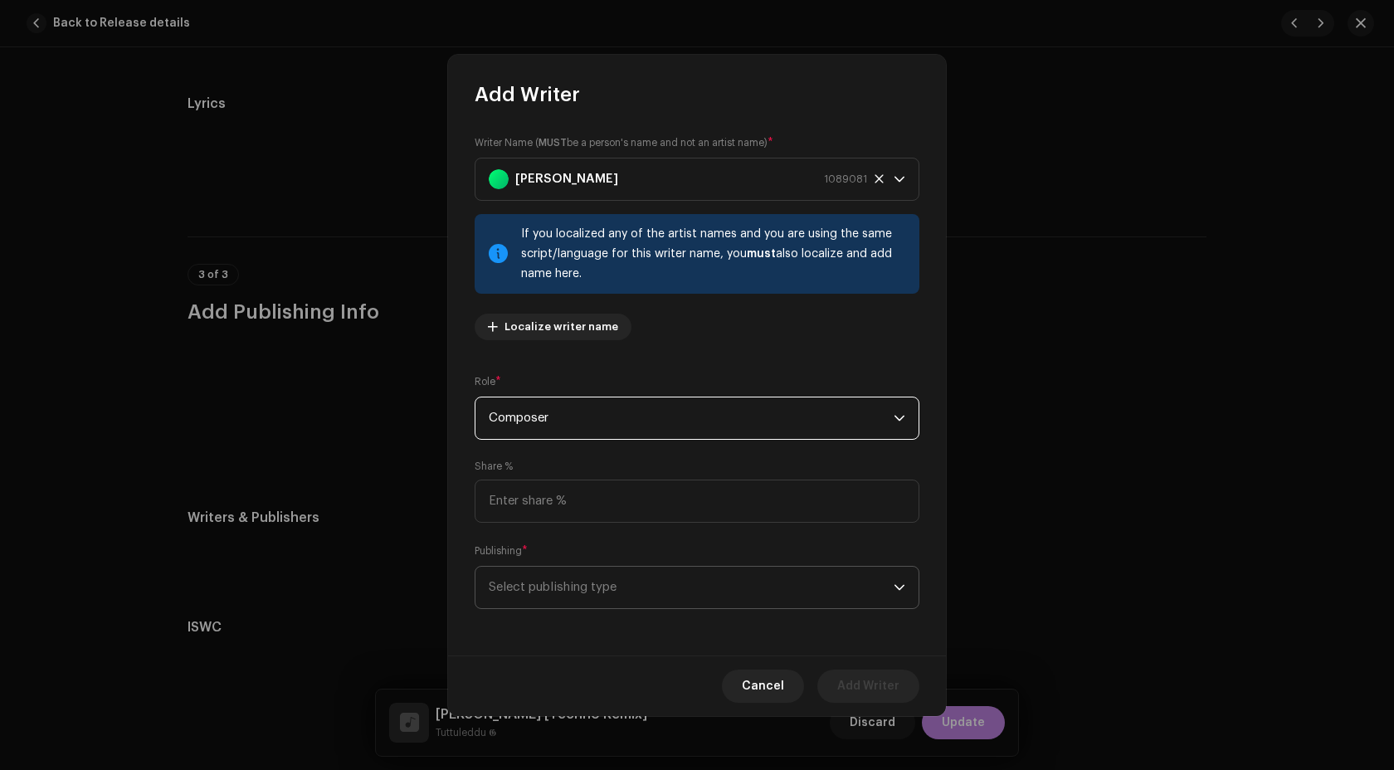
click at [604, 582] on span "Select publishing type" at bounding box center [691, 587] width 405 height 41
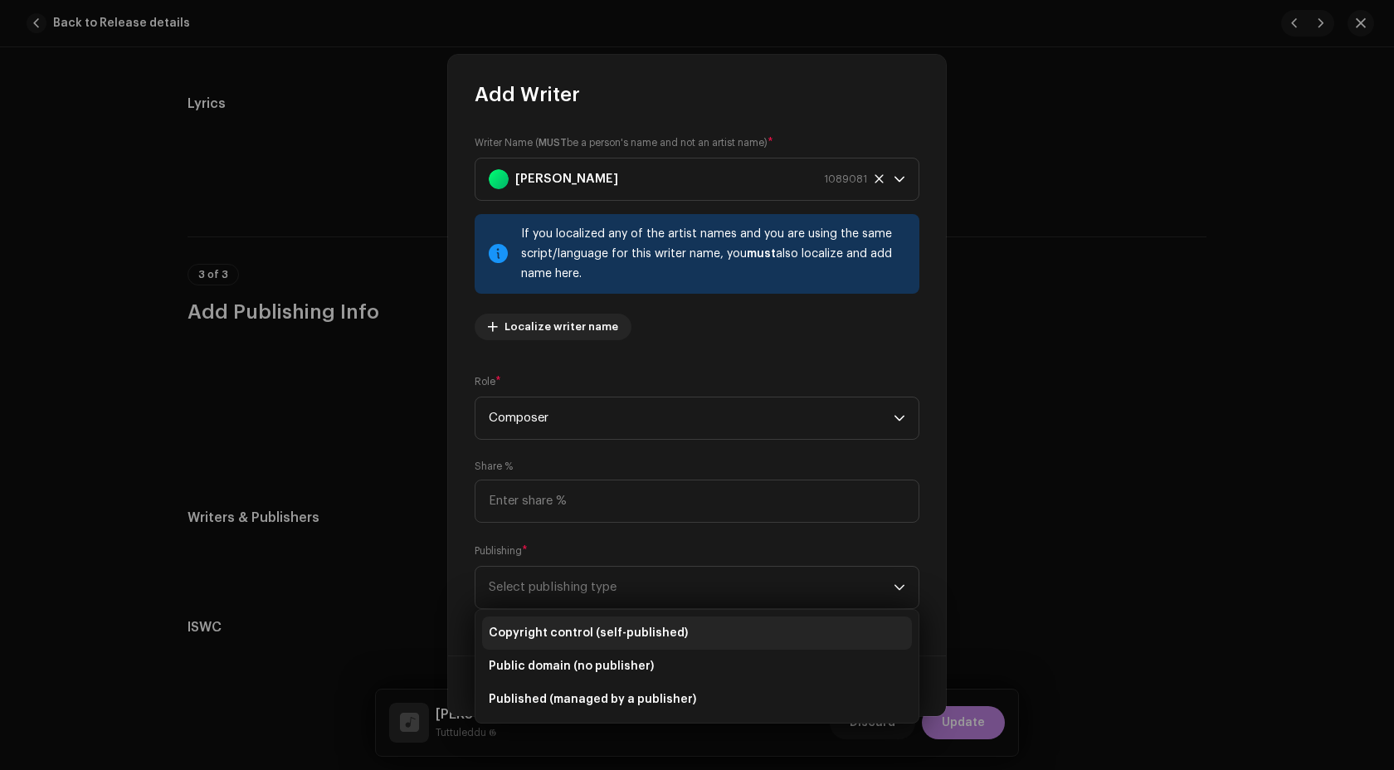
click at [596, 634] on span "Copyright control (self-published)" at bounding box center [588, 633] width 199 height 17
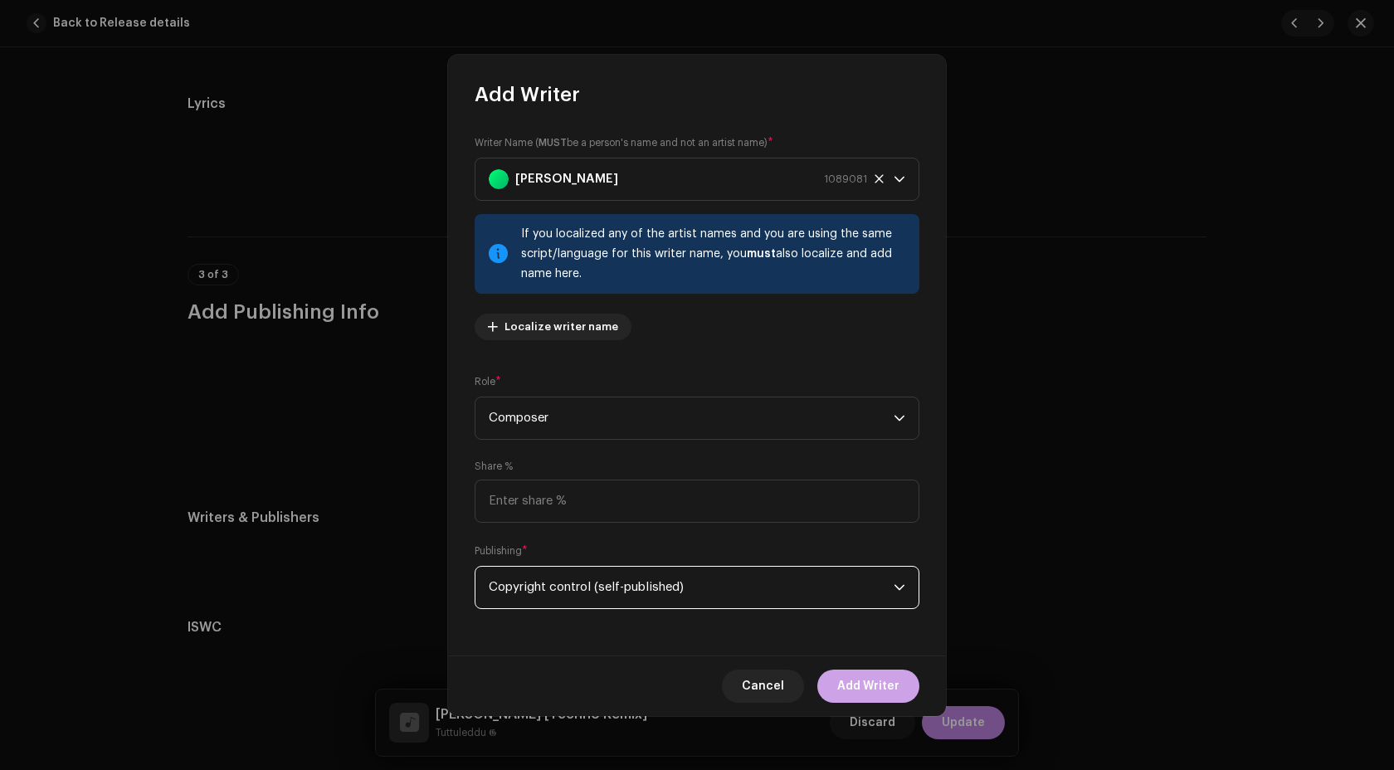
click at [868, 688] on span "Add Writer" at bounding box center [868, 685] width 62 height 33
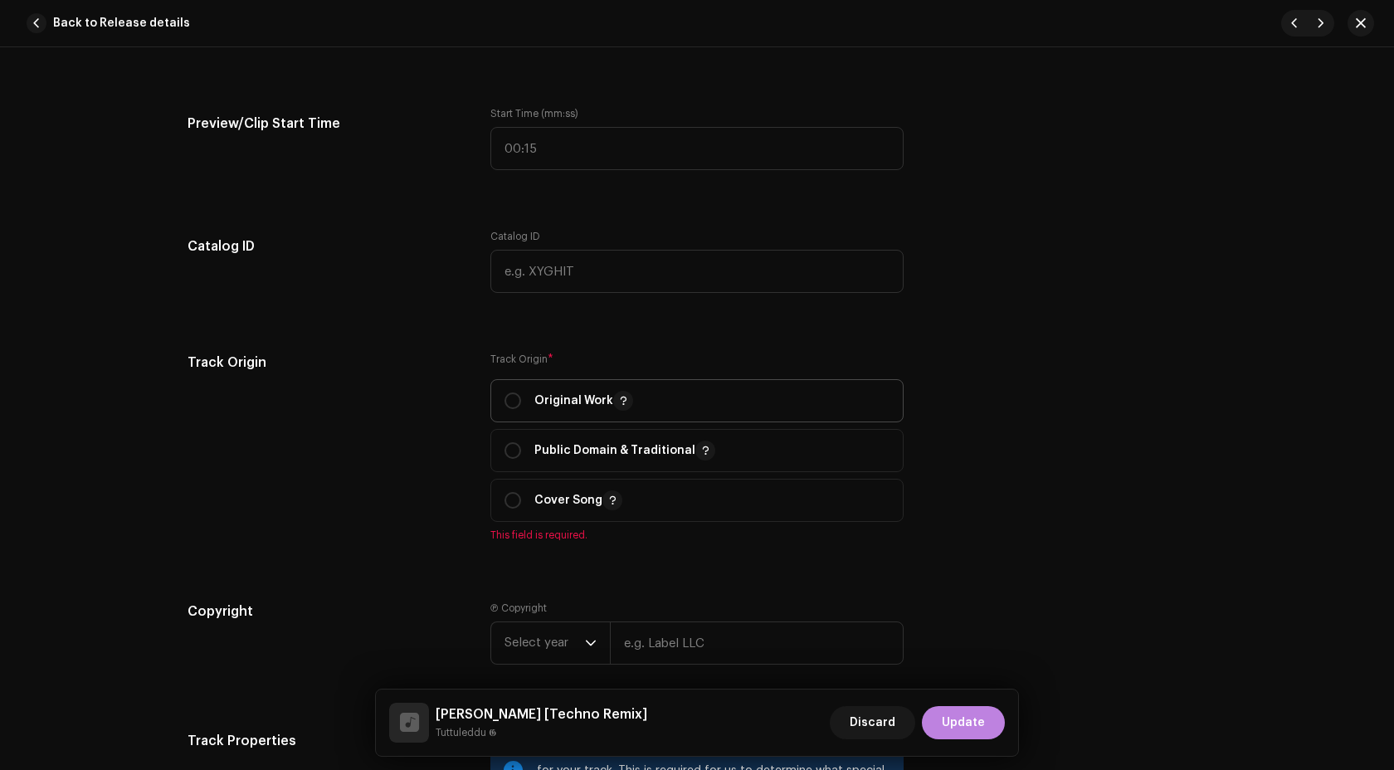
click at [545, 401] on p "Original Work" at bounding box center [583, 401] width 99 height 20
radio input "true"
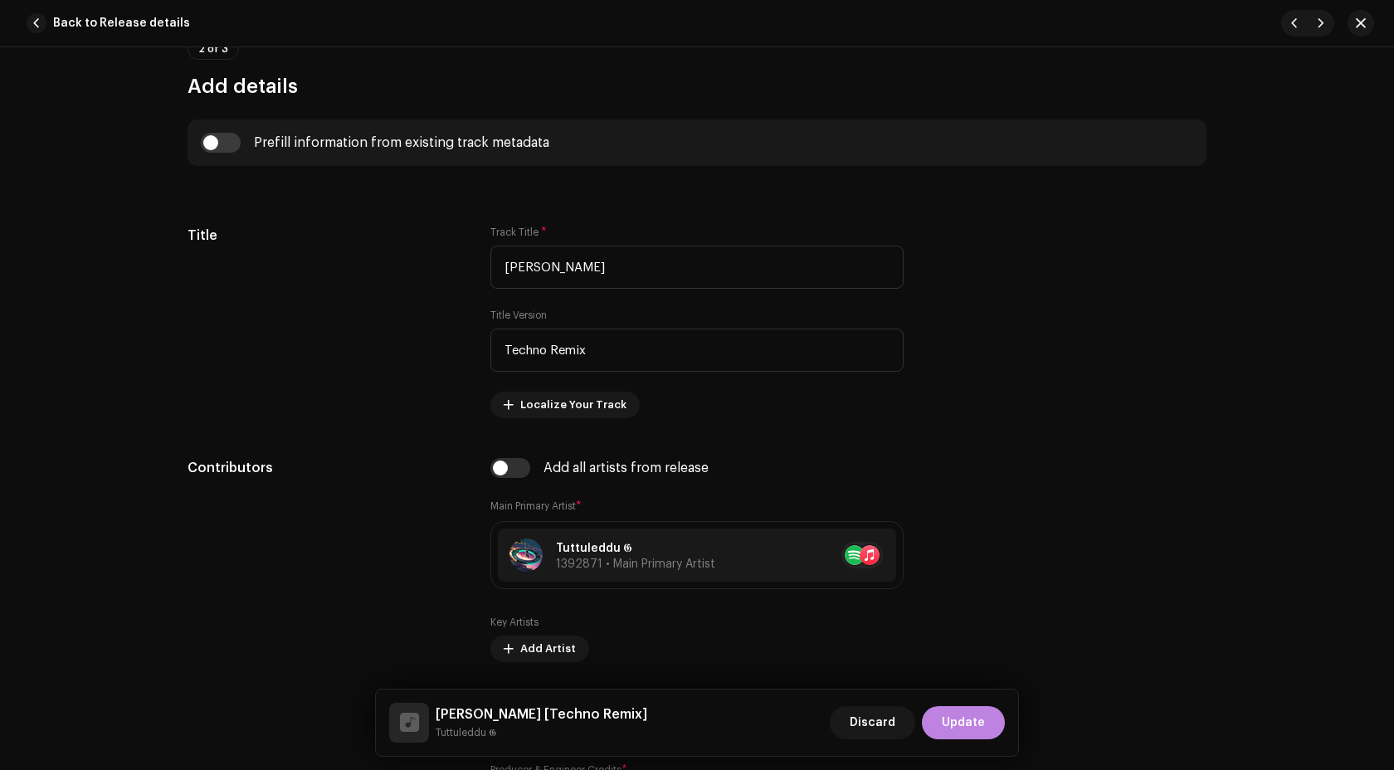
scroll to position [186, 0]
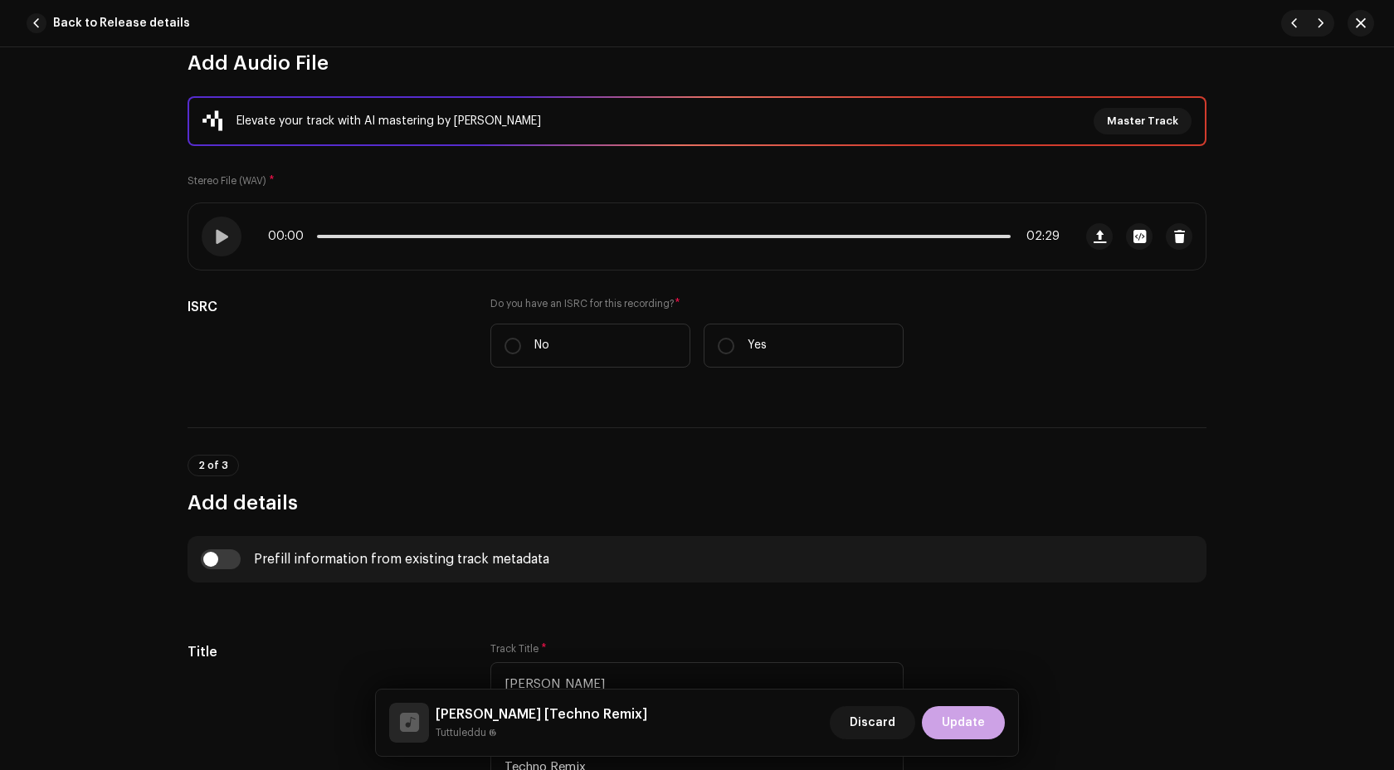
click at [969, 717] on span "Update" at bounding box center [962, 722] width 43 height 33
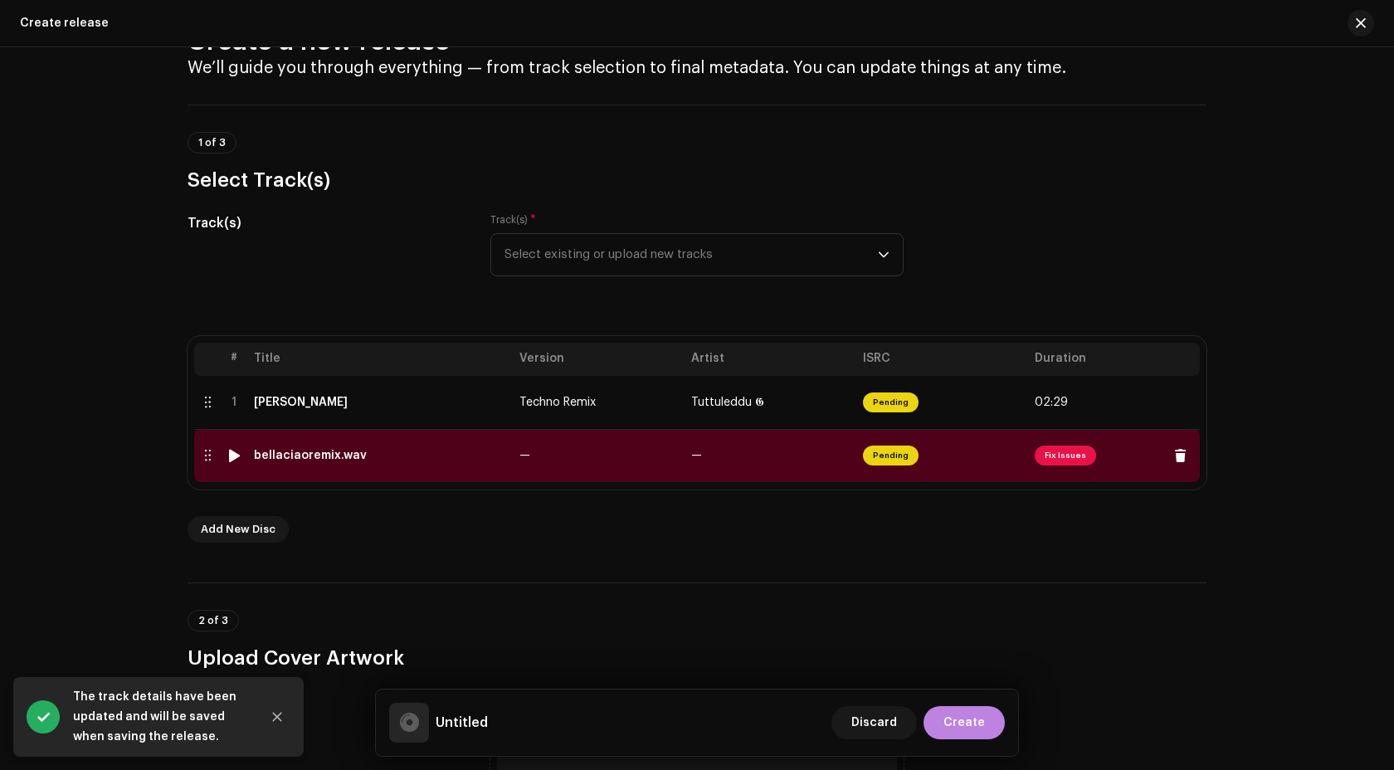
click at [466, 450] on div "bellaciaoremix.wav" at bounding box center [380, 455] width 252 height 13
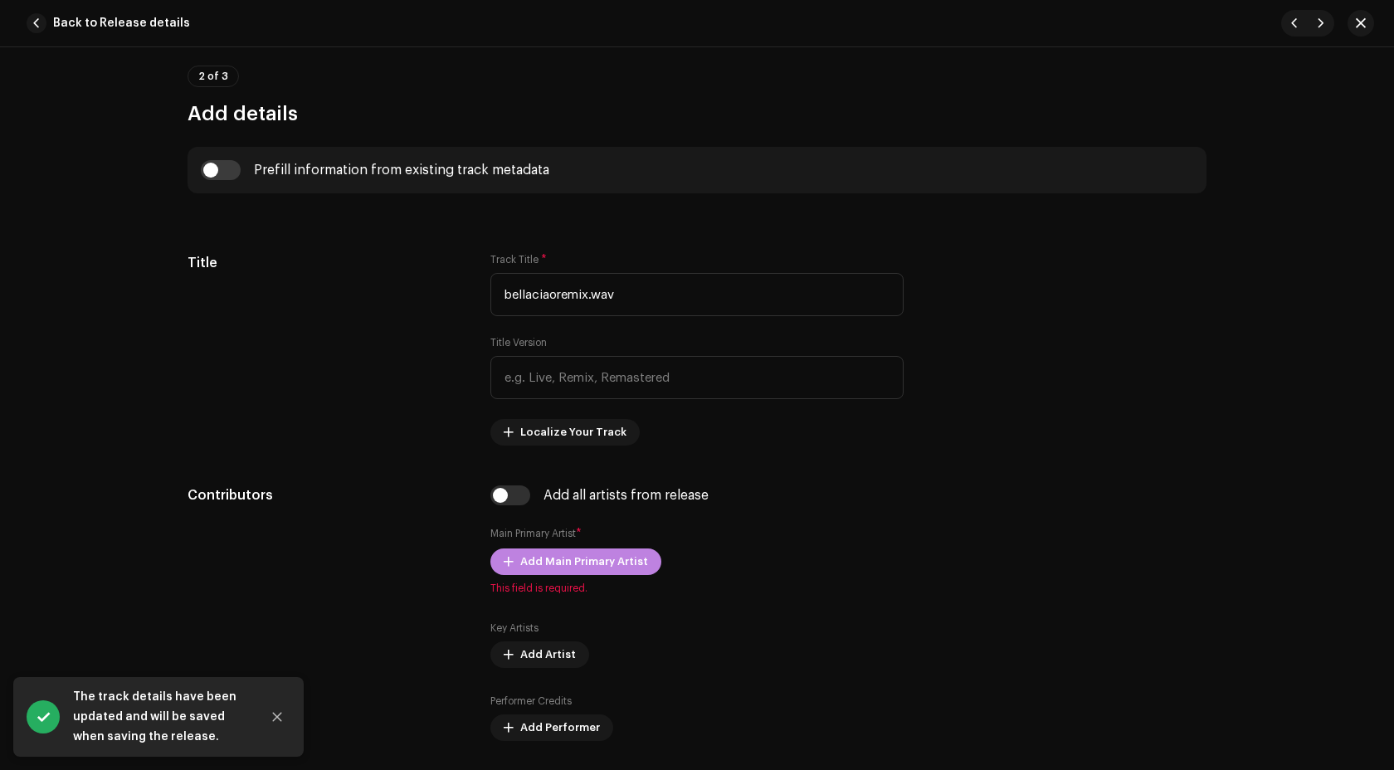
scroll to position [595, 0]
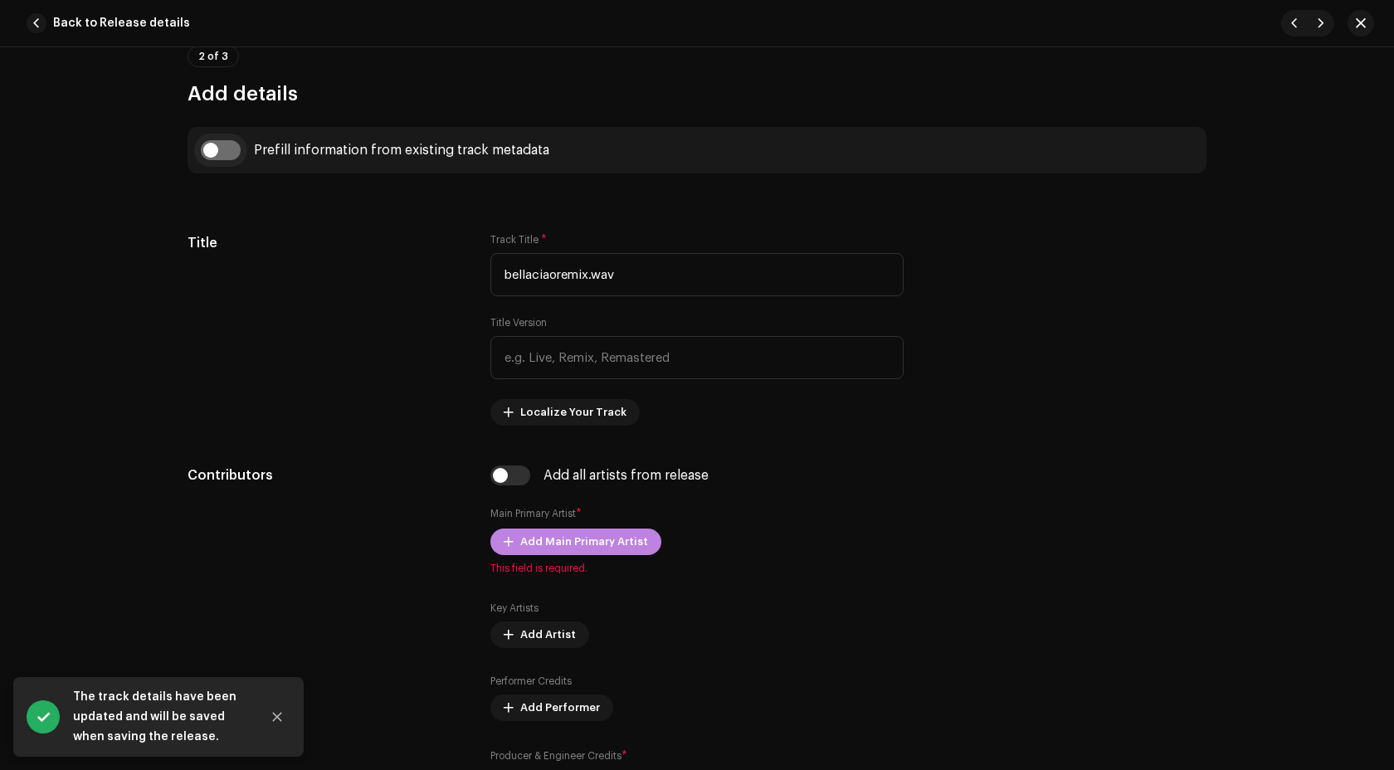
click at [225, 158] on input "checkbox" at bounding box center [221, 150] width 40 height 20
checkbox input "true"
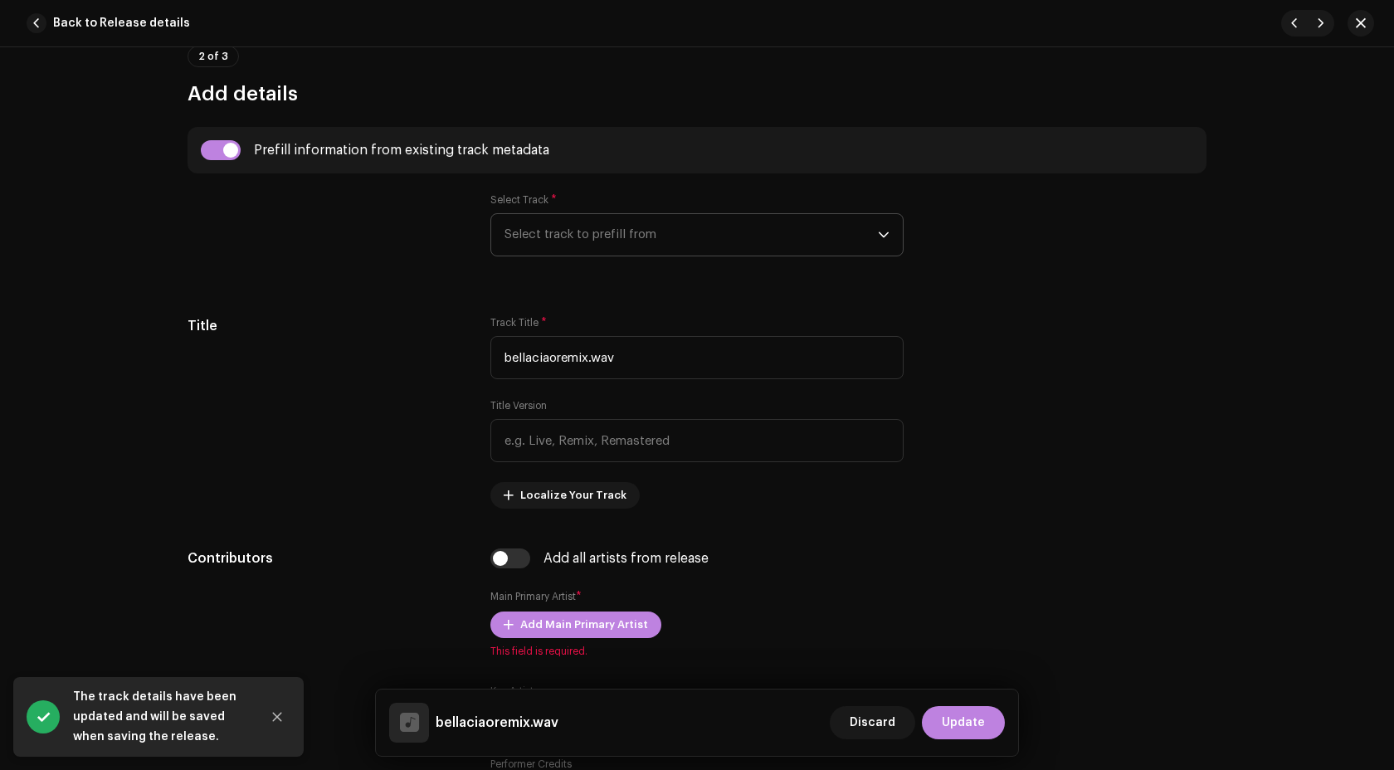
click at [646, 245] on span "Select track to prefill from" at bounding box center [690, 234] width 373 height 41
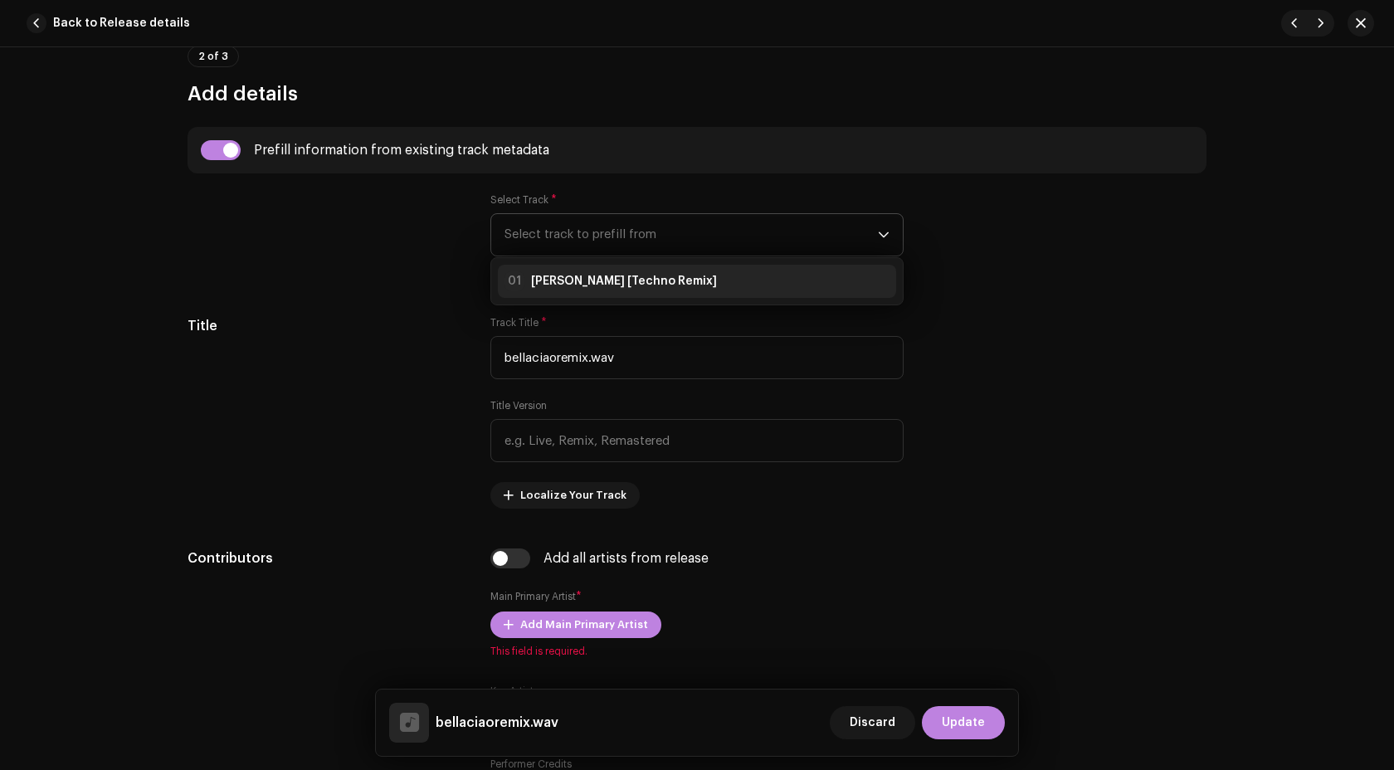
click at [639, 291] on div "01 Bella Ciao [Techno Remix]" at bounding box center [610, 281] width 212 height 20
type input "Bella Ciao"
type input "Techno Remix"
radio input "true"
checkbox input "true"
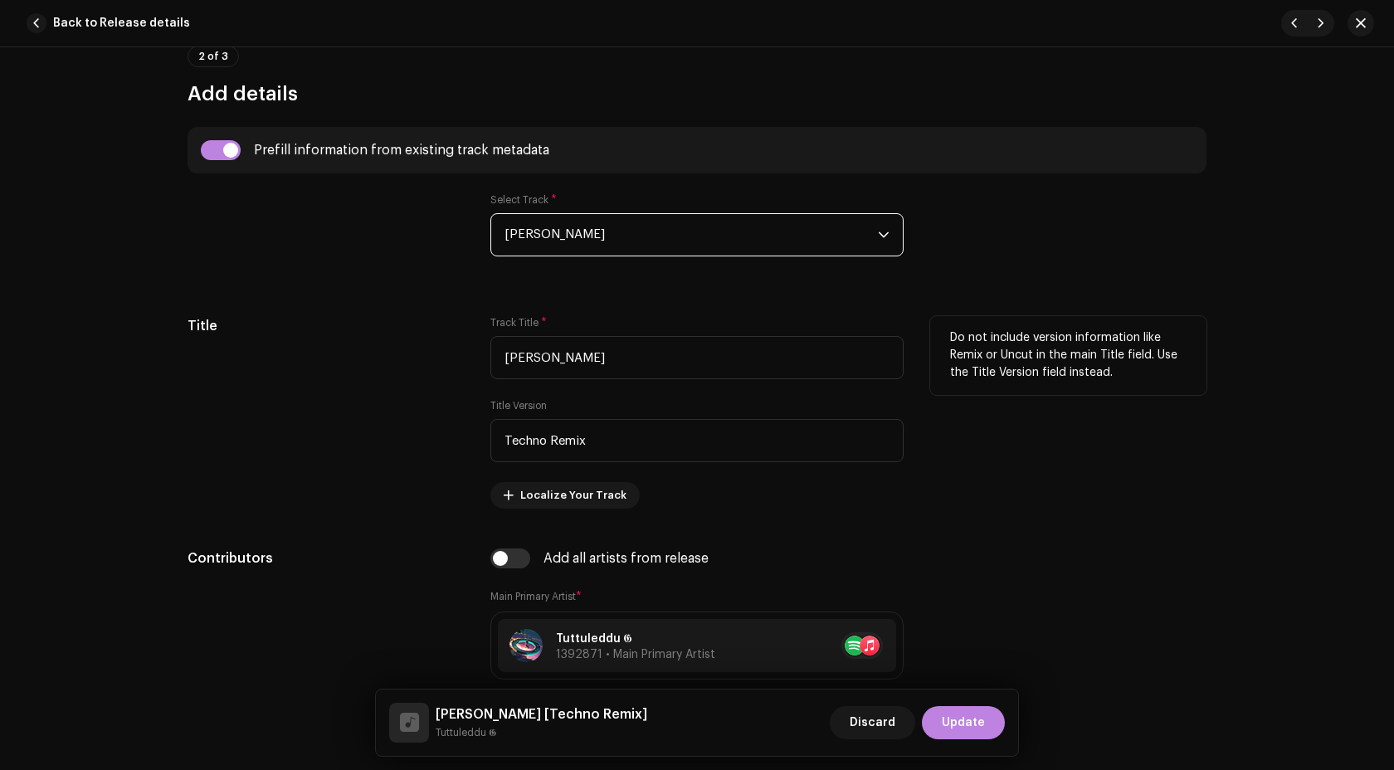
scroll to position [604, 0]
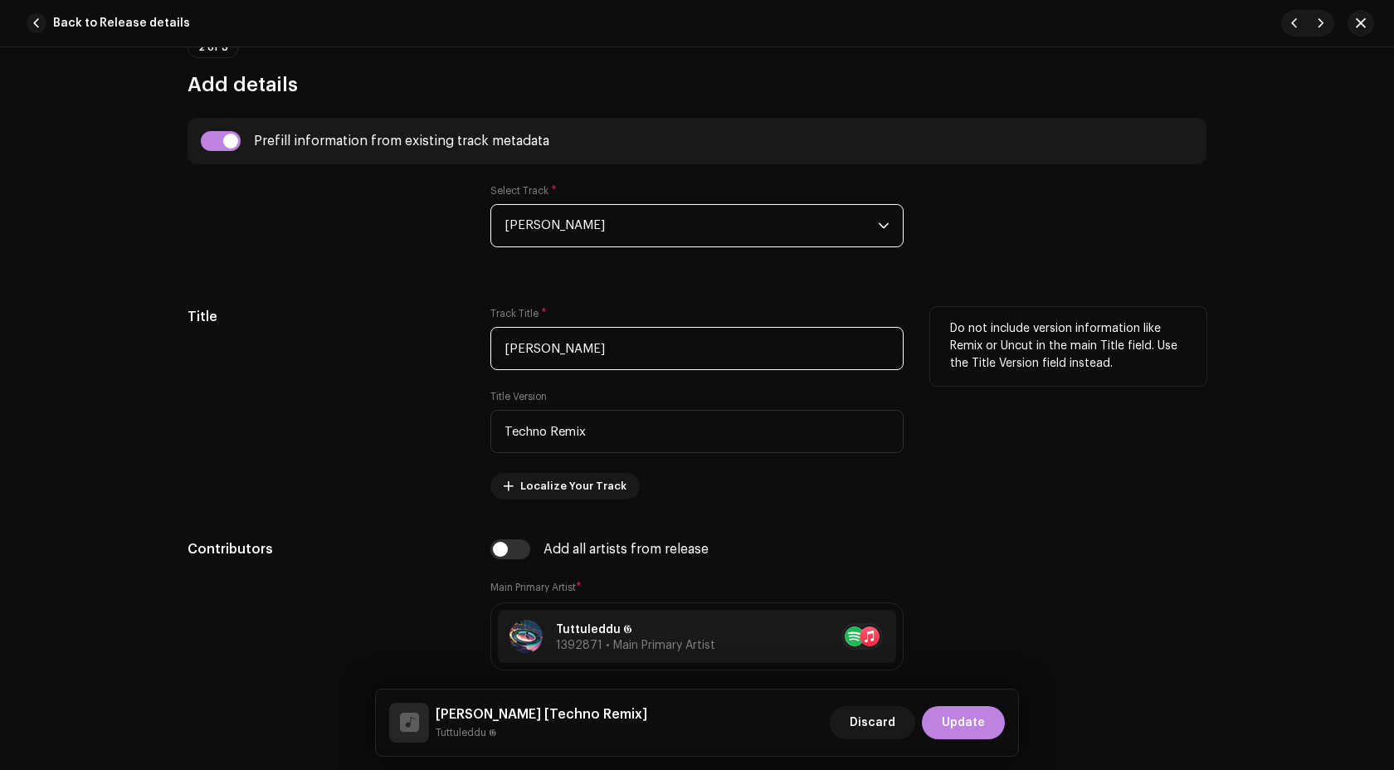
click at [581, 362] on input "Bella Ciao" at bounding box center [696, 348] width 413 height 43
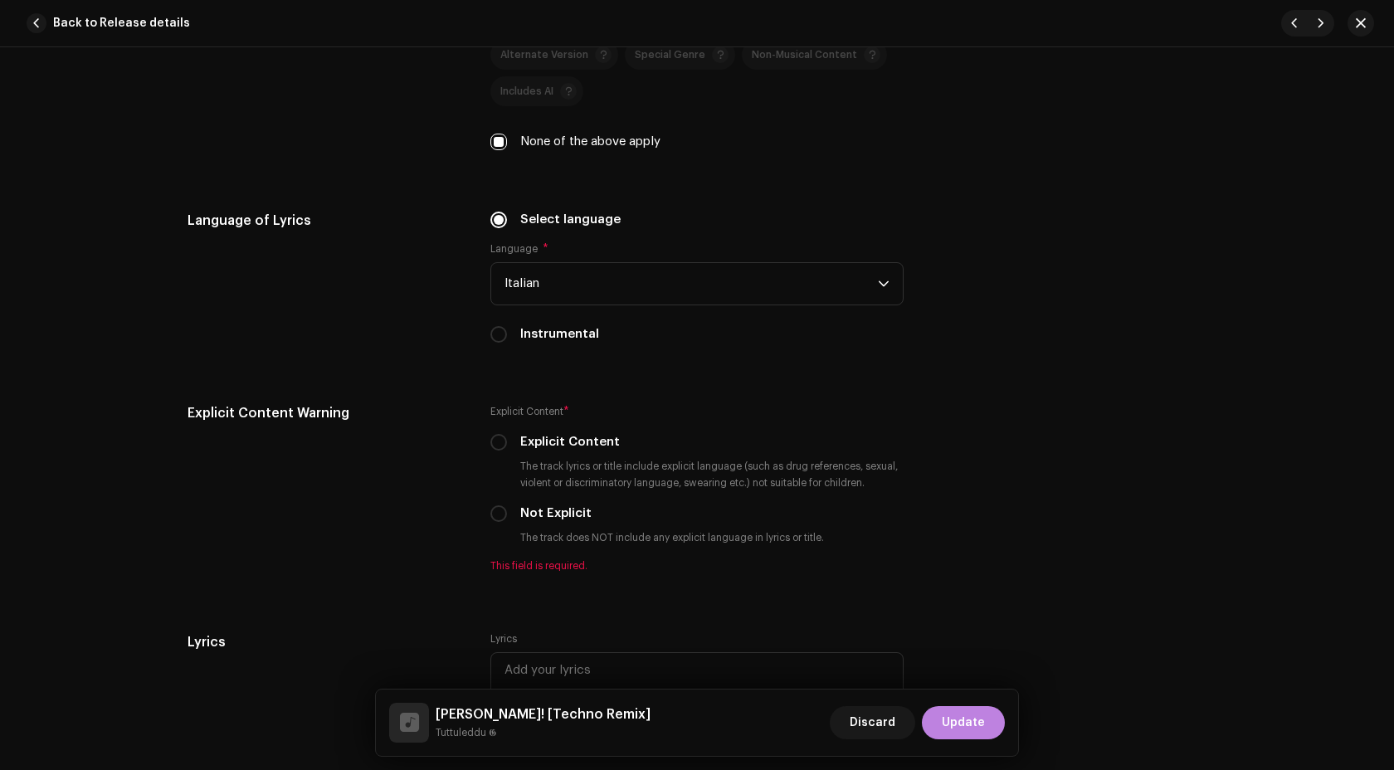
scroll to position [2666, 0]
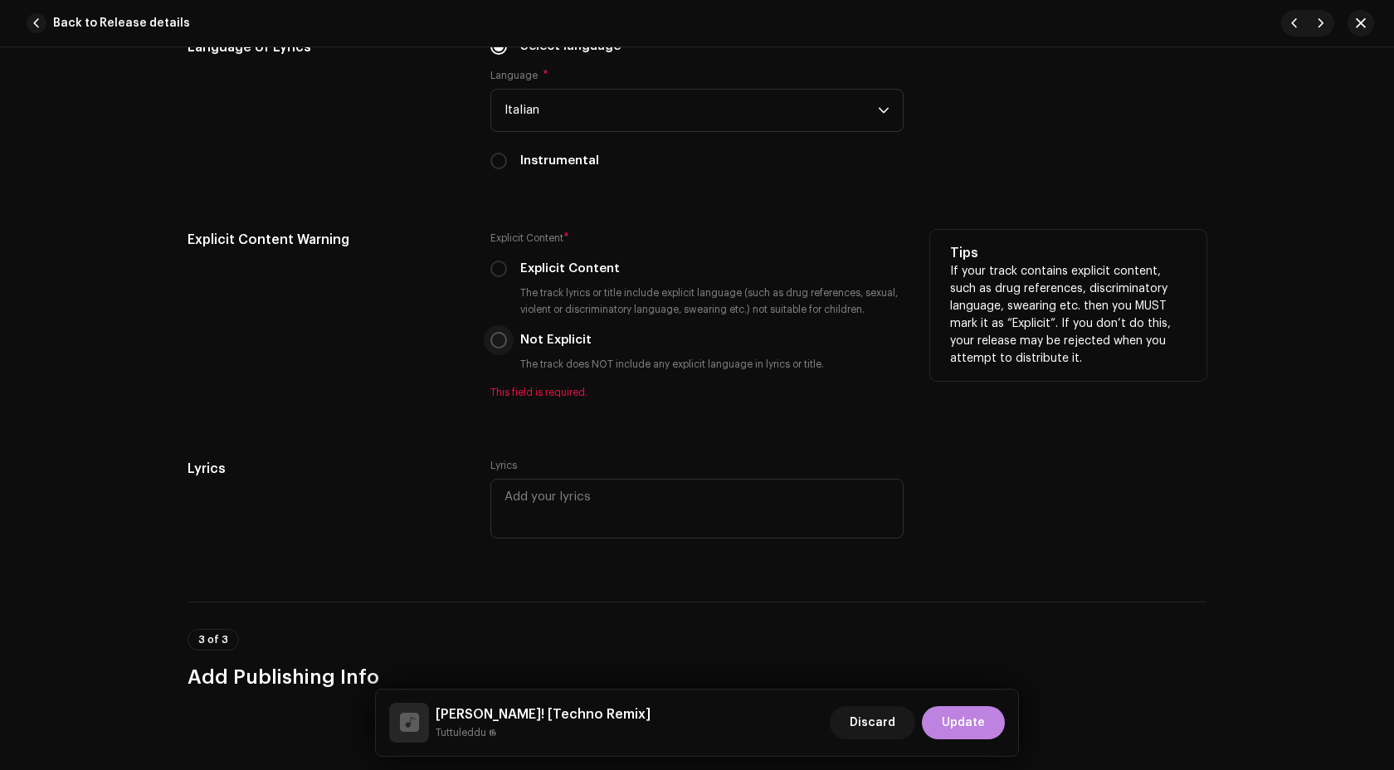
type input "Bella Ciao!"
click at [498, 343] on input "Not Explicit" at bounding box center [498, 340] width 17 height 17
radio input "true"
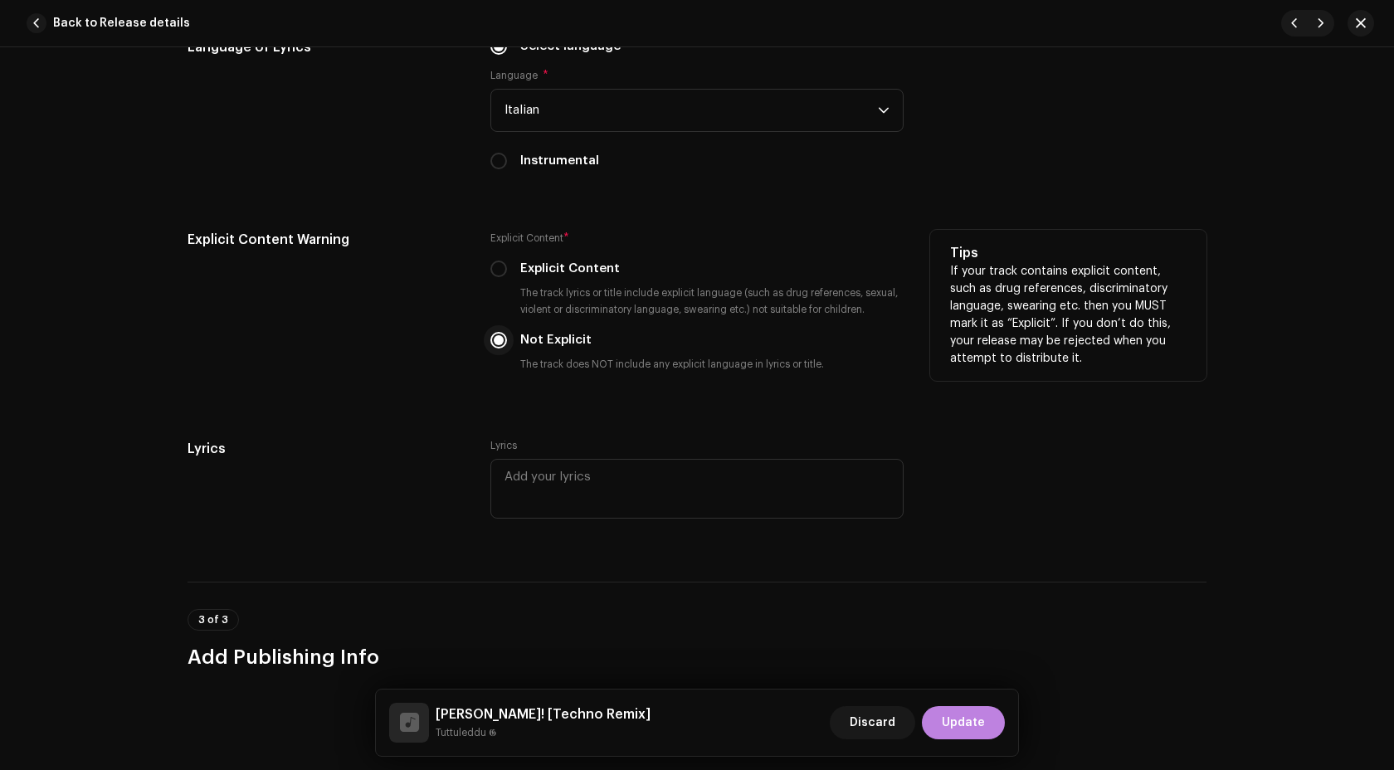
scroll to position [3071, 0]
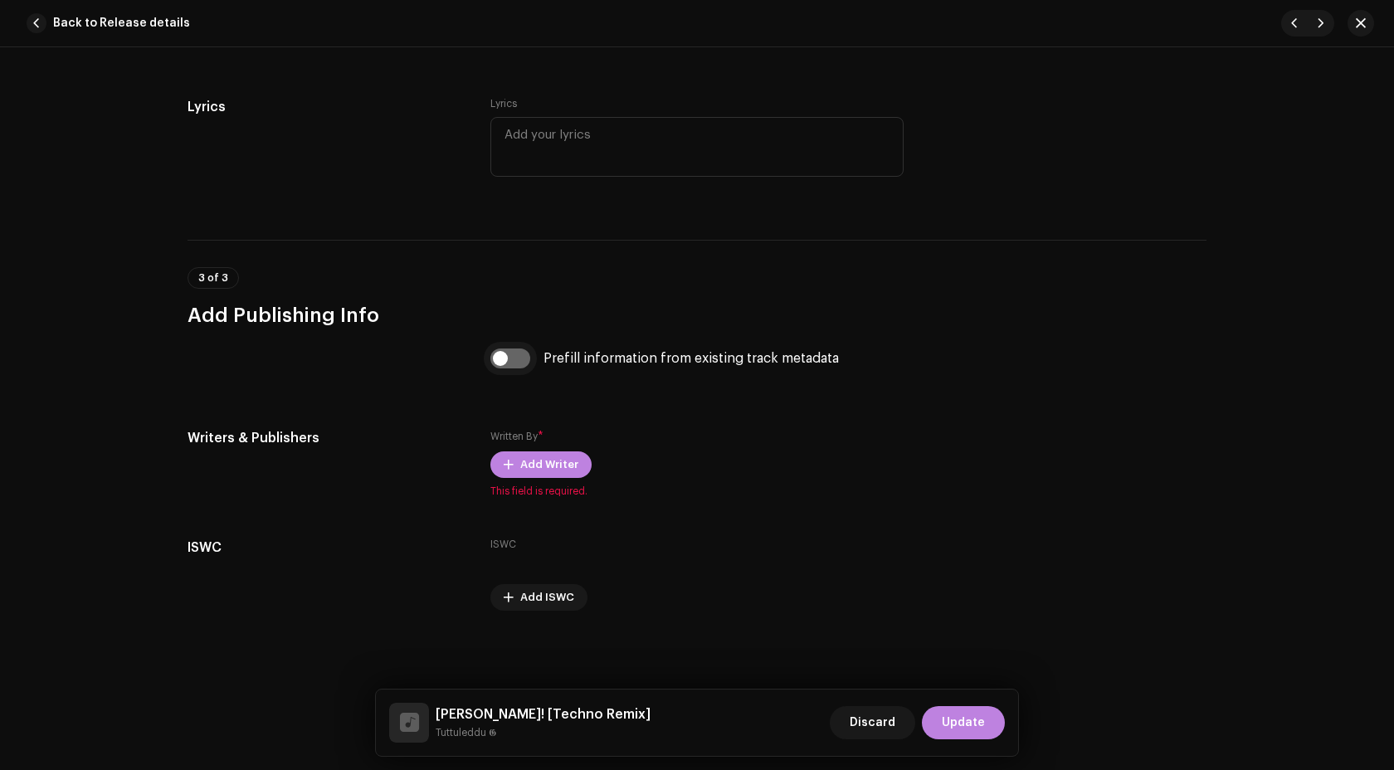
click at [503, 351] on input "checkbox" at bounding box center [510, 358] width 40 height 20
checkbox input "true"
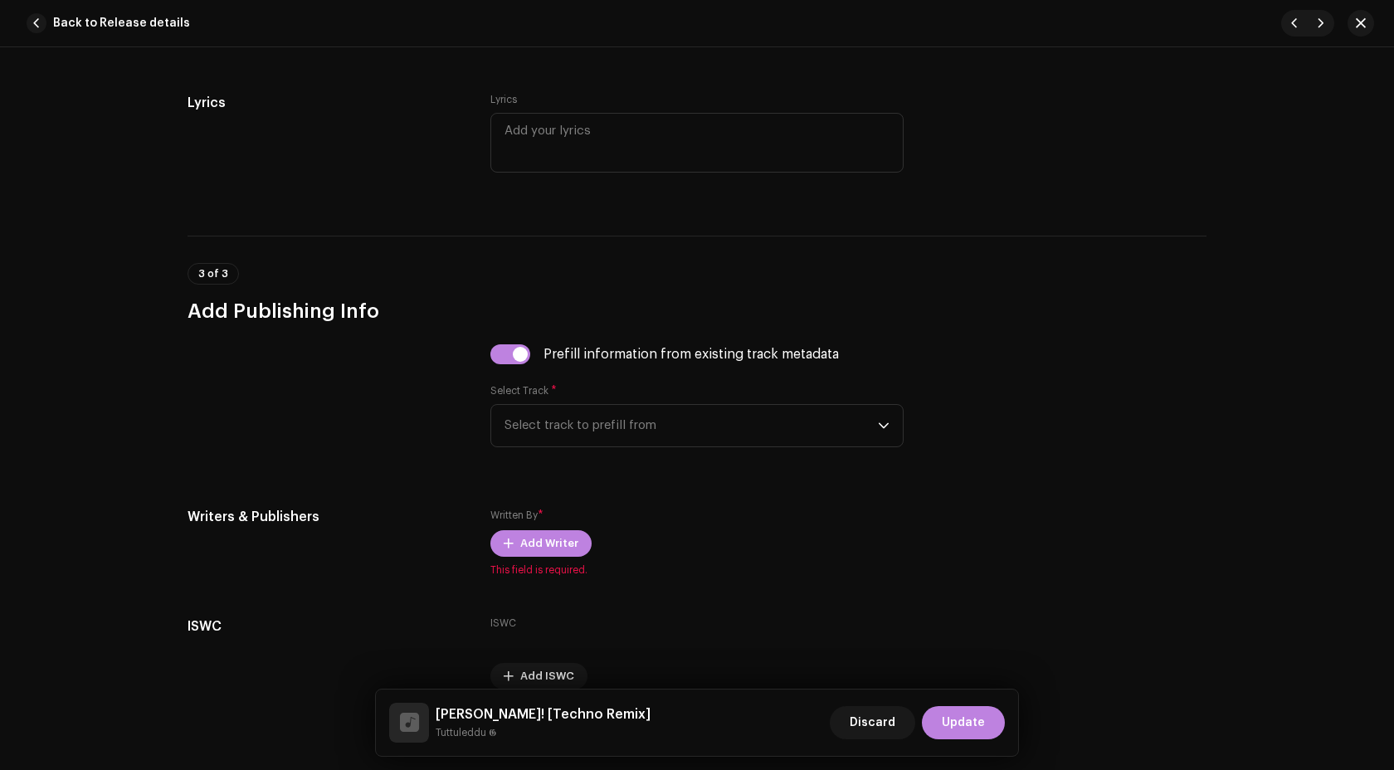
click at [612, 454] on div "Prefill information from existing track metadata Select Track * Select track to…" at bounding box center [696, 405] width 413 height 123
click at [620, 445] on span "Select track to prefill from" at bounding box center [690, 425] width 373 height 41
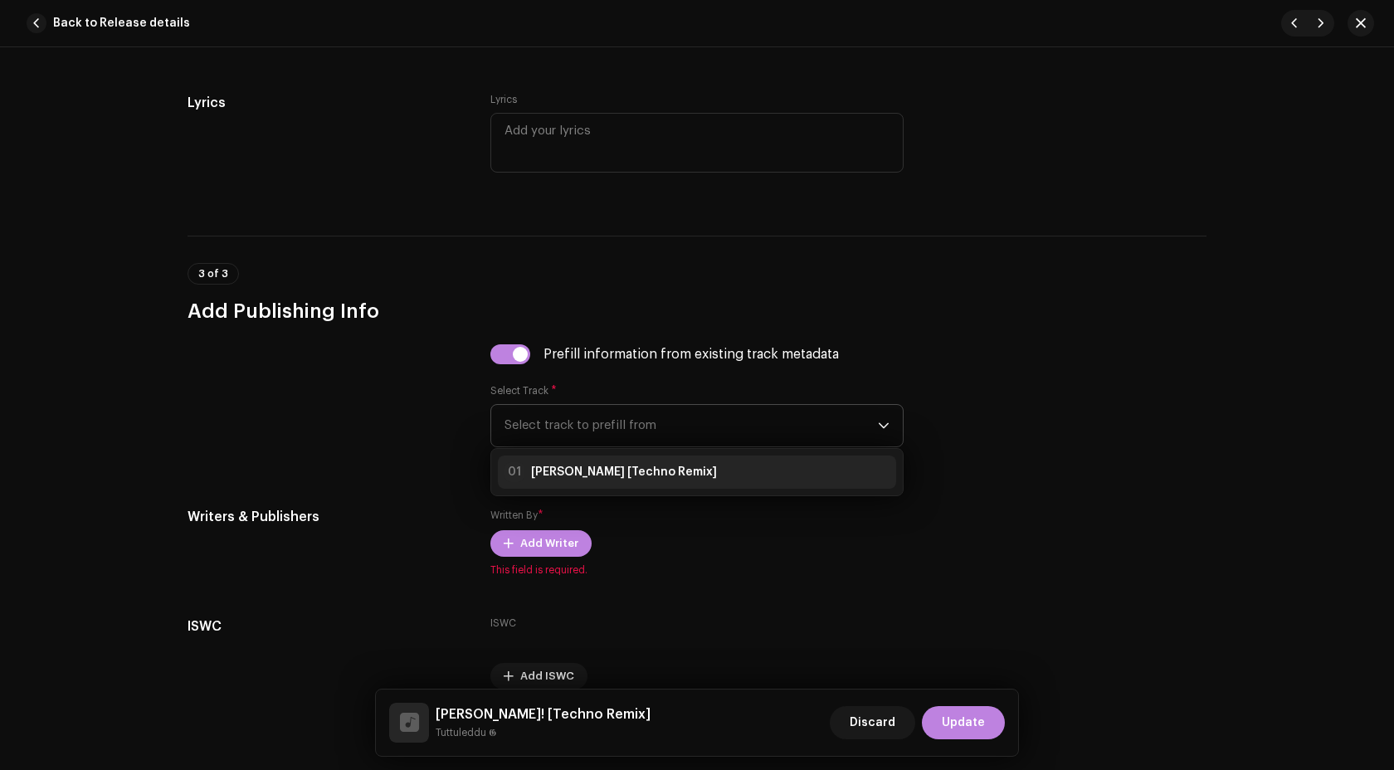
click at [620, 467] on div "01 Bella Ciao [Techno Remix]" at bounding box center [610, 472] width 212 height 20
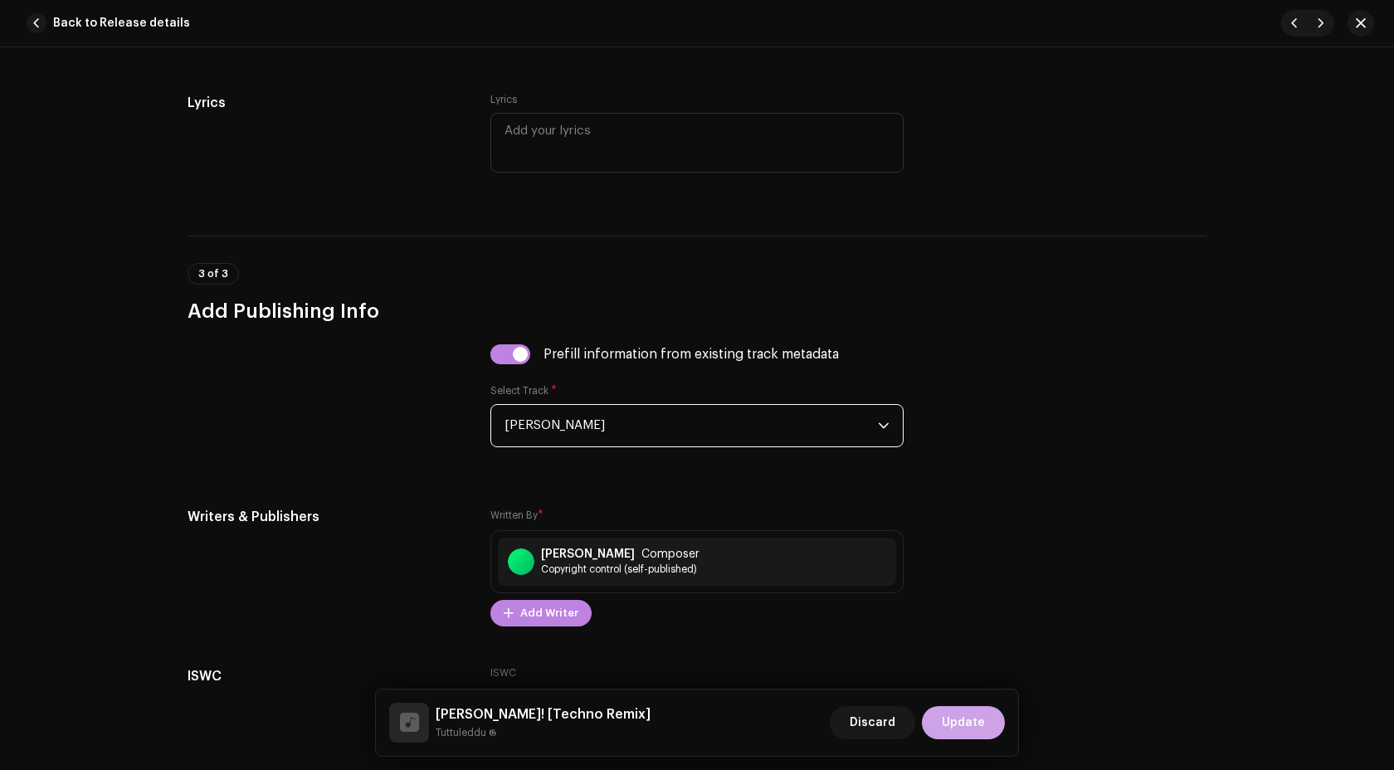
click at [985, 718] on button "Update" at bounding box center [963, 722] width 83 height 33
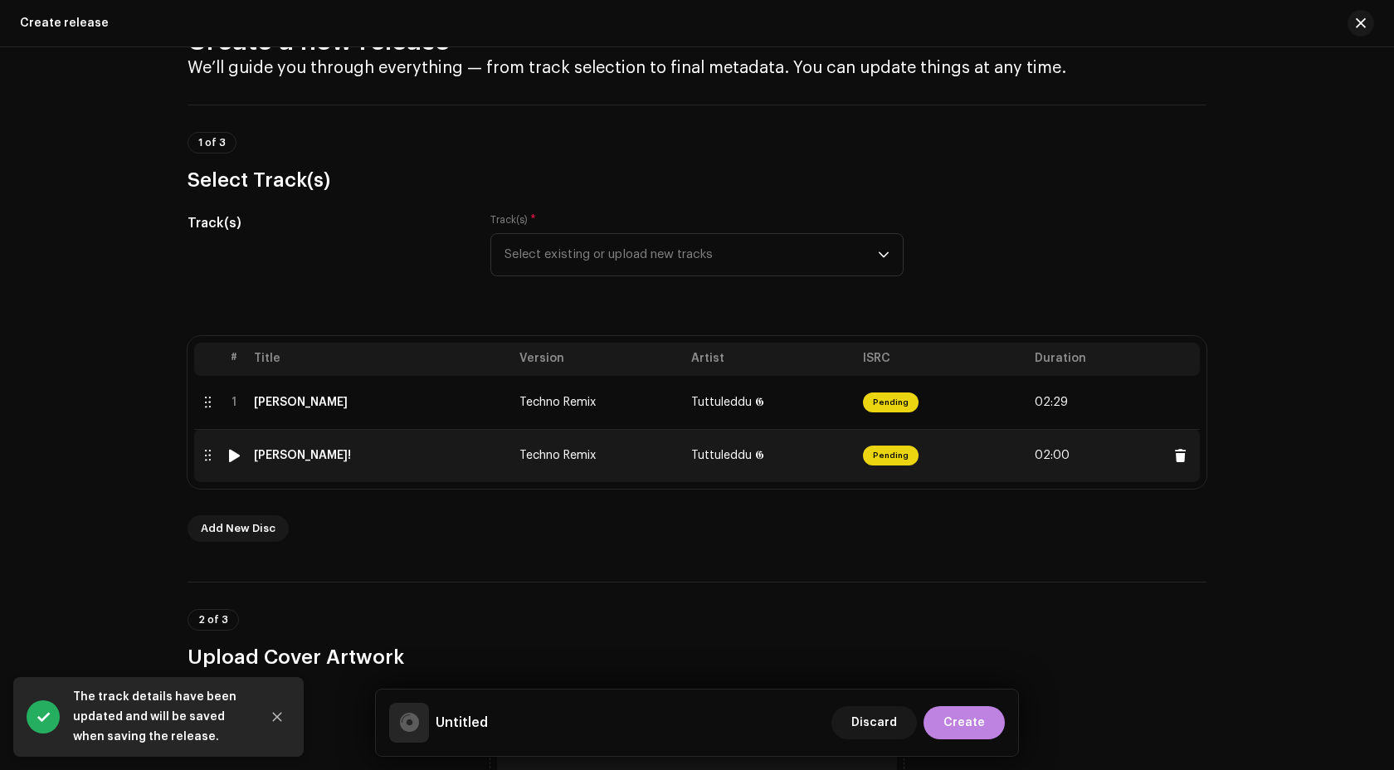
click at [404, 461] on div "Bella Ciao!" at bounding box center [380, 455] width 252 height 13
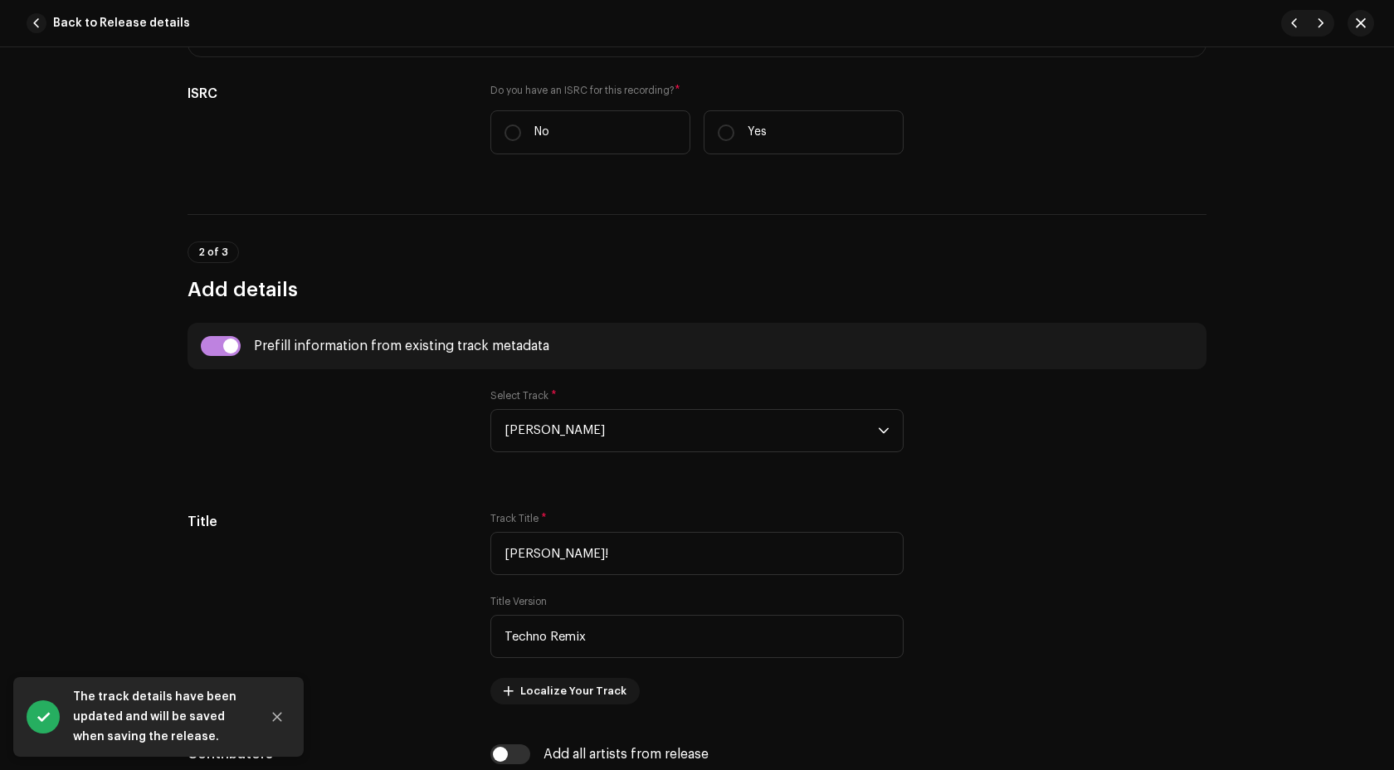
scroll to position [521, 0]
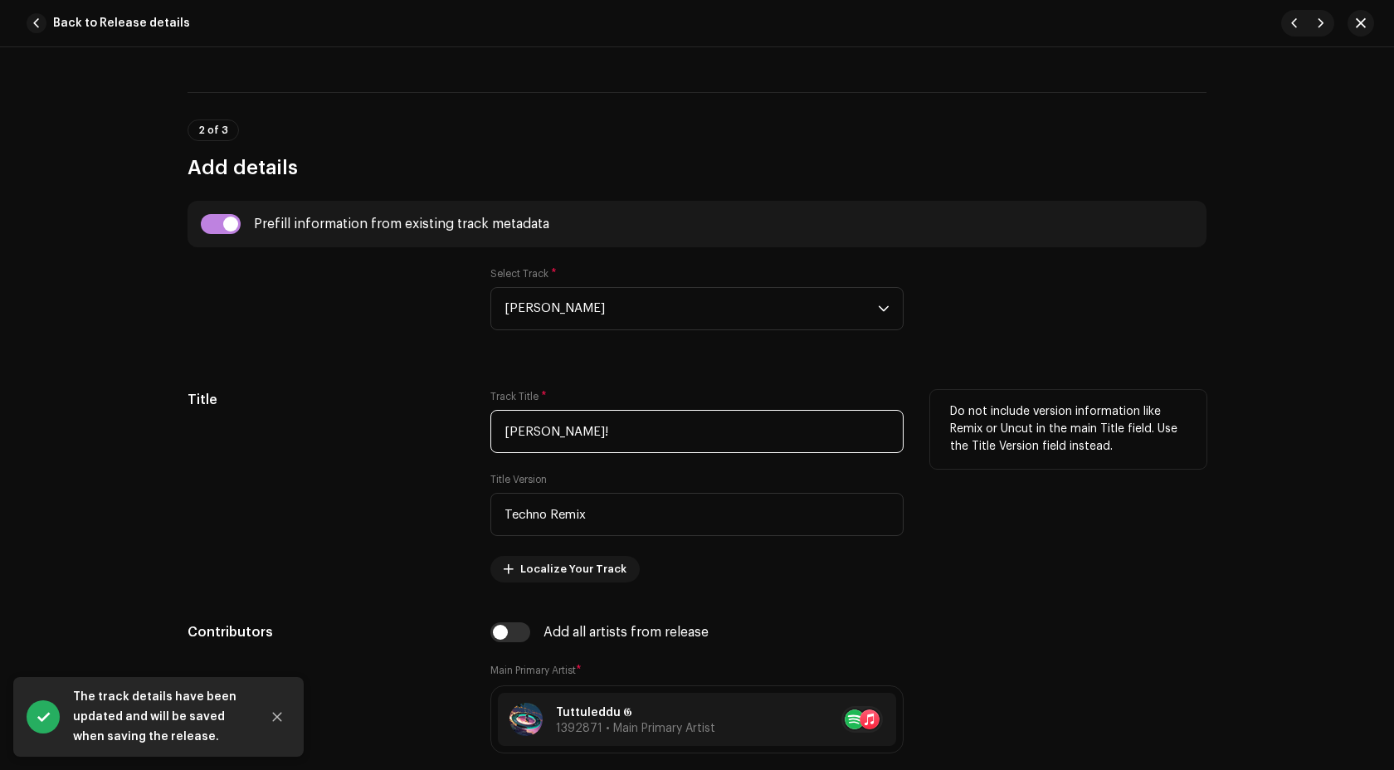
click at [611, 434] on input "Bella Ciao!" at bounding box center [696, 431] width 413 height 43
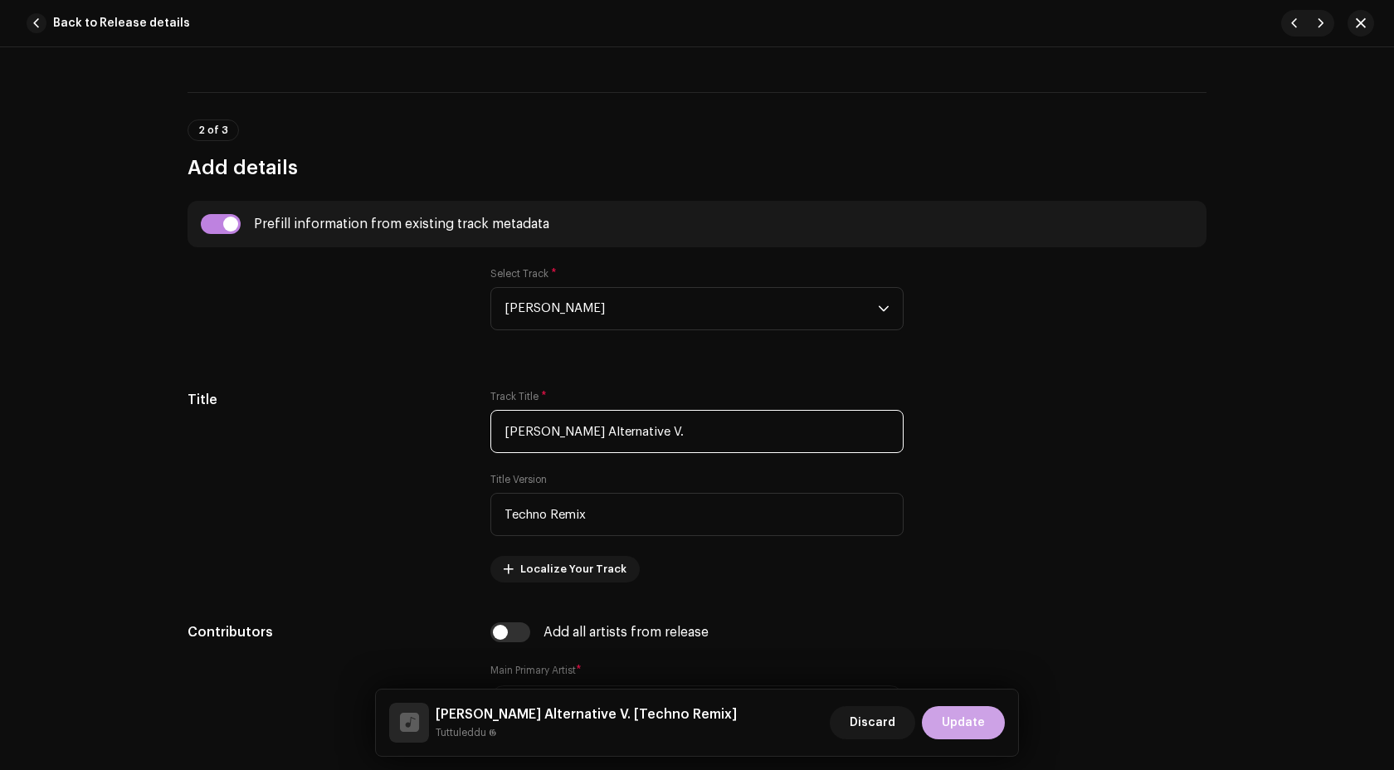
type input "Bella Ciao Alternative V."
click at [955, 723] on span "Update" at bounding box center [962, 722] width 43 height 33
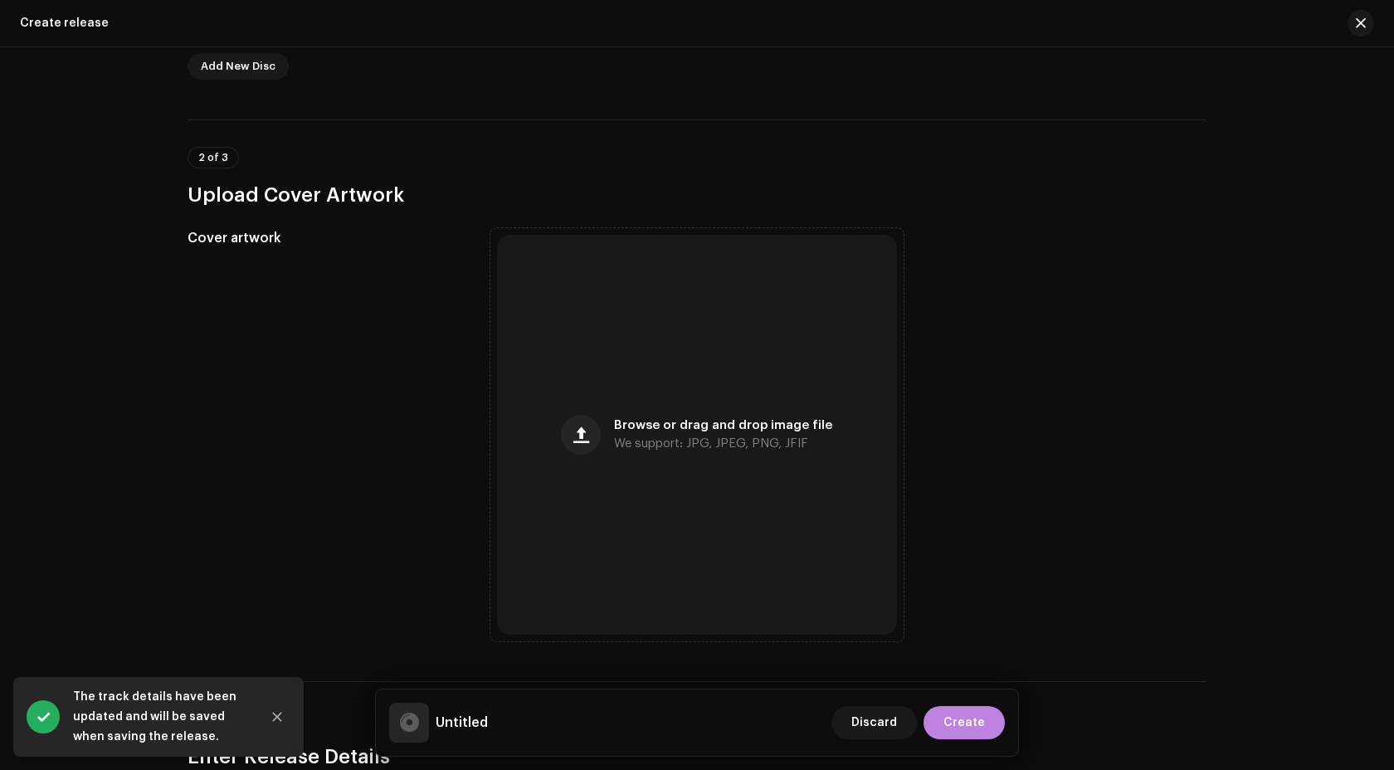
scroll to position [557, 0]
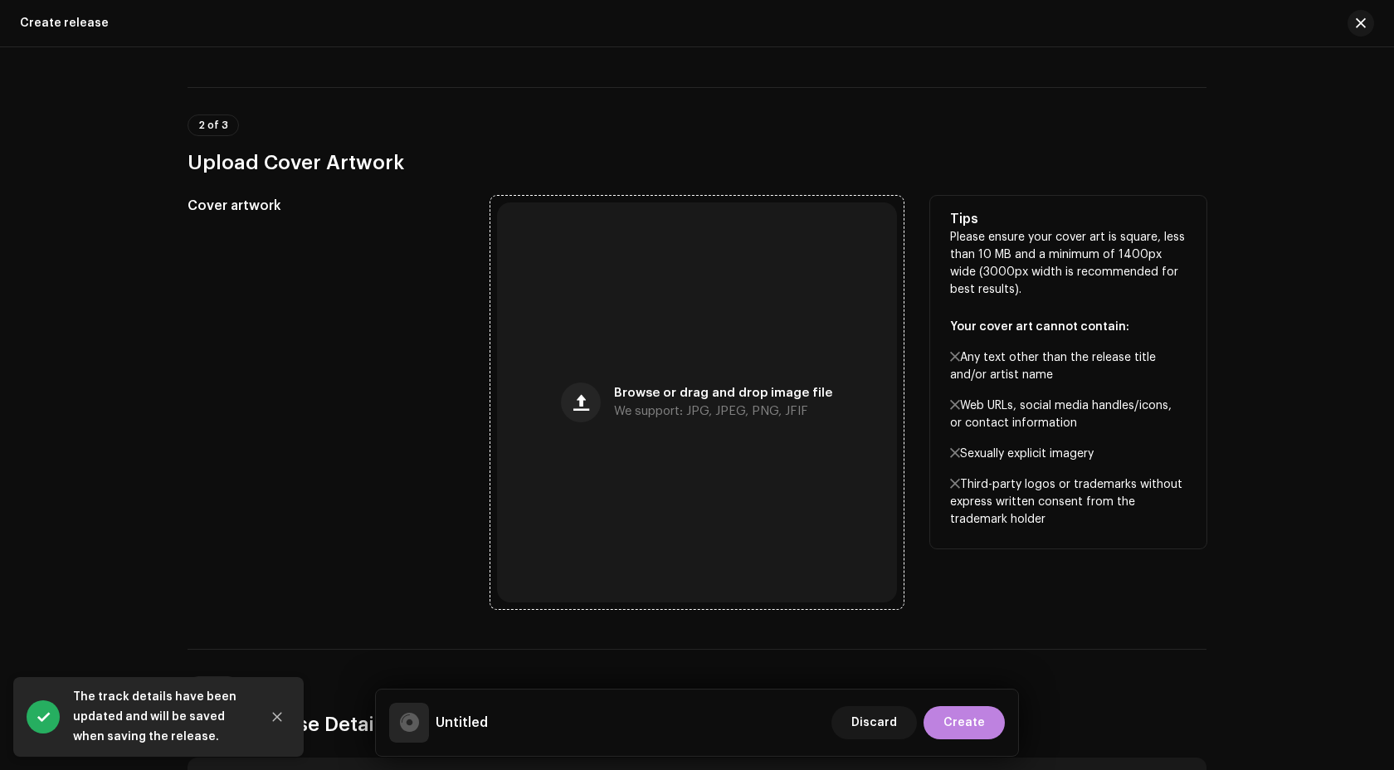
click at [721, 384] on div "Browse or drag and drop image file We support: JPG, JPEG, PNG, JFIF" at bounding box center [697, 402] width 400 height 400
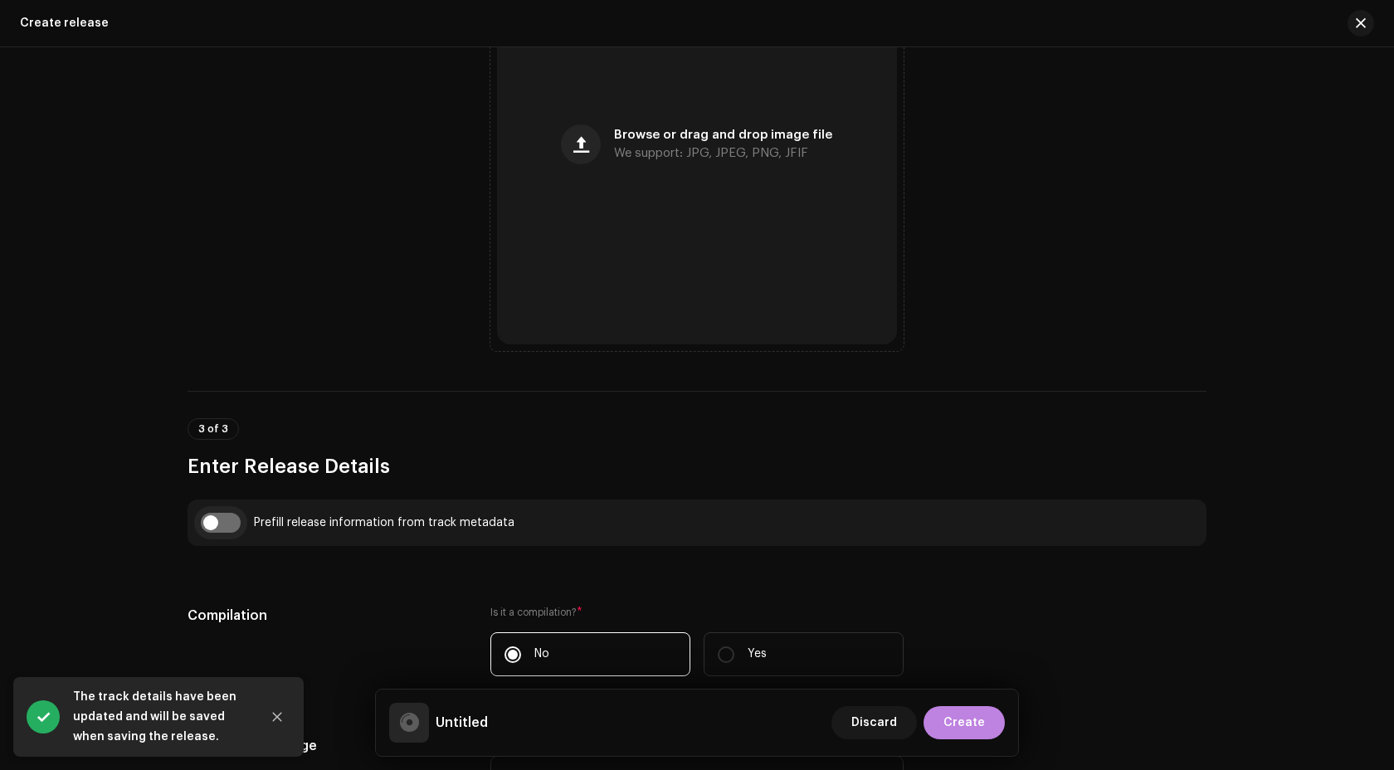
click at [220, 513] on input "checkbox" at bounding box center [221, 523] width 40 height 20
checkbox input "true"
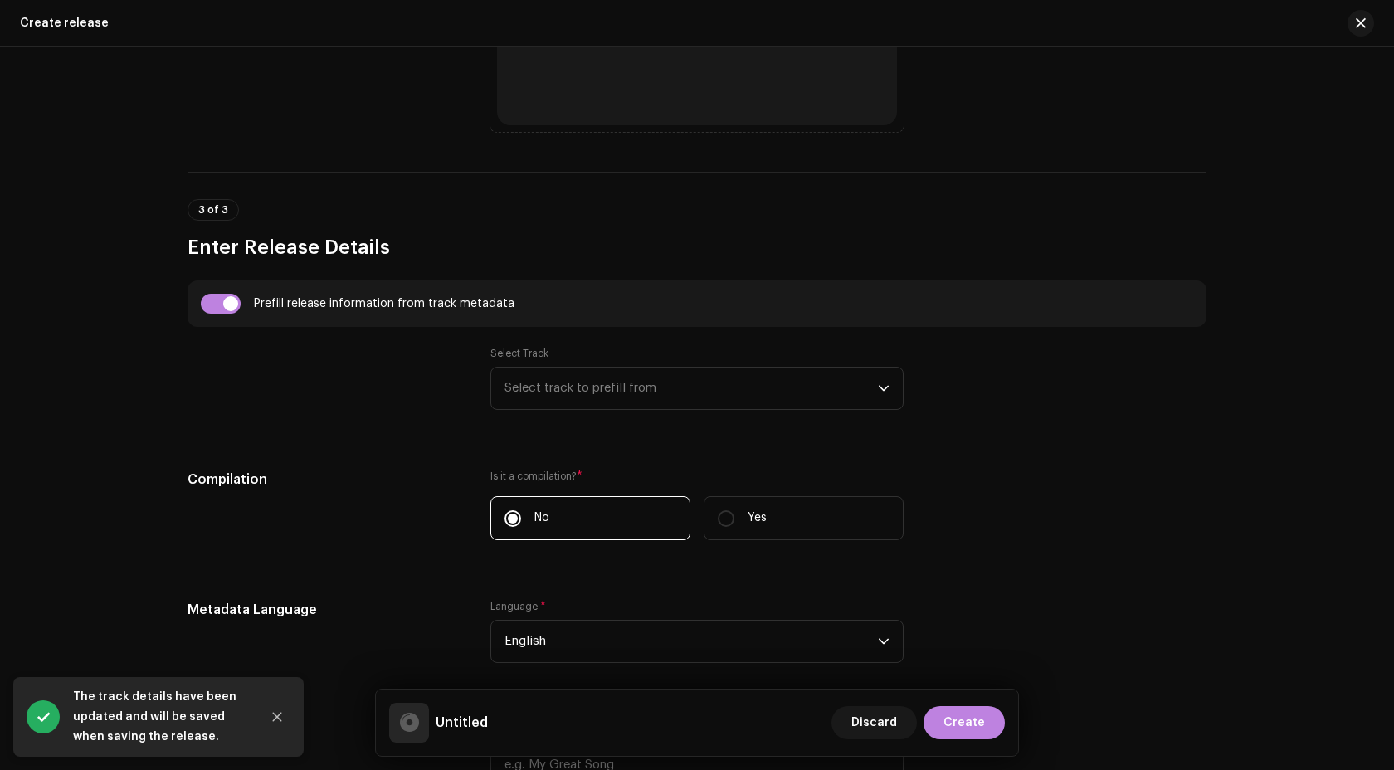
click at [619, 359] on div "Select Track Select track to prefill from" at bounding box center [696, 378] width 413 height 63
click at [619, 390] on span "Select track to prefill from" at bounding box center [690, 387] width 373 height 41
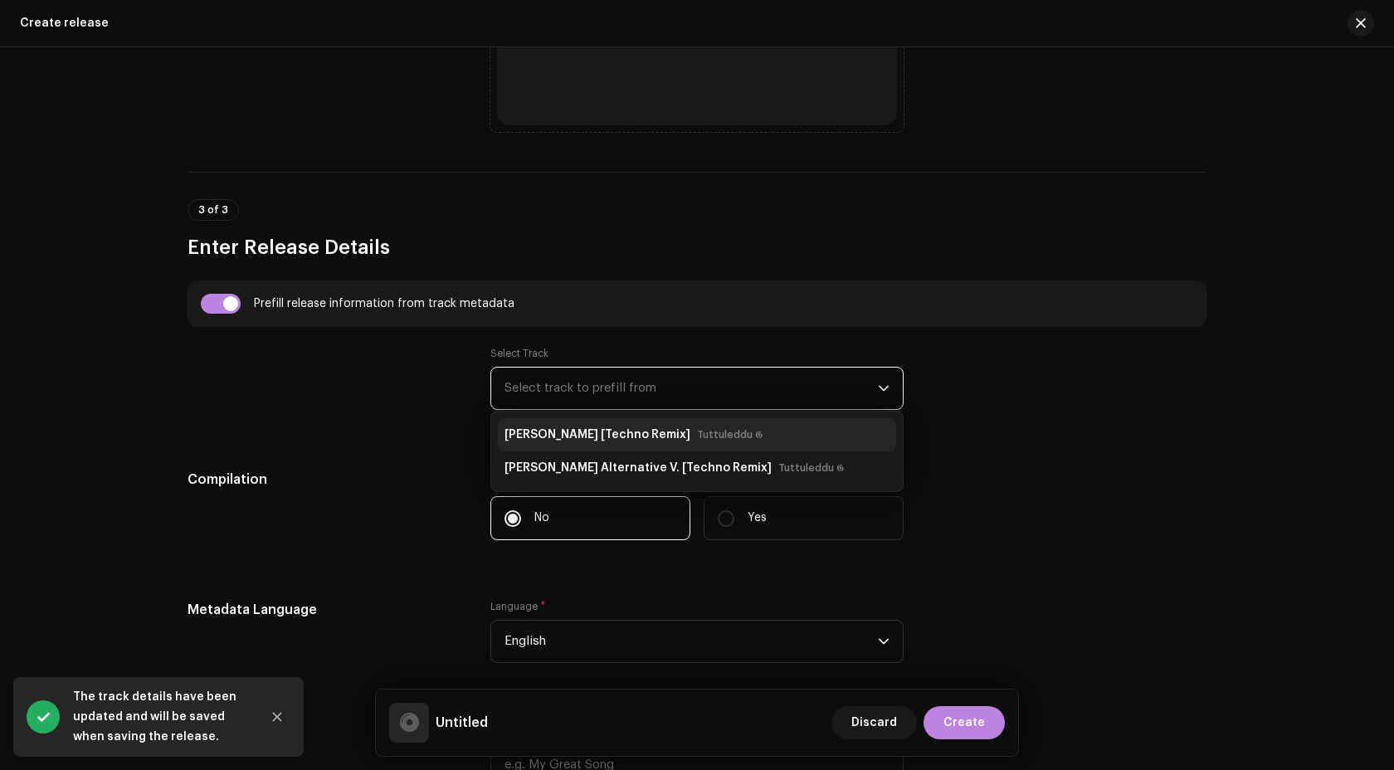
click at [611, 433] on strong "[PERSON_NAME] [Techno Remix]" at bounding box center [597, 434] width 186 height 27
type input "Bella Ciao"
type input "Techno Remix"
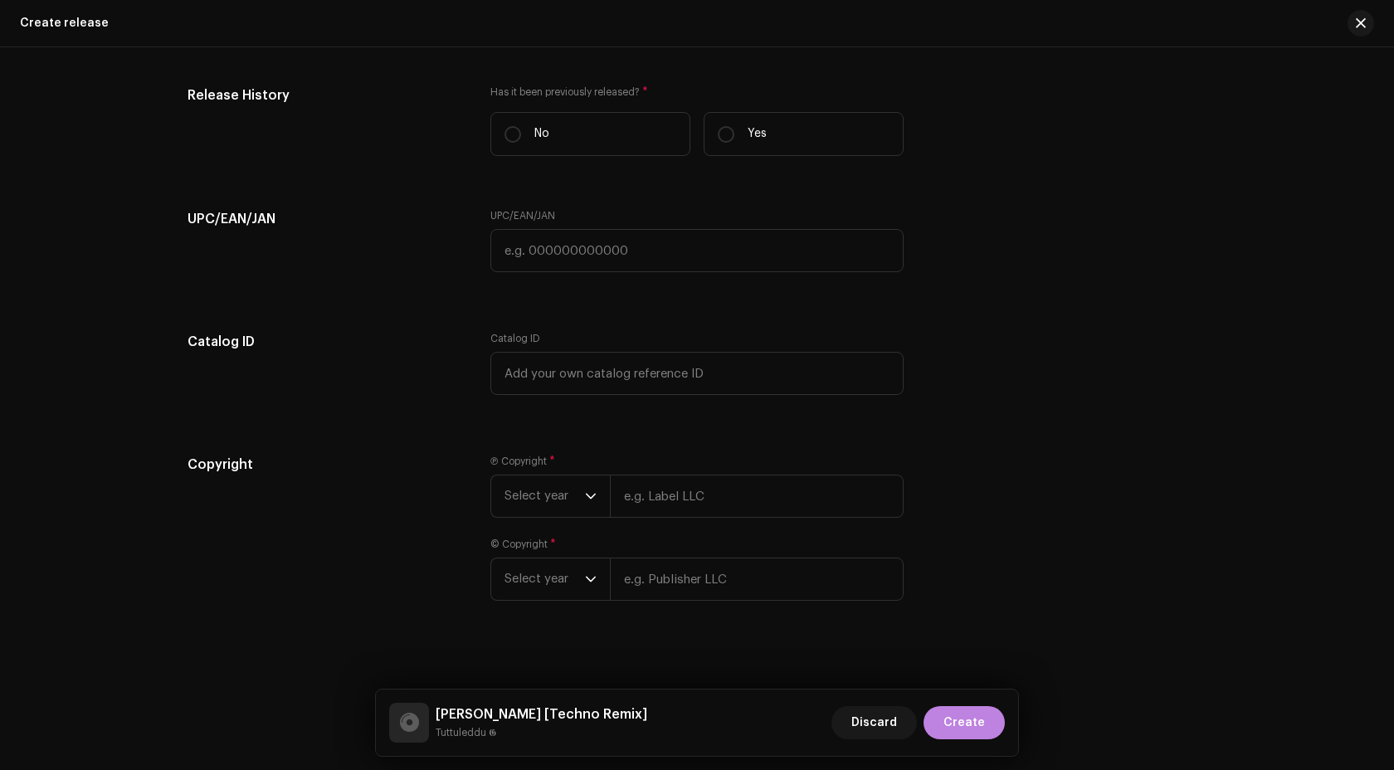
scroll to position [2634, 0]
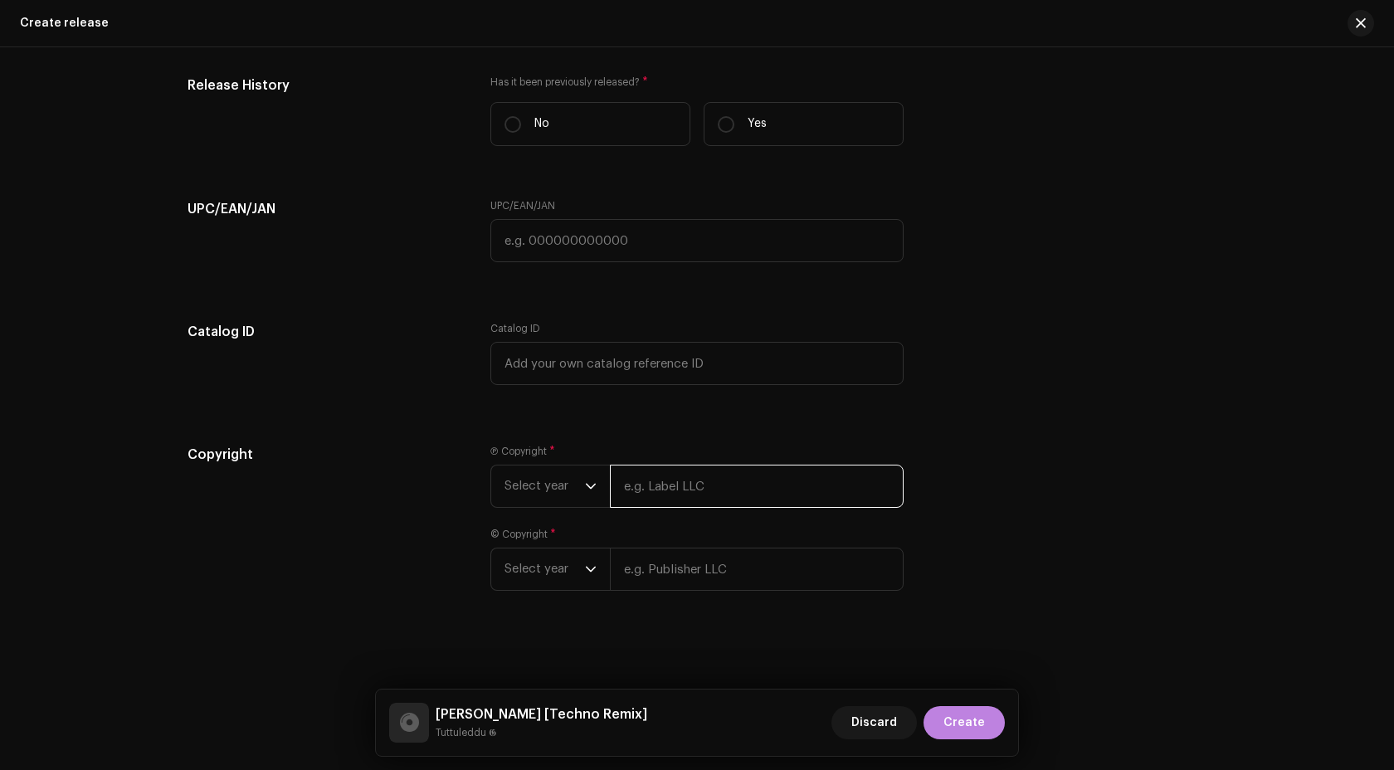
click at [653, 479] on input "text" at bounding box center [757, 486] width 294 height 43
type input "make sax with me."
click at [682, 557] on div "© Copyright * Select year" at bounding box center [696, 559] width 413 height 63
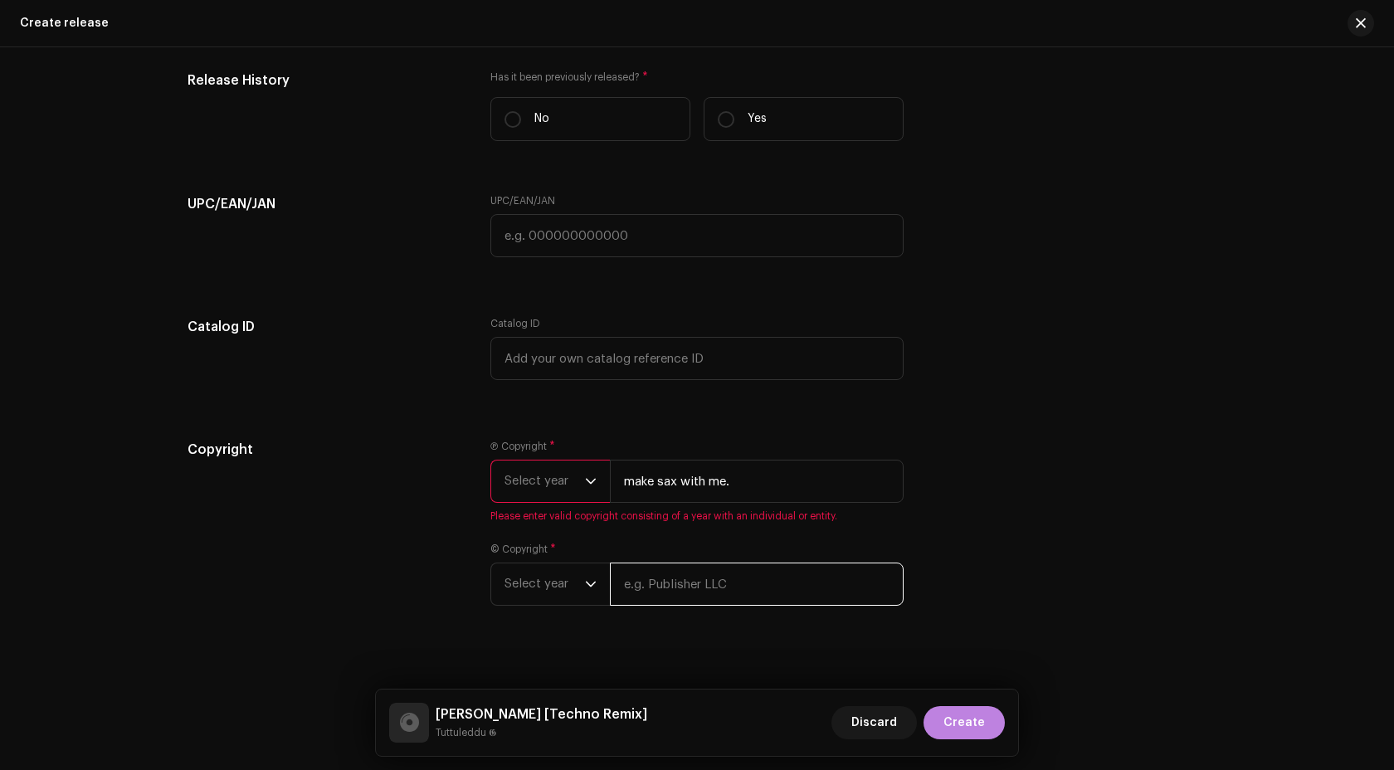
type input "make sax with me."
click at [552, 494] on span "Select year" at bounding box center [544, 480] width 80 height 41
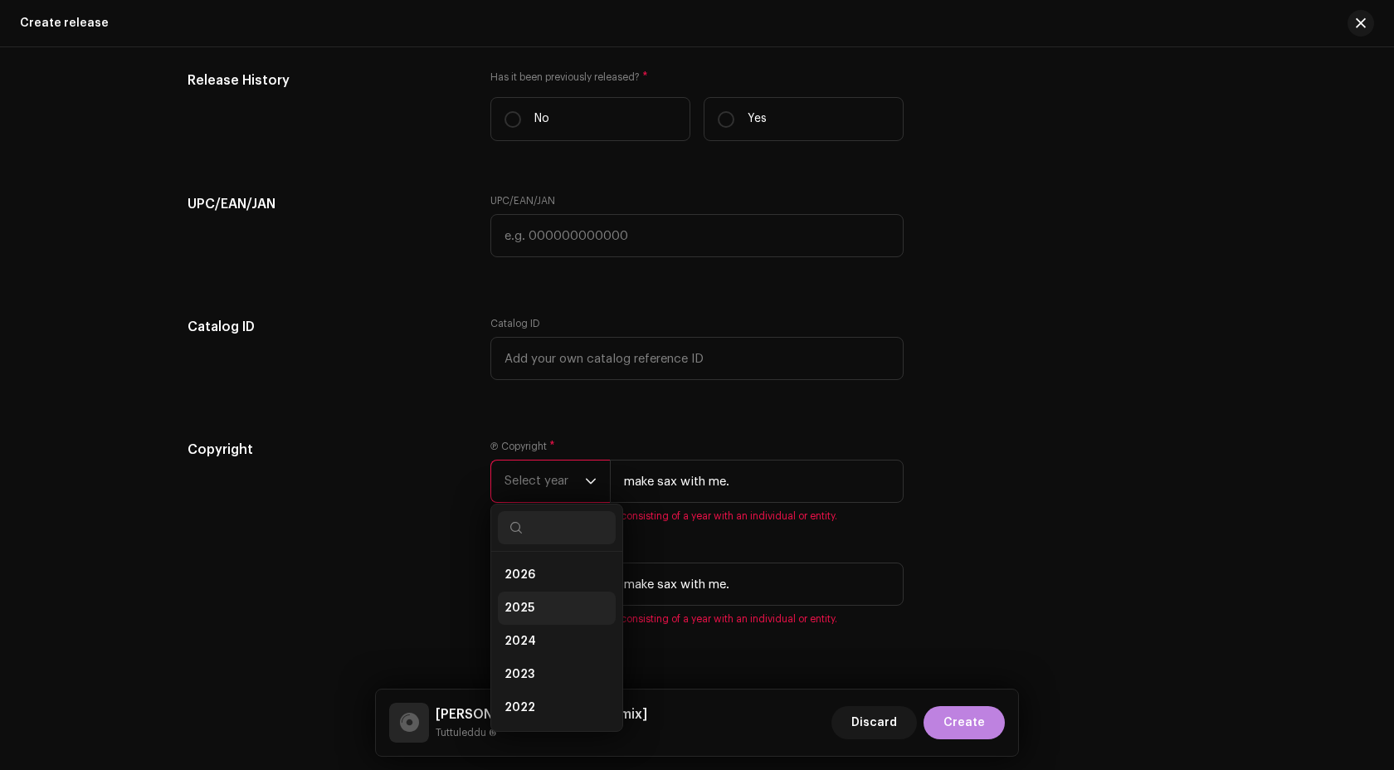
click at [537, 603] on li "2025" at bounding box center [557, 607] width 118 height 33
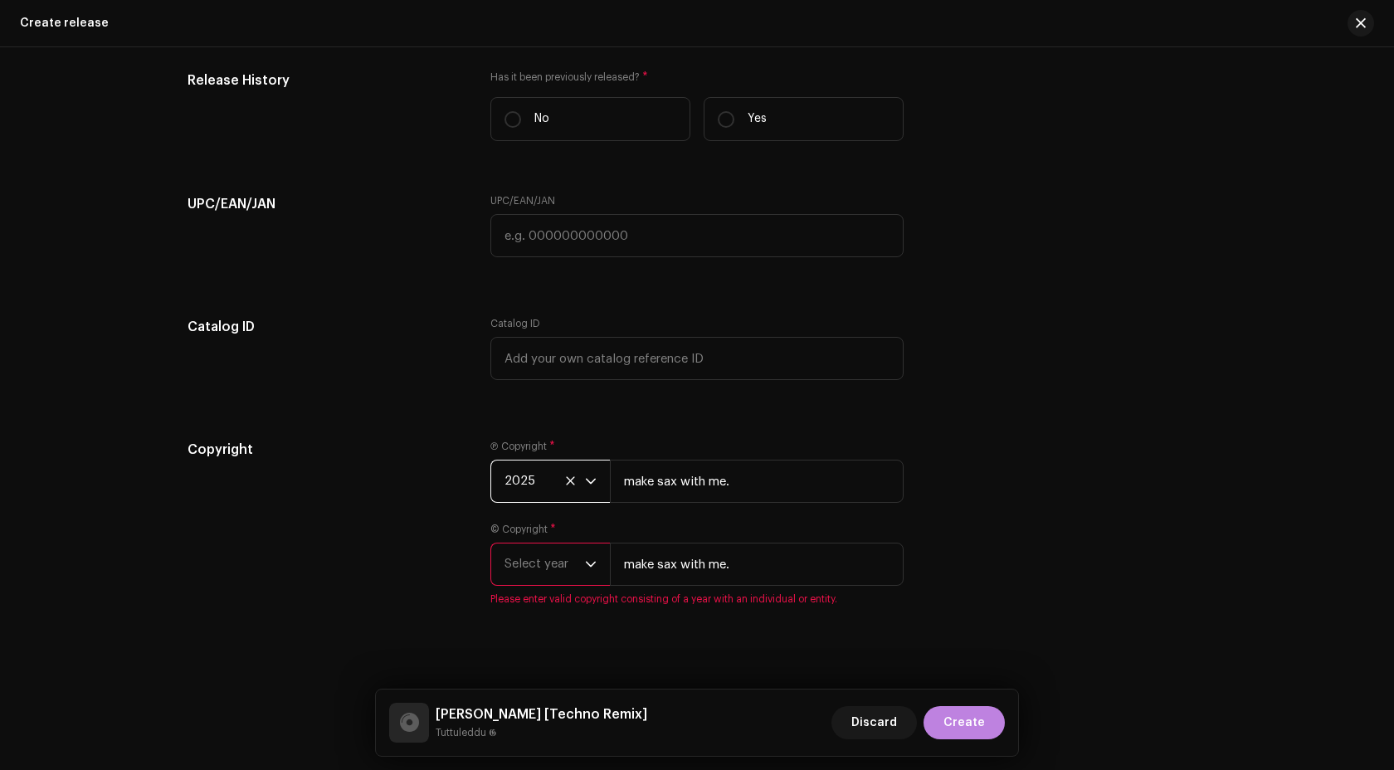
click at [565, 591] on div "© Copyright * Select year make sax with me. Please enter valid copyright consis…" at bounding box center [696, 564] width 413 height 83
click at [565, 574] on span "Select year" at bounding box center [544, 563] width 80 height 41
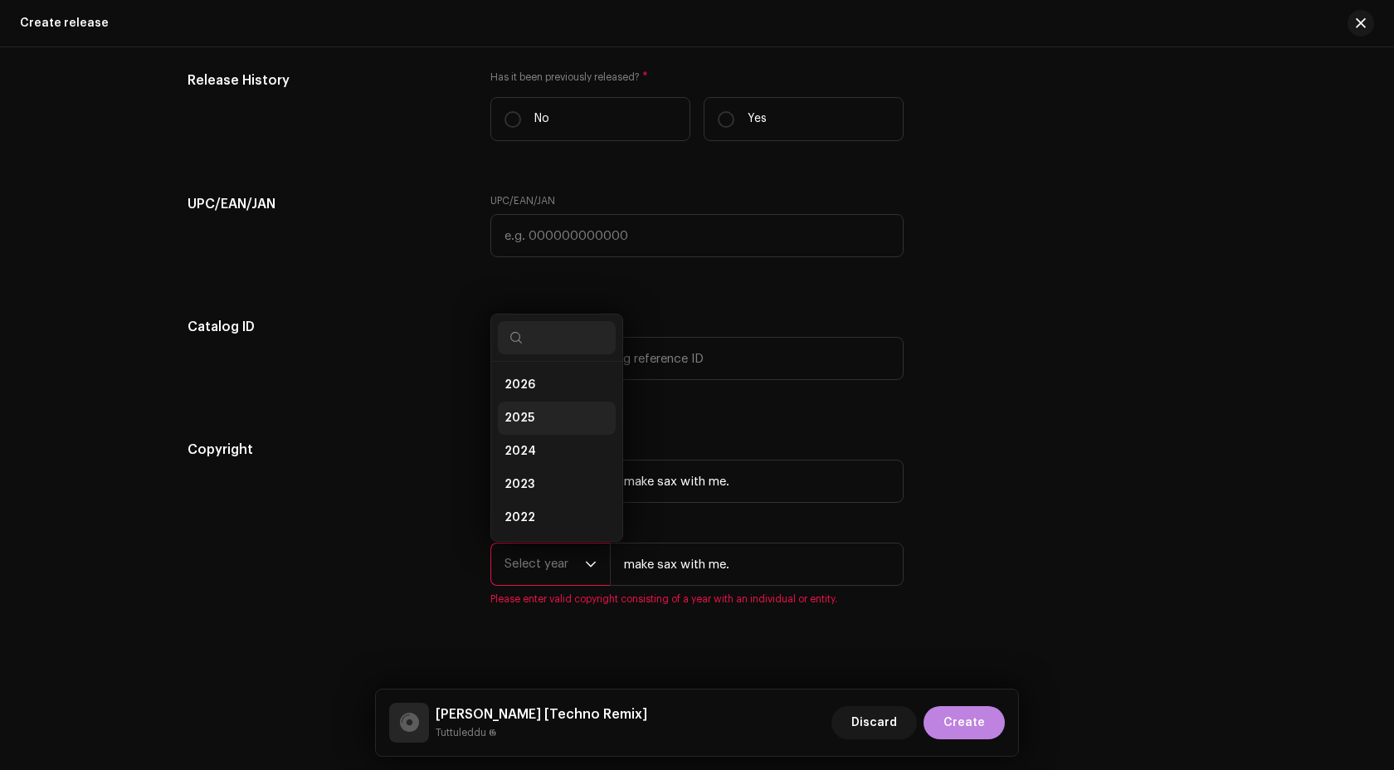
click at [516, 414] on span "2025" at bounding box center [519, 418] width 30 height 17
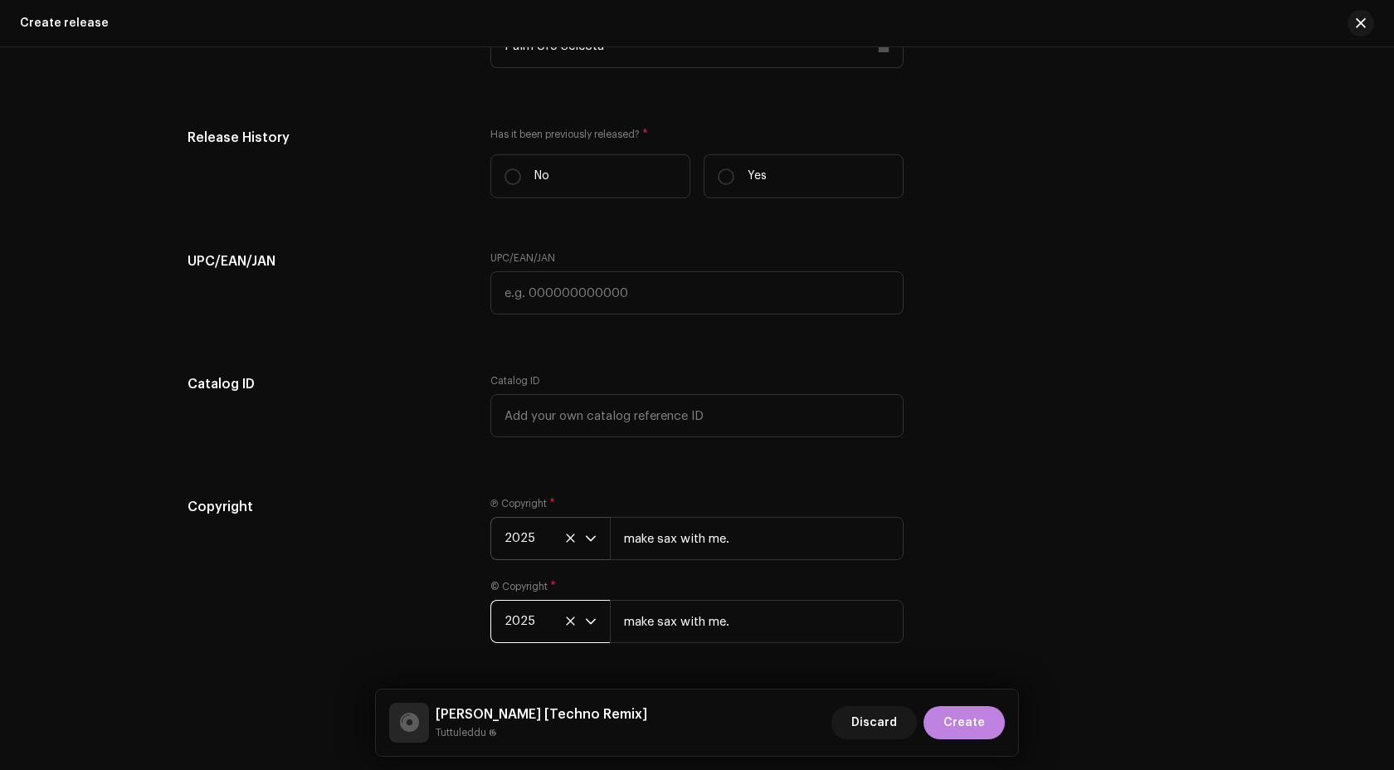
scroll to position [2538, 0]
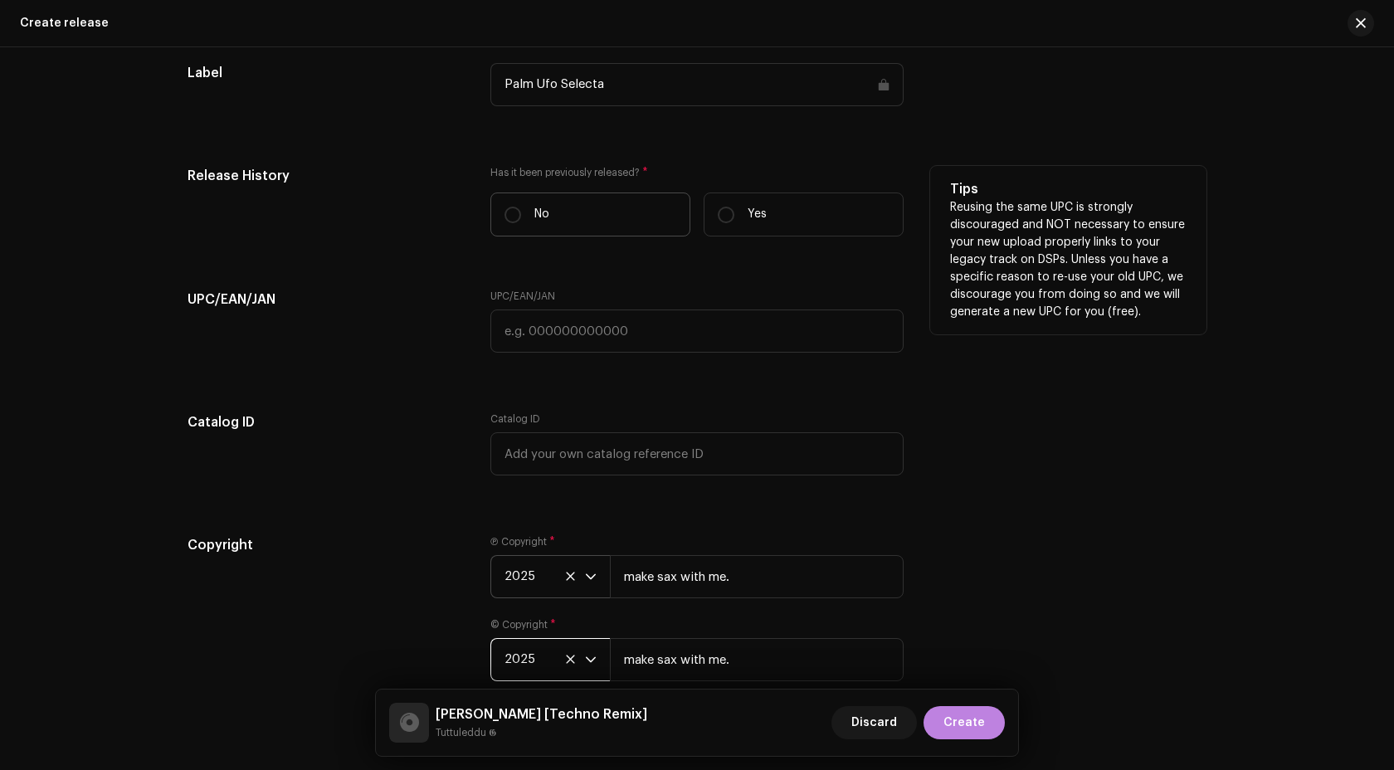
click at [512, 226] on label "No" at bounding box center [590, 214] width 200 height 44
click at [512, 223] on input "No" at bounding box center [512, 215] width 17 height 17
radio input "true"
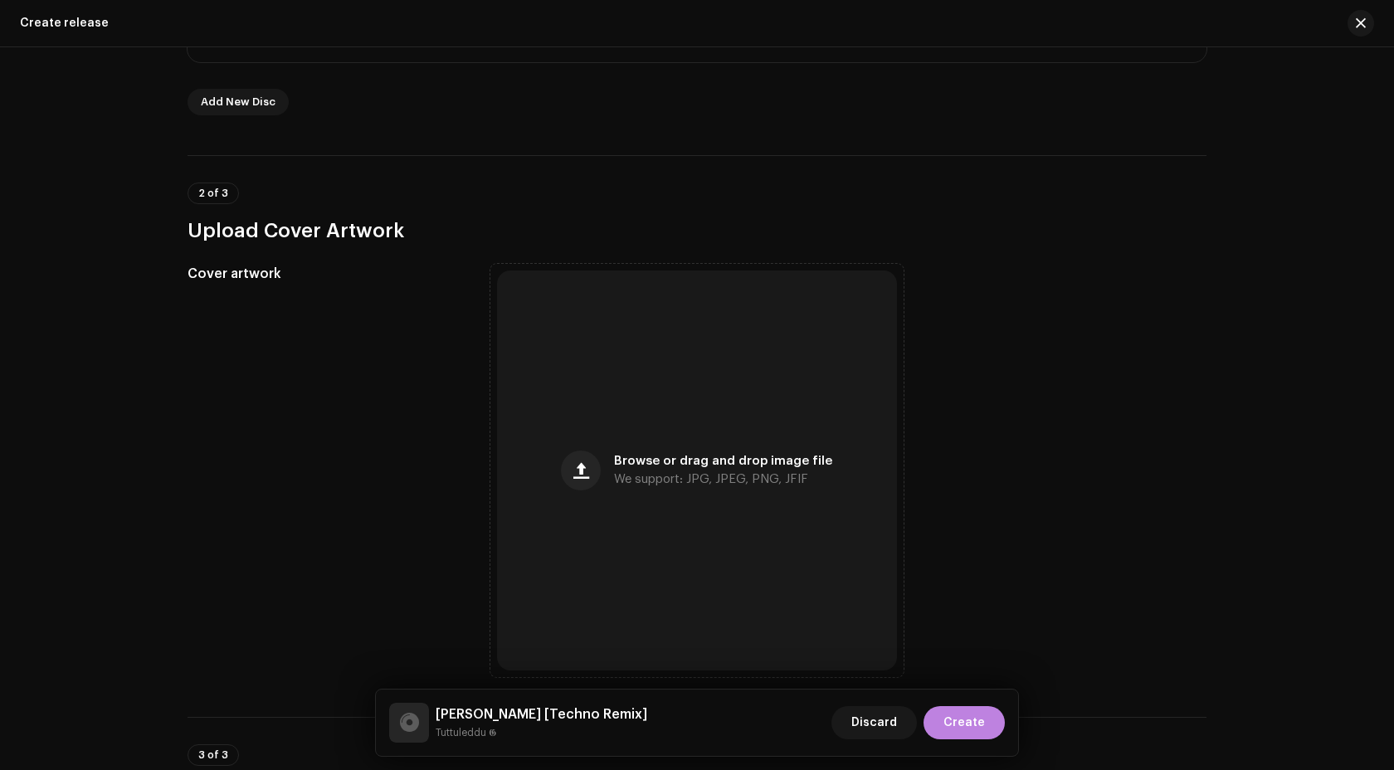
scroll to position [428, 0]
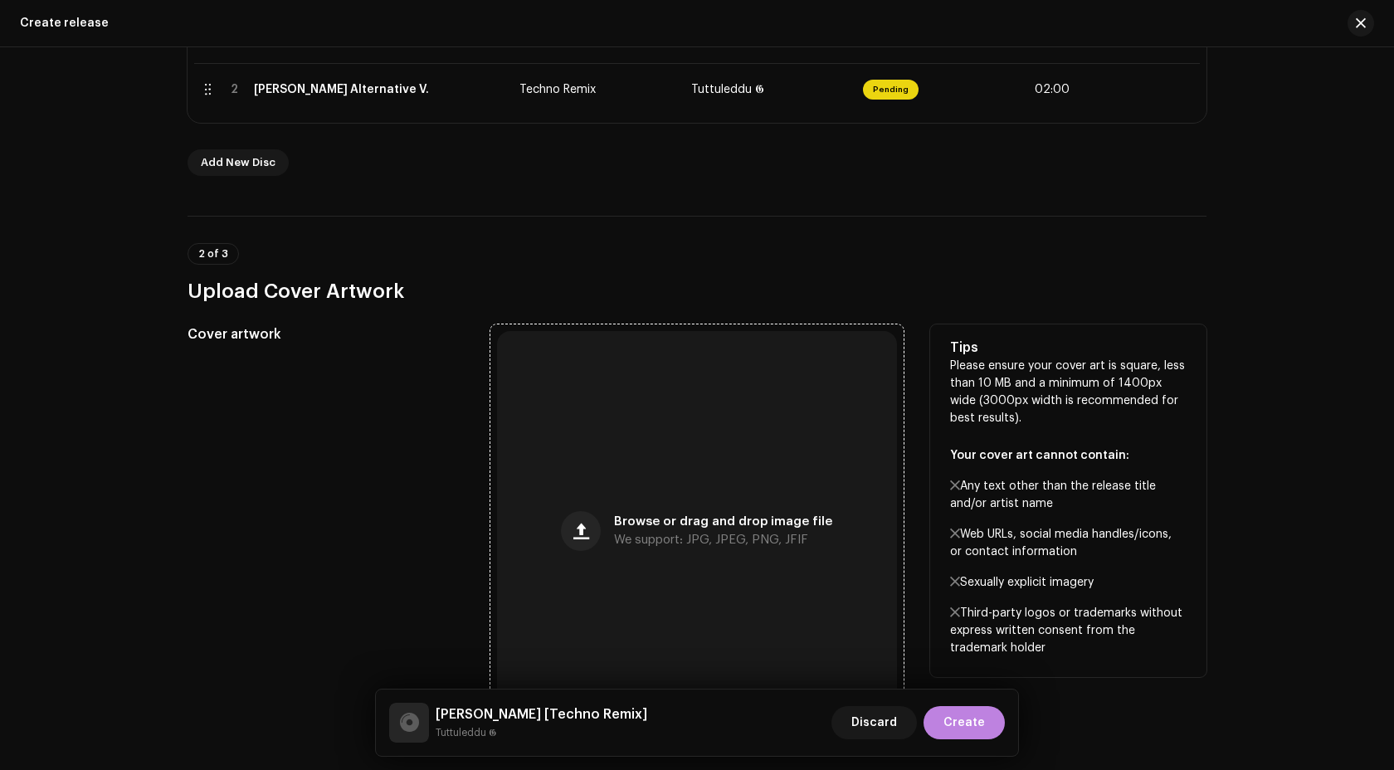
click at [659, 425] on div "Browse or drag and drop image file We support: JPG, JPEG, PNG, JFIF" at bounding box center [697, 531] width 400 height 400
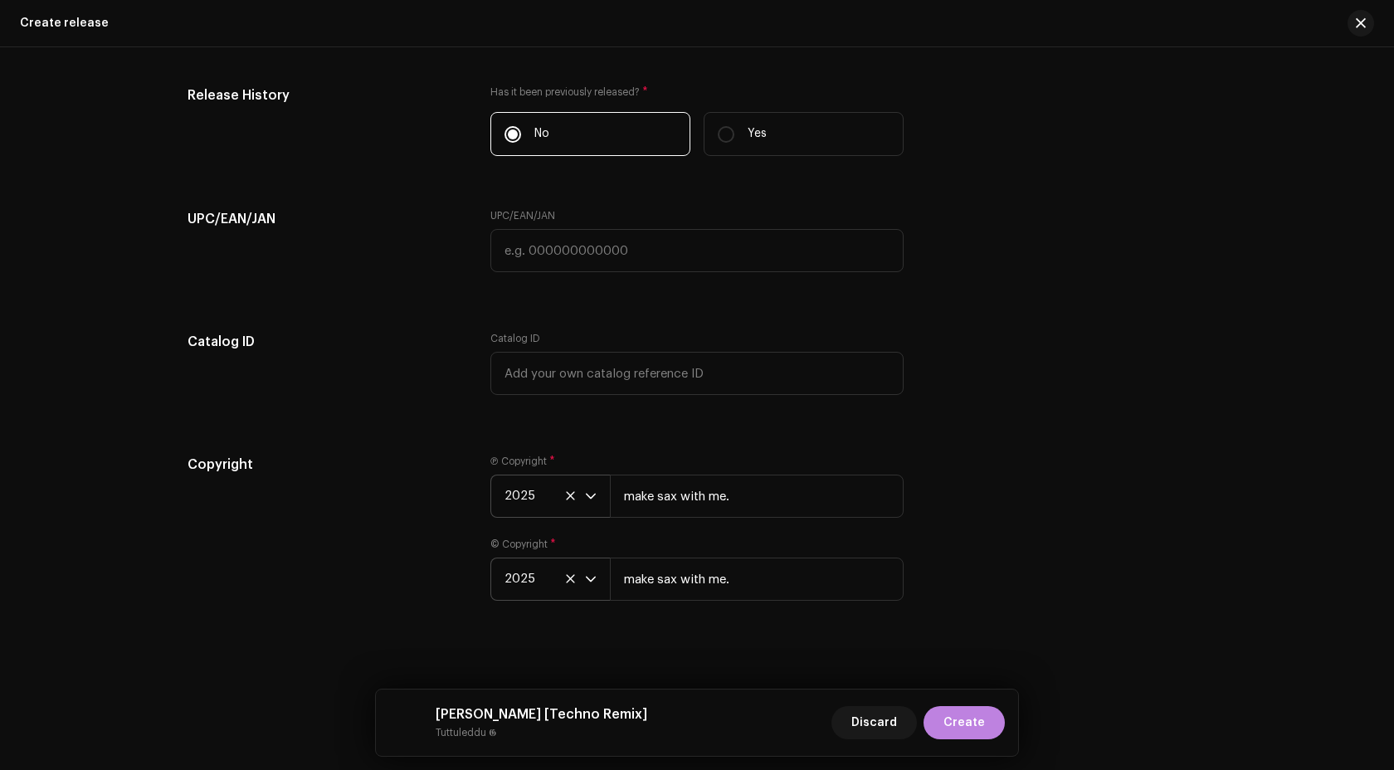
scroll to position [2634, 0]
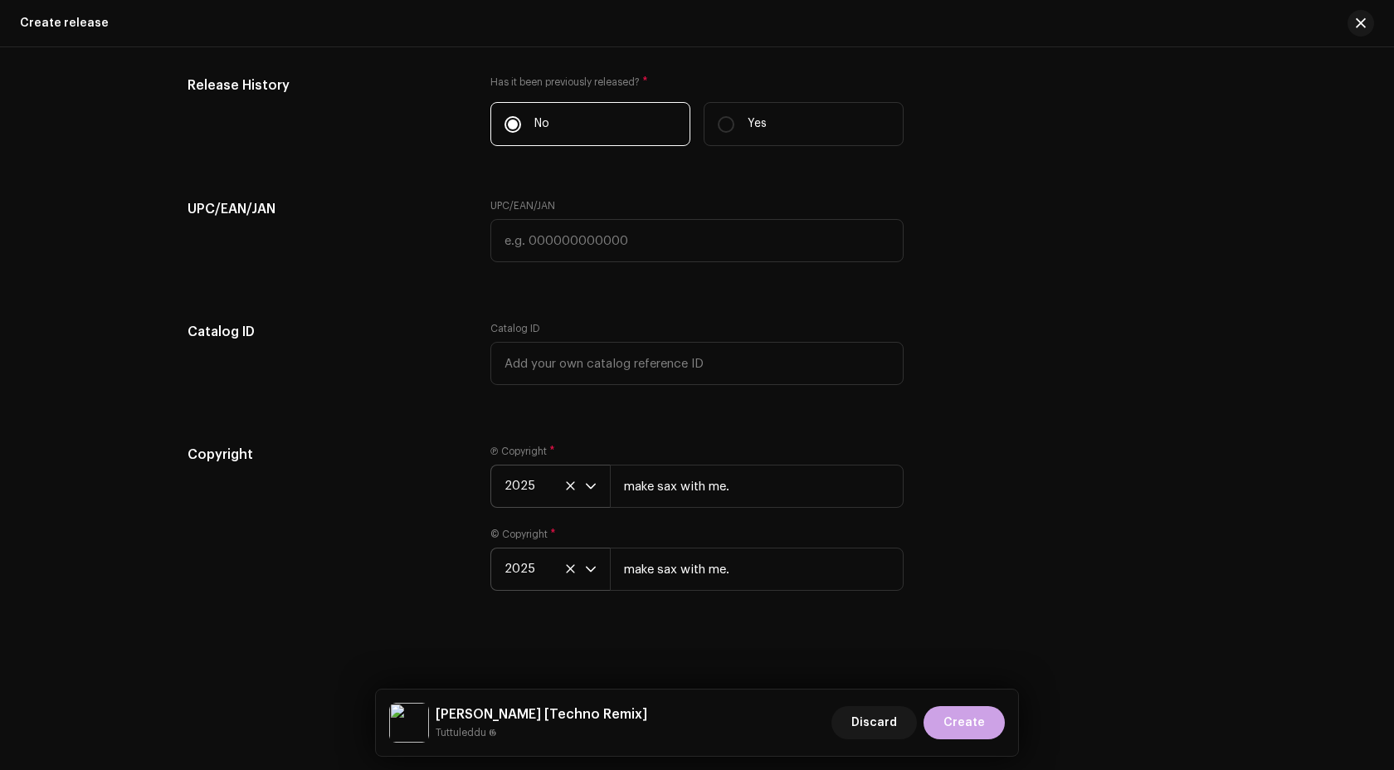
click at [957, 722] on span "Create" at bounding box center [963, 722] width 41 height 33
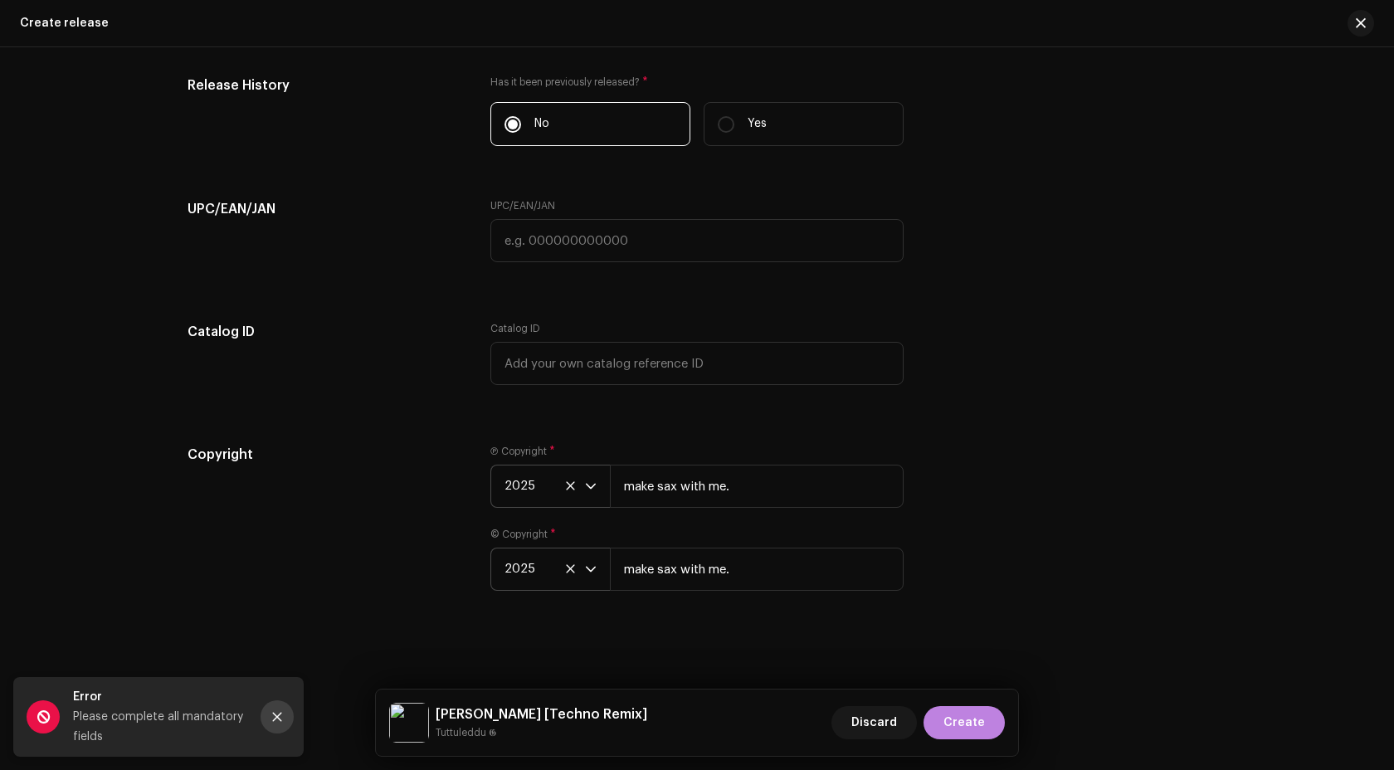
click at [285, 719] on button "Close" at bounding box center [276, 716] width 33 height 33
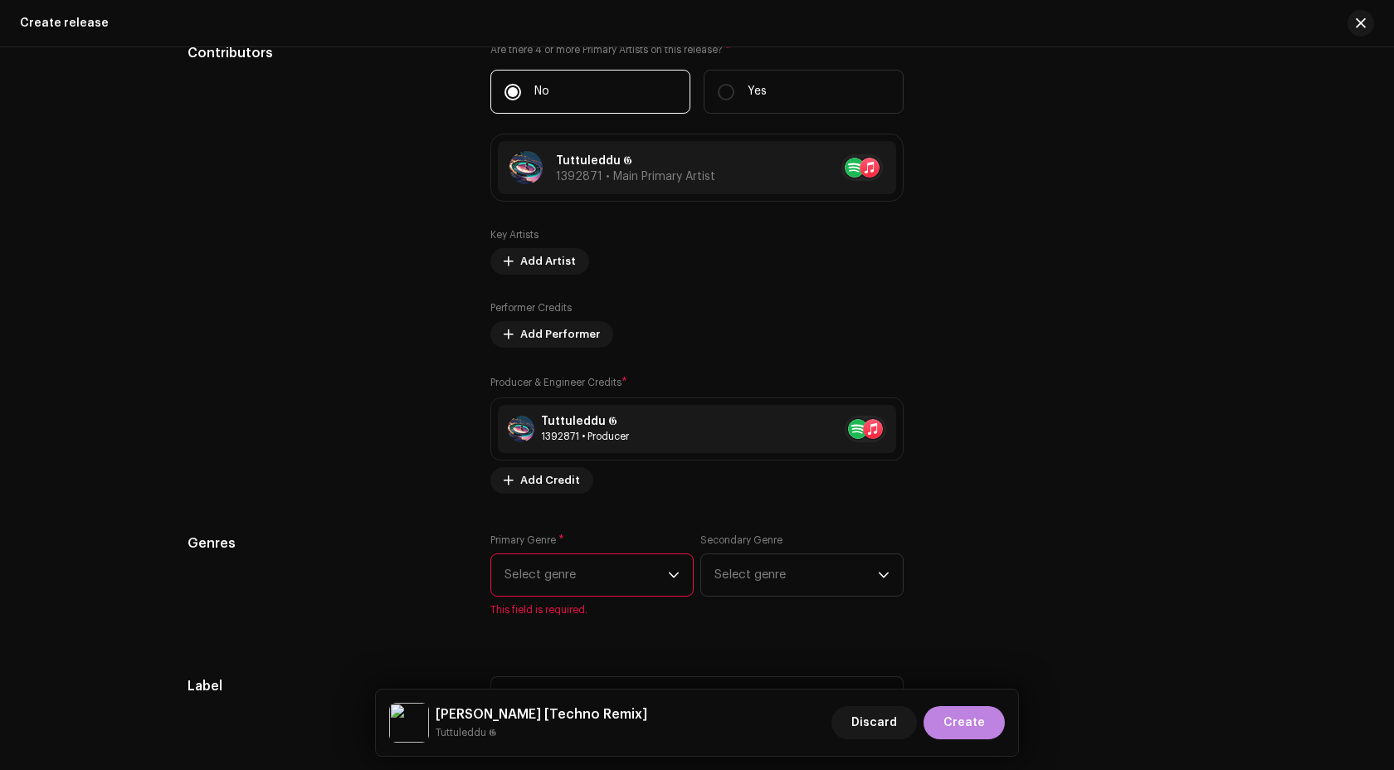
scroll to position [1998, 0]
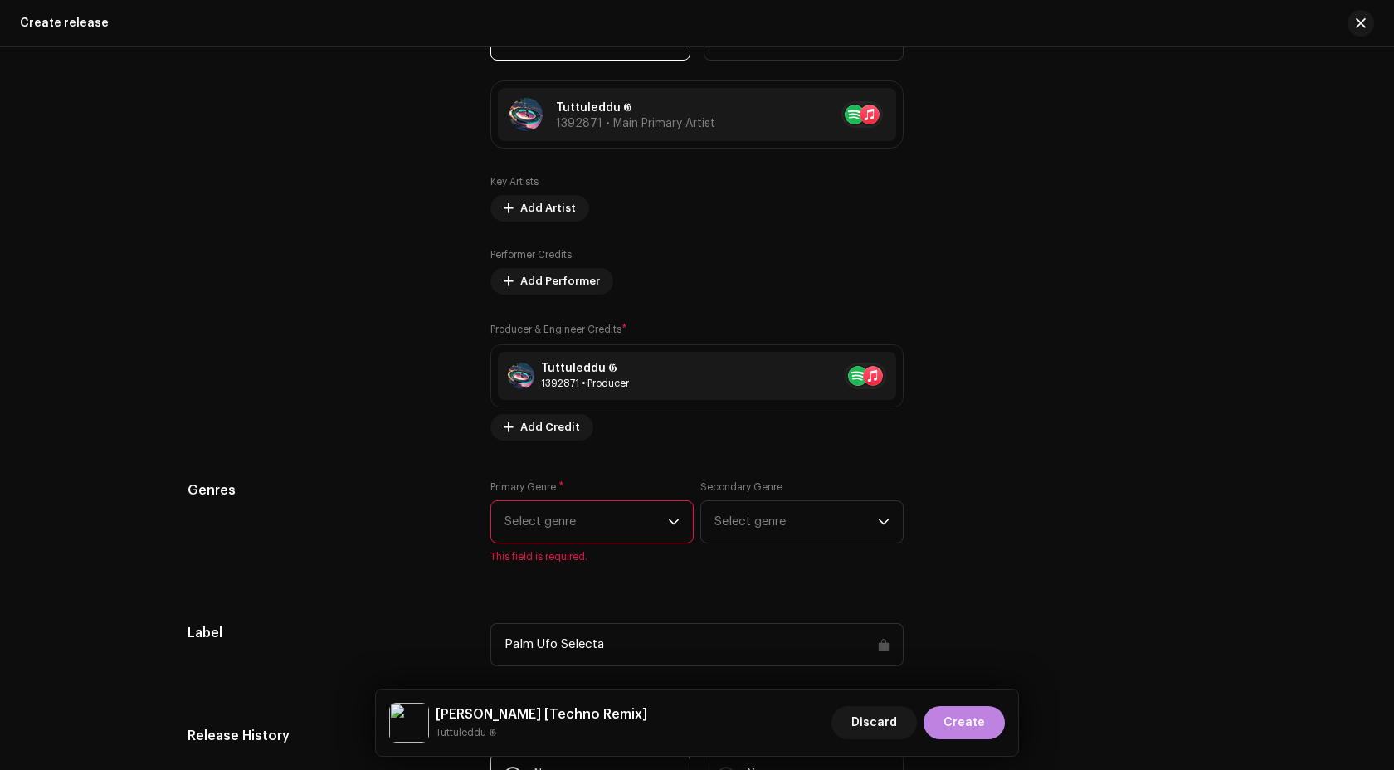
click at [542, 533] on span "Select genre" at bounding box center [585, 521] width 163 height 41
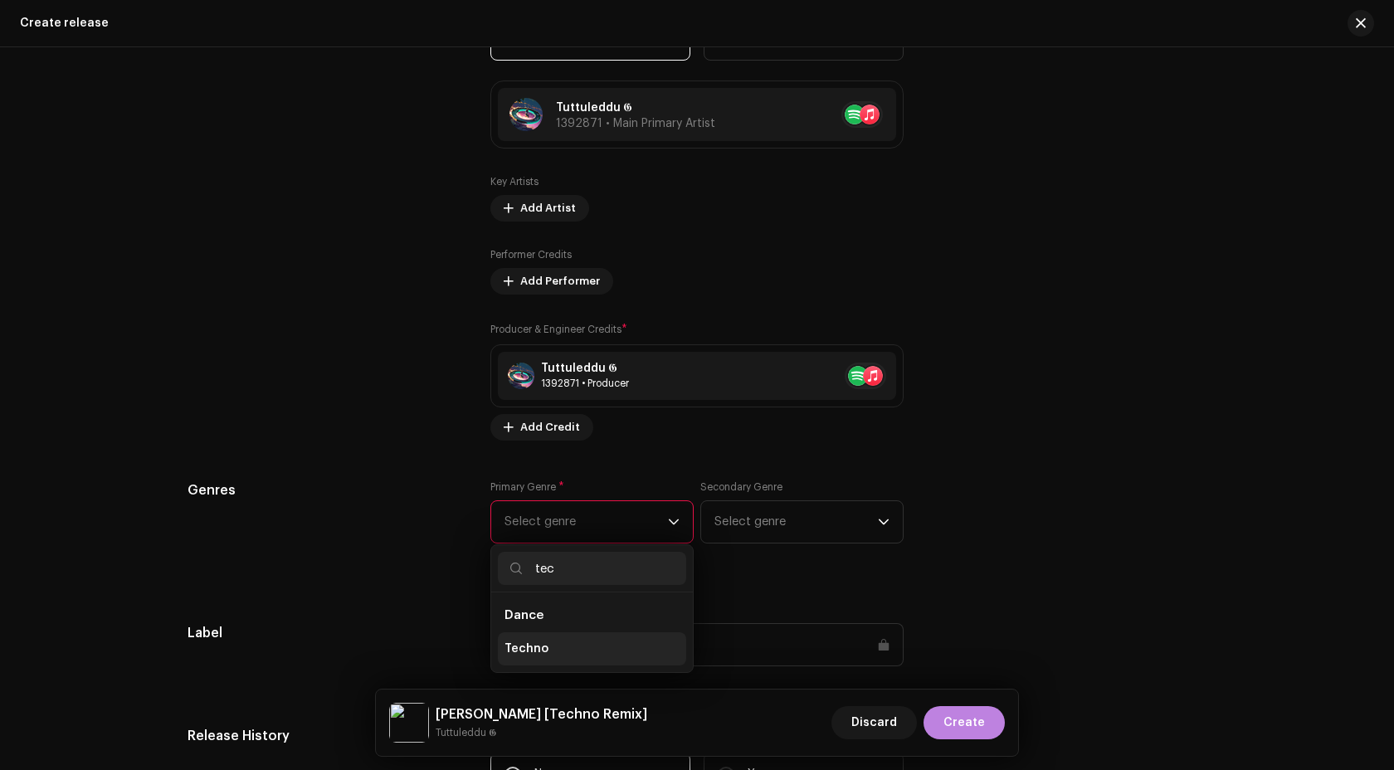
type input "tec"
click at [540, 655] on span "Techno" at bounding box center [526, 648] width 44 height 17
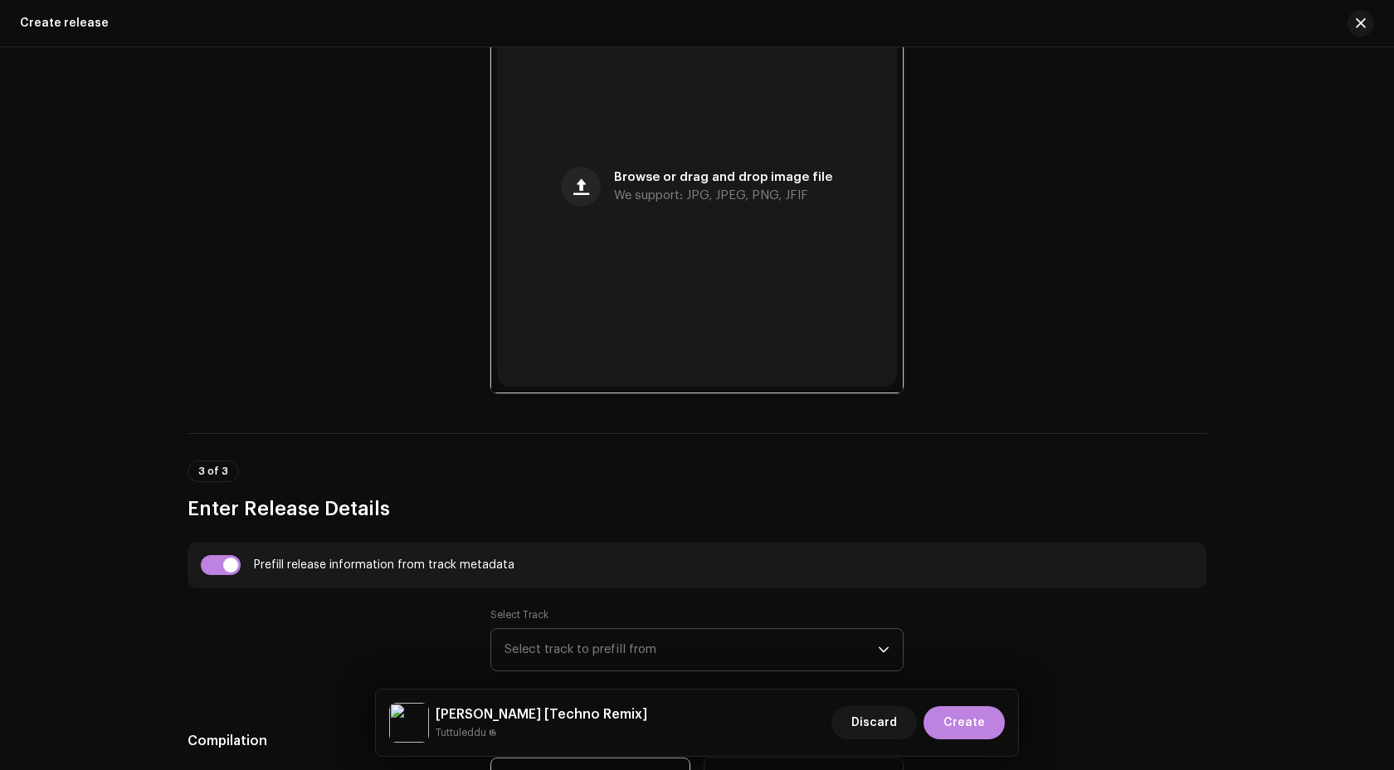
scroll to position [0, 0]
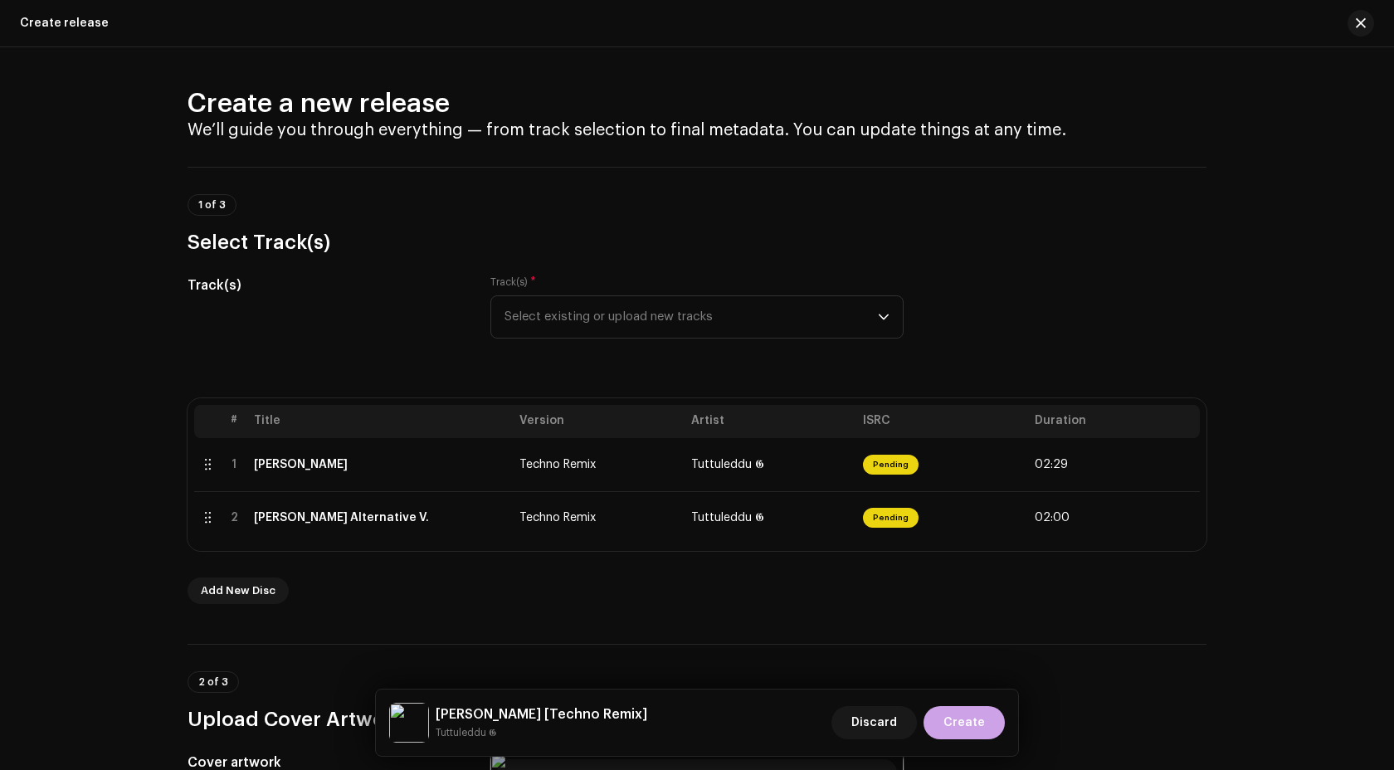
click at [980, 725] on span "Create" at bounding box center [963, 722] width 41 height 33
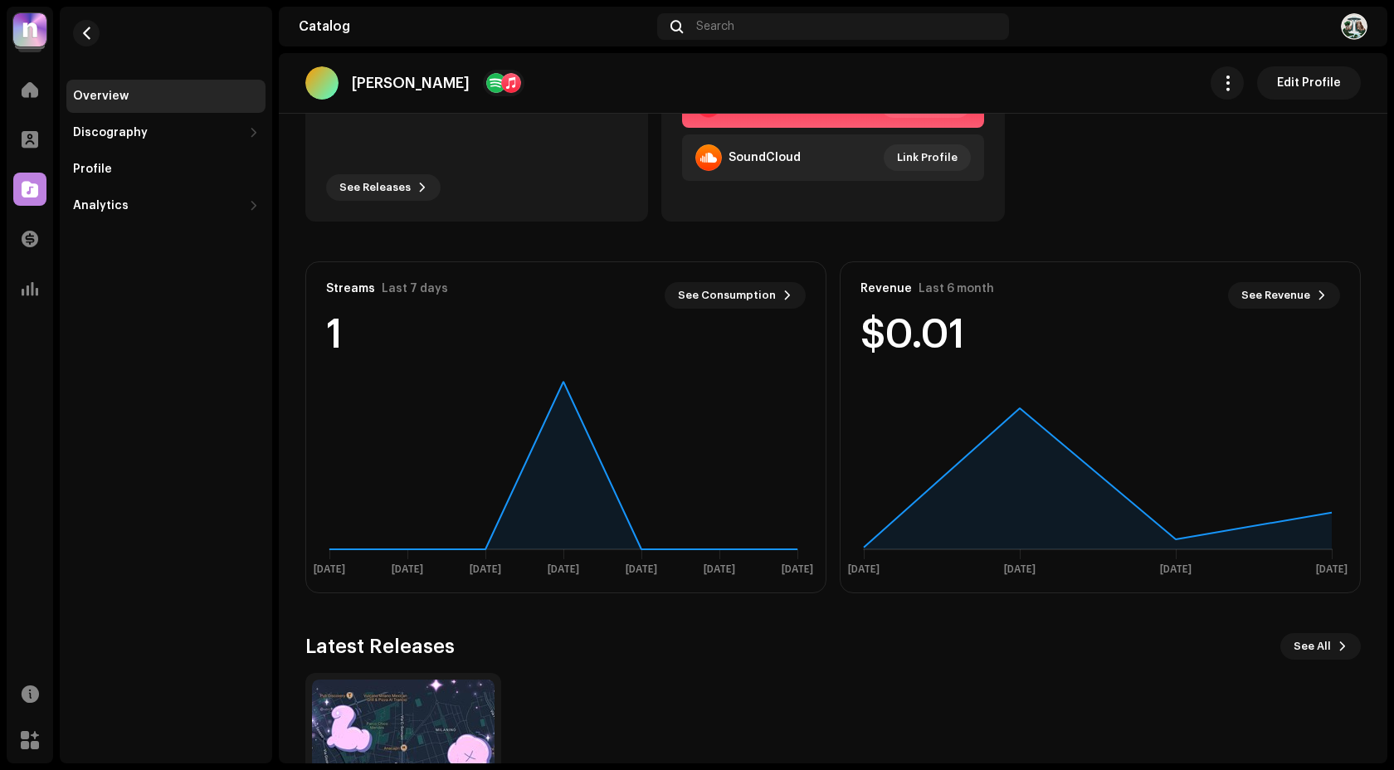
scroll to position [440, 0]
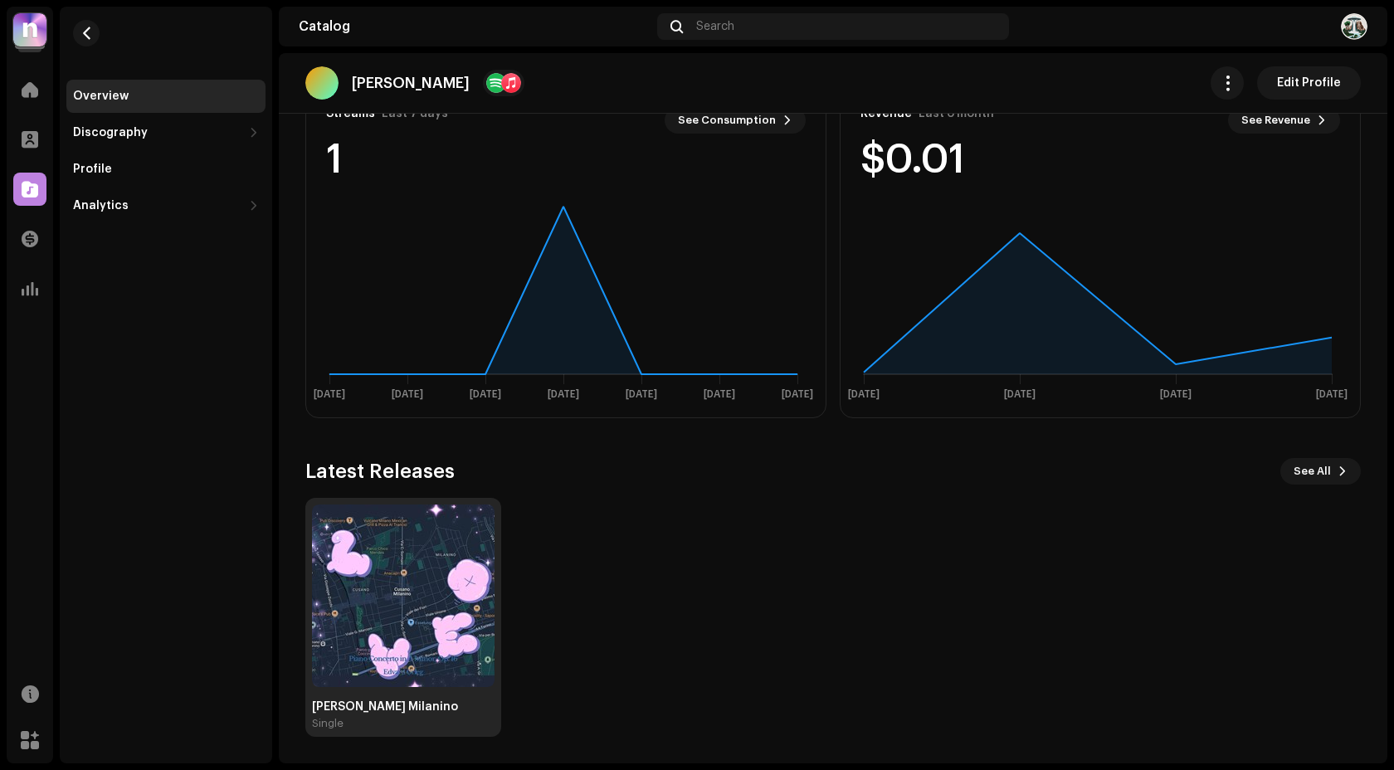
click at [387, 604] on img at bounding box center [403, 595] width 182 height 182
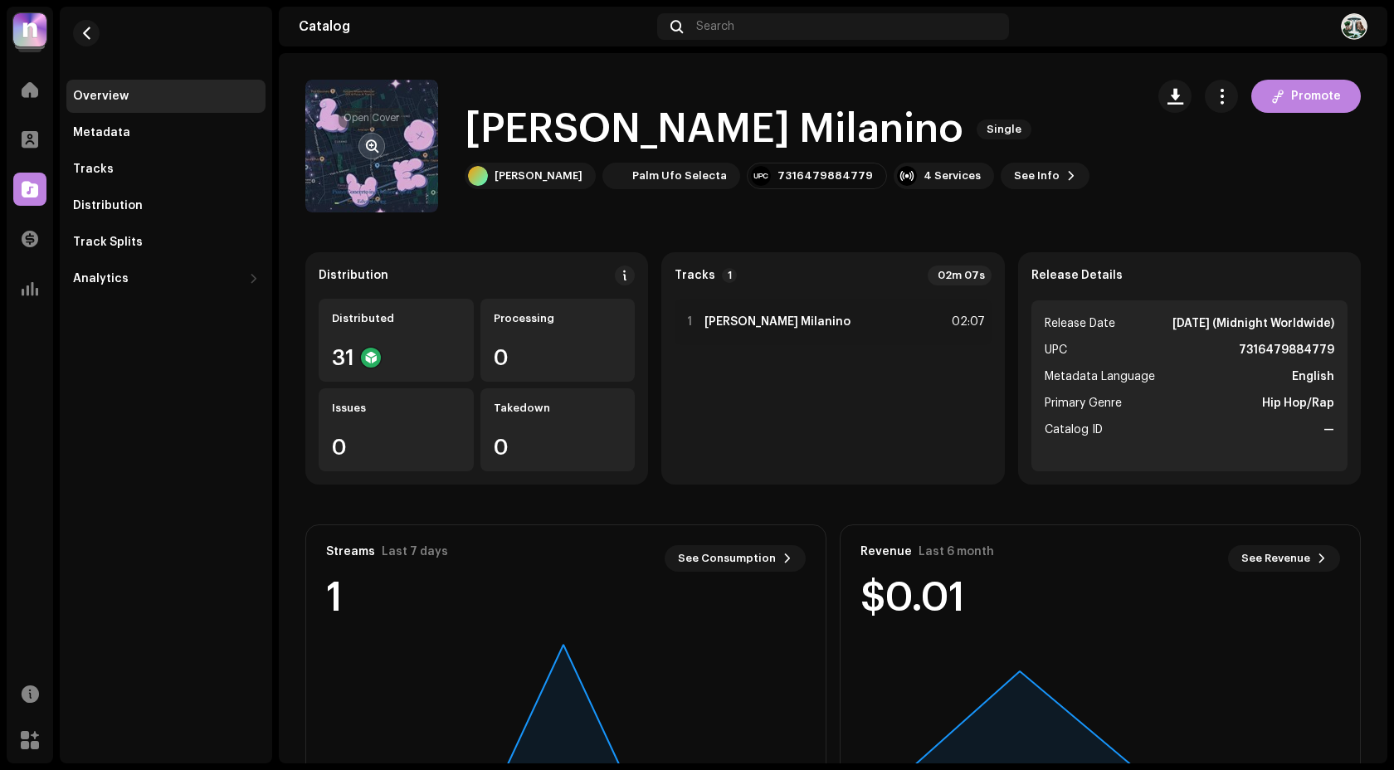
click at [369, 143] on span "button" at bounding box center [372, 145] width 12 height 13
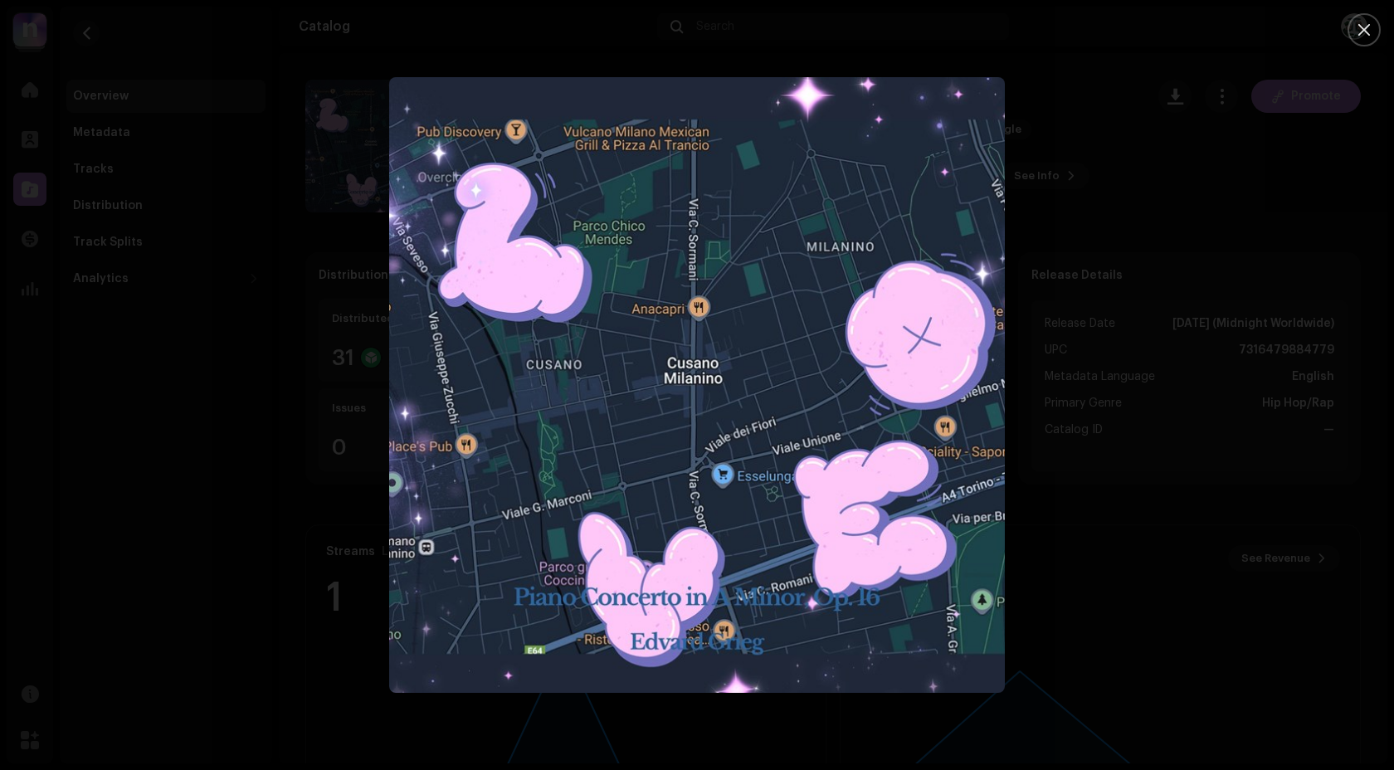
click at [232, 426] on div at bounding box center [697, 385] width 1394 height 770
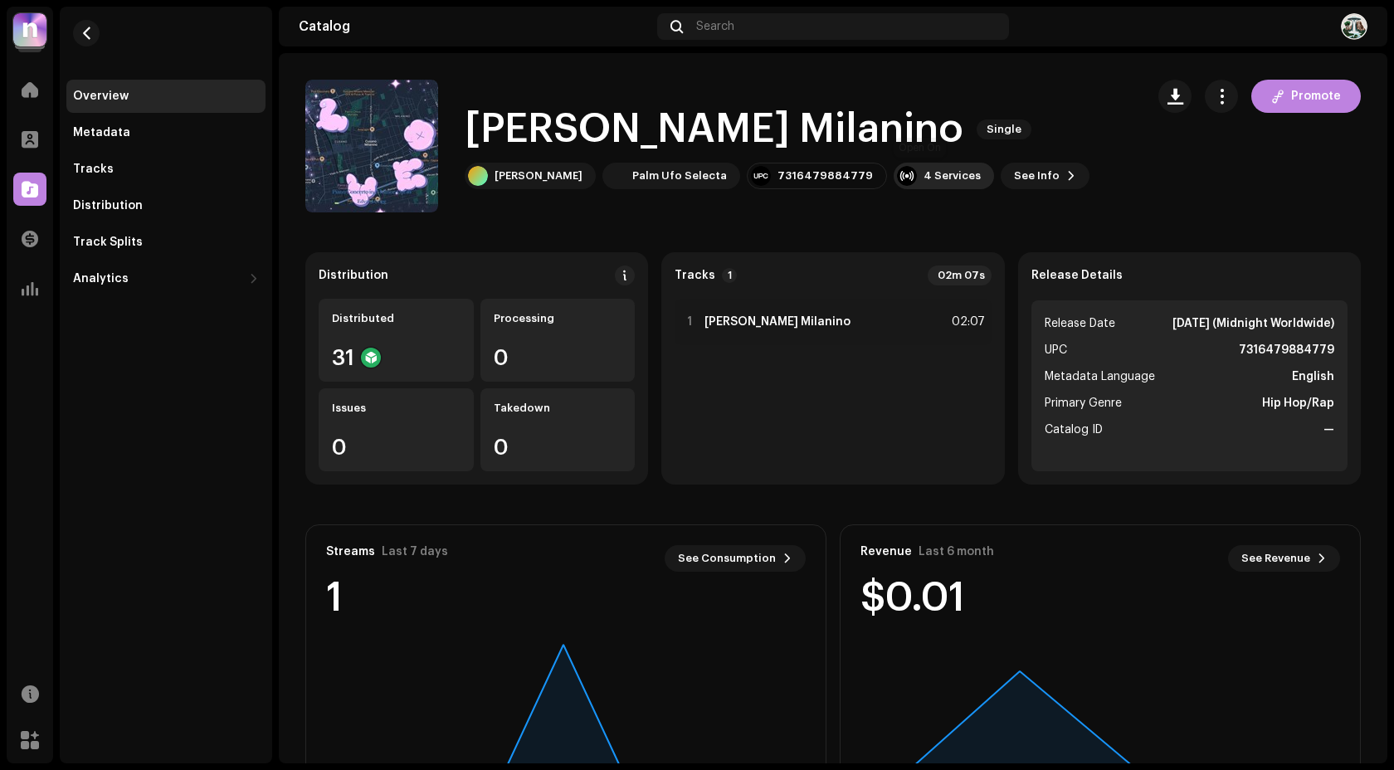
click at [927, 175] on div "4 Services" at bounding box center [951, 175] width 57 height 13
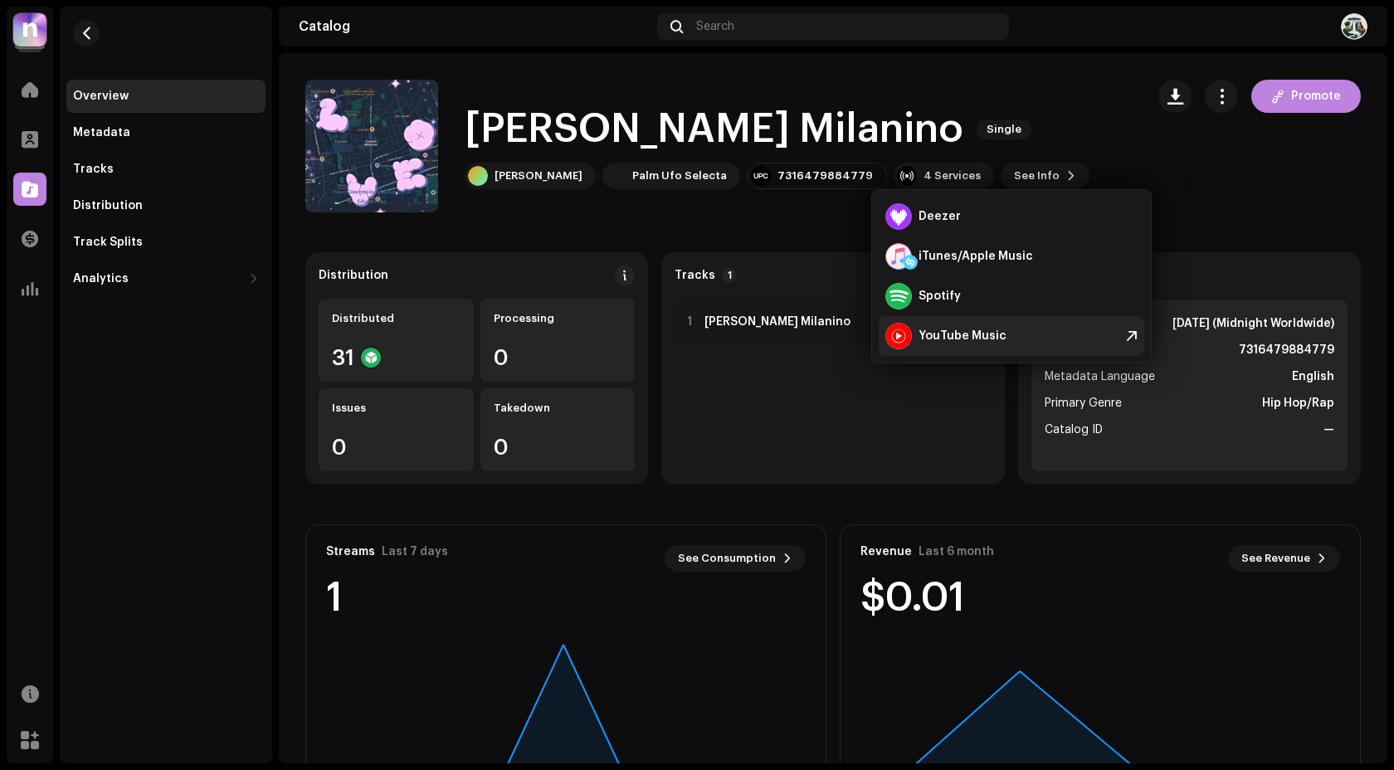
click at [946, 337] on div "YouTube Music" at bounding box center [962, 335] width 88 height 13
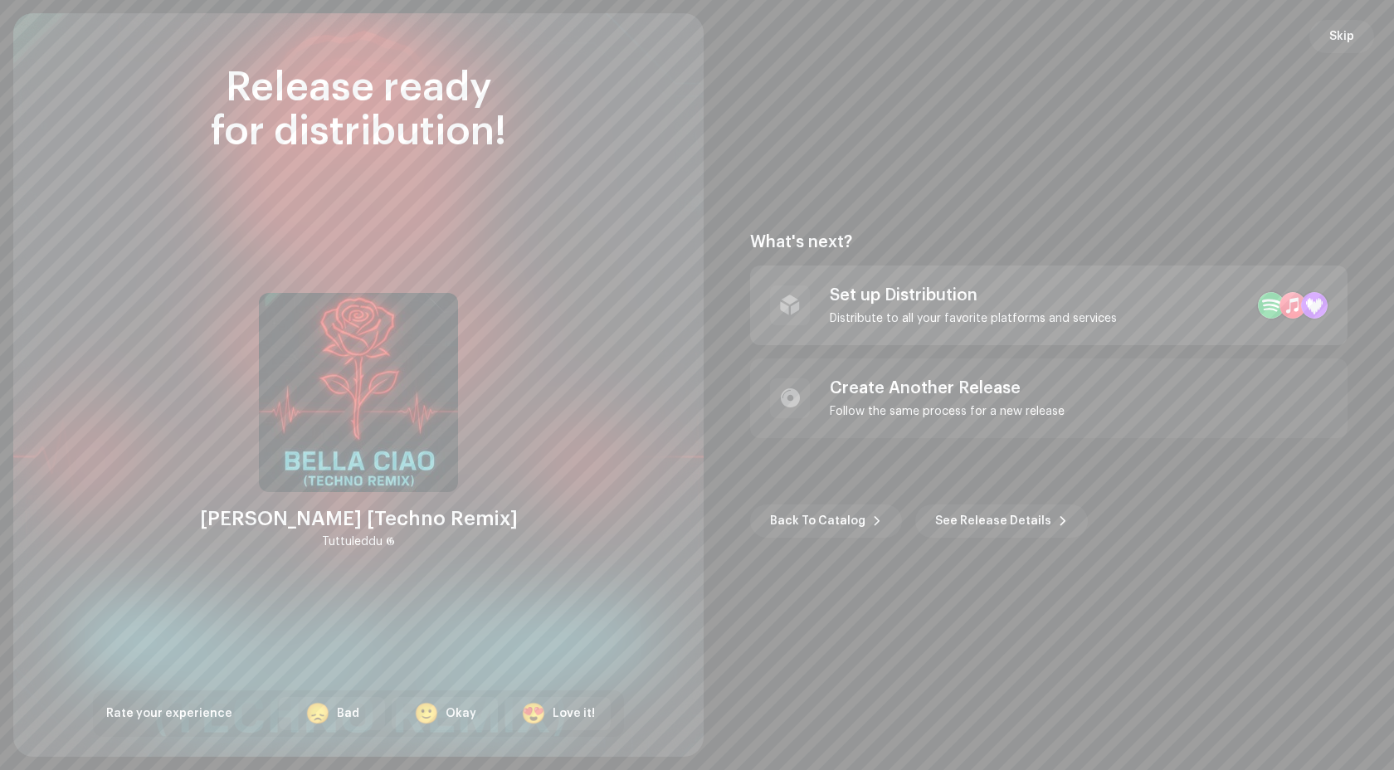
click at [883, 298] on div "Set up Distribution" at bounding box center [972, 295] width 287 height 20
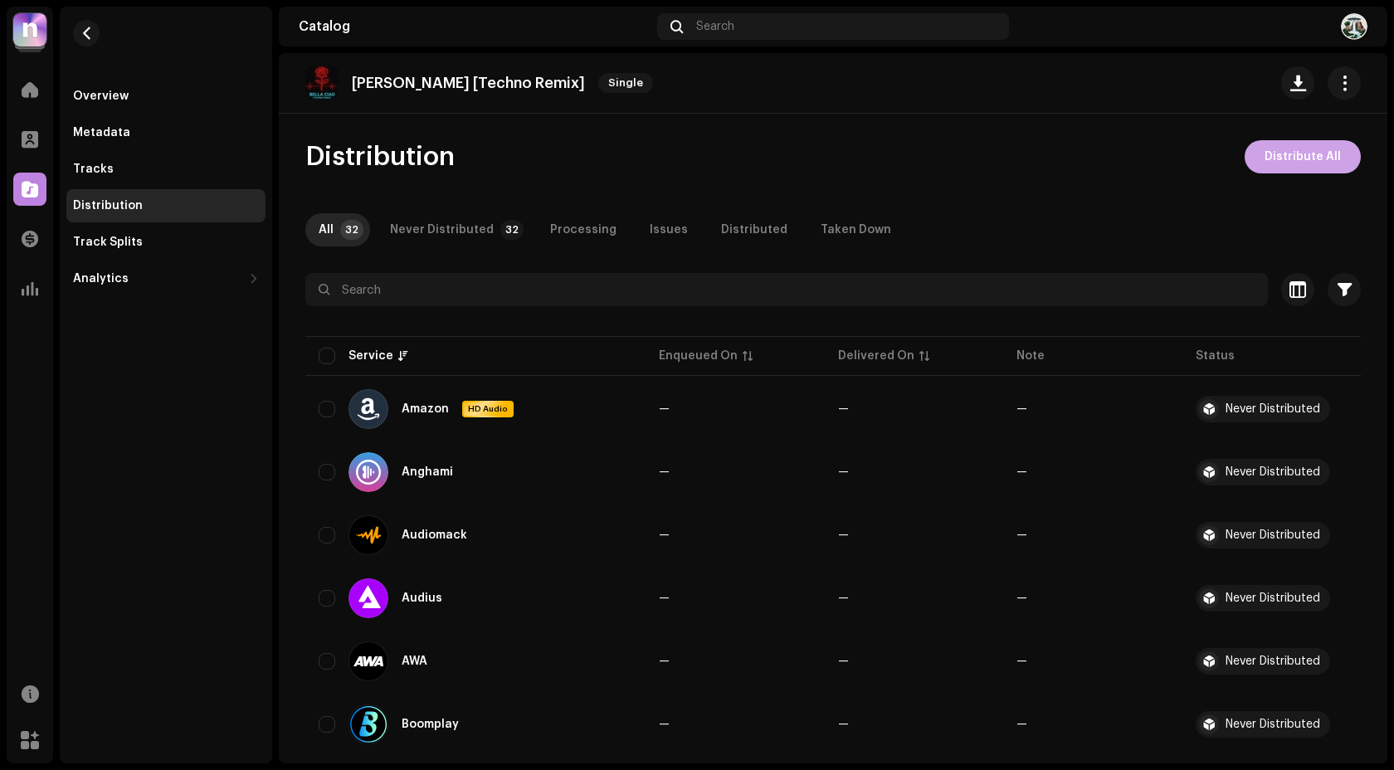
click at [1310, 163] on span "Distribute All" at bounding box center [1302, 156] width 76 height 33
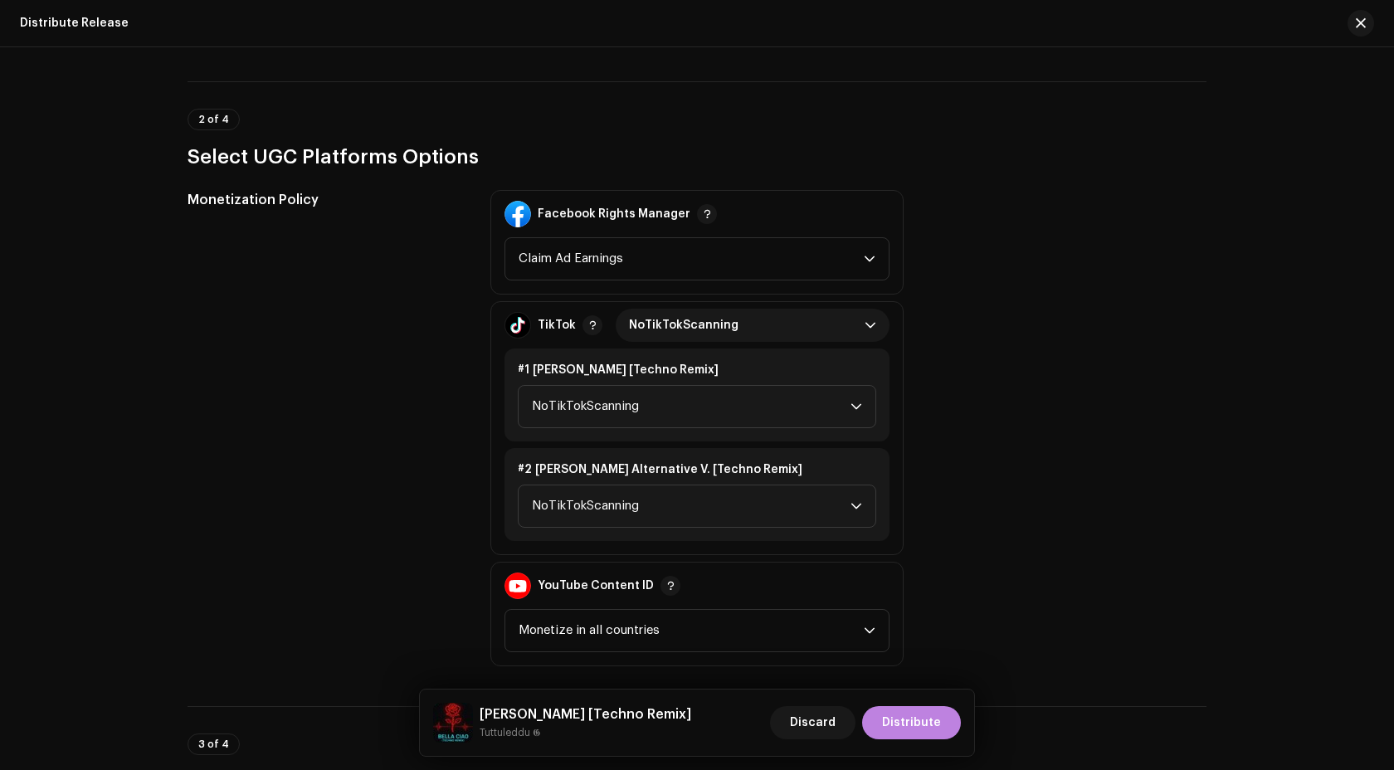
scroll to position [2009, 0]
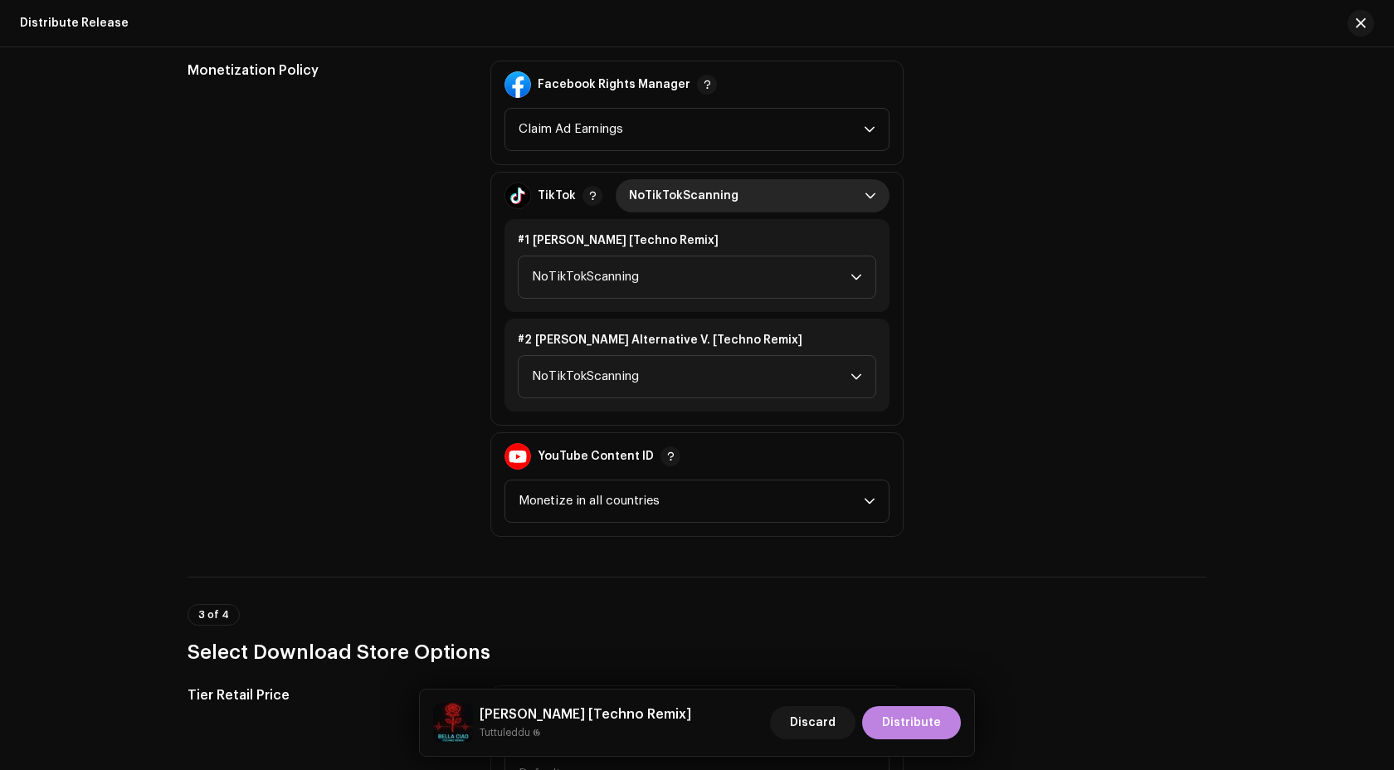
click at [810, 184] on span "NoTikTokScanning" at bounding box center [747, 195] width 236 height 33
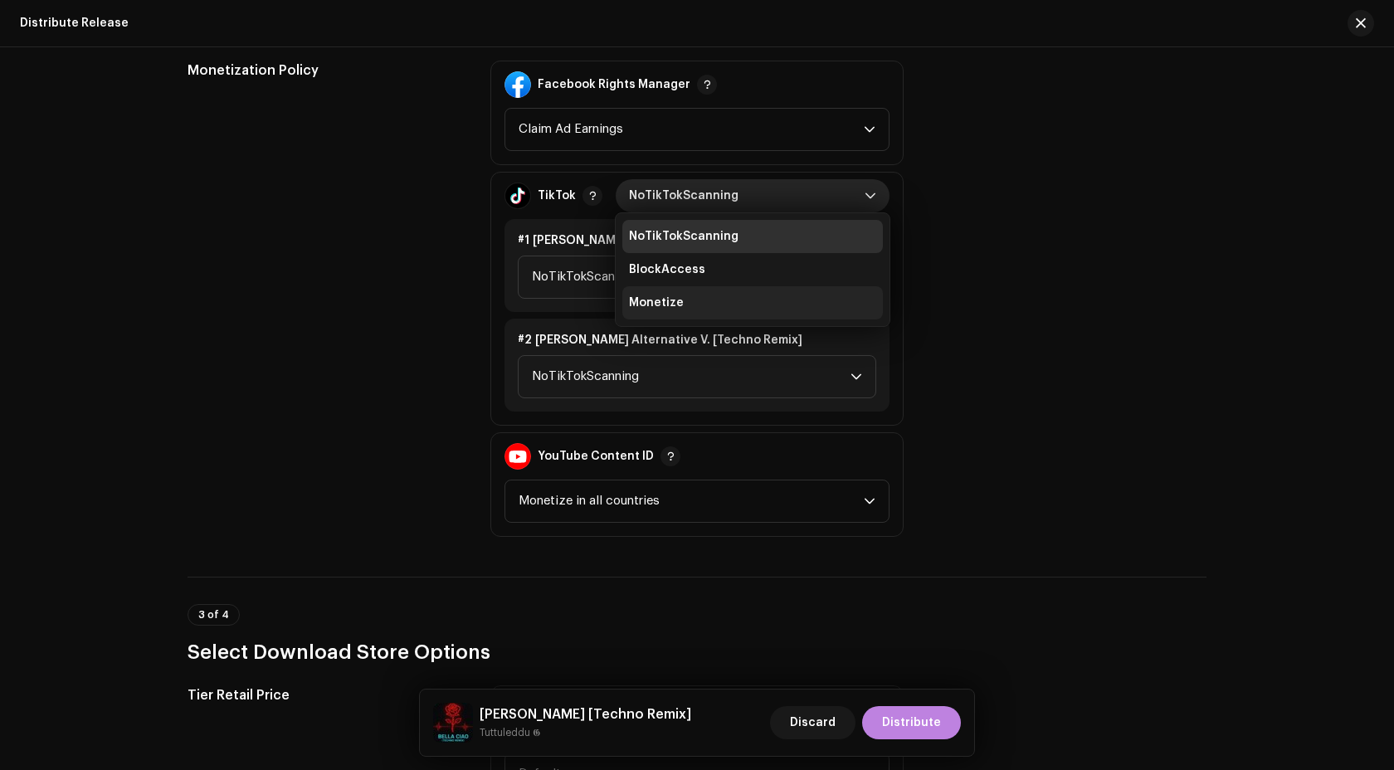
click at [731, 292] on li "Monetize" at bounding box center [752, 302] width 260 height 33
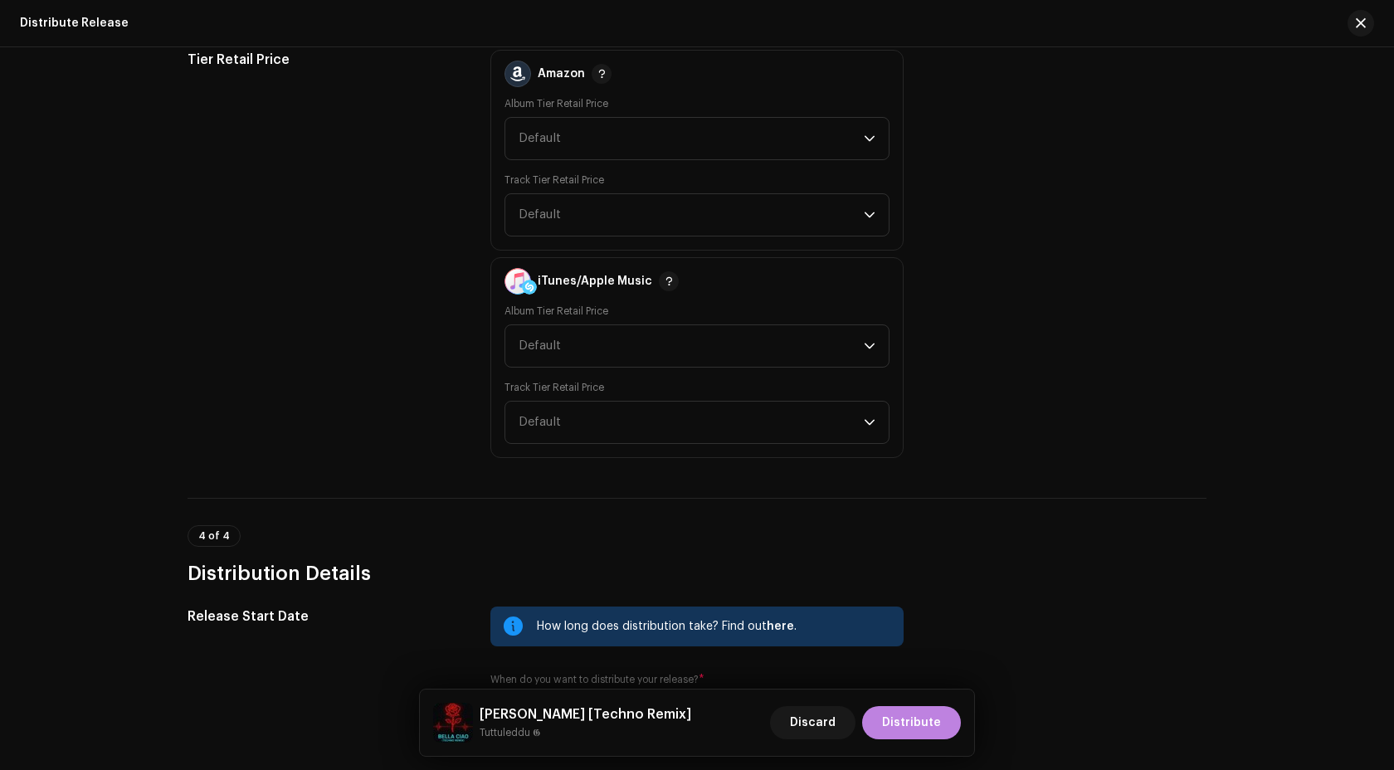
scroll to position [2918, 0]
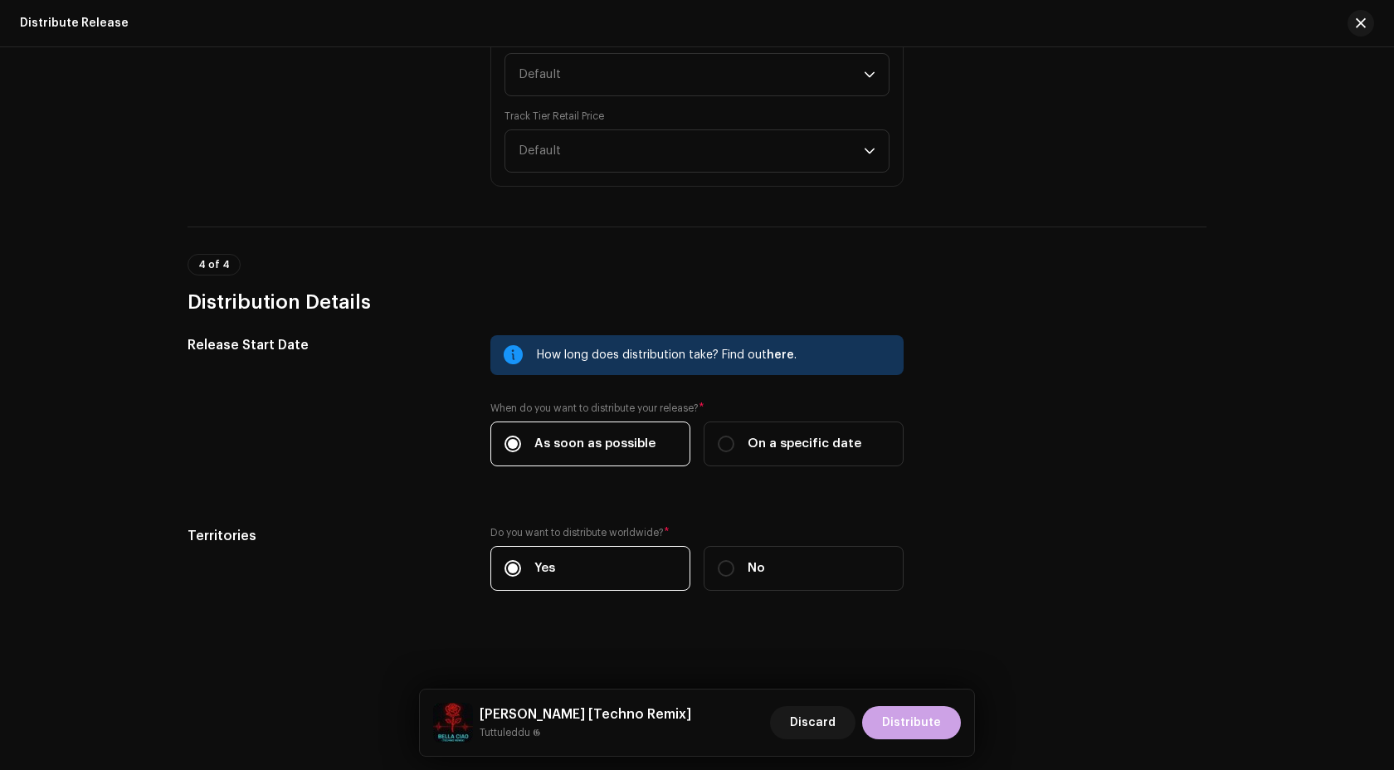
click at [914, 722] on span "Distribute" at bounding box center [911, 722] width 59 height 33
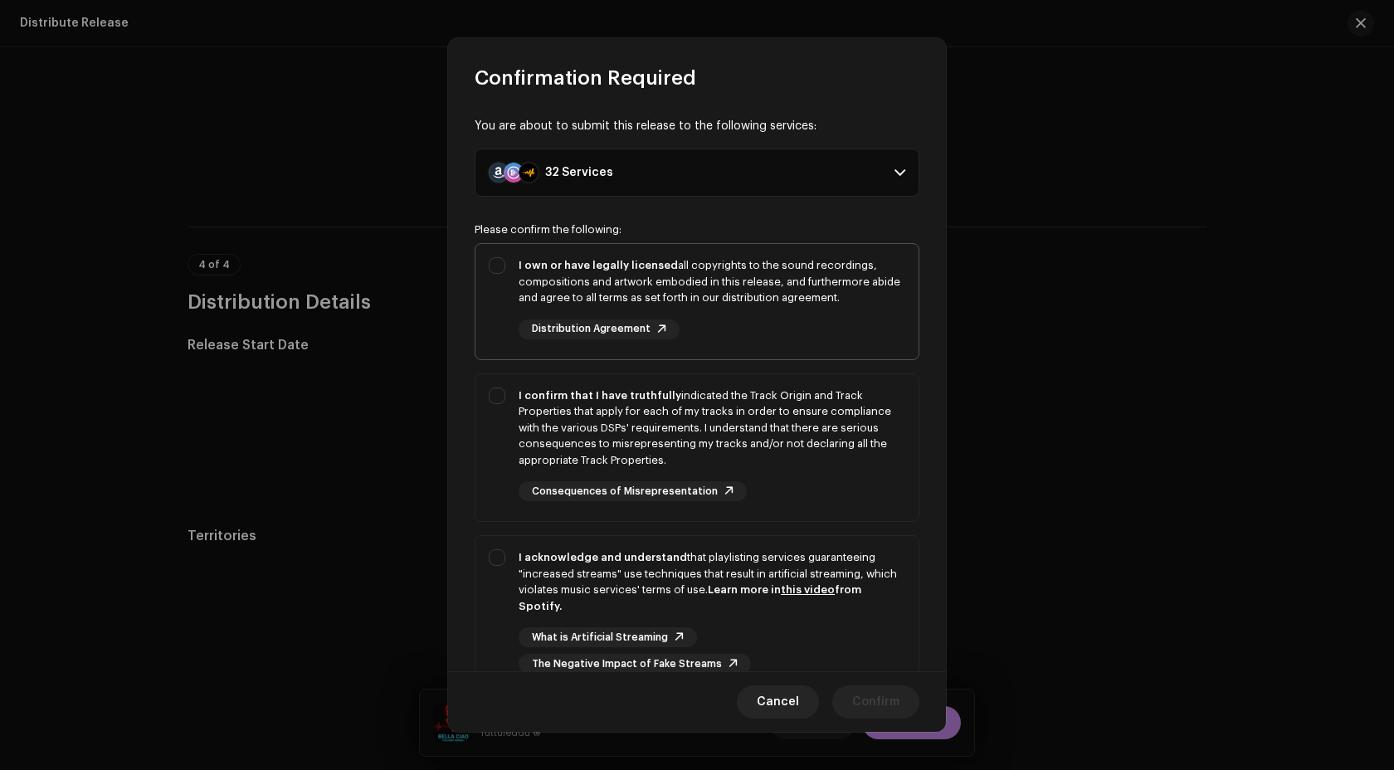
click at [791, 281] on div "I own or have legally licensed all copyrights to the sound recordings, composit…" at bounding box center [711, 281] width 387 height 49
checkbox input "true"
click at [794, 408] on div "I confirm that I have truthfully indicated the Track Origin and Track Propertie…" at bounding box center [711, 427] width 387 height 81
checkbox input "true"
click at [834, 623] on div "I acknowledge and understand that playlisting services guaranteeing "increased …" at bounding box center [711, 611] width 387 height 124
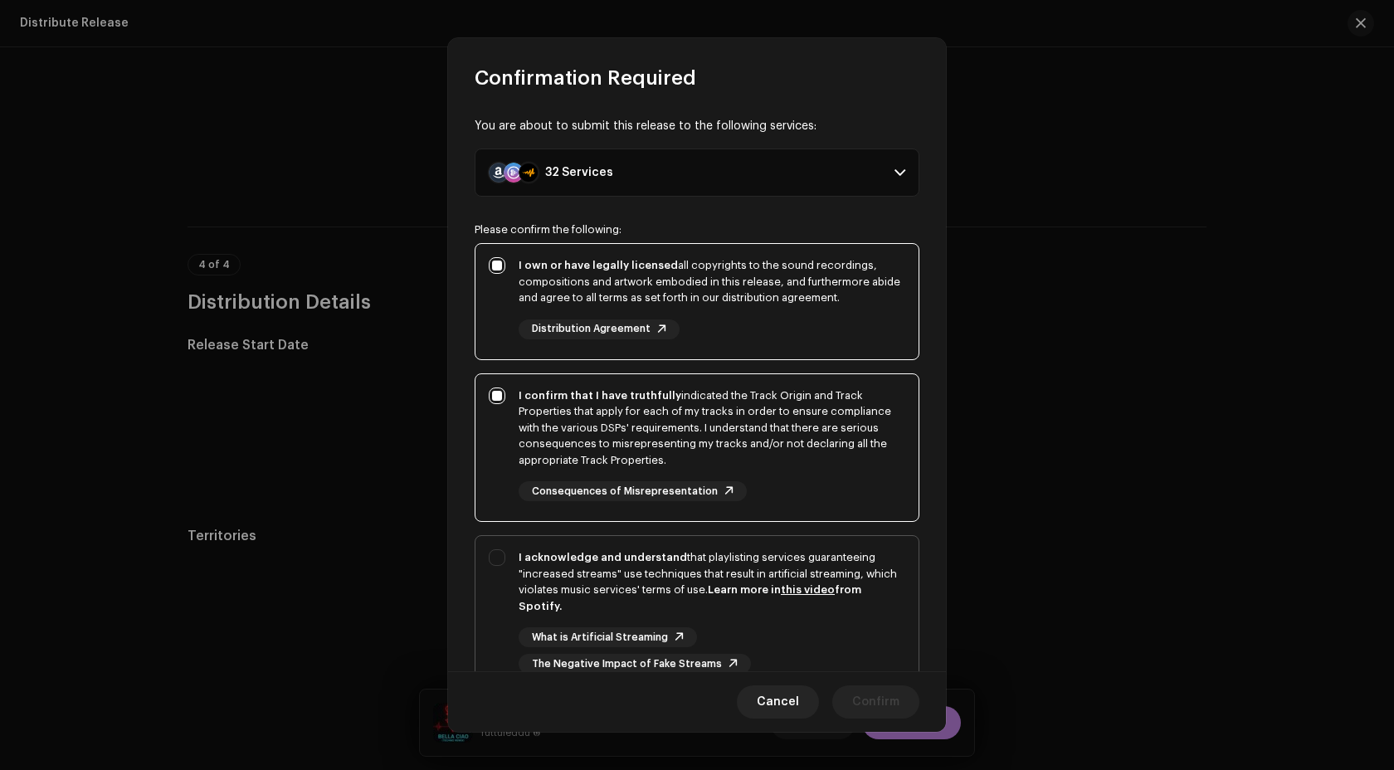
checkbox input "true"
click at [882, 671] on div "Cancel Confirm" at bounding box center [697, 701] width 498 height 61
click at [882, 691] on span "Confirm" at bounding box center [875, 701] width 47 height 33
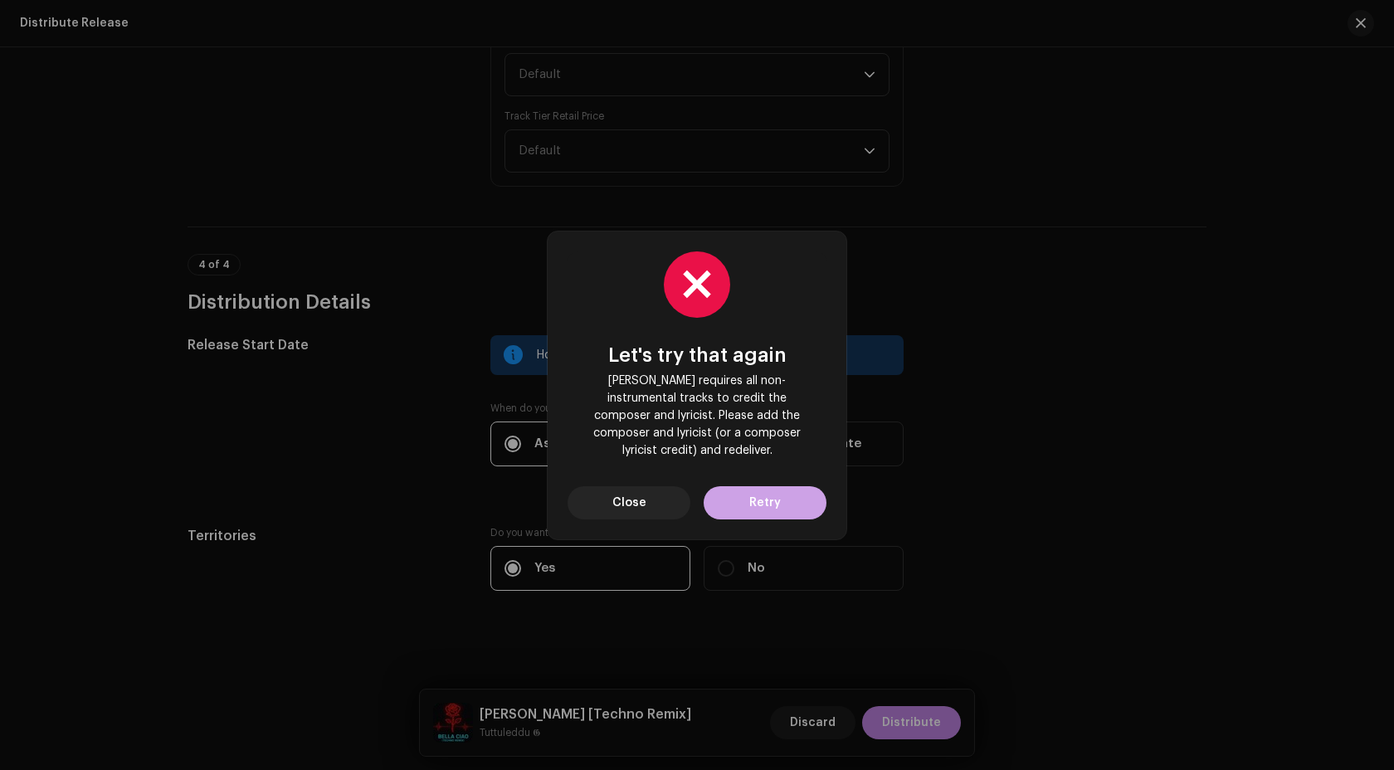
click at [766, 495] on span "Retry" at bounding box center [765, 502] width 32 height 33
click at [662, 491] on button "Close" at bounding box center [628, 502] width 123 height 33
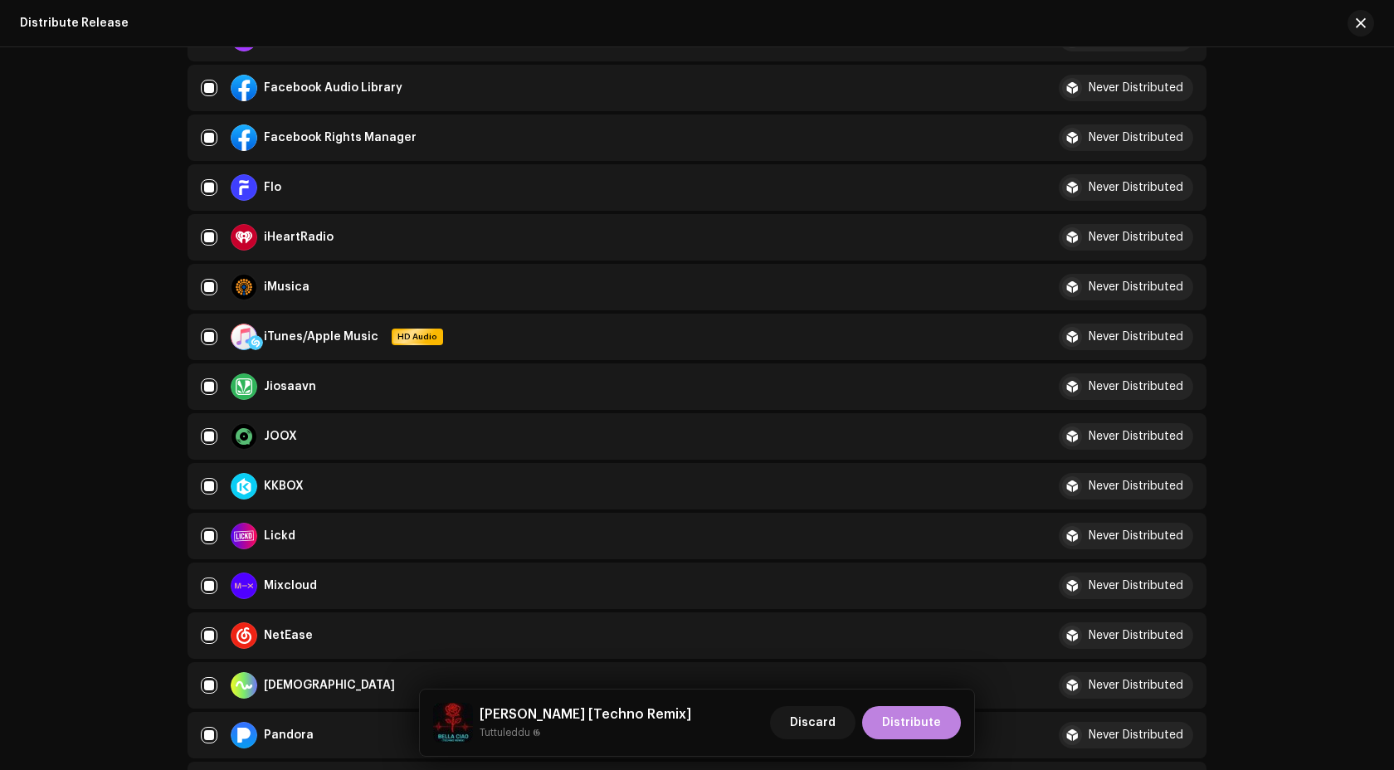
scroll to position [0, 0]
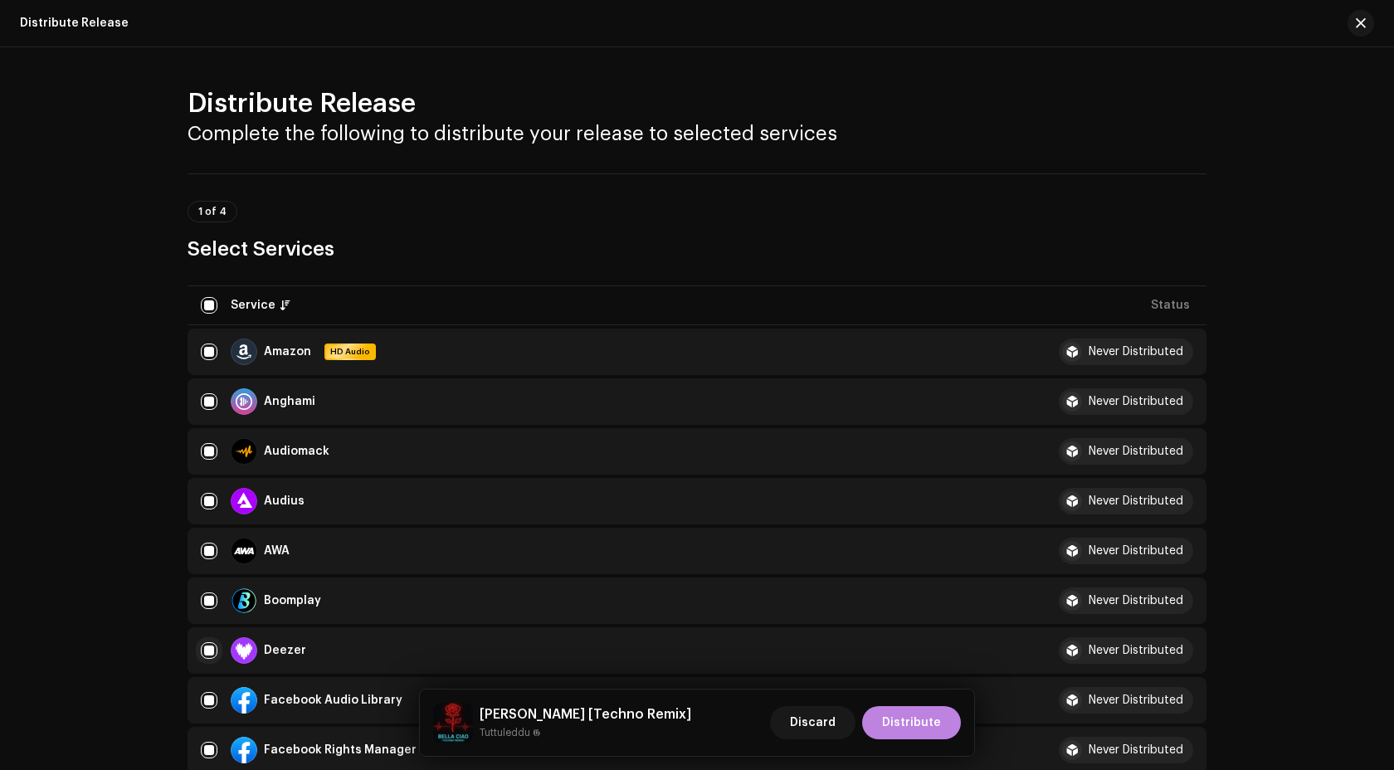
click at [207, 645] on input "checkbox" at bounding box center [209, 650] width 17 height 17
checkbox input "false"
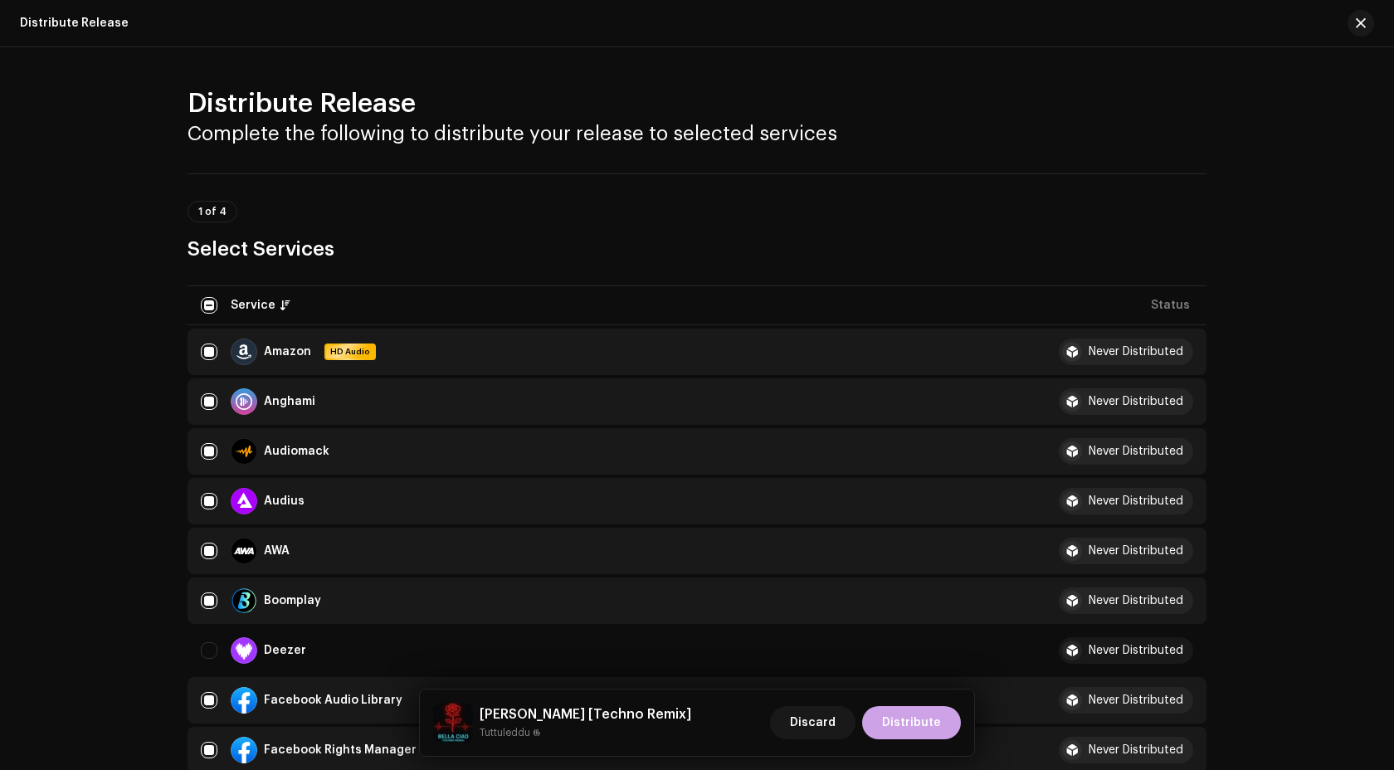
click at [935, 724] on span "Distribute" at bounding box center [911, 722] width 59 height 33
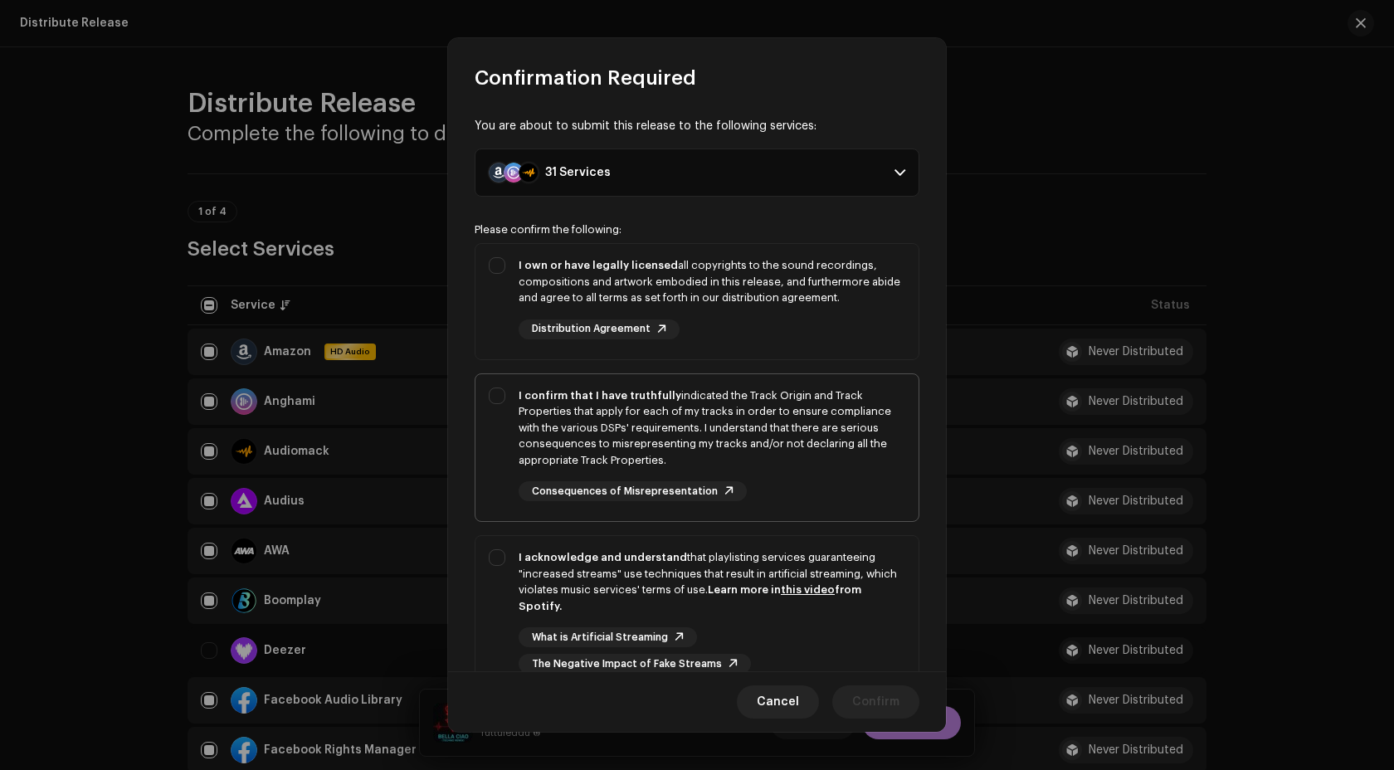
drag, startPoint x: 873, startPoint y: 458, endPoint x: 873, endPoint y: 381, distance: 77.1
click at [873, 451] on div "I confirm that I have truthfully indicated the Track Origin and Track Propertie…" at bounding box center [711, 427] width 387 height 81
checkbox input "true"
click at [873, 334] on div "I own or have legally licensed all copyrights to the sound recordings, composit…" at bounding box center [711, 298] width 387 height 82
checkbox input "true"
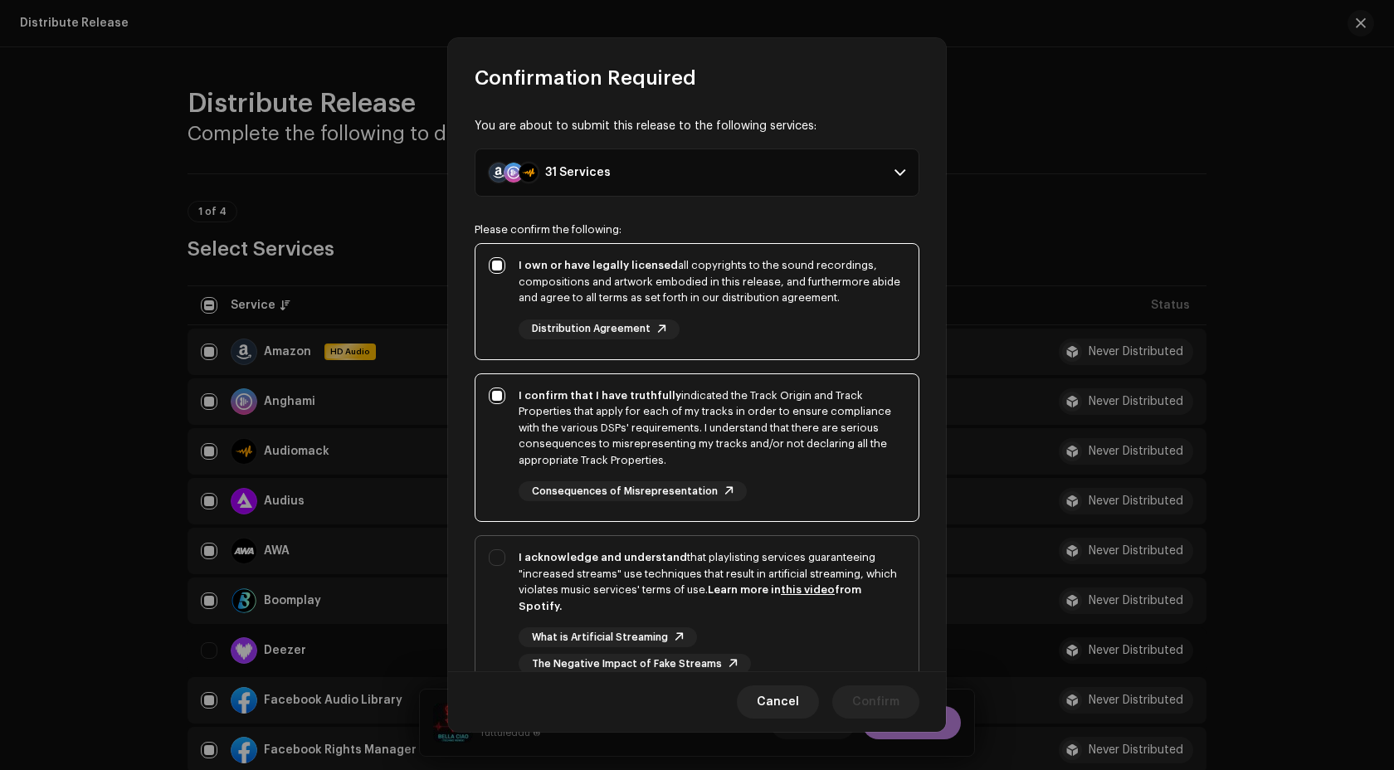
click at [873, 592] on div "I acknowledge and understand that playlisting services guaranteeing "increased …" at bounding box center [711, 581] width 387 height 65
checkbox input "true"
click at [888, 674] on div "Cancel Confirm" at bounding box center [697, 701] width 498 height 61
click at [888, 690] on span "Confirm" at bounding box center [875, 701] width 47 height 33
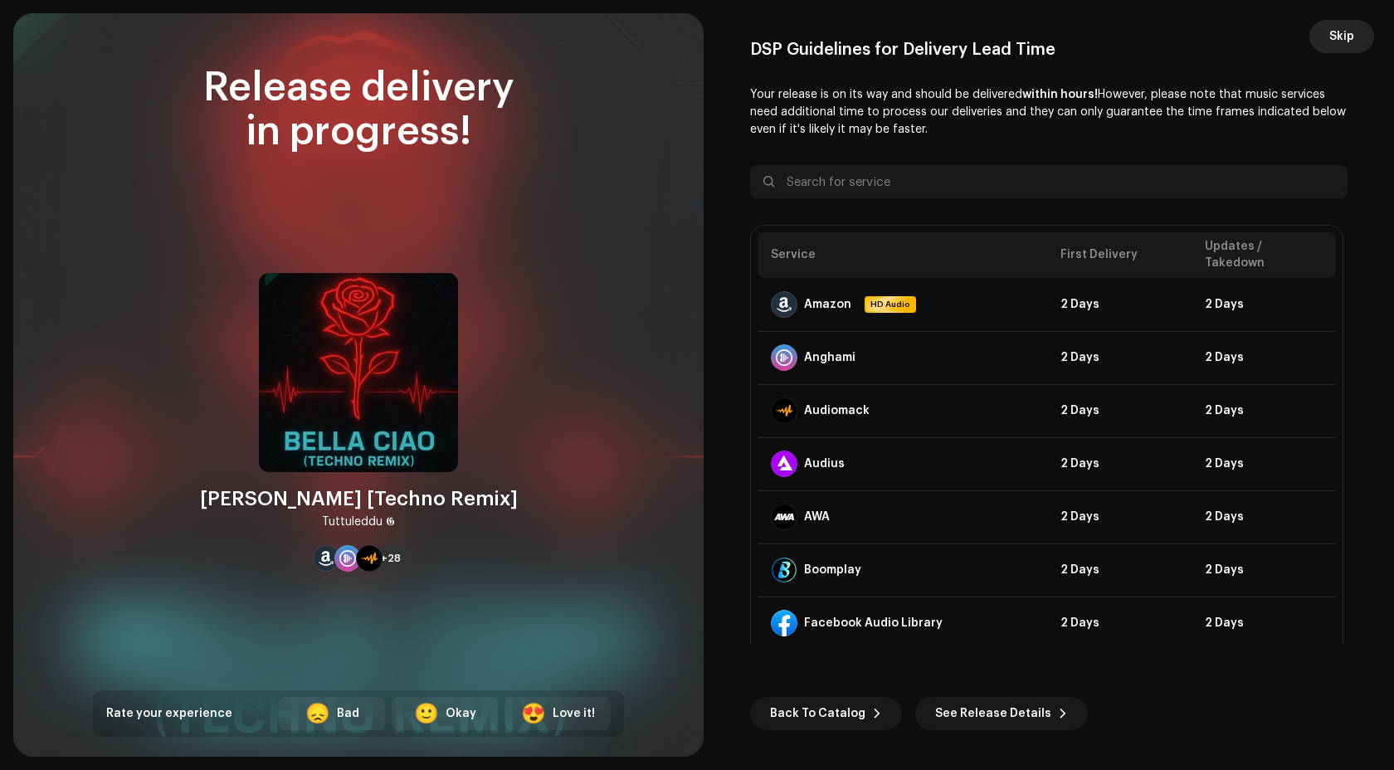
click at [1340, 39] on span "Skip" at bounding box center [1341, 36] width 25 height 33
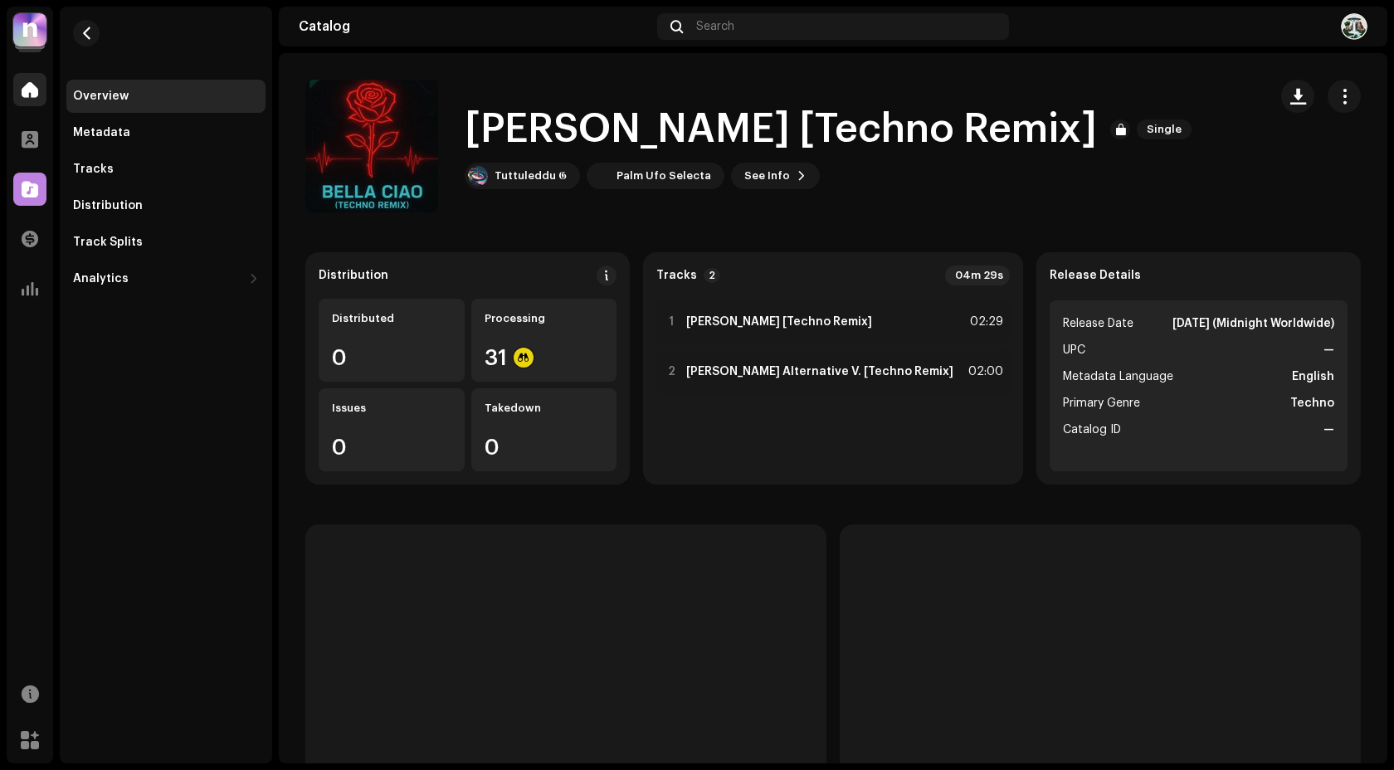
click at [20, 79] on div at bounding box center [29, 89] width 33 height 33
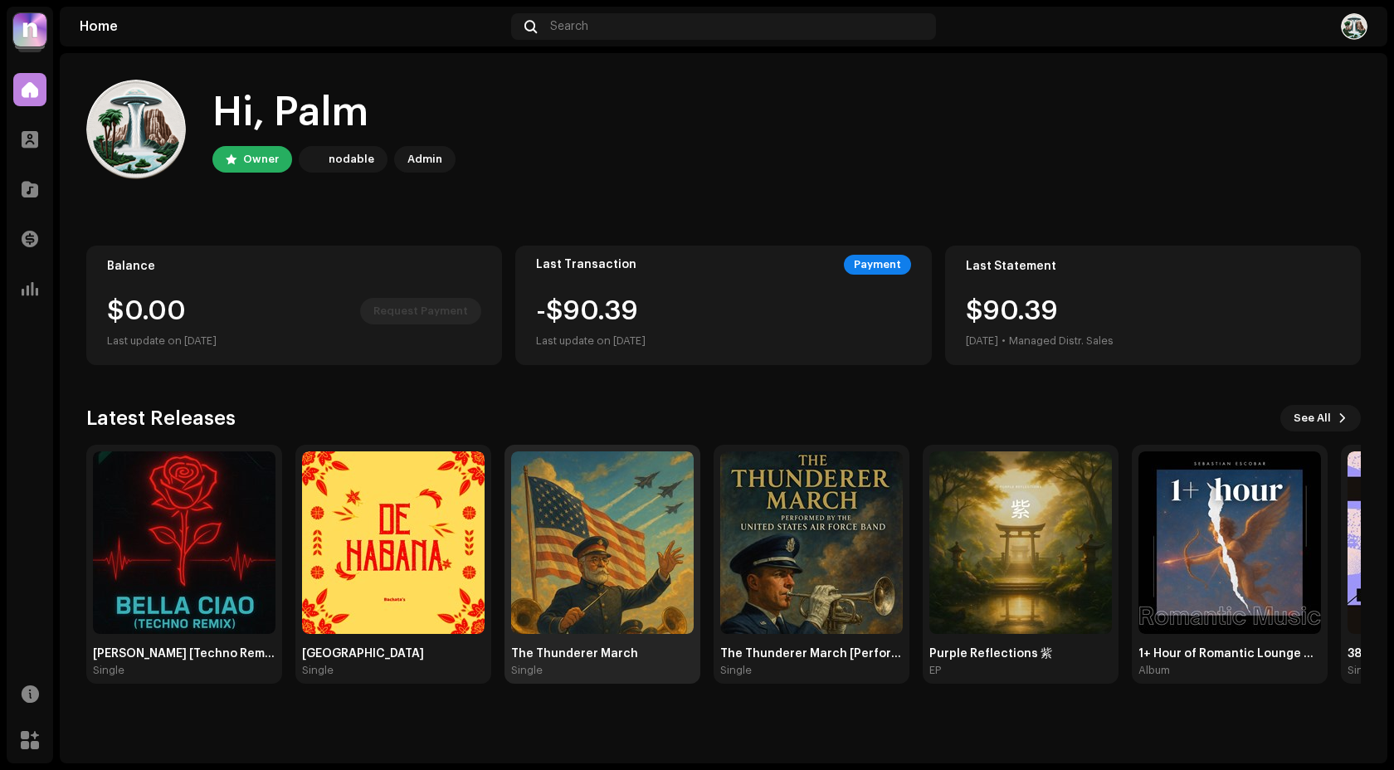
click at [619, 532] on img at bounding box center [602, 542] width 182 height 182
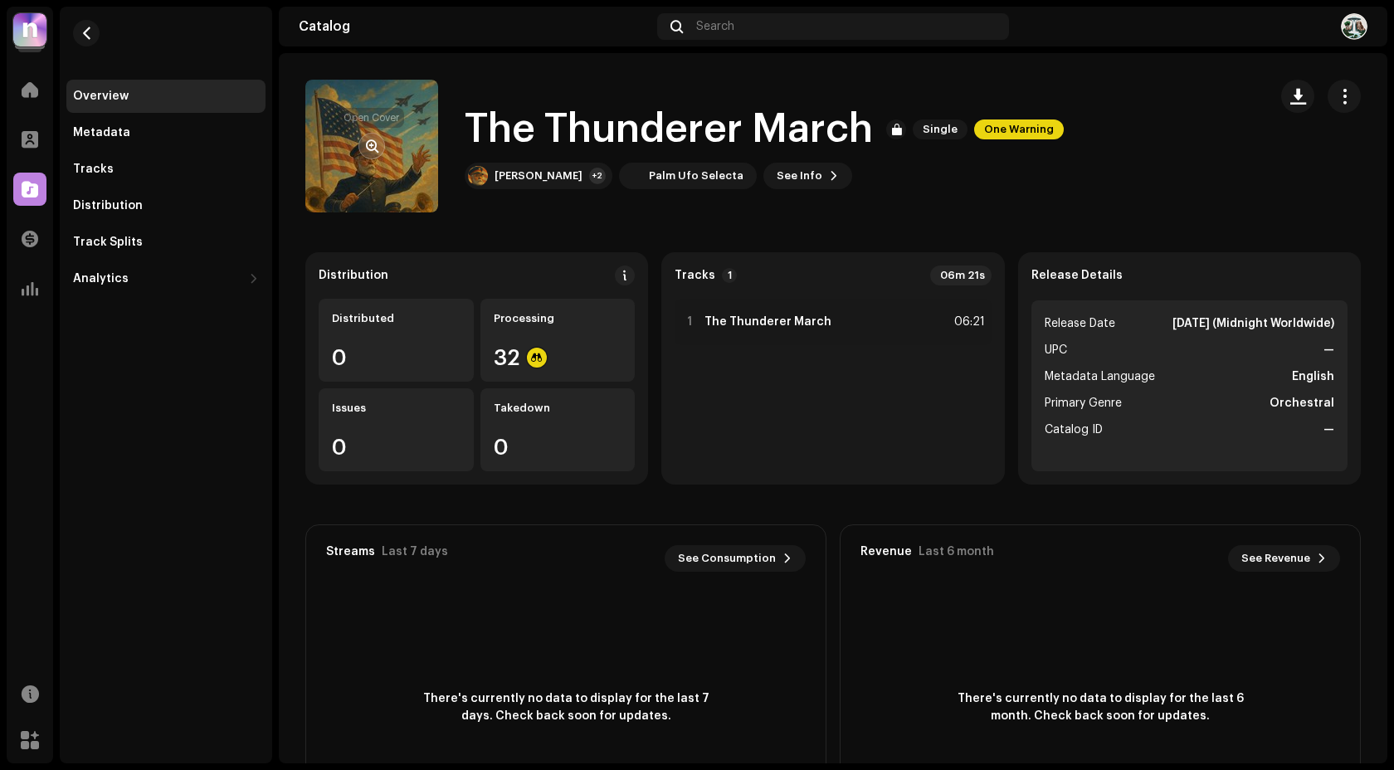
click at [375, 152] on span "button" at bounding box center [372, 145] width 12 height 13
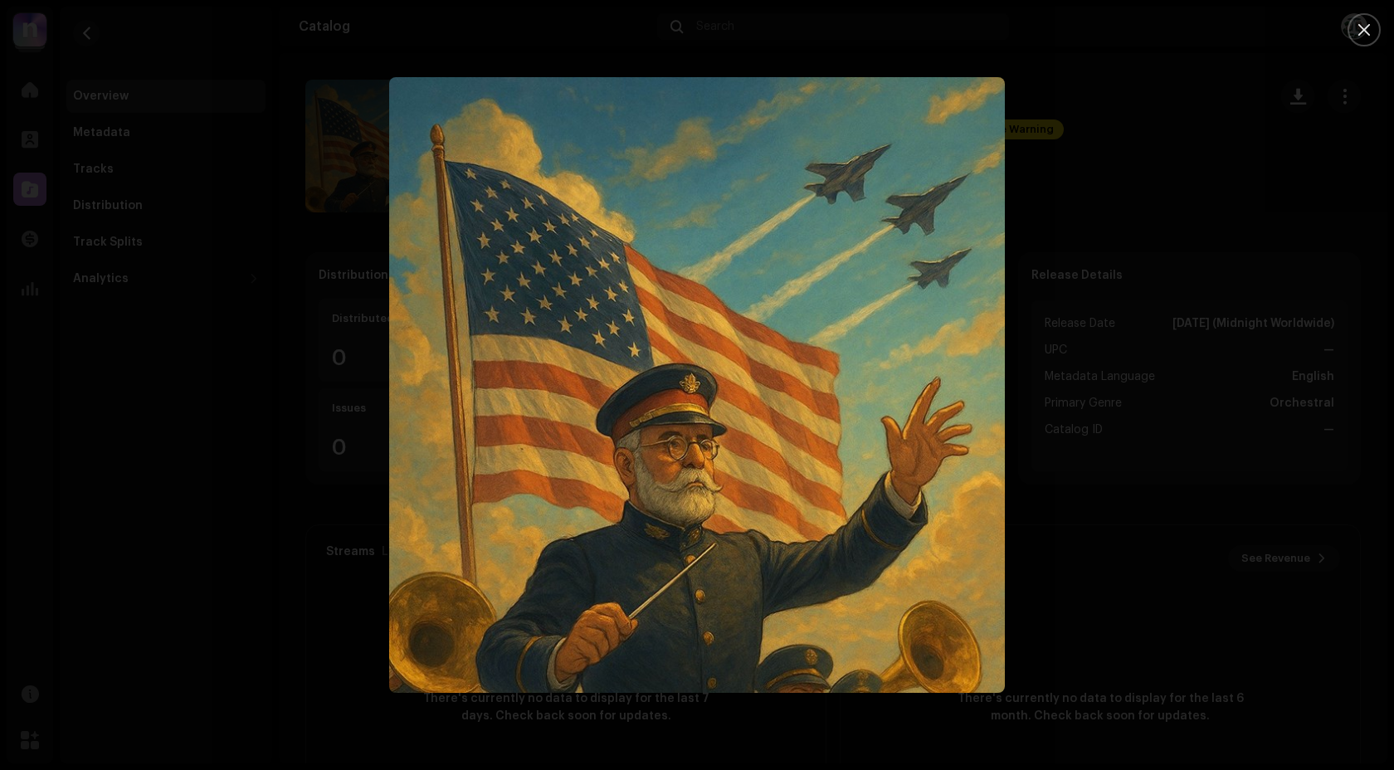
click at [273, 324] on div at bounding box center [697, 385] width 1394 height 770
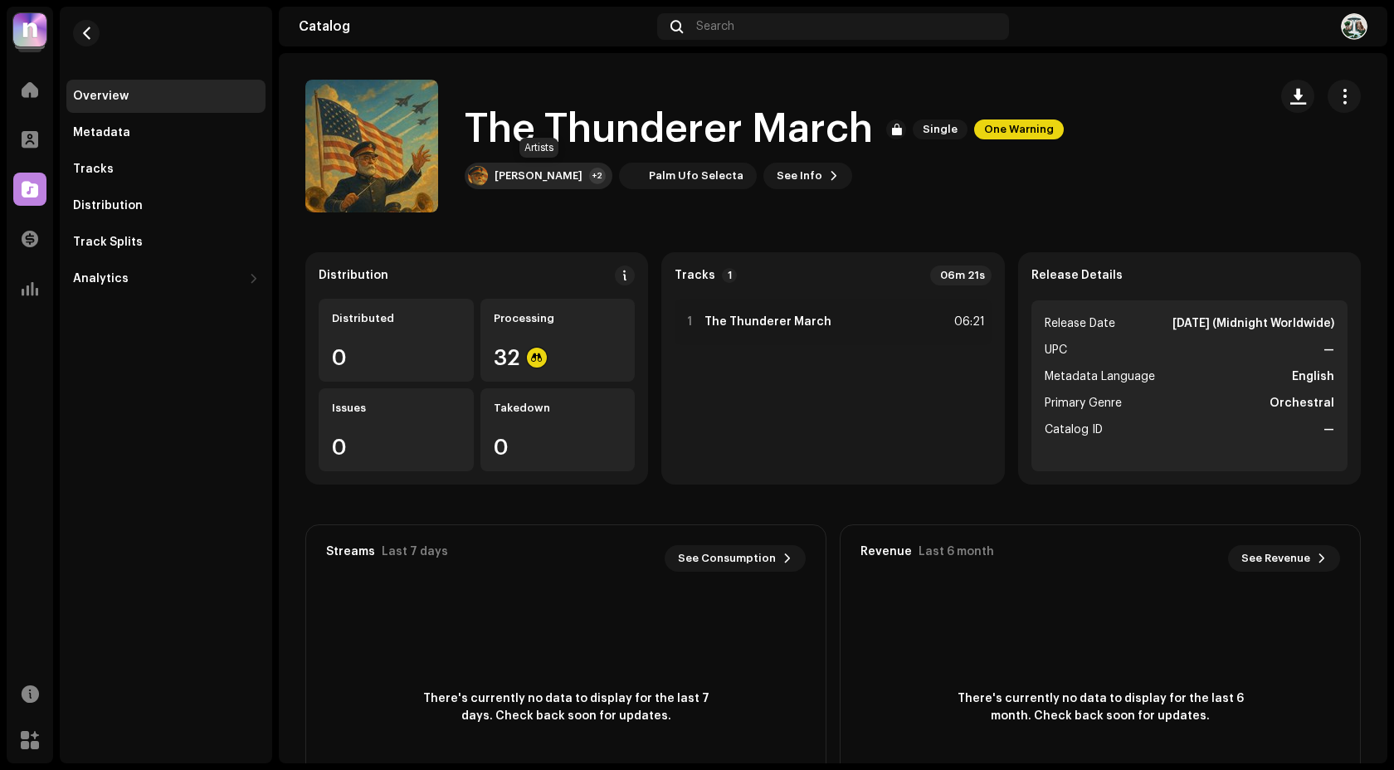
click at [554, 185] on div "John Philip Sousa +2" at bounding box center [539, 176] width 148 height 27
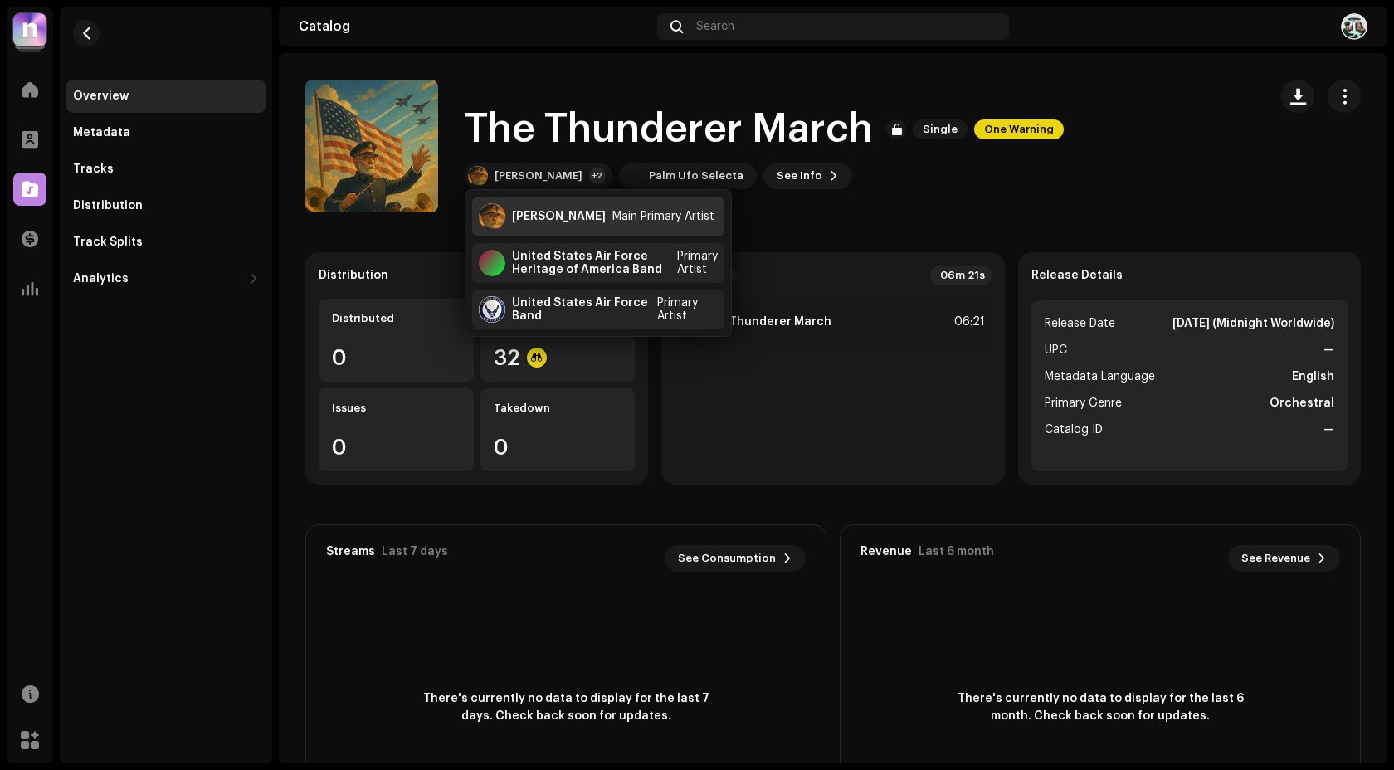
click at [545, 216] on div "John Philip Sousa" at bounding box center [559, 216] width 94 height 13
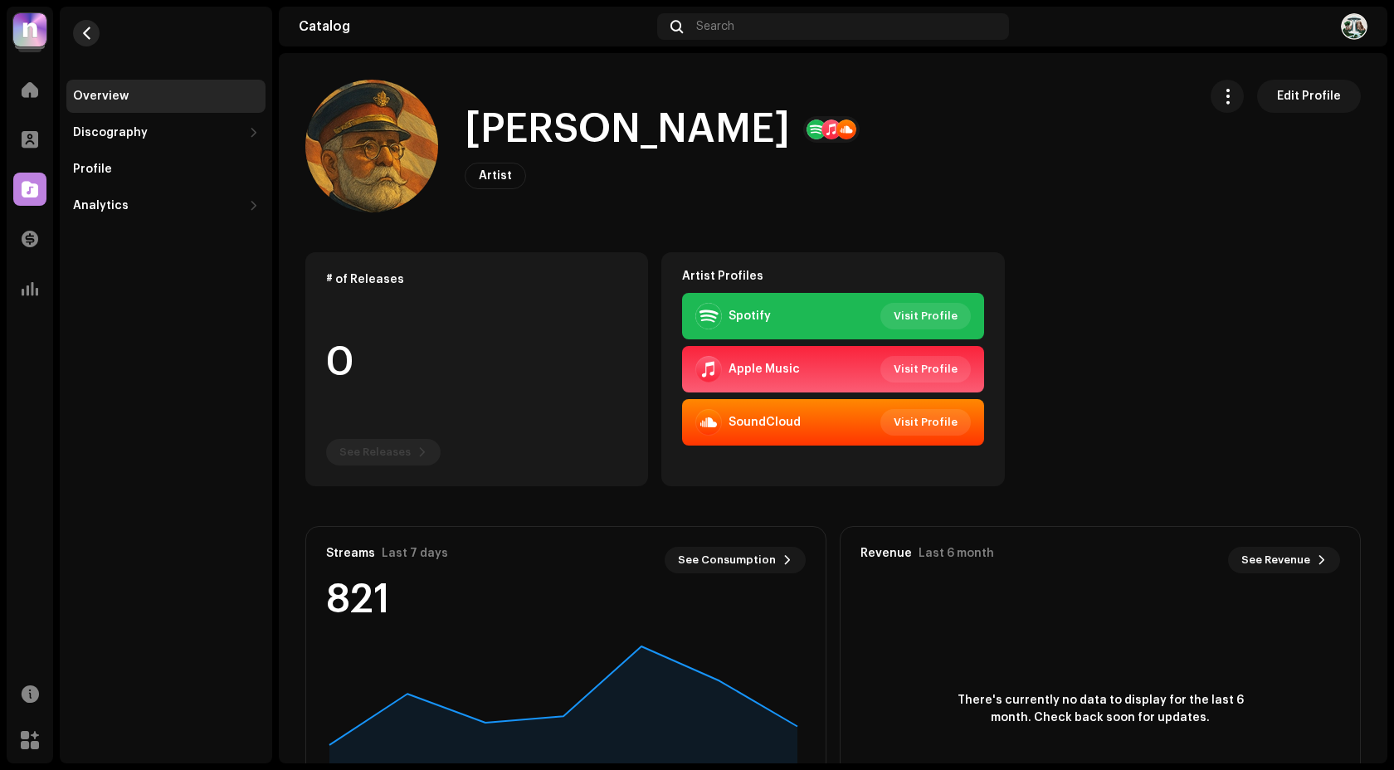
click at [92, 41] on button "button" at bounding box center [86, 33] width 27 height 27
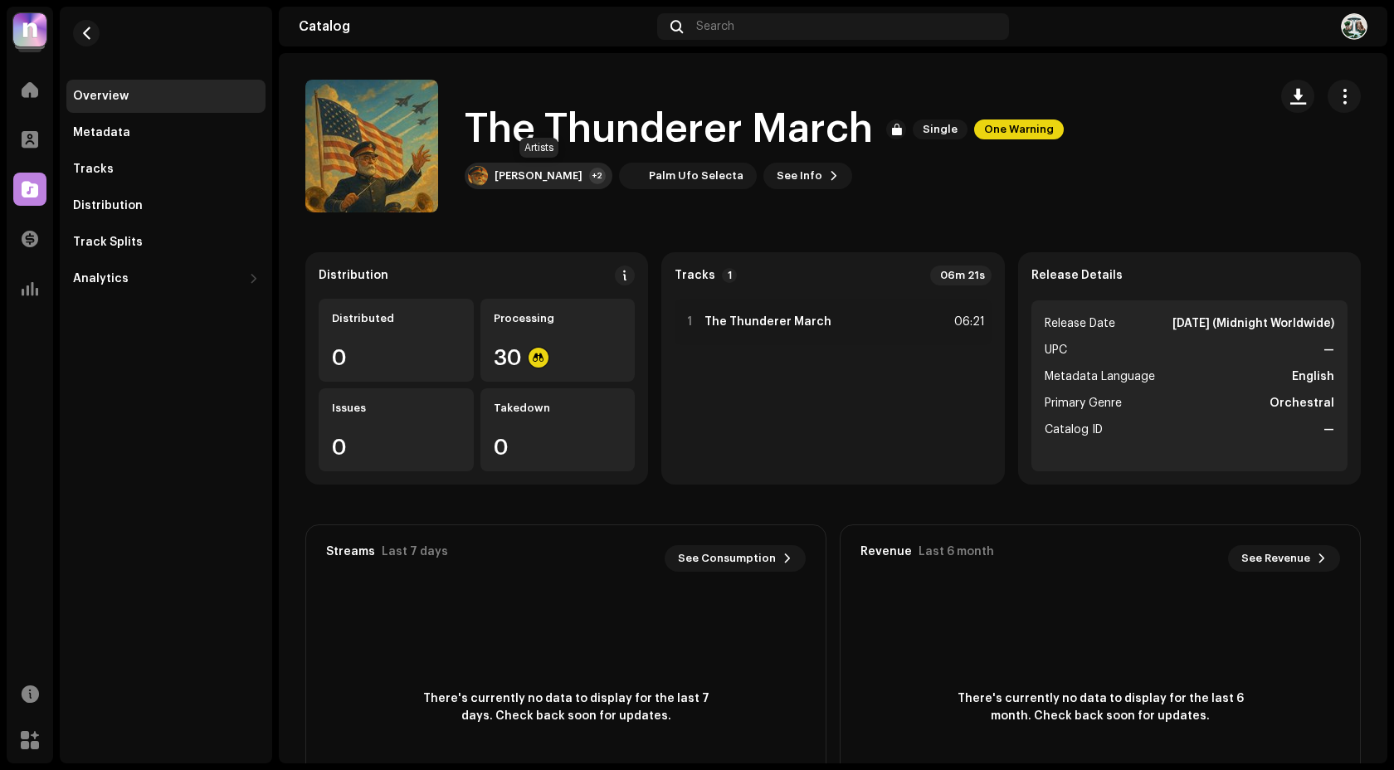
click at [578, 177] on div "John Philip Sousa" at bounding box center [538, 175] width 88 height 13
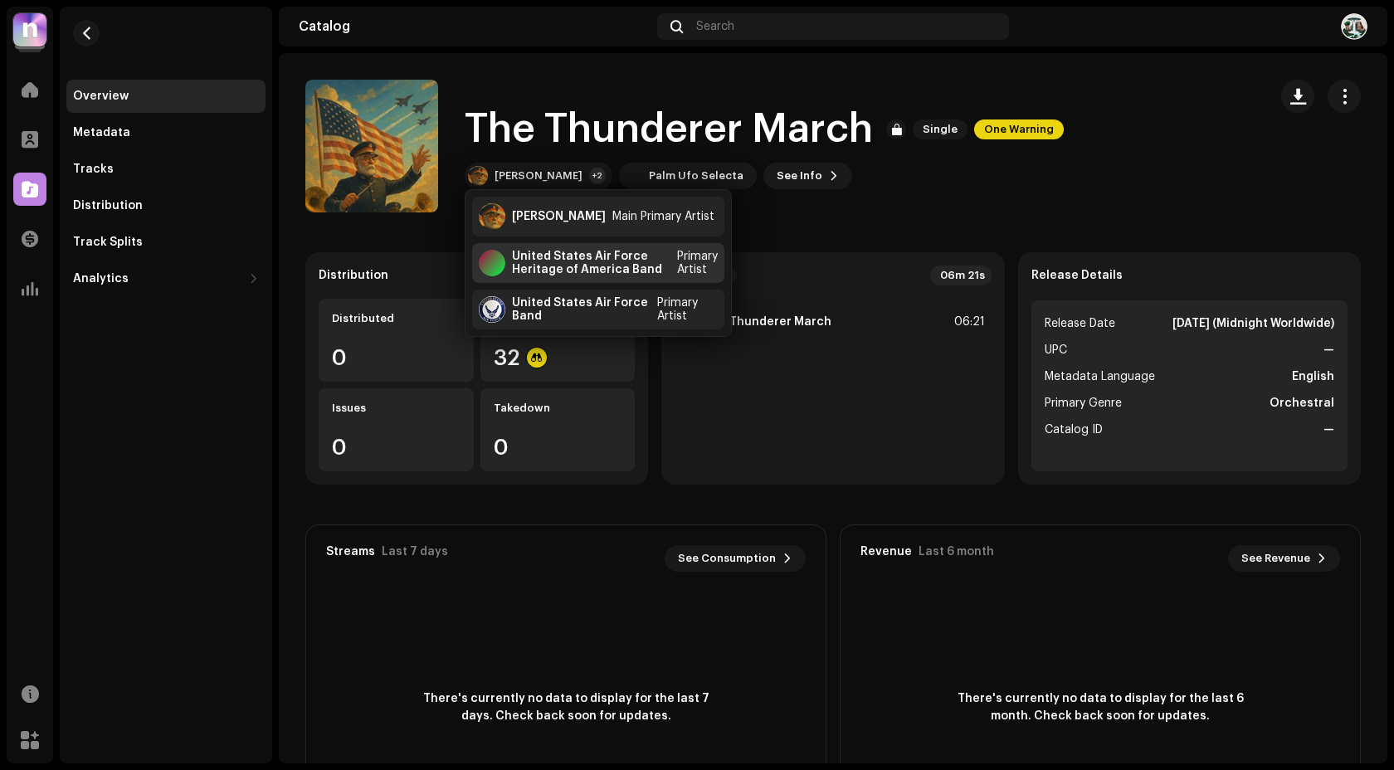
click at [575, 270] on div "United States Air Force Heritage of America Band" at bounding box center [591, 263] width 158 height 27
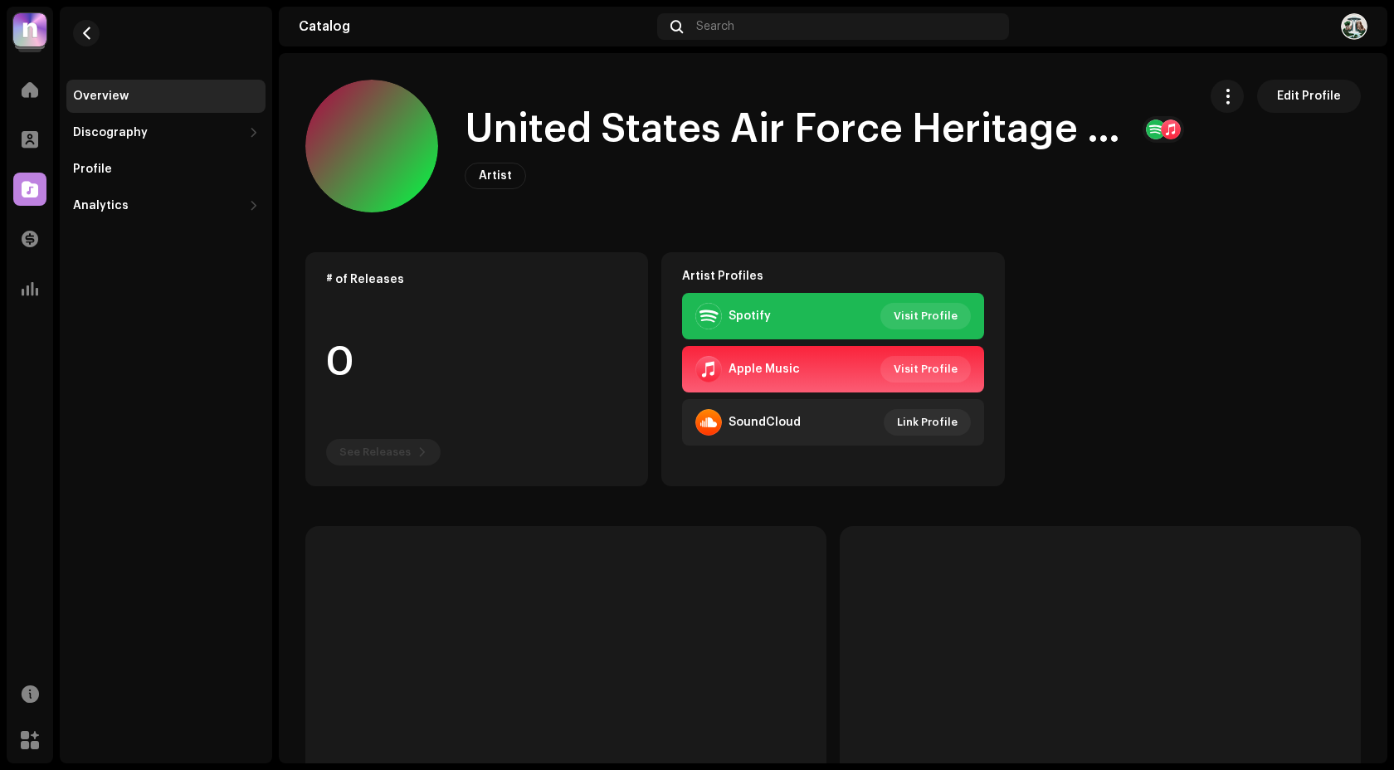
click at [792, 141] on h1 "United States Air Force Heritage of America Band" at bounding box center [797, 129] width 664 height 53
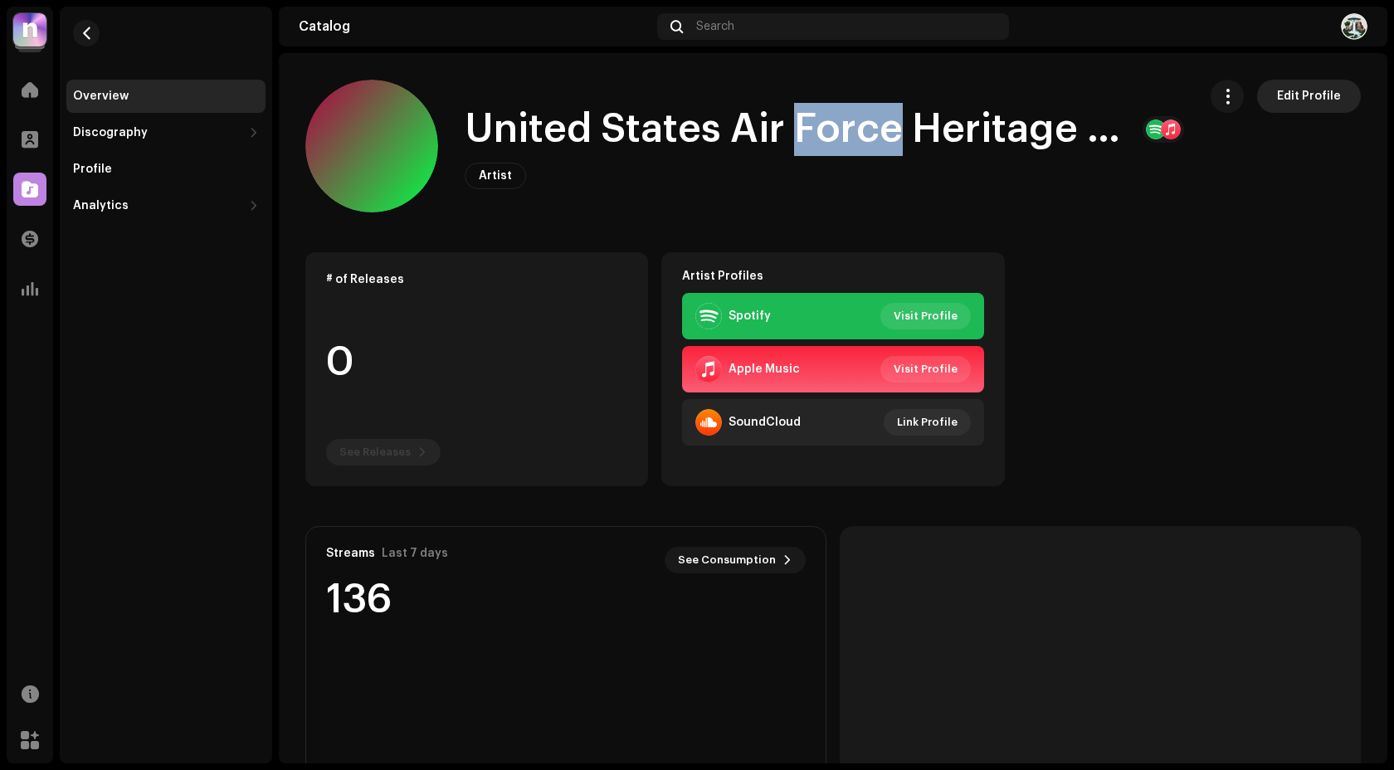
click at [1317, 101] on span "Edit Profile" at bounding box center [1309, 96] width 64 height 33
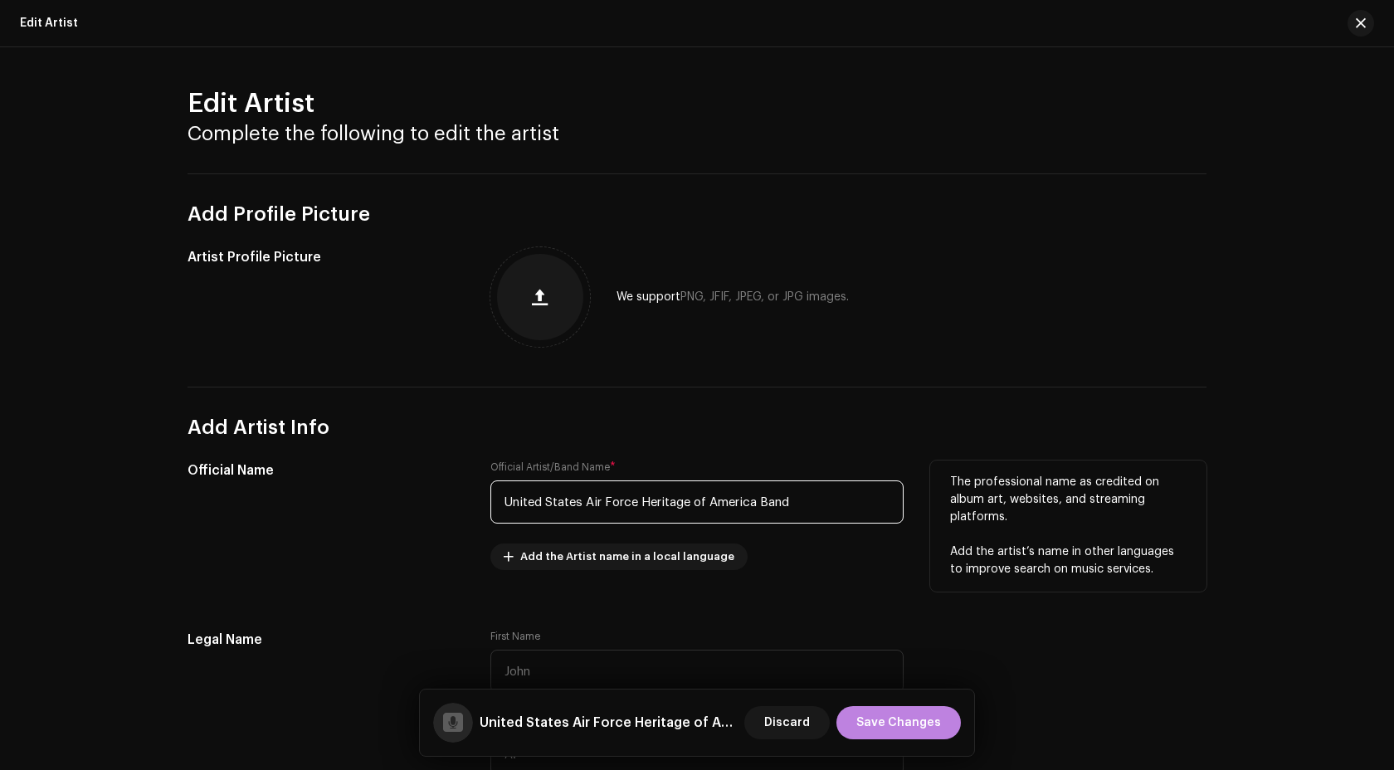
click at [693, 508] on input "United States Air Force Heritage of America Band" at bounding box center [696, 501] width 413 height 43
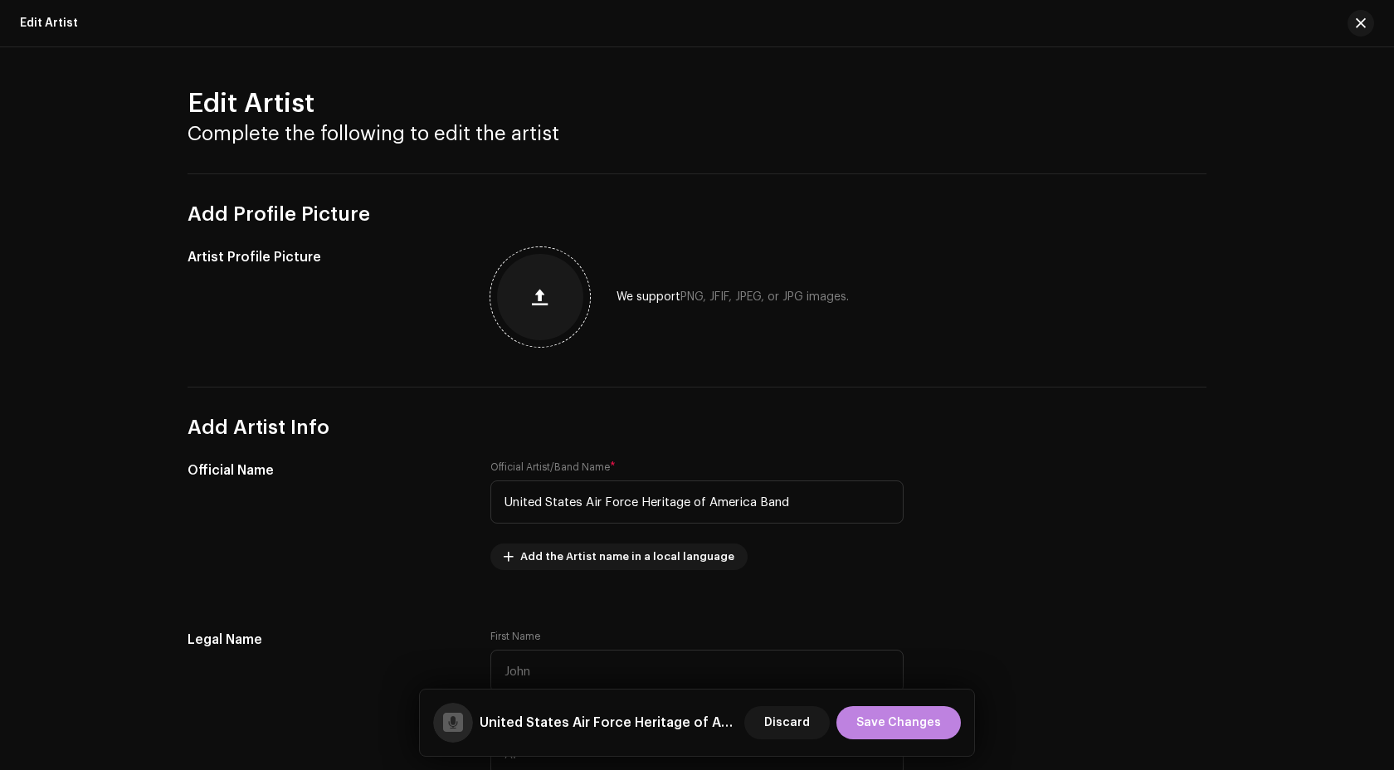
click at [523, 290] on button "button" at bounding box center [540, 297] width 40 height 40
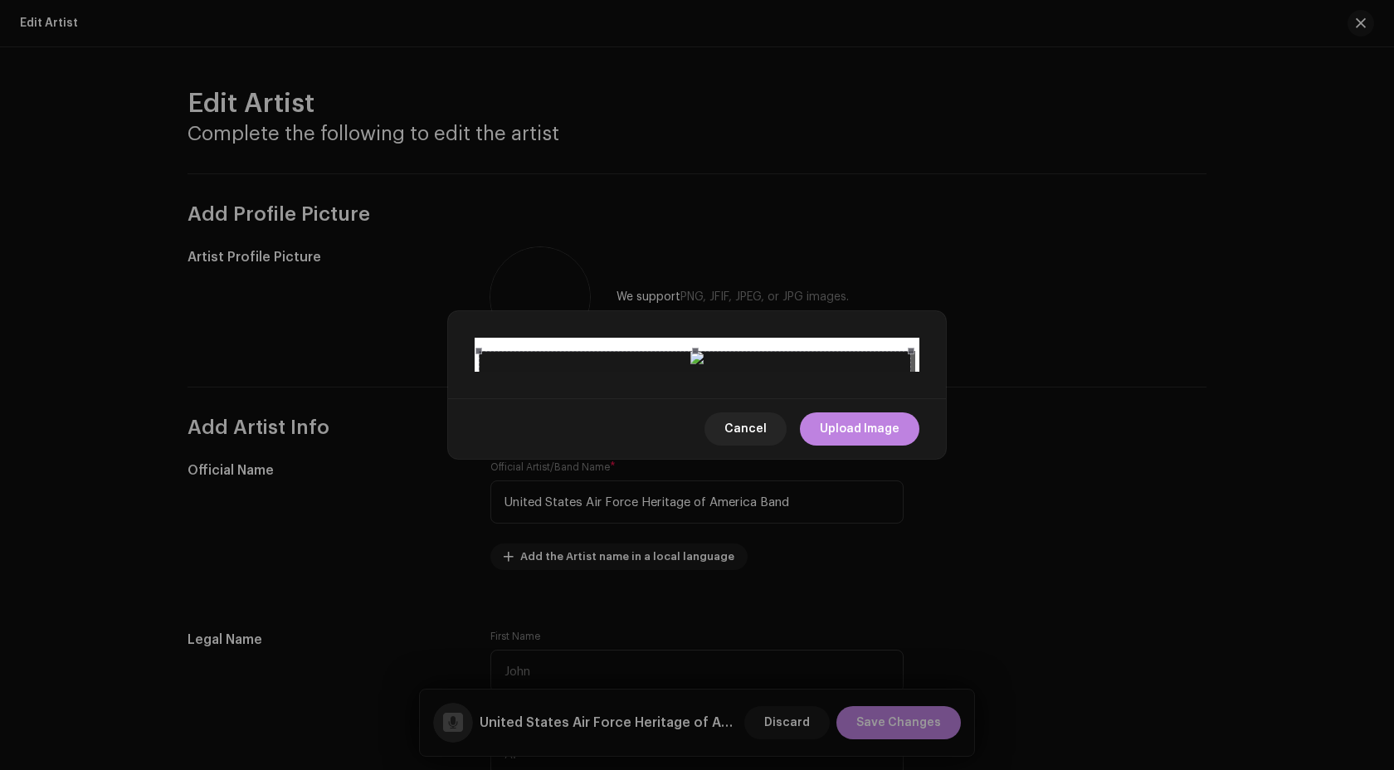
click at [698, 769] on span at bounding box center [695, 783] width 414 height 18
click at [703, 533] on div at bounding box center [697, 567] width 432 height 432
click at [863, 445] on span "Upload Image" at bounding box center [860, 428] width 80 height 33
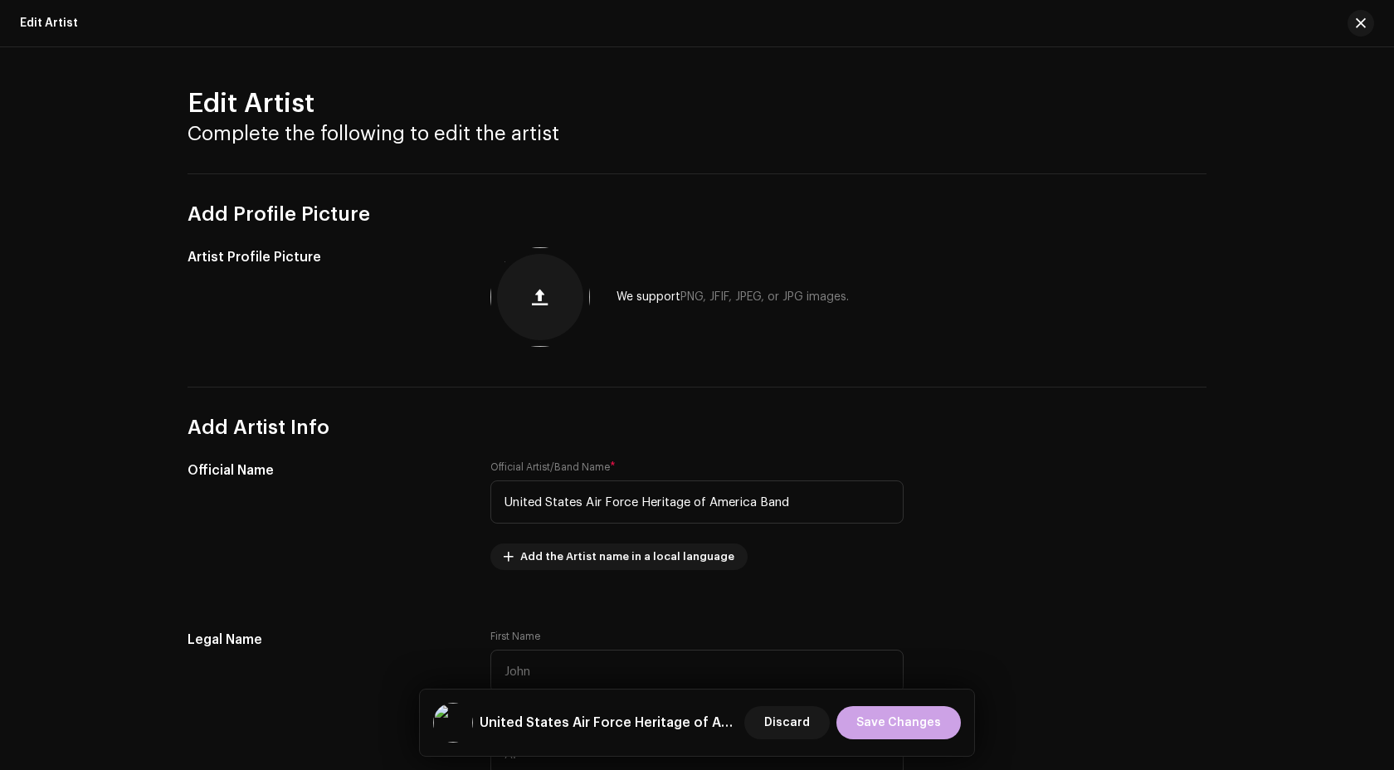
click at [922, 713] on span "Save Changes" at bounding box center [898, 722] width 85 height 33
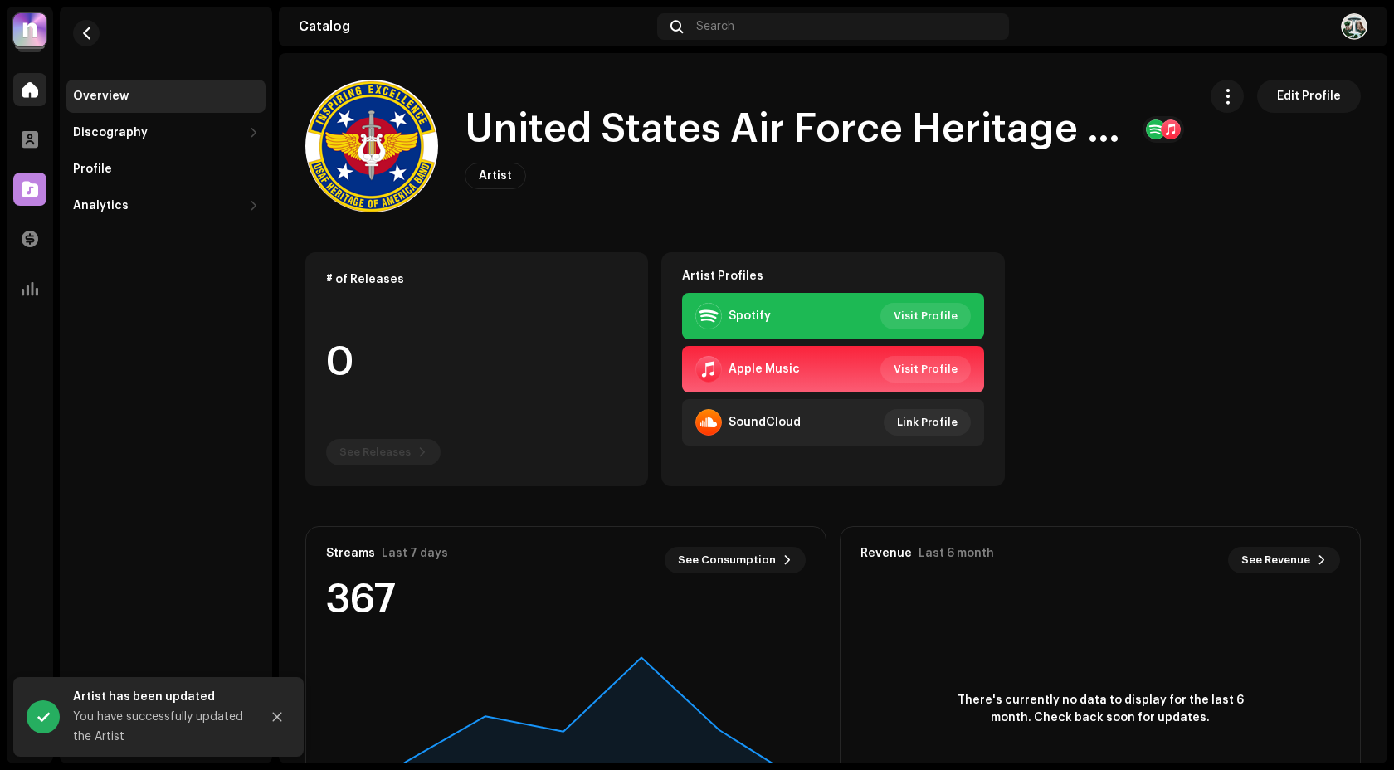
click at [36, 89] on span at bounding box center [30, 89] width 17 height 13
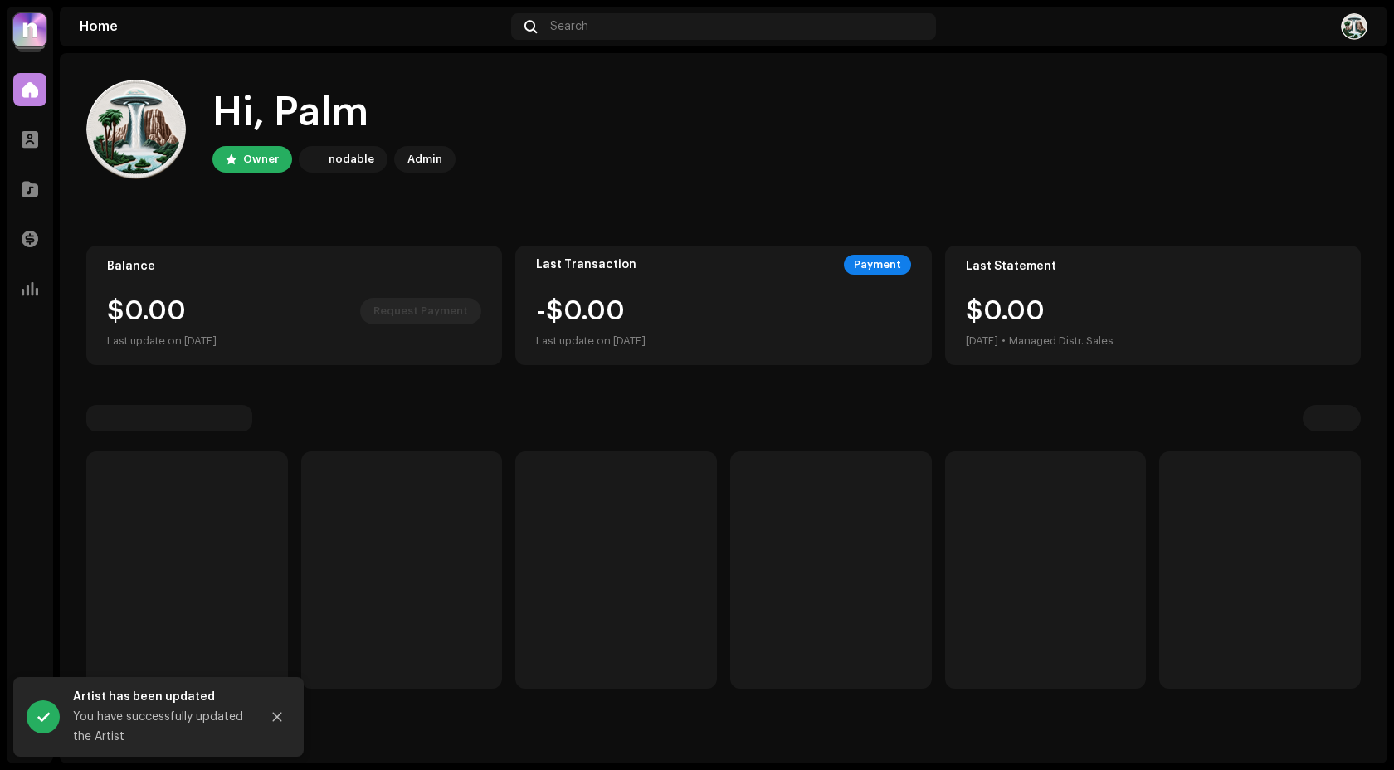
click at [36, 89] on span at bounding box center [30, 89] width 17 height 13
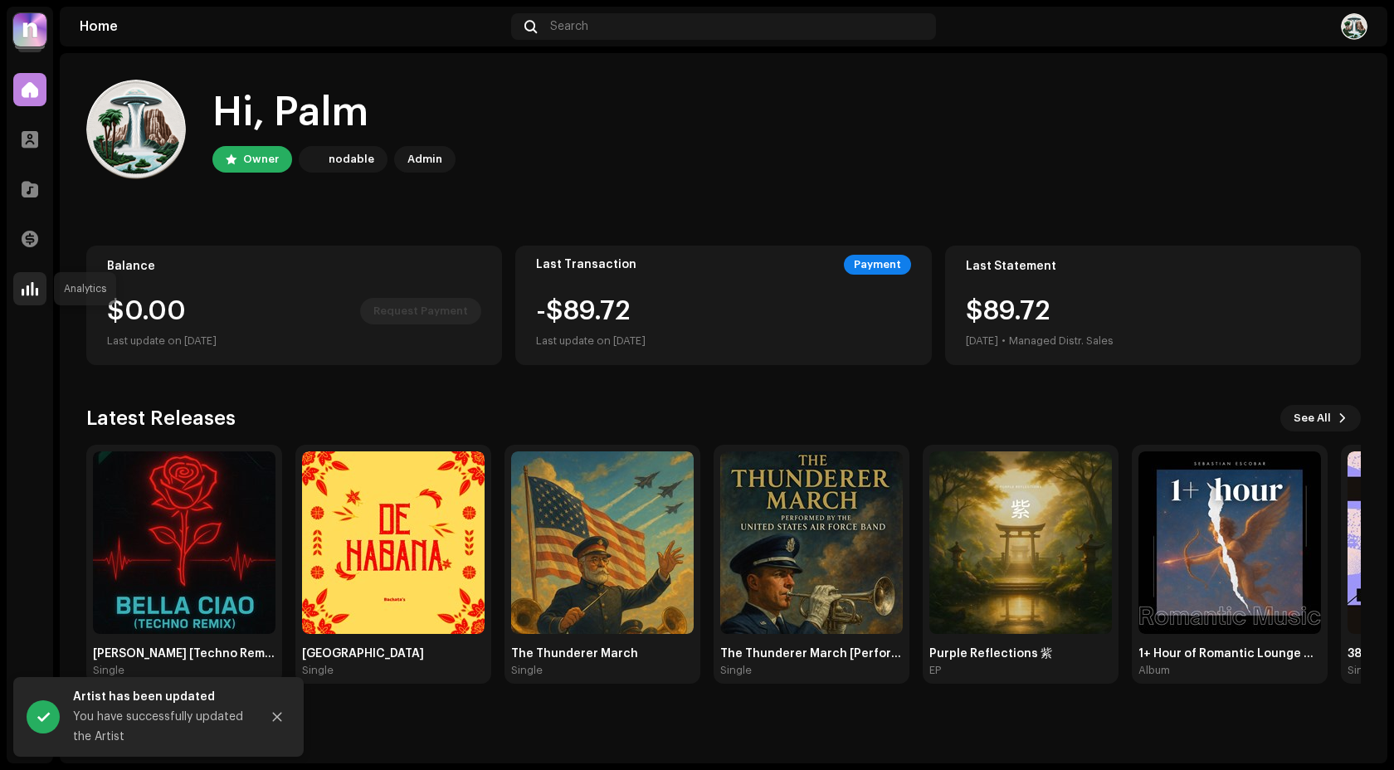
click at [38, 285] on div at bounding box center [29, 288] width 33 height 33
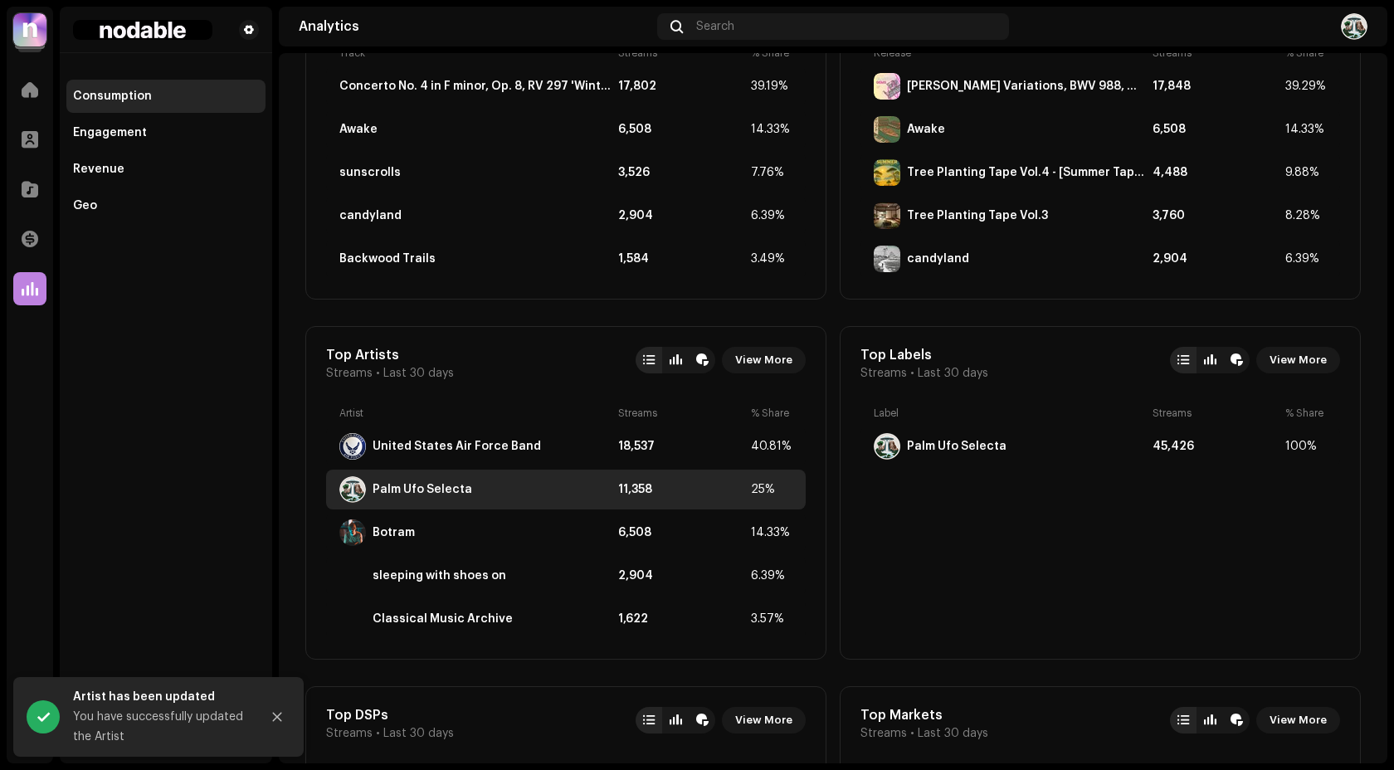
scroll to position [826, 0]
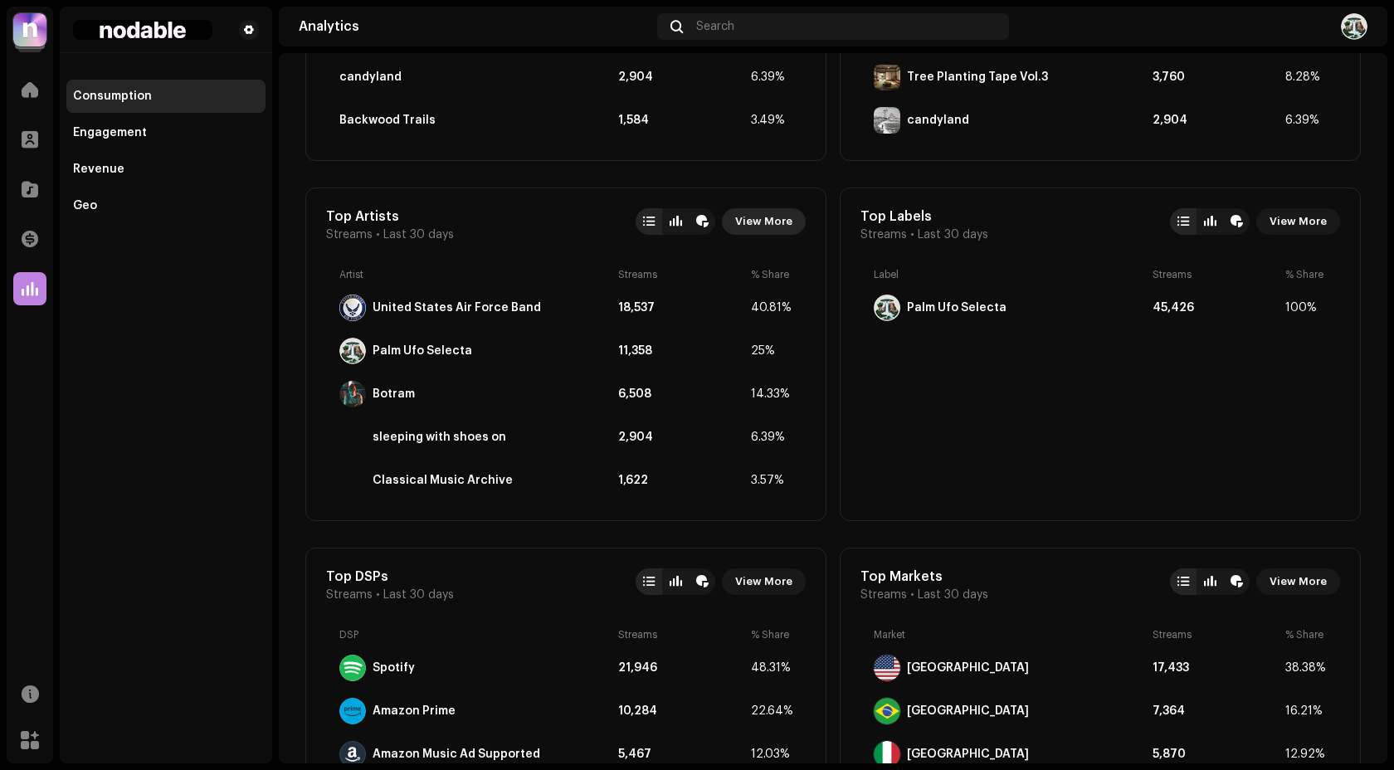
click at [762, 224] on span "View More" at bounding box center [763, 221] width 57 height 33
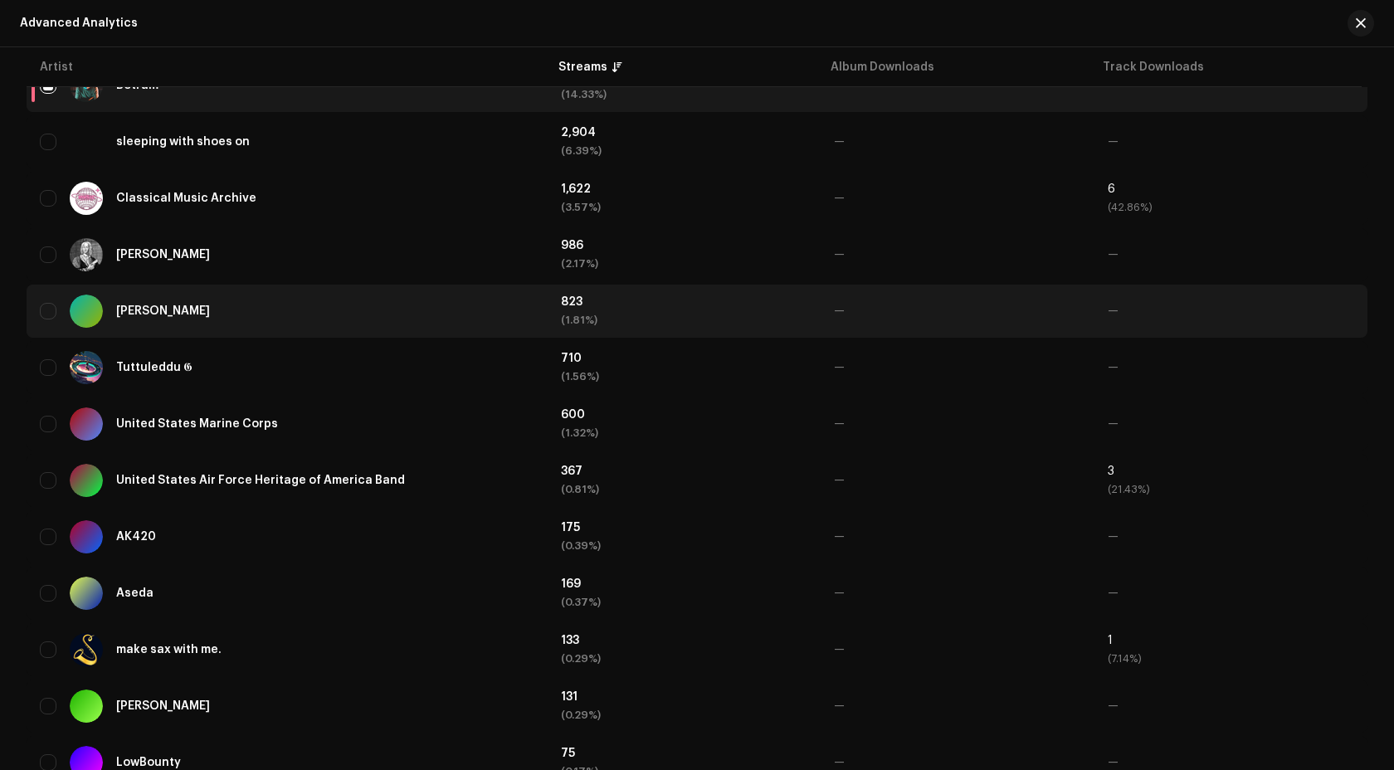
scroll to position [758, 0]
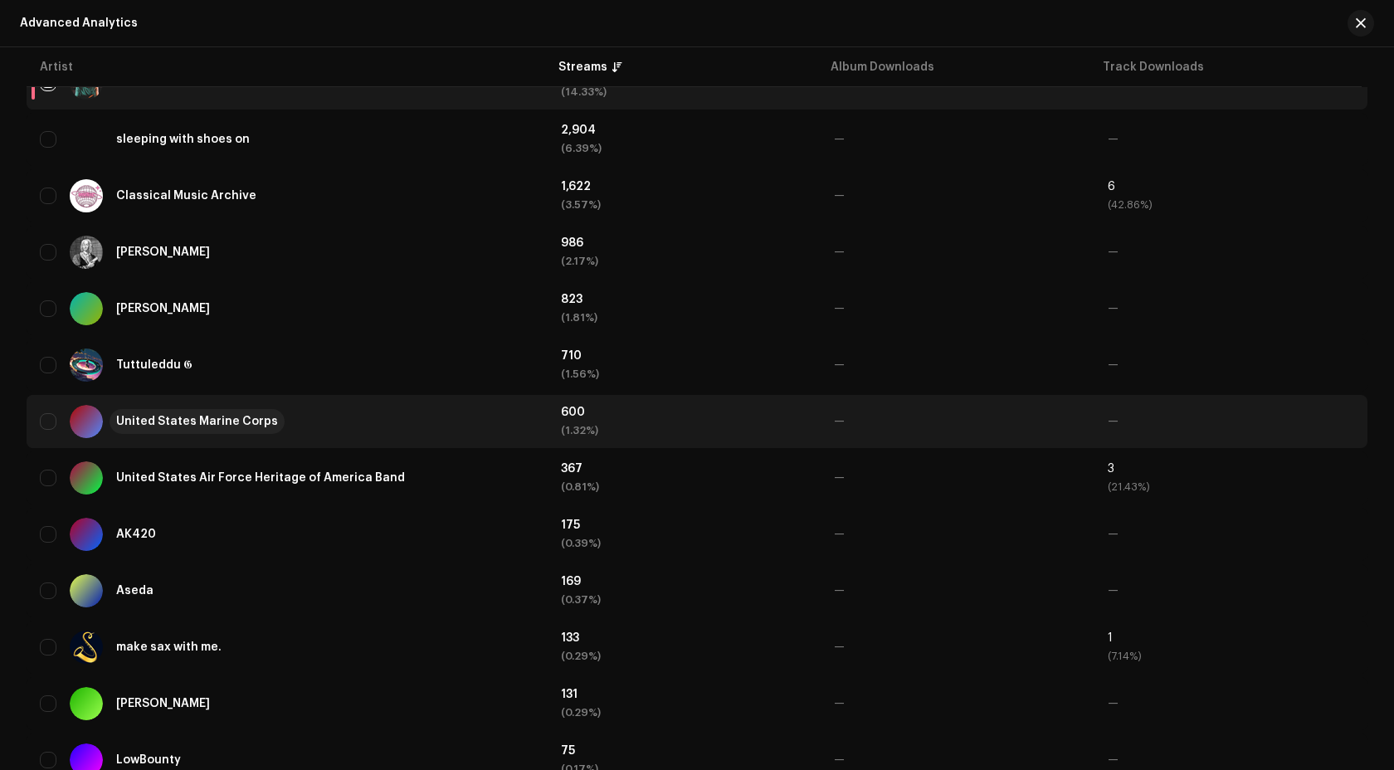
click at [247, 426] on div "United States Marine Corps" at bounding box center [197, 422] width 162 height 12
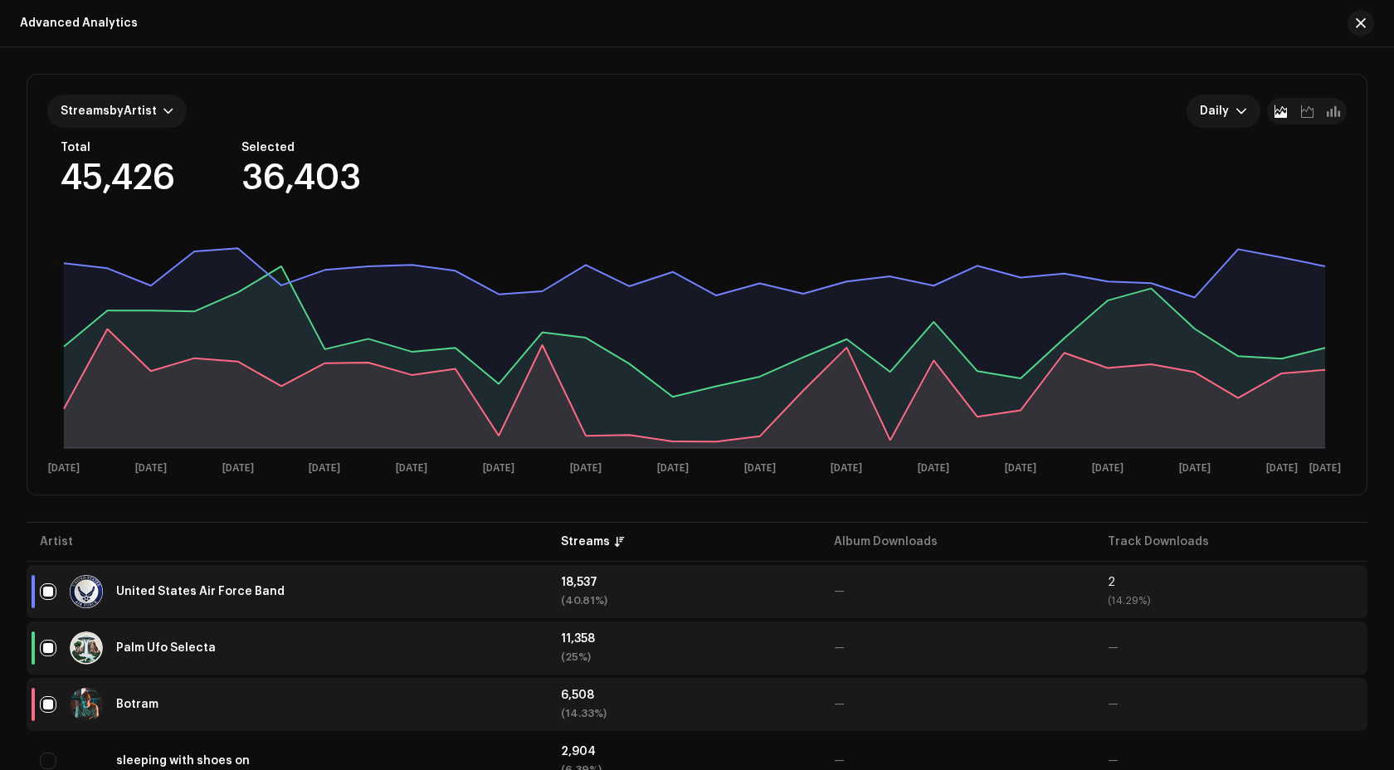
scroll to position [0, 0]
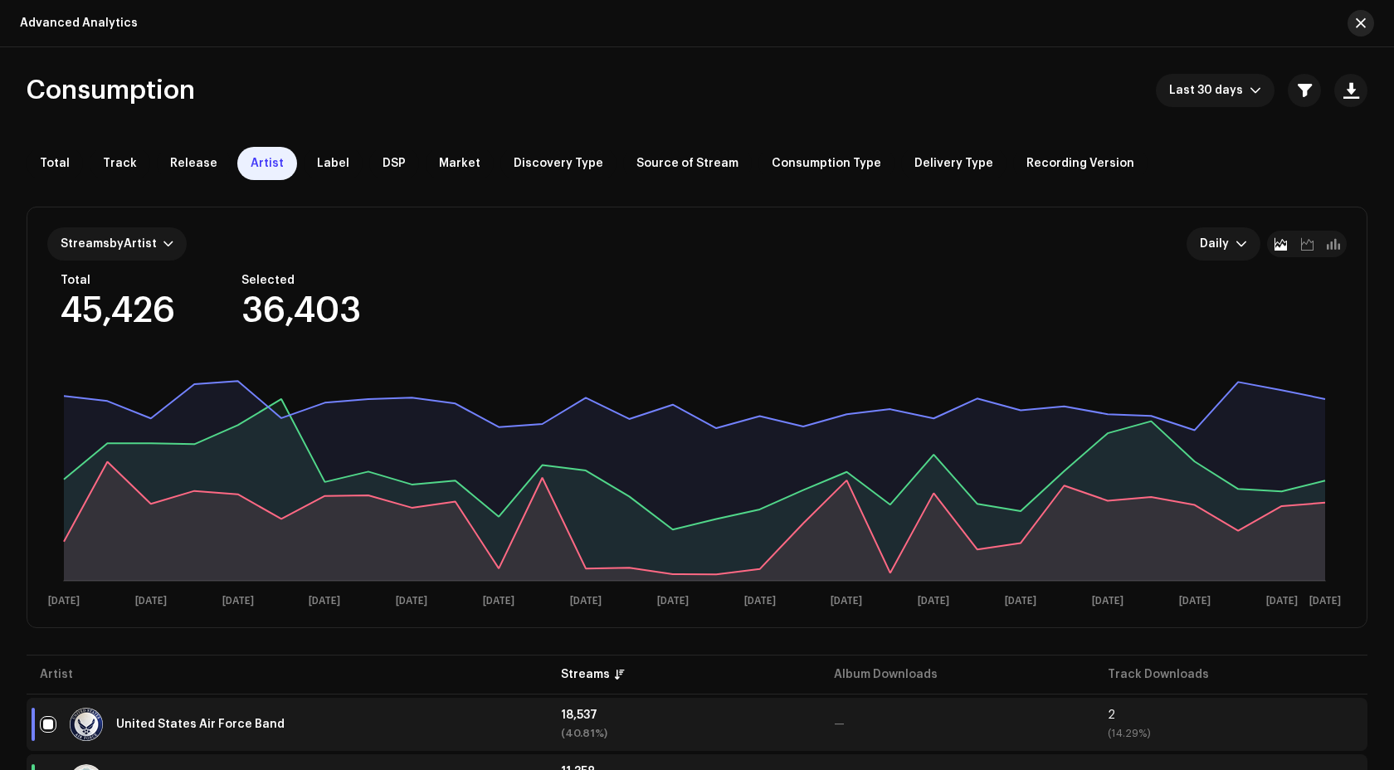
click at [1355, 29] on span "button" at bounding box center [1360, 23] width 10 height 13
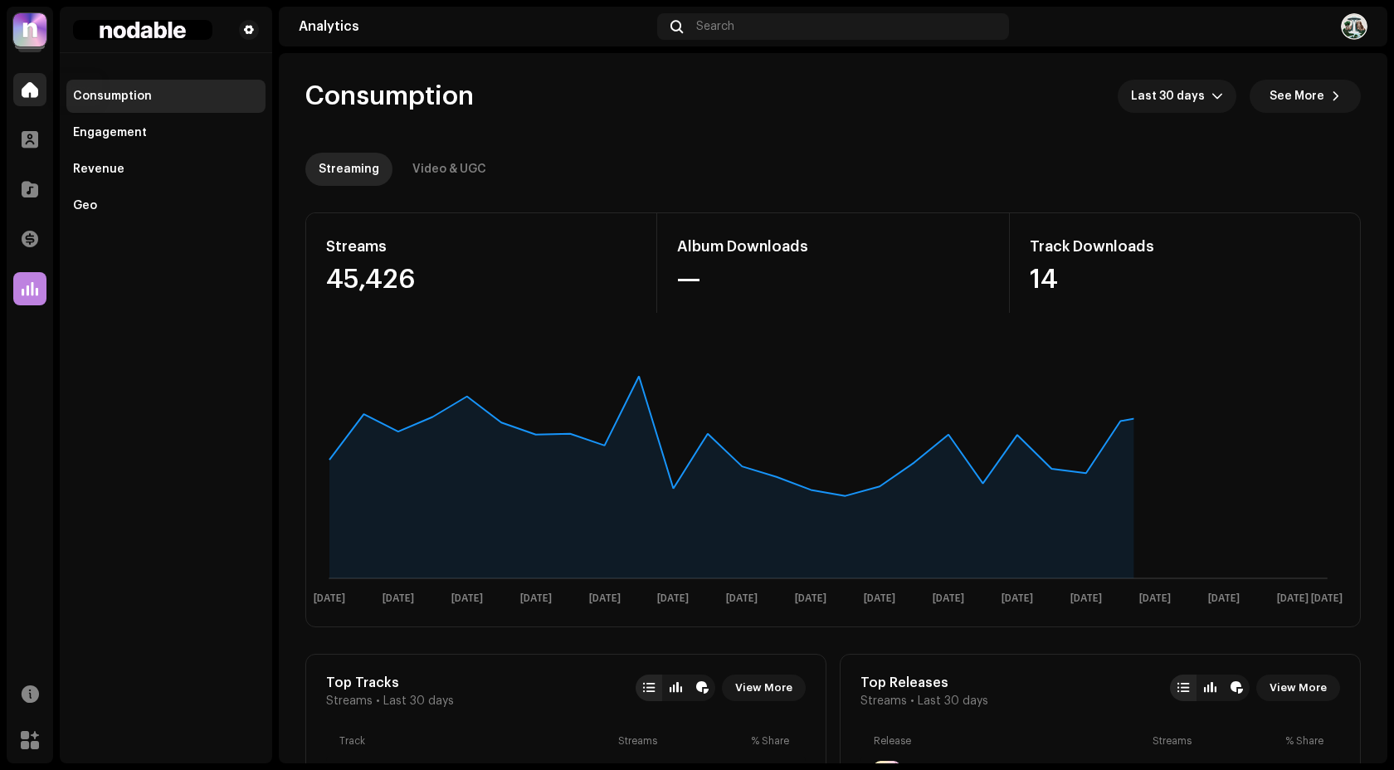
click at [19, 85] on div at bounding box center [29, 89] width 33 height 33
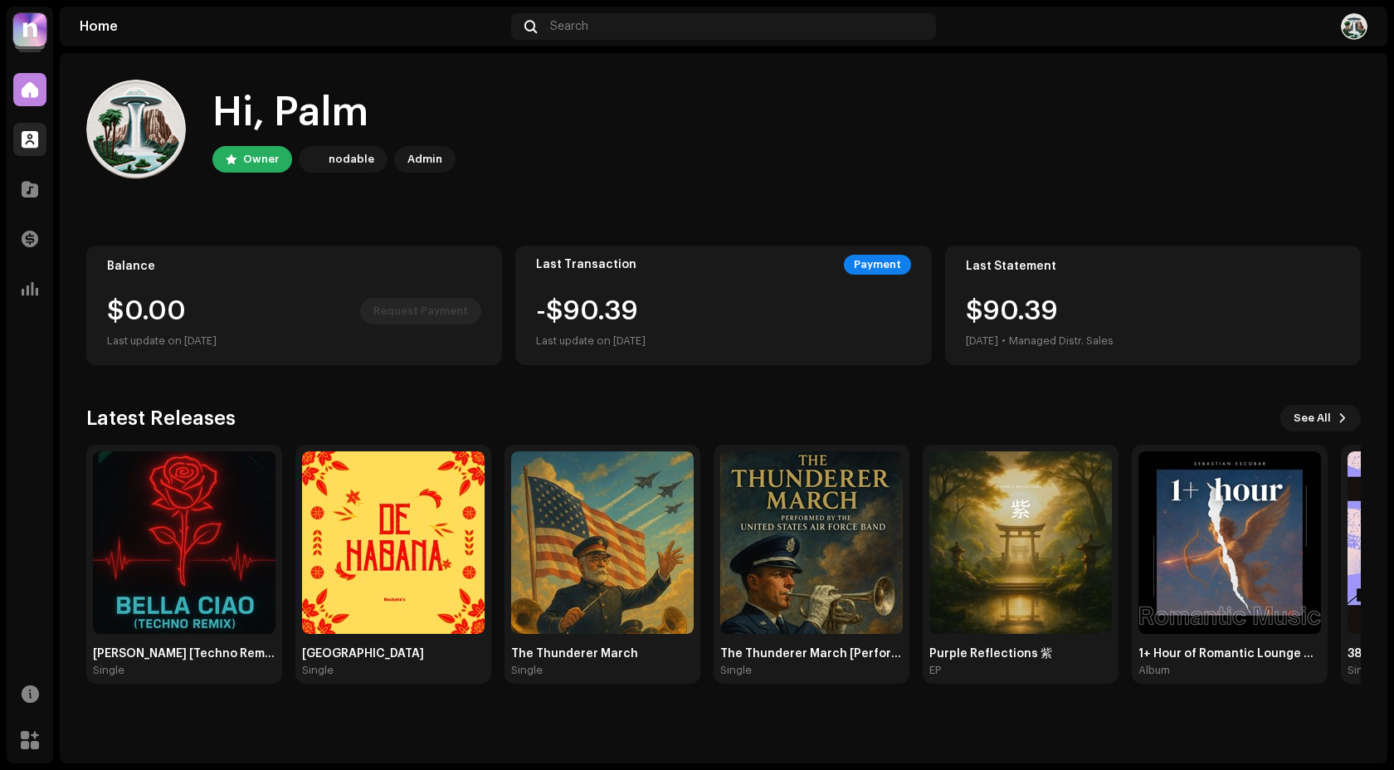
click at [33, 146] on span at bounding box center [30, 139] width 17 height 13
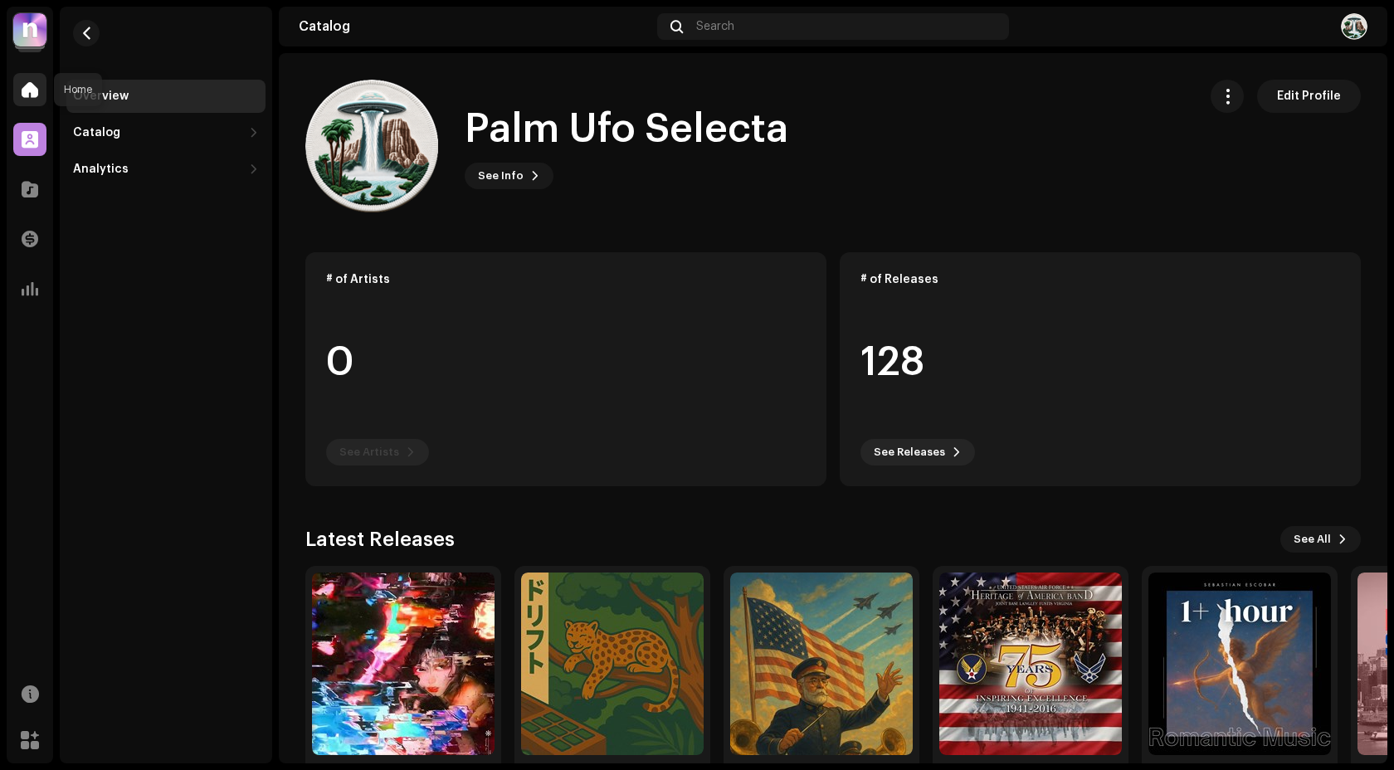
click at [25, 100] on div at bounding box center [29, 89] width 33 height 33
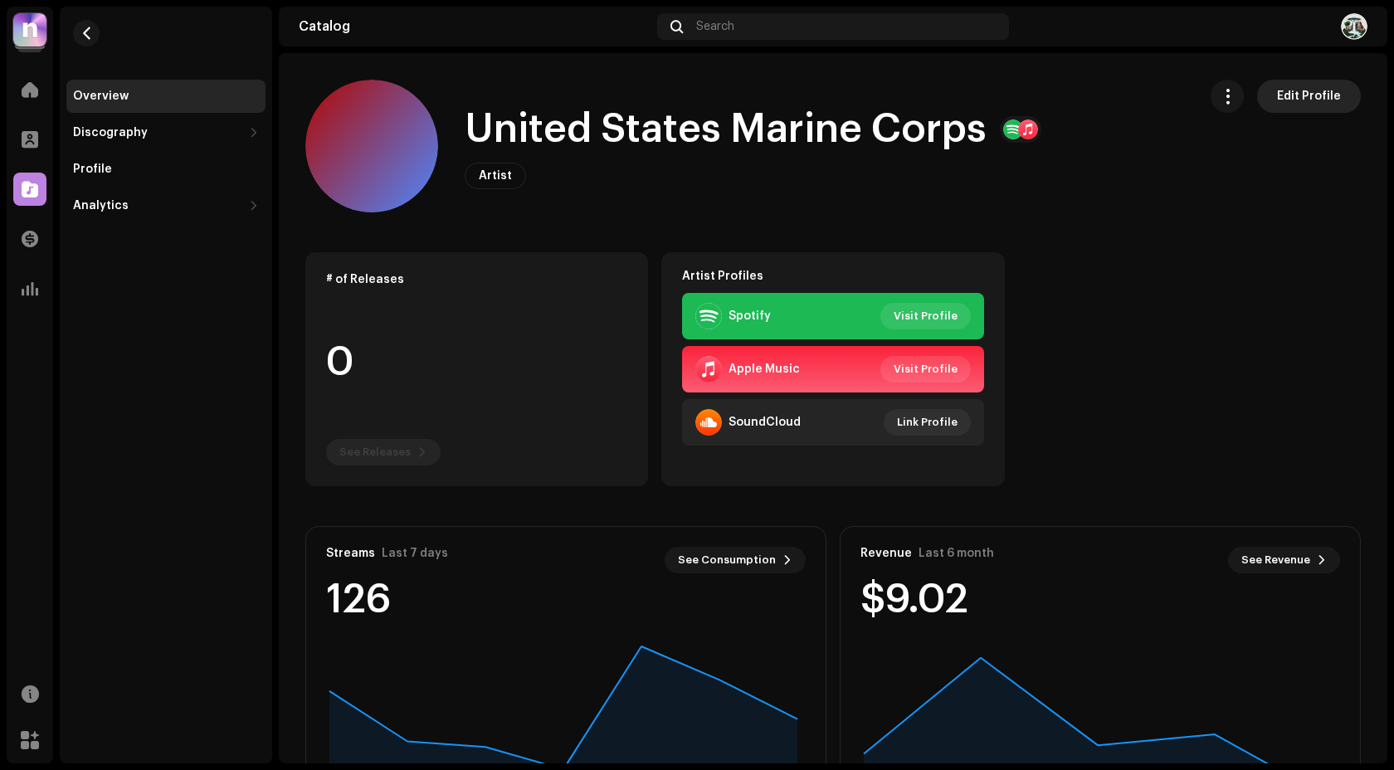
click at [1313, 100] on span "Edit Profile" at bounding box center [1309, 96] width 64 height 33
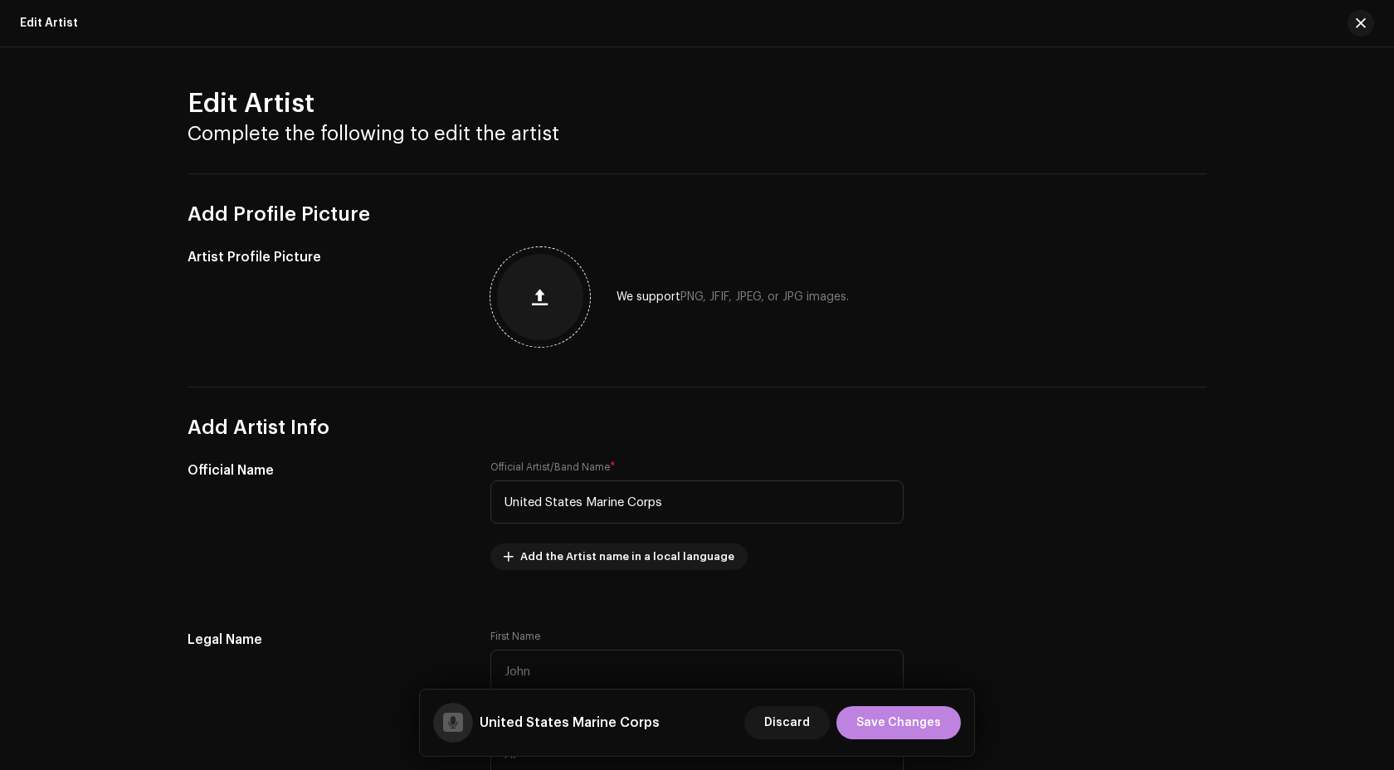
click at [545, 305] on button "button" at bounding box center [540, 297] width 40 height 40
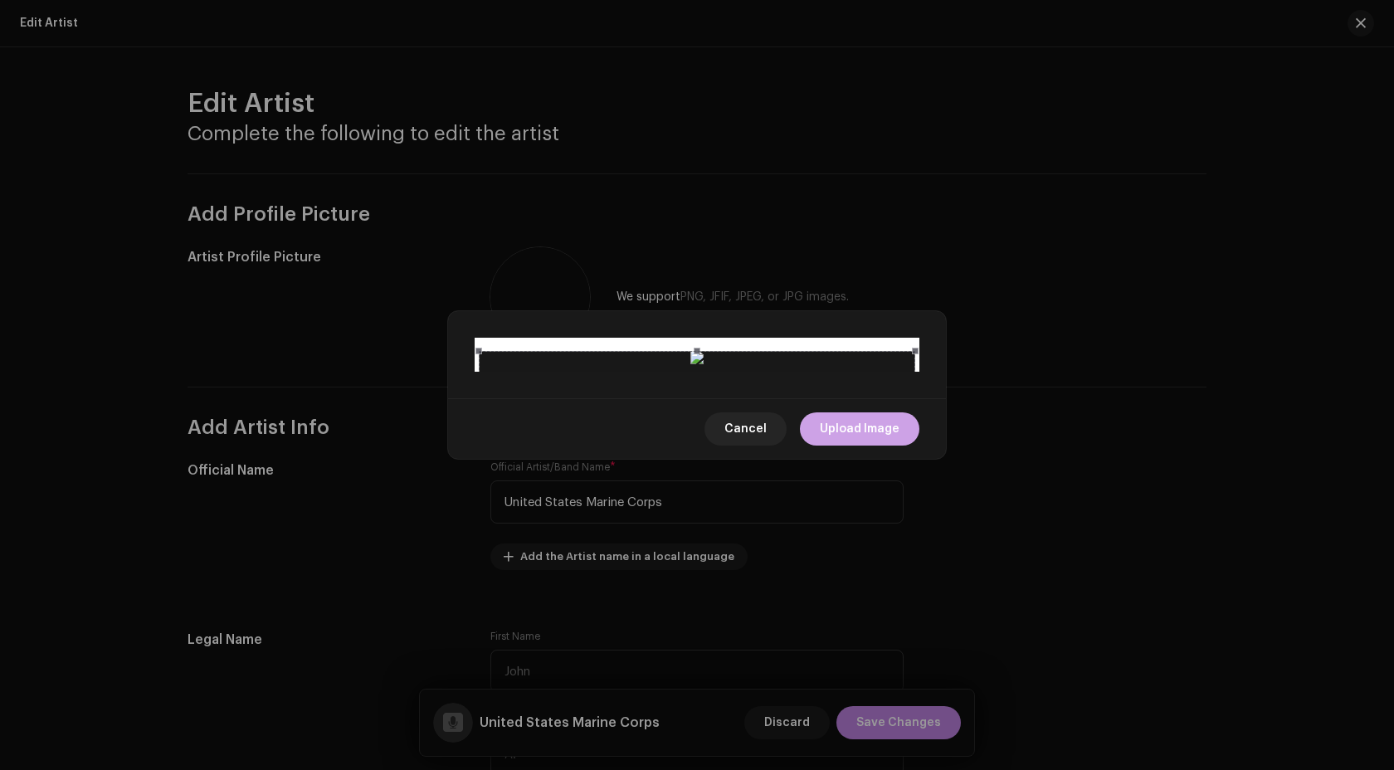
click at [883, 445] on span "Upload Image" at bounding box center [860, 428] width 80 height 33
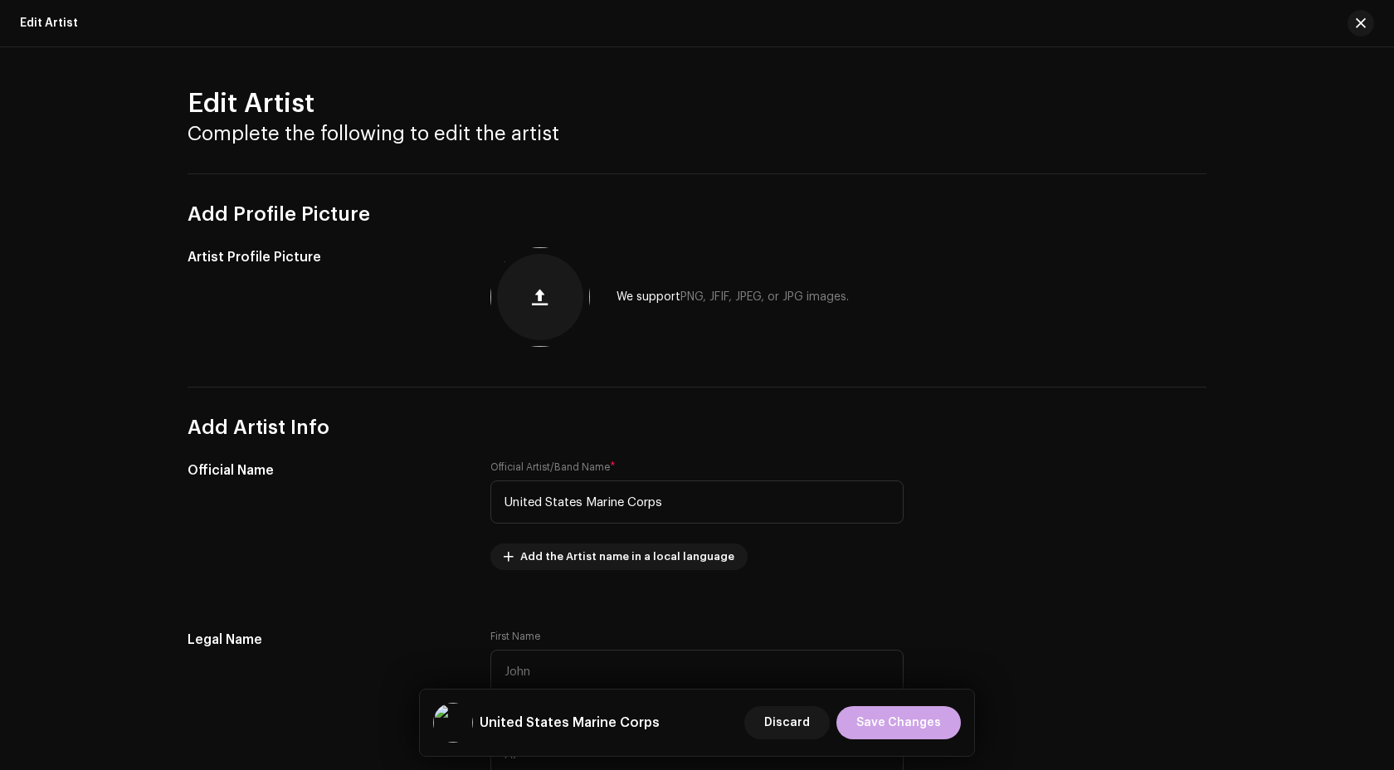
click at [924, 727] on span "Save Changes" at bounding box center [898, 722] width 85 height 33
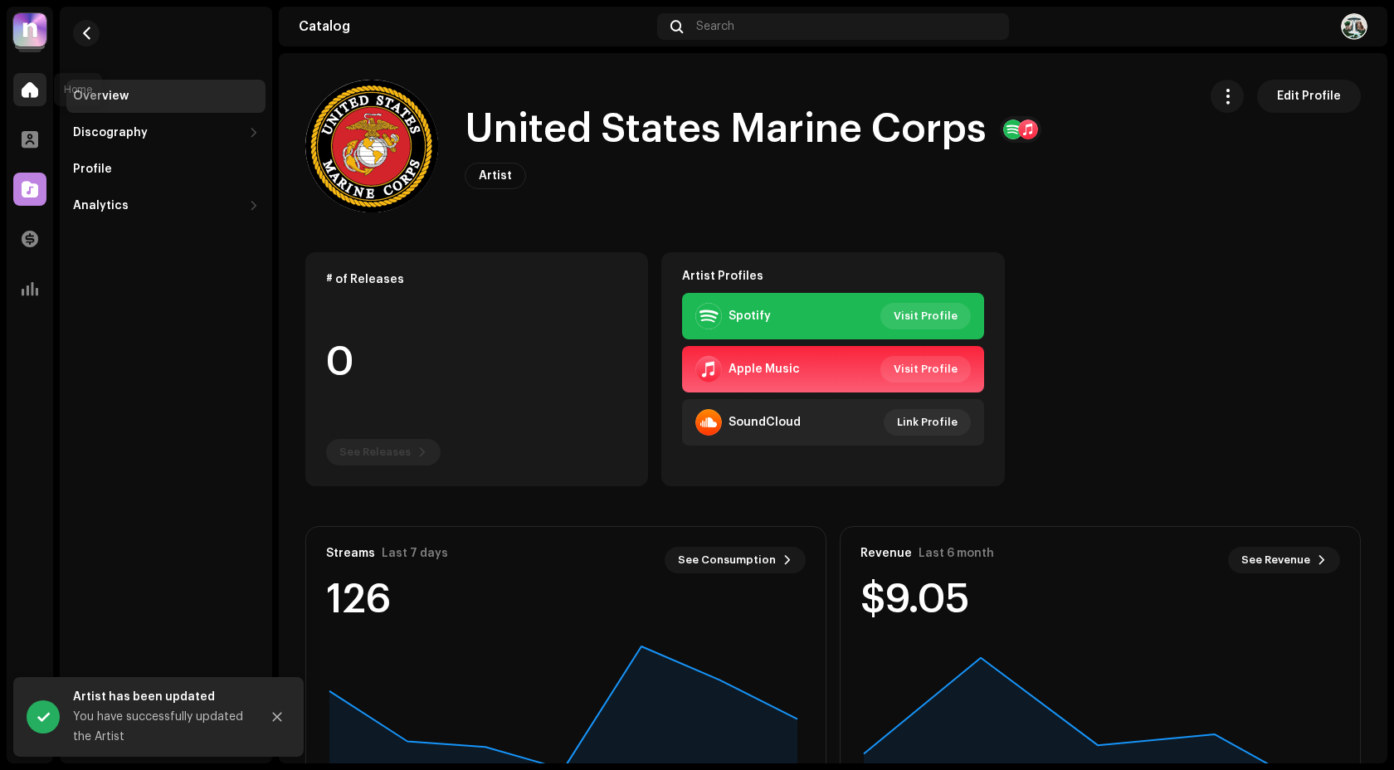
click at [17, 84] on div at bounding box center [29, 89] width 33 height 33
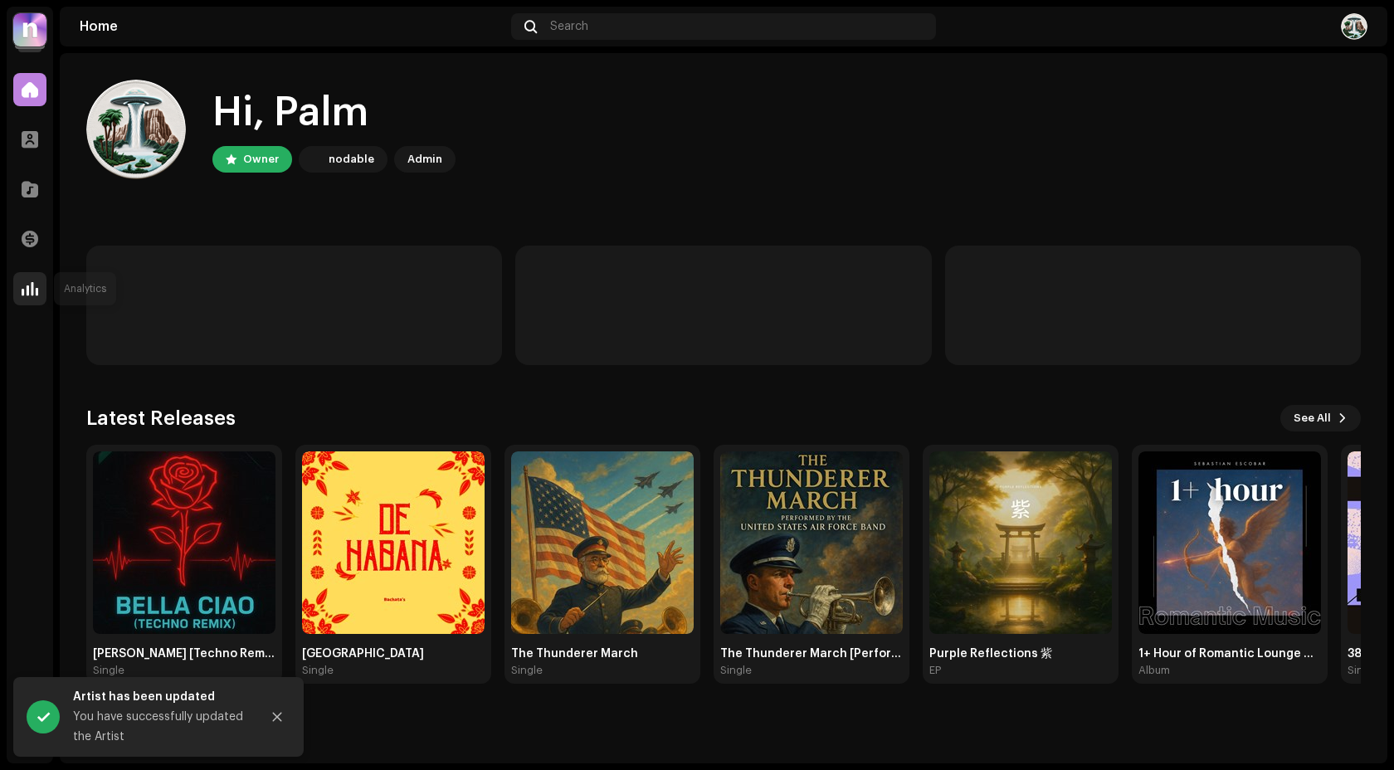
click at [22, 301] on div at bounding box center [29, 288] width 33 height 33
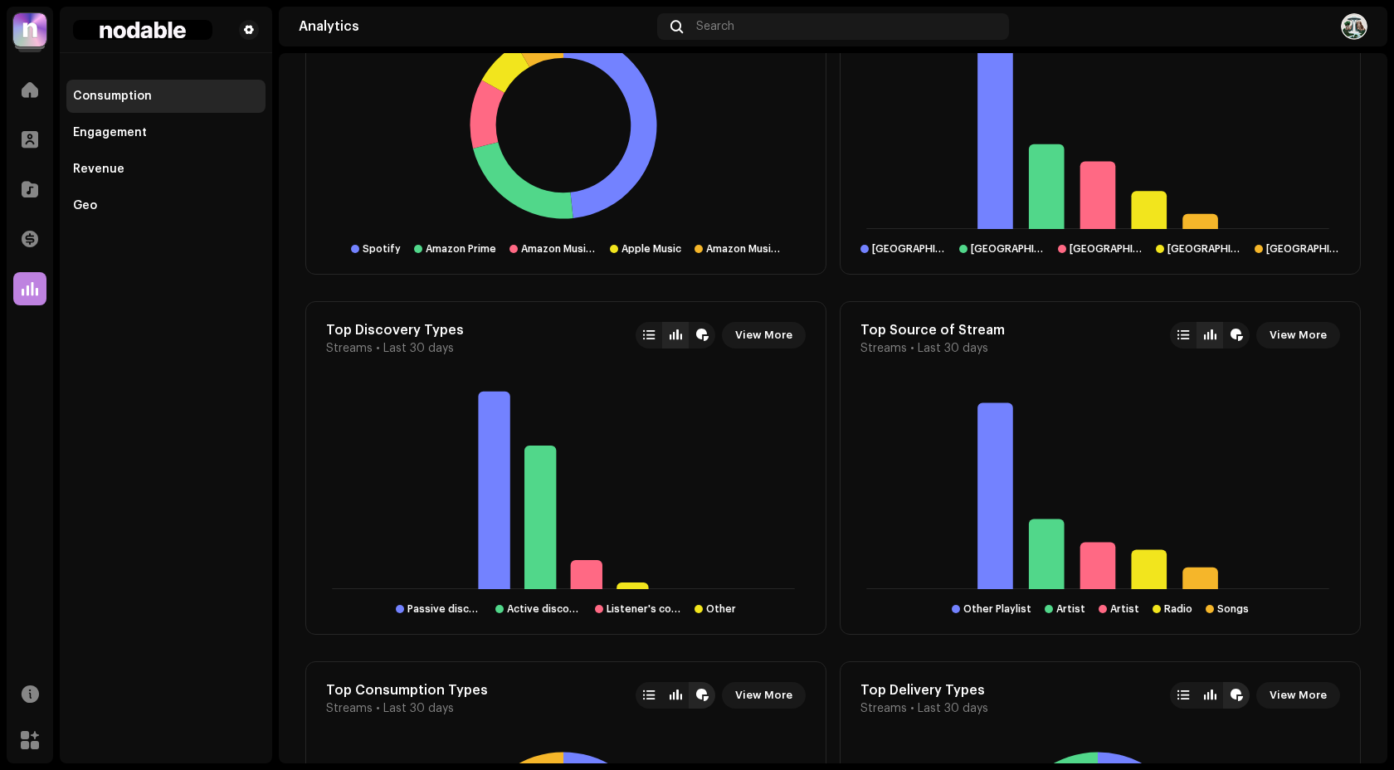
scroll to position [1457, 0]
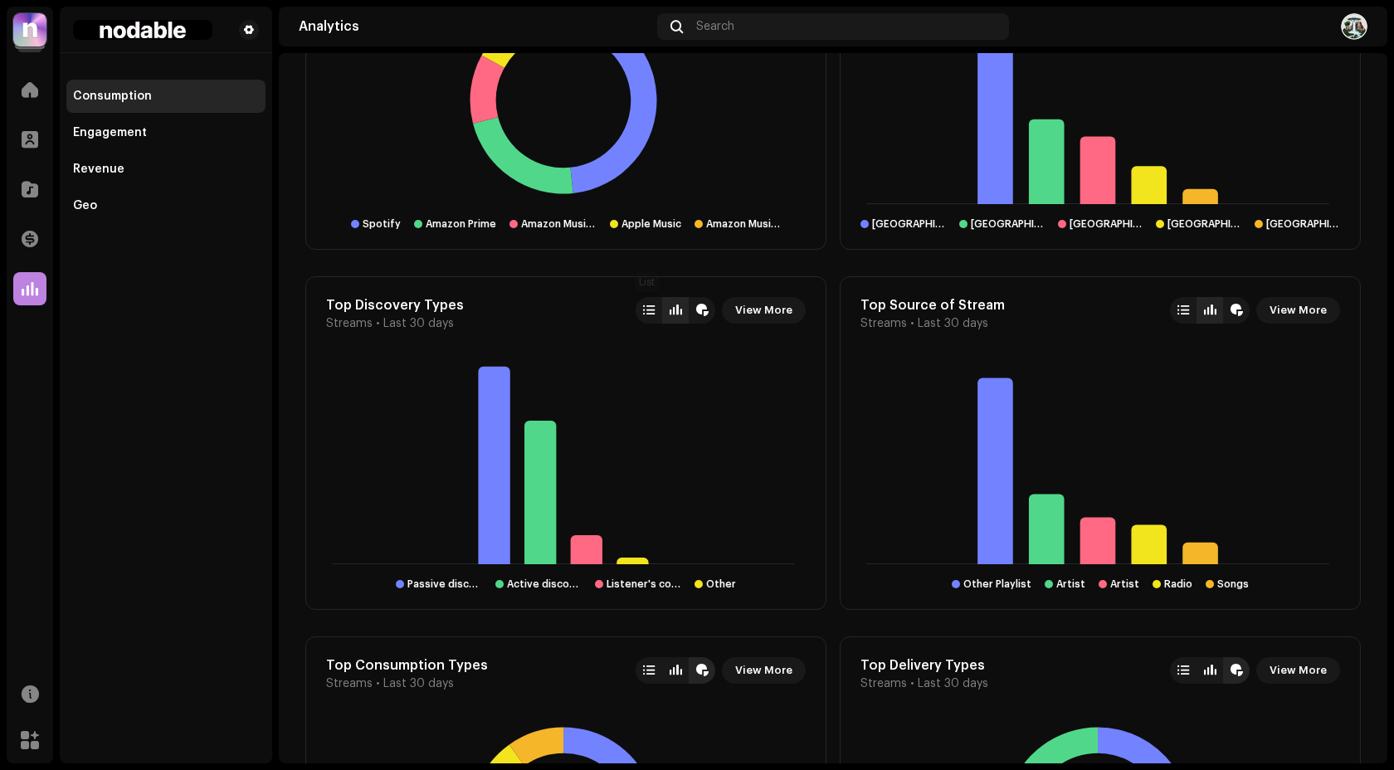
click at [645, 307] on div at bounding box center [649, 310] width 12 height 13
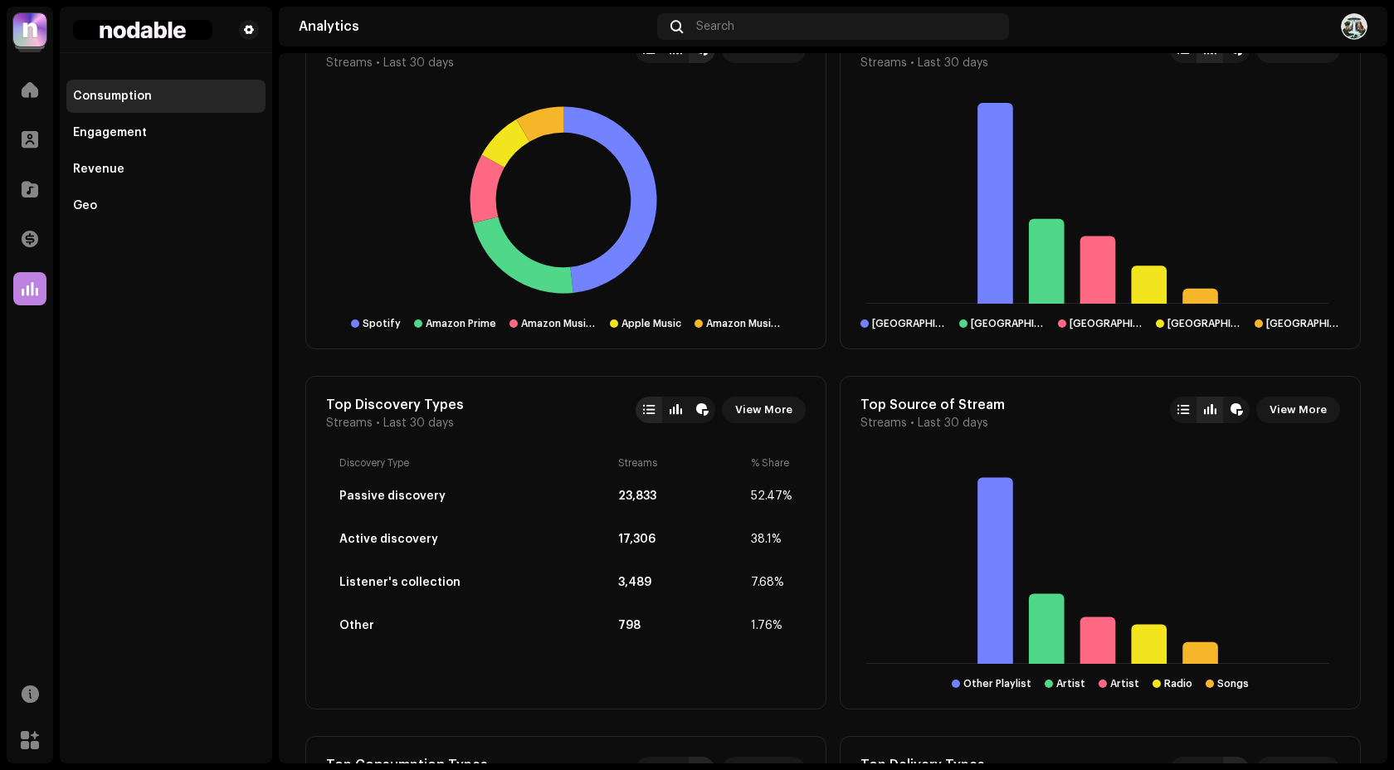
scroll to position [1274, 0]
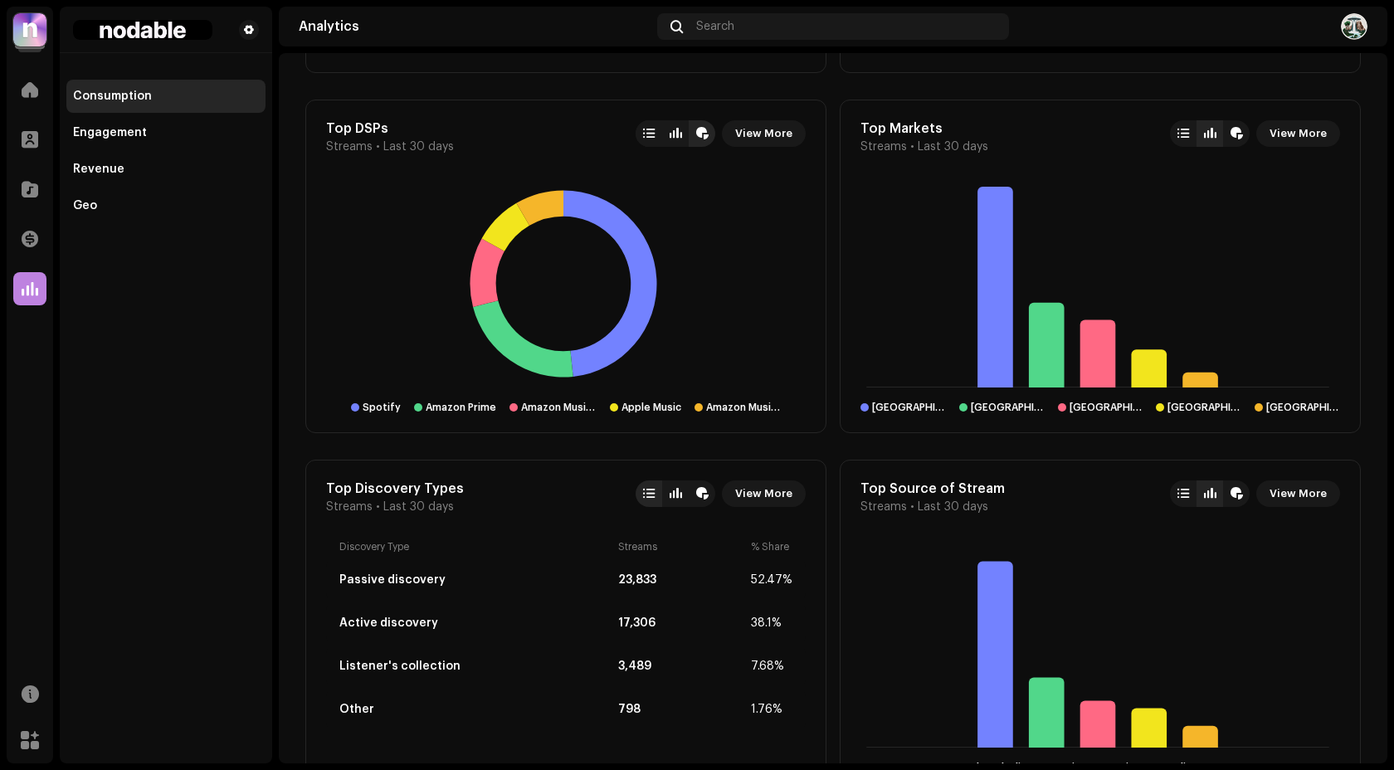
click at [654, 146] on div at bounding box center [648, 133] width 27 height 27
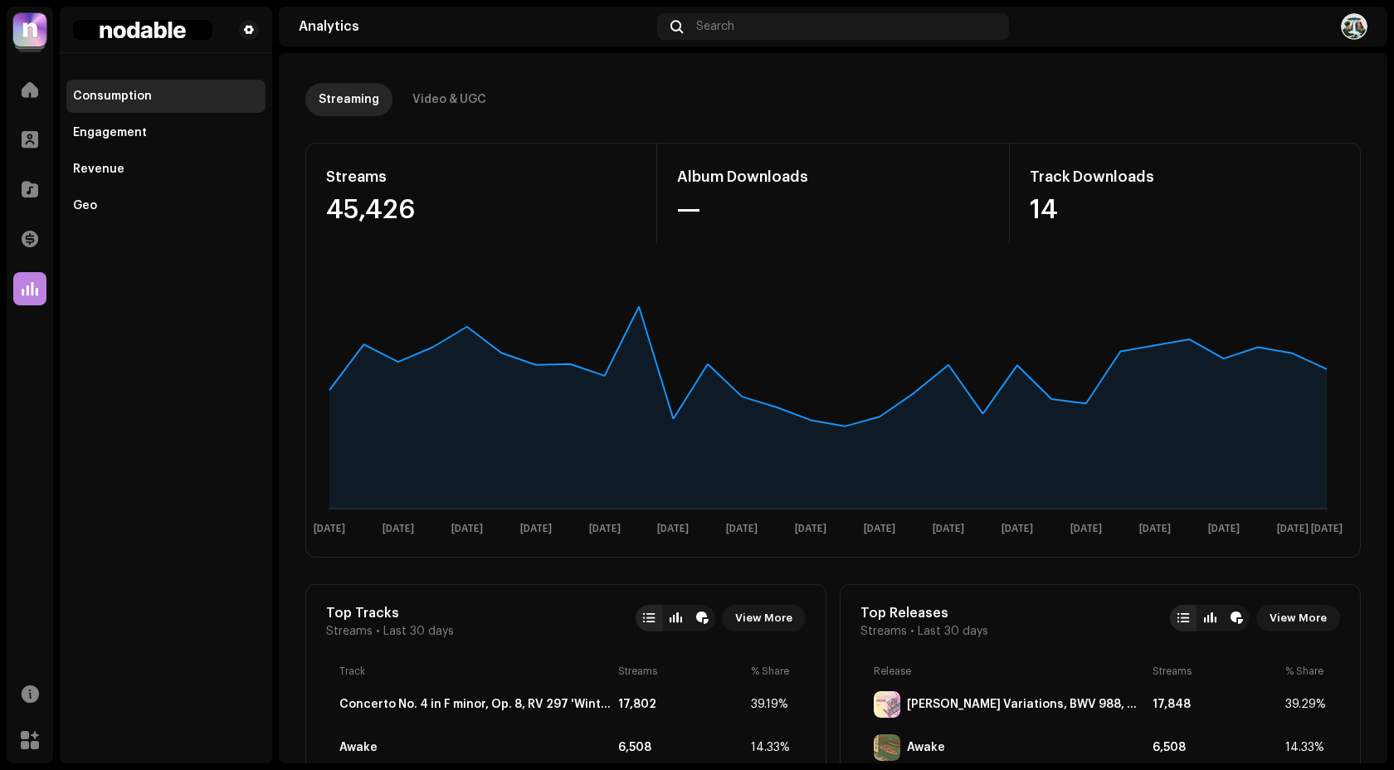
scroll to position [0, 0]
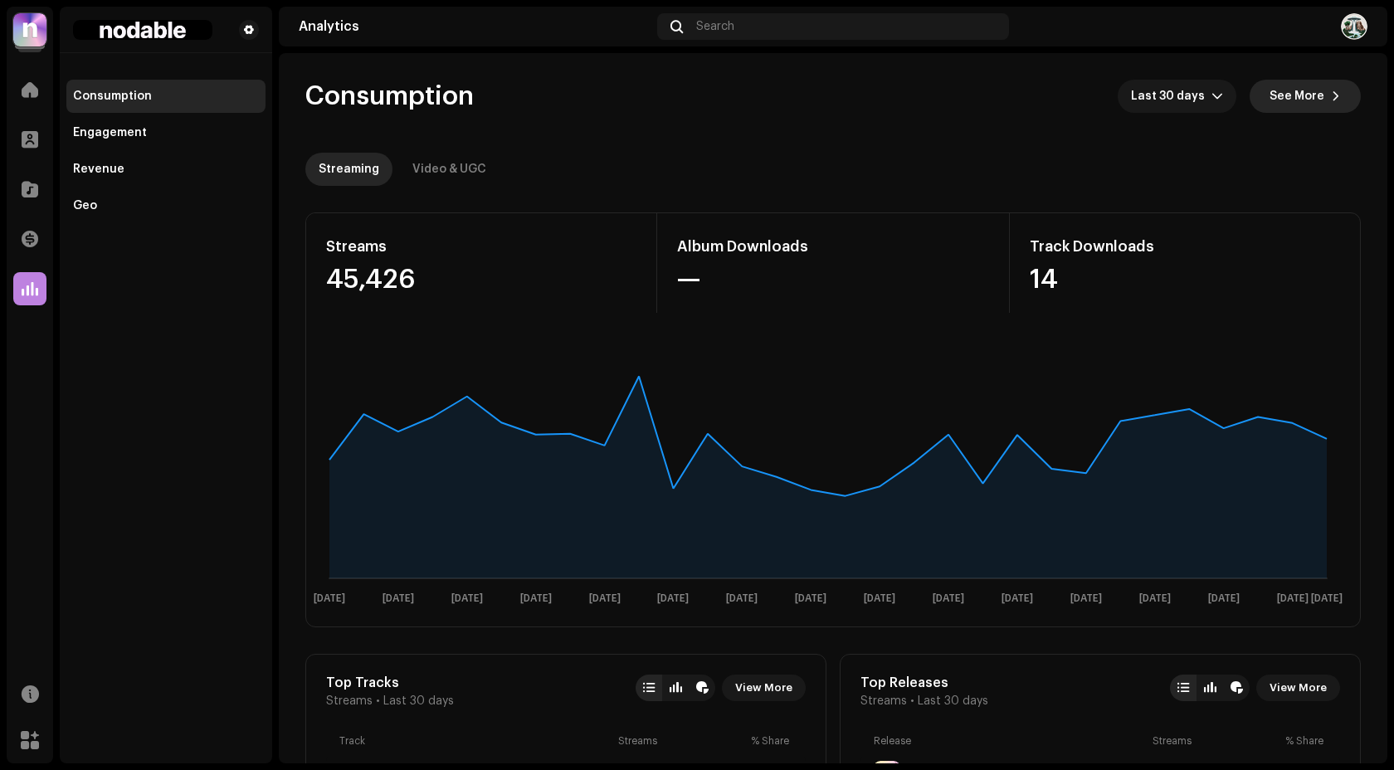
click at [1309, 102] on span "See More" at bounding box center [1296, 96] width 55 height 33
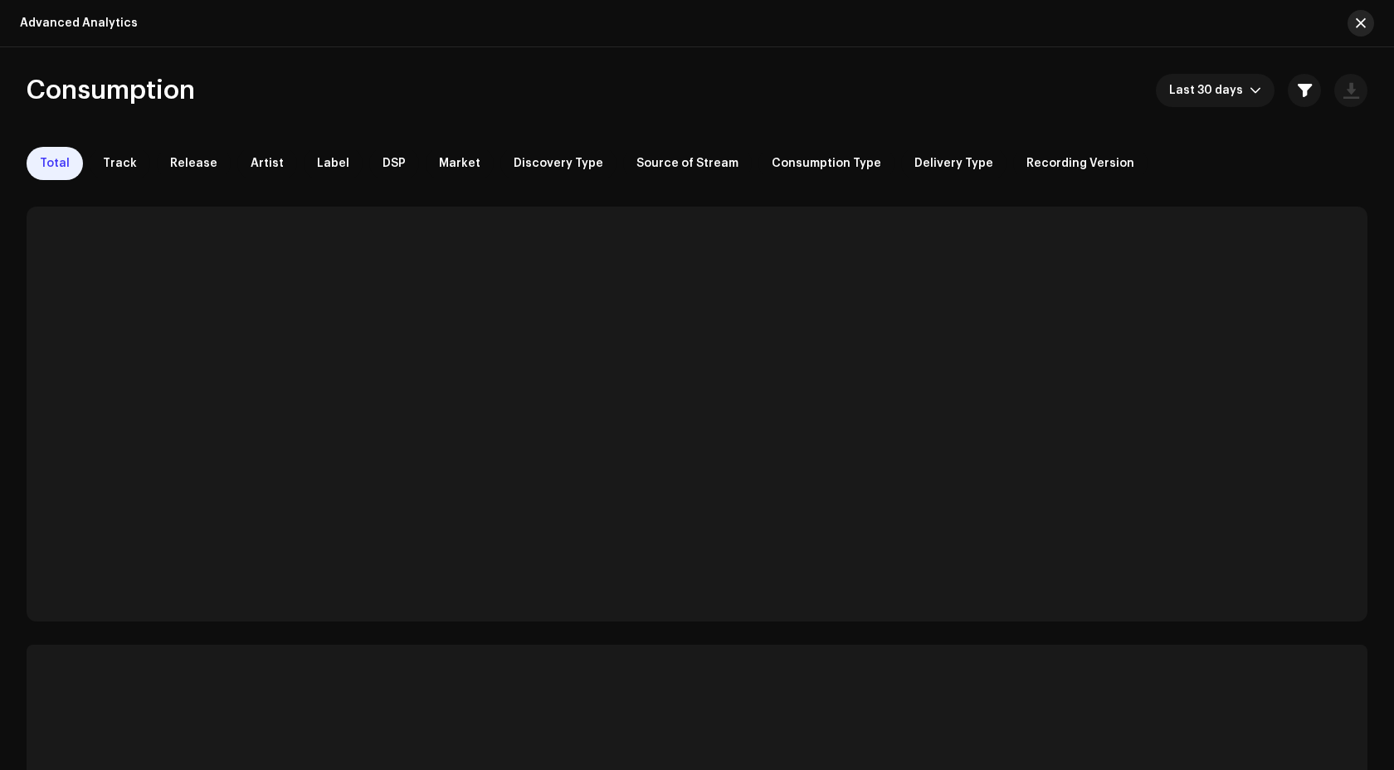
click at [1368, 27] on button "button" at bounding box center [1360, 23] width 27 height 27
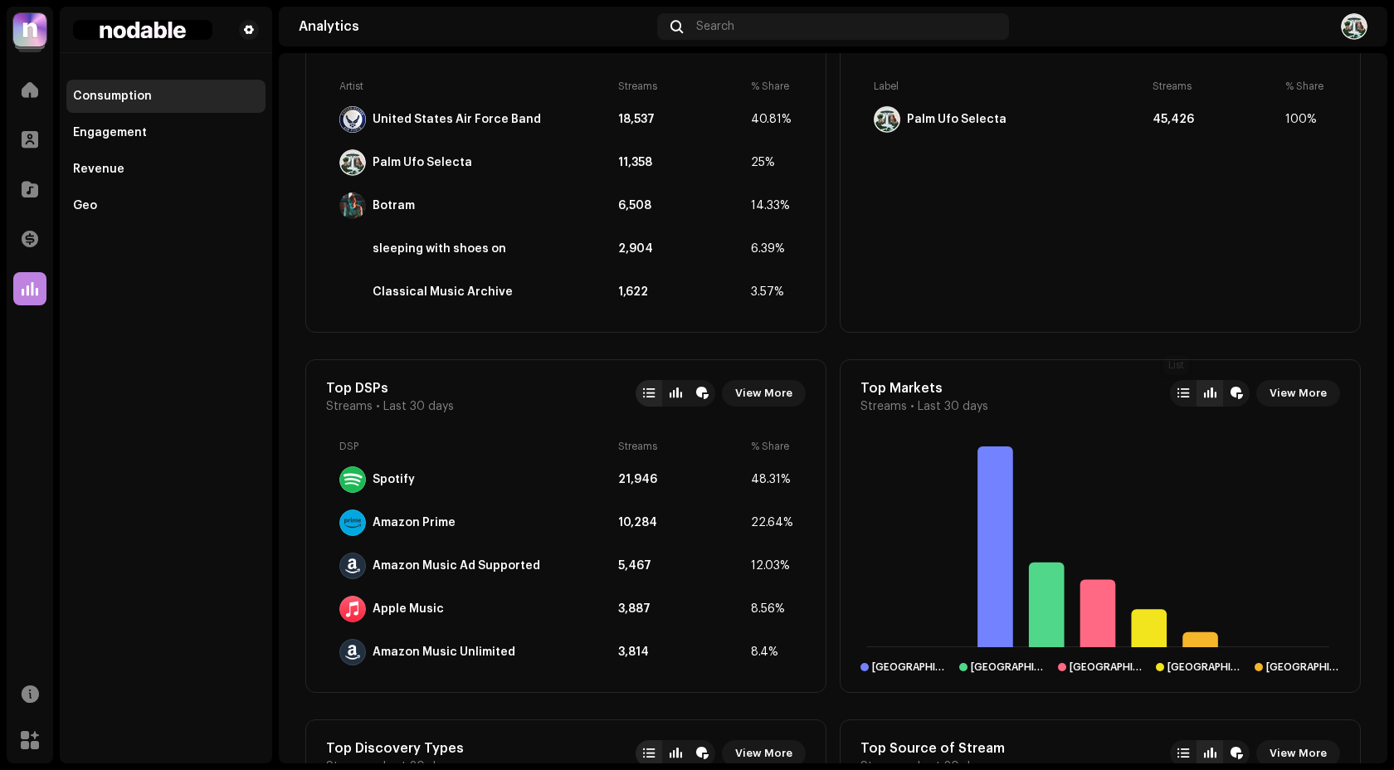
click at [1180, 396] on div at bounding box center [1183, 393] width 12 height 13
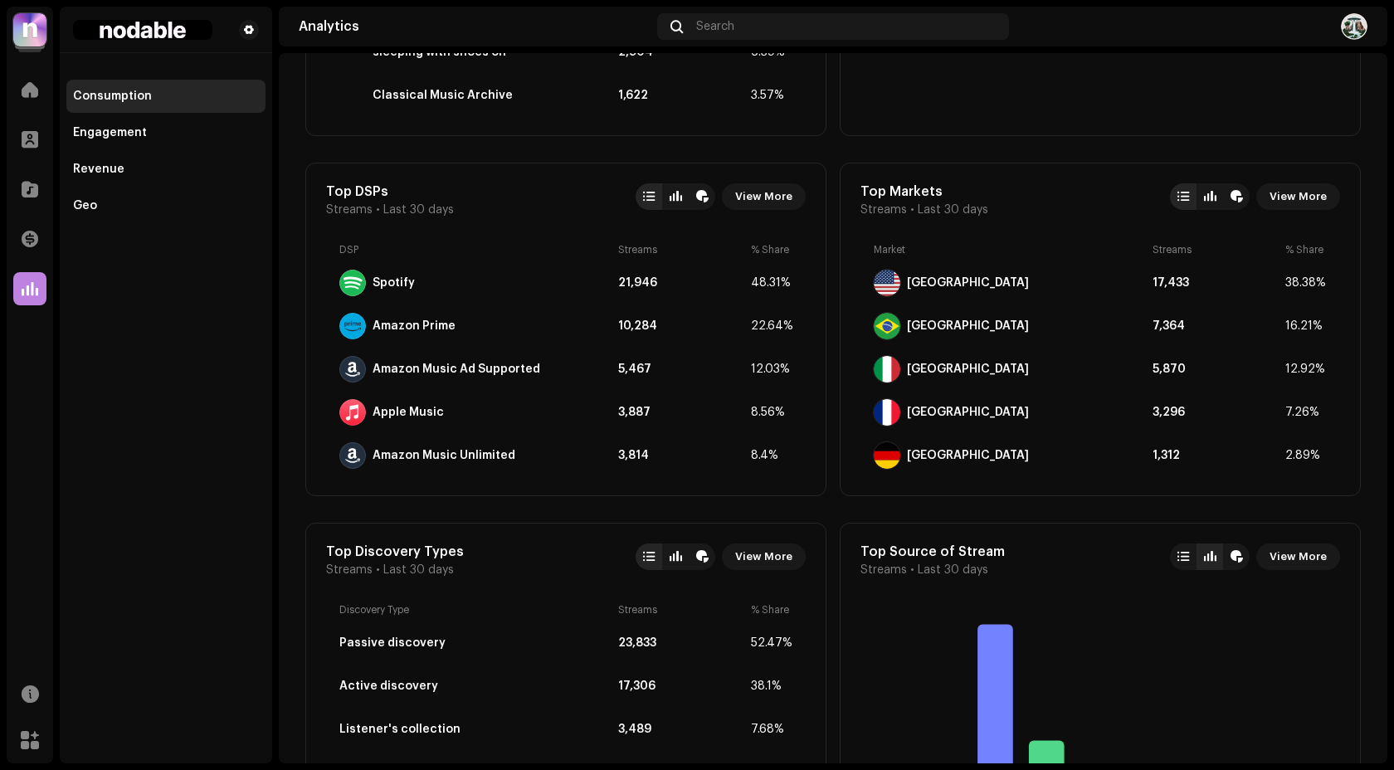
scroll to position [1314, 0]
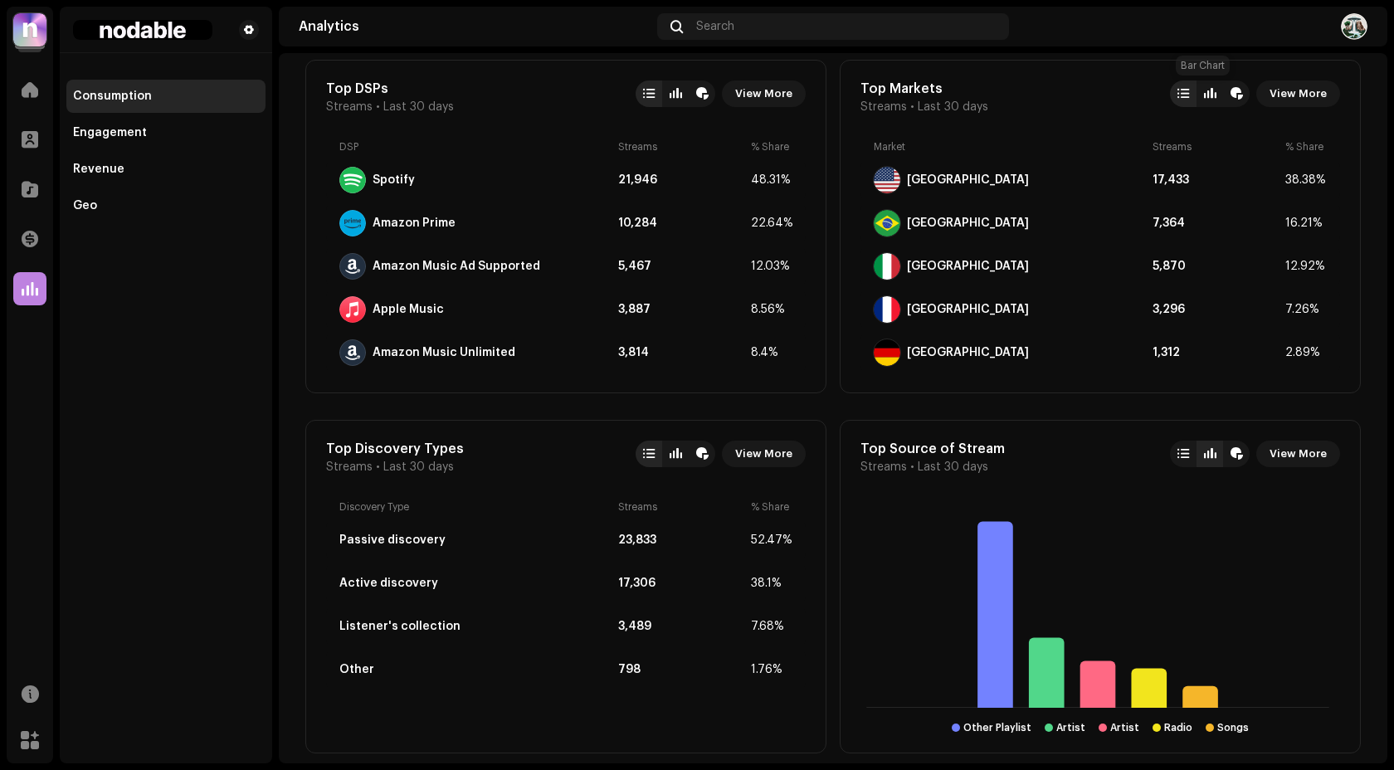
click at [1214, 93] on div at bounding box center [1209, 93] width 27 height 27
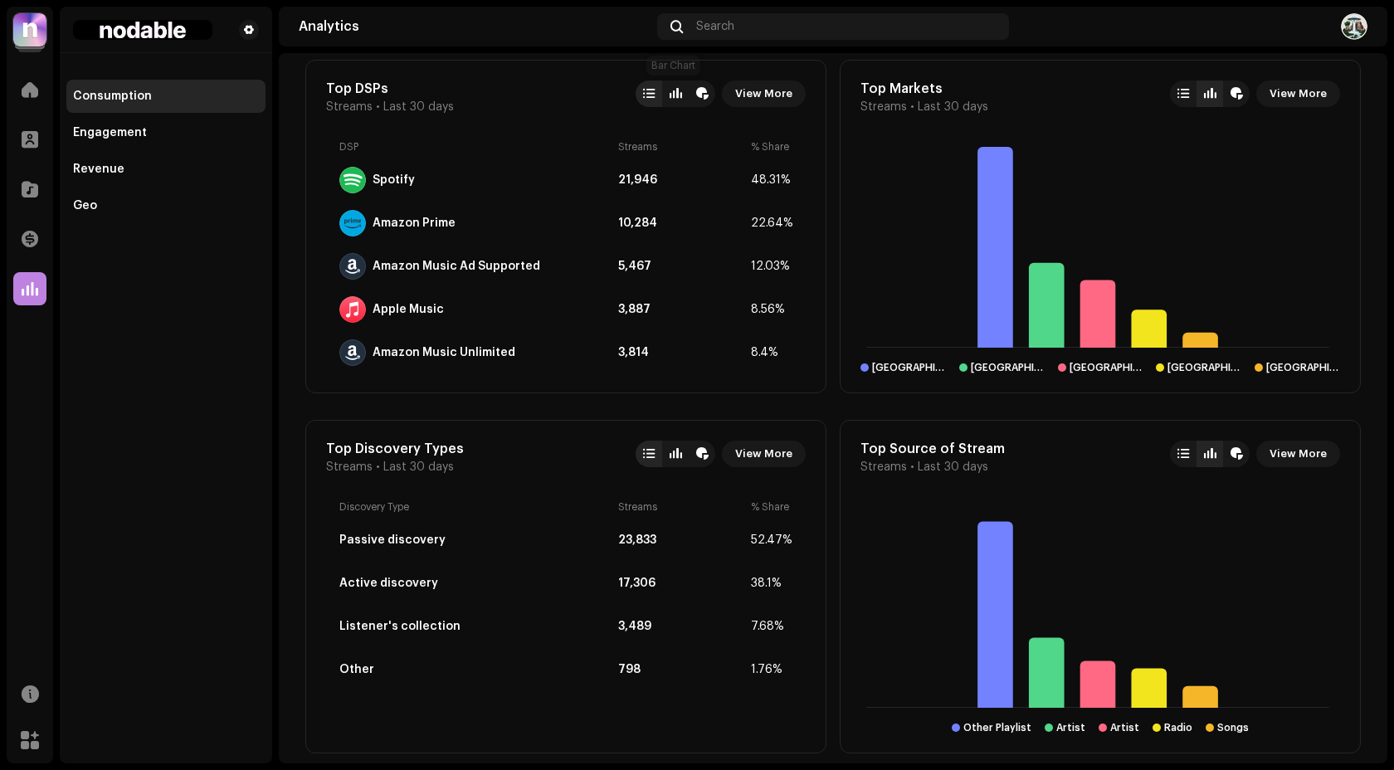
click at [676, 96] on div at bounding box center [675, 93] width 12 height 13
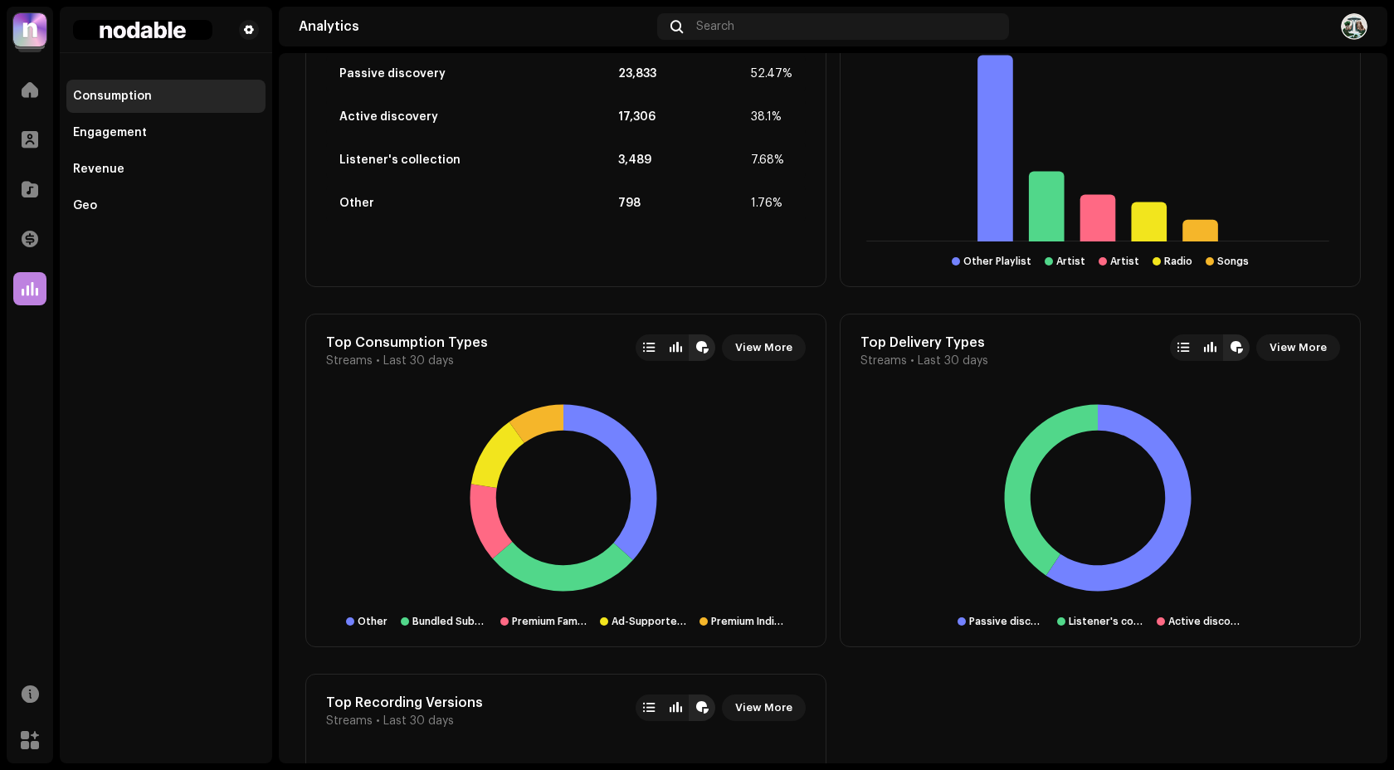
scroll to position [1581, 0]
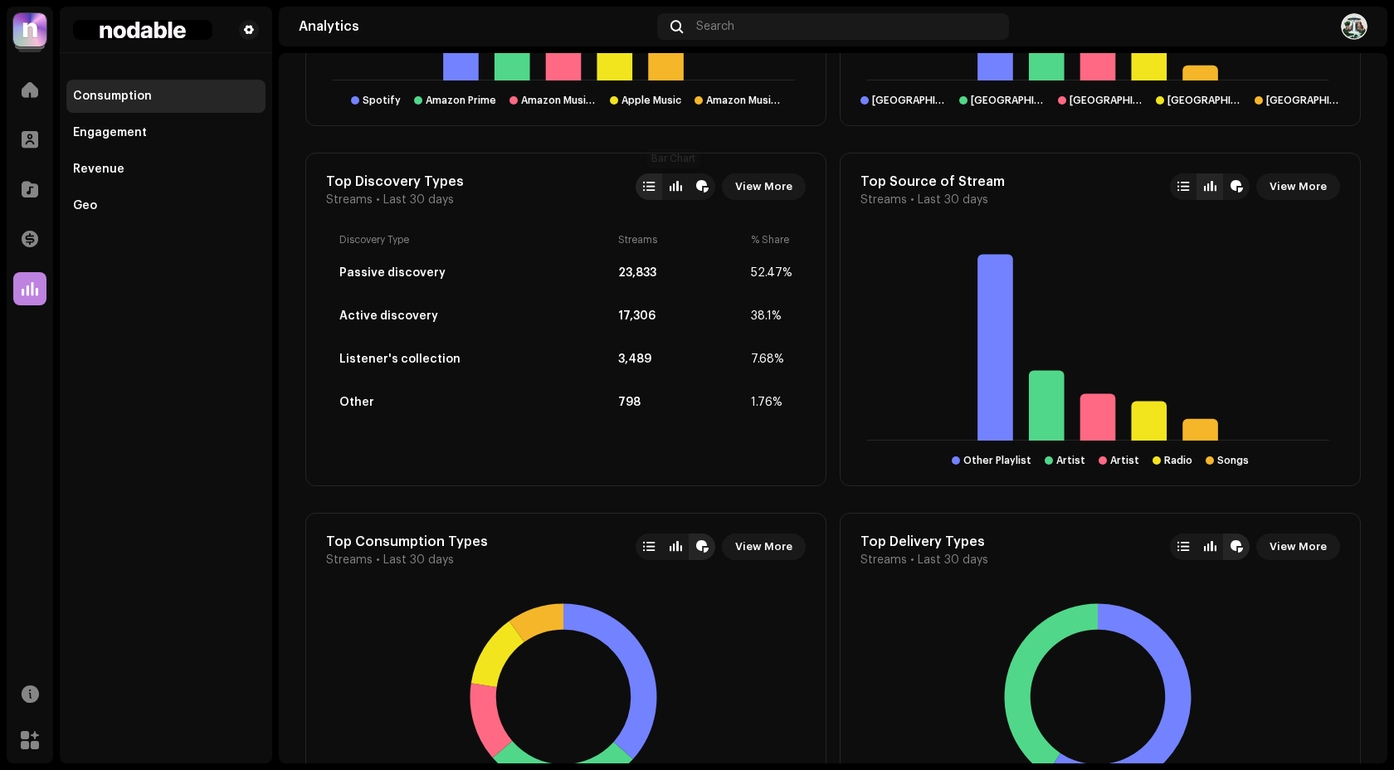
click at [674, 183] on div at bounding box center [675, 186] width 12 height 13
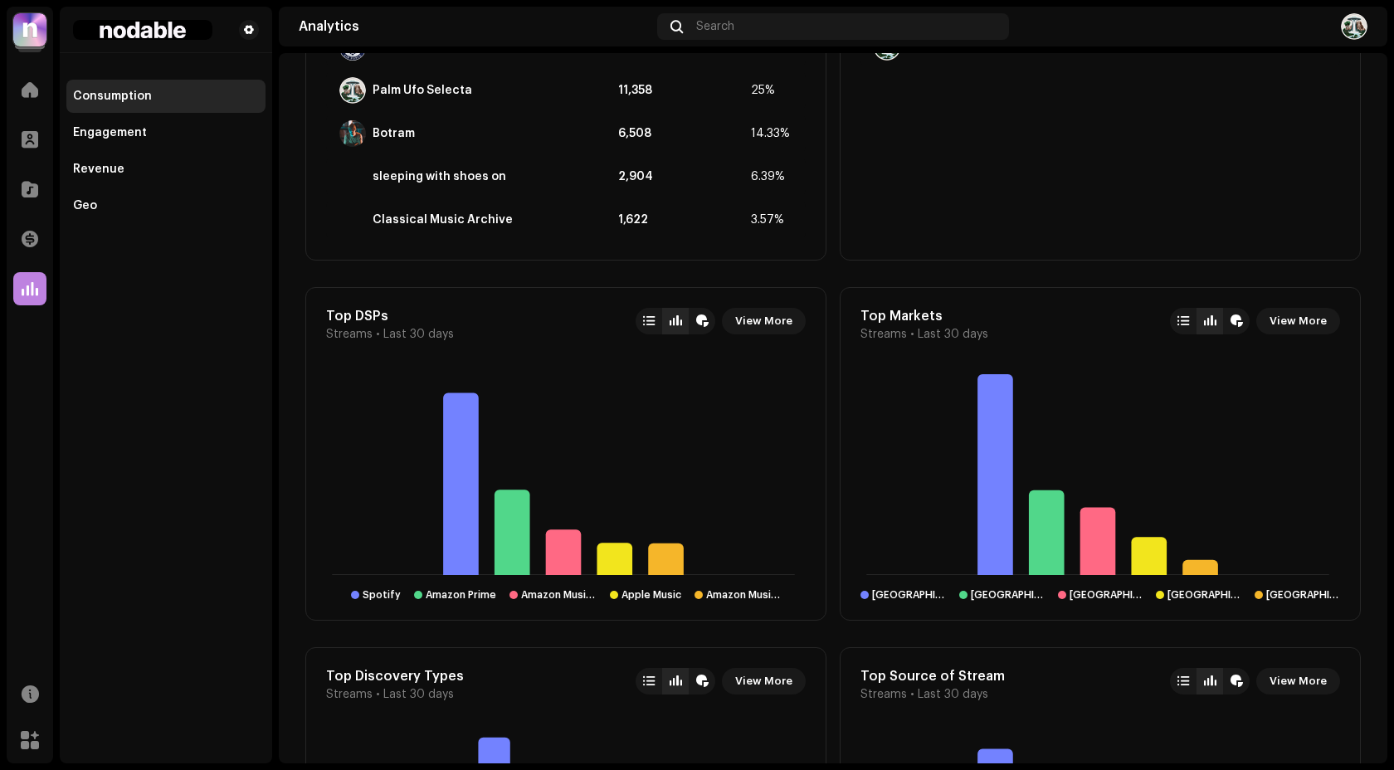
scroll to position [1086, 0]
click at [643, 319] on div at bounding box center [649, 321] width 12 height 13
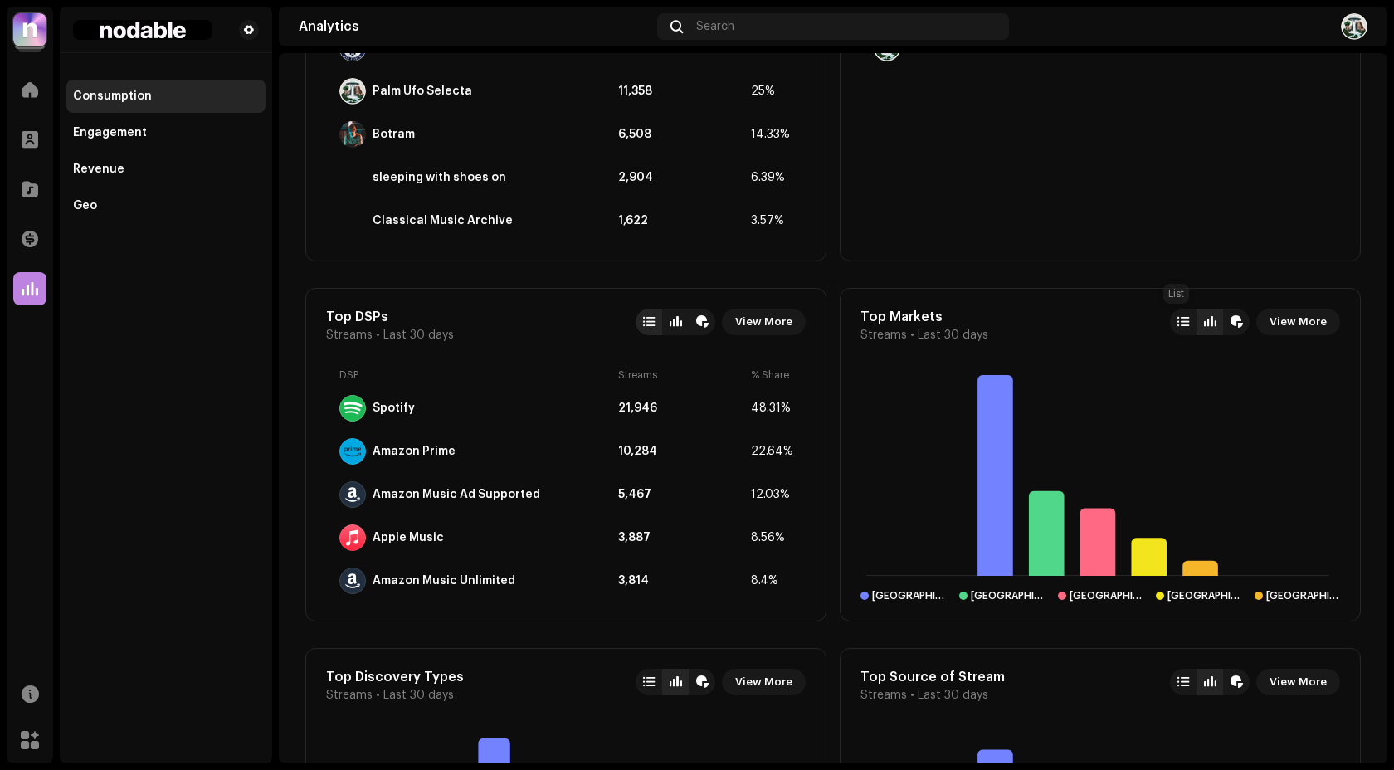
click at [1177, 323] on div at bounding box center [1183, 321] width 12 height 13
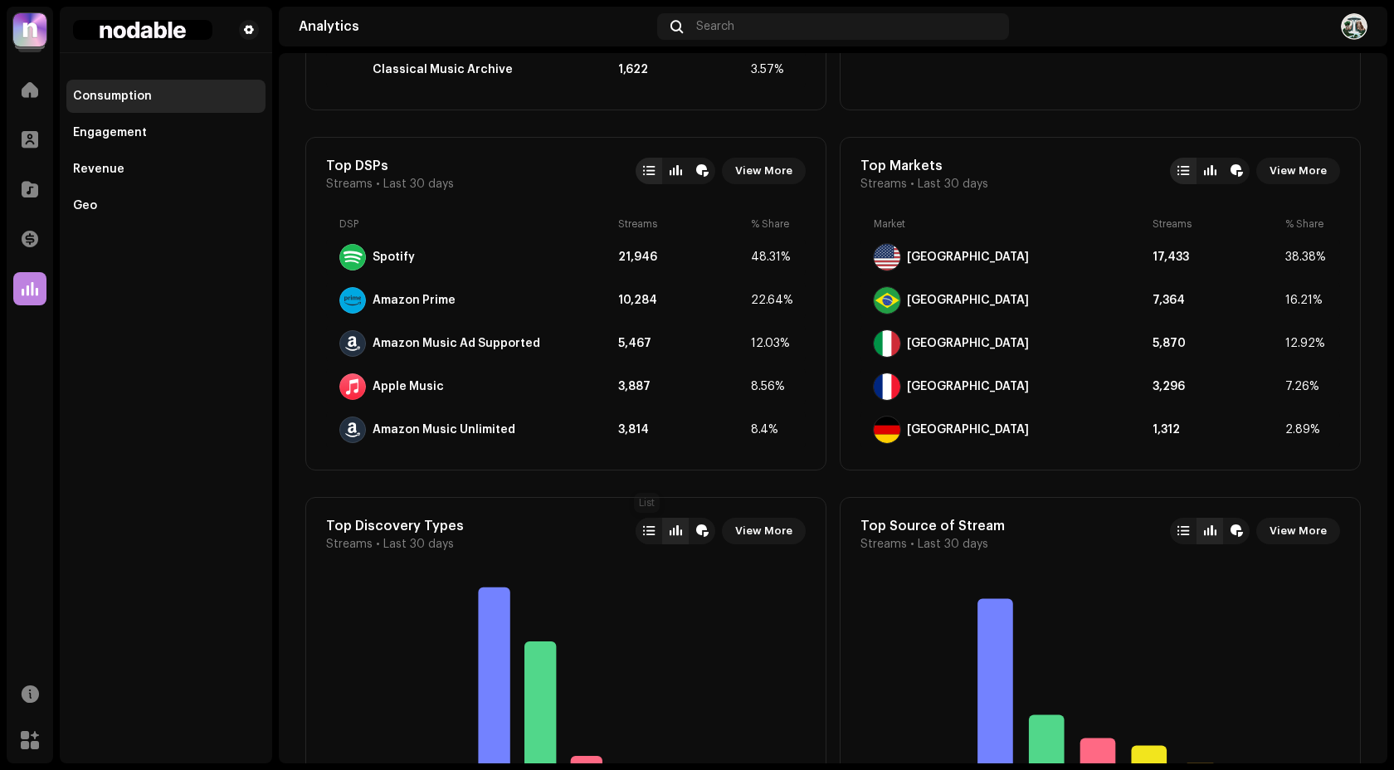
click at [651, 521] on div at bounding box center [648, 531] width 27 height 27
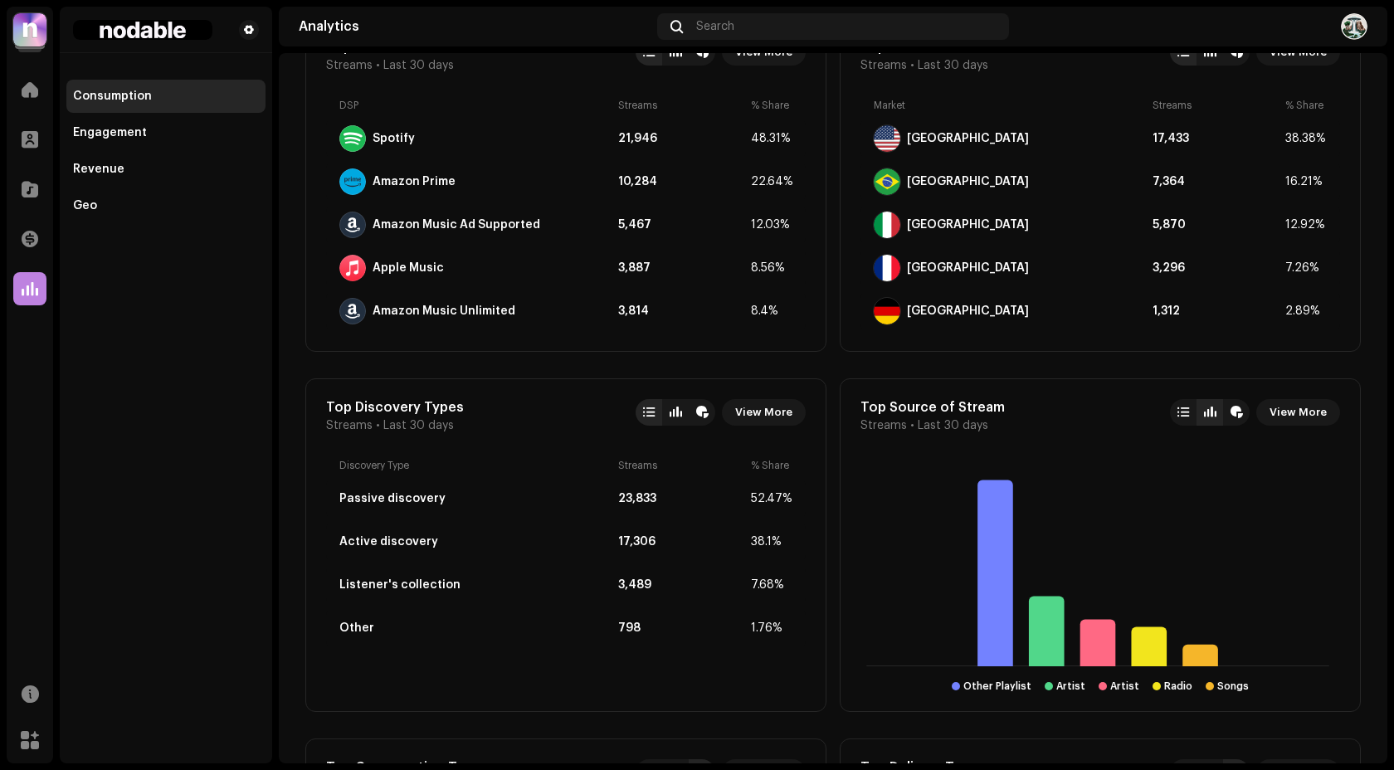
scroll to position [1557, 0]
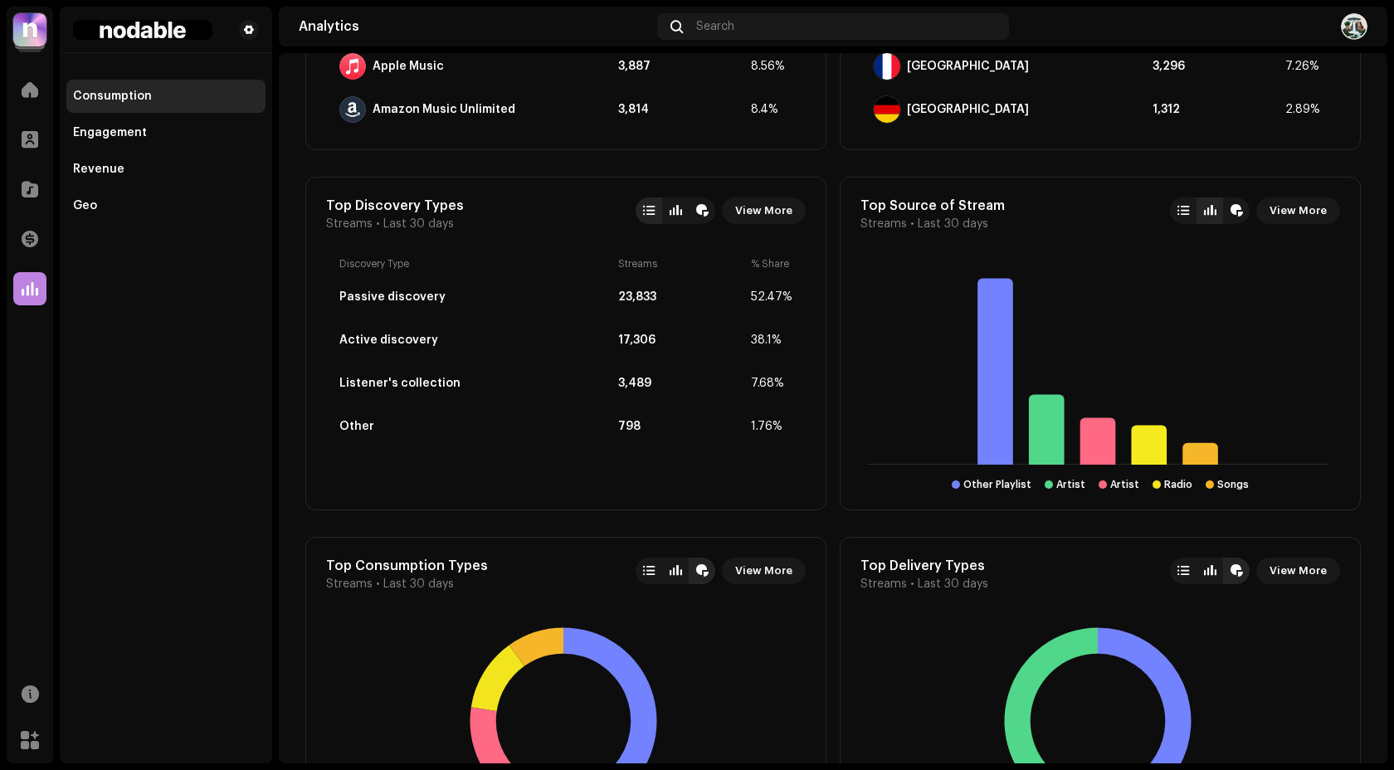
click at [1170, 213] on div at bounding box center [1183, 210] width 27 height 27
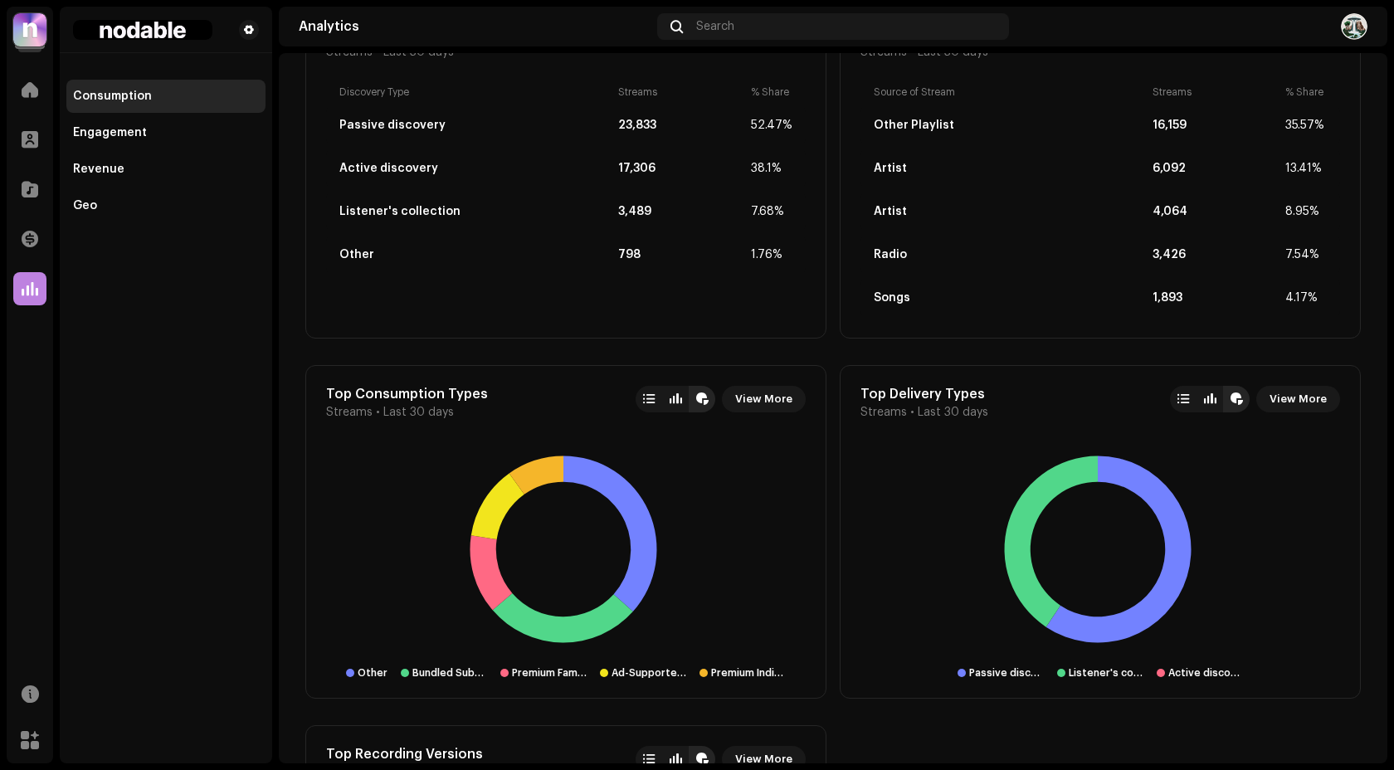
scroll to position [1756, 0]
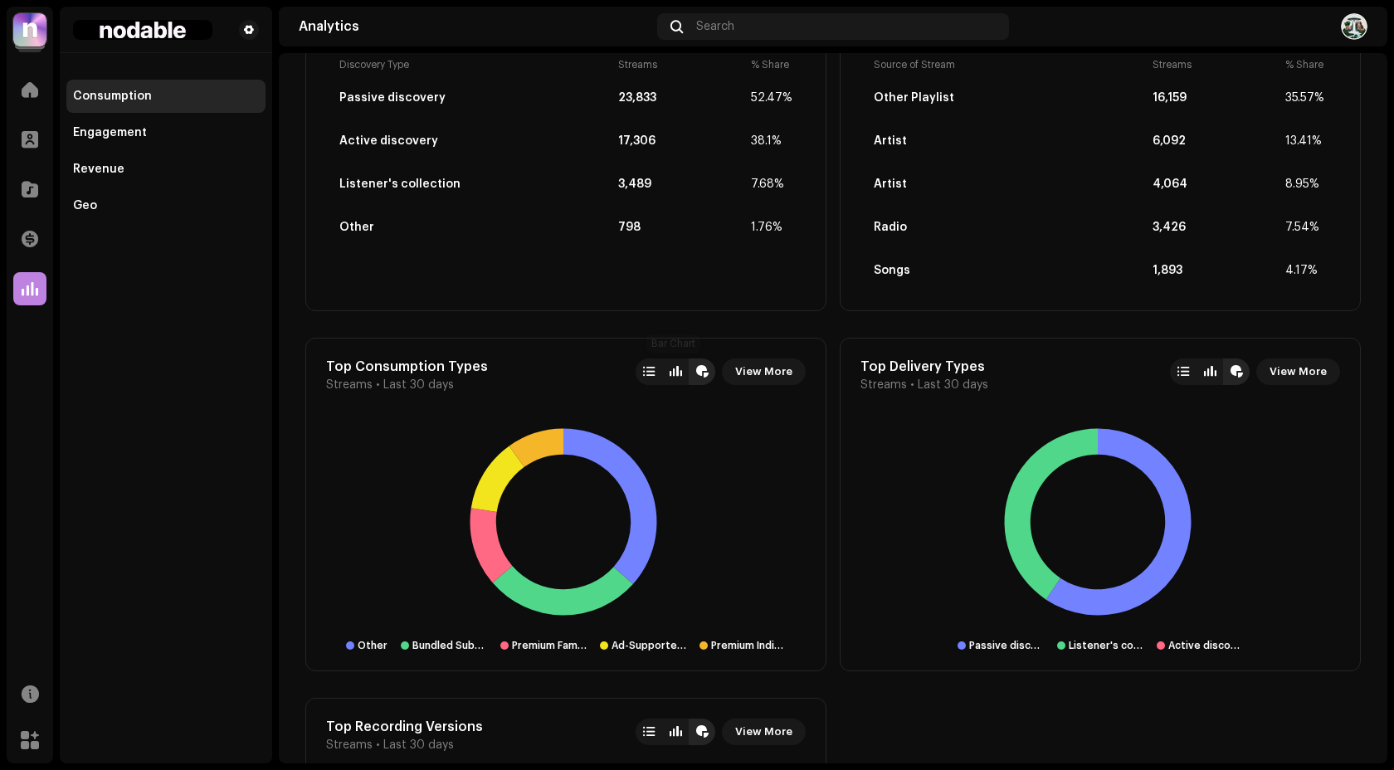
click at [655, 371] on div at bounding box center [648, 371] width 27 height 27
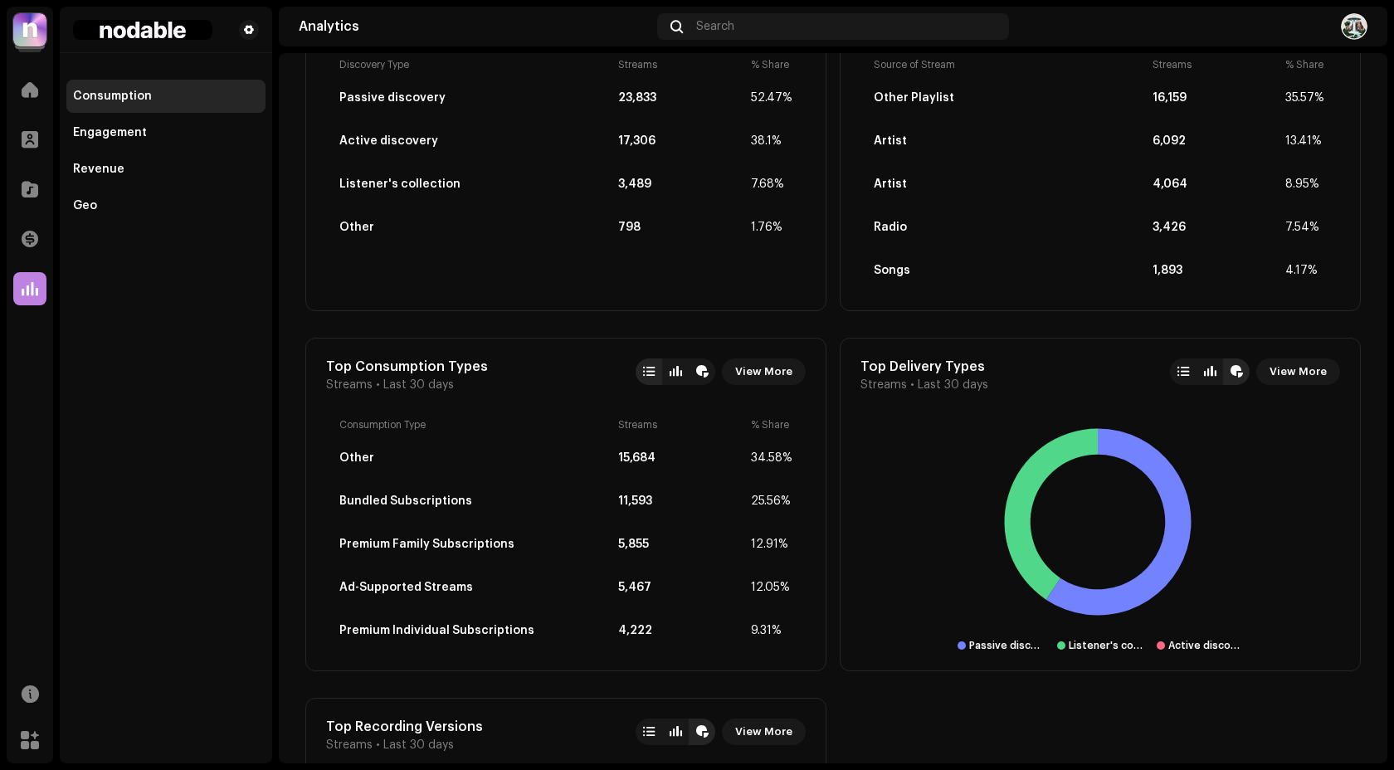
click at [1177, 370] on div at bounding box center [1183, 371] width 12 height 13
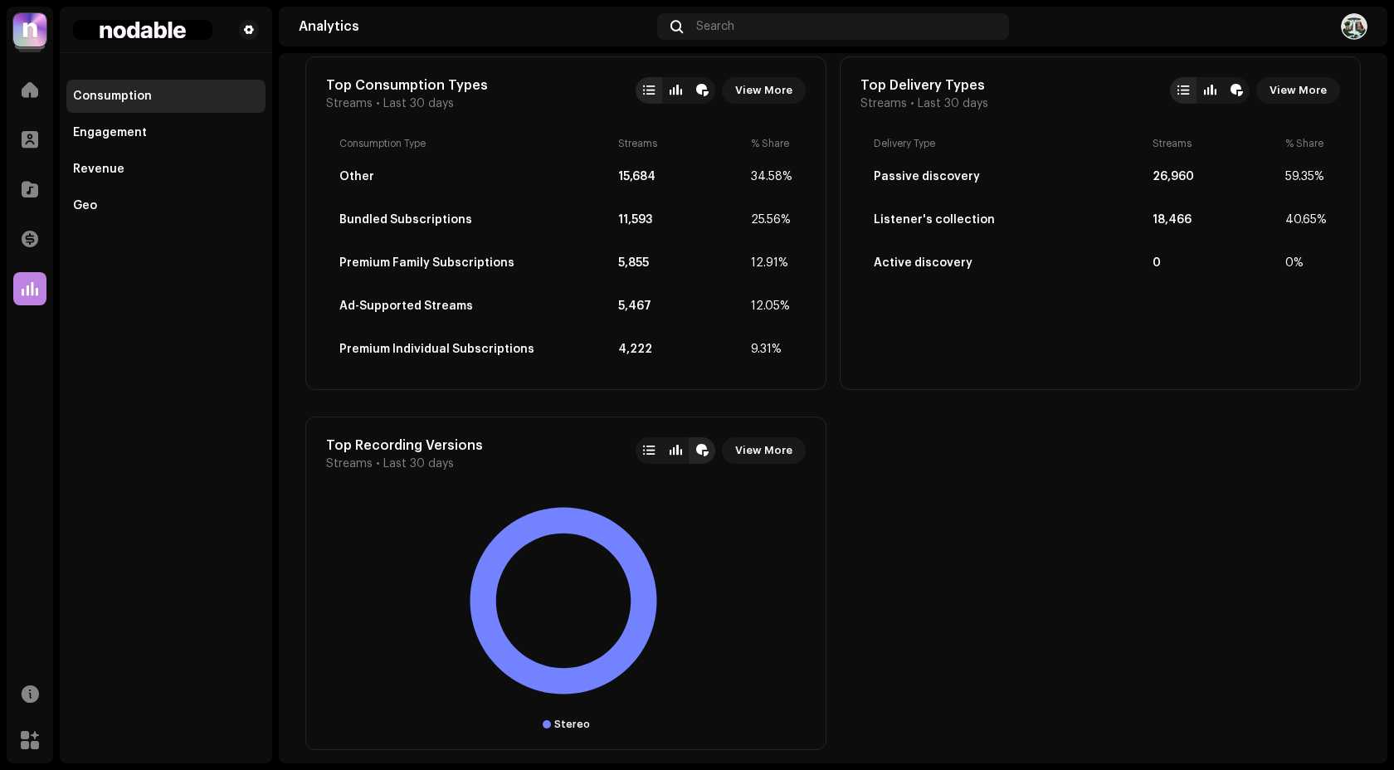
scroll to position [2050, 0]
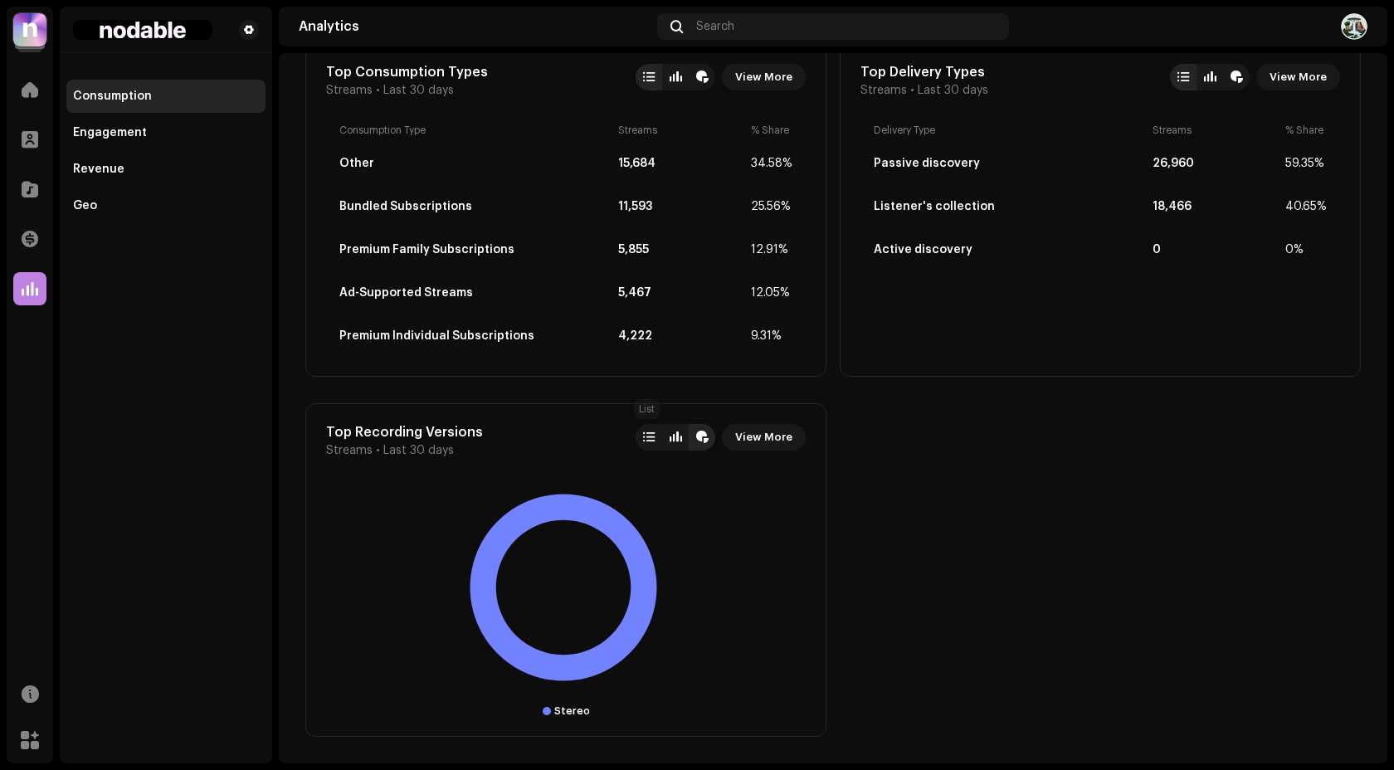
click at [650, 425] on div at bounding box center [648, 437] width 27 height 27
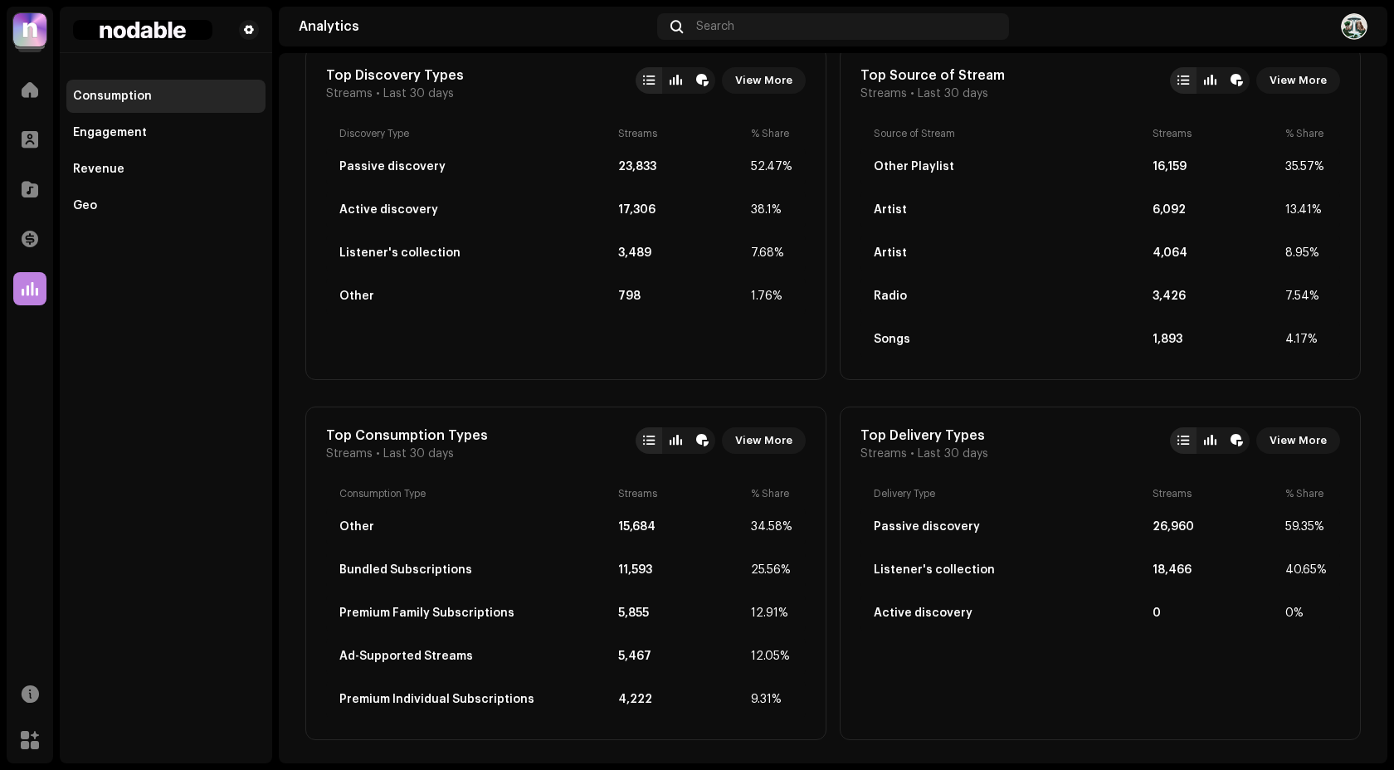
scroll to position [1685, 0]
